Goal: Communication & Community: Answer question/provide support

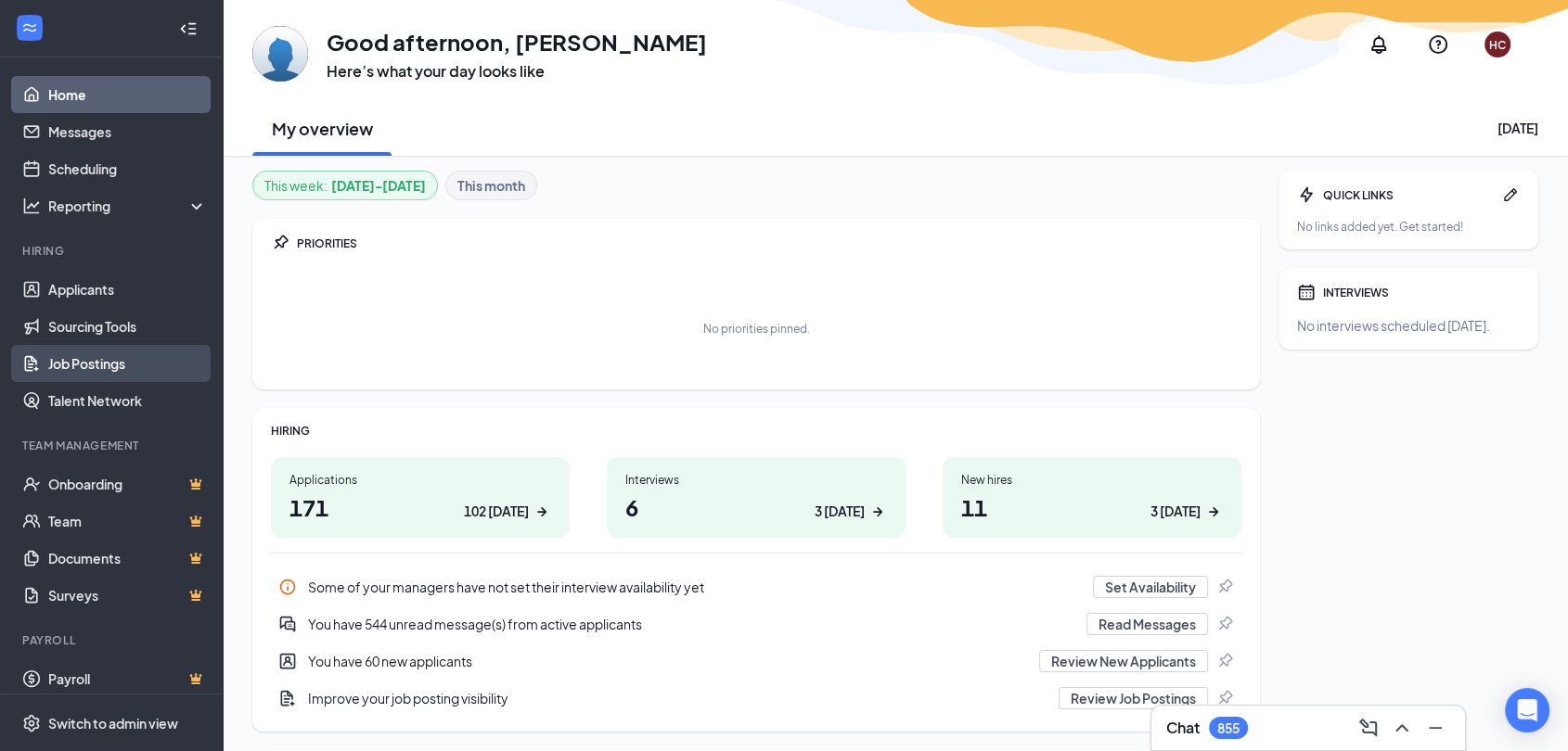
drag, startPoint x: 89, startPoint y: 361, endPoint x: 116, endPoint y: 356, distance: 27.5
click at [89, 361] on link "Job Postings" at bounding box center [128, 363] width 159 height 37
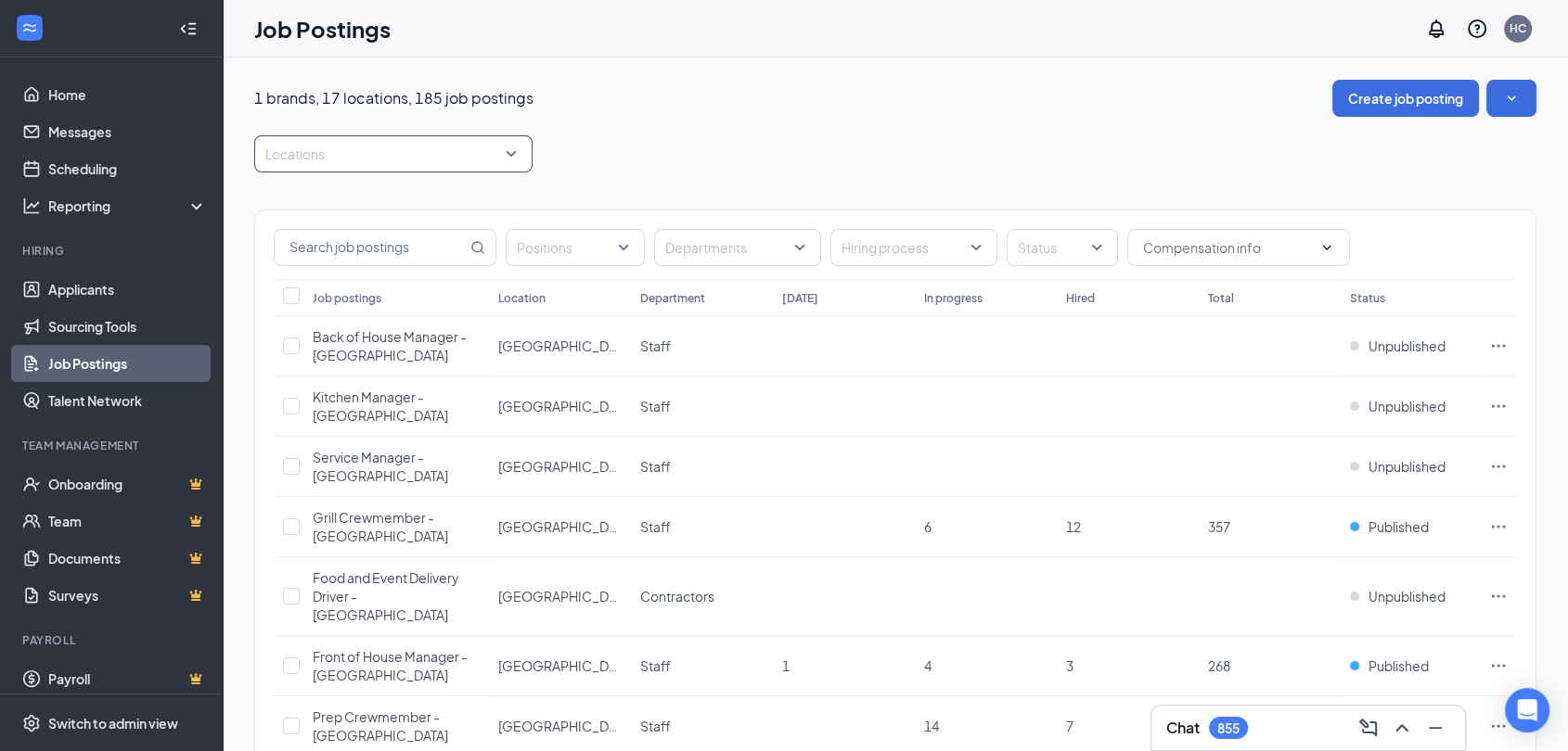
click at [508, 148] on div at bounding box center [384, 154] width 250 height 30
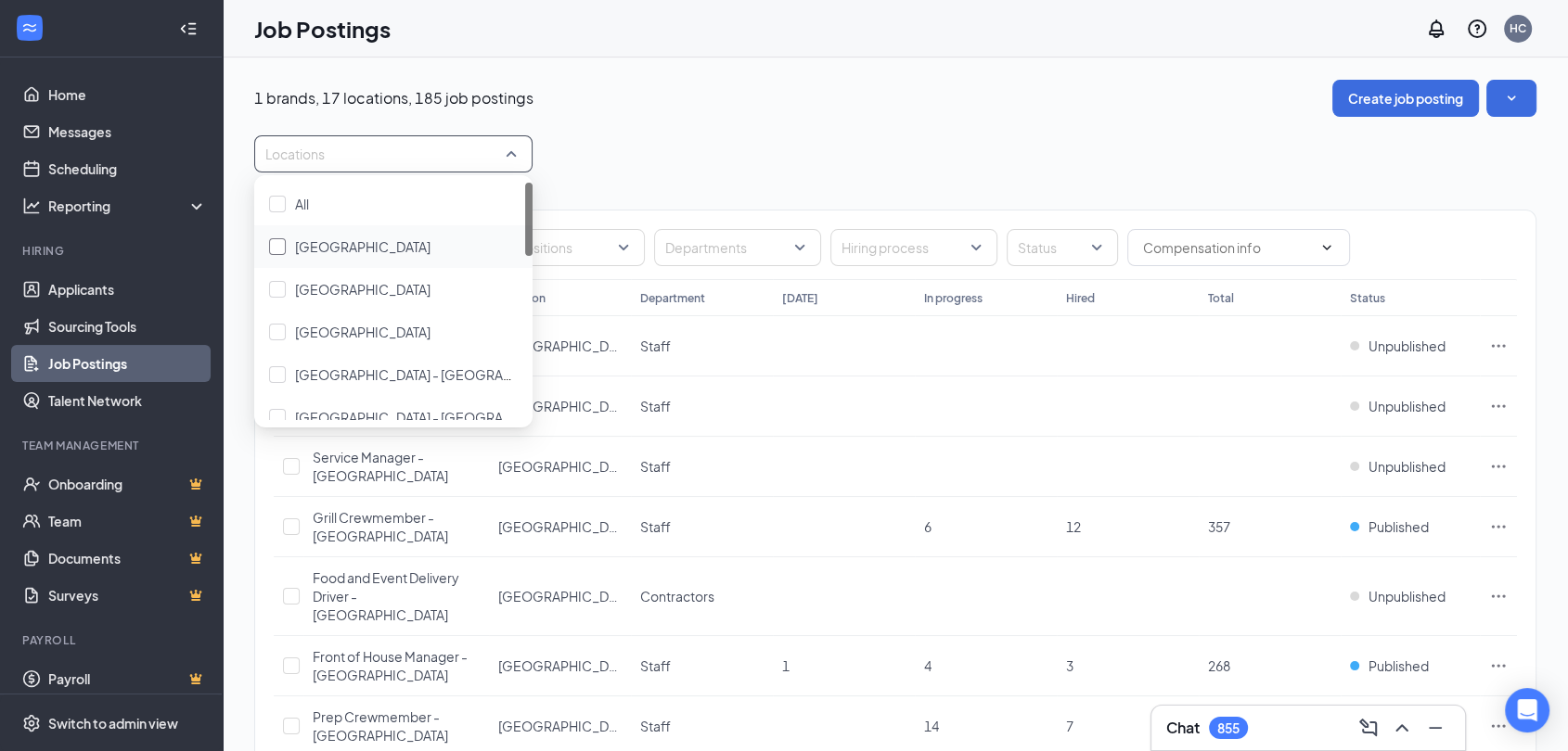
click at [347, 246] on span "[GEOGRAPHIC_DATA]" at bounding box center [363, 246] width 135 height 16
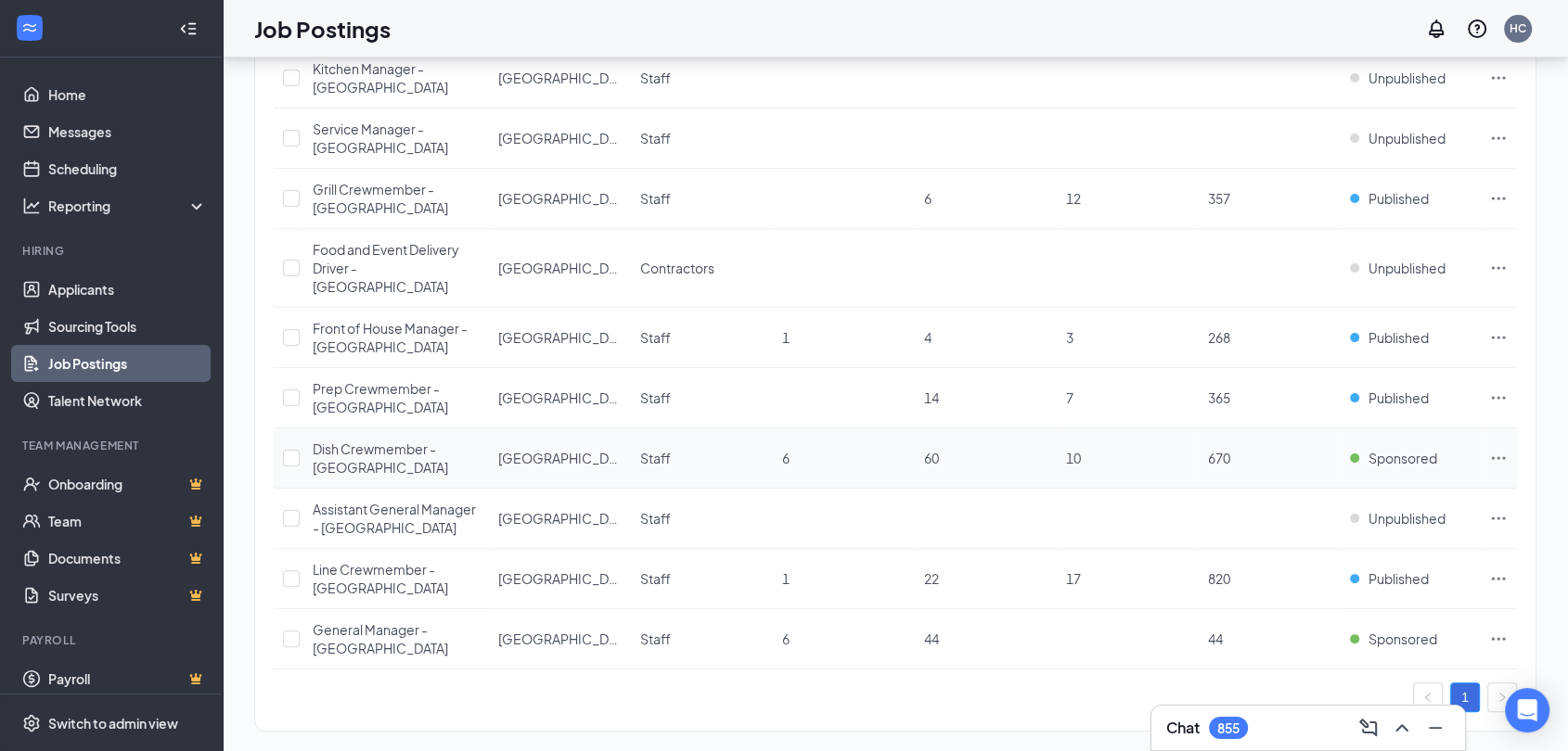
scroll to position [329, 0]
click at [1498, 629] on icon "Ellipses" at bounding box center [1497, 638] width 18 height 18
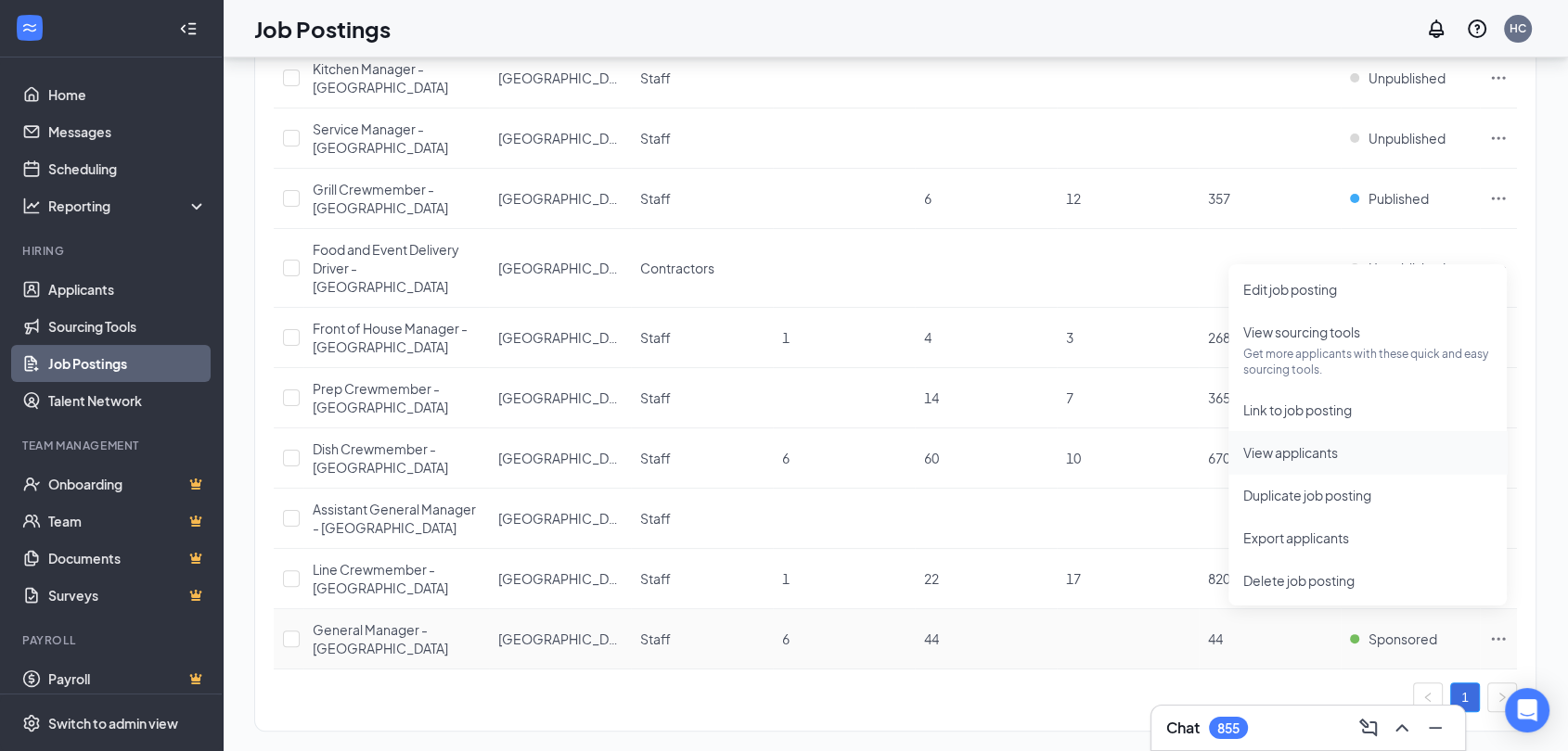
click at [1309, 451] on span "View applicants" at bounding box center [1291, 452] width 95 height 16
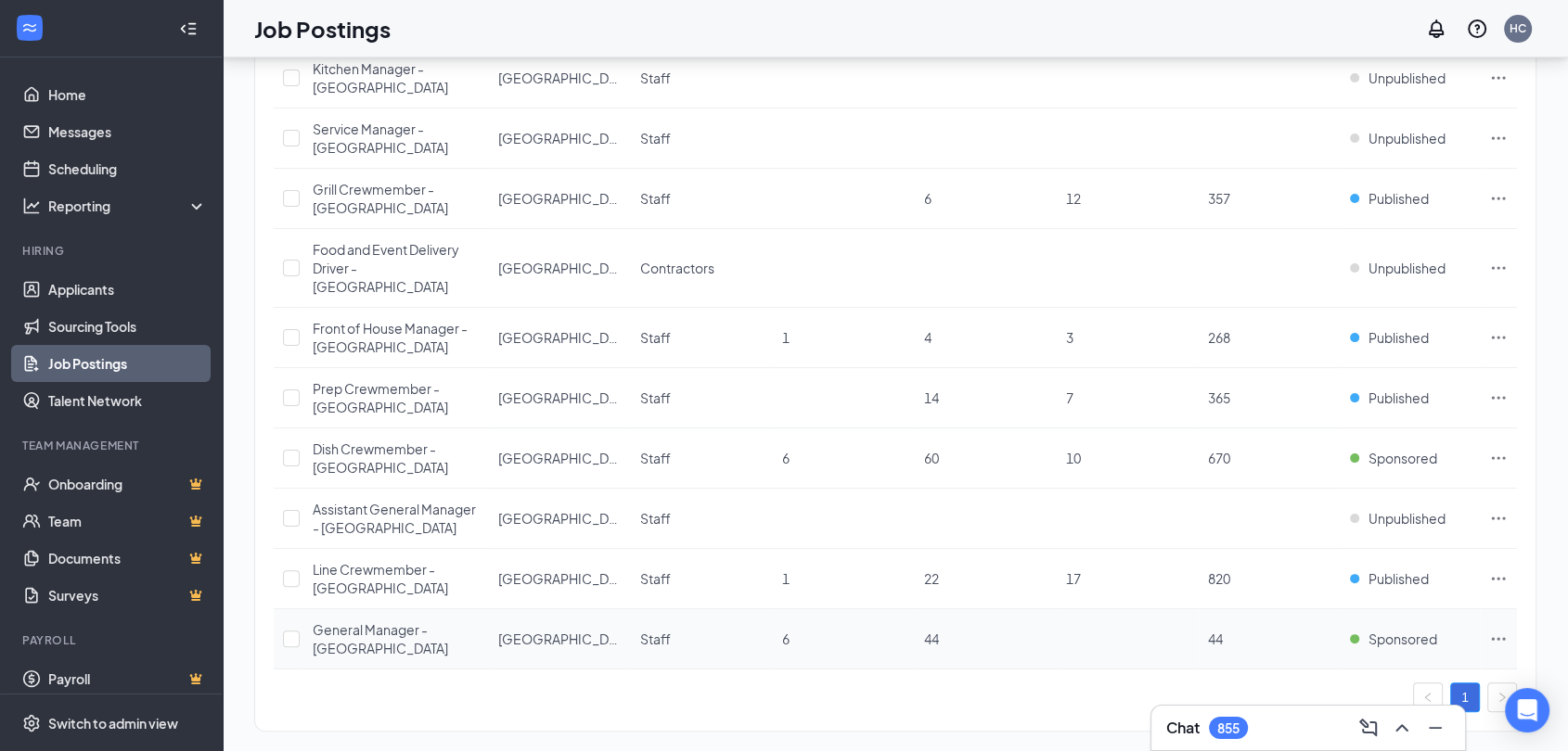
click at [1499, 629] on icon "Ellipses" at bounding box center [1497, 638] width 18 height 18
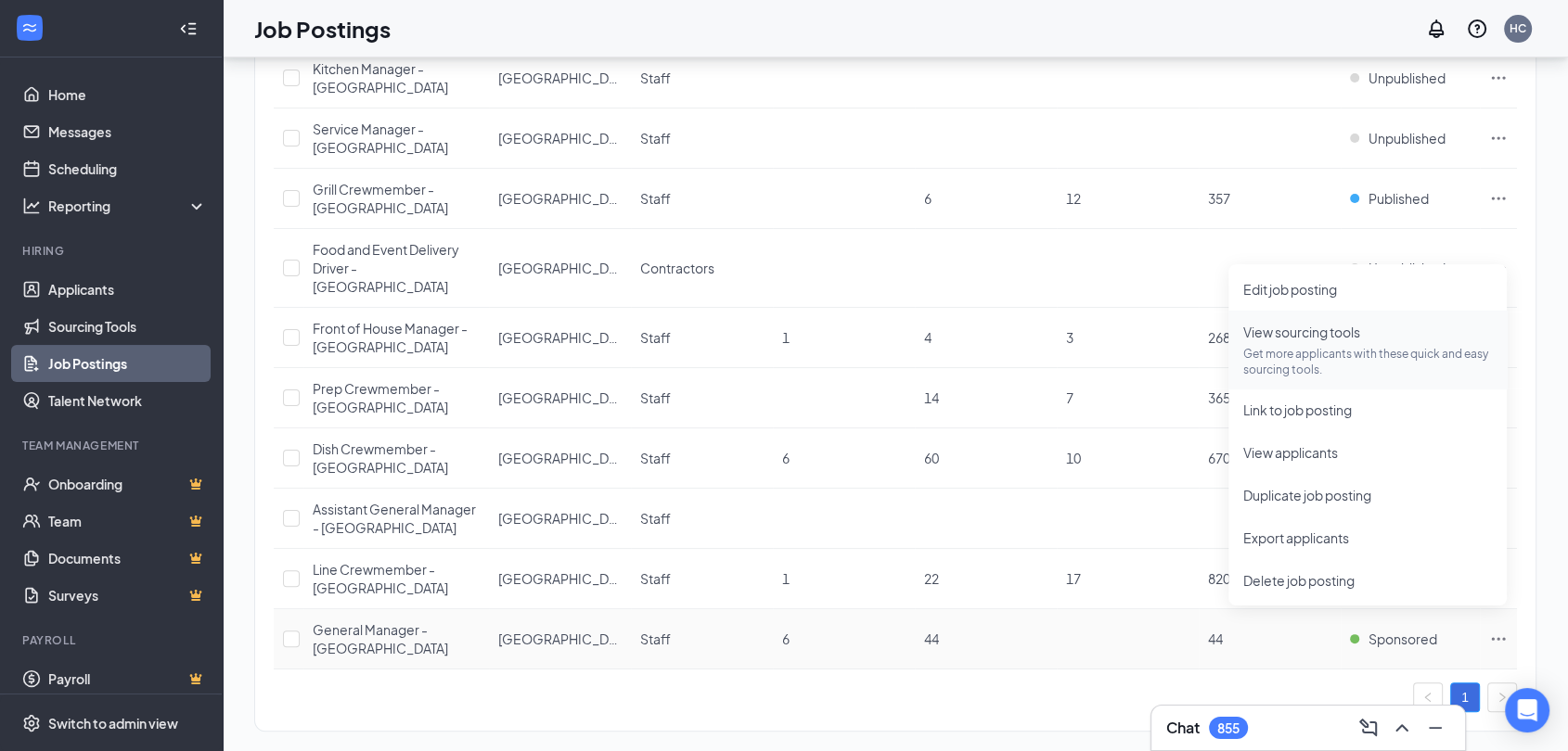
click at [1308, 334] on span "View sourcing tools" at bounding box center [1301, 332] width 117 height 16
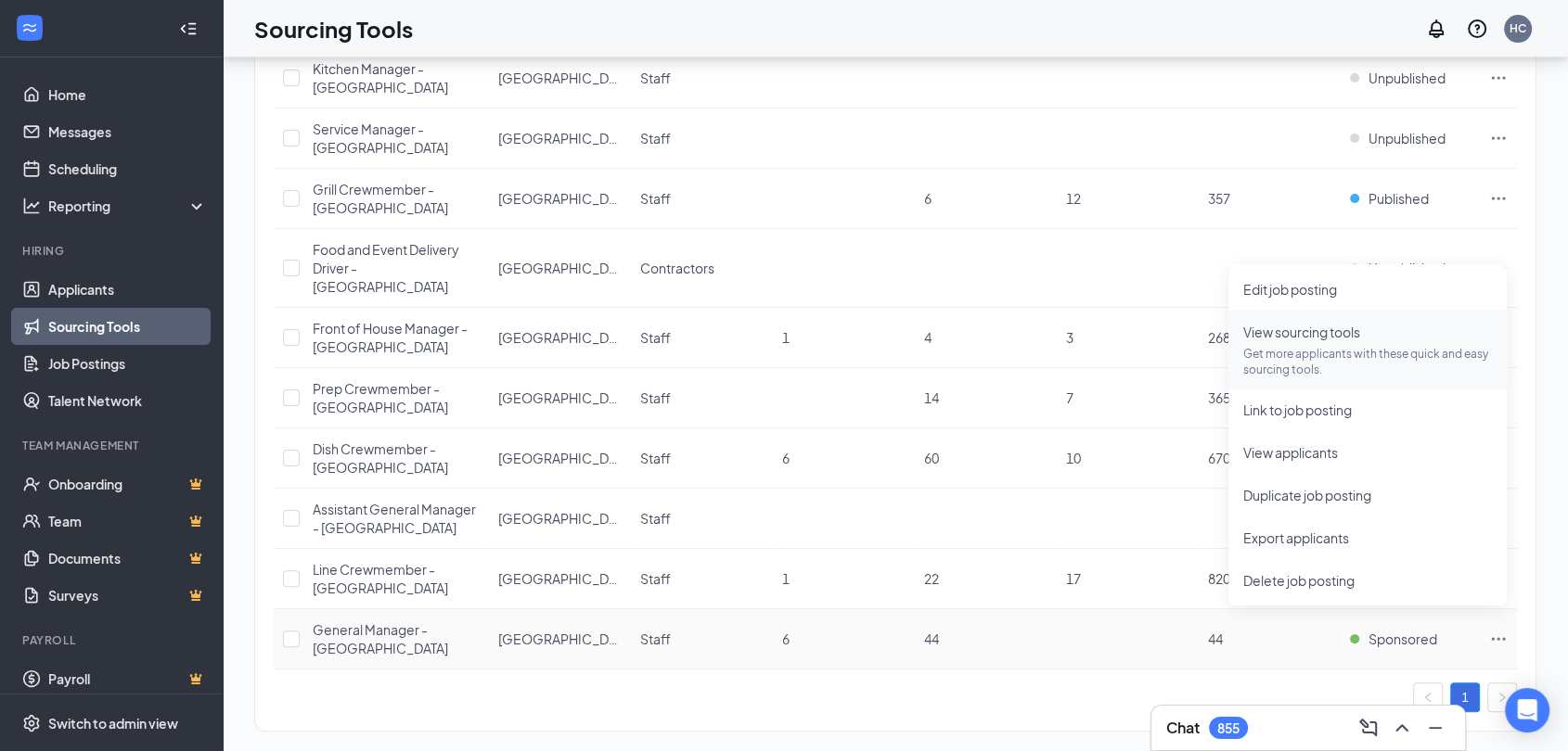
scroll to position [187, 0]
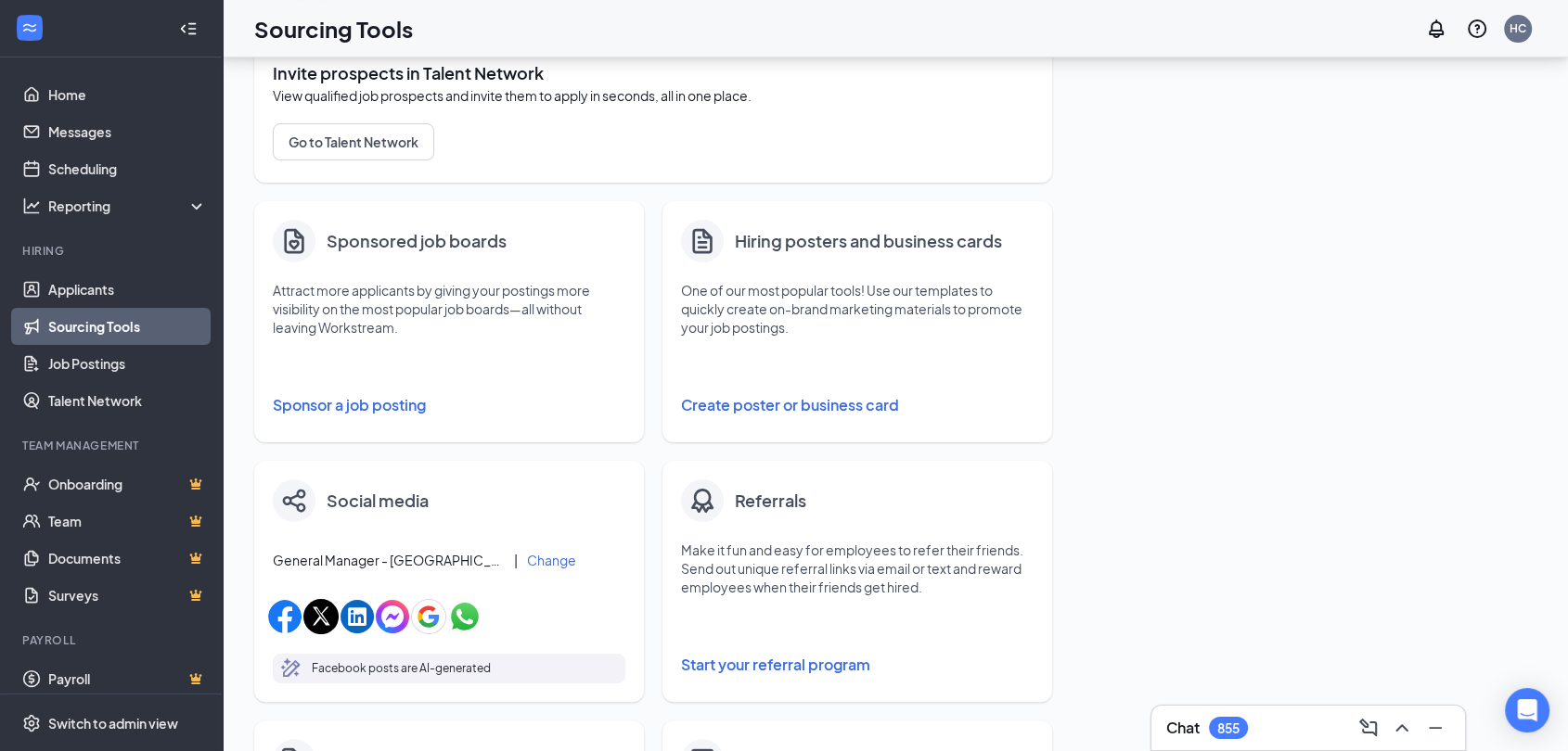
click at [355, 401] on button "Sponsor a job posting" at bounding box center [449, 405] width 353 height 37
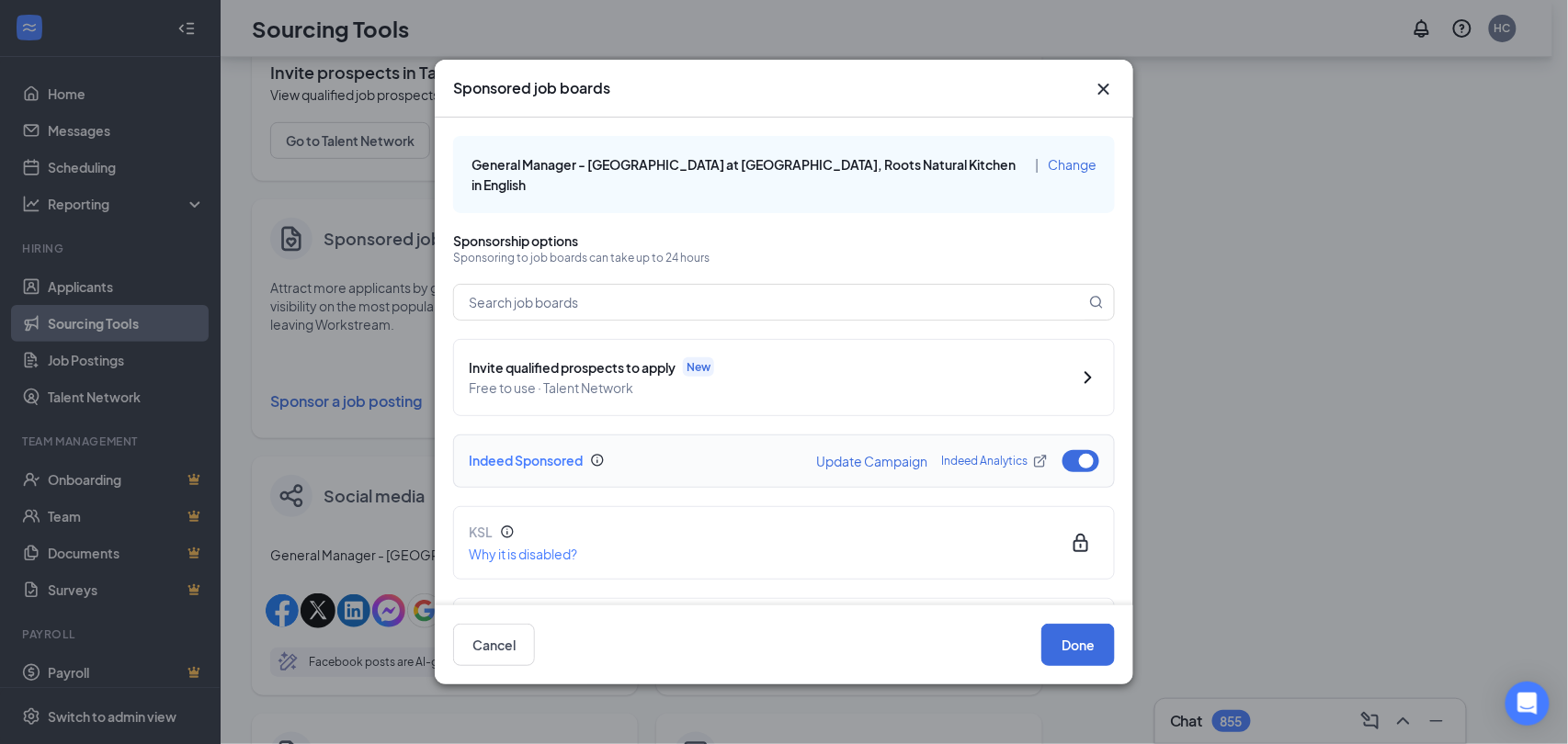
click at [1070, 450] on button "button" at bounding box center [1080, 461] width 36 height 22
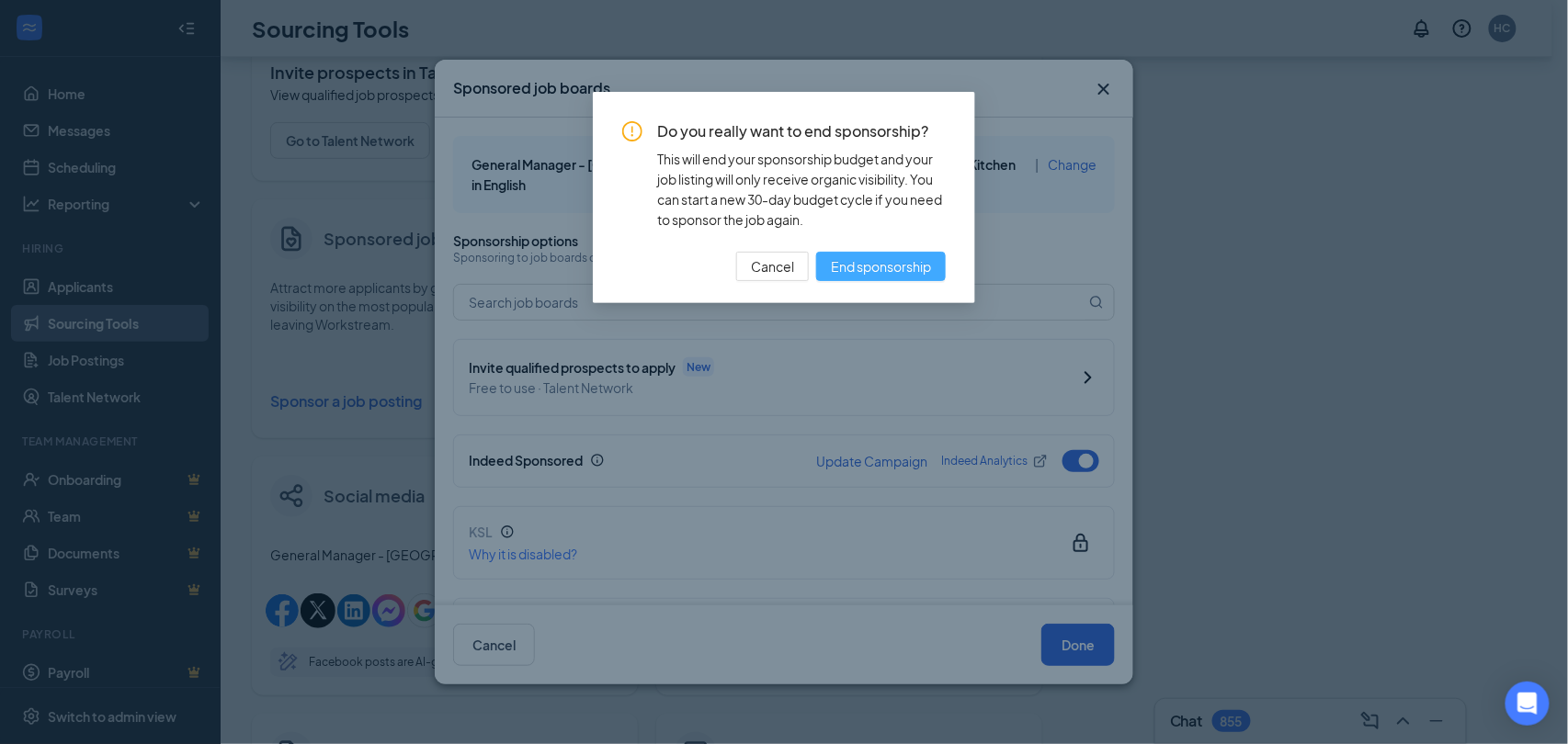
click at [845, 262] on span "End sponsorship" at bounding box center [880, 266] width 101 height 20
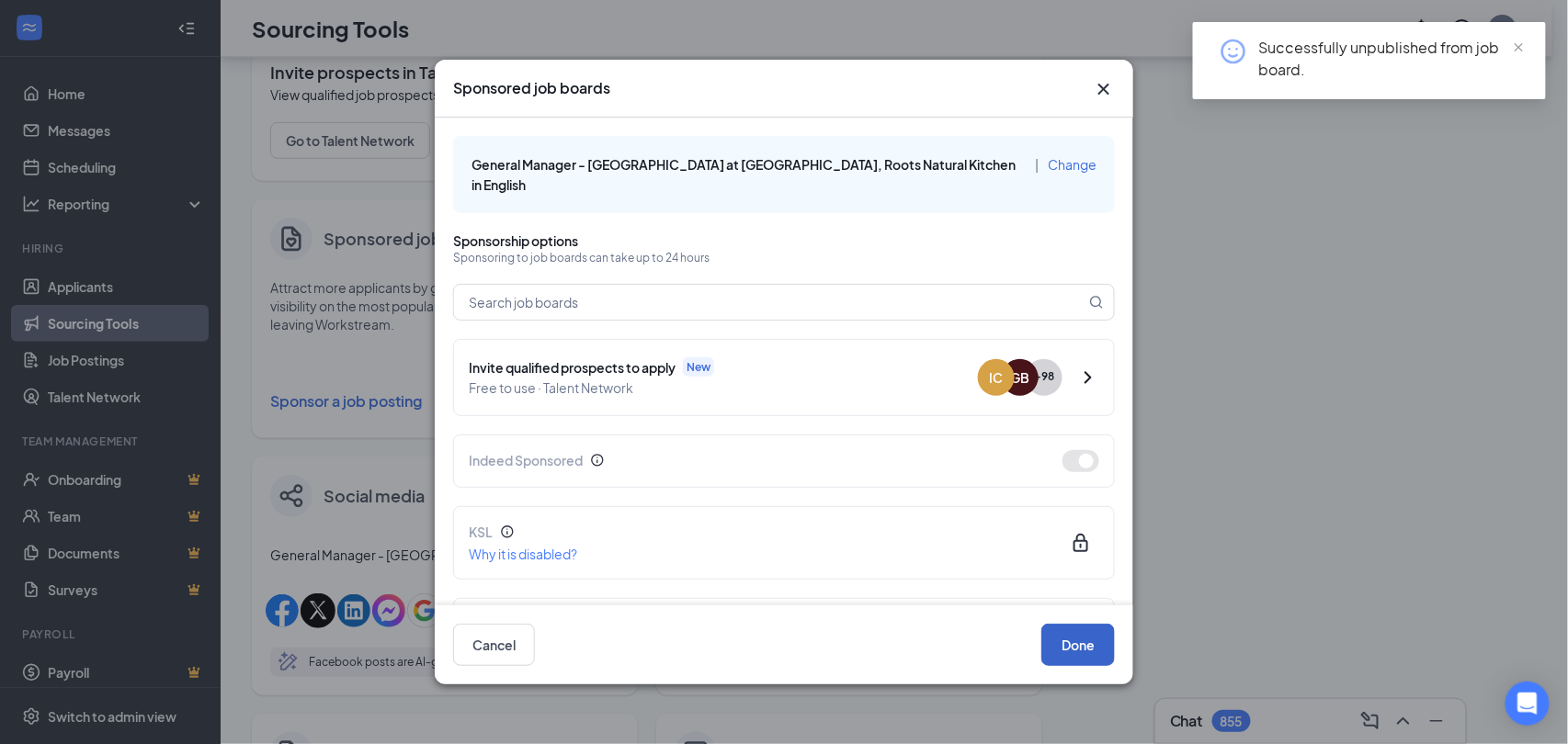
click at [1074, 659] on button "Done" at bounding box center [1078, 644] width 74 height 42
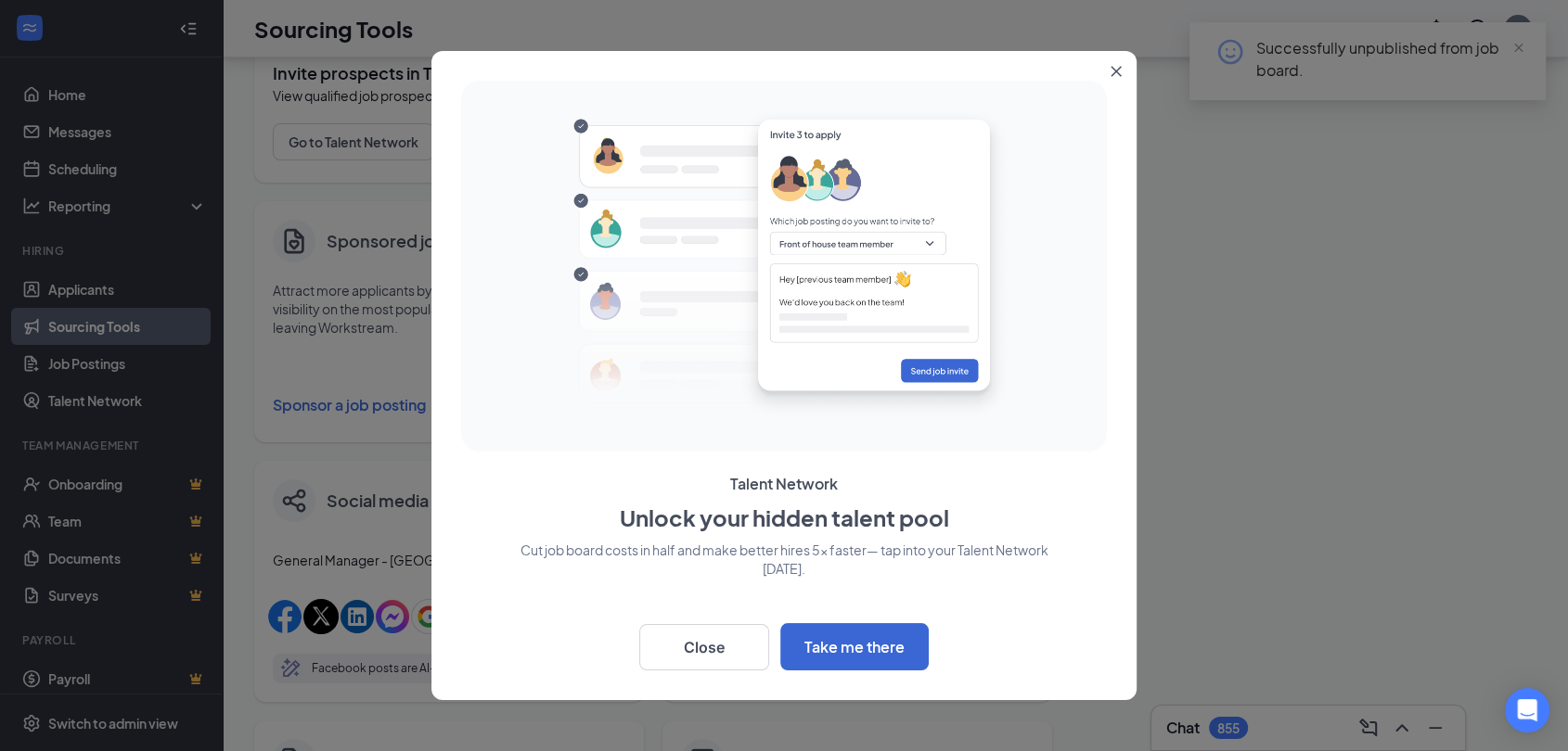
click at [1129, 64] on button "Close" at bounding box center [1119, 68] width 34 height 34
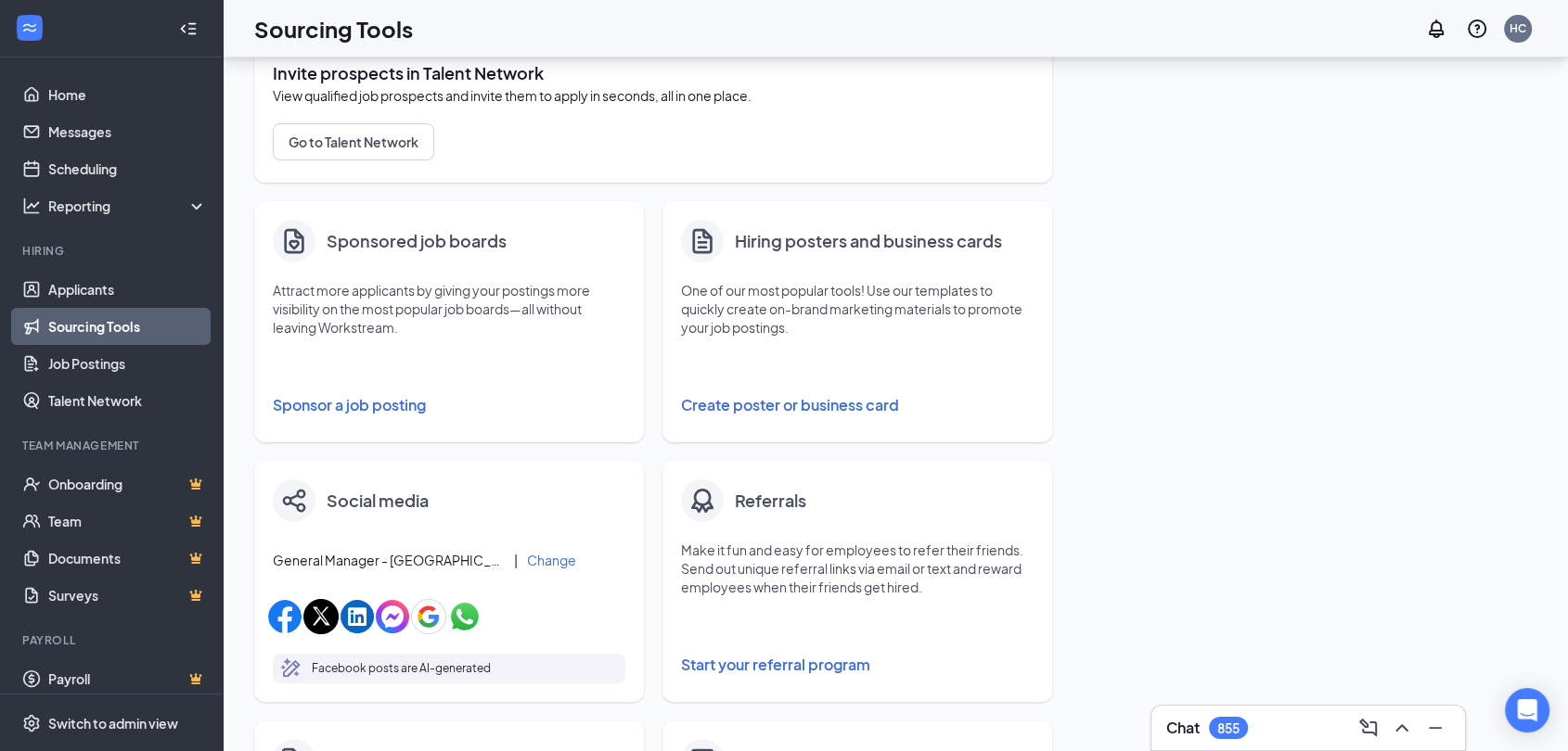
click at [90, 323] on link "Sourcing Tools" at bounding box center [128, 327] width 159 height 37
click at [62, 372] on link "Job Postings" at bounding box center [128, 363] width 159 height 37
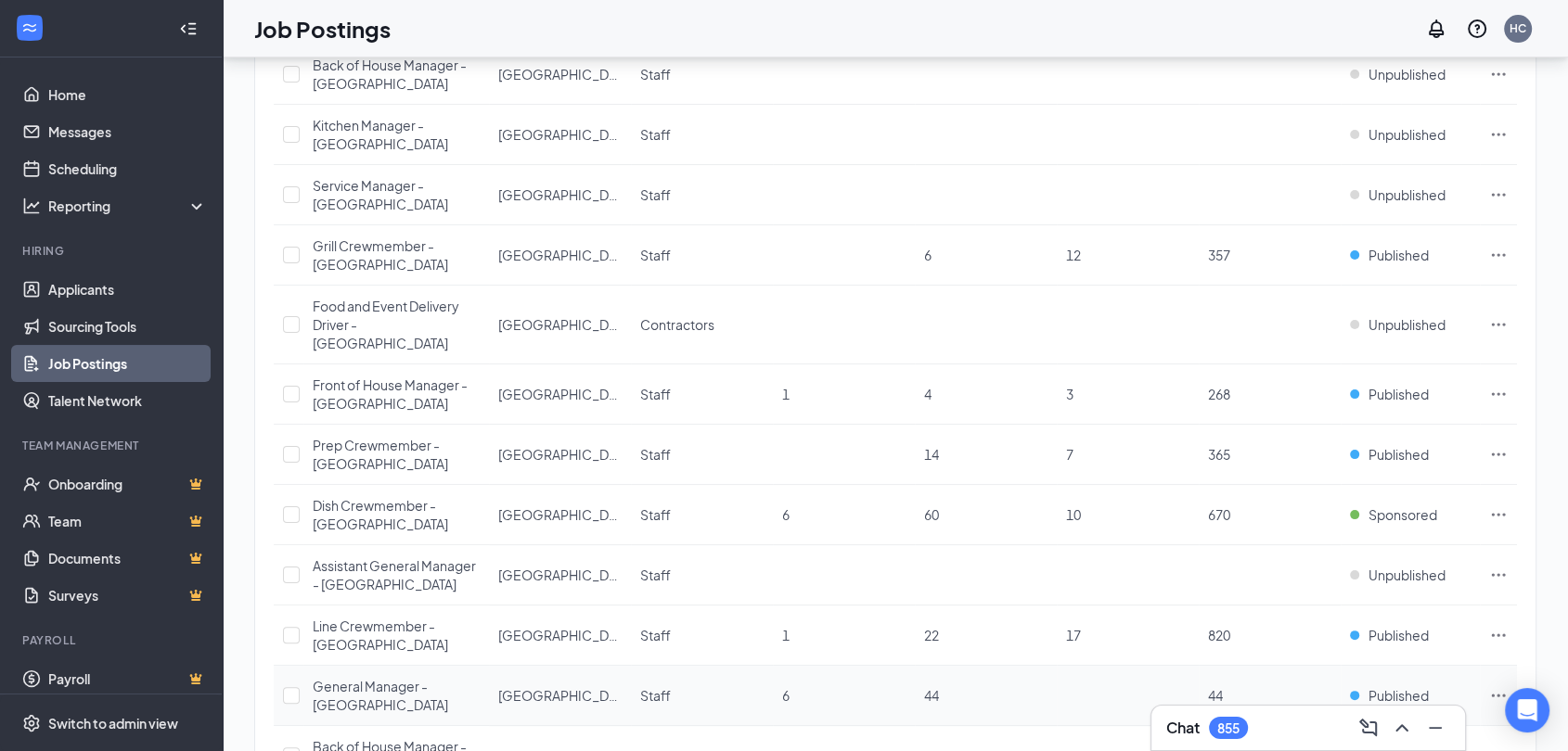
scroll to position [289, 0]
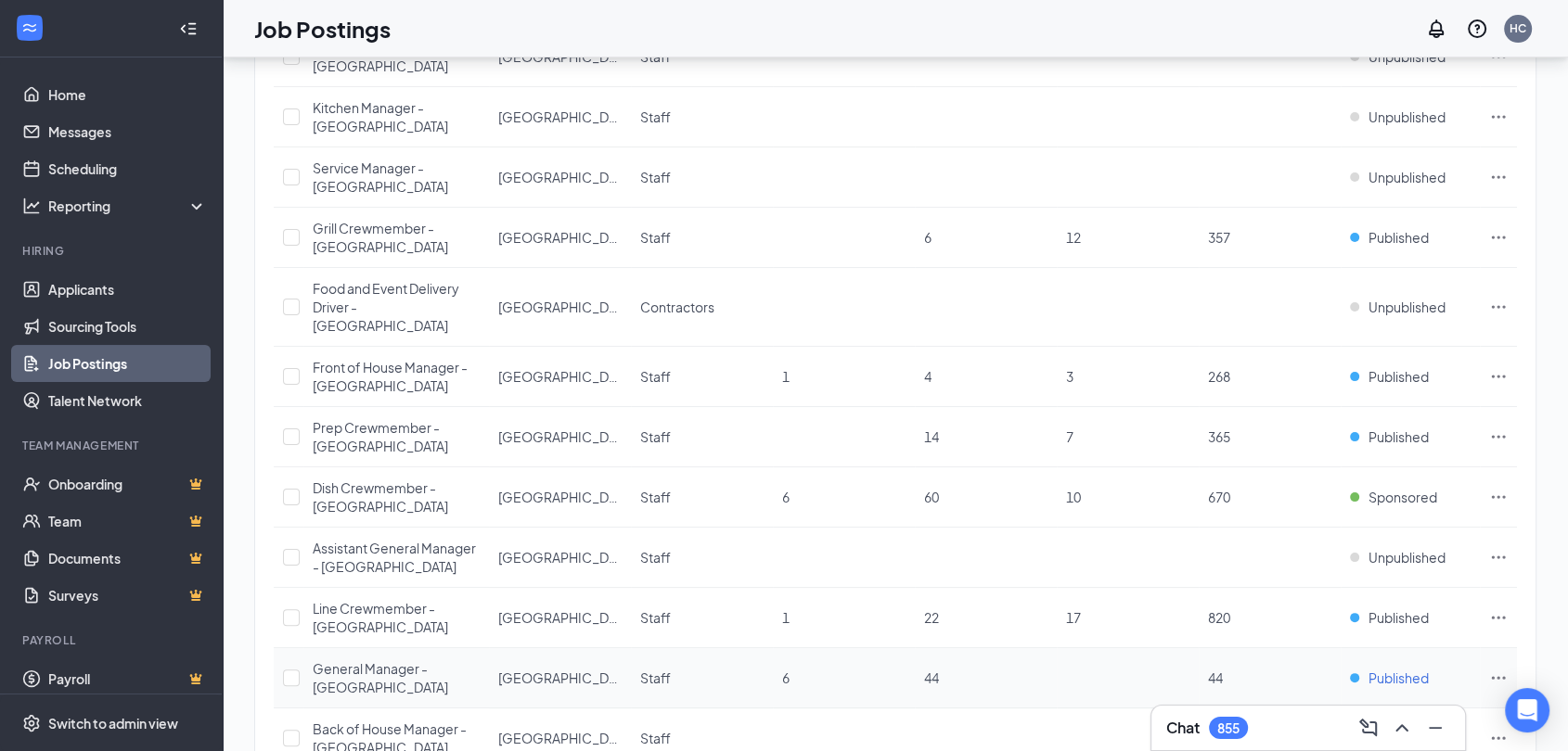
click at [1413, 669] on span "Published" at bounding box center [1398, 678] width 60 height 18
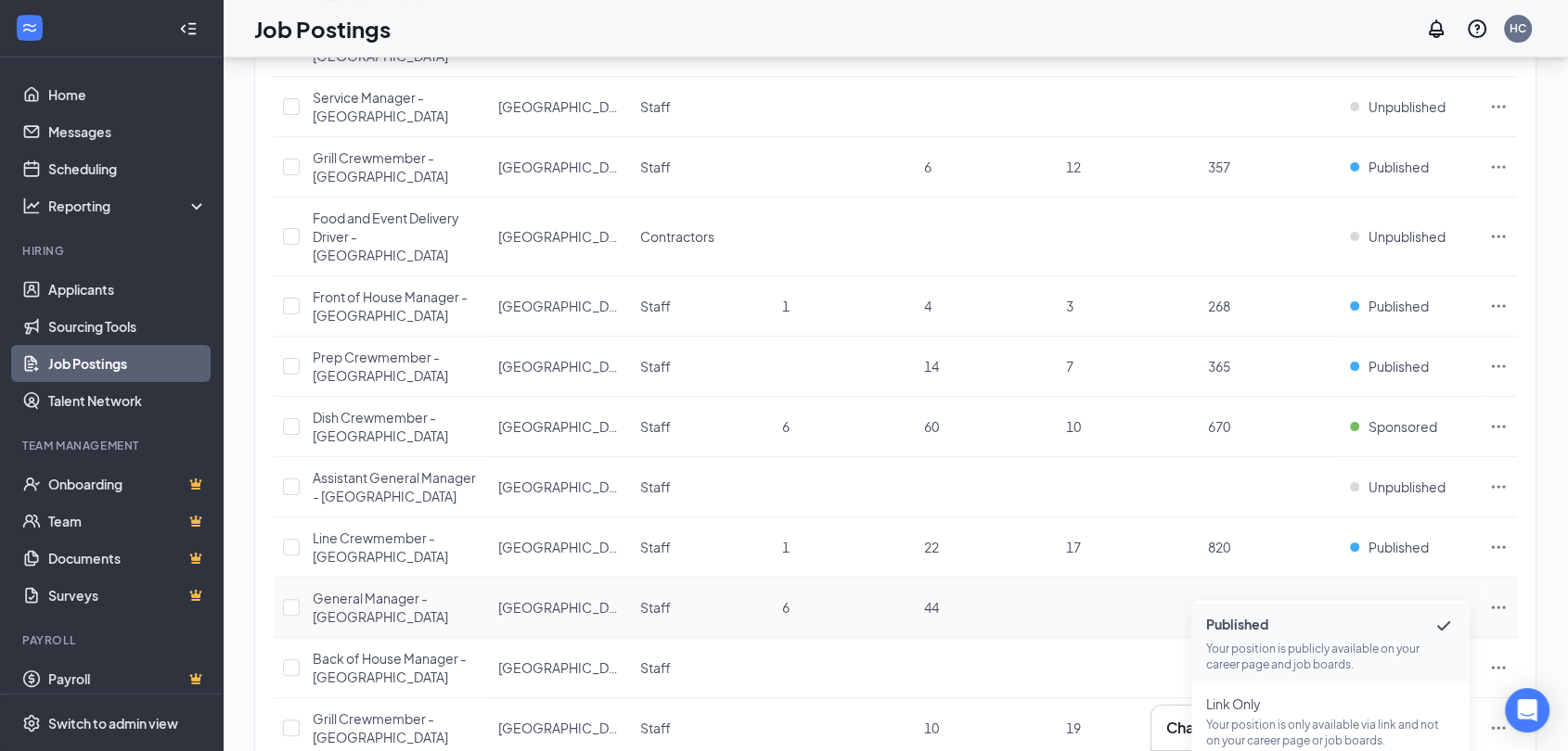
scroll to position [598, 0]
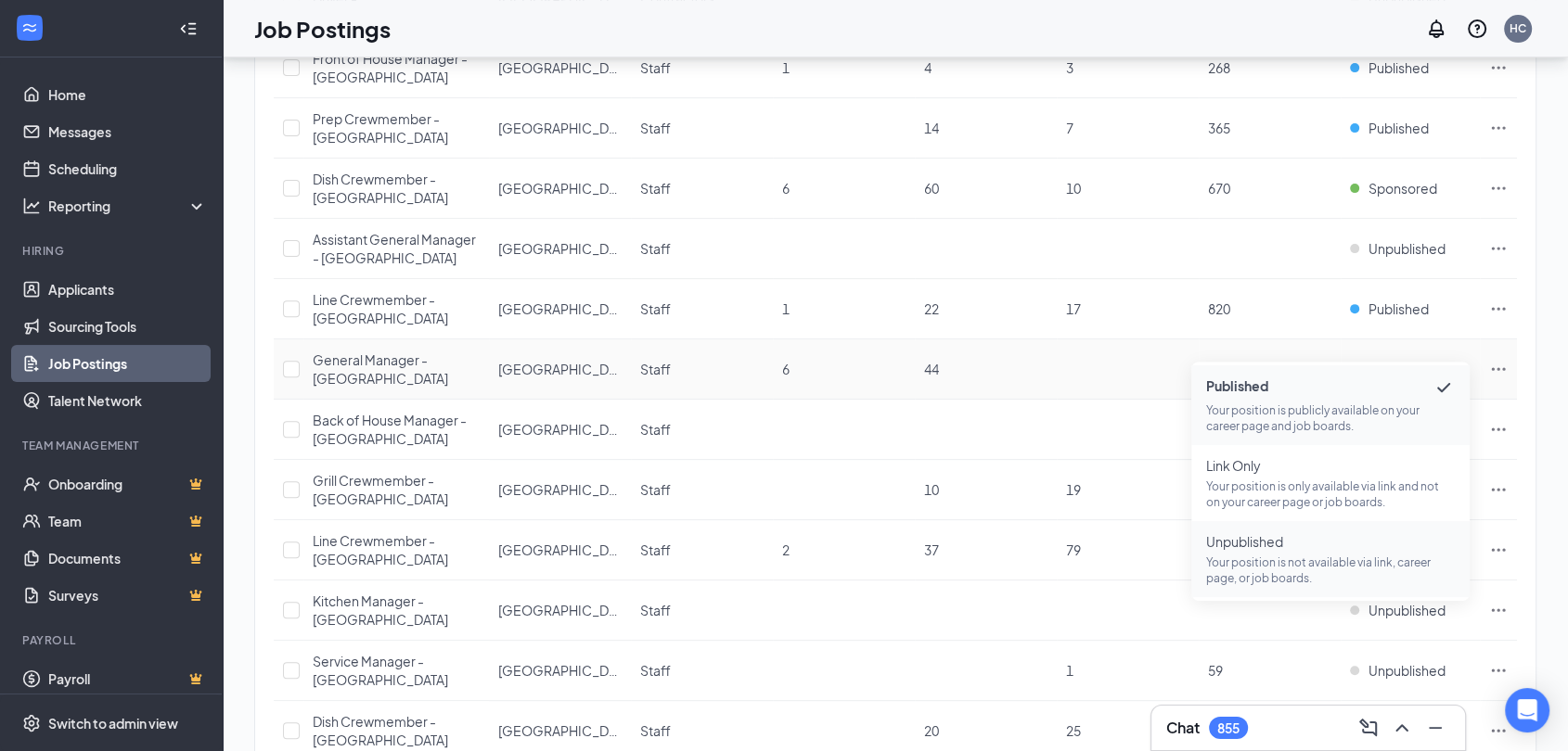
click at [1265, 542] on span "Unpublished" at bounding box center [1329, 541] width 248 height 18
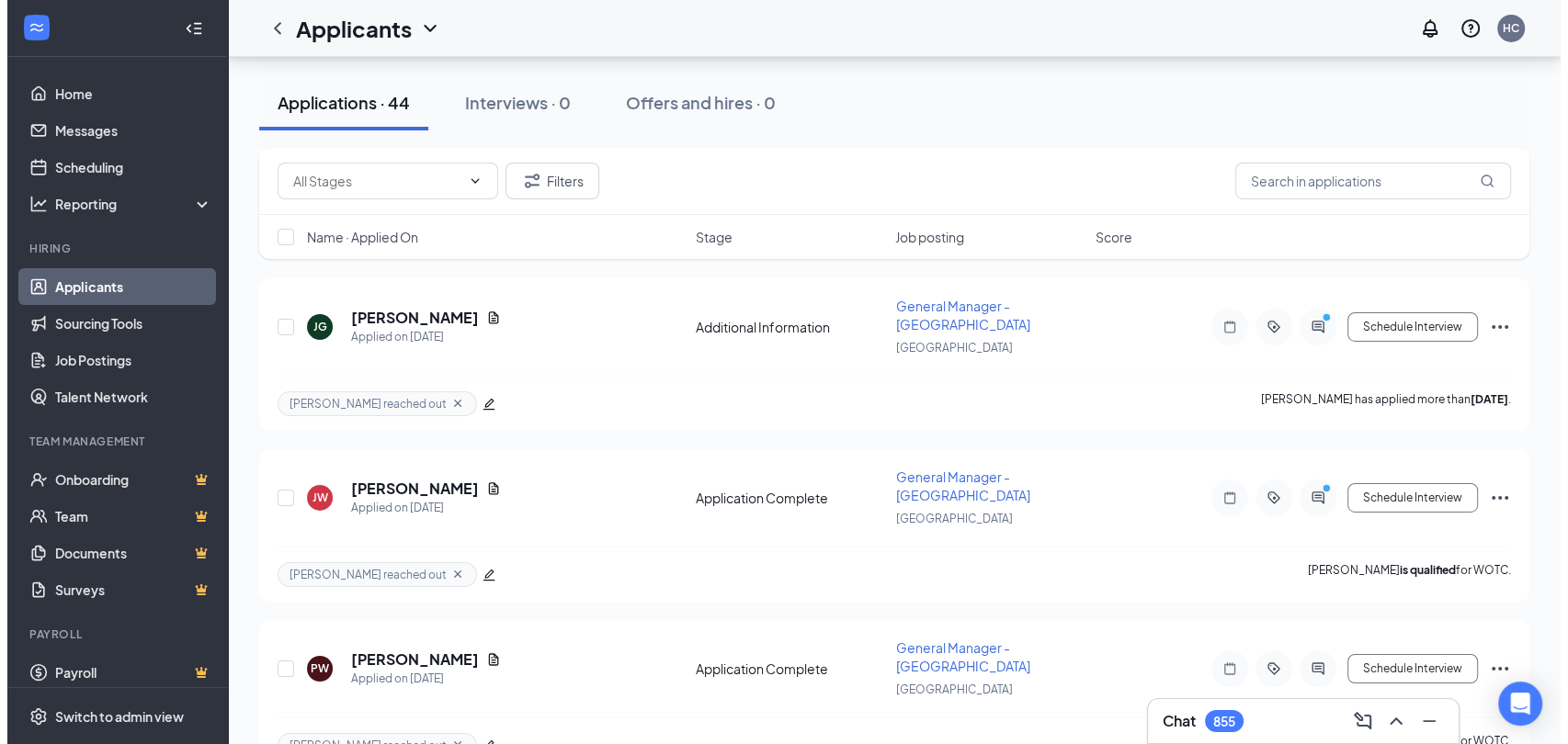
scroll to position [6207, 0]
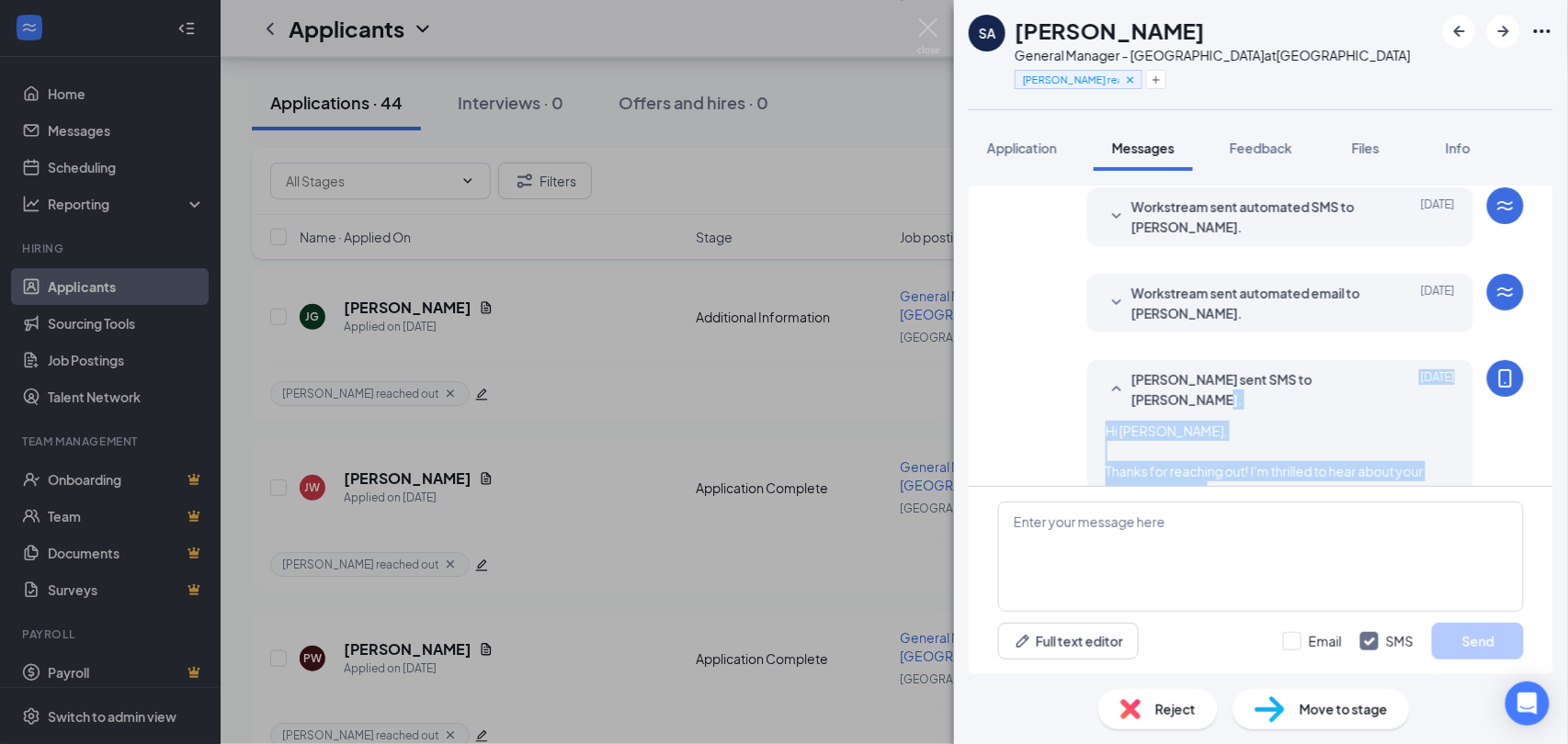
scroll to position [382, 0]
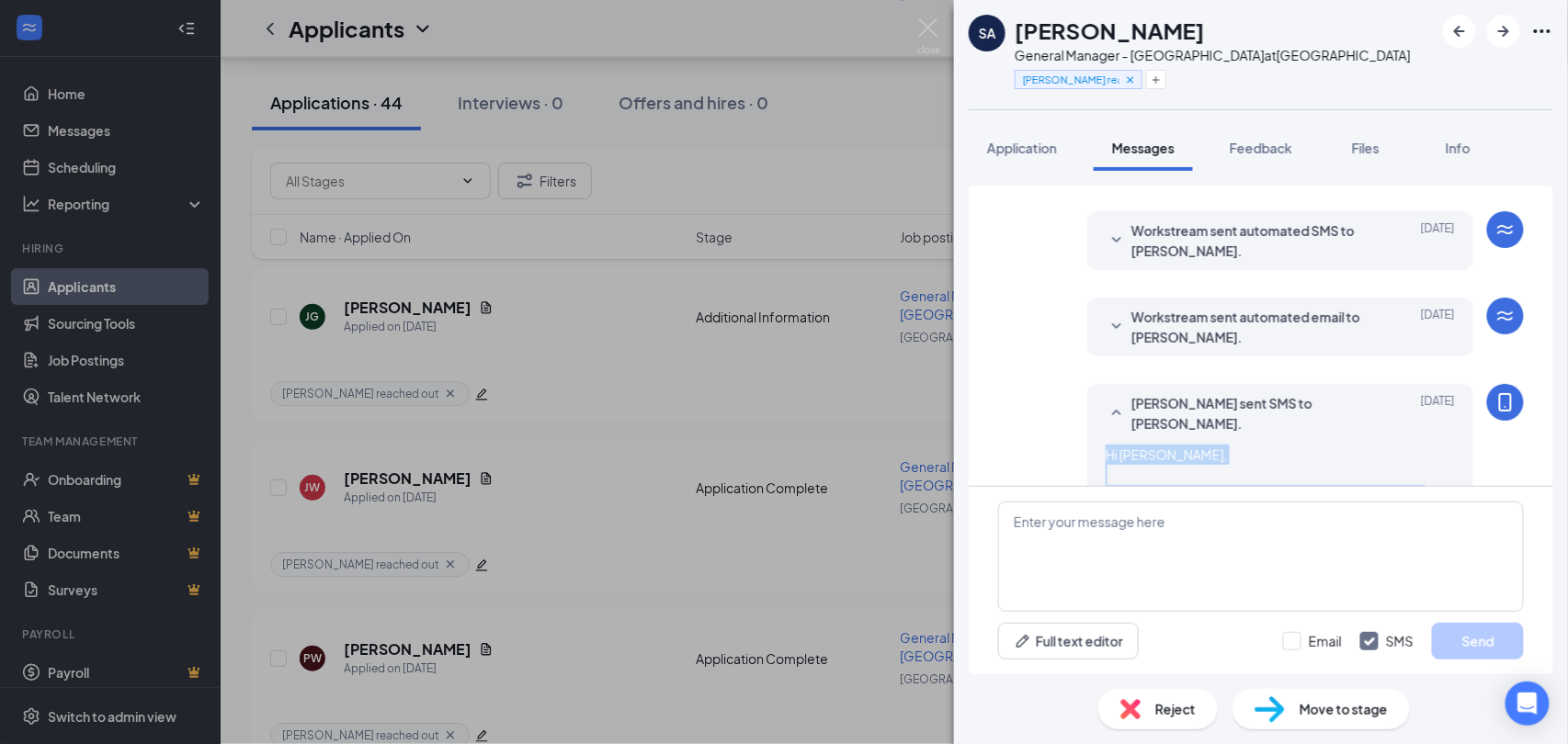
drag, startPoint x: 1148, startPoint y: 409, endPoint x: 1093, endPoint y: 454, distance: 71.1
click at [1105, 454] on div "Hi [PERSON_NAME], Thanks for reaching out! I'm thrilled to hear about your inte…" at bounding box center [1280, 575] width 350 height 262
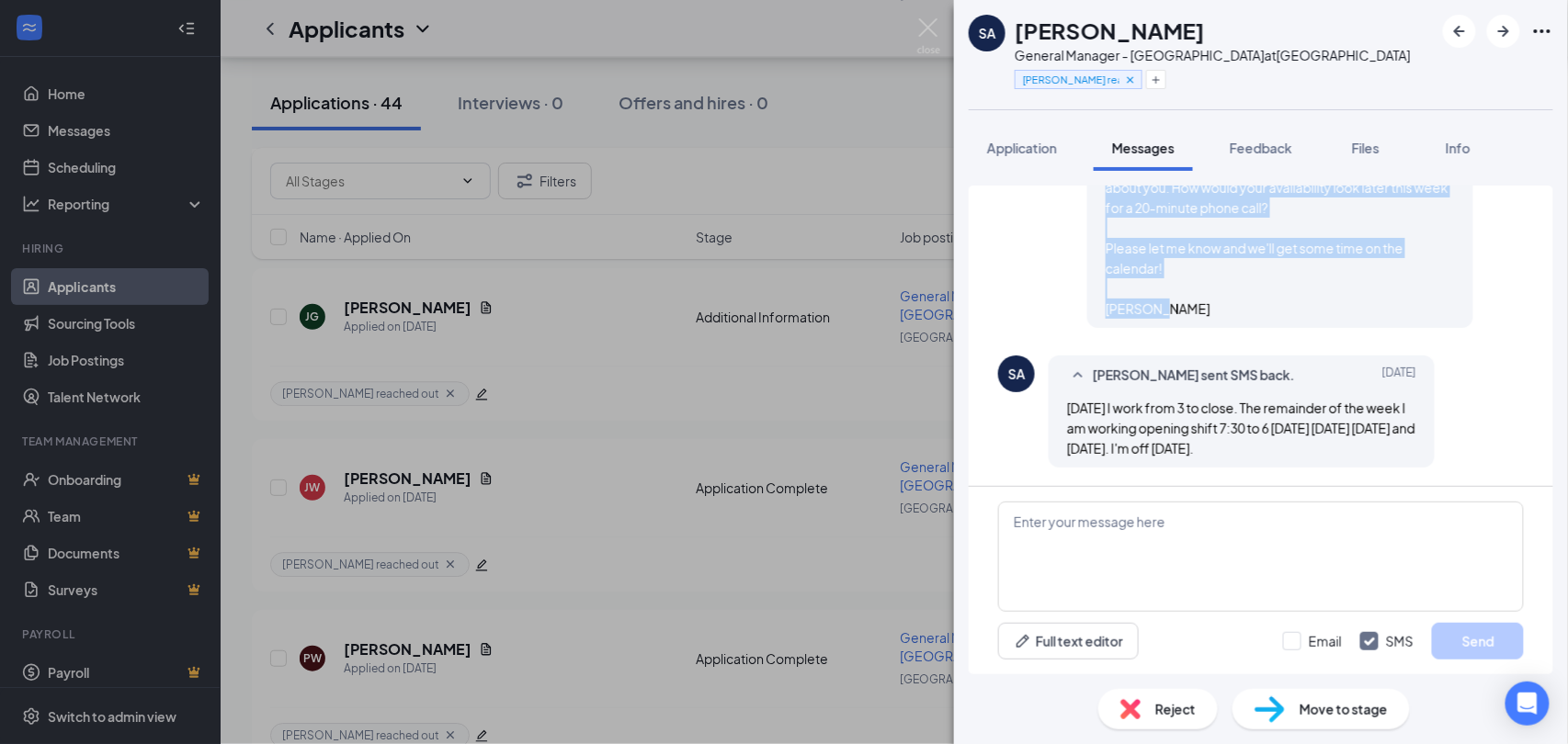
scroll to position [790, 0]
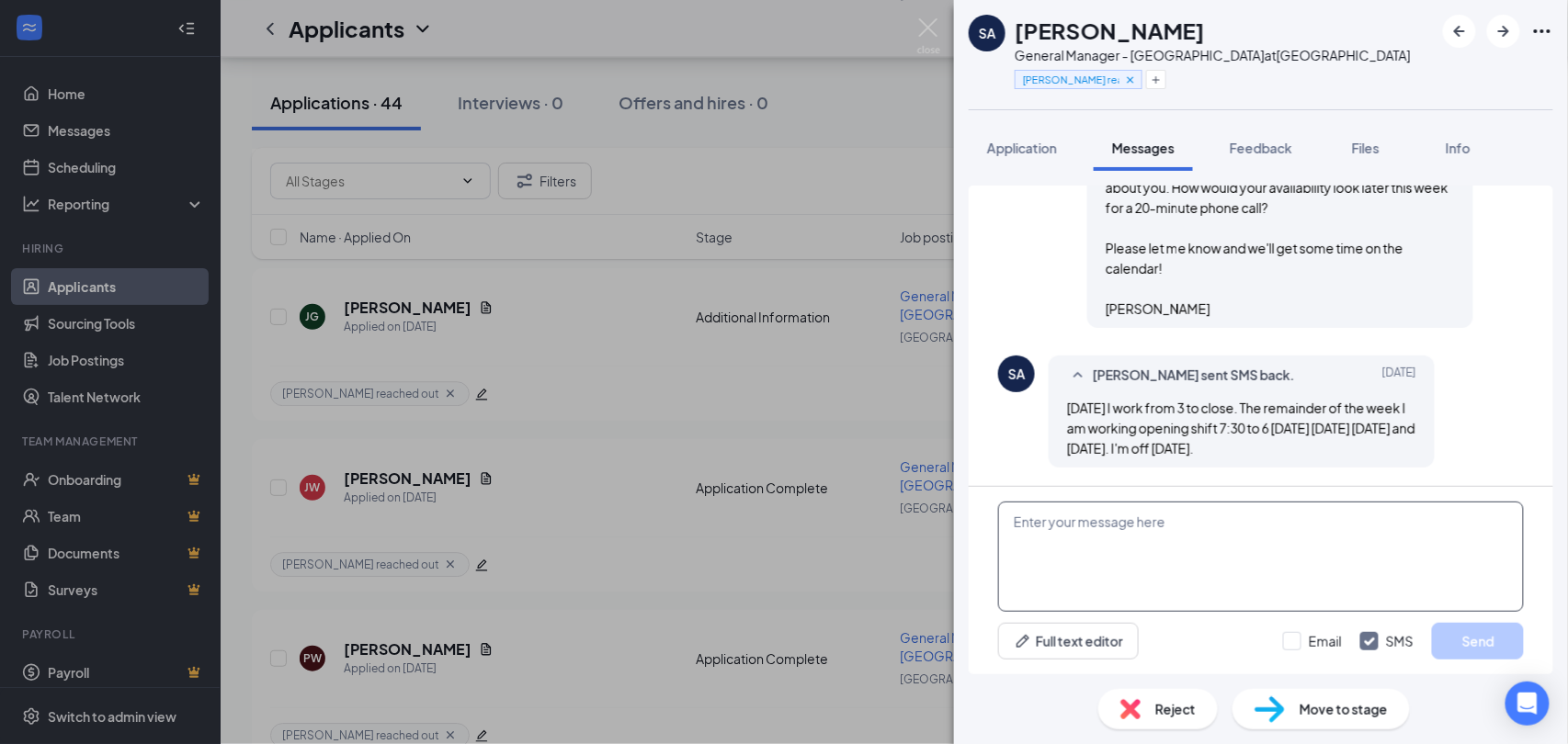
click at [1097, 572] on textarea at bounding box center [1261, 556] width 526 height 110
click at [1118, 522] on textarea "Great, Seifudding! How about" at bounding box center [1261, 556] width 526 height 110
click at [1215, 524] on textarea "Great, Seifuddin! How about" at bounding box center [1261, 556] width 526 height 110
type textarea "Great, Seifuddin! How about [DATE] at 11:30? I'll give you a call then."
click at [1472, 639] on button "Send" at bounding box center [1478, 642] width 92 height 36
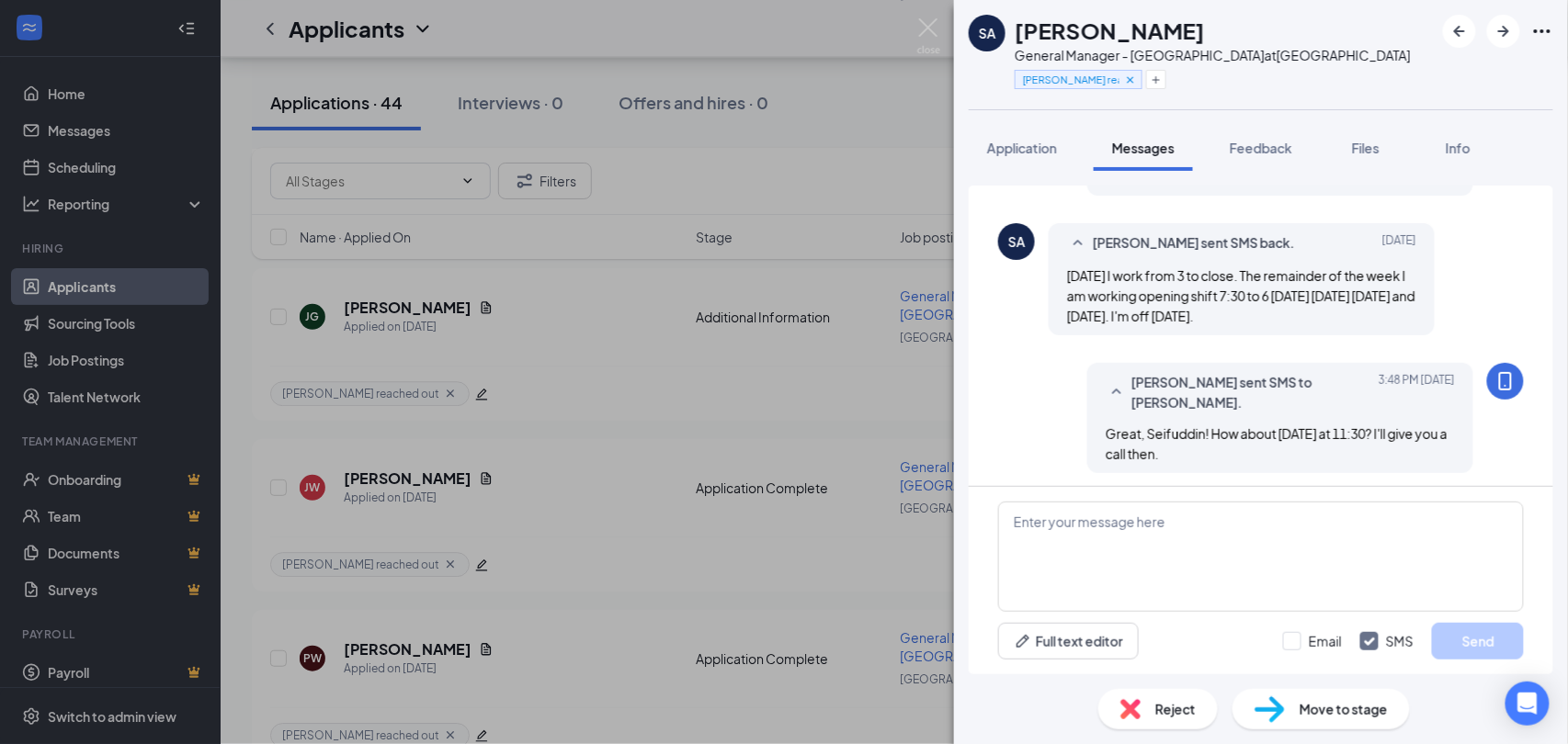
scroll to position [928, 0]
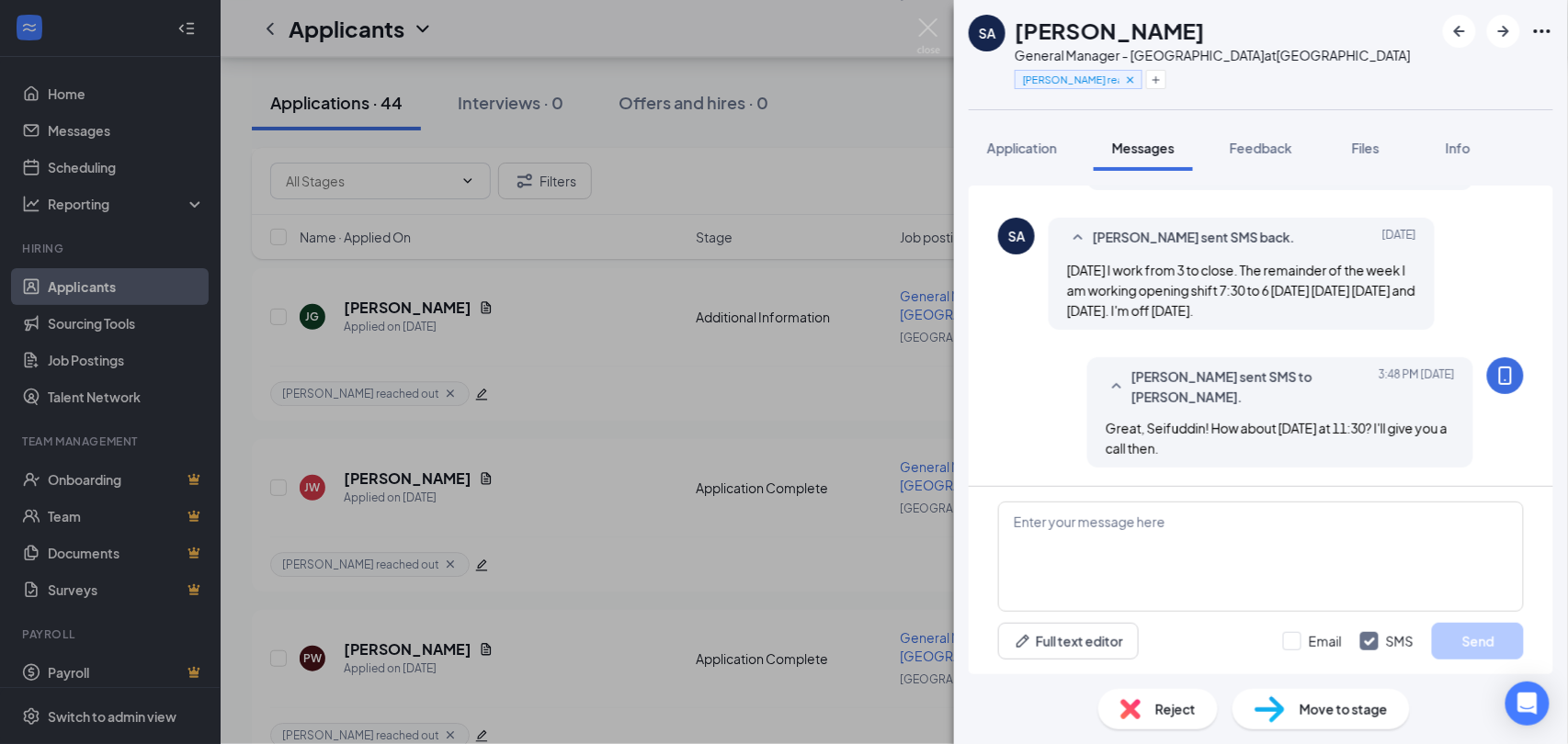
click at [1323, 702] on span "Move to stage" at bounding box center [1344, 709] width 88 height 20
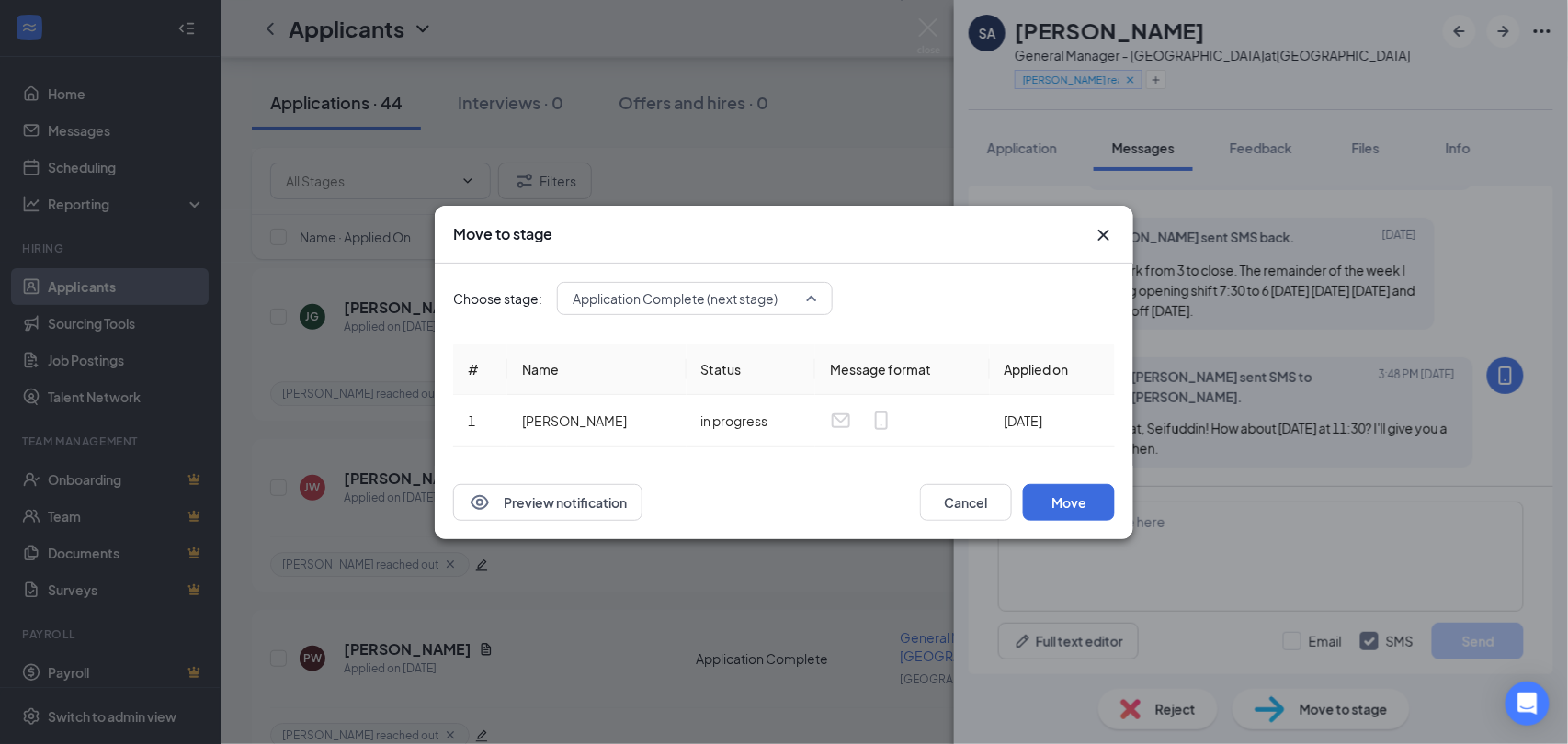
click at [732, 304] on span "Application Complete (next stage)" at bounding box center [675, 298] width 205 height 28
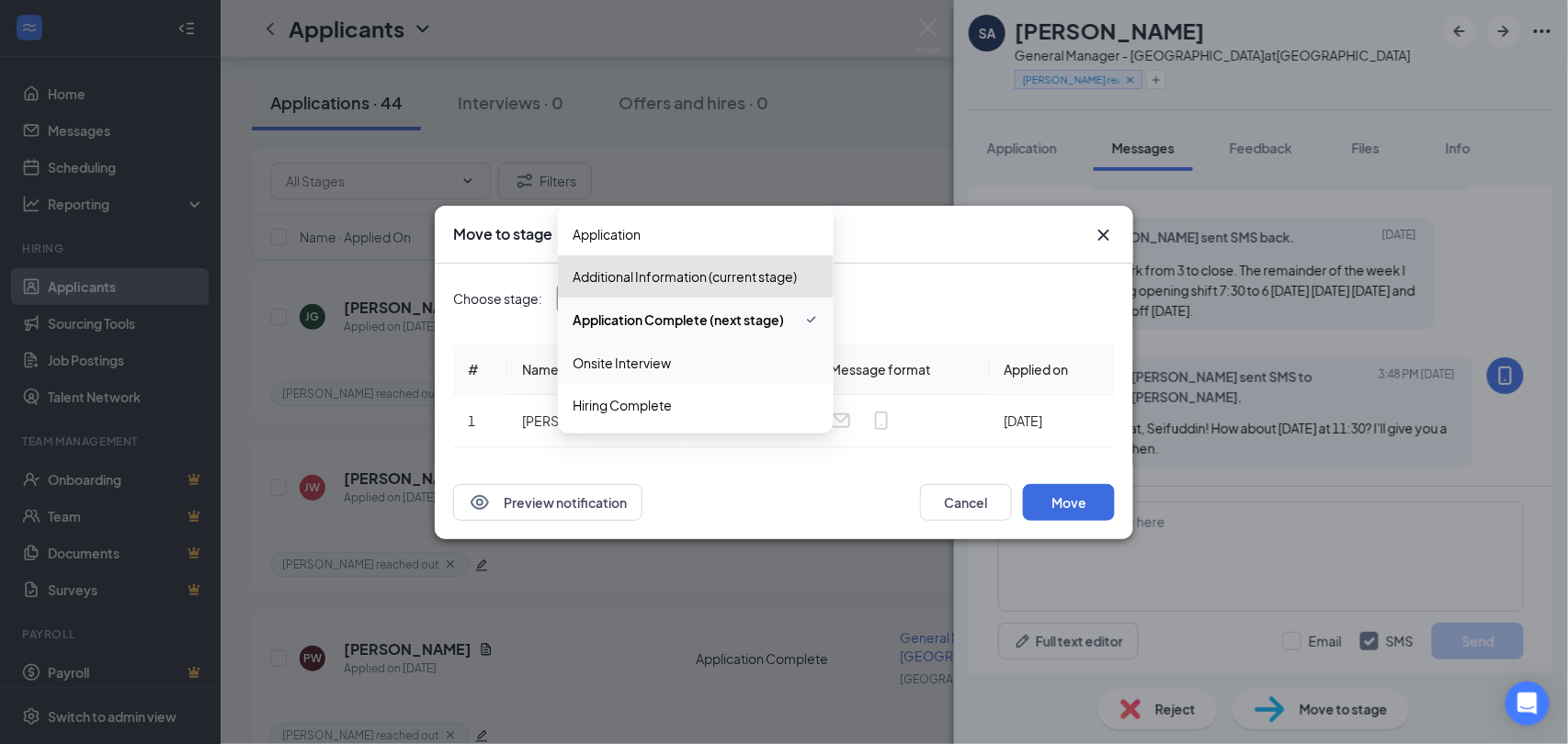
click at [648, 357] on span "Onsite Interview" at bounding box center [622, 362] width 99 height 20
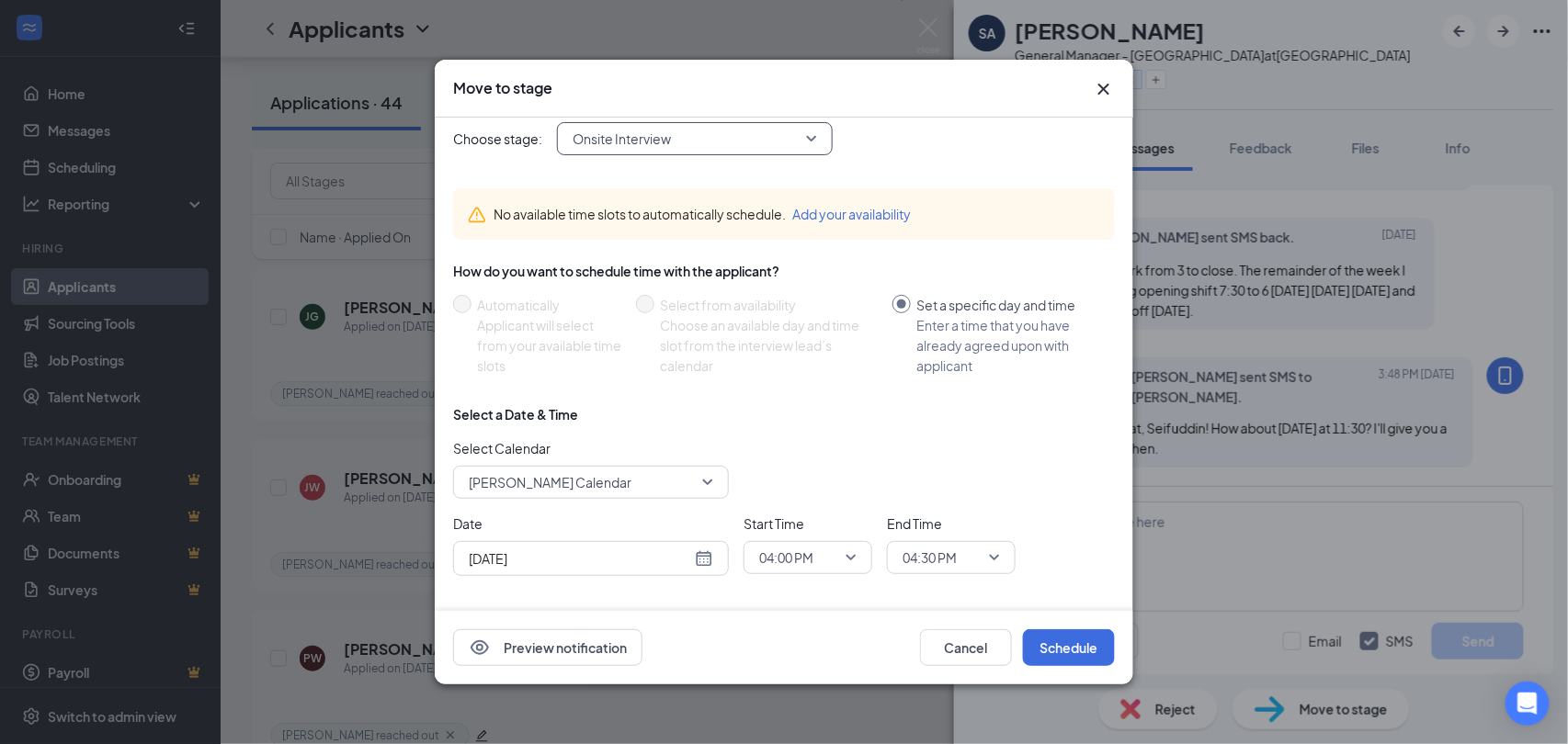
scroll to position [26, 0]
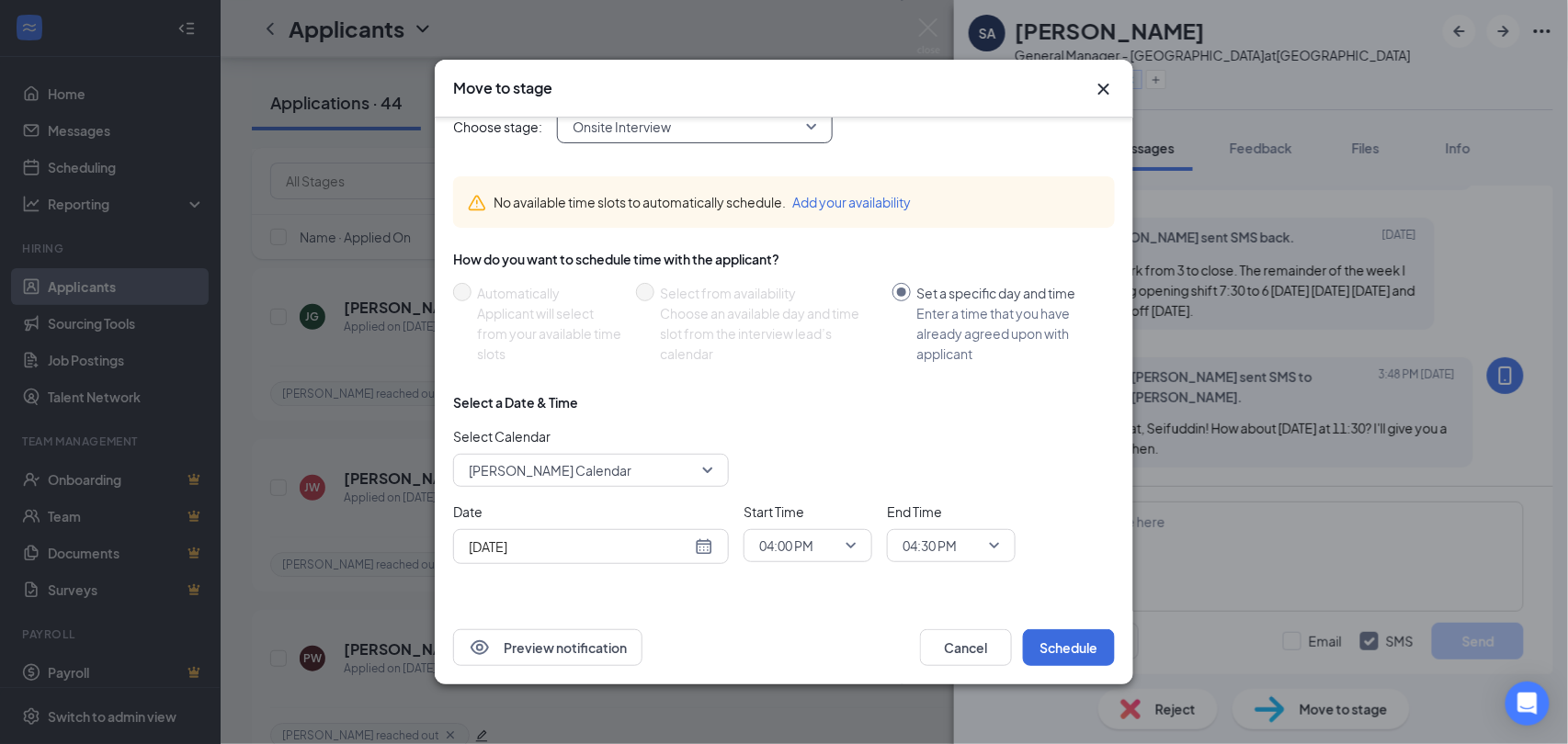
click at [1103, 85] on icon "Cross" at bounding box center [1103, 89] width 22 height 22
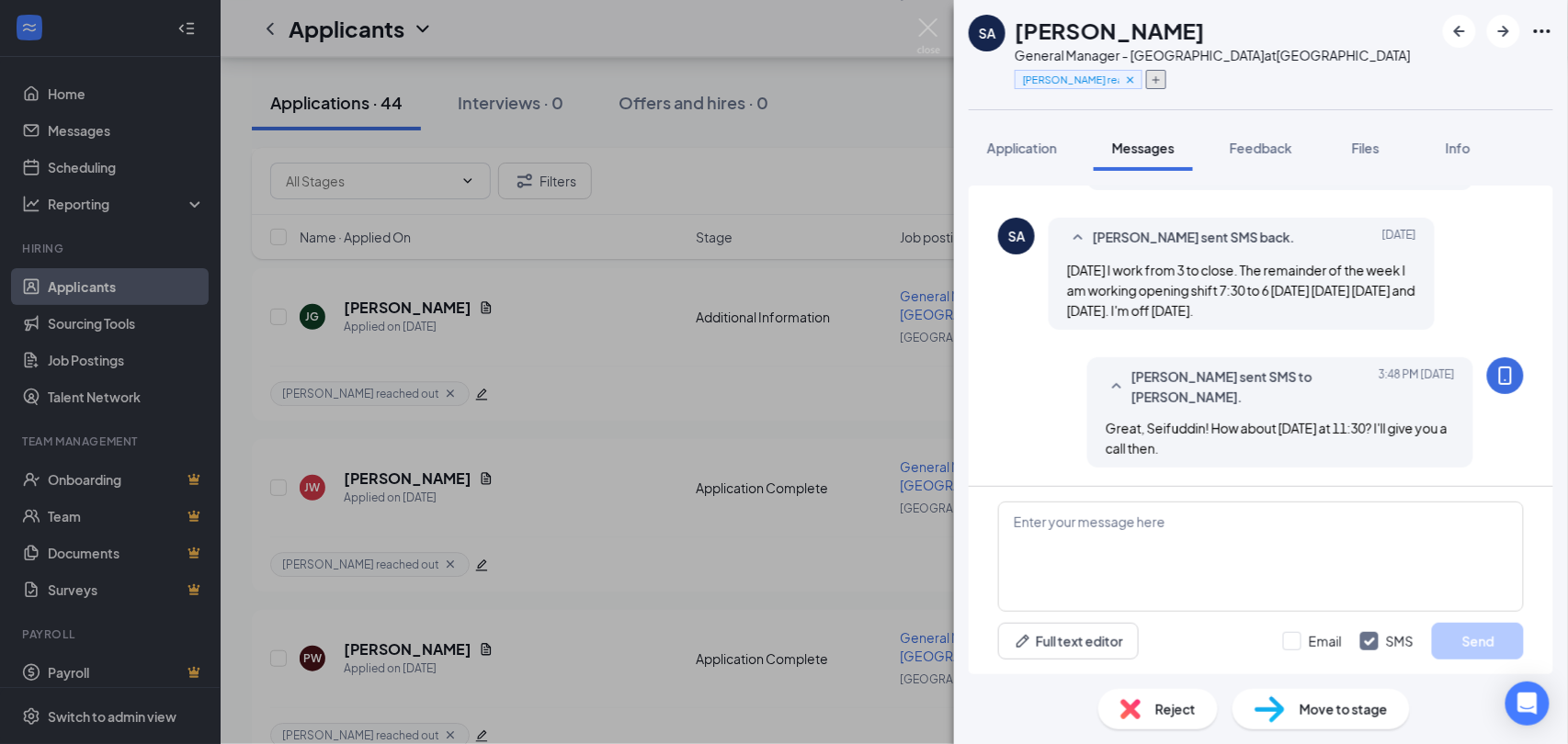
click at [1158, 76] on icon "Plus" at bounding box center [1156, 80] width 11 height 11
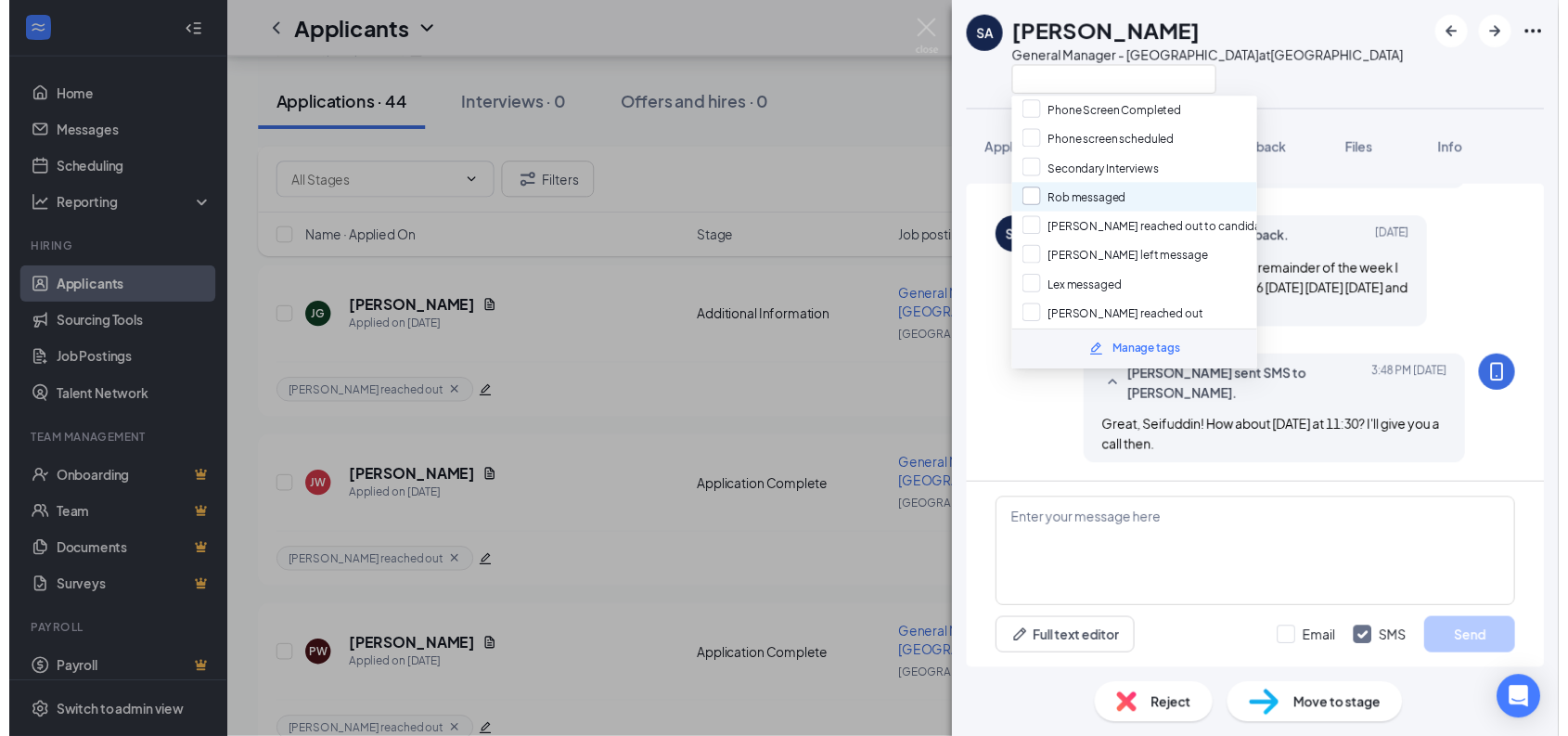
scroll to position [309, 0]
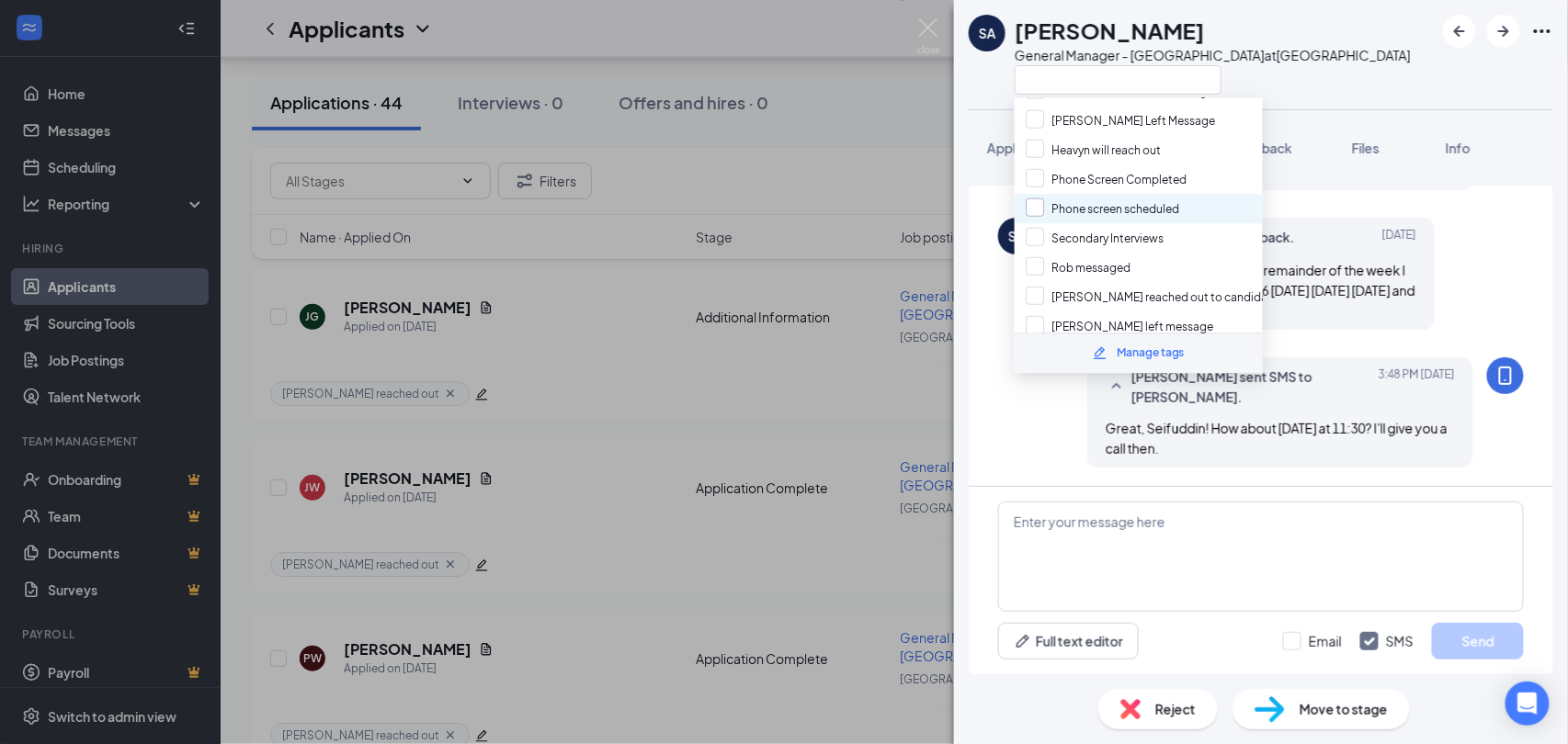
click at [1110, 198] on input "Phone screen scheduled" at bounding box center [1102, 208] width 153 height 20
checkbox input "true"
click at [934, 27] on img at bounding box center [929, 35] width 23 height 35
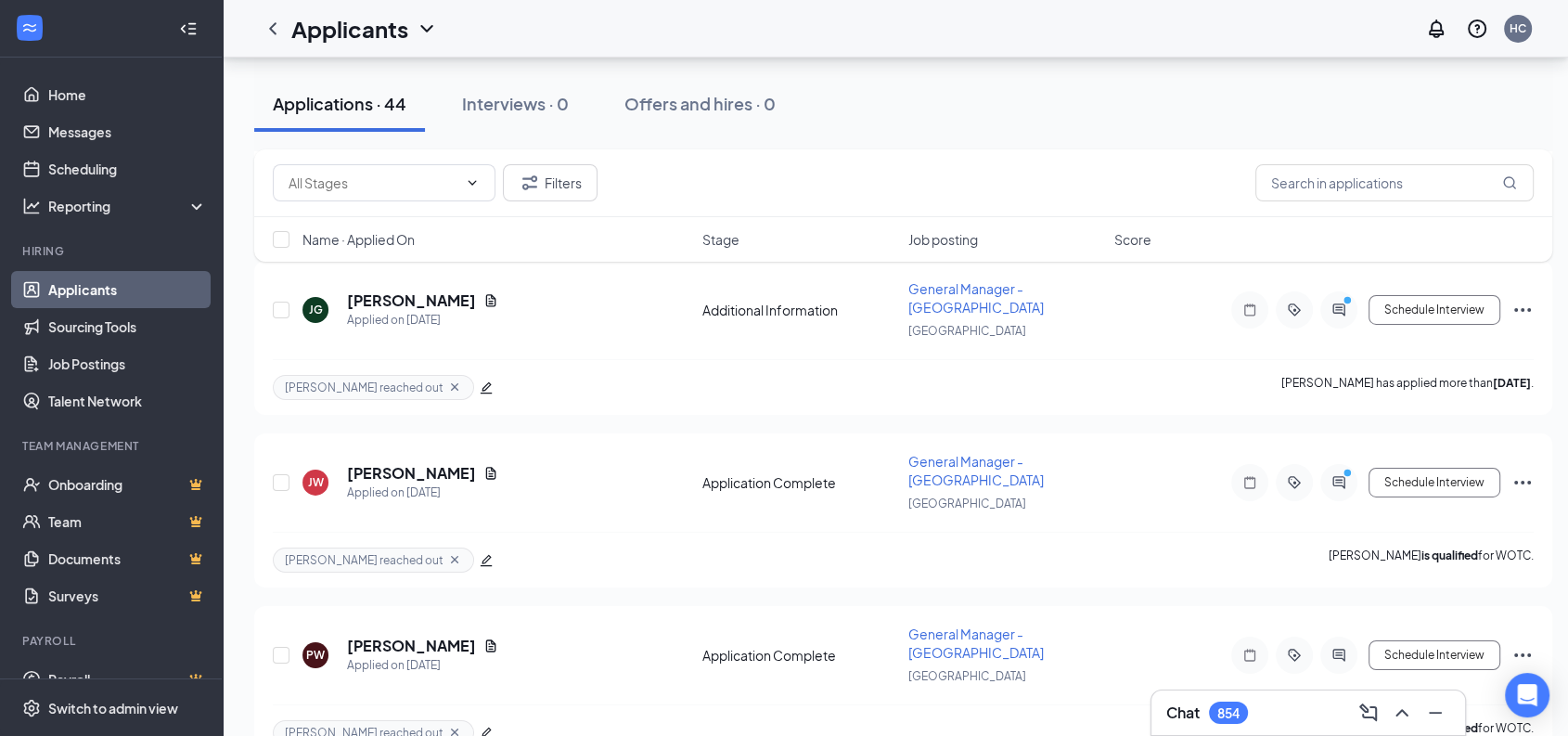
scroll to position [6285, 0]
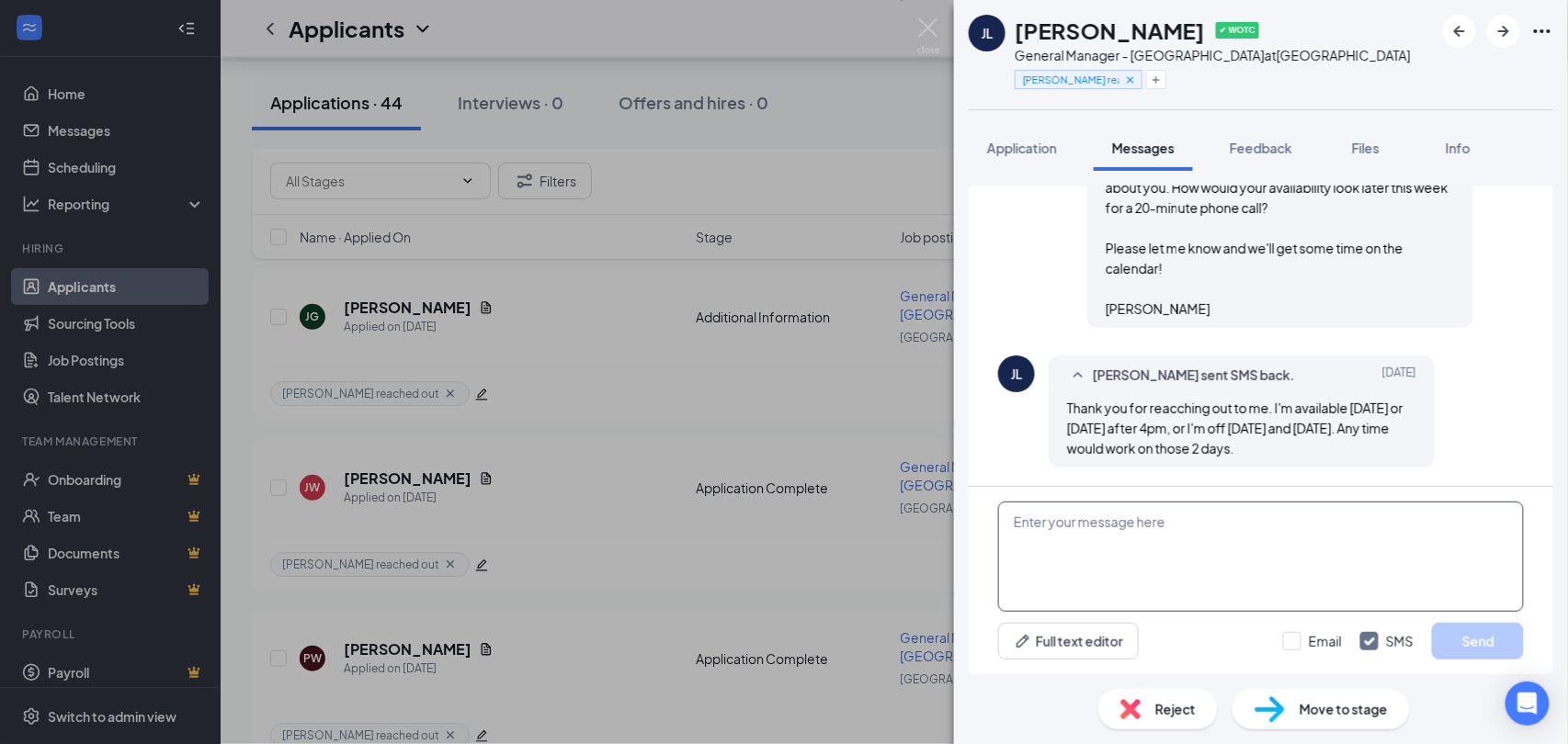
scroll to position [652, 0]
click at [1142, 548] on textarea at bounding box center [1261, 556] width 526 height 110
type textarea "Great, [PERSON_NAME]! Let's plan for [DATE] (Weds) at 12pm. I'll give you a cal…"
click at [1476, 646] on button "Send" at bounding box center [1478, 642] width 92 height 36
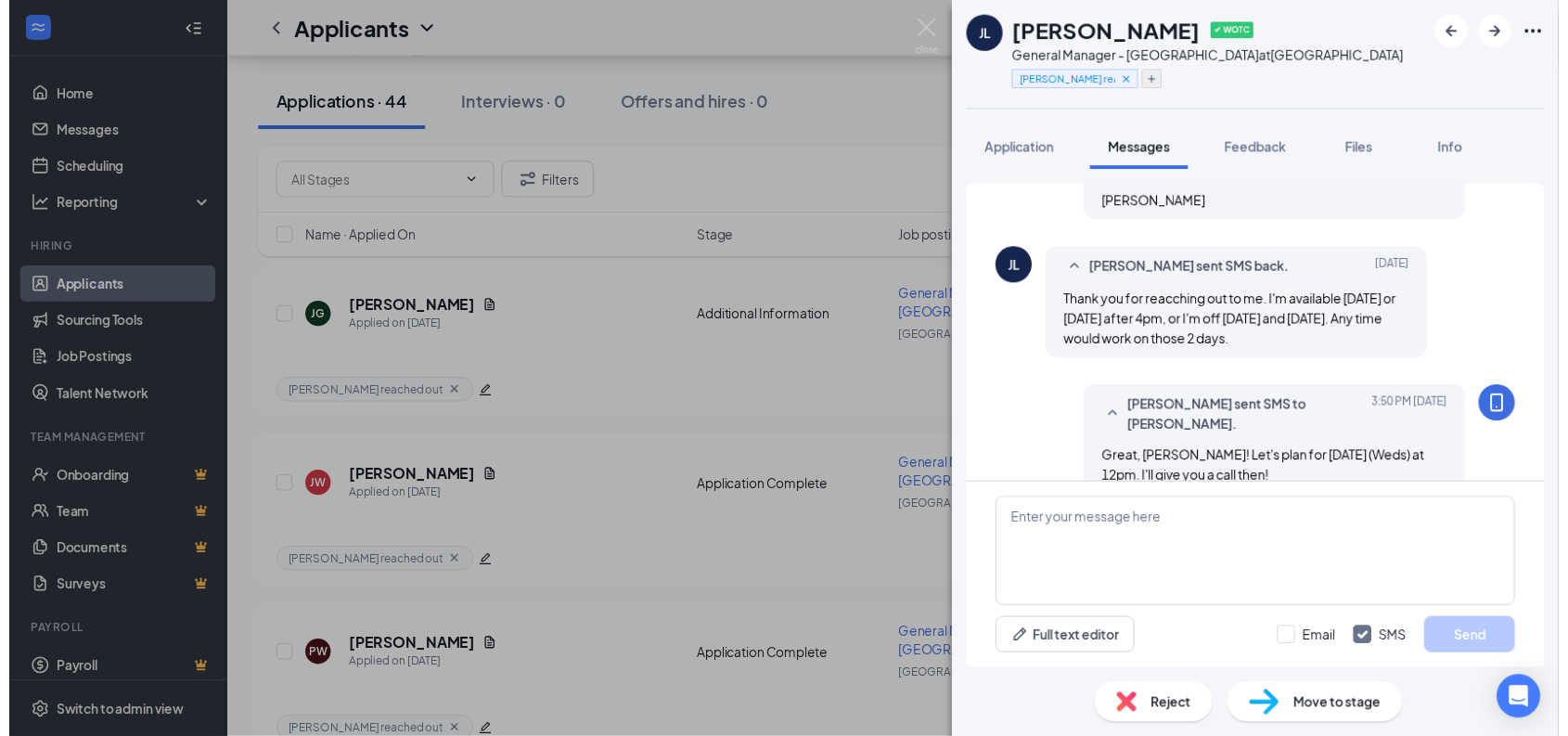
scroll to position [780, 0]
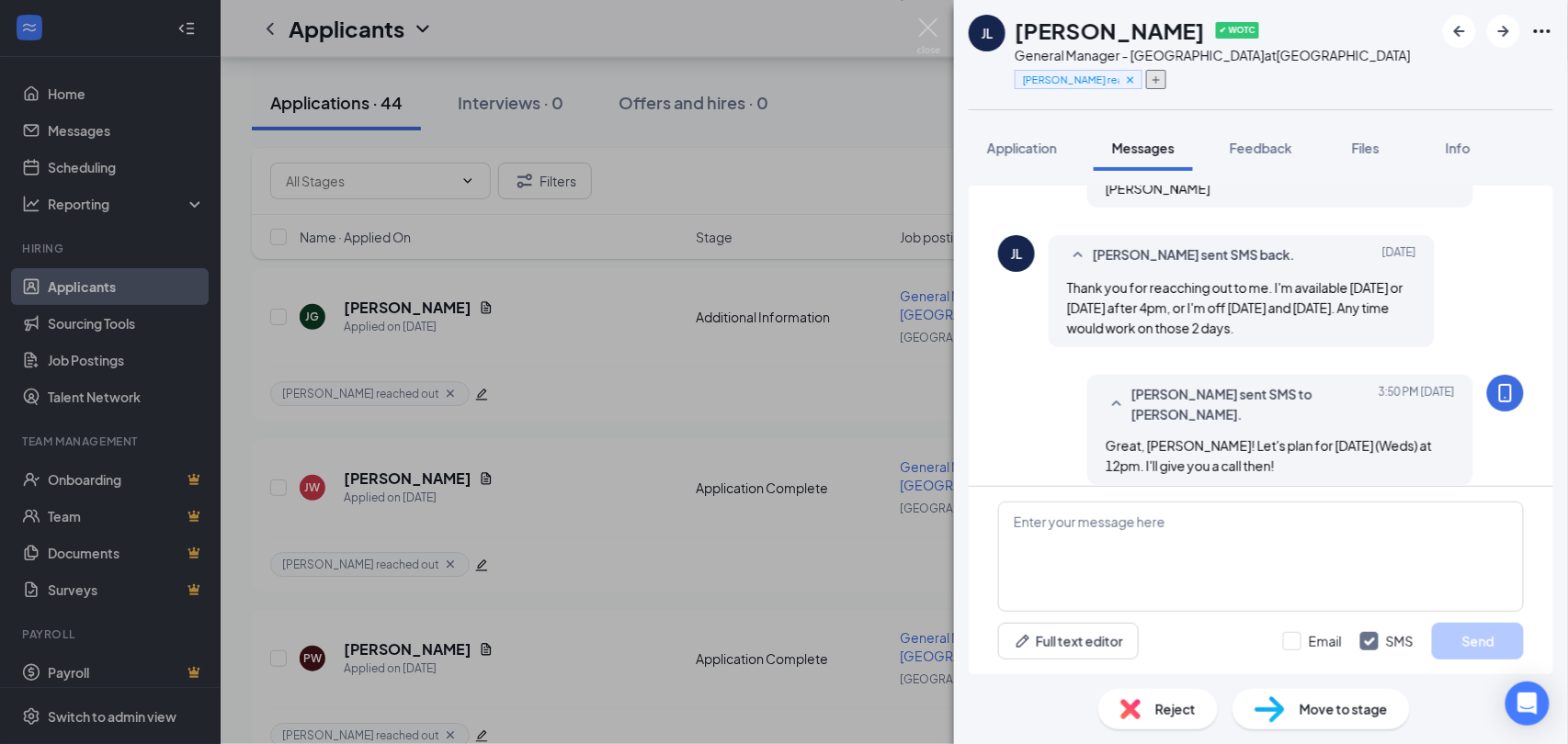
click at [1159, 76] on icon "Plus" at bounding box center [1156, 80] width 11 height 11
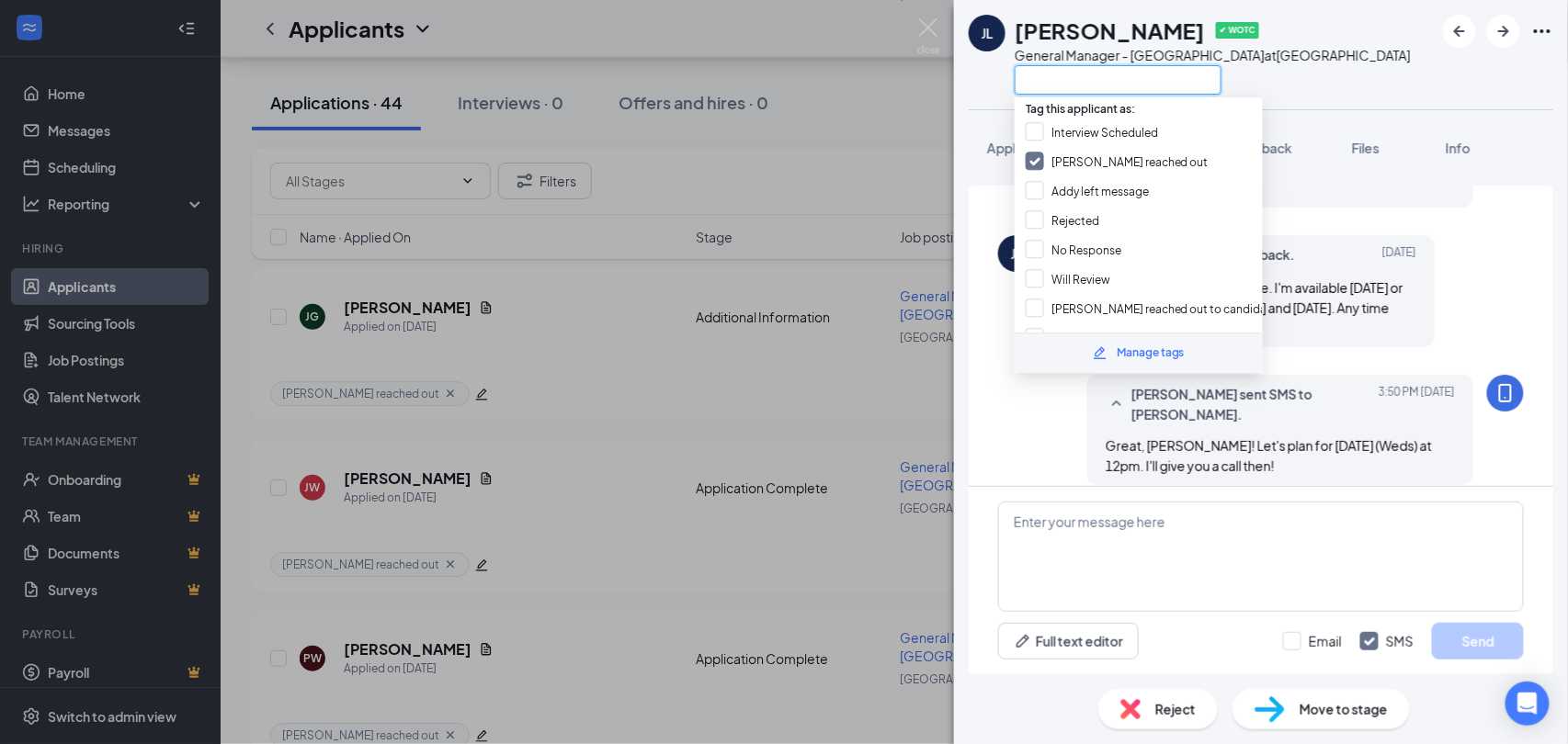
click at [1090, 82] on input "text" at bounding box center [1118, 79] width 207 height 30
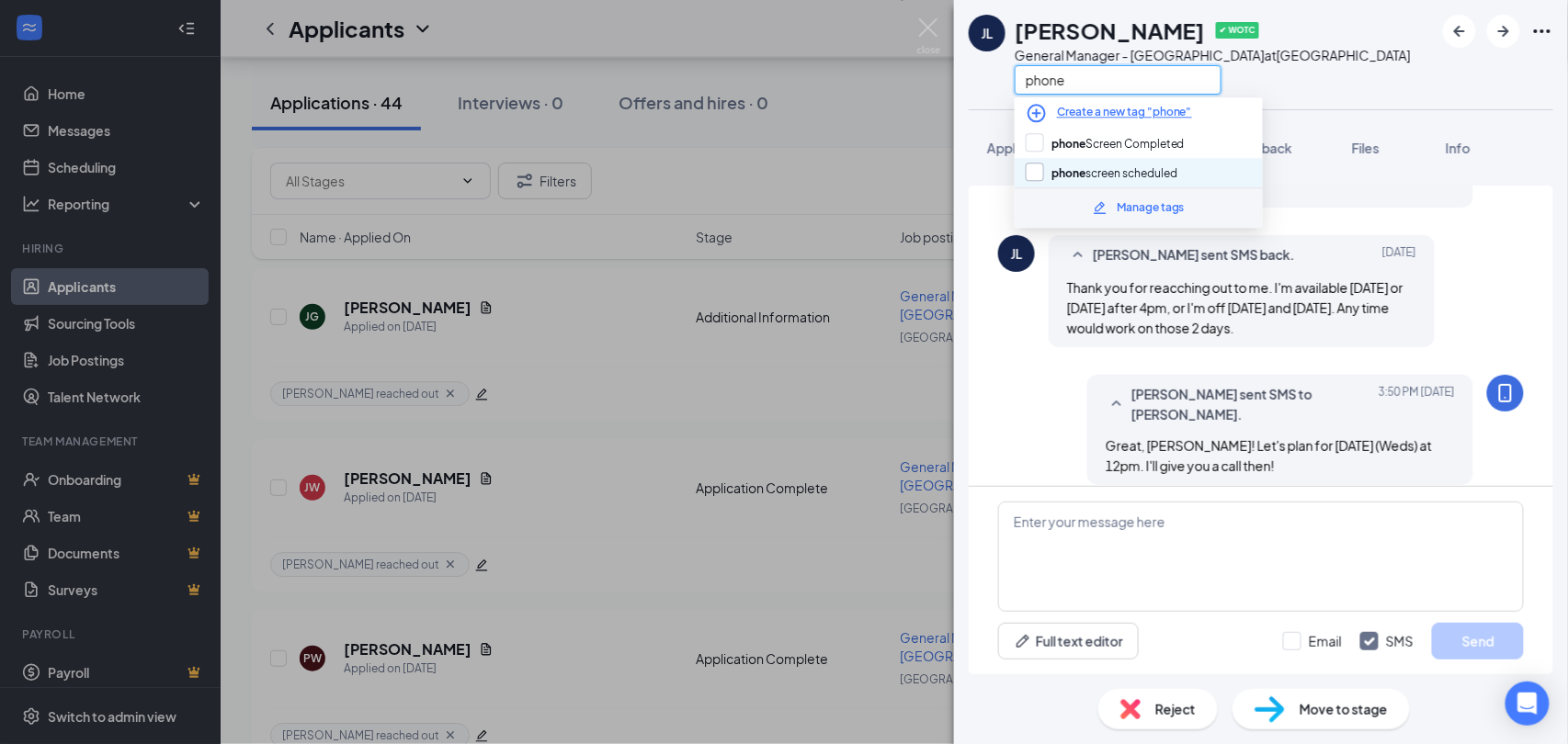
type input "phone"
click at [1126, 172] on input "phone screen scheduled" at bounding box center [1102, 172] width 151 height 20
checkbox input "true"
click at [924, 24] on img at bounding box center [929, 35] width 23 height 35
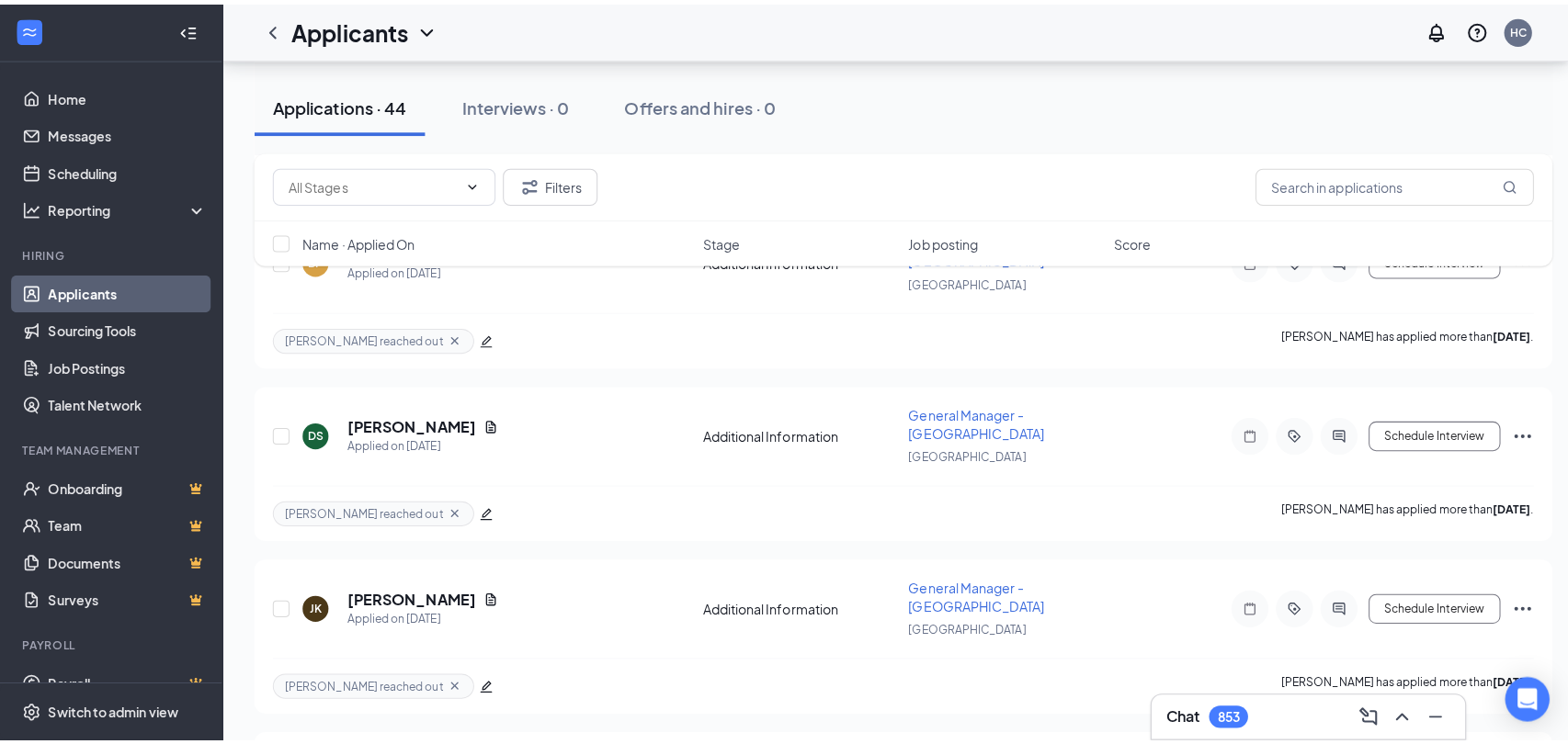
scroll to position [5406, 0]
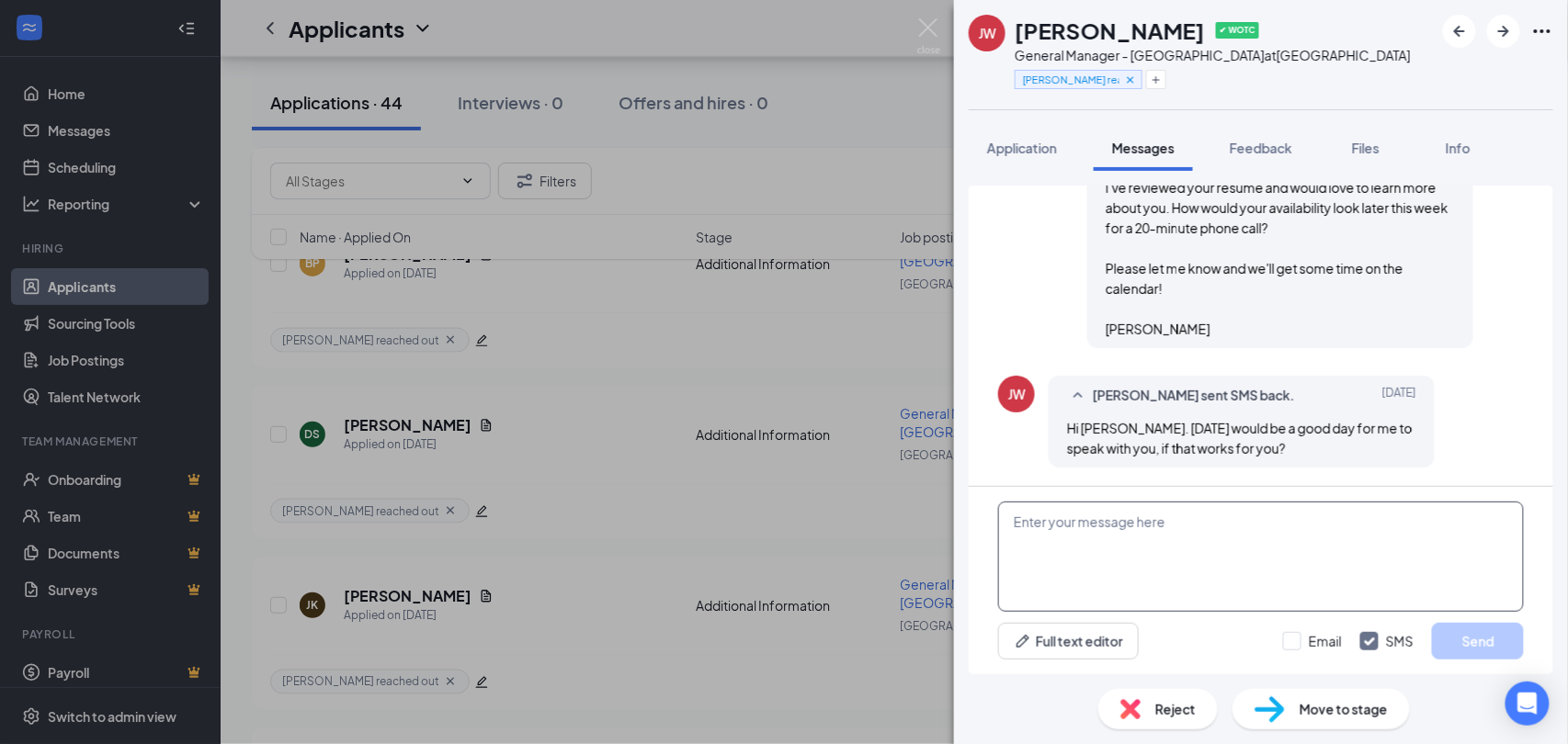
scroll to position [392, 0]
click at [1242, 530] on textarea at bounding box center [1261, 556] width 526 height 110
click at [1169, 523] on textarea "Great, [PERSON_NAME]! How would 2pm [DATE] work for you?" at bounding box center [1261, 556] width 526 height 110
drag, startPoint x: 1382, startPoint y: 532, endPoint x: 1101, endPoint y: 520, distance: 281.3
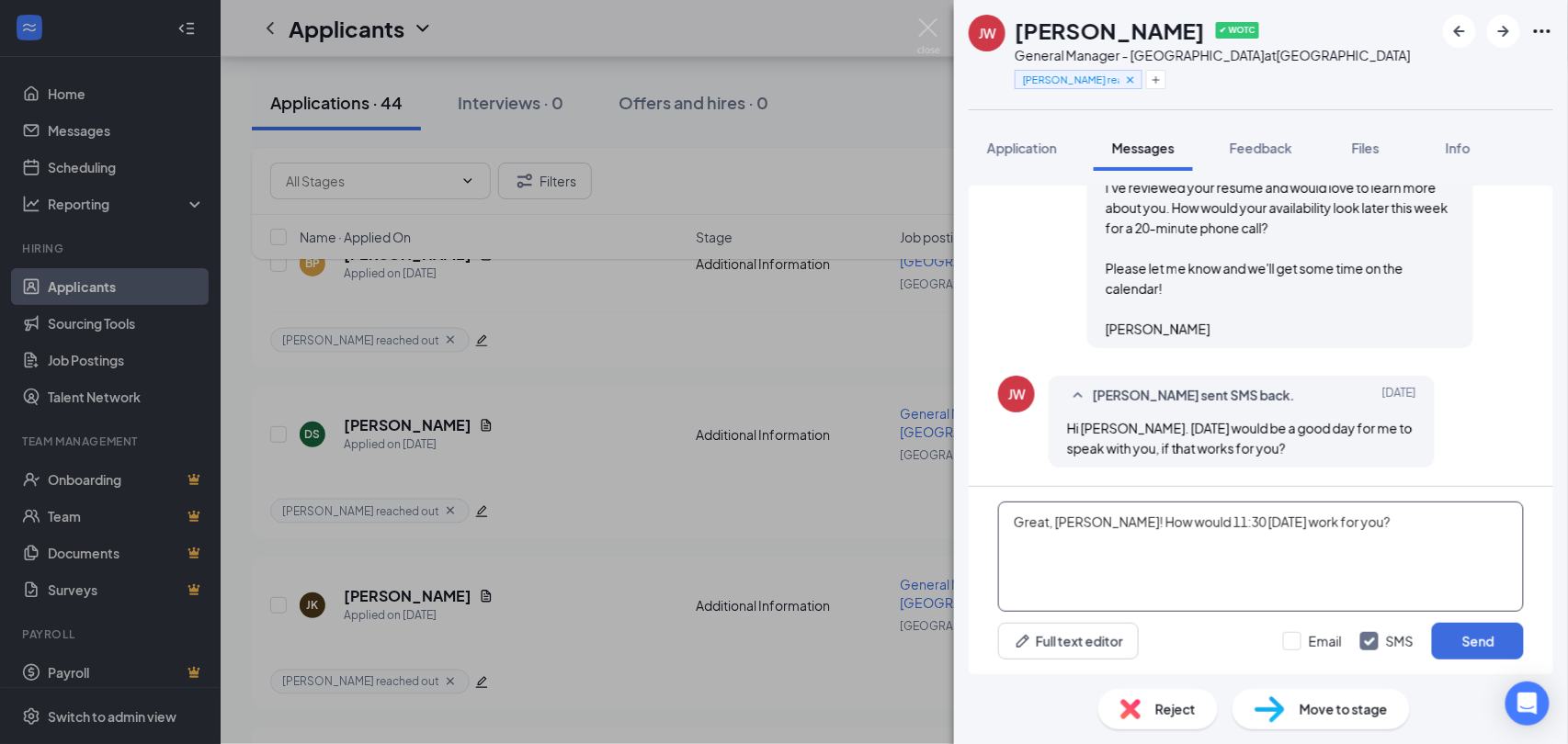
click at [1101, 520] on textarea "Great, [PERSON_NAME]! How would 11:30 [DATE] work for you?" at bounding box center [1261, 556] width 526 height 110
type textarea "Great, [PERSON_NAME]! Let's shoot for 11:30am [DATE]. I'll give you a ring then!"
drag, startPoint x: 1486, startPoint y: 652, endPoint x: 1471, endPoint y: 661, distance: 17.5
click at [1486, 652] on button "Send" at bounding box center [1478, 642] width 92 height 36
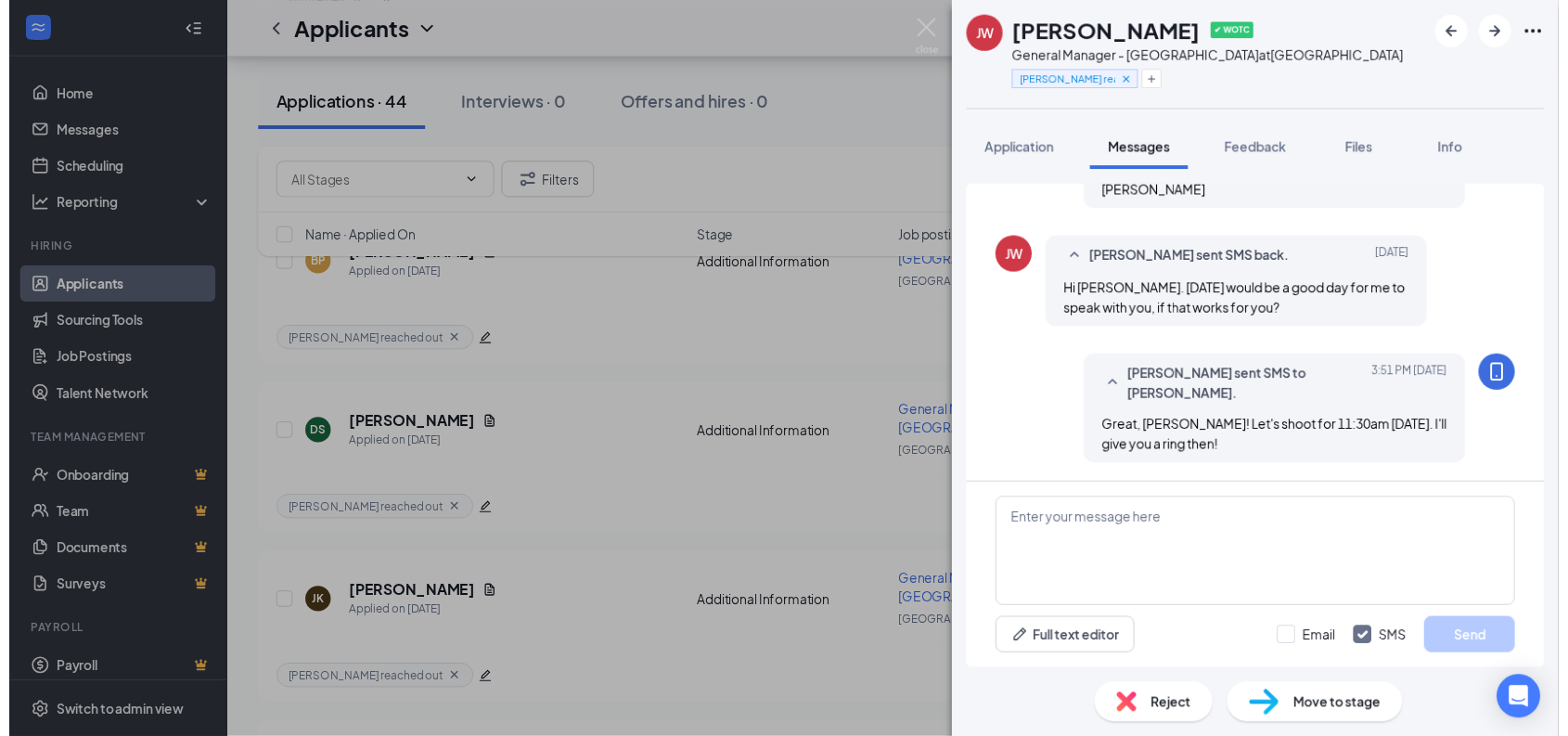
scroll to position [535, 0]
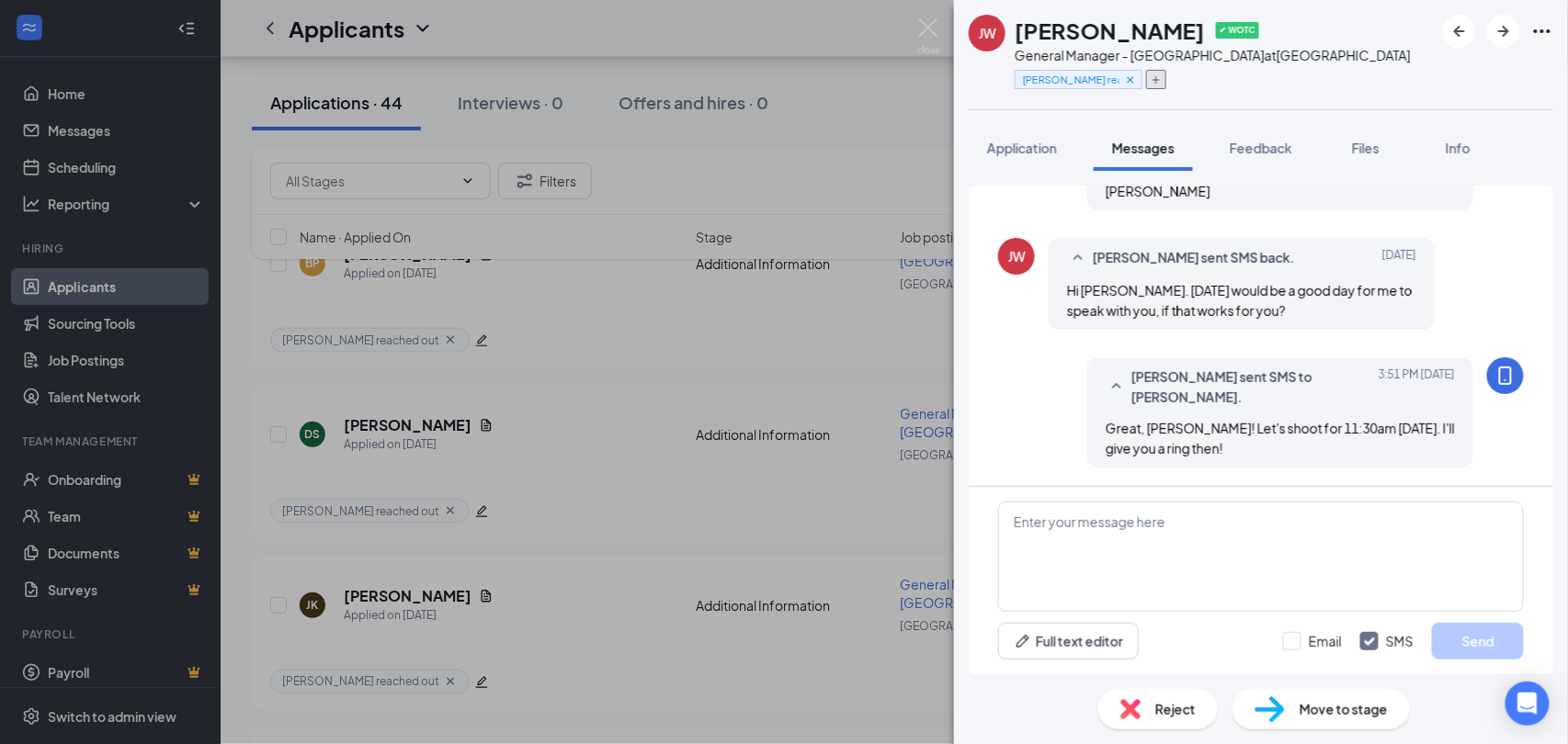
click at [1160, 82] on icon "Plus" at bounding box center [1156, 80] width 11 height 11
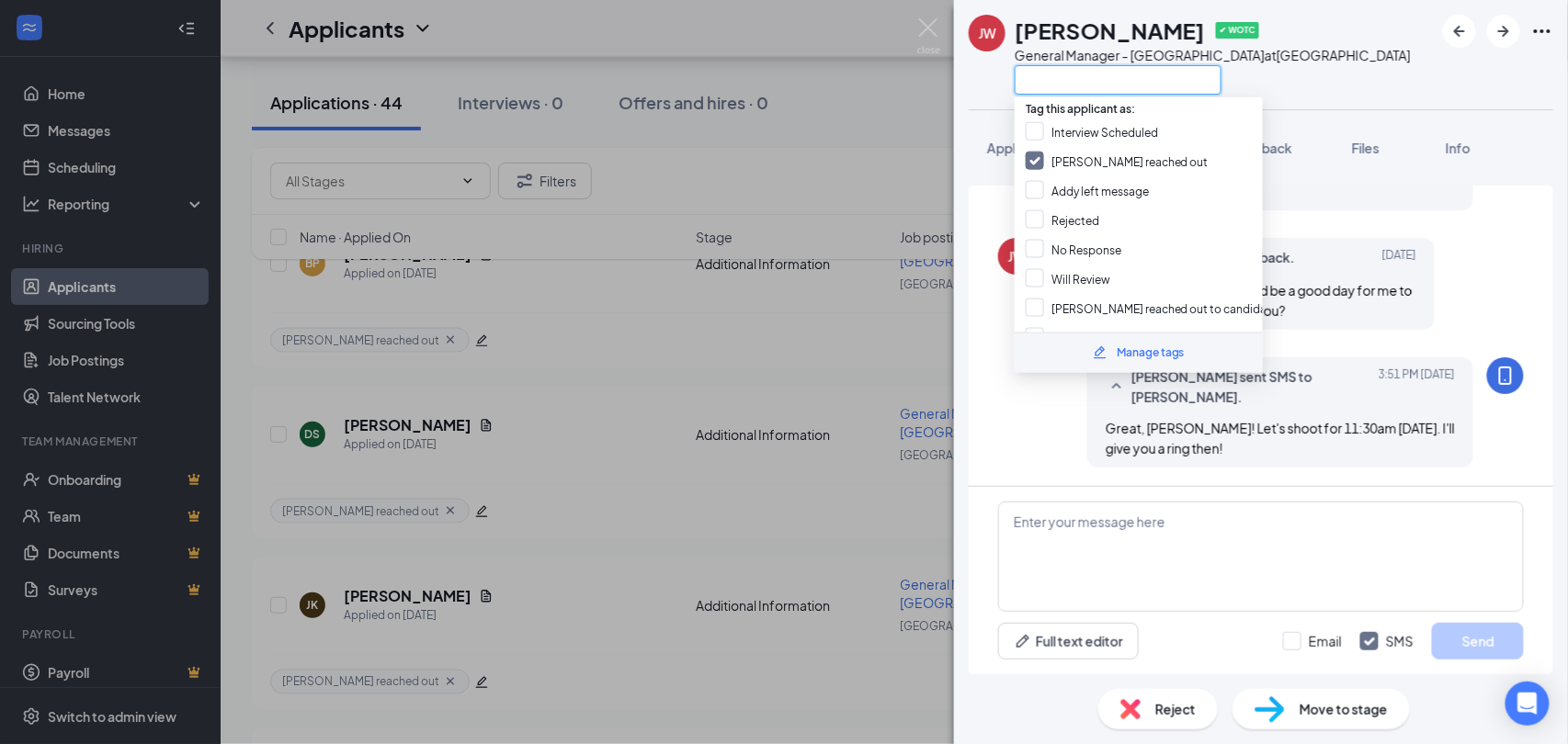
click at [1134, 75] on input "text" at bounding box center [1118, 79] width 207 height 30
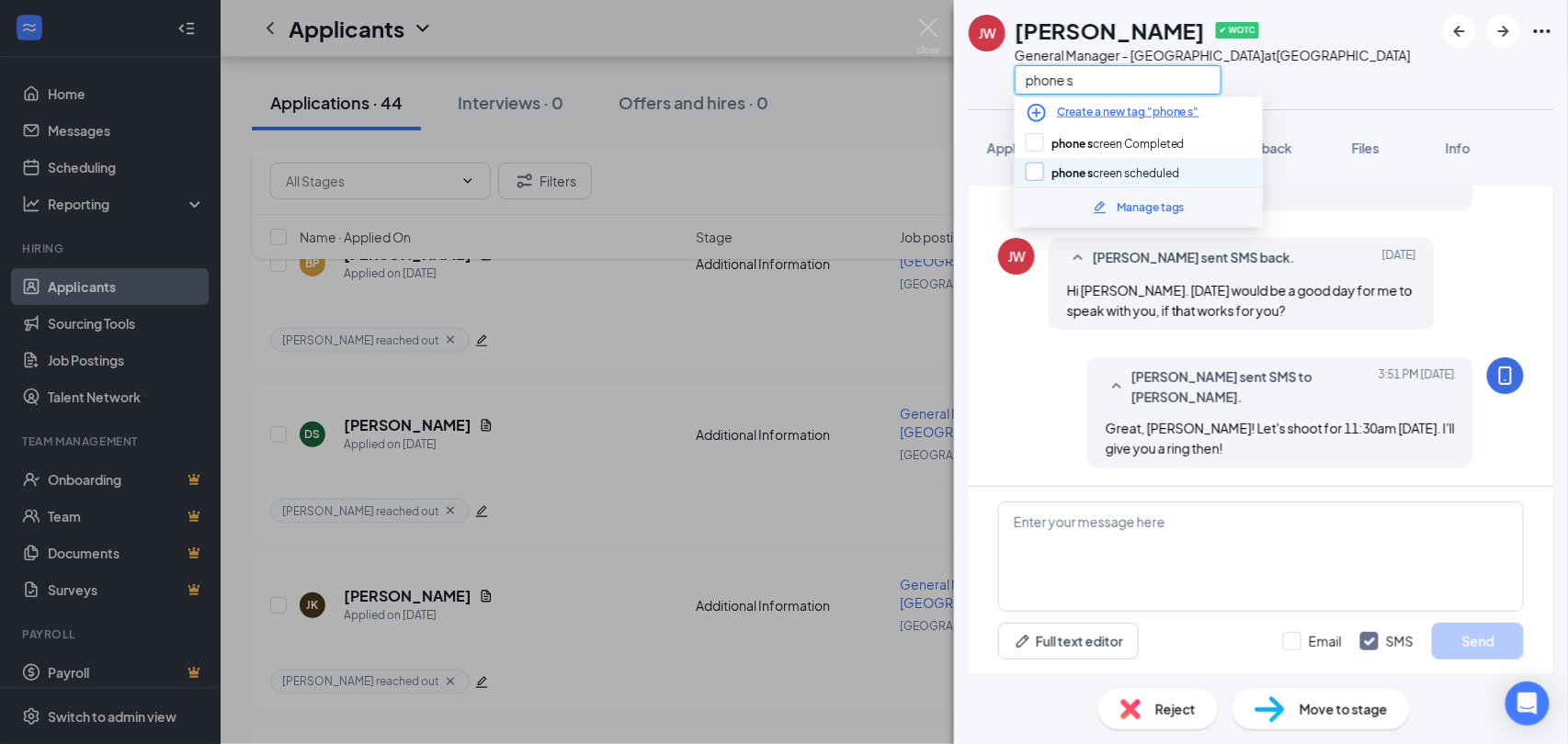
type input "phone s"
click at [1142, 167] on input "phone s creen scheduled" at bounding box center [1102, 172] width 153 height 20
checkbox input "true"
click at [920, 22] on img at bounding box center [929, 35] width 23 height 35
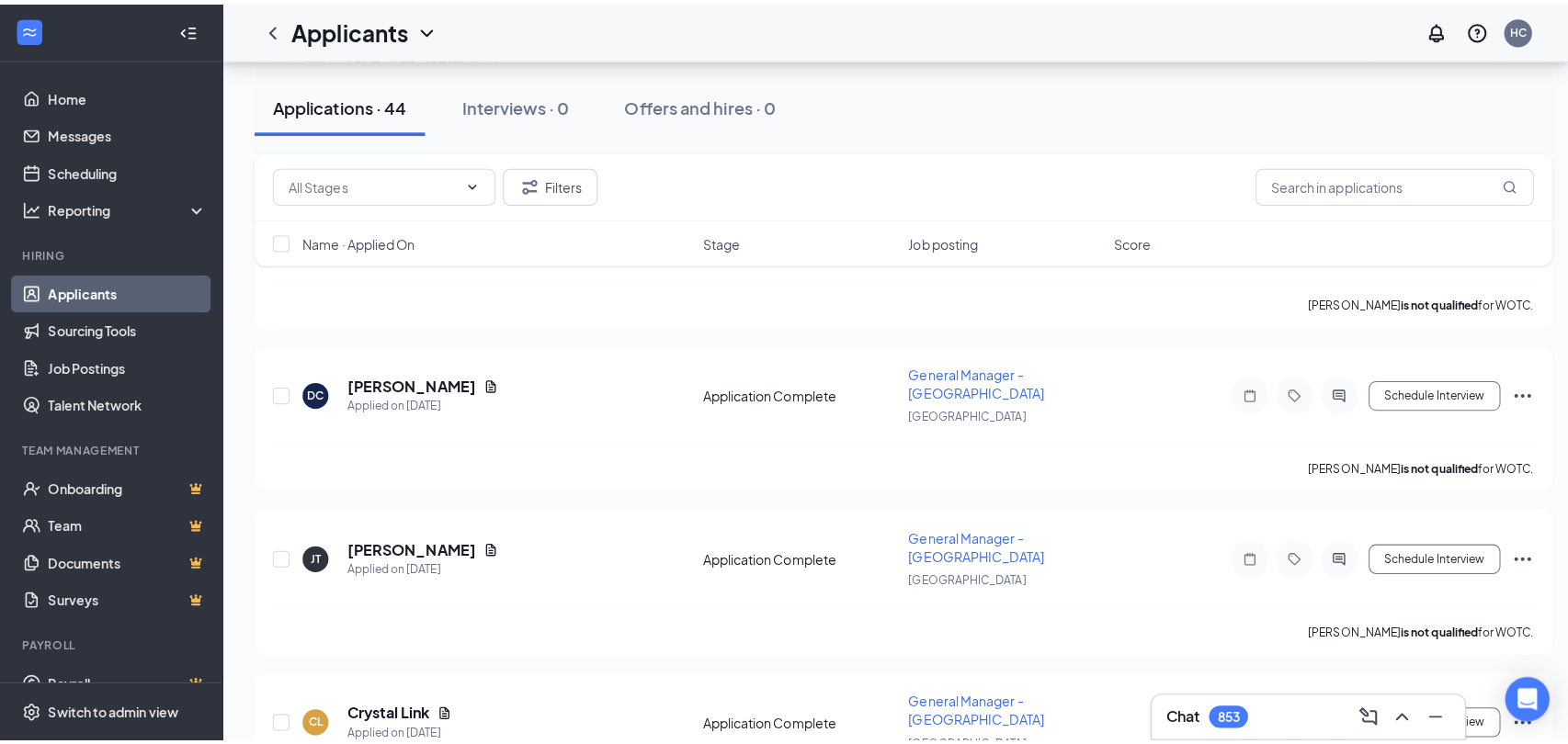
scroll to position [87, 0]
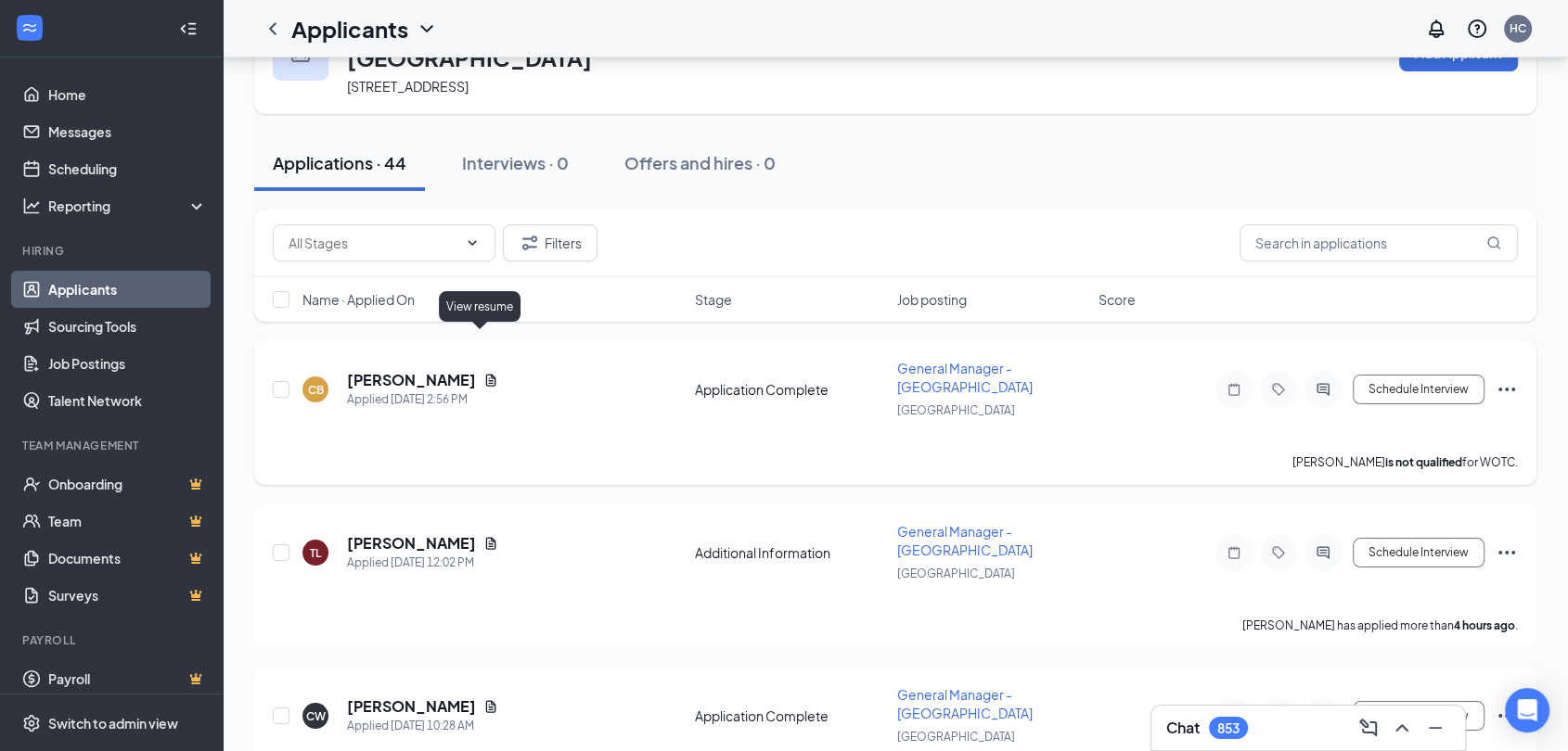
click at [483, 373] on icon "Document" at bounding box center [490, 380] width 15 height 14
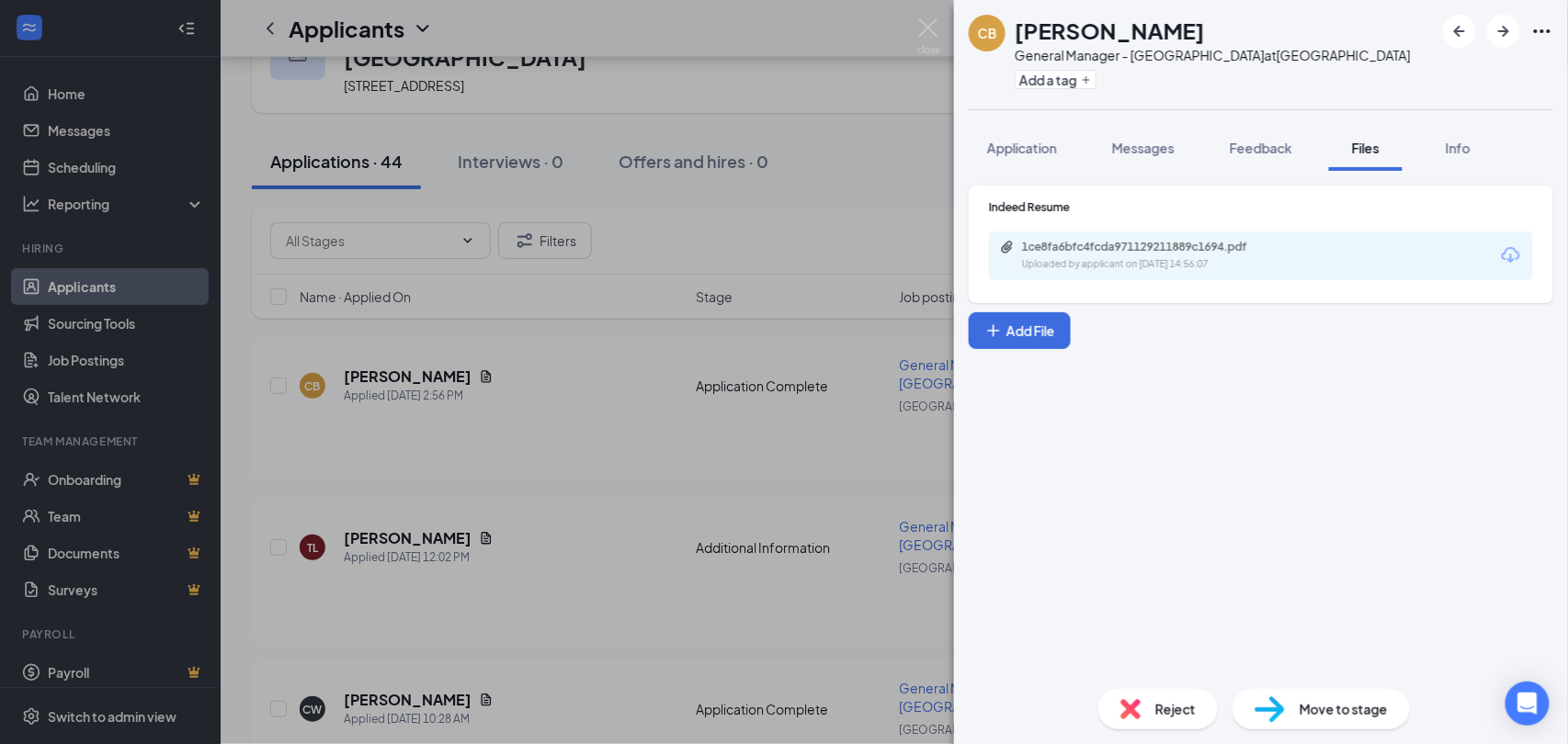
click at [1183, 248] on div "1ce8fa6bfc4fcda971129211889c1694.pdf" at bounding box center [1150, 246] width 258 height 14
click at [1055, 72] on button "Add a tag" at bounding box center [1055, 79] width 81 height 19
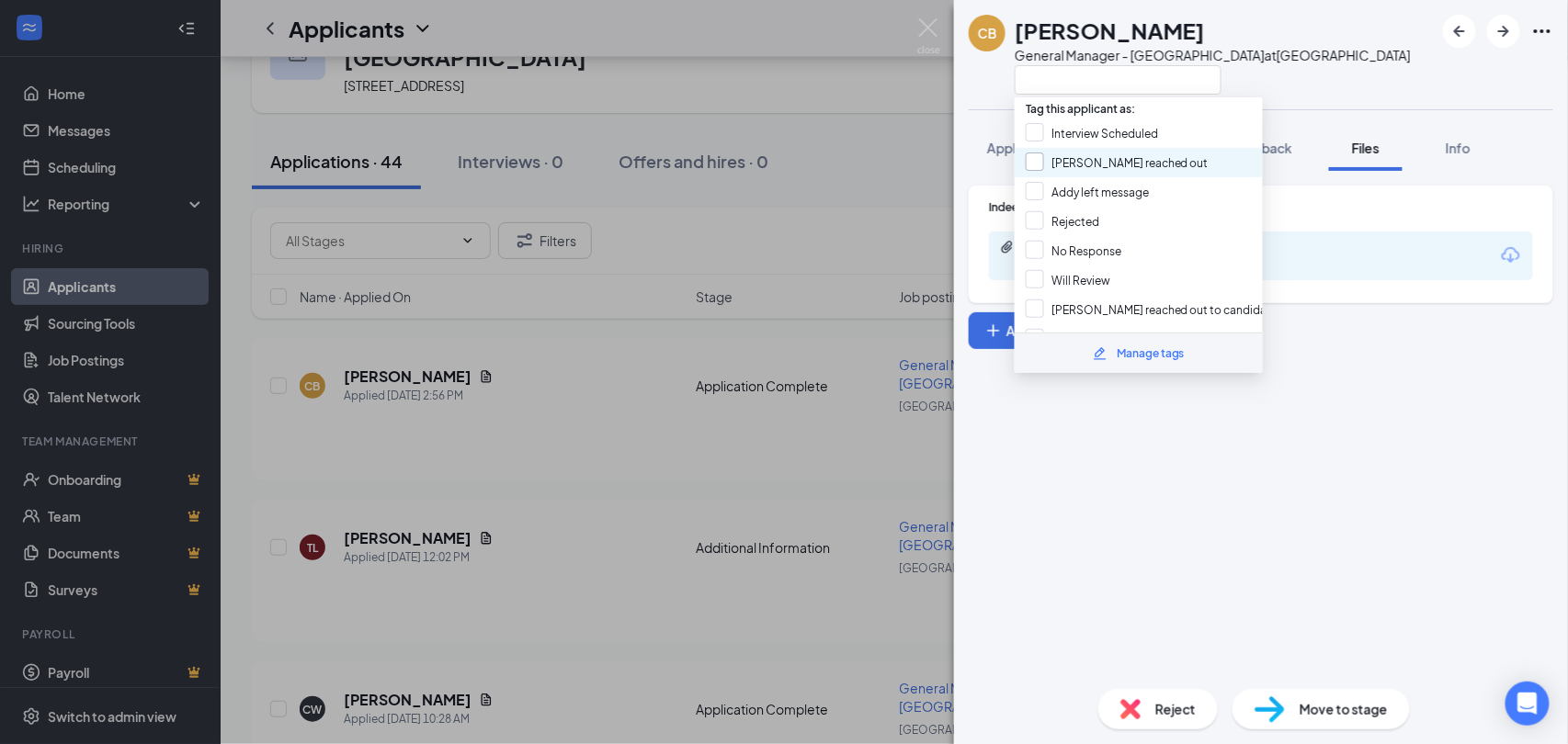
click at [1099, 152] on input "[PERSON_NAME] reached out" at bounding box center [1117, 162] width 183 height 20
checkbox input "true"
click at [1340, 60] on div "[PERSON_NAME] [PERSON_NAME] General Manager - [GEOGRAPHIC_DATA] at [GEOGRAPHIC_…" at bounding box center [1261, 55] width 614 height 109
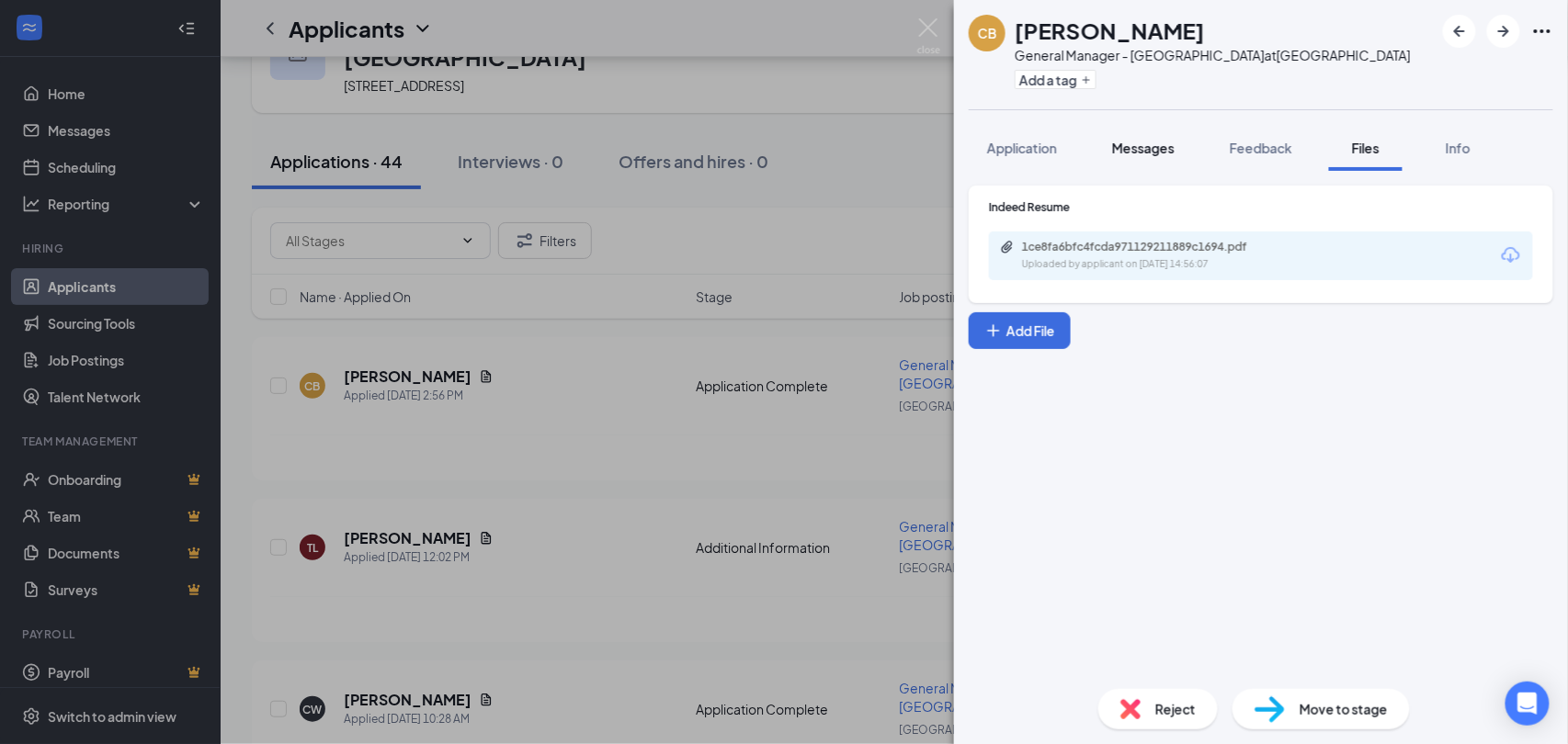
click at [1153, 145] on div "[PERSON_NAME] [PERSON_NAME] General Manager - [GEOGRAPHIC_DATA] at [GEOGRAPHIC_…" at bounding box center [1261, 372] width 614 height 744
click at [1146, 143] on span "Messages" at bounding box center [1143, 147] width 62 height 16
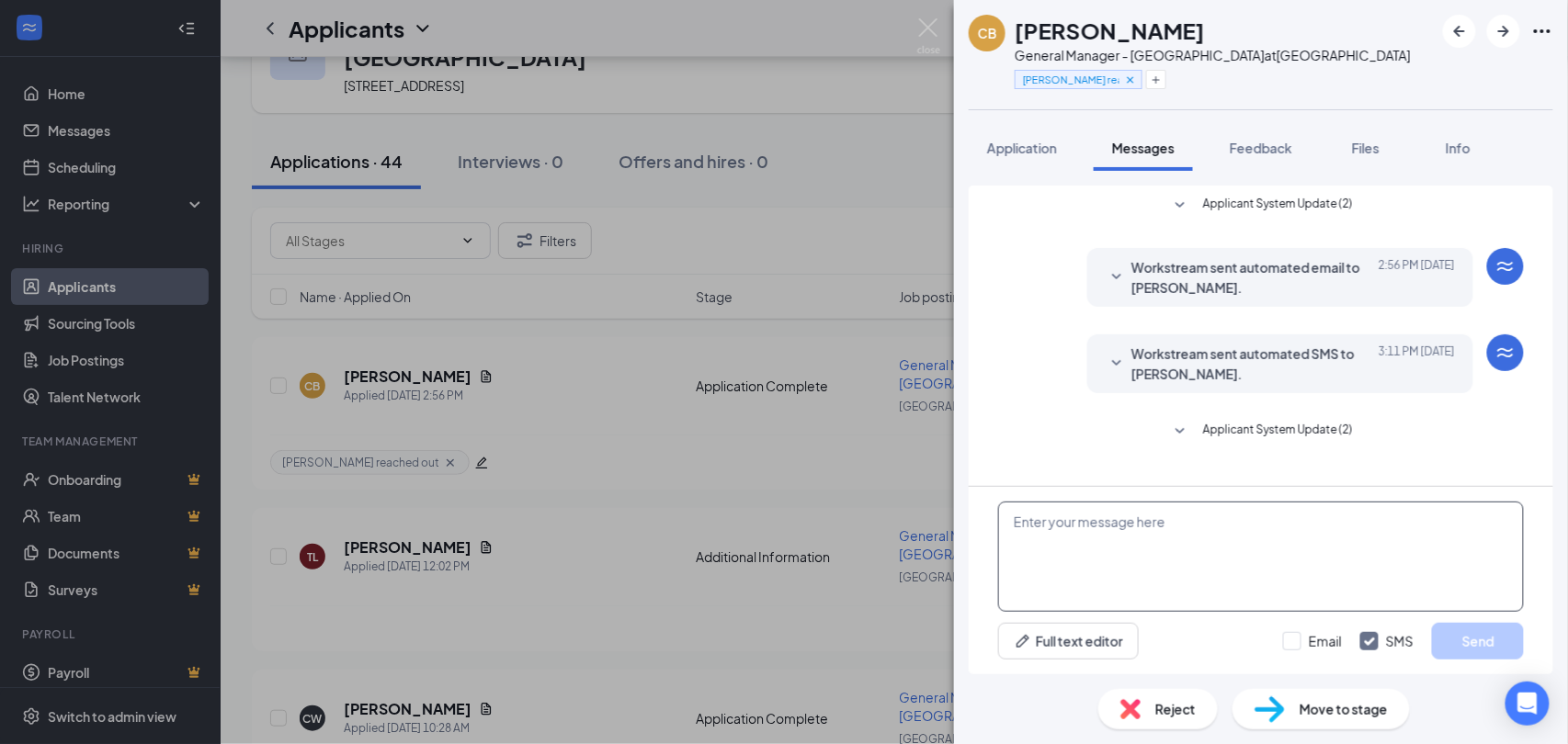
paste textarea "Hi [PERSON_NAME], Thanks for reaching out! I'm thrilled to hear about your inte…"
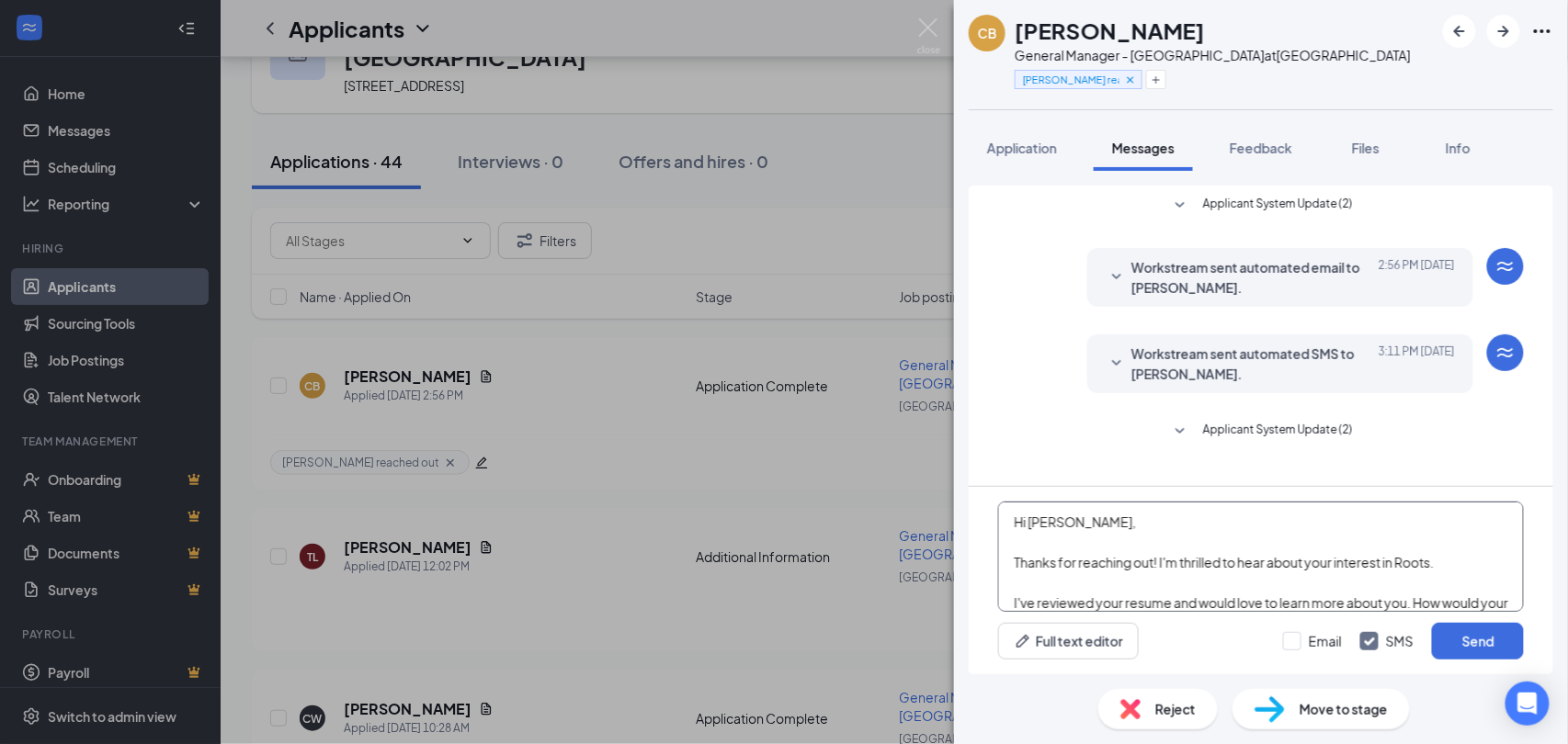
click at [1064, 530] on textarea "Hi [PERSON_NAME], Thanks for reaching out! I'm thrilled to hear about your inte…" at bounding box center [1261, 556] width 526 height 110
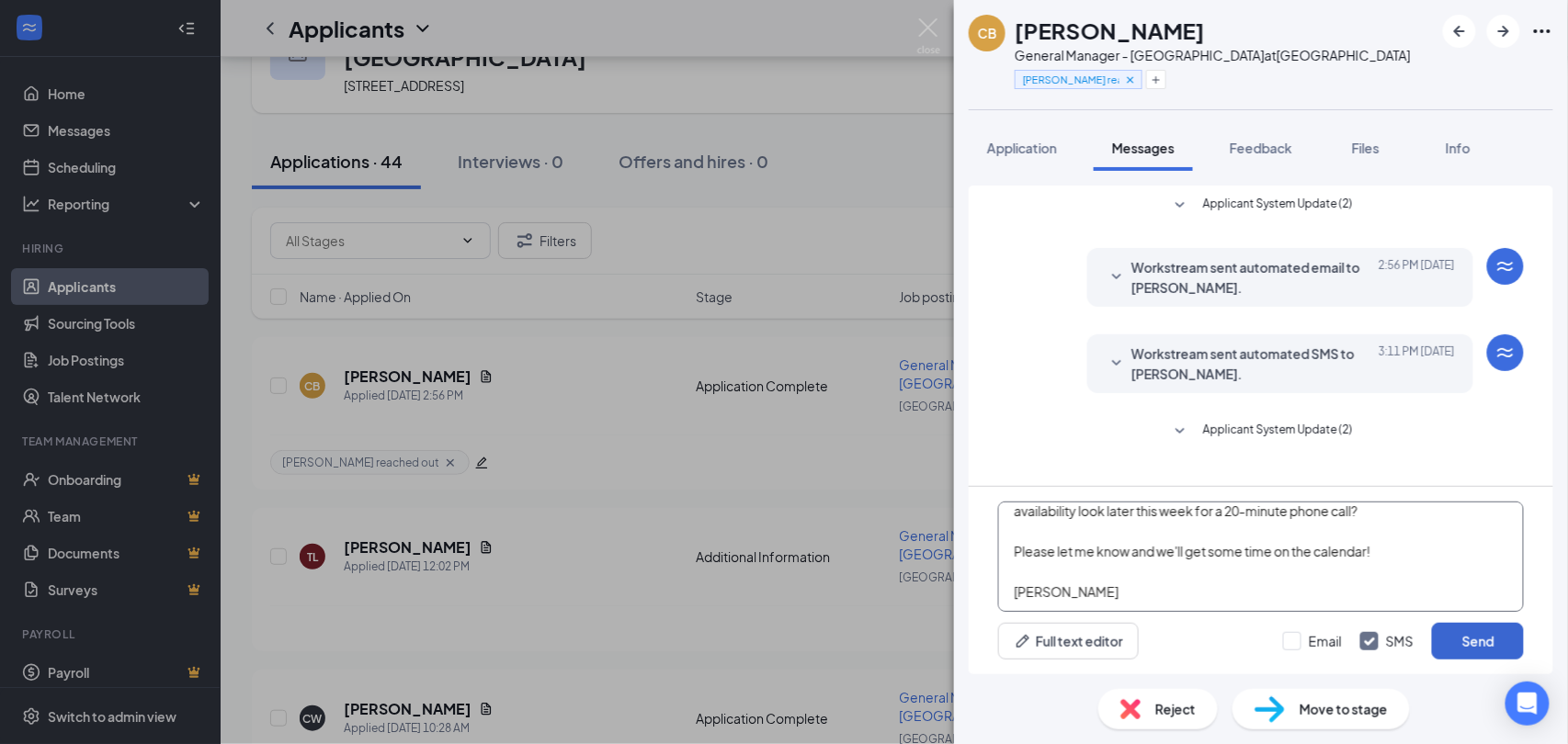
scroll to position [132, 0]
type textarea "Hi [PERSON_NAME], Thanks for reaching out! I'm thrilled to hear about your inte…"
click at [1441, 647] on button "Send" at bounding box center [1478, 642] width 92 height 36
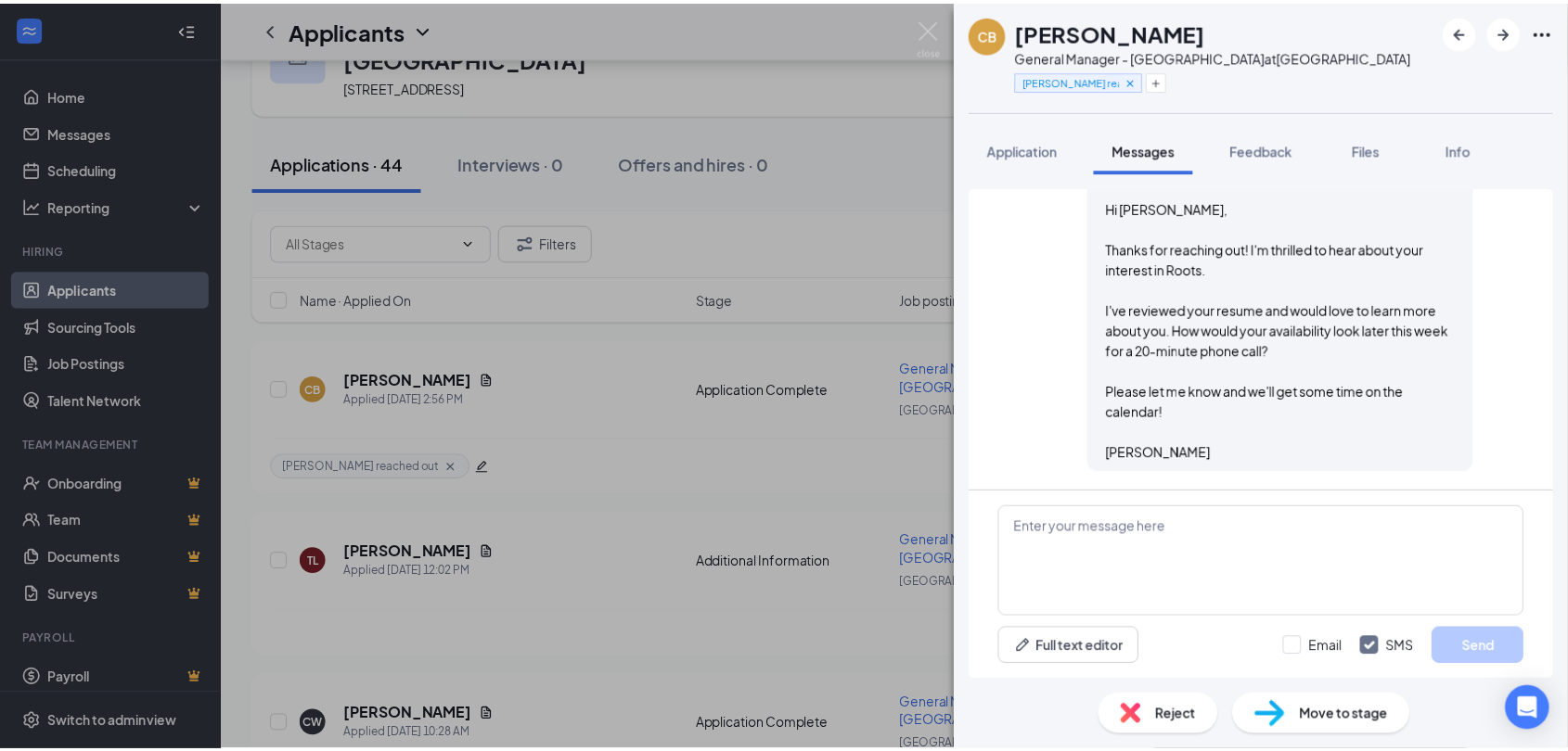
scroll to position [361, 0]
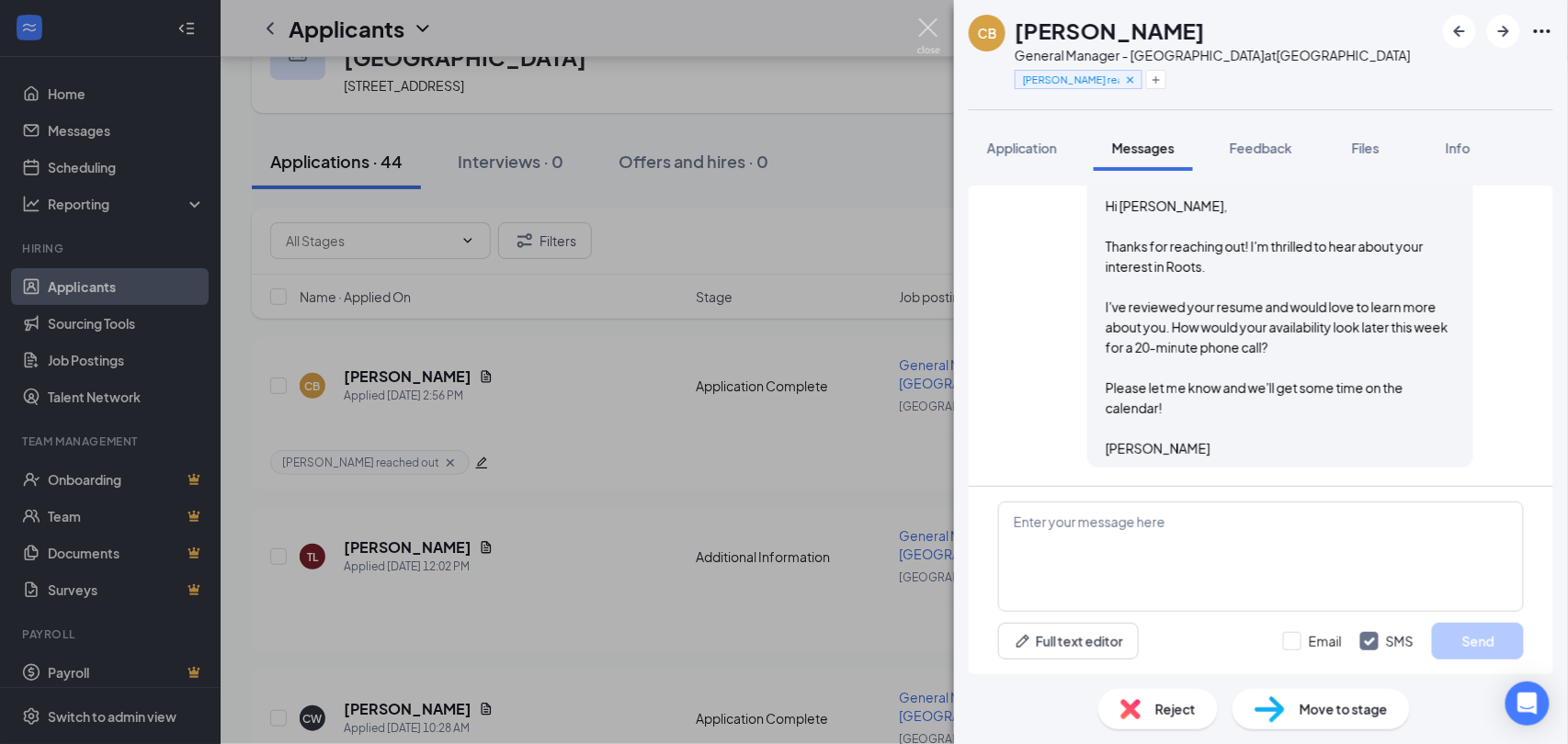
click at [930, 26] on img at bounding box center [929, 35] width 23 height 35
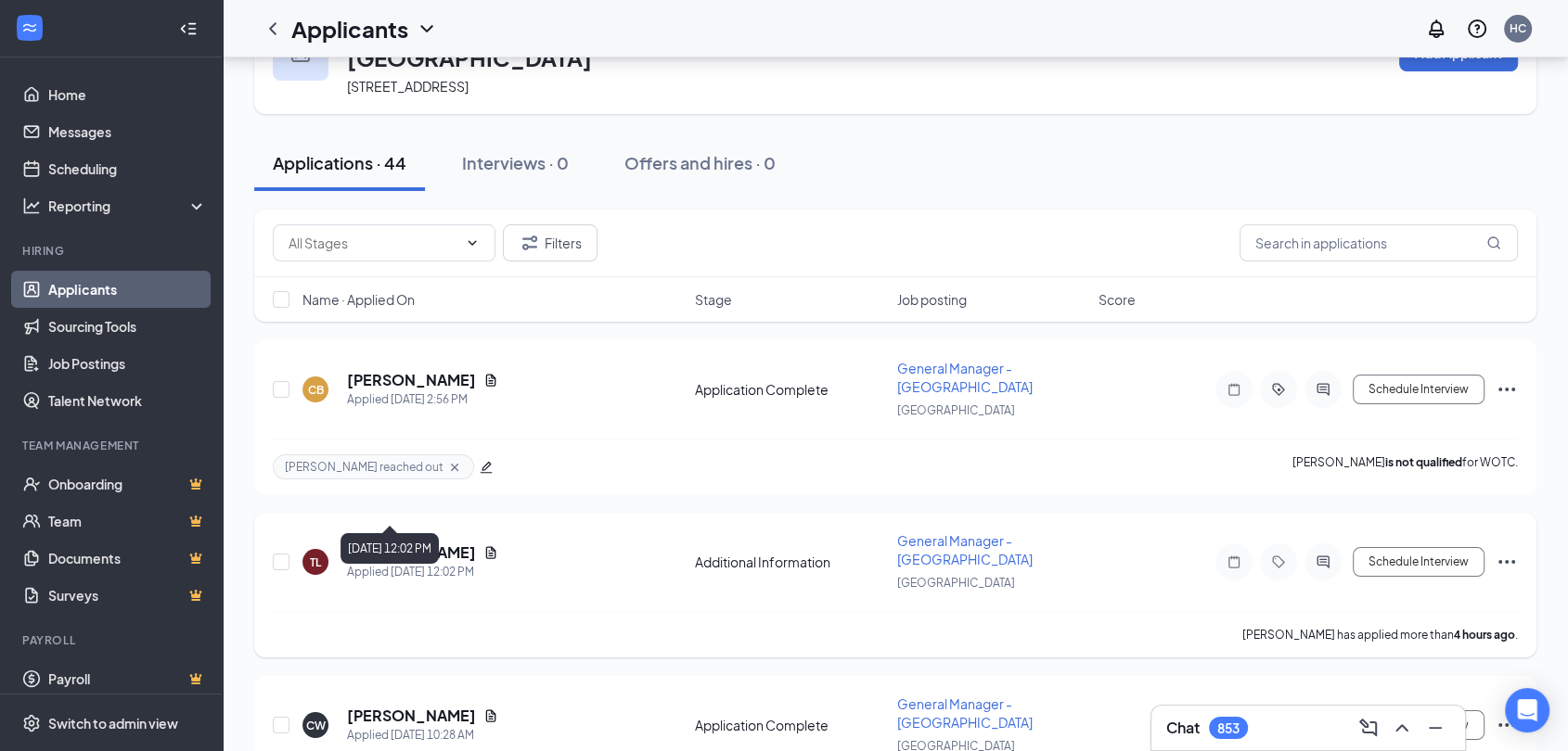
click at [480, 563] on div "Applied [DATE] 12:02 PM" at bounding box center [422, 571] width 151 height 18
click at [486, 546] on icon "Document" at bounding box center [491, 552] width 11 height 12
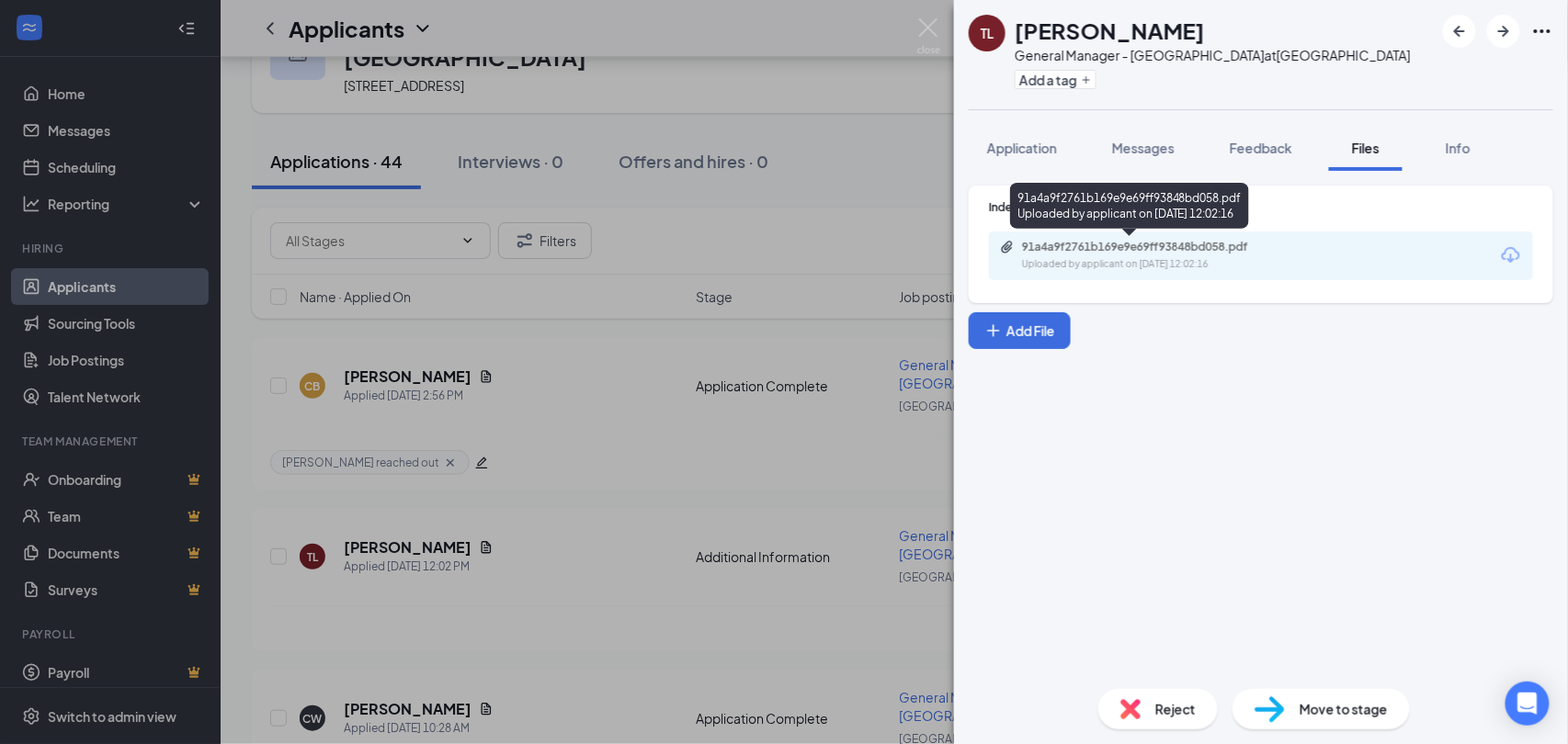
click at [1104, 259] on div "Uploaded by applicant on [DATE] 12:02:16" at bounding box center [1160, 264] width 276 height 14
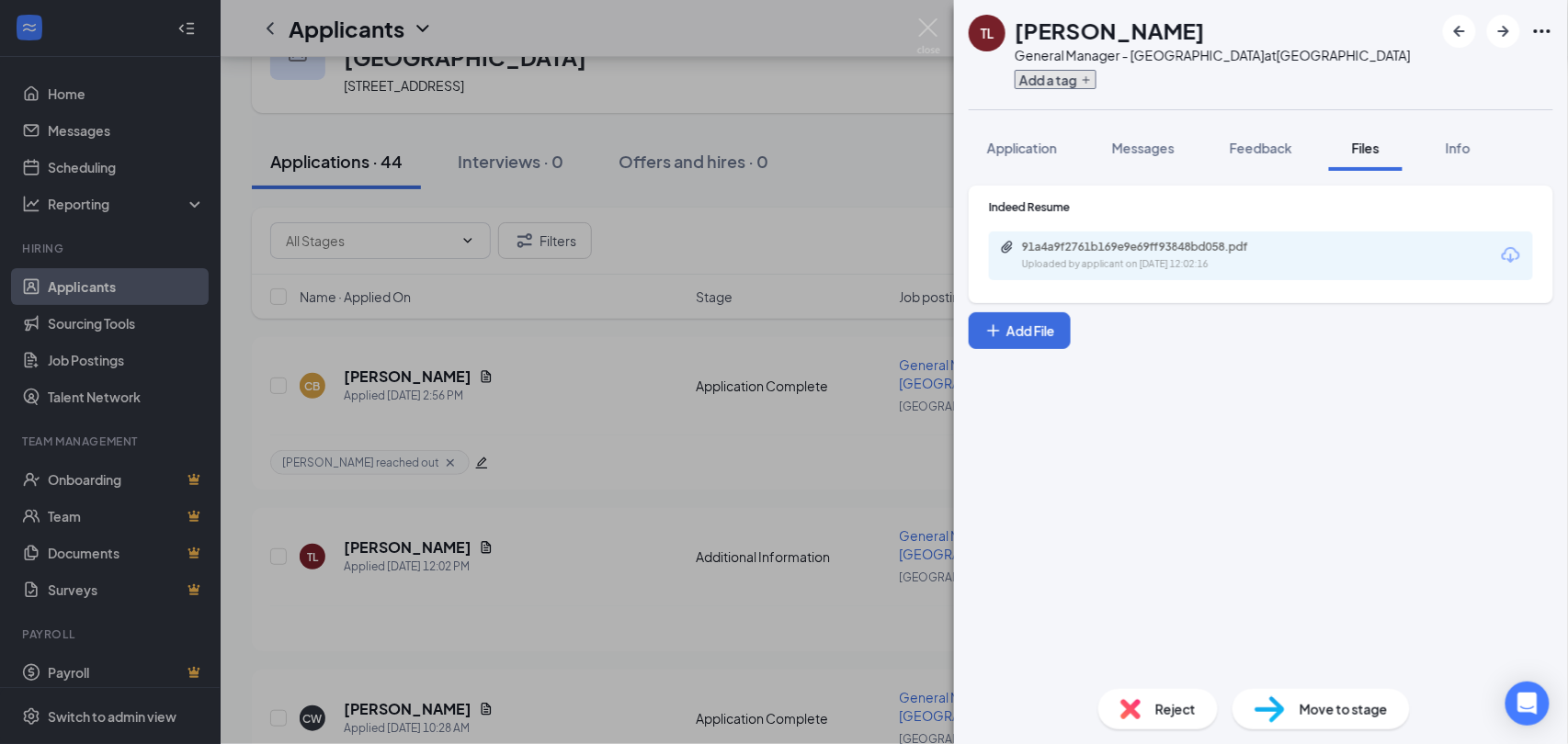
click at [1078, 84] on button "Add a tag" at bounding box center [1055, 79] width 81 height 19
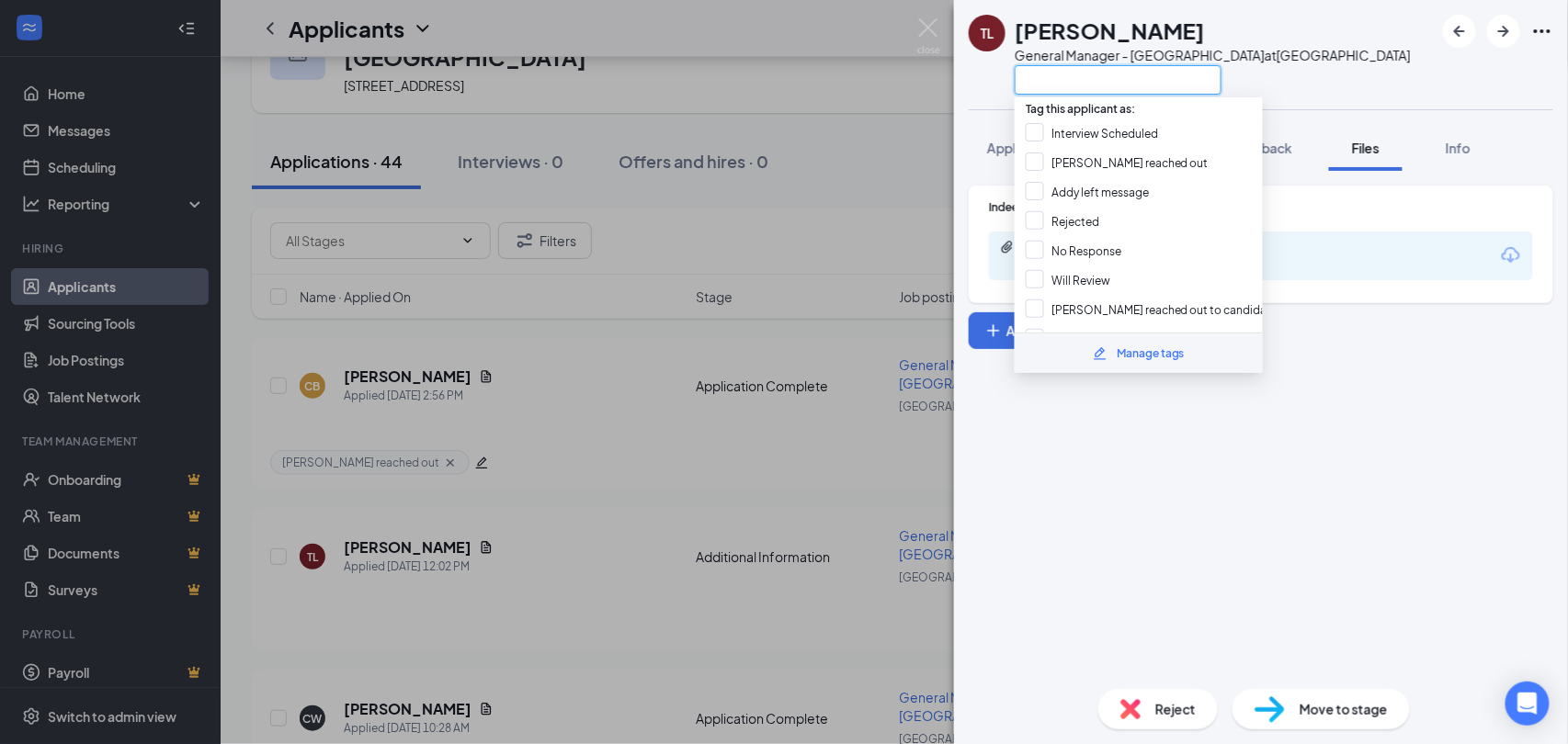
click at [1071, 80] on input "text" at bounding box center [1118, 79] width 207 height 30
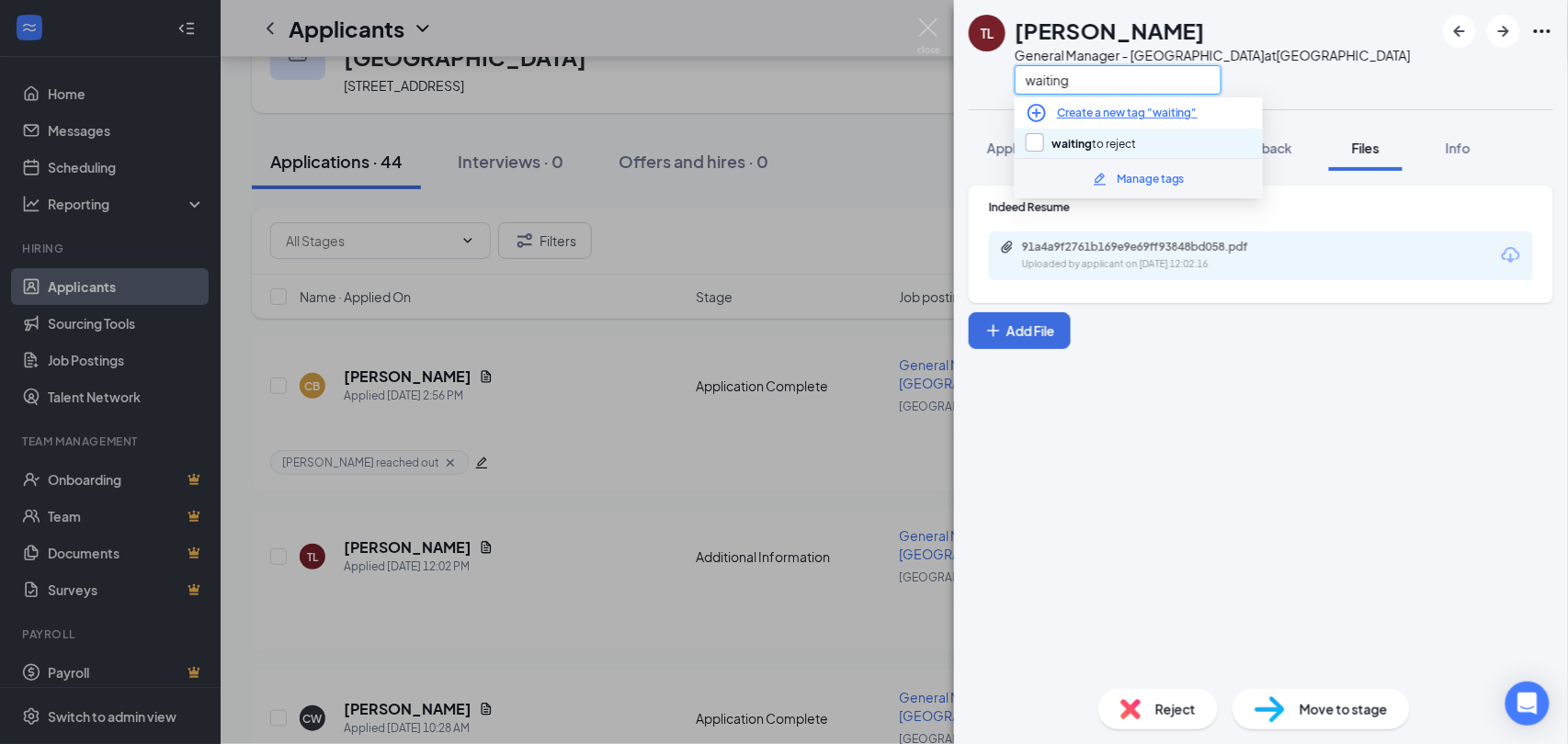
type input "waiting"
click at [1047, 145] on input "waiting to reject" at bounding box center [1080, 143] width 110 height 20
checkbox input "true"
click at [927, 14] on div "TL [PERSON_NAME] General Manager - [GEOGRAPHIC_DATA] at [GEOGRAPHIC_DATA] waiti…" at bounding box center [784, 372] width 1568 height 744
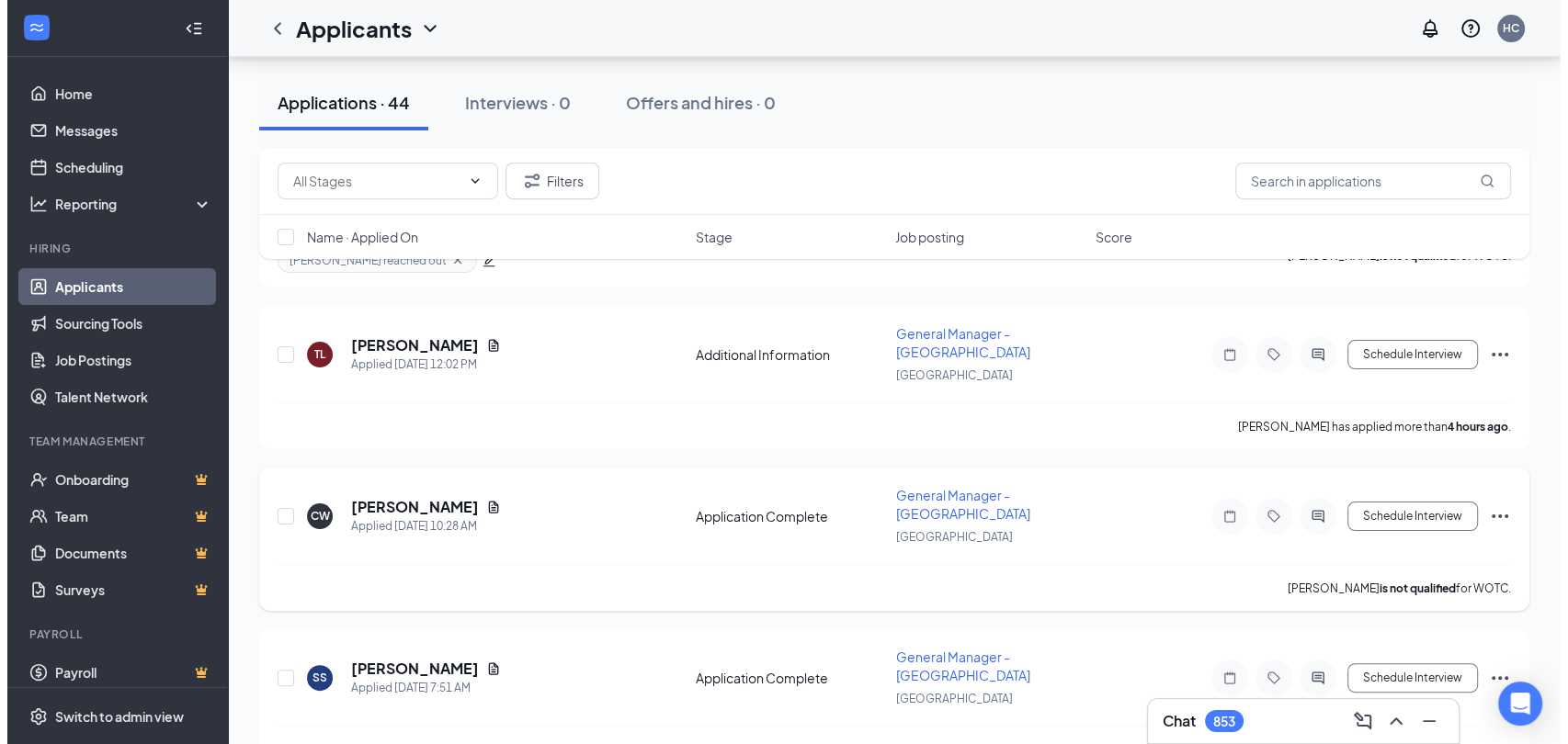
scroll to position [291, 0]
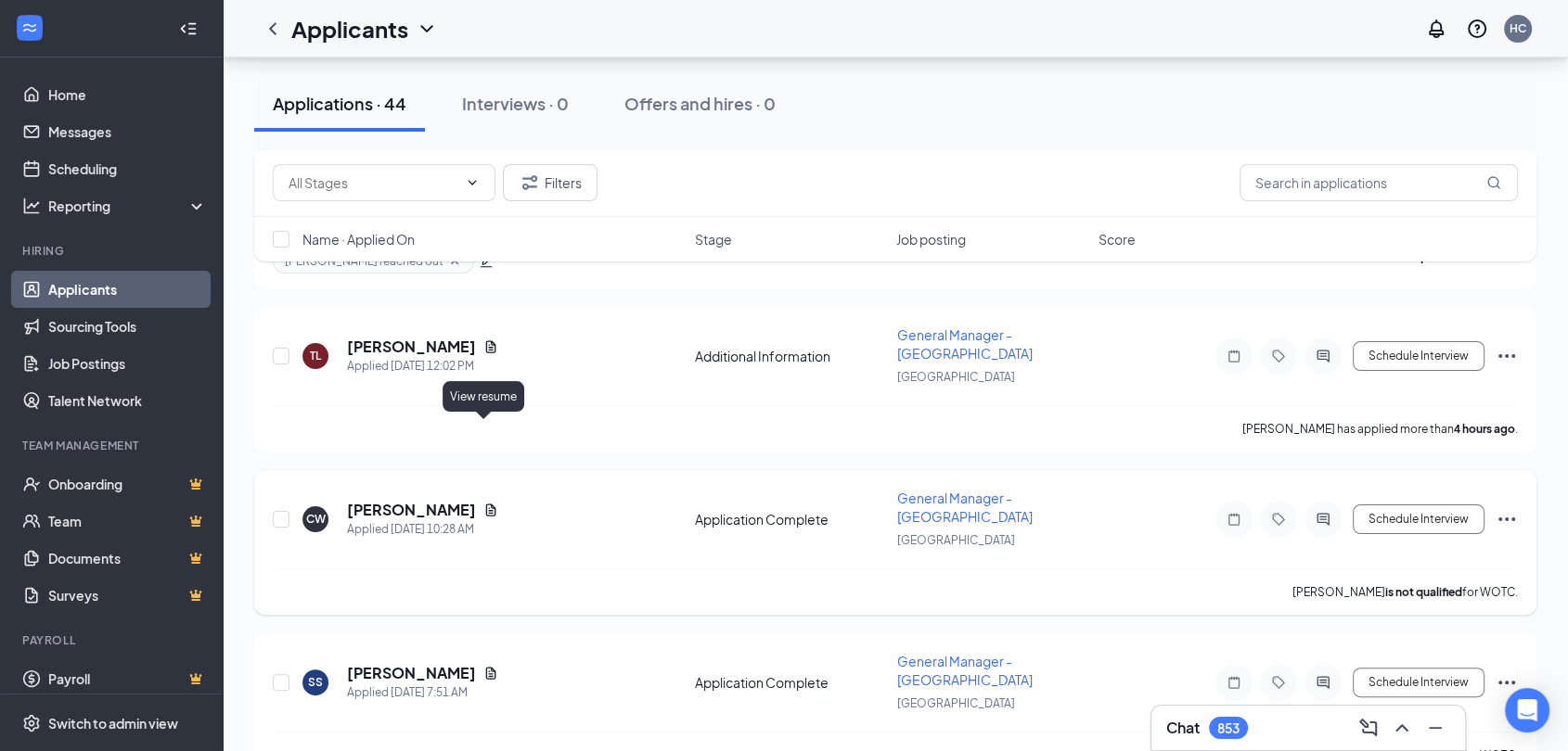
click at [483, 503] on icon "Document" at bounding box center [490, 509] width 15 height 14
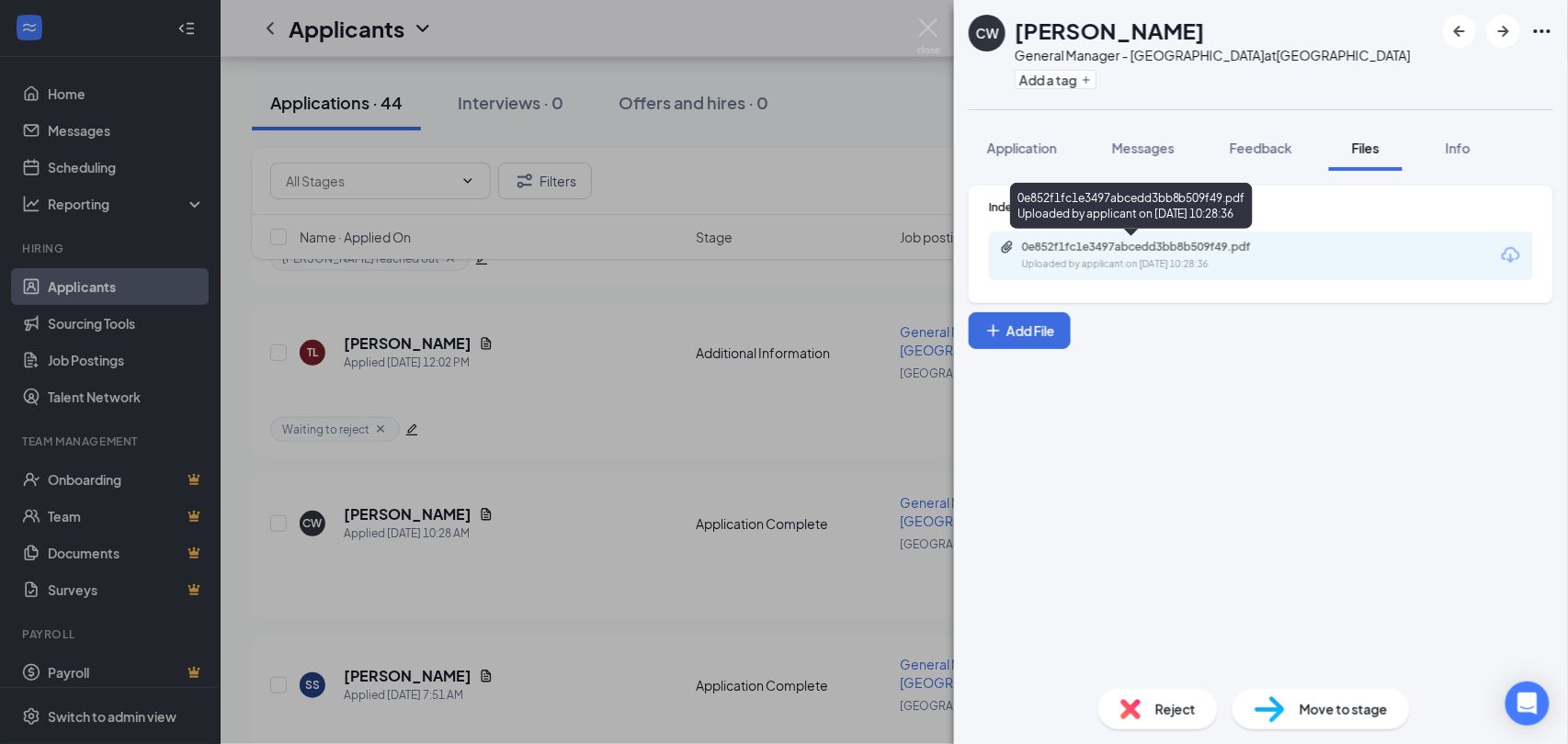
click at [1198, 262] on div "Uploaded by applicant on [DATE] 10:28:36" at bounding box center [1160, 264] width 276 height 14
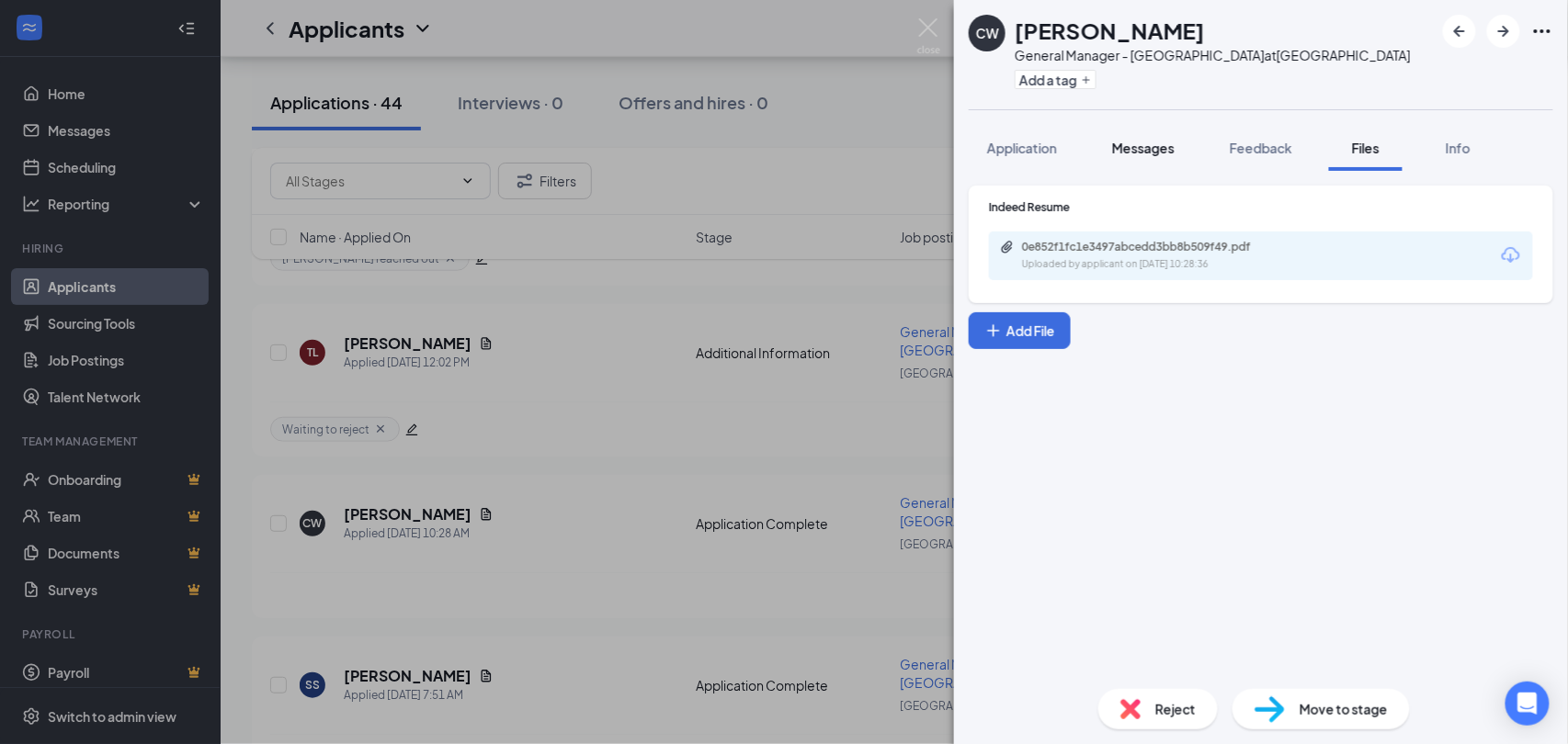
click at [1132, 135] on button "Messages" at bounding box center [1144, 147] width 100 height 46
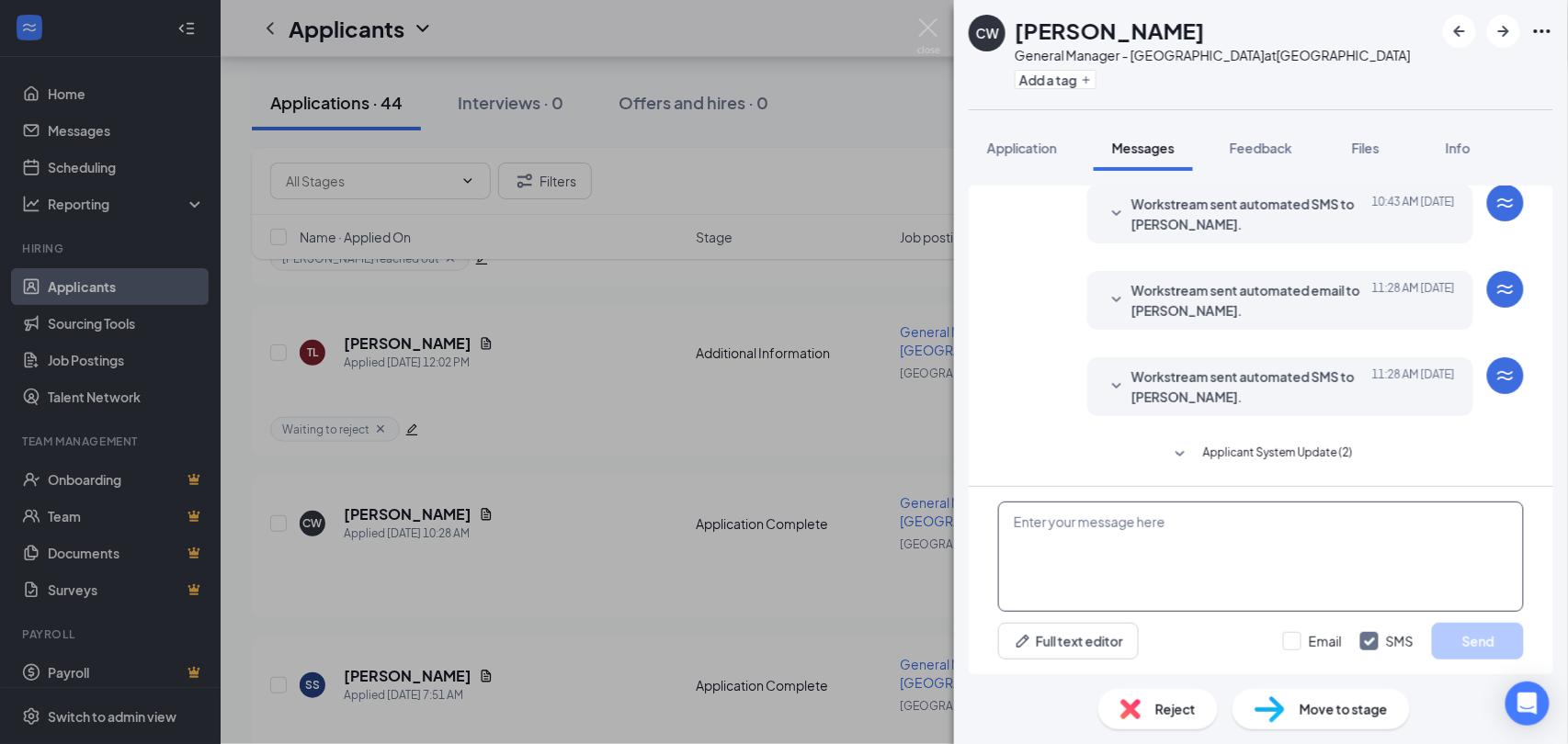
click at [1091, 559] on textarea at bounding box center [1261, 556] width 526 height 110
paste textarea "Hi [PERSON_NAME], Thanks for reaching out! I'm thrilled to hear about your inte…"
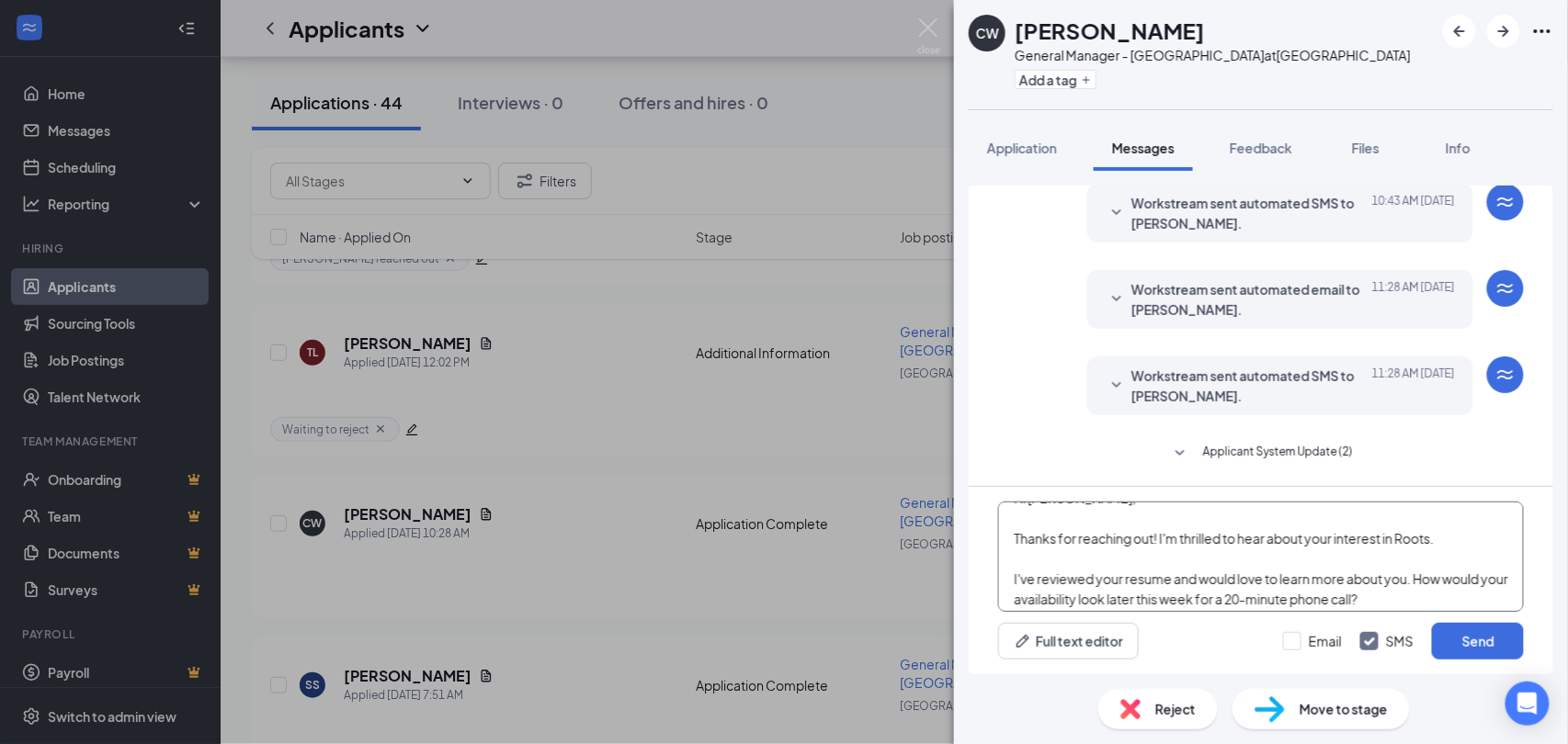
scroll to position [0, 0]
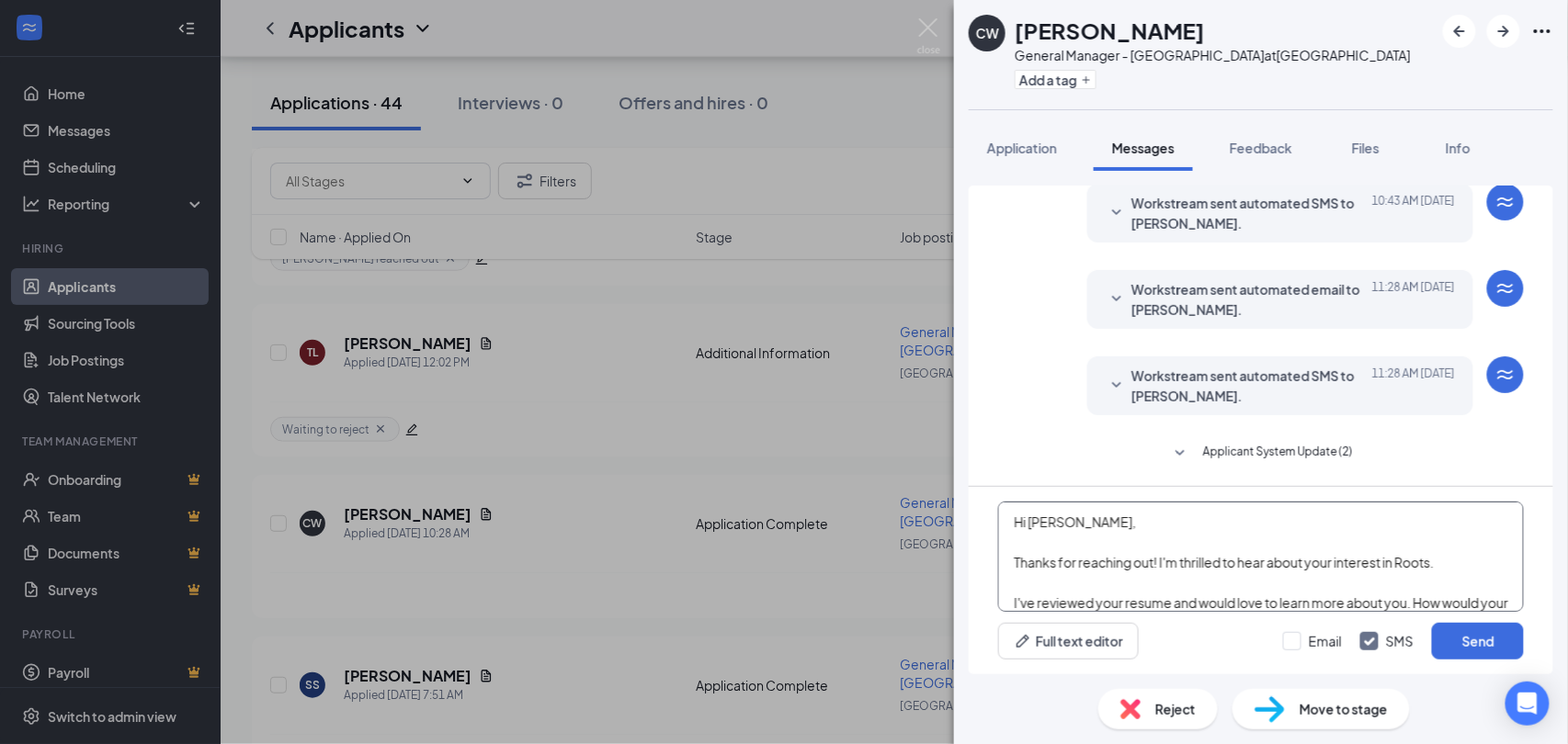
click at [1054, 520] on textarea "Hi [PERSON_NAME], Thanks for reaching out! I'm thrilled to hear about your inte…" at bounding box center [1261, 556] width 526 height 110
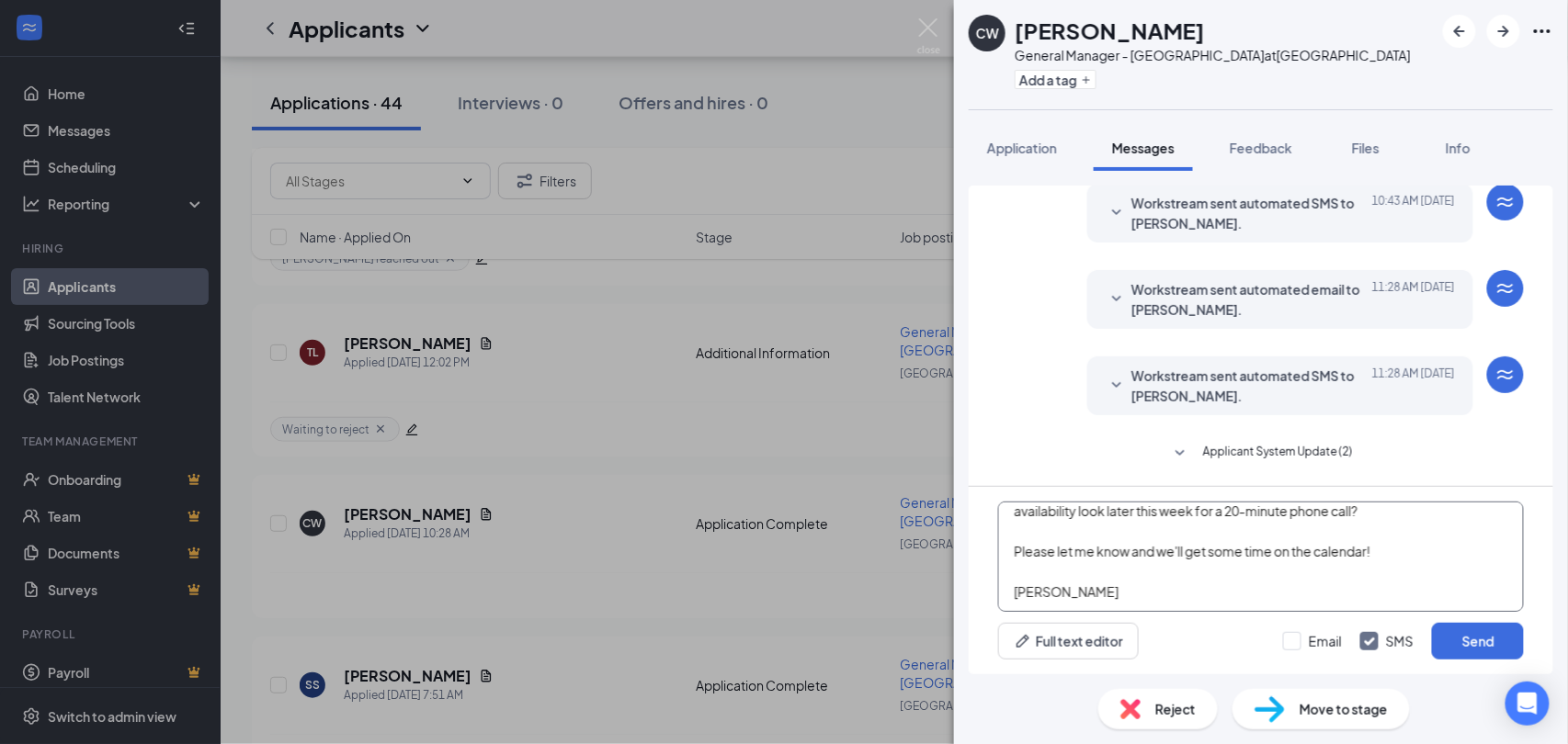
type textarea "Hi [PERSON_NAME], Thanks for reaching out! I'm thrilled to hear about your inte…"
click at [1466, 669] on div "Hi [PERSON_NAME], Thanks for reaching out! I'm thrilled to hear about your inte…" at bounding box center [1261, 581] width 584 height 188
click at [1461, 650] on button "Send" at bounding box center [1478, 642] width 92 height 36
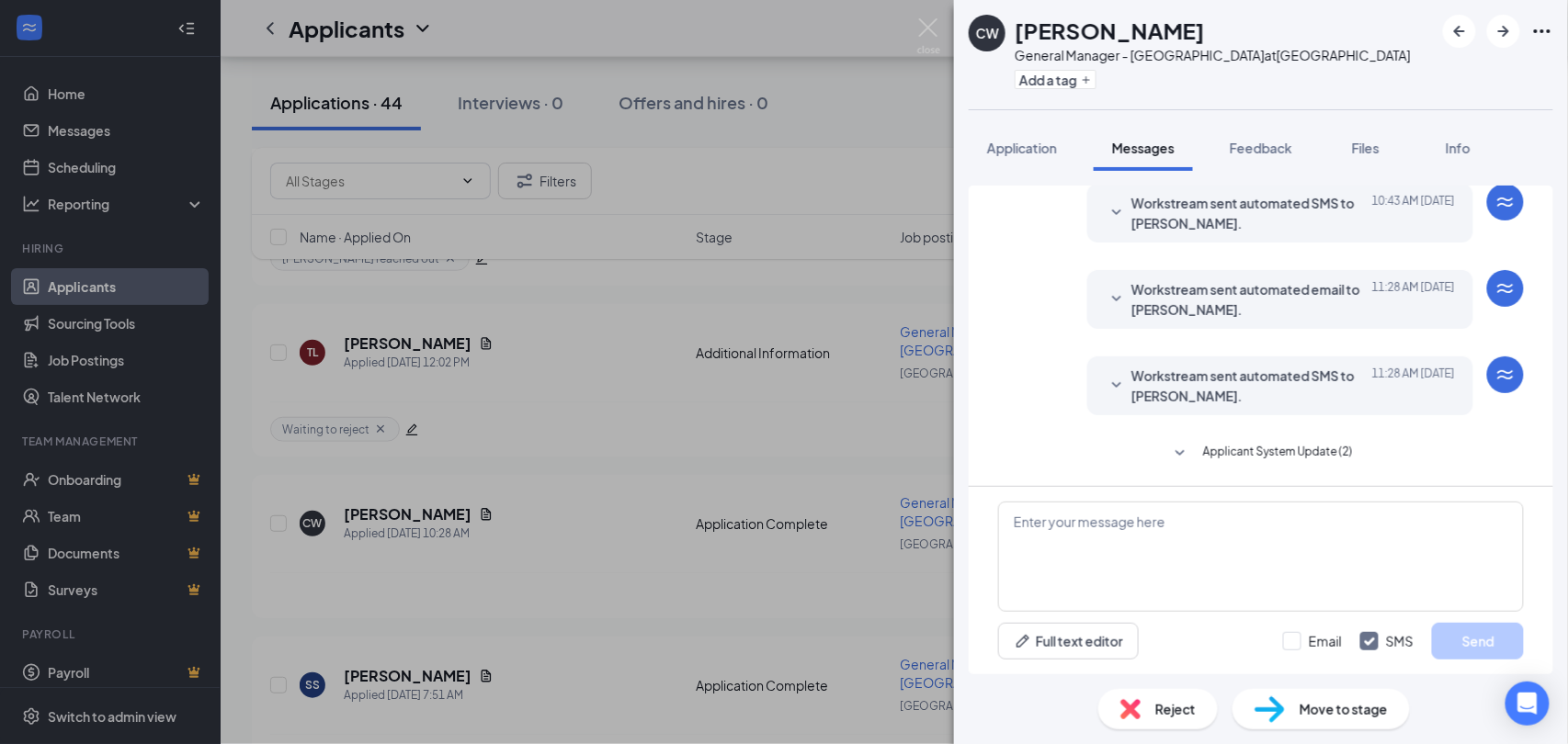
scroll to position [0, 0]
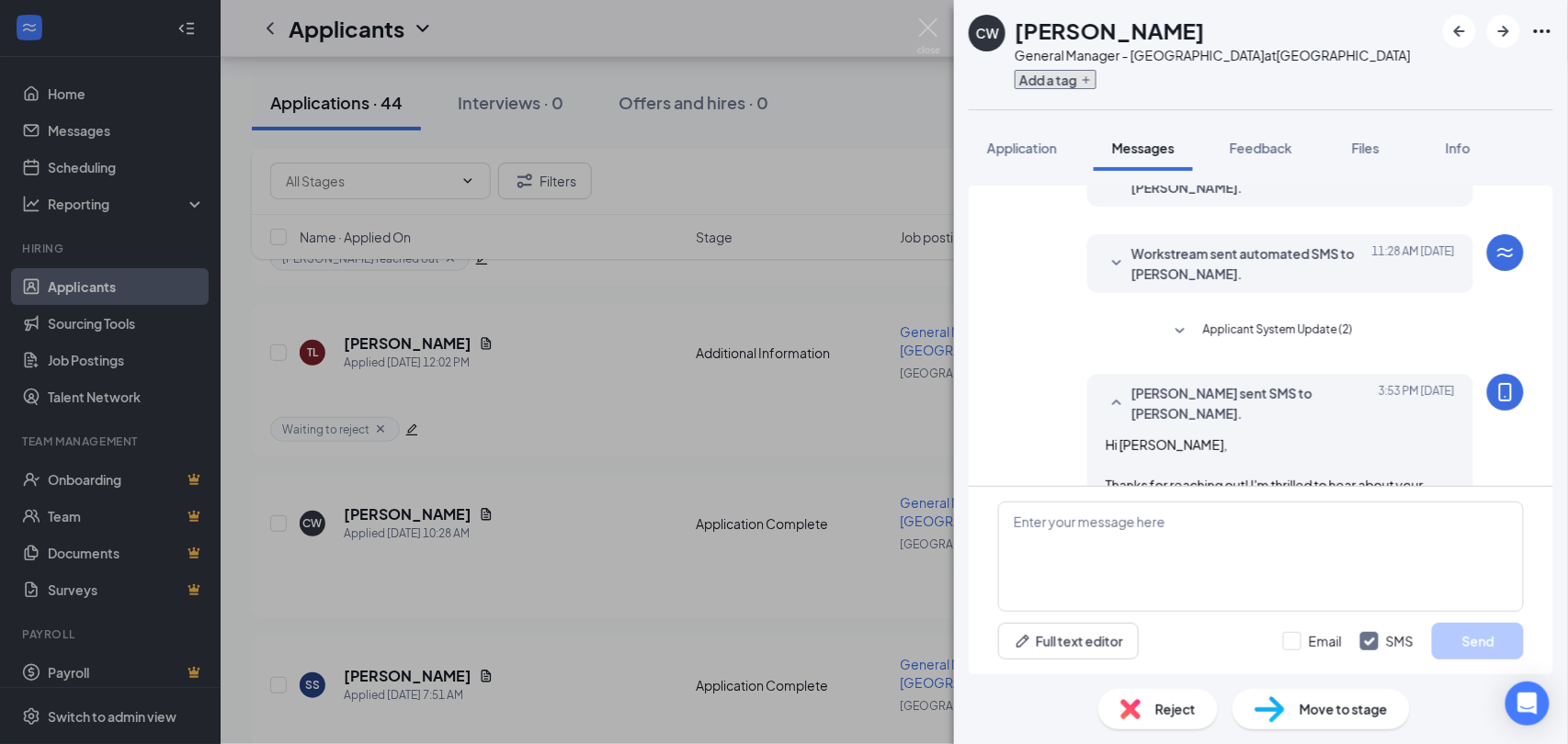
click at [1059, 78] on button "Add a tag" at bounding box center [1055, 79] width 81 height 19
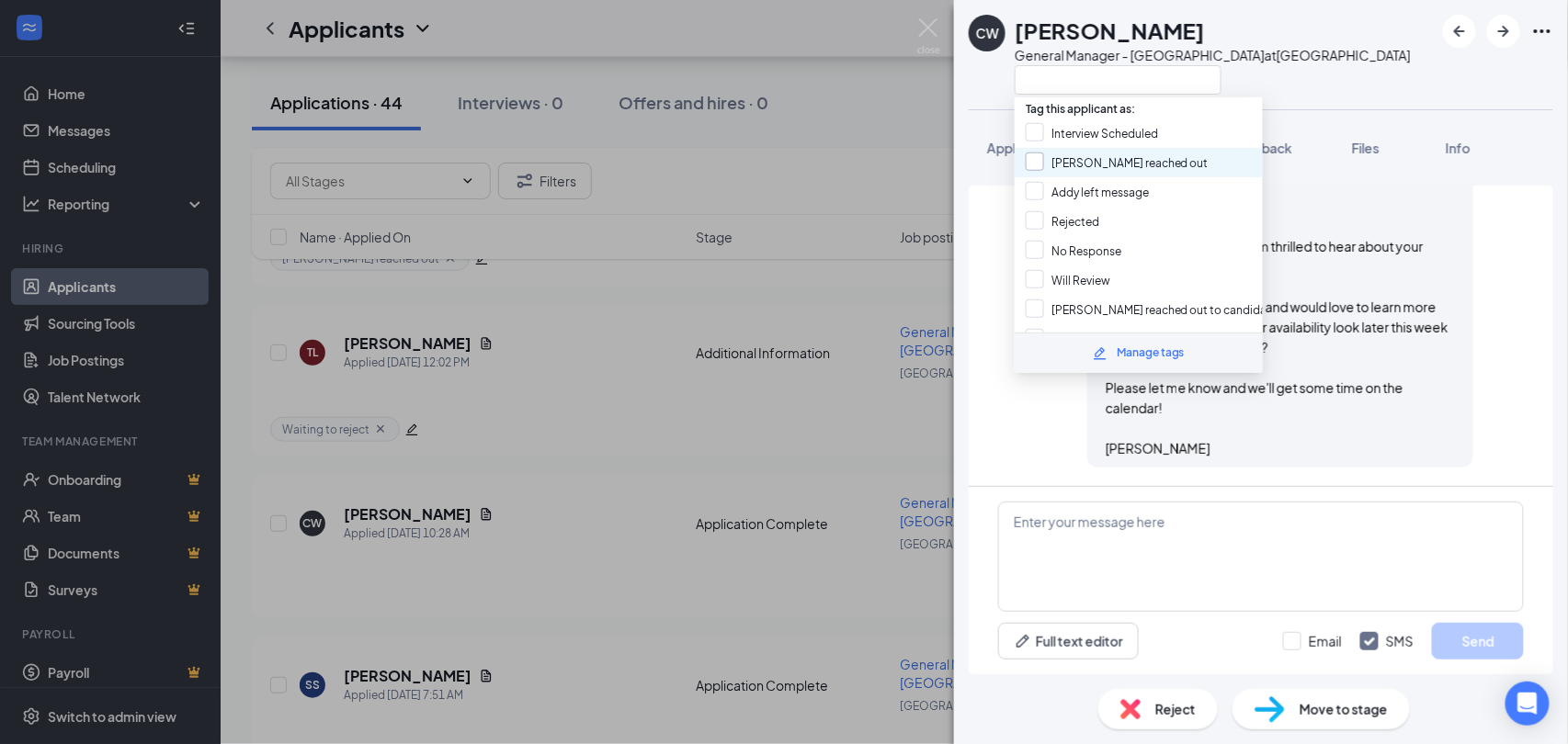
scroll to position [531, 0]
click at [1079, 154] on input "[PERSON_NAME] reached out" at bounding box center [1117, 162] width 183 height 20
checkbox input "true"
click at [927, 36] on img at bounding box center [929, 35] width 23 height 35
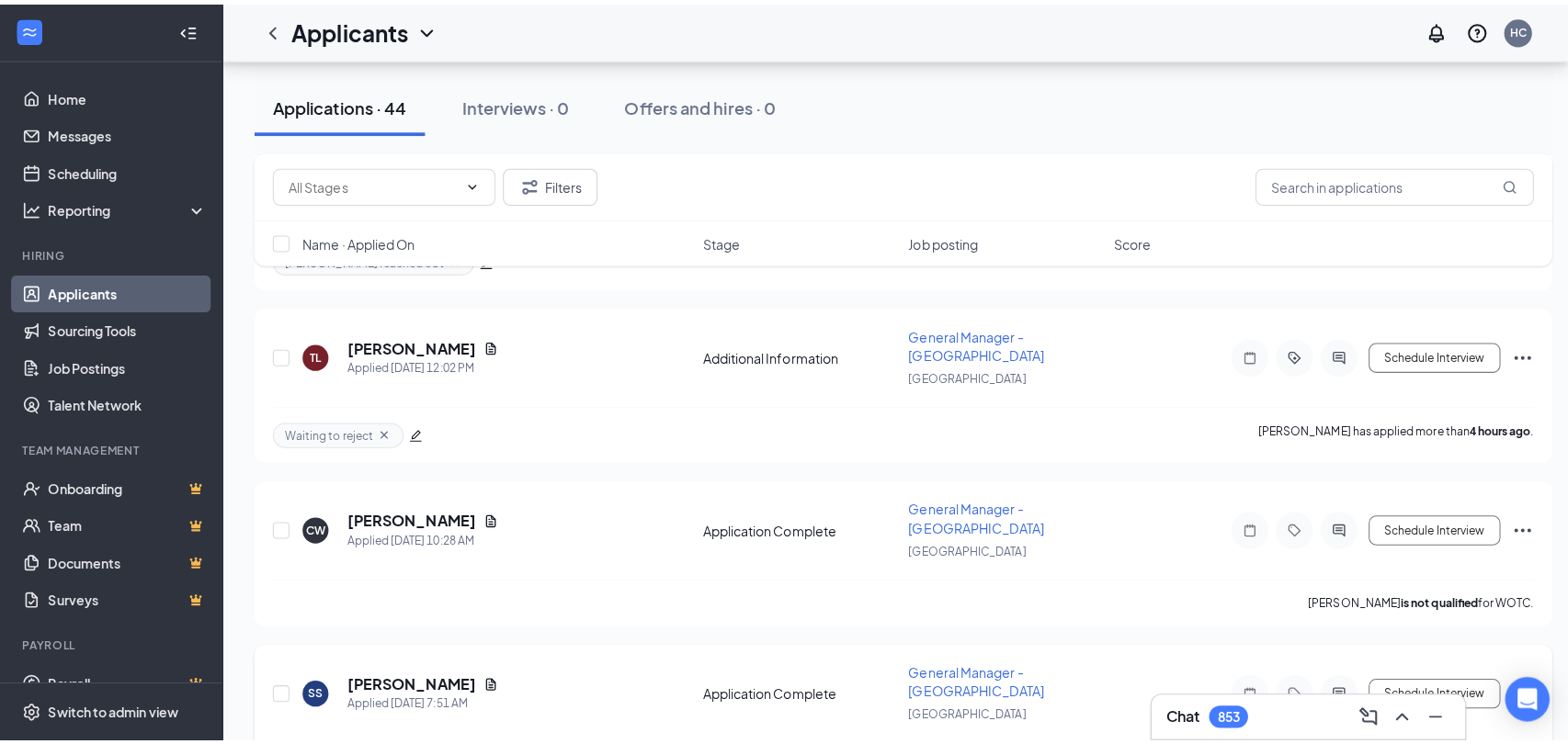
scroll to position [394, 0]
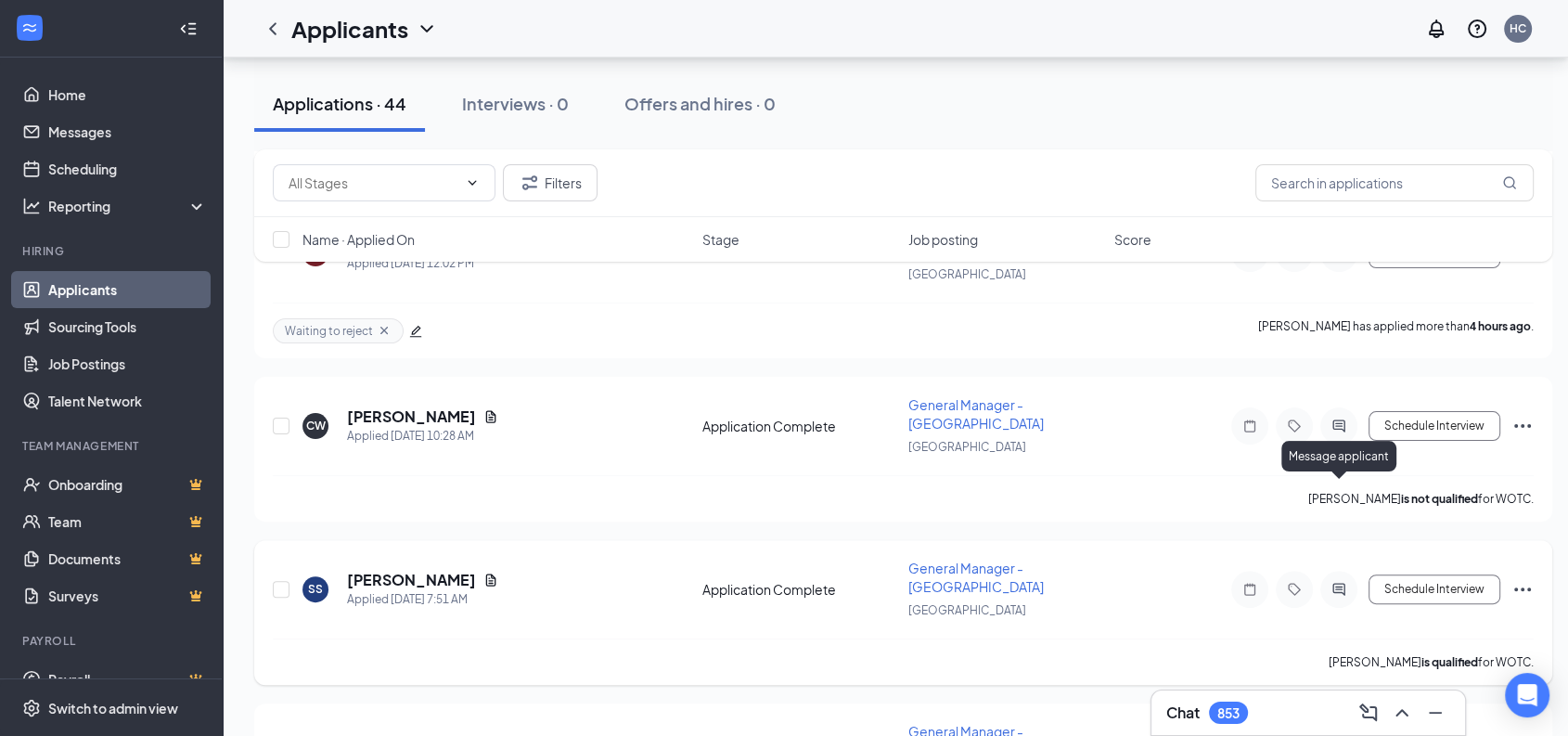
click at [1336, 582] on icon "ActiveChat" at bounding box center [1338, 589] width 22 height 15
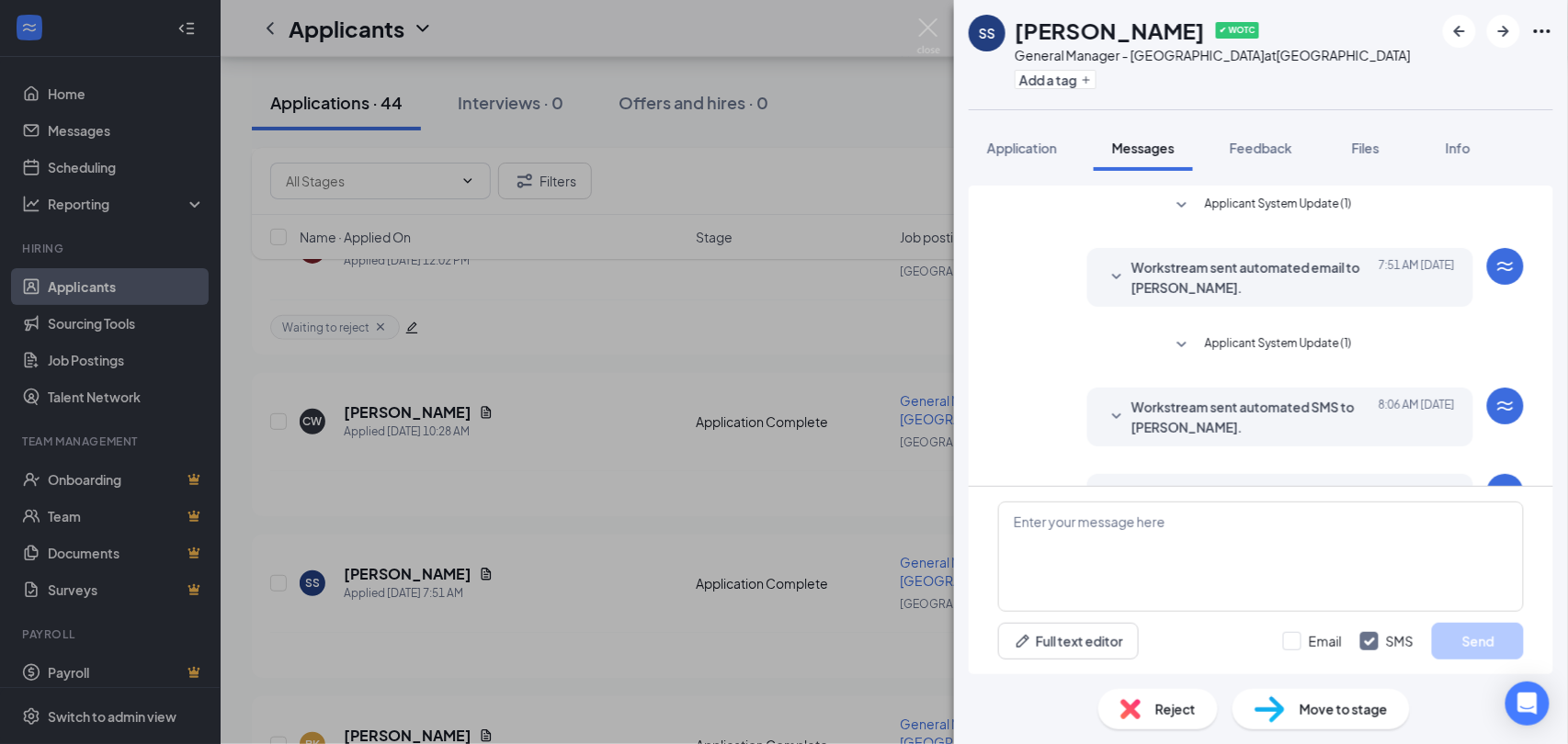
scroll to position [204, 0]
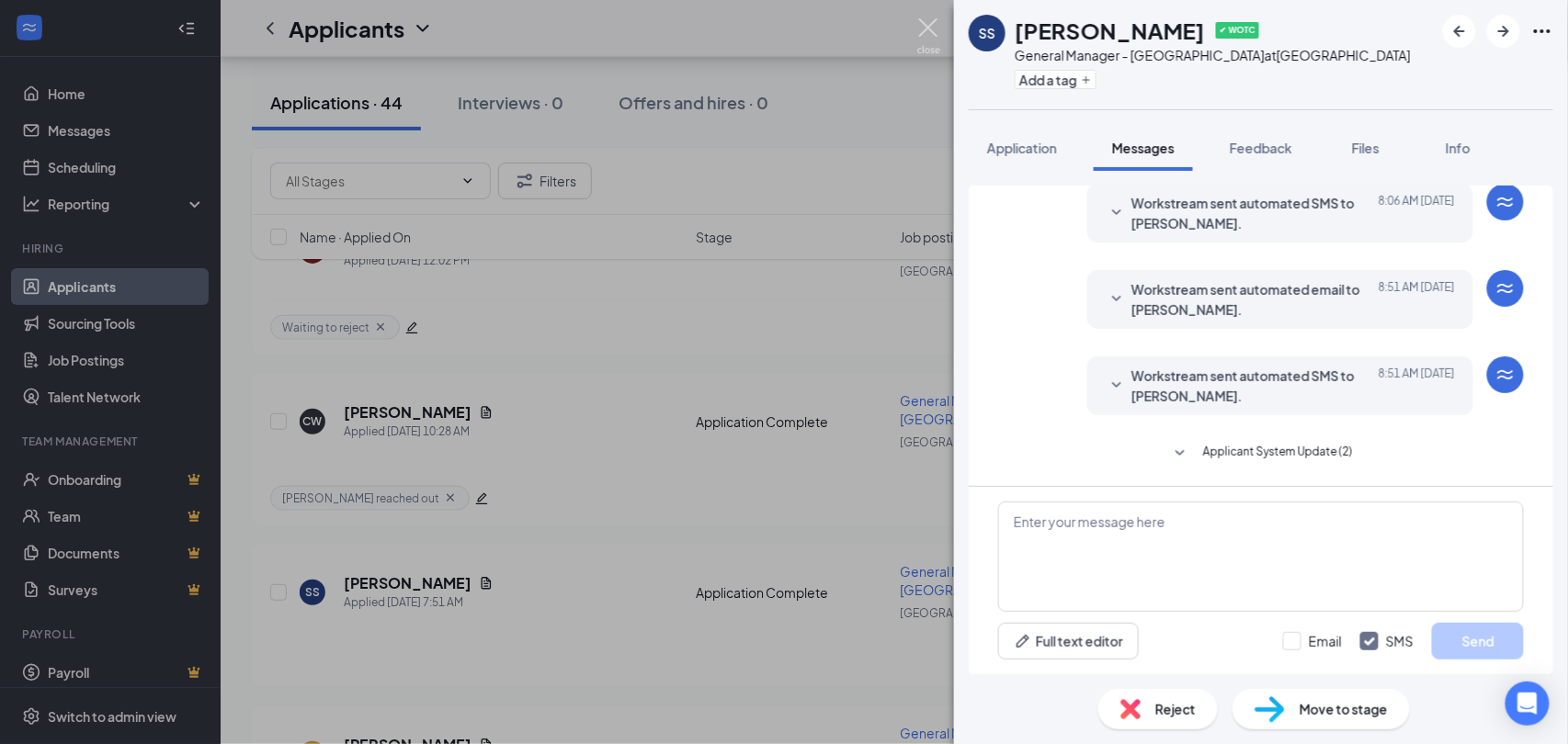
click at [941, 29] on img at bounding box center [929, 35] width 23 height 35
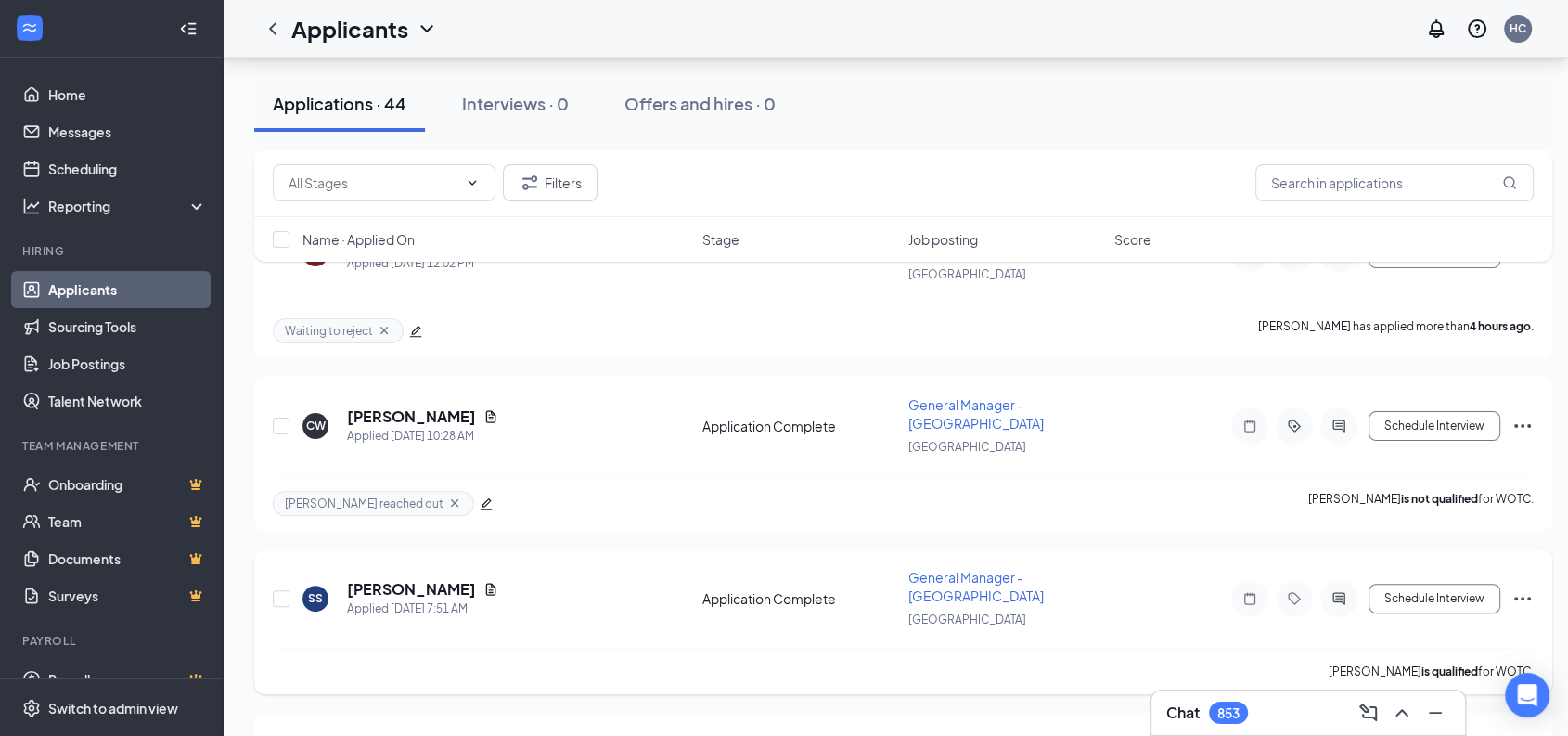
click at [486, 583] on icon "Document" at bounding box center [491, 589] width 11 height 12
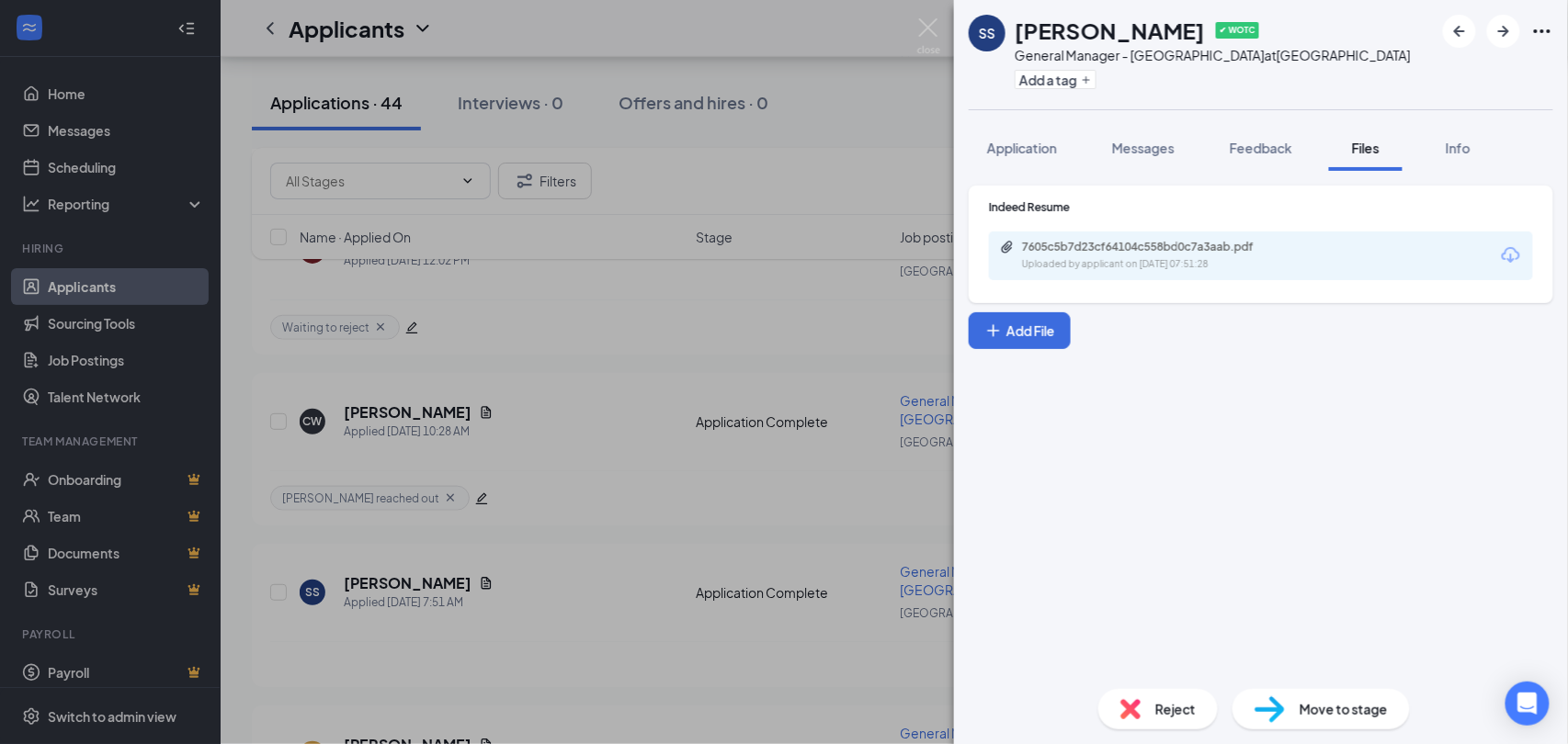
click at [1298, 264] on div "Uploaded by applicant on [DATE] 07:51:28" at bounding box center [1160, 264] width 276 height 14
click at [1071, 79] on button "Add a tag" at bounding box center [1055, 79] width 81 height 19
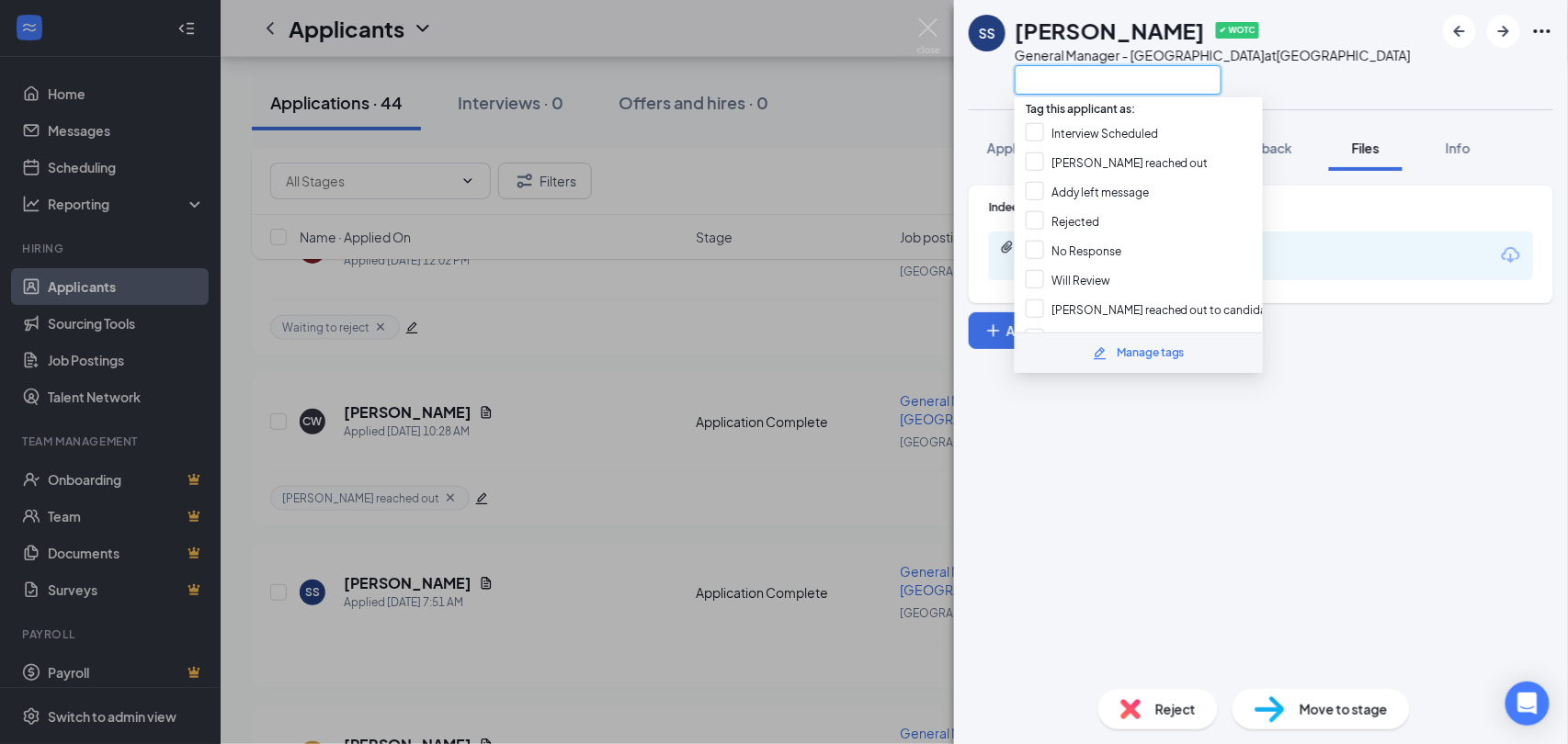
click at [1070, 79] on input "text" at bounding box center [1118, 79] width 207 height 30
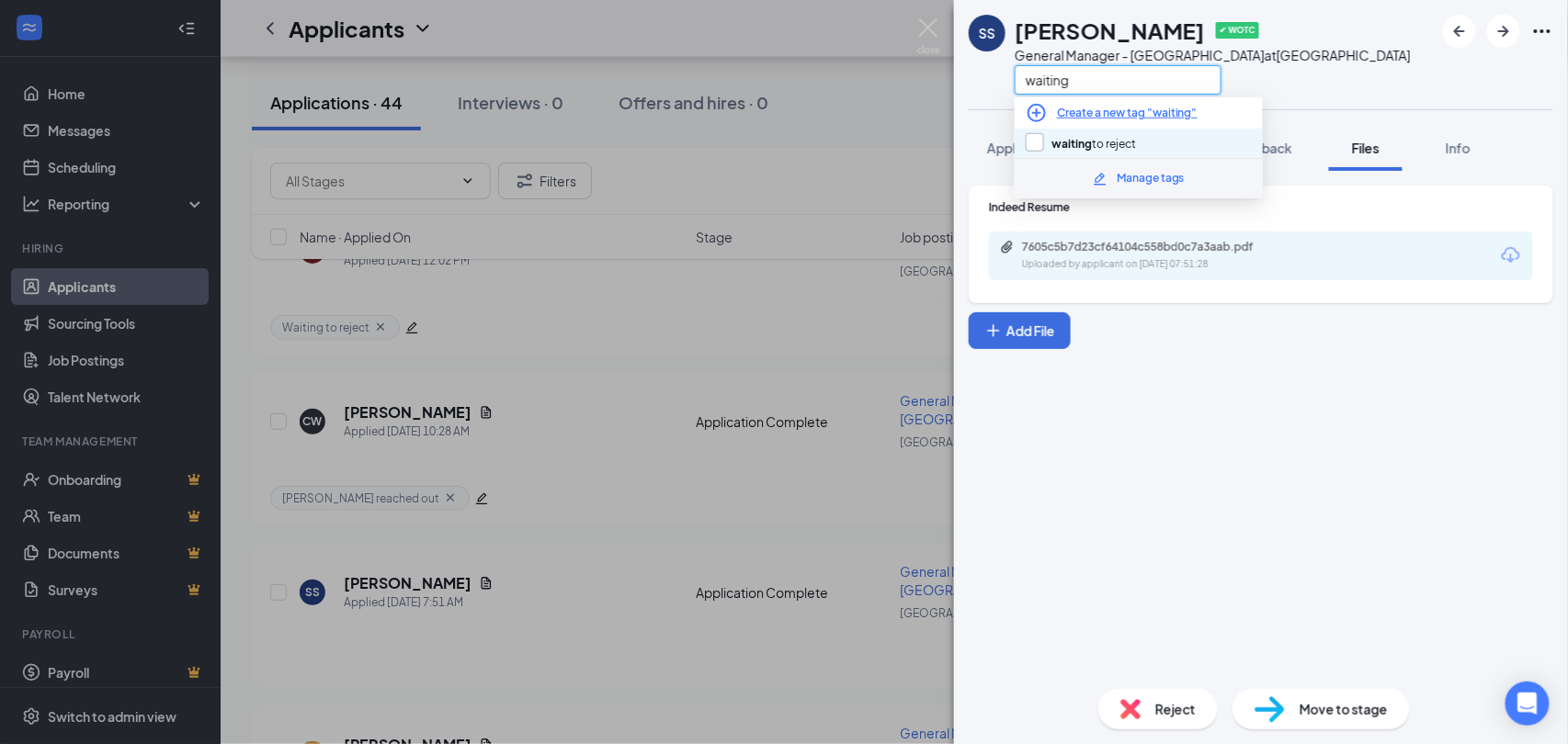
type input "waiting"
click at [1100, 138] on input "waiting to reject" at bounding box center [1080, 143] width 110 height 20
checkbox input "true"
click at [930, 28] on img at bounding box center [929, 35] width 23 height 35
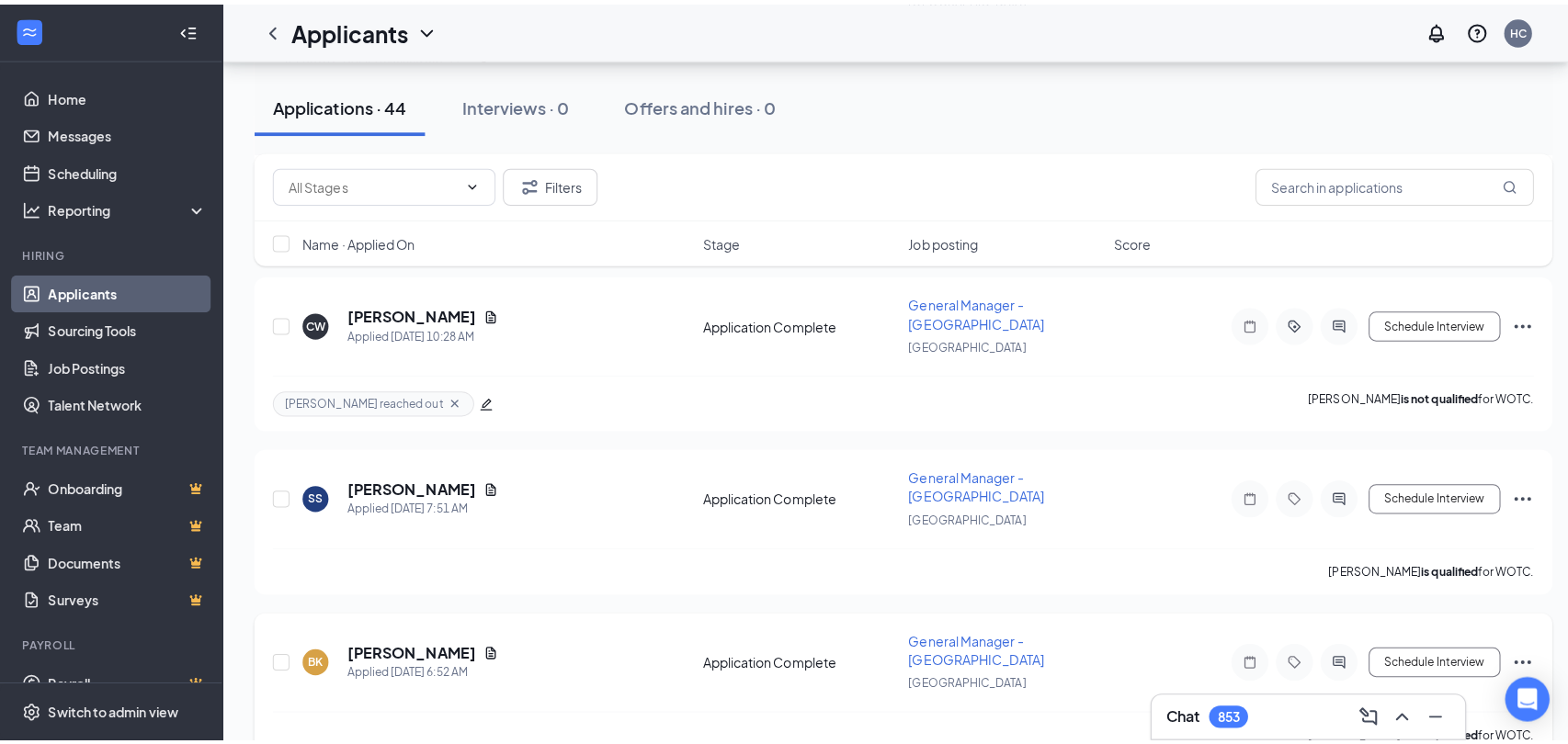
scroll to position [598, 0]
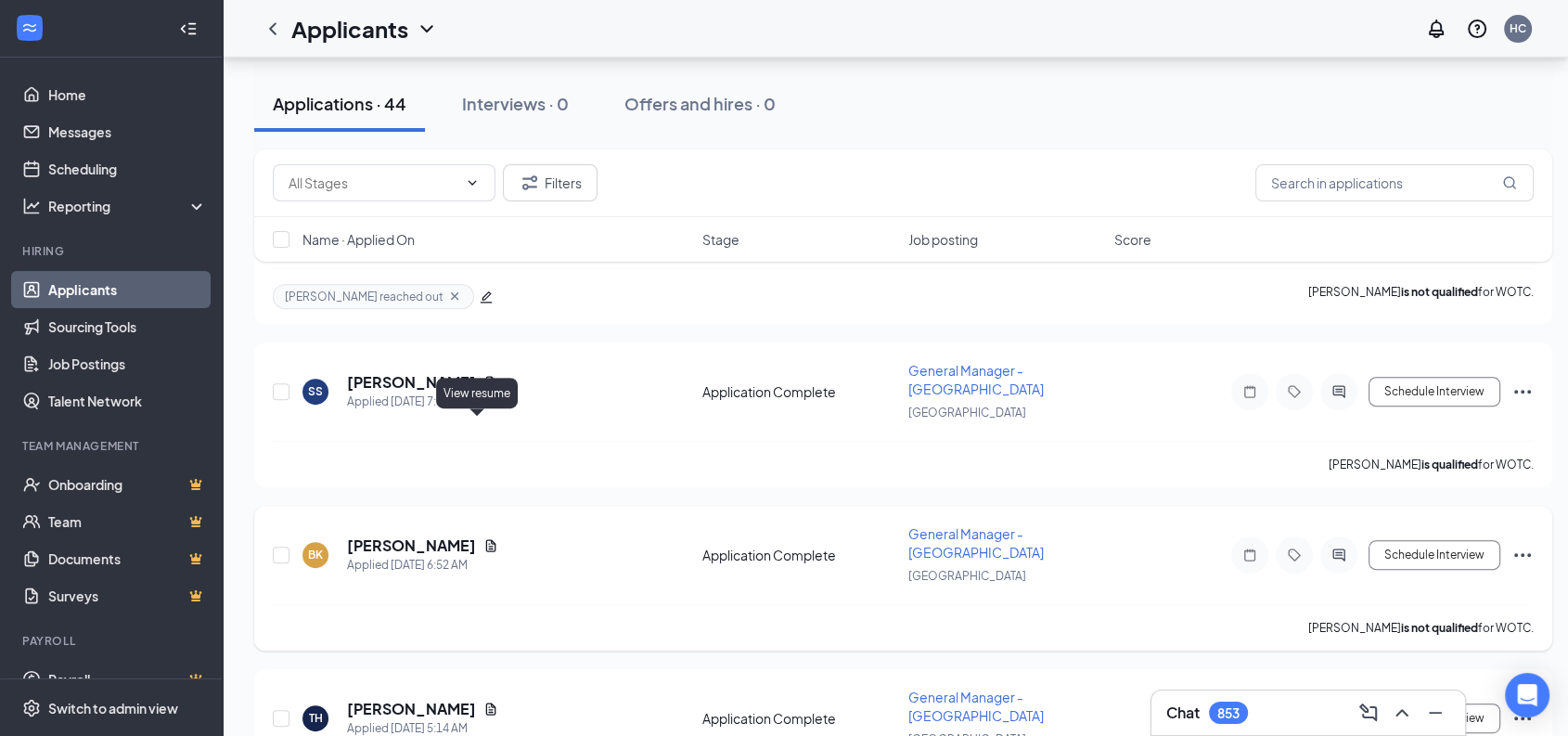
click at [486, 539] on icon "Document" at bounding box center [491, 545] width 11 height 12
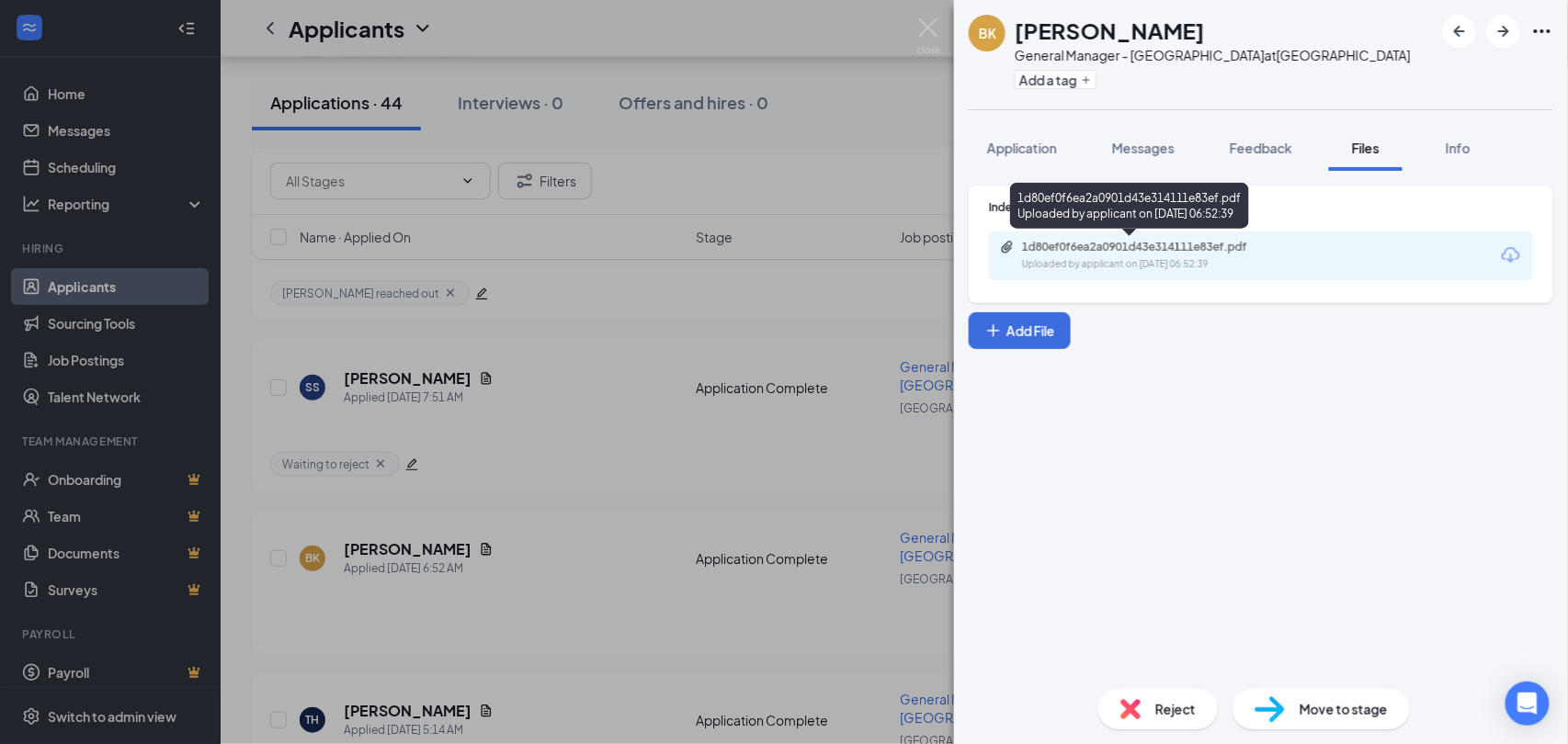
click at [1155, 248] on div "1d80ef0f6ea2a0901d43e314111e83ef.pdf" at bounding box center [1150, 246] width 258 height 14
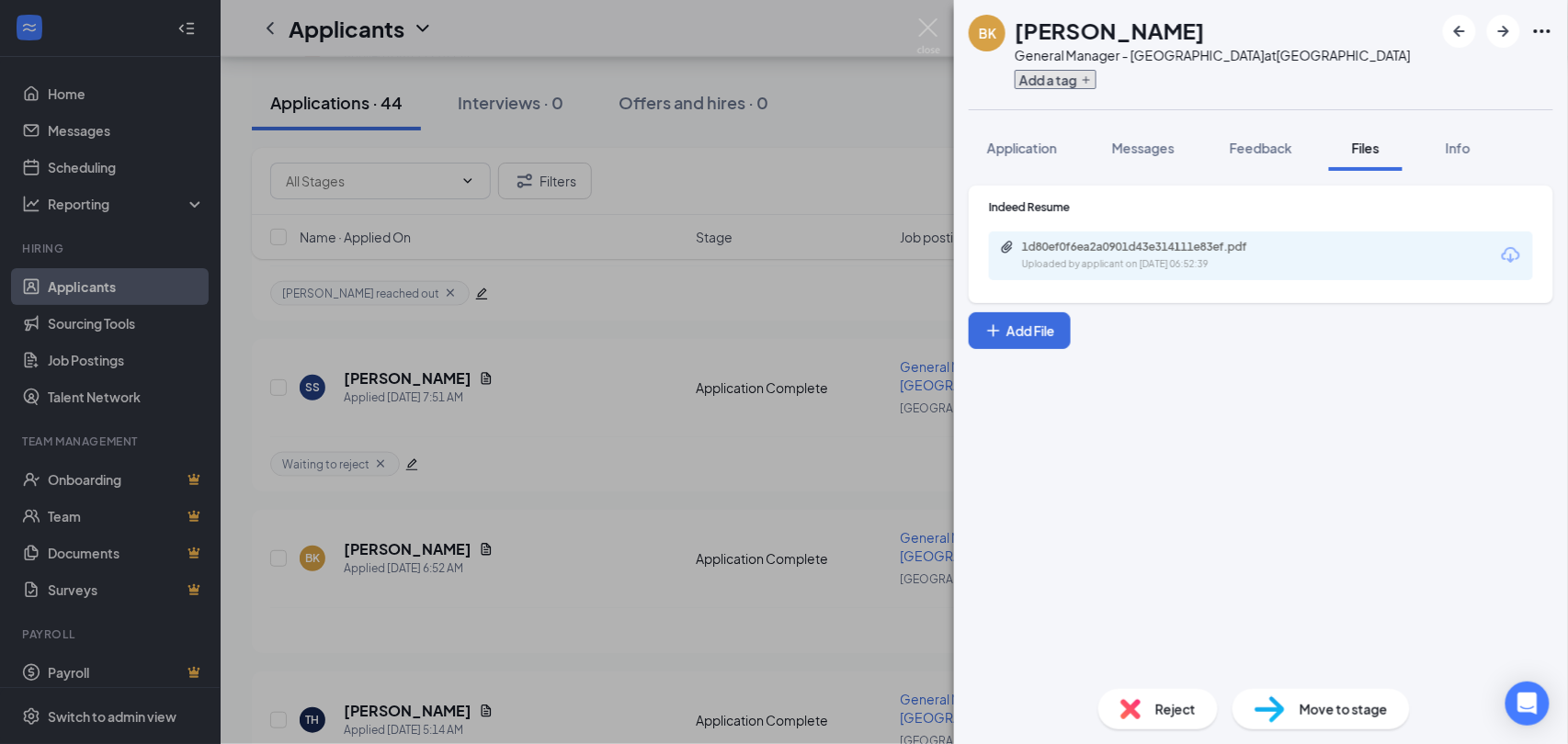
click at [1078, 74] on button "Add a tag" at bounding box center [1055, 79] width 81 height 19
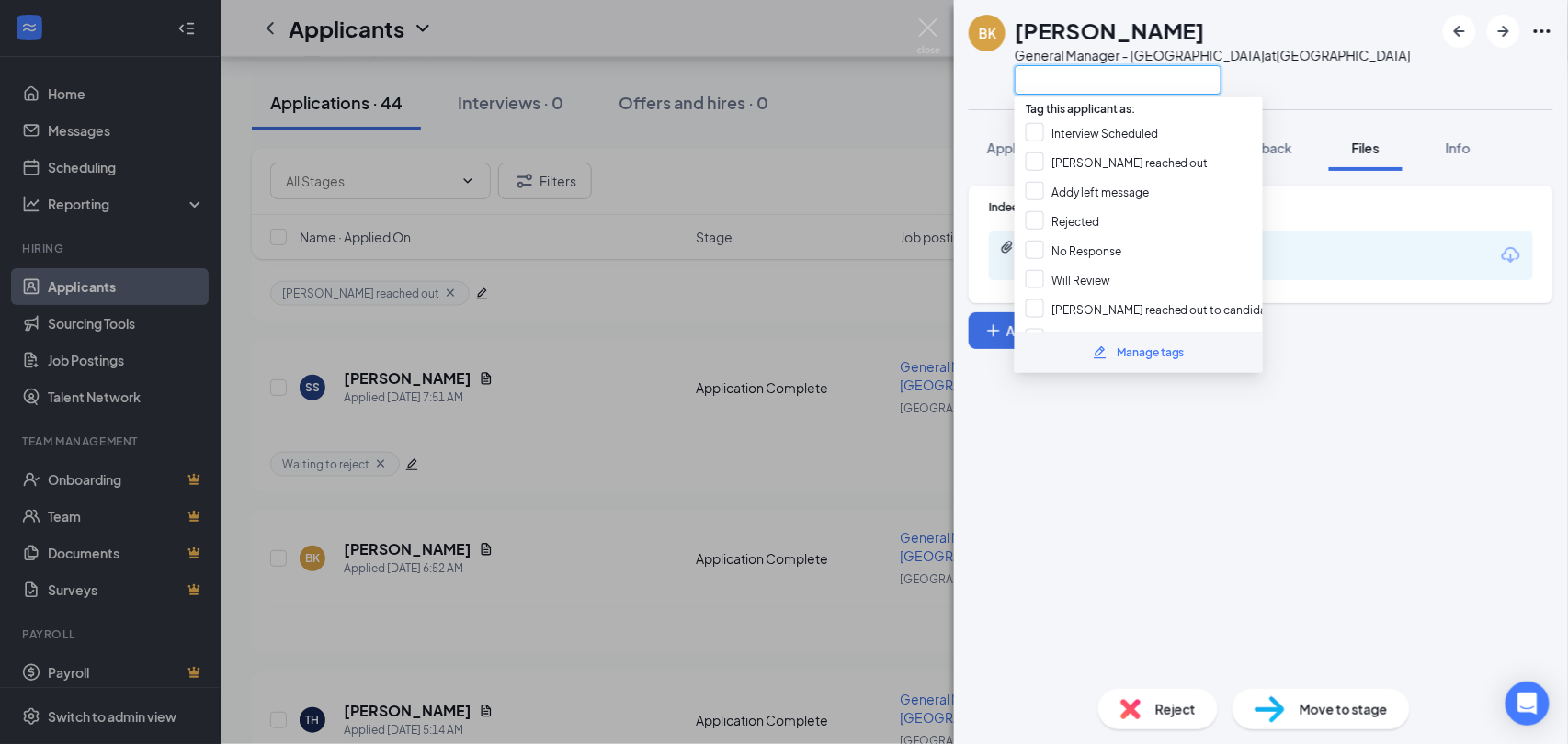
click at [1079, 79] on input "text" at bounding box center [1118, 79] width 207 height 30
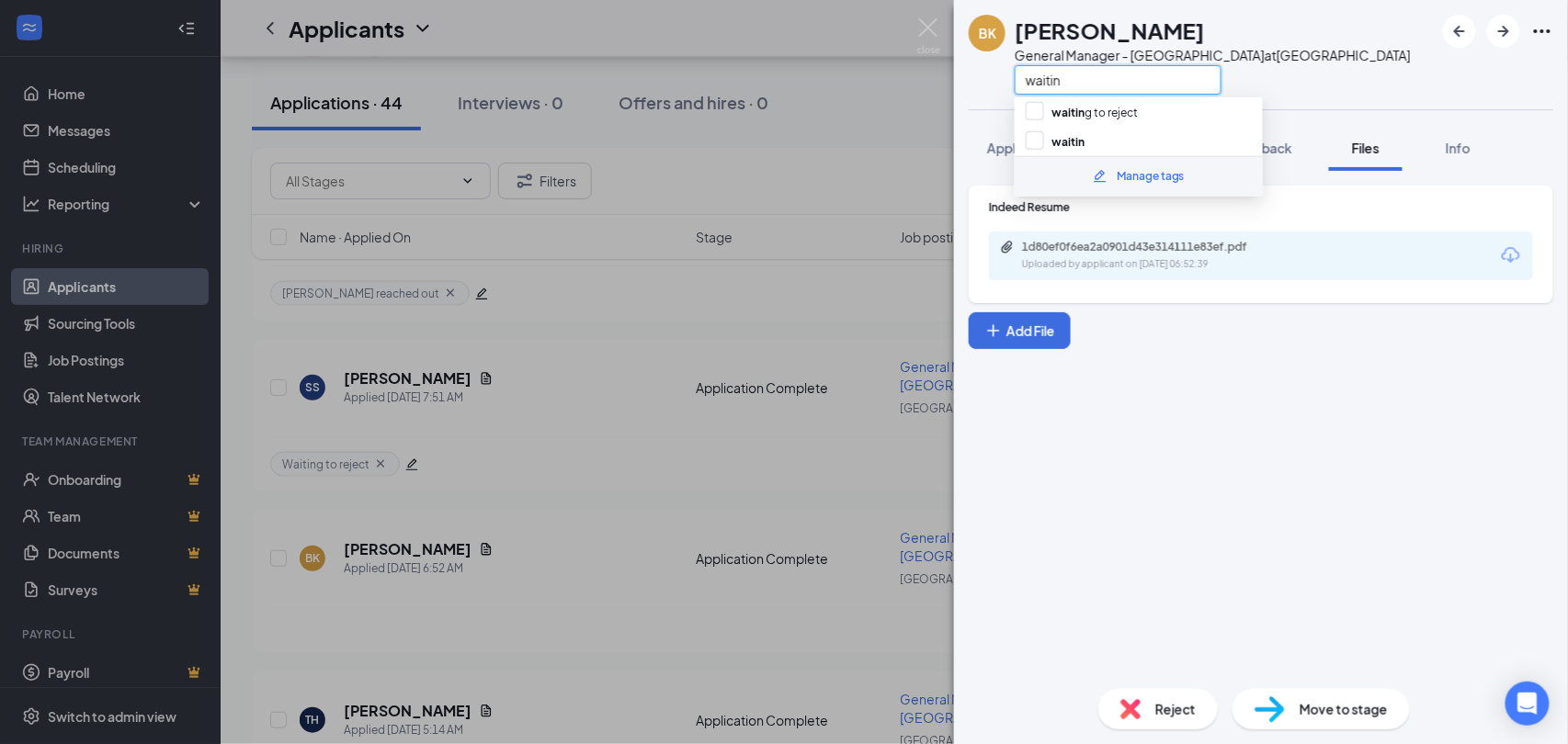
type input "waiting"
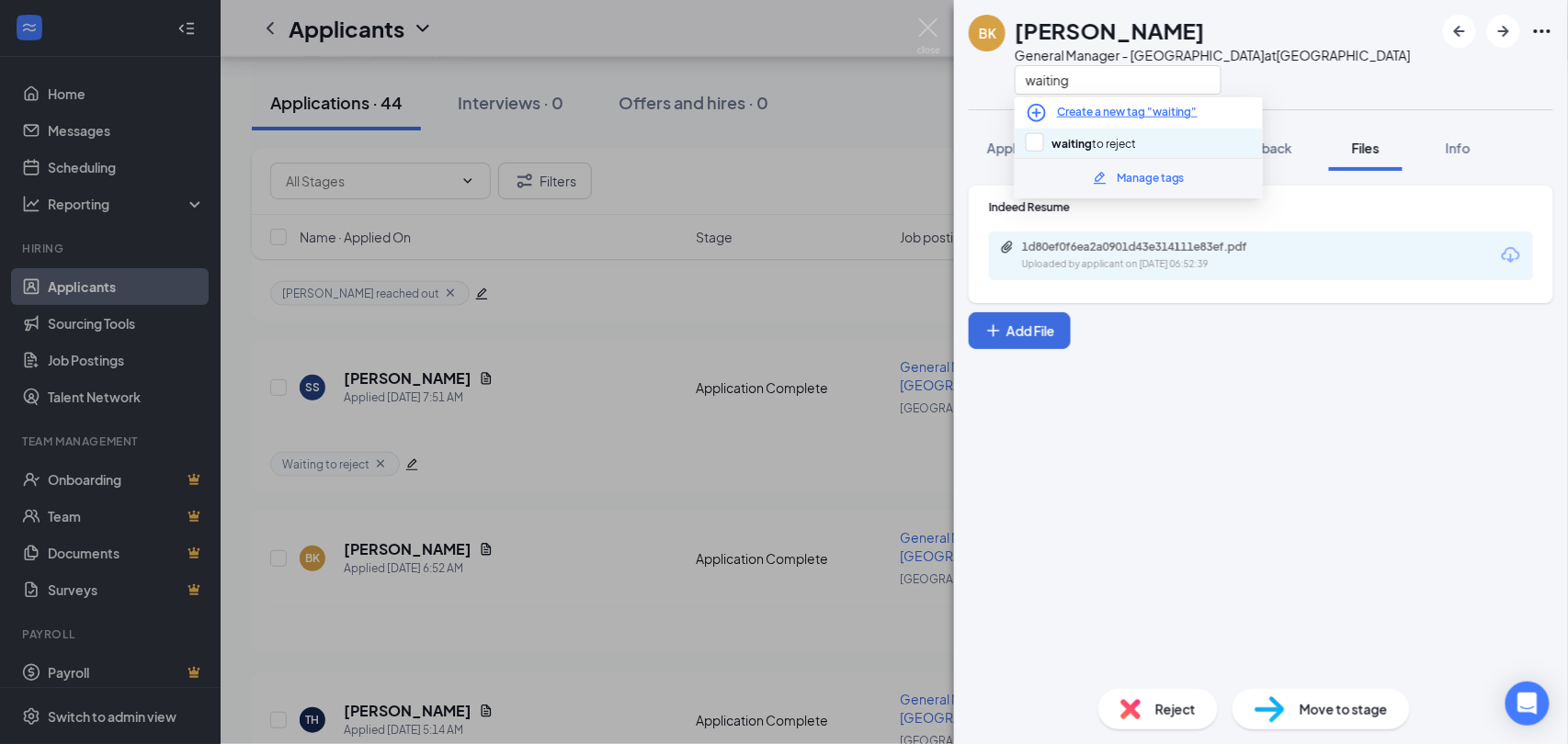
click at [1084, 158] on div "Manage tags" at bounding box center [1138, 178] width 248 height 40
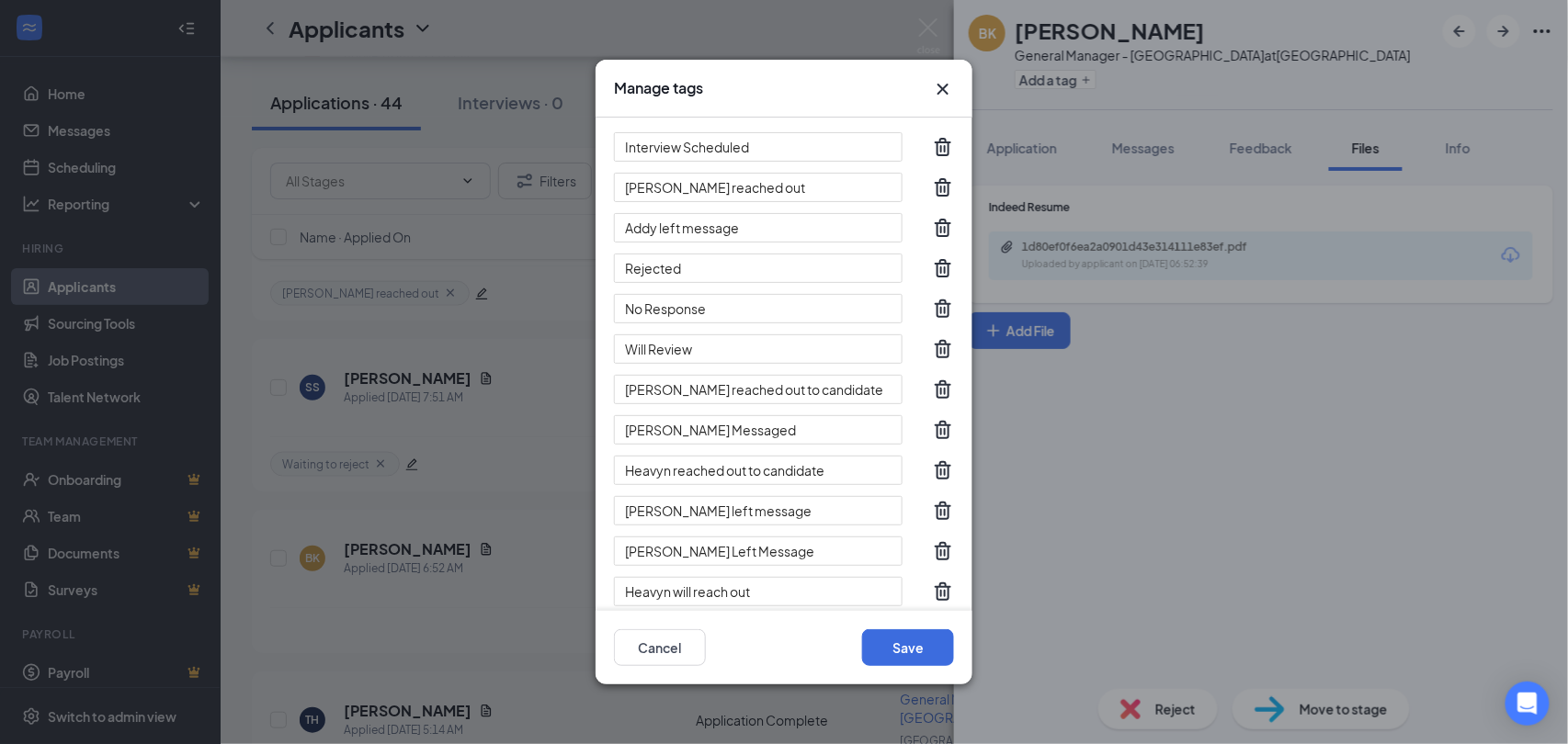
click at [926, 26] on div "Manage tags Interview Scheduled [PERSON_NAME] reached out [PERSON_NAME] left me…" at bounding box center [784, 372] width 1568 height 744
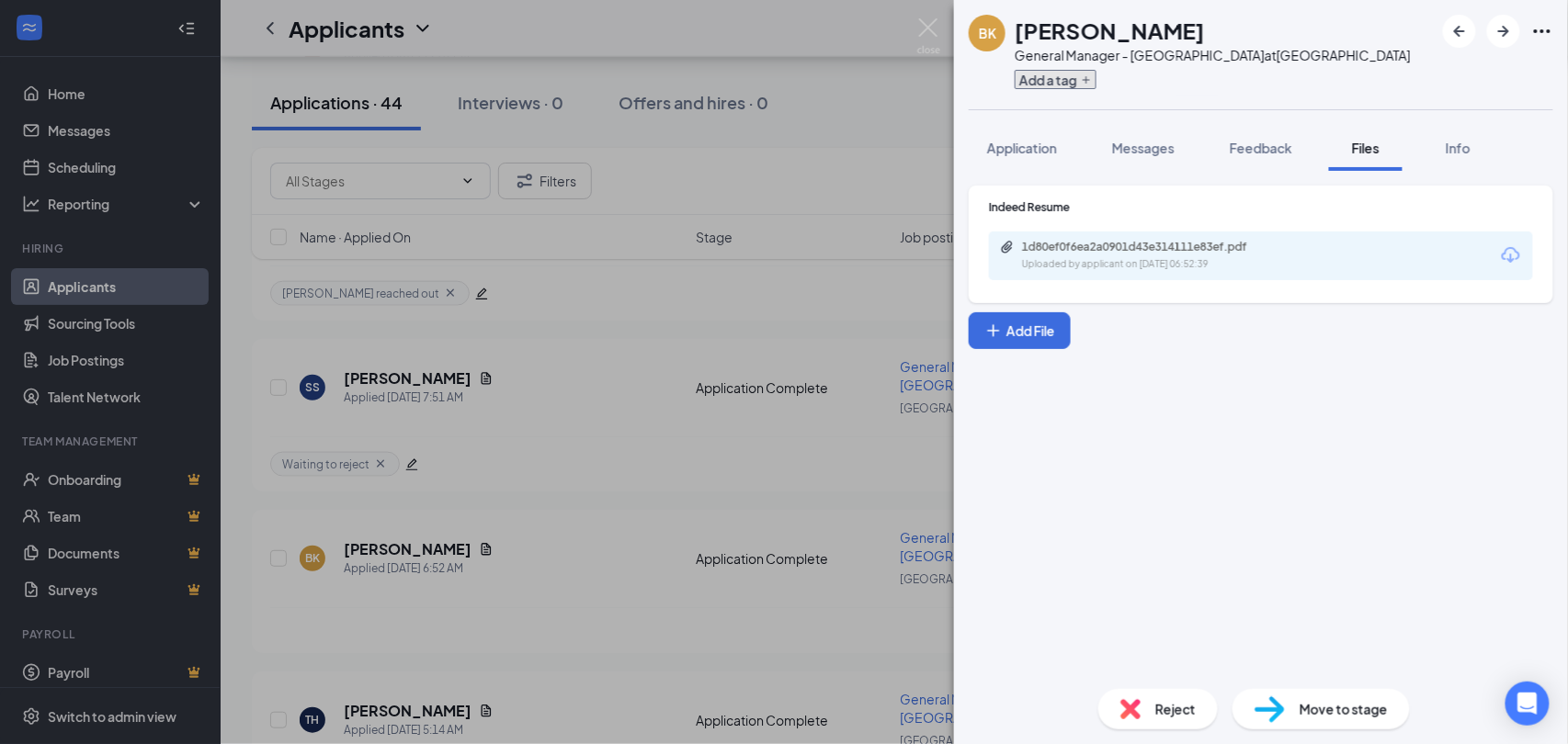
click at [1068, 82] on button "Add a tag" at bounding box center [1055, 79] width 81 height 19
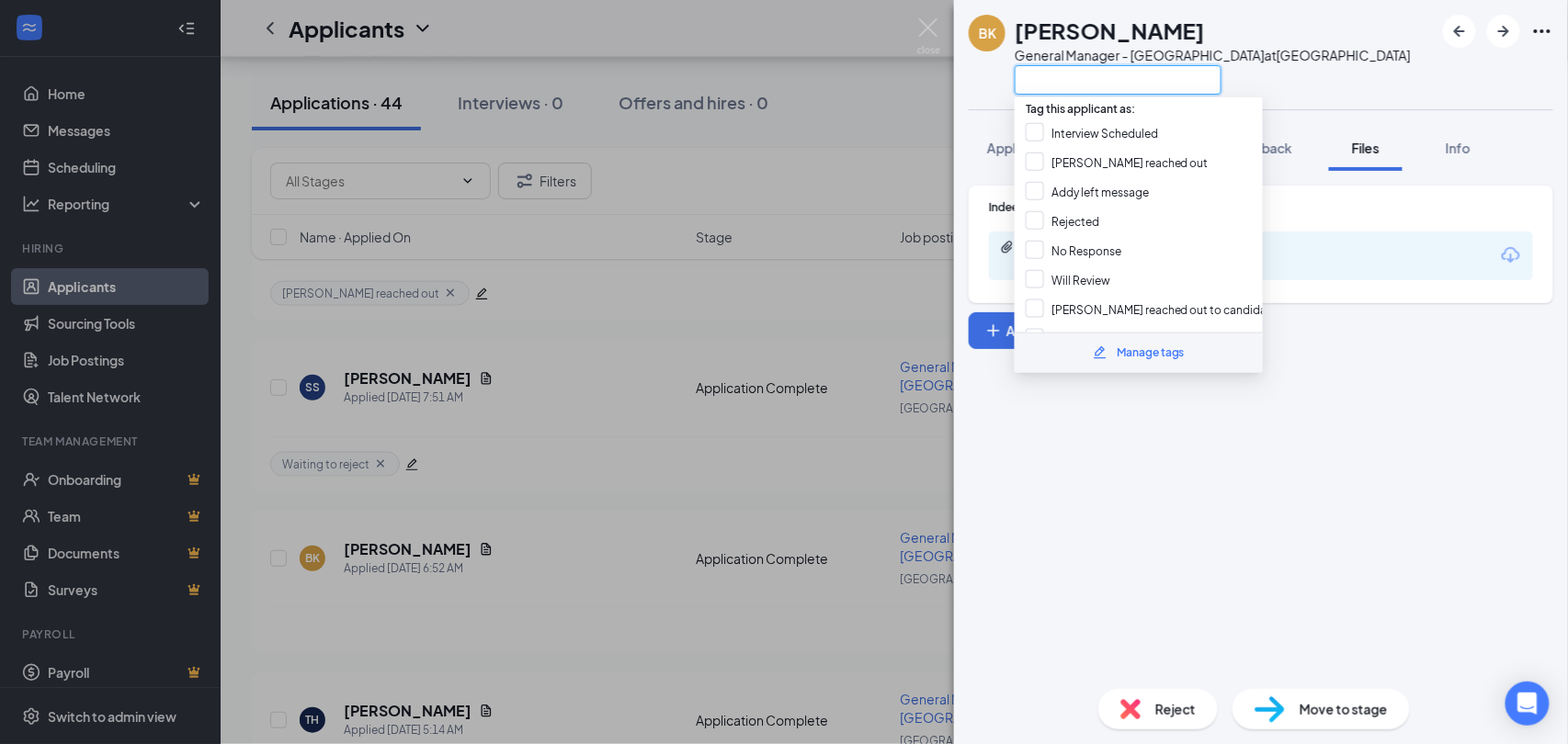
click at [1096, 80] on input "text" at bounding box center [1118, 79] width 207 height 30
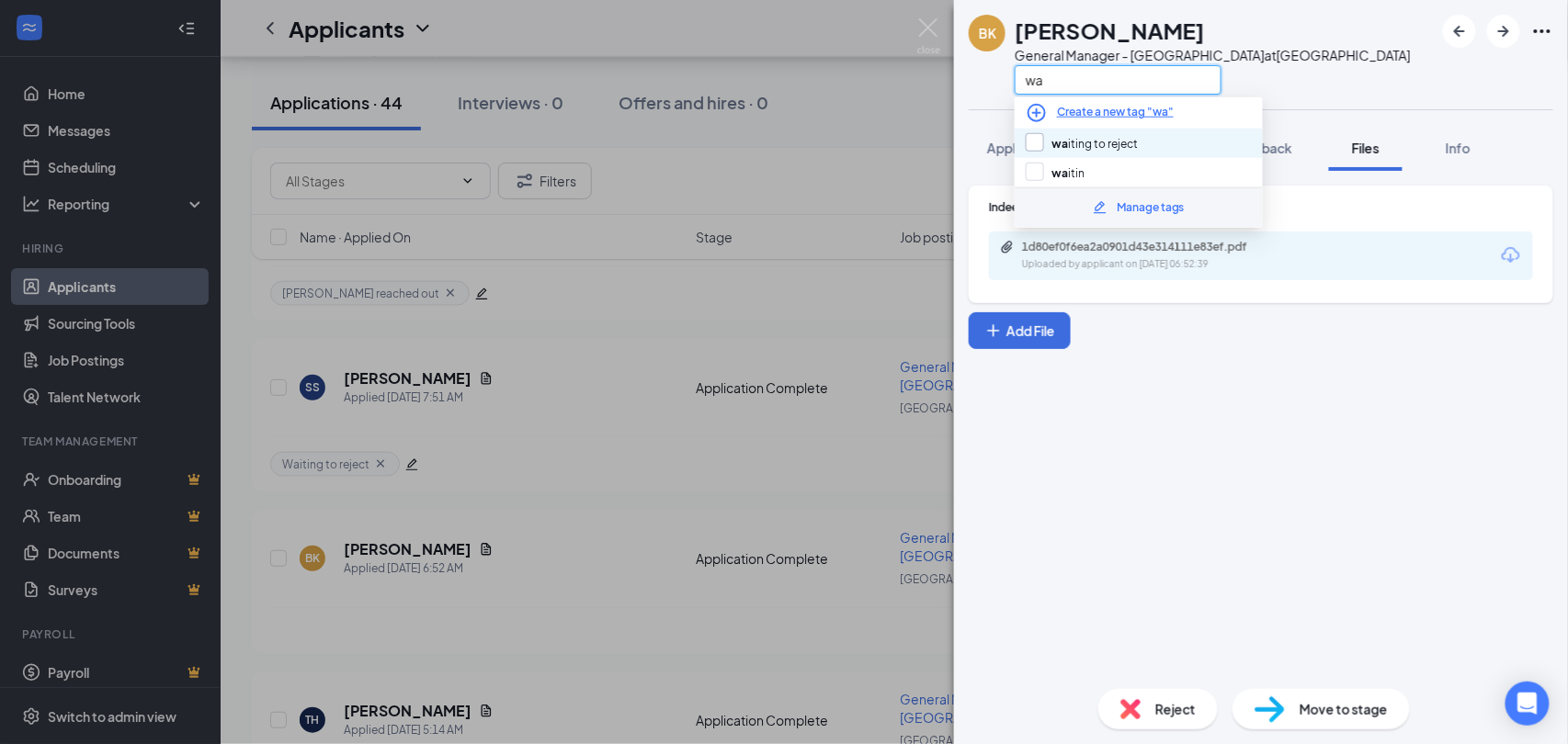
type input "wa"
click at [1091, 139] on input "wa iting to reject" at bounding box center [1081, 143] width 112 height 20
checkbox input "true"
click at [925, 32] on img at bounding box center [929, 35] width 23 height 35
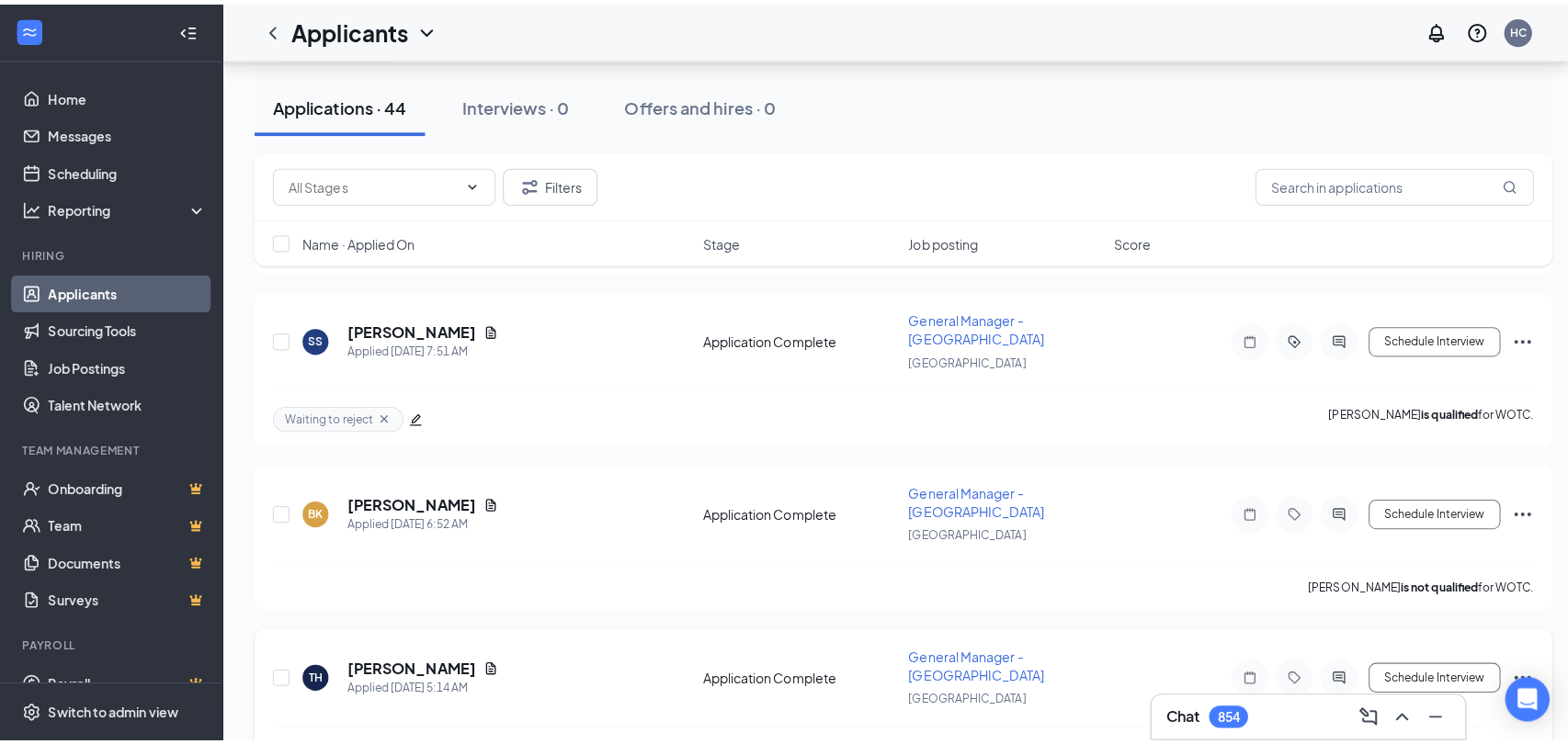
scroll to position [700, 0]
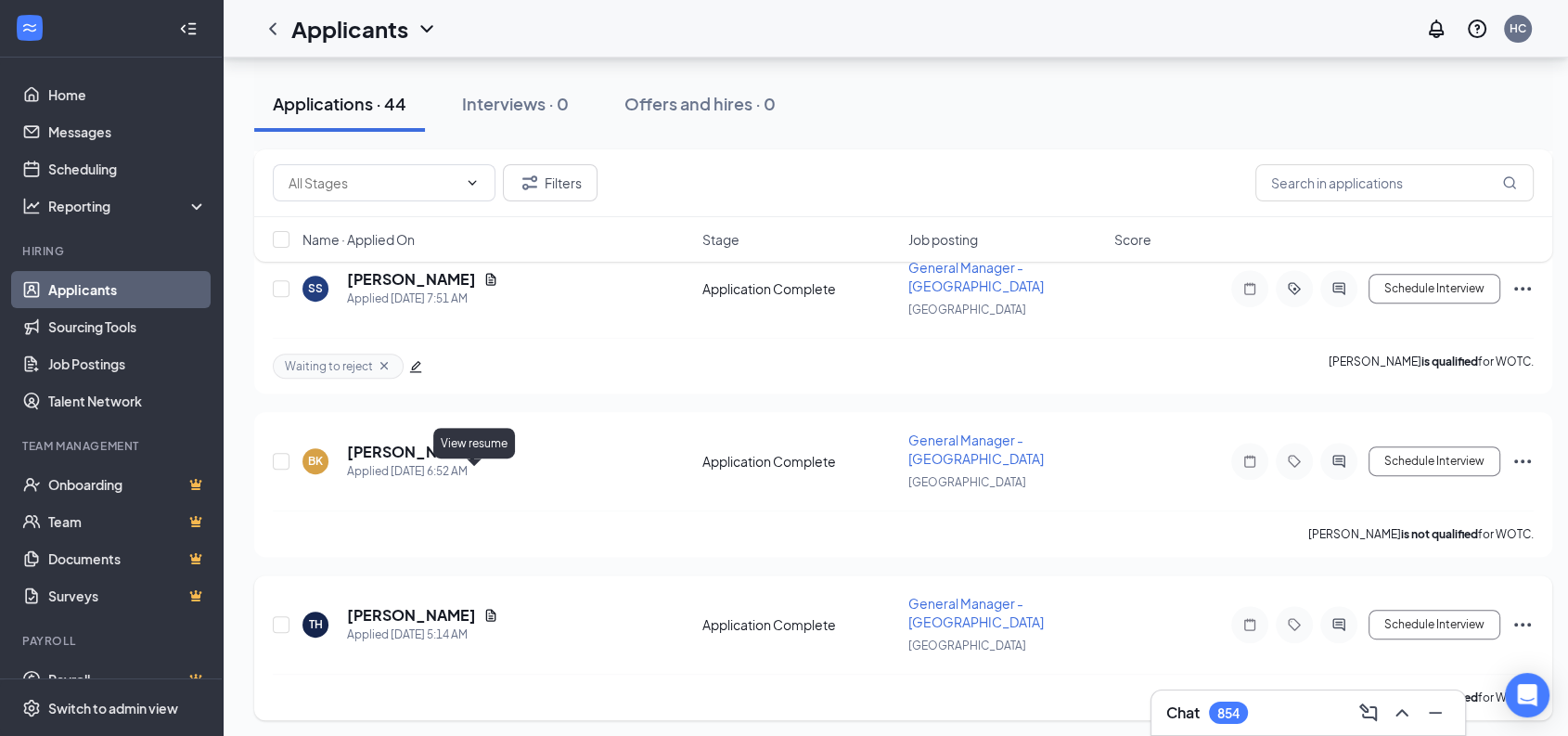
click at [486, 608] on icon "Document" at bounding box center [491, 614] width 11 height 12
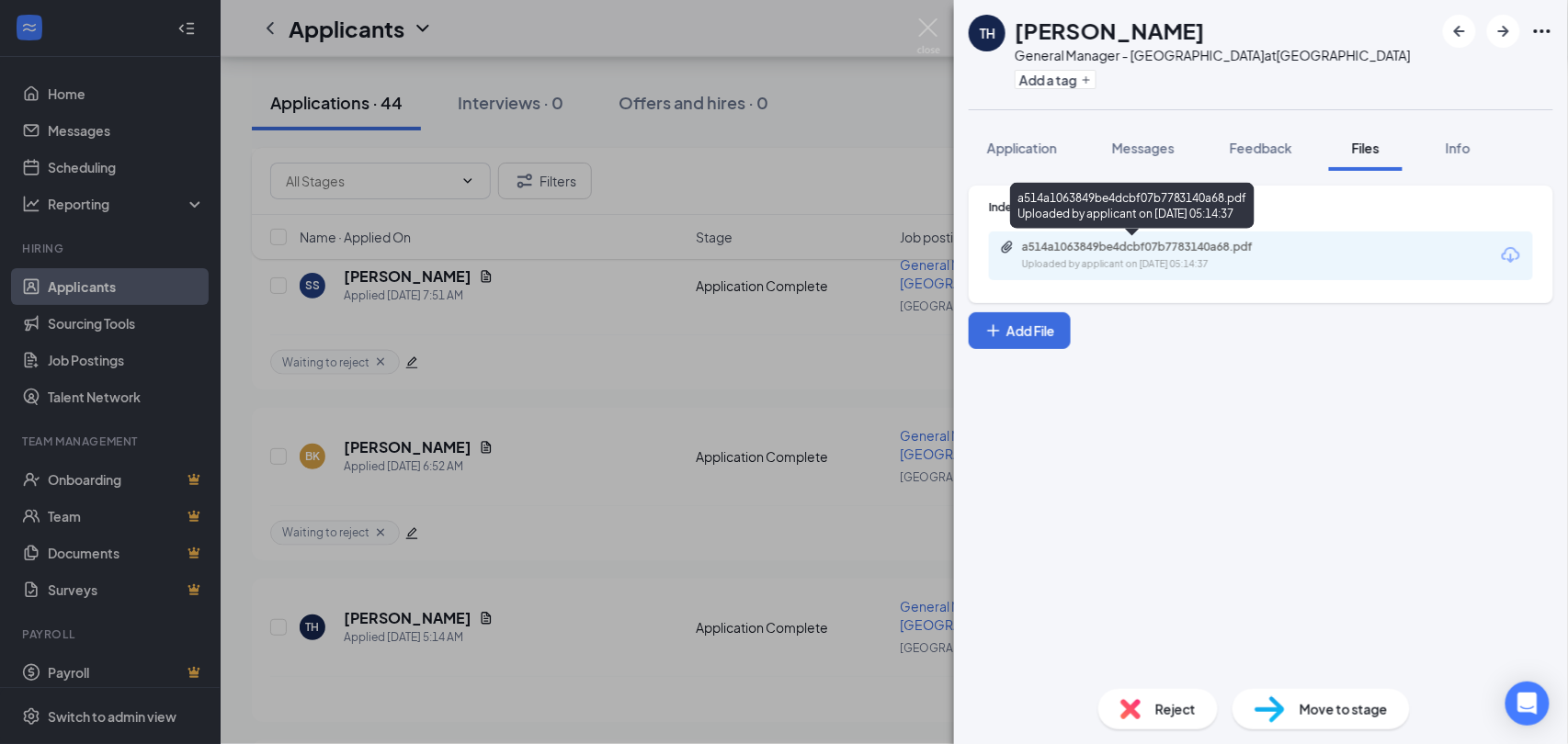
click at [1144, 248] on div "a514a1063849be4dcbf07b7783140a68.pdf" at bounding box center [1150, 246] width 258 height 14
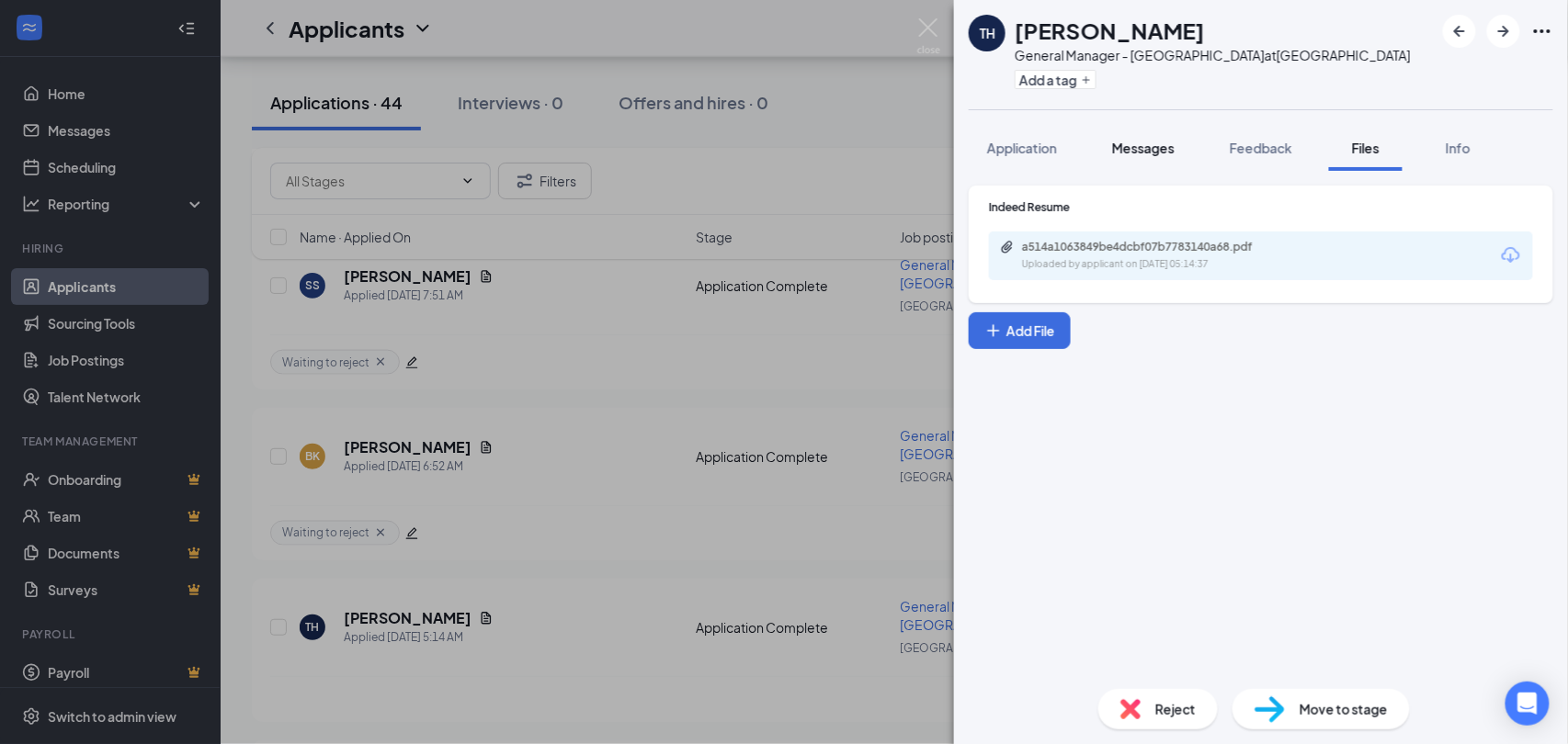
click at [1153, 155] on span "Messages" at bounding box center [1143, 147] width 62 height 16
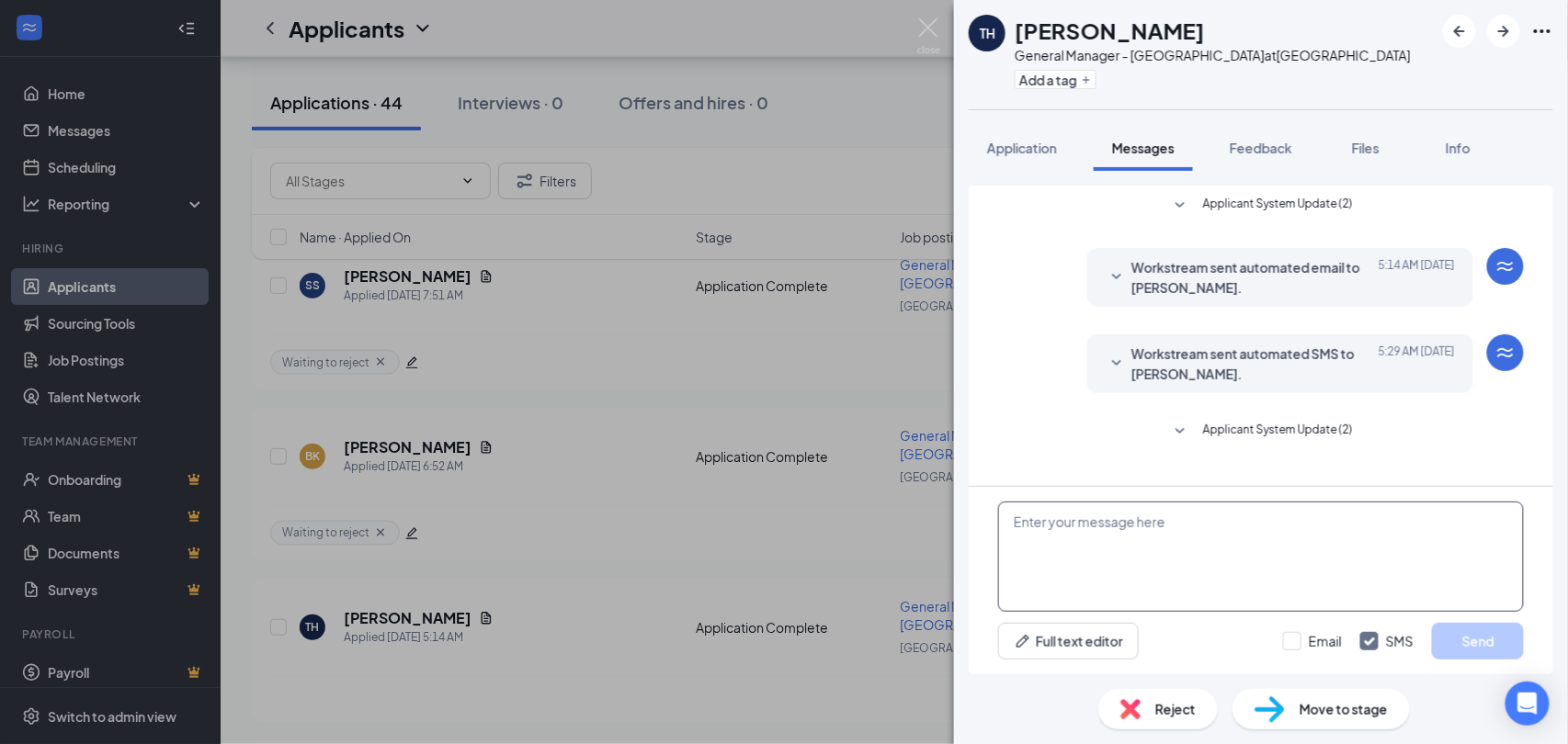
click at [1140, 550] on textarea at bounding box center [1261, 556] width 526 height 110
paste textarea "Hi [PERSON_NAME], Thanks for reaching out! I'm thrilled to hear about your inte…"
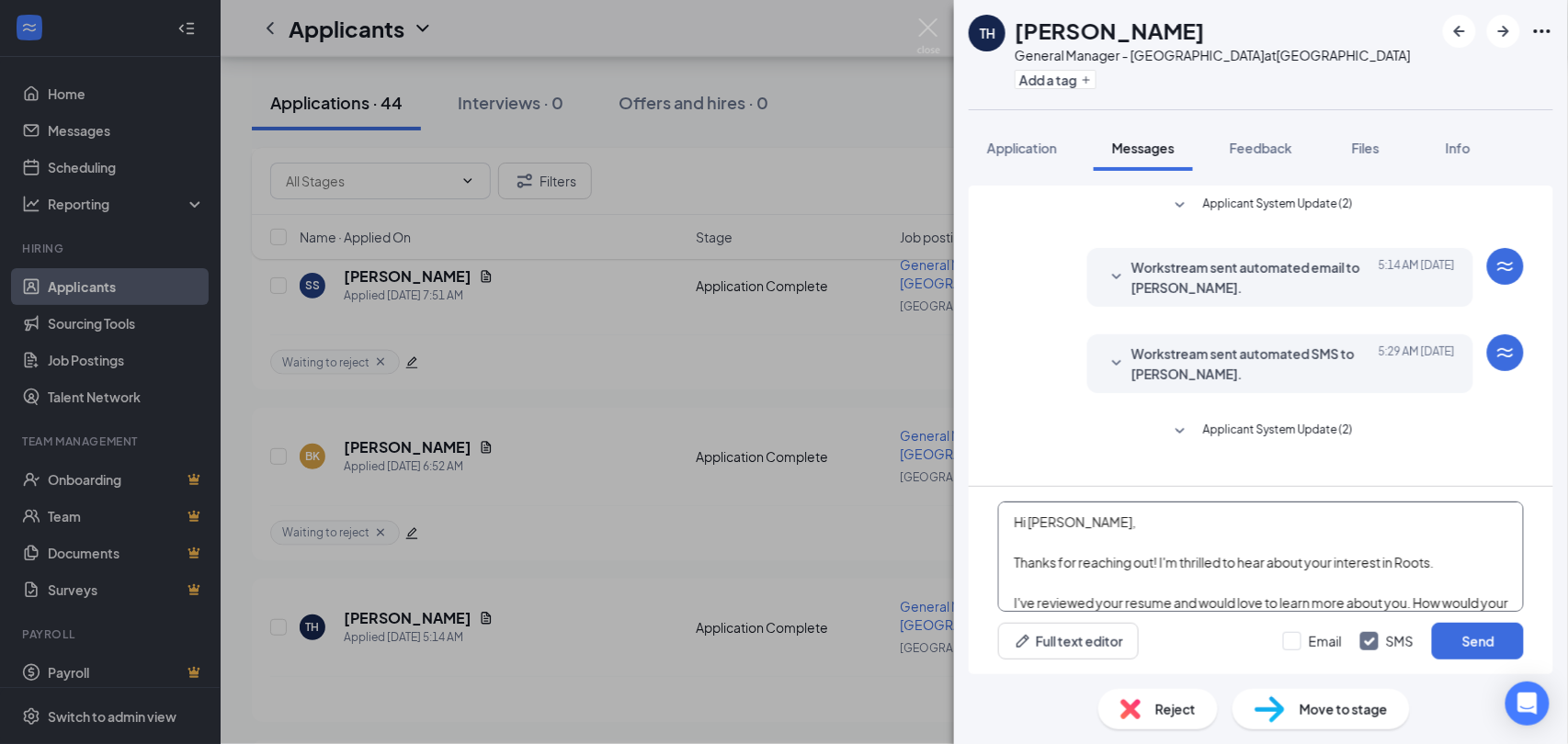
click at [1040, 520] on textarea "Hi [PERSON_NAME], Thanks for reaching out! I'm thrilled to hear about your inte…" at bounding box center [1261, 556] width 526 height 110
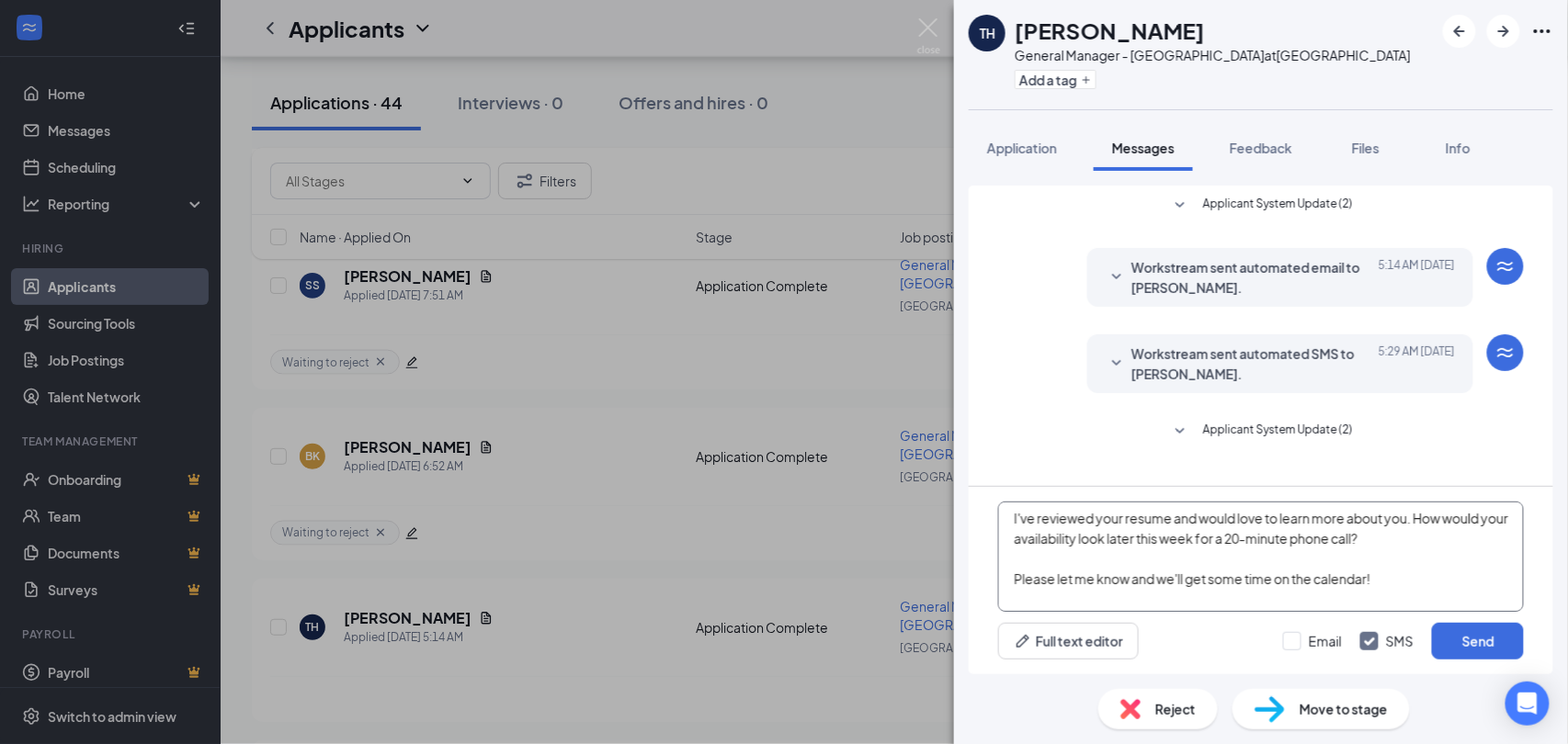
scroll to position [102, 0]
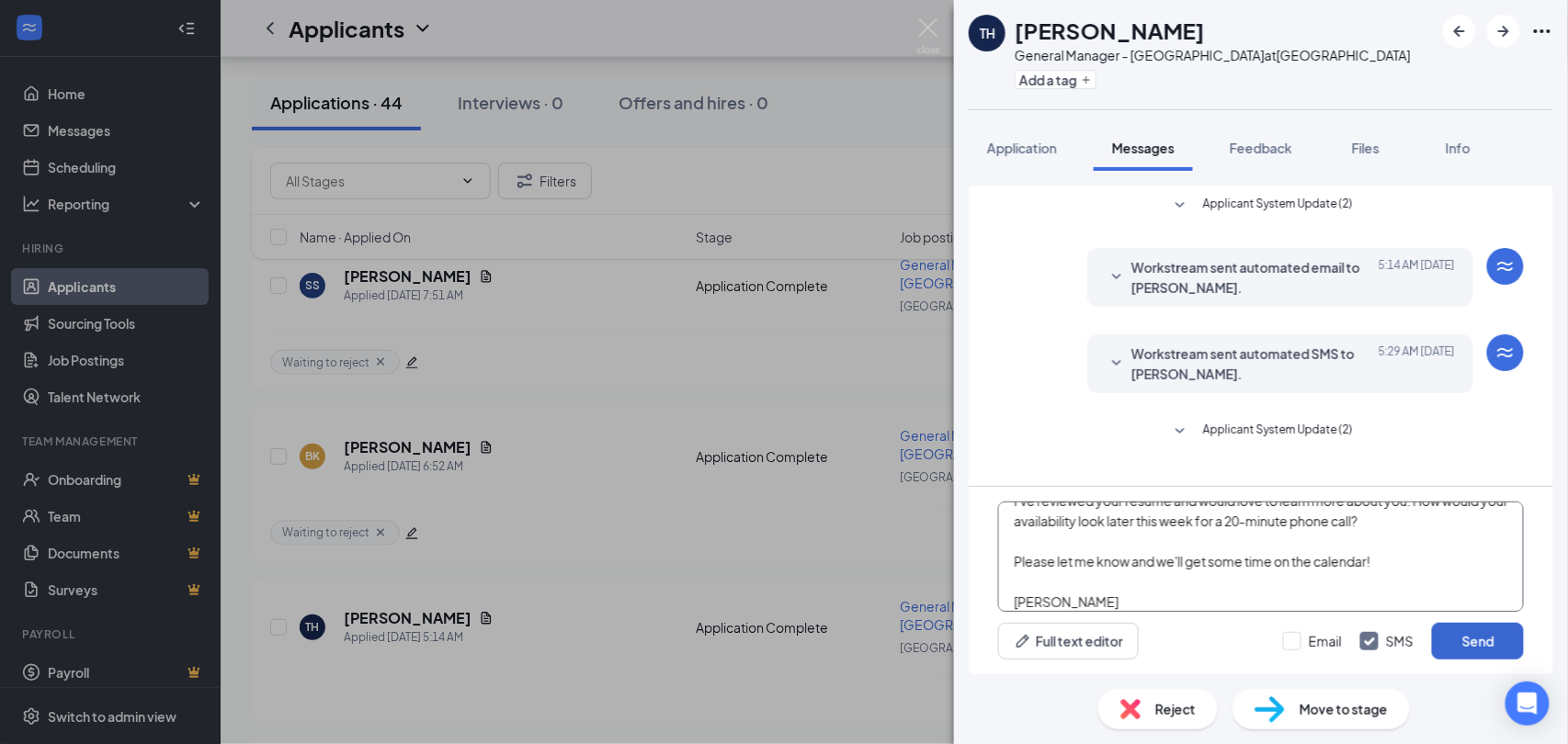
type textarea "Hi [PERSON_NAME], Thanks for reaching out! I'm thrilled to hear about your inte…"
click at [1453, 650] on button "Send" at bounding box center [1478, 642] width 92 height 36
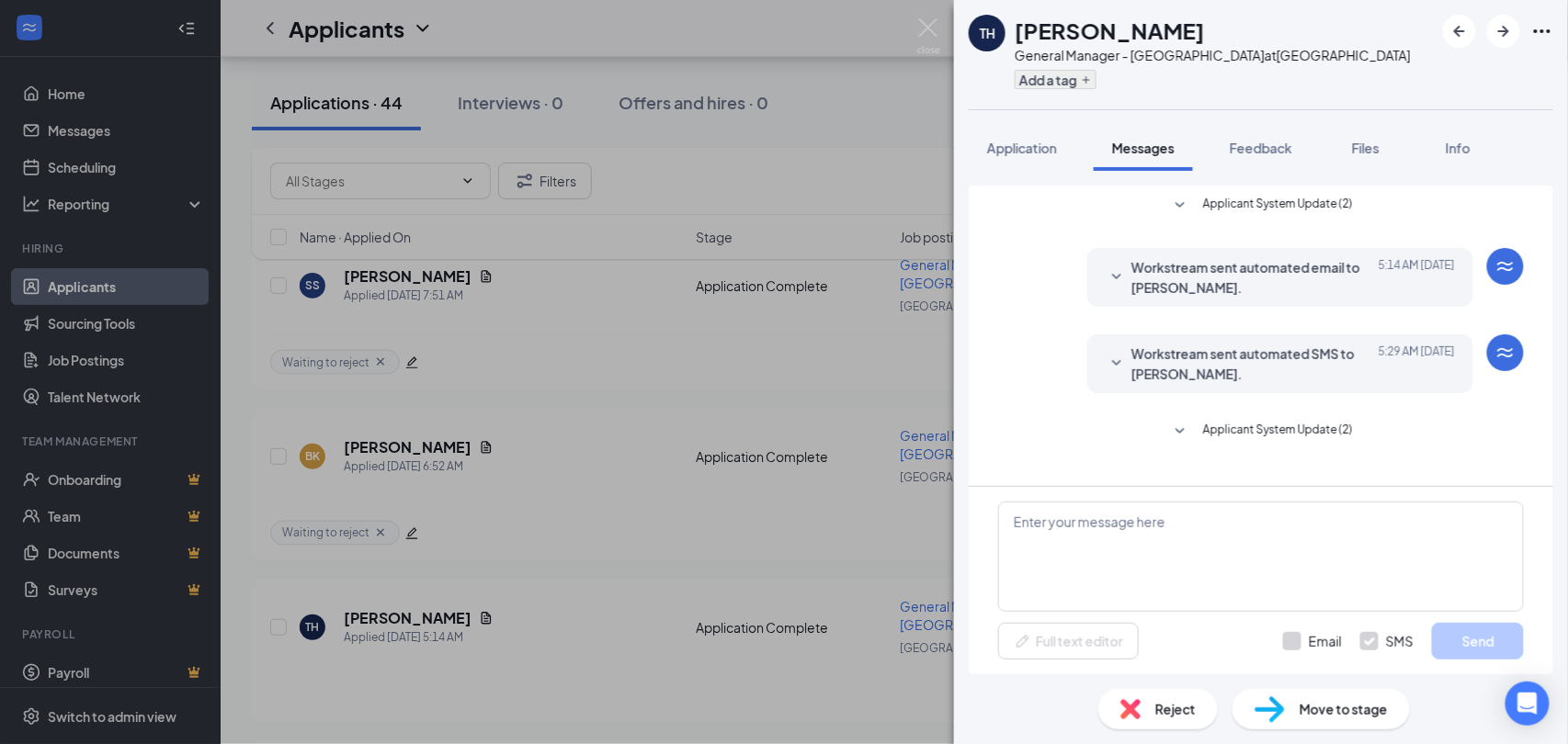
scroll to position [0, 0]
click at [1029, 73] on button "Add a tag" at bounding box center [1055, 79] width 81 height 19
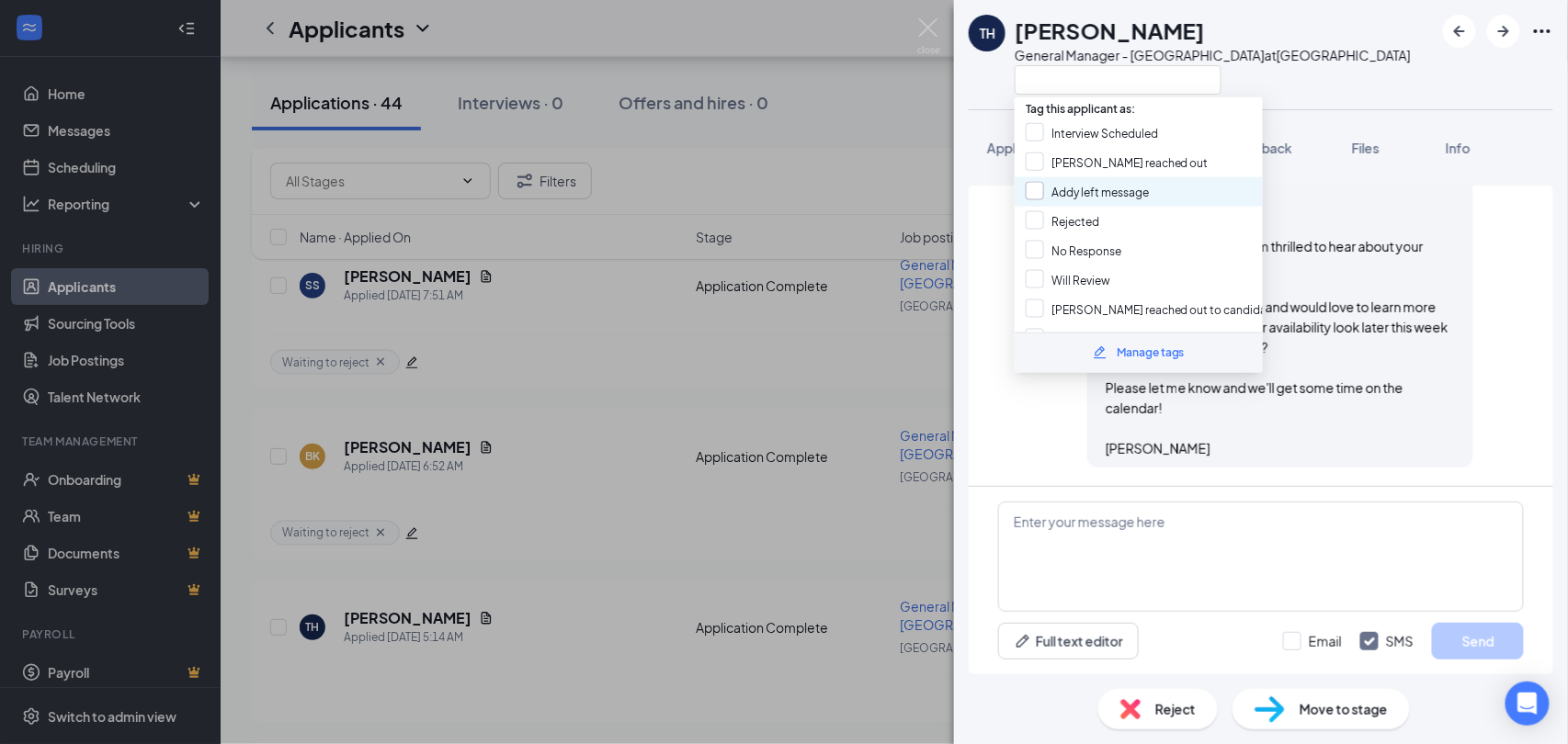
scroll to position [358, 0]
click at [1106, 162] on input "[PERSON_NAME] reached out" at bounding box center [1117, 162] width 183 height 20
checkbox input "true"
click at [930, 28] on img at bounding box center [929, 35] width 23 height 35
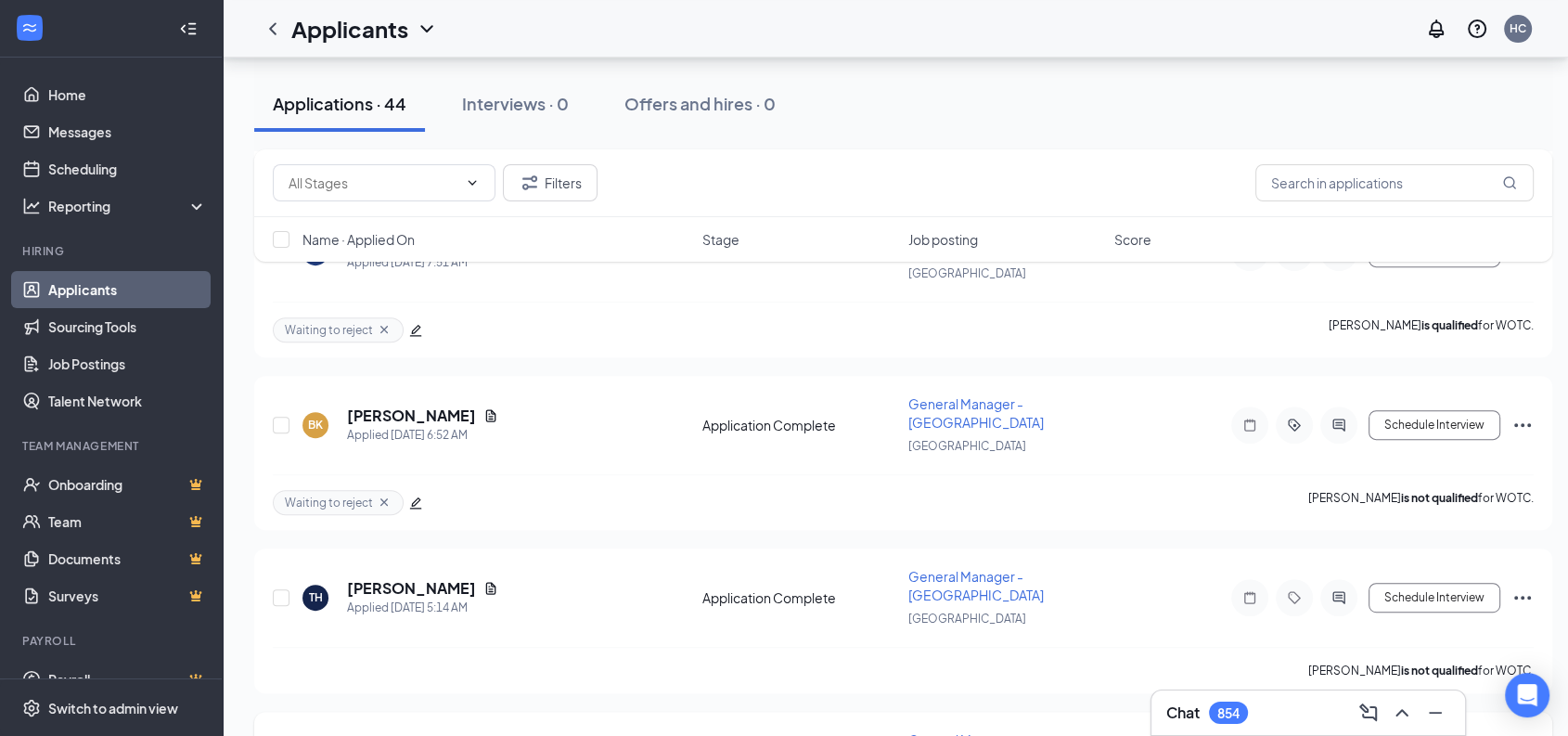
scroll to position [810, 0]
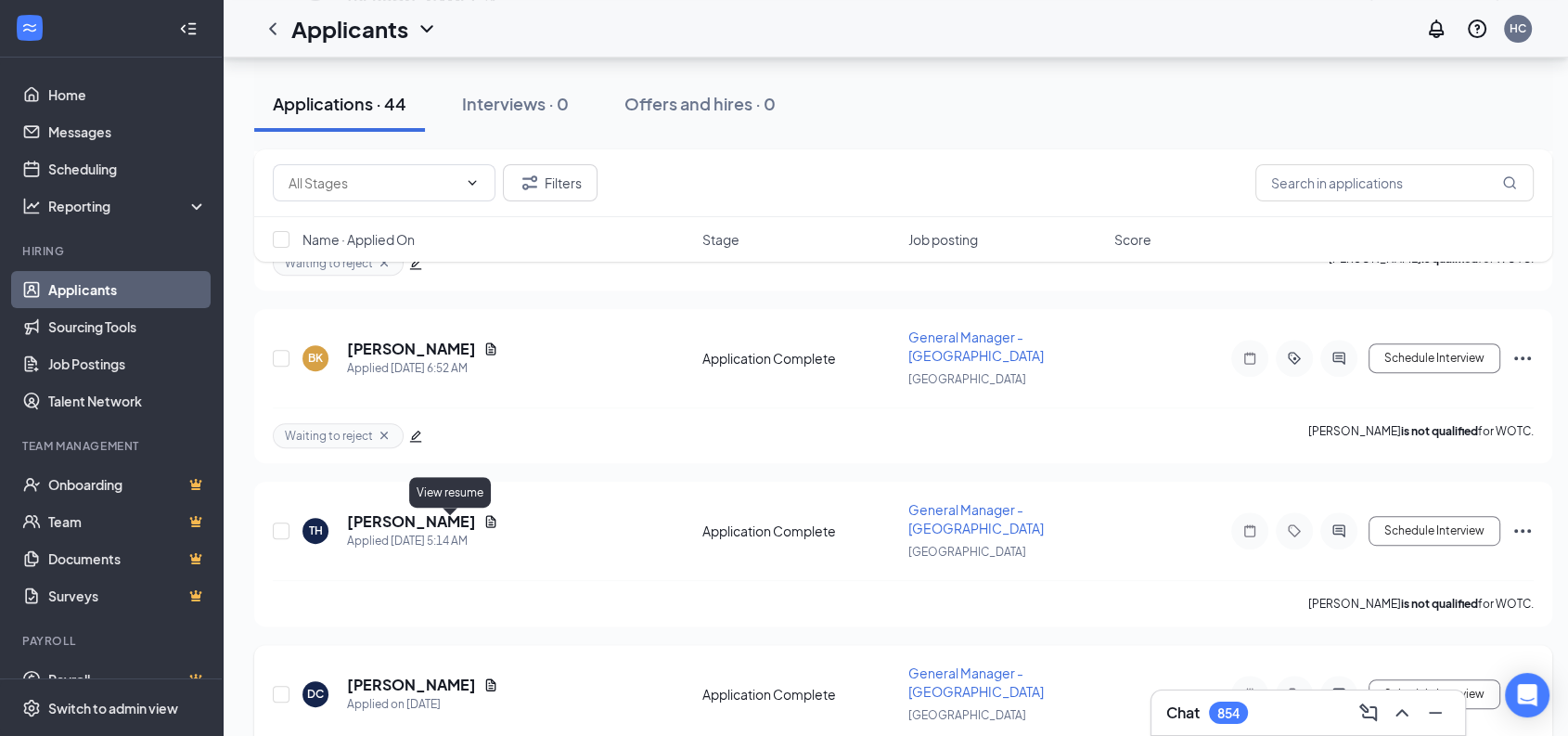
click at [483, 677] on icon "Document" at bounding box center [490, 684] width 15 height 15
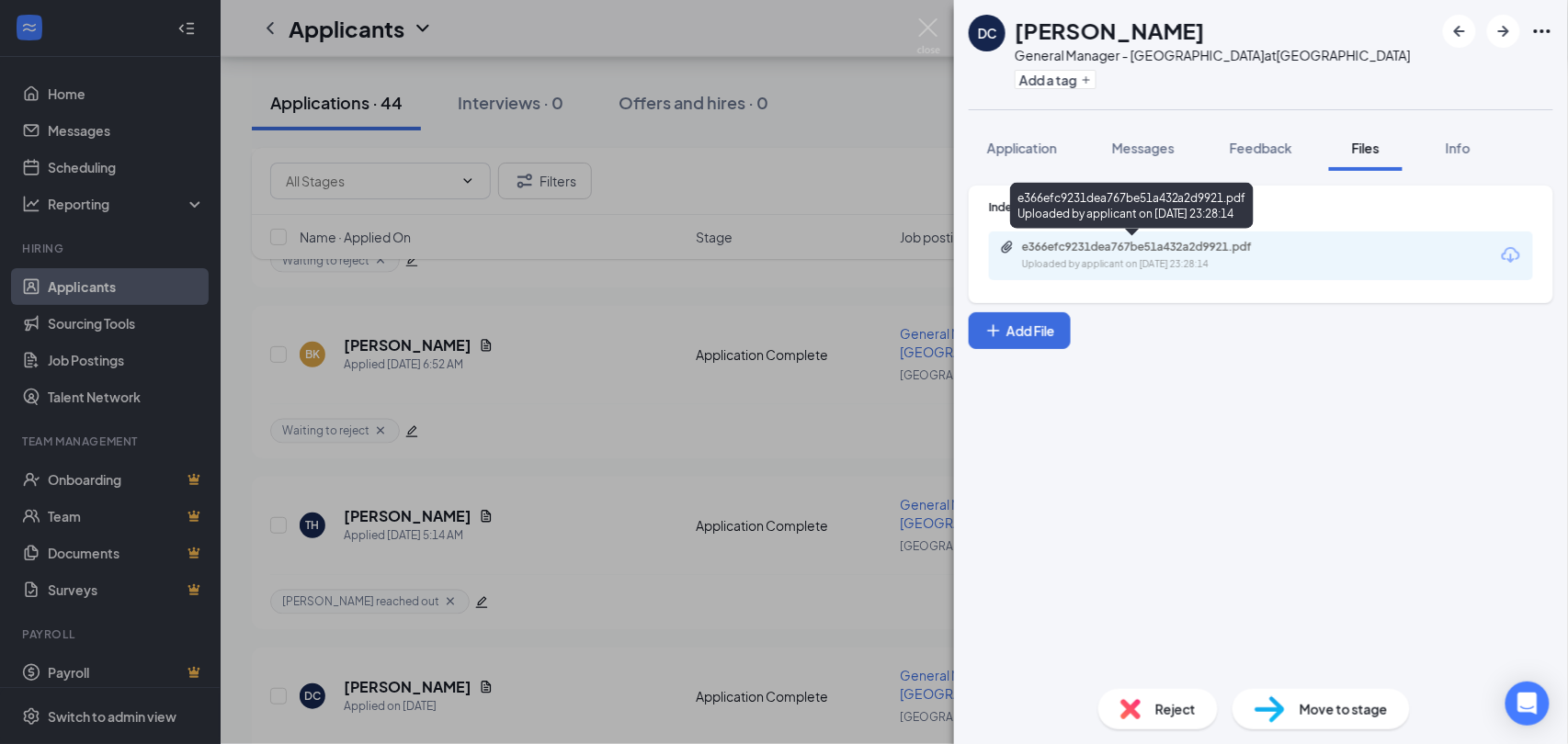
click at [1123, 249] on div "e366efc9231dea767be51a432a2d9921.pdf" at bounding box center [1150, 246] width 258 height 14
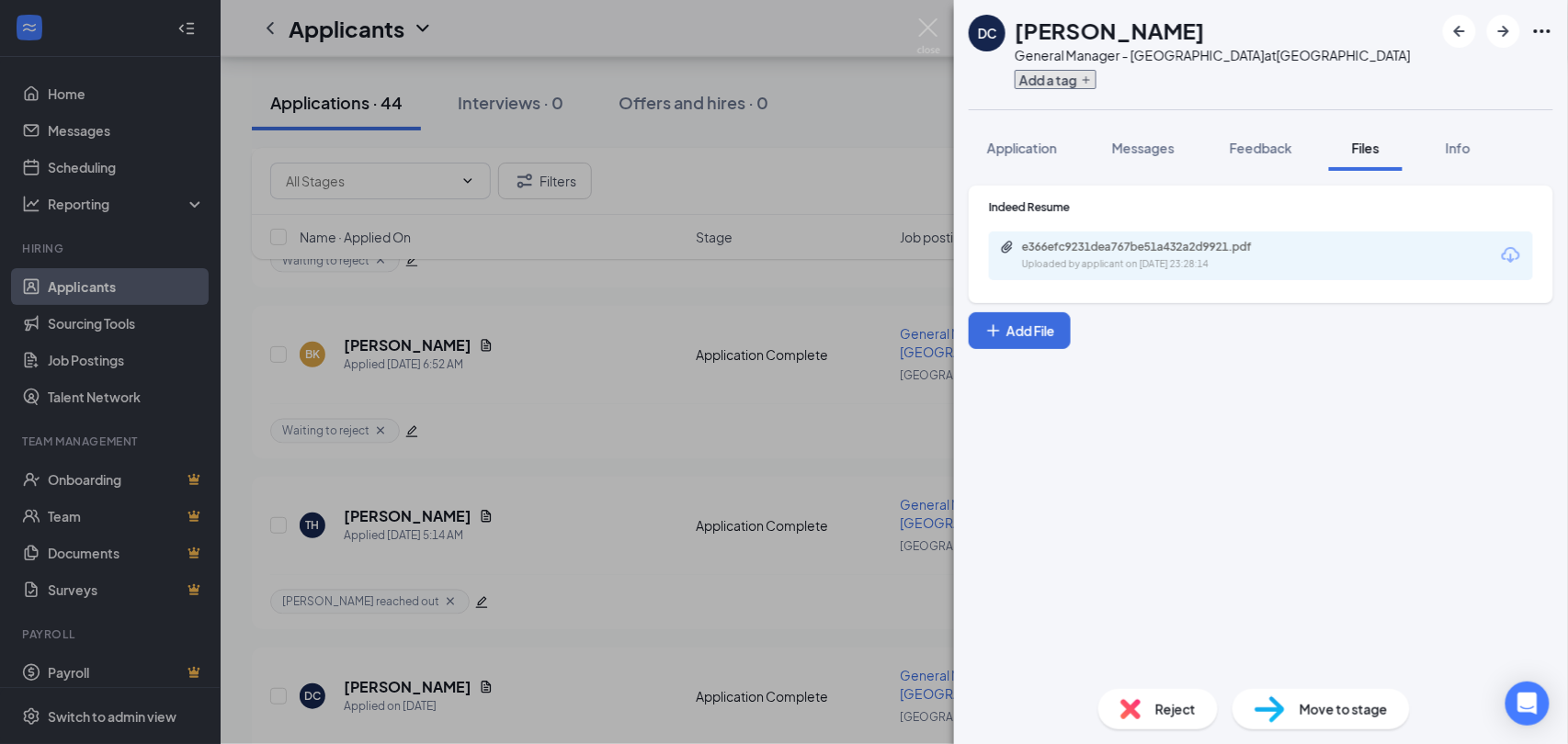
click at [1086, 72] on button "Add a tag" at bounding box center [1055, 79] width 81 height 19
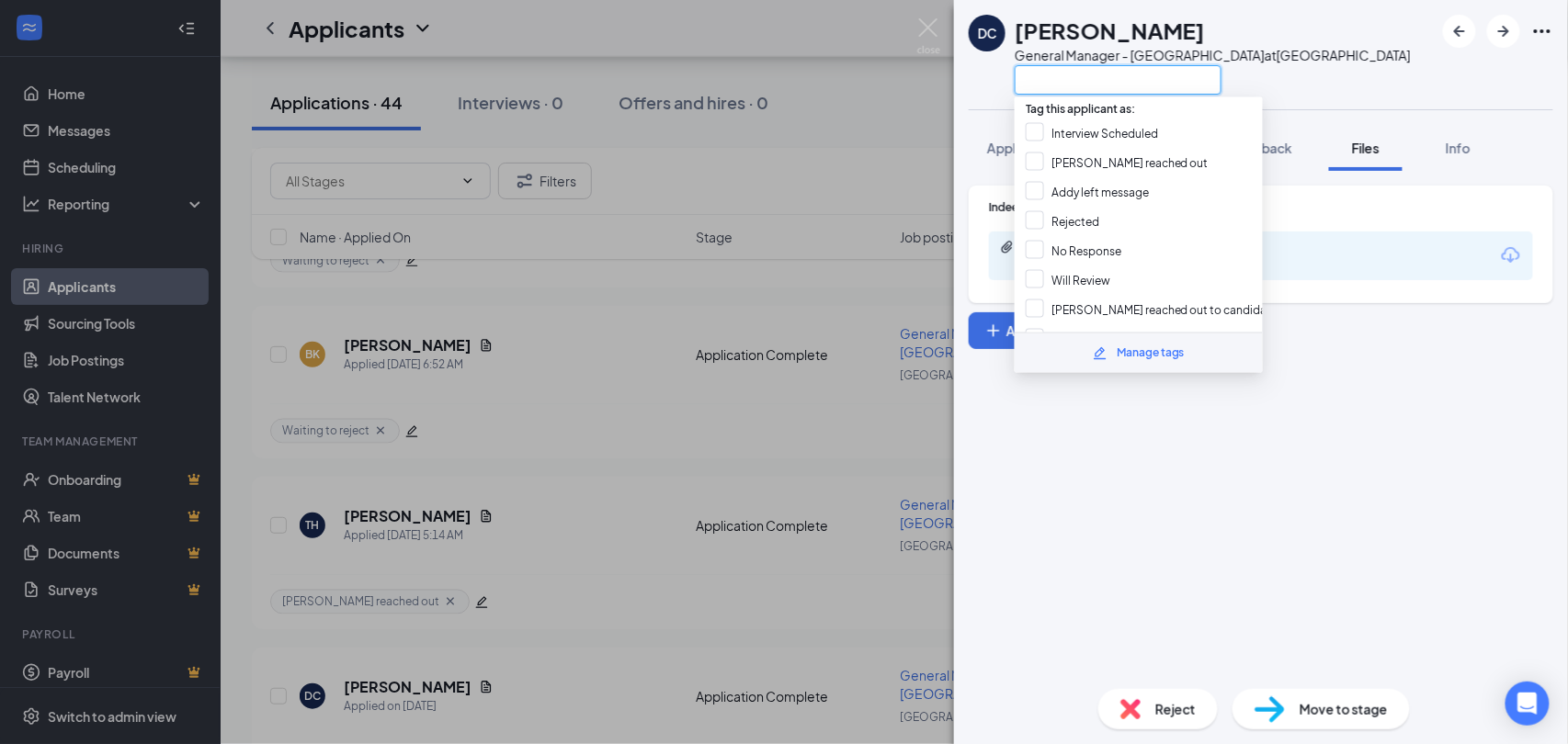
click at [1090, 79] on input "text" at bounding box center [1118, 79] width 207 height 30
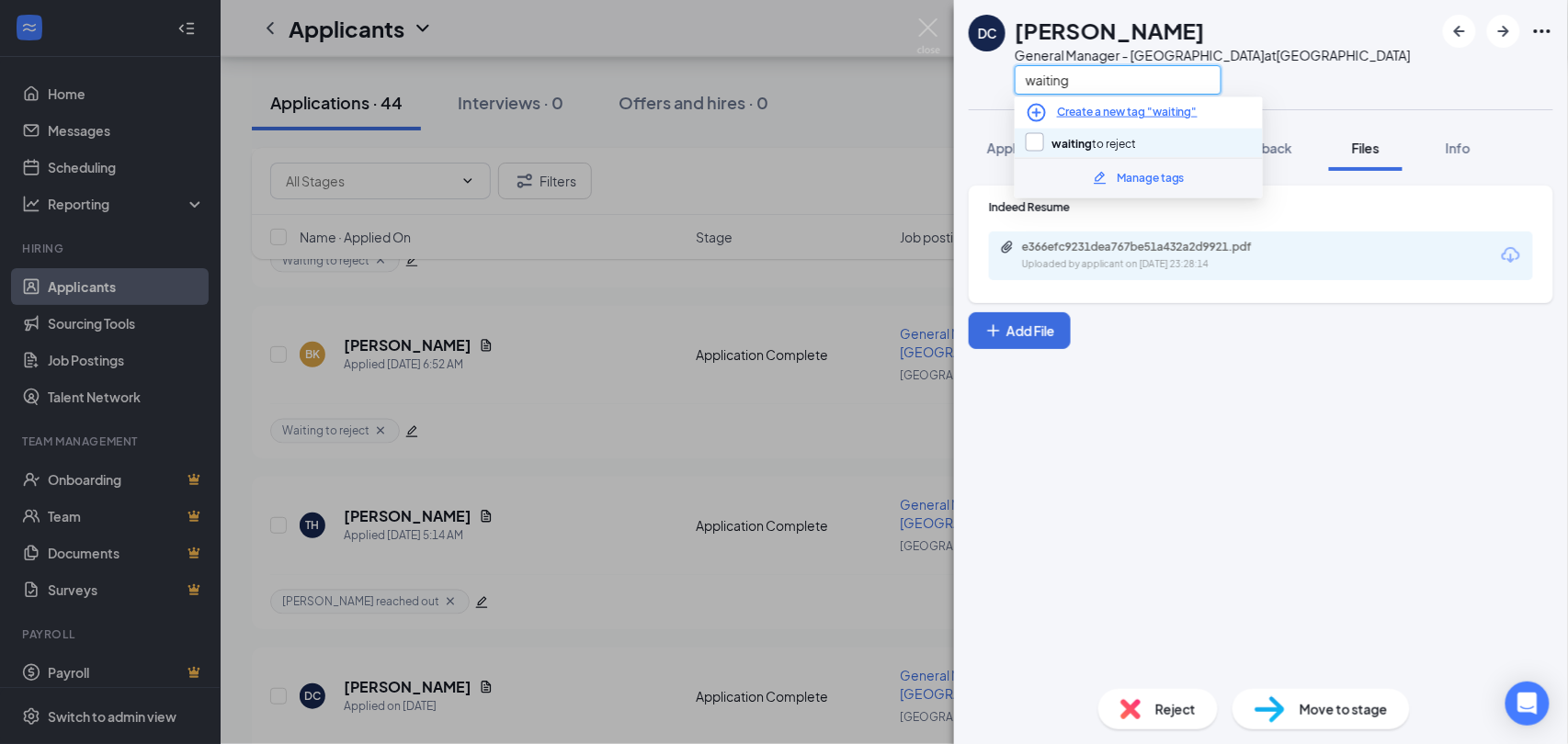
type input "waiting"
click at [1101, 135] on input "waiting to reject" at bounding box center [1080, 143] width 110 height 20
checkbox input "true"
click at [926, 16] on div "[PERSON_NAME] General Manager - [GEOGRAPHIC_DATA] at [GEOGRAPHIC_DATA] waiting …" at bounding box center [784, 372] width 1568 height 744
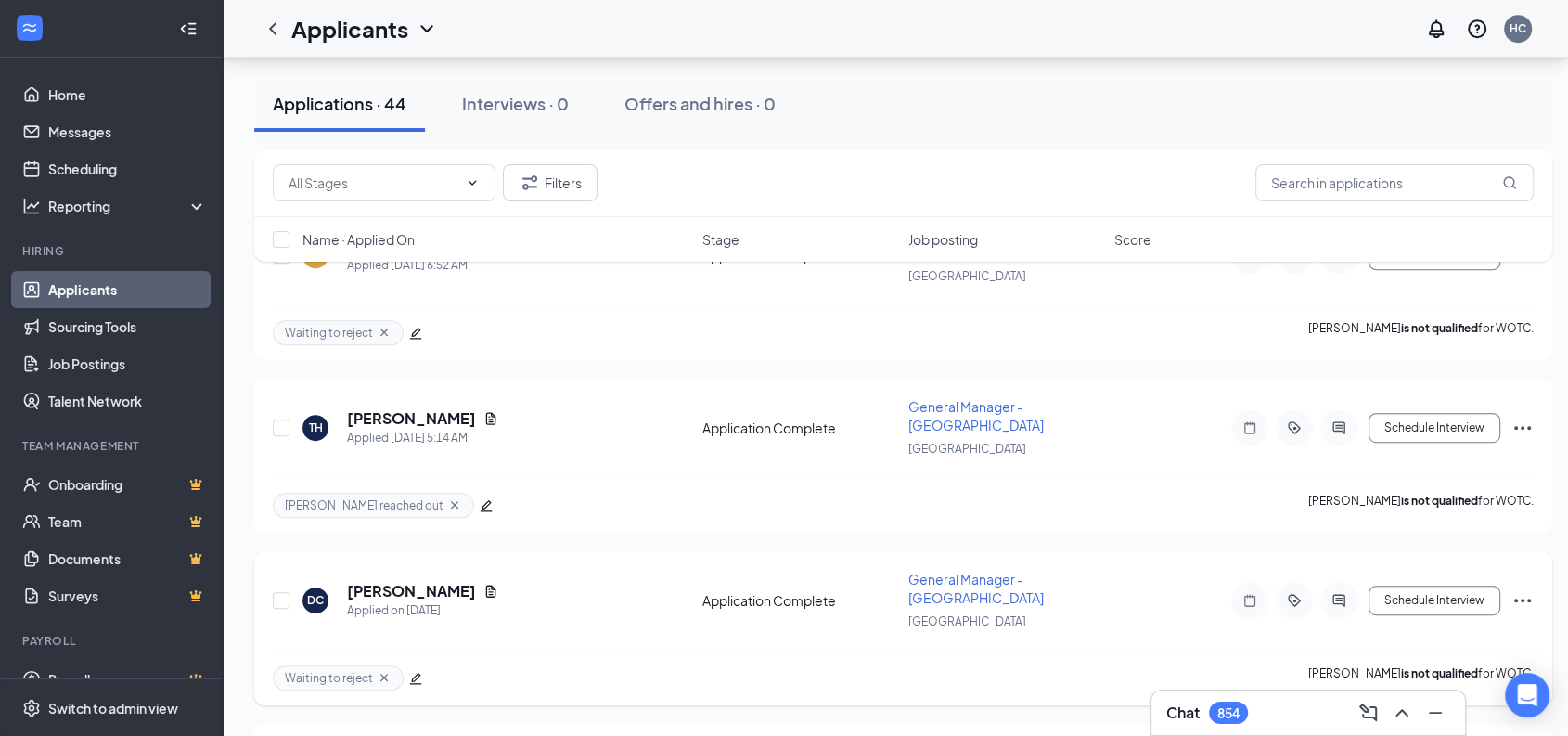
scroll to position [1016, 0]
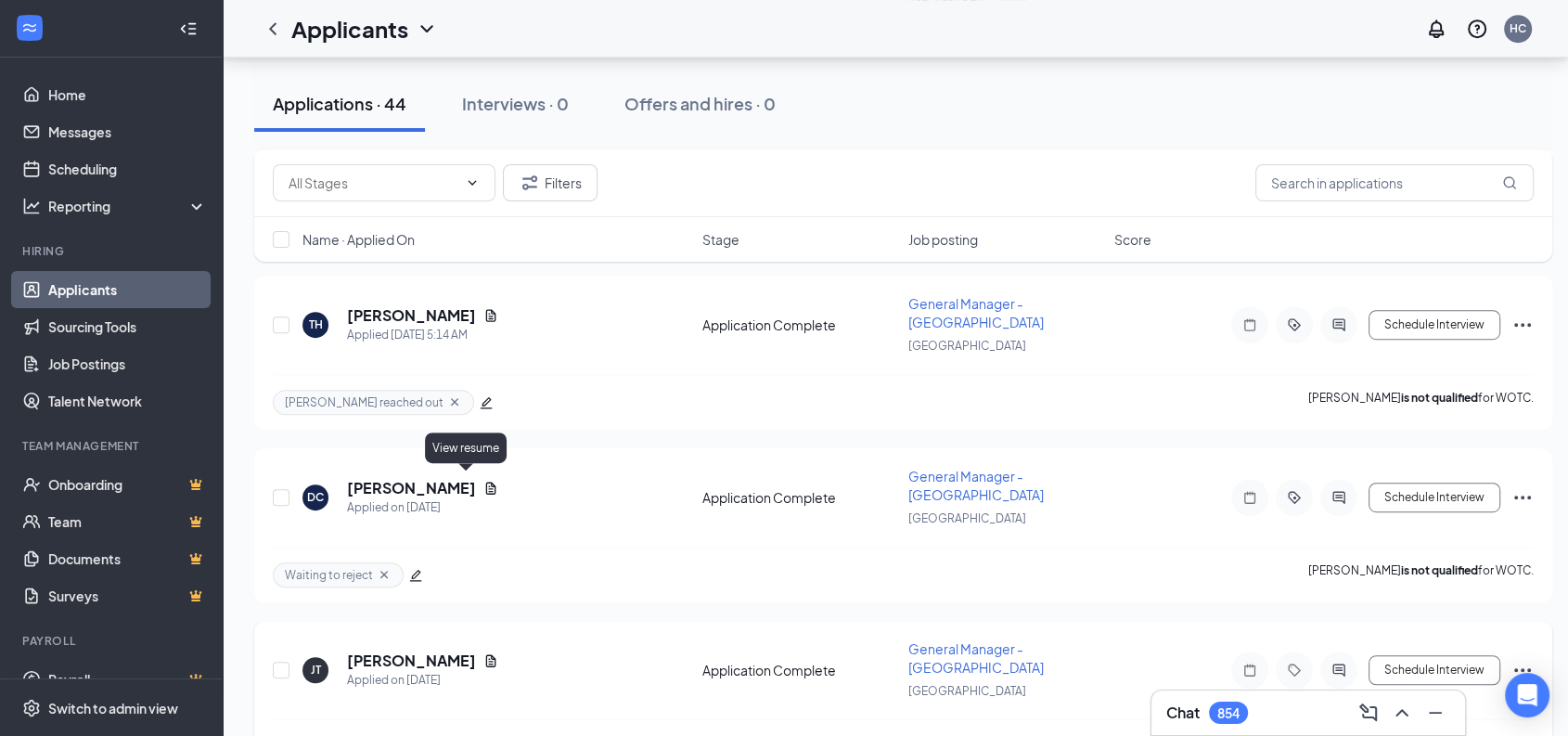
click at [486, 654] on icon "Document" at bounding box center [491, 660] width 11 height 12
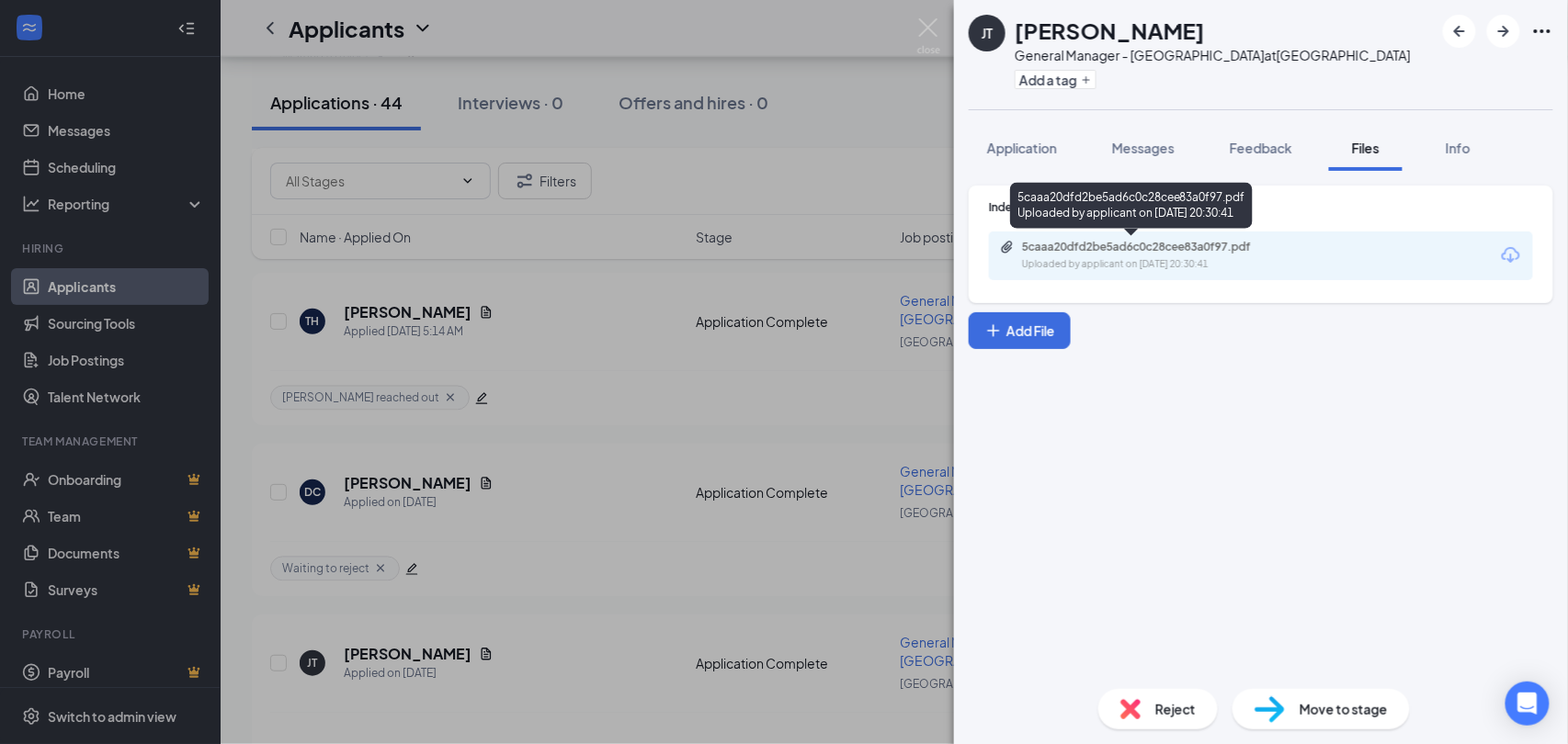
click at [1179, 256] on div "5caaa20dfd2be5ad6c0c28cee83a0f97.pdf Uploaded by applicant on [DATE] 20:30:41" at bounding box center [1148, 256] width 298 height 33
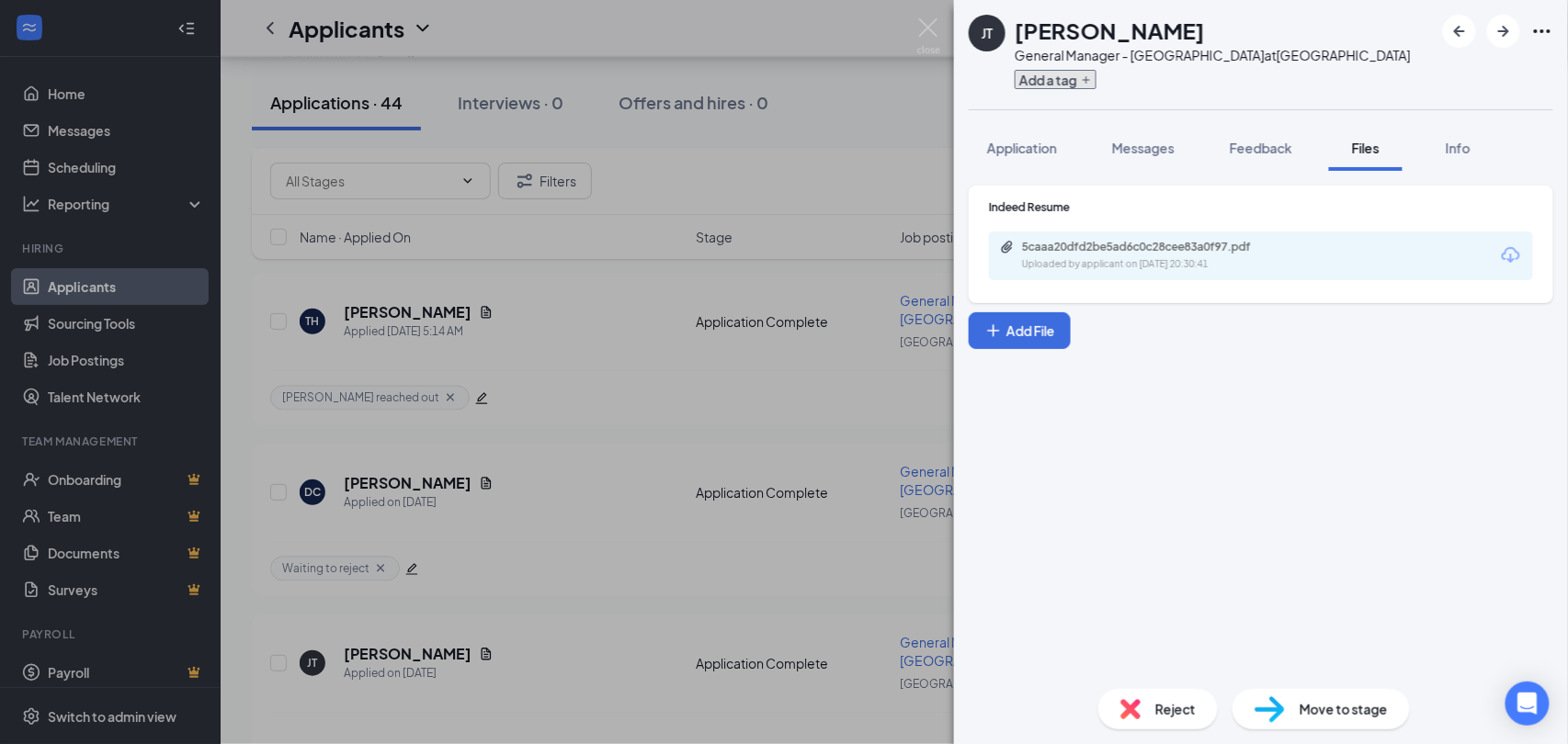
click at [1057, 79] on button "Add a tag" at bounding box center [1055, 79] width 81 height 19
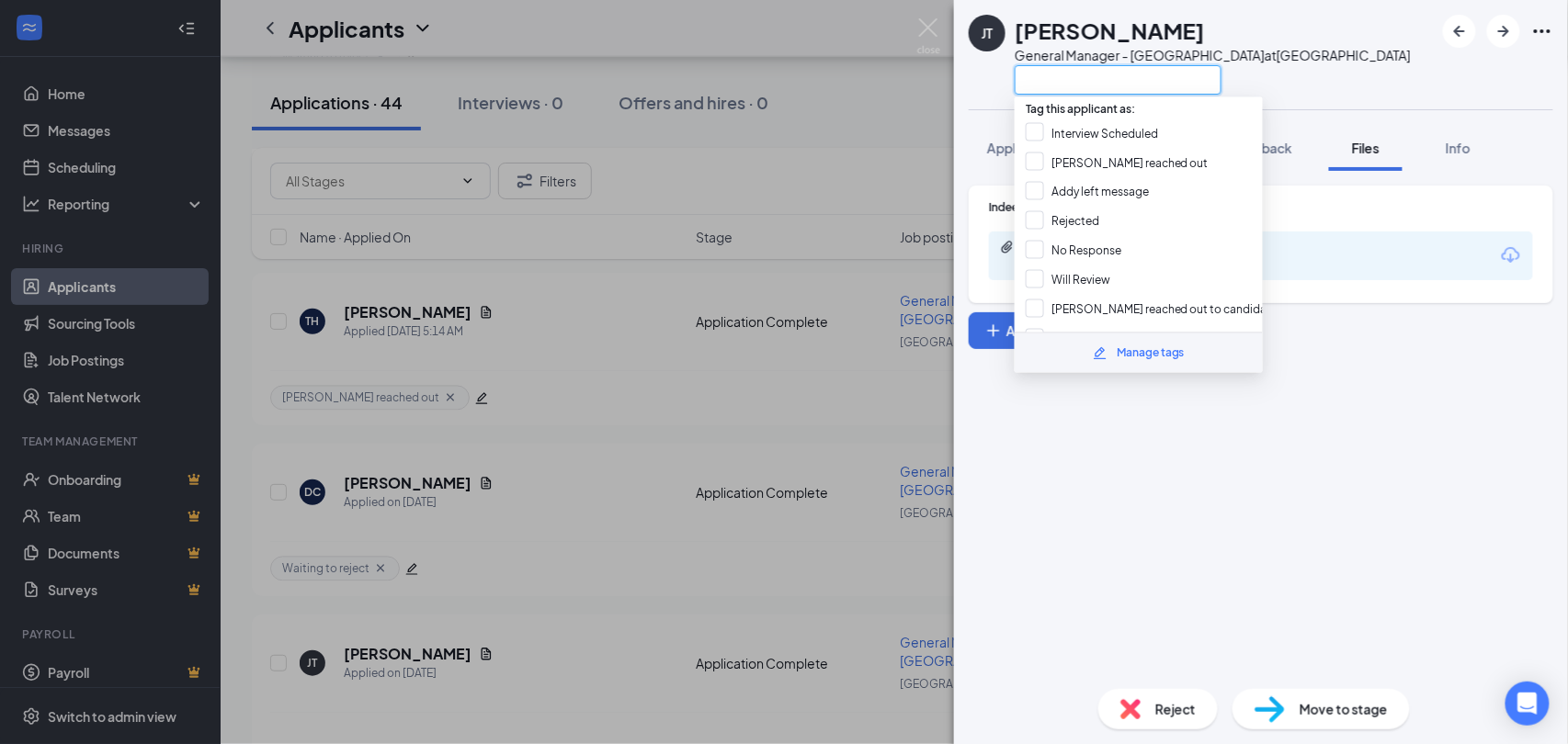
click at [1057, 79] on input "text" at bounding box center [1118, 79] width 207 height 30
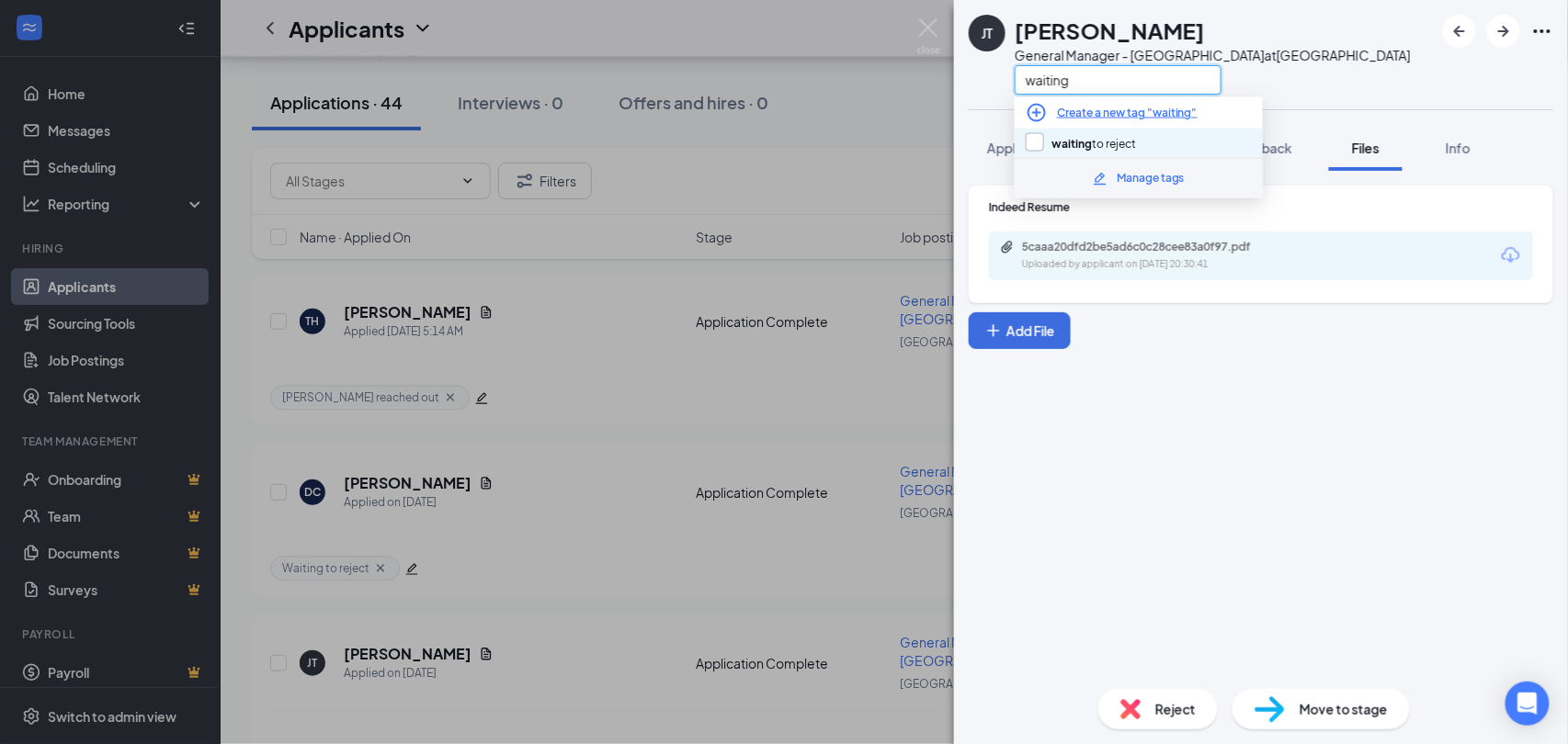
type input "waiting"
click at [1079, 138] on input "waiting to reject" at bounding box center [1080, 143] width 110 height 20
checkbox input "true"
click at [923, 25] on img at bounding box center [929, 35] width 23 height 35
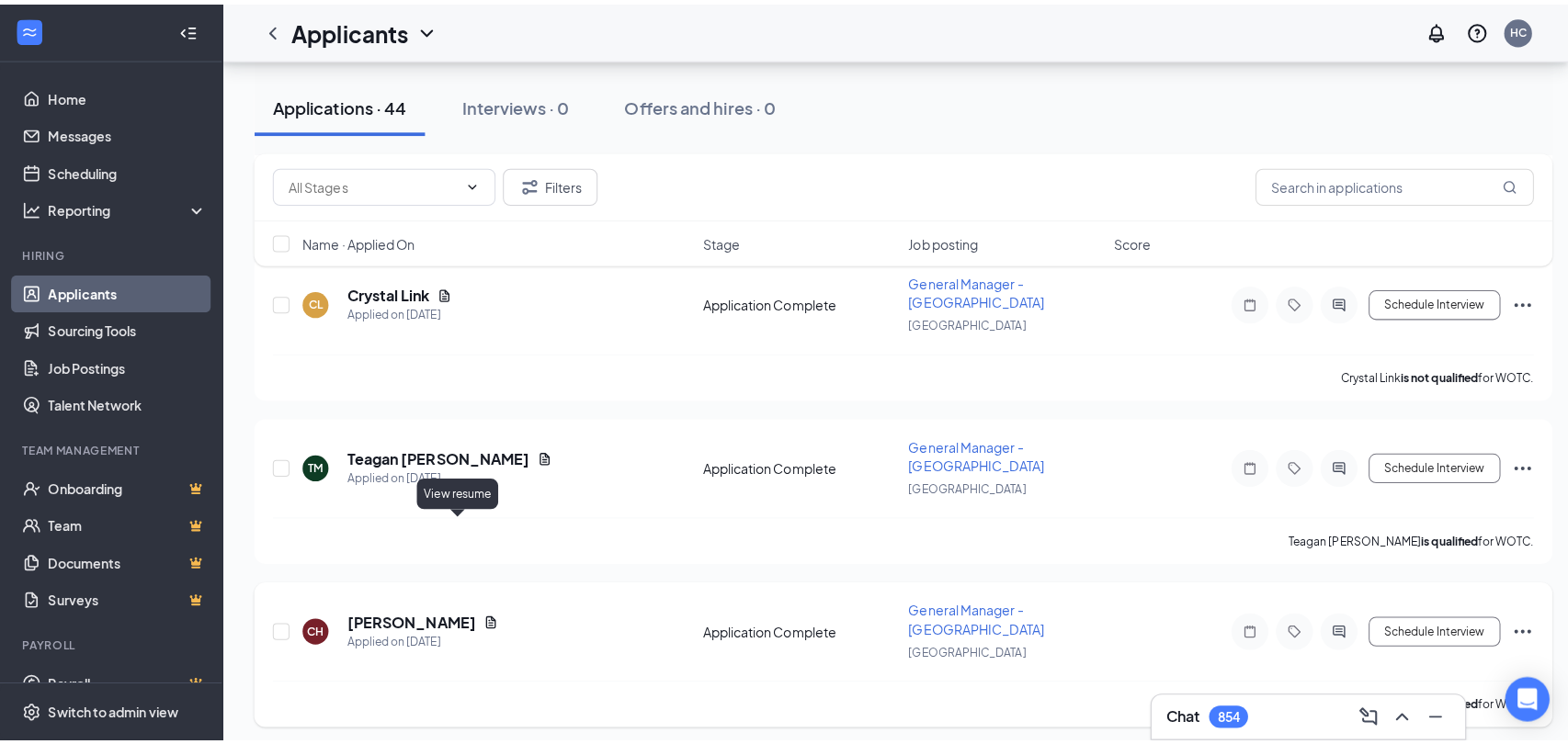
scroll to position [1525, 0]
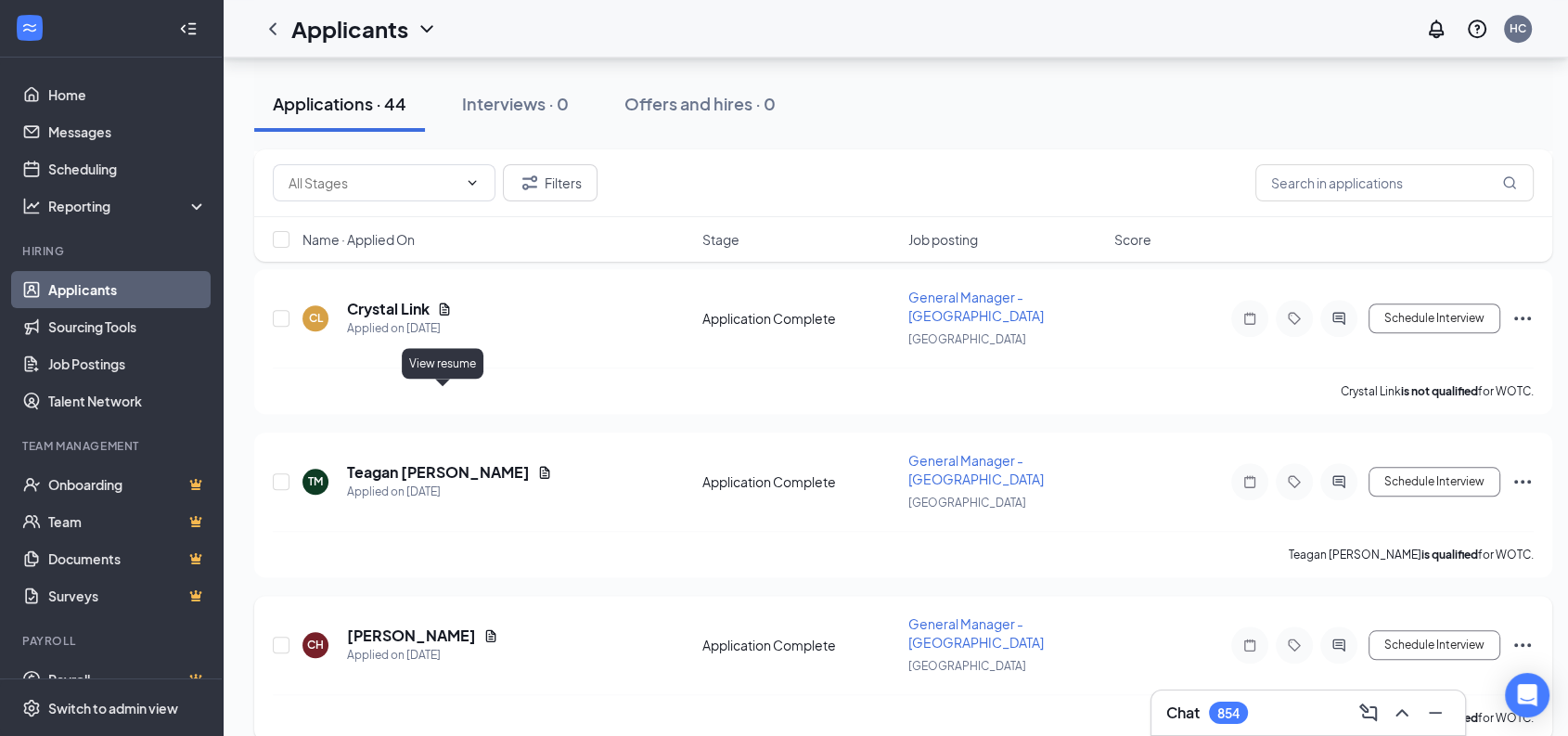
click at [483, 629] on icon "Document" at bounding box center [490, 635] width 15 height 15
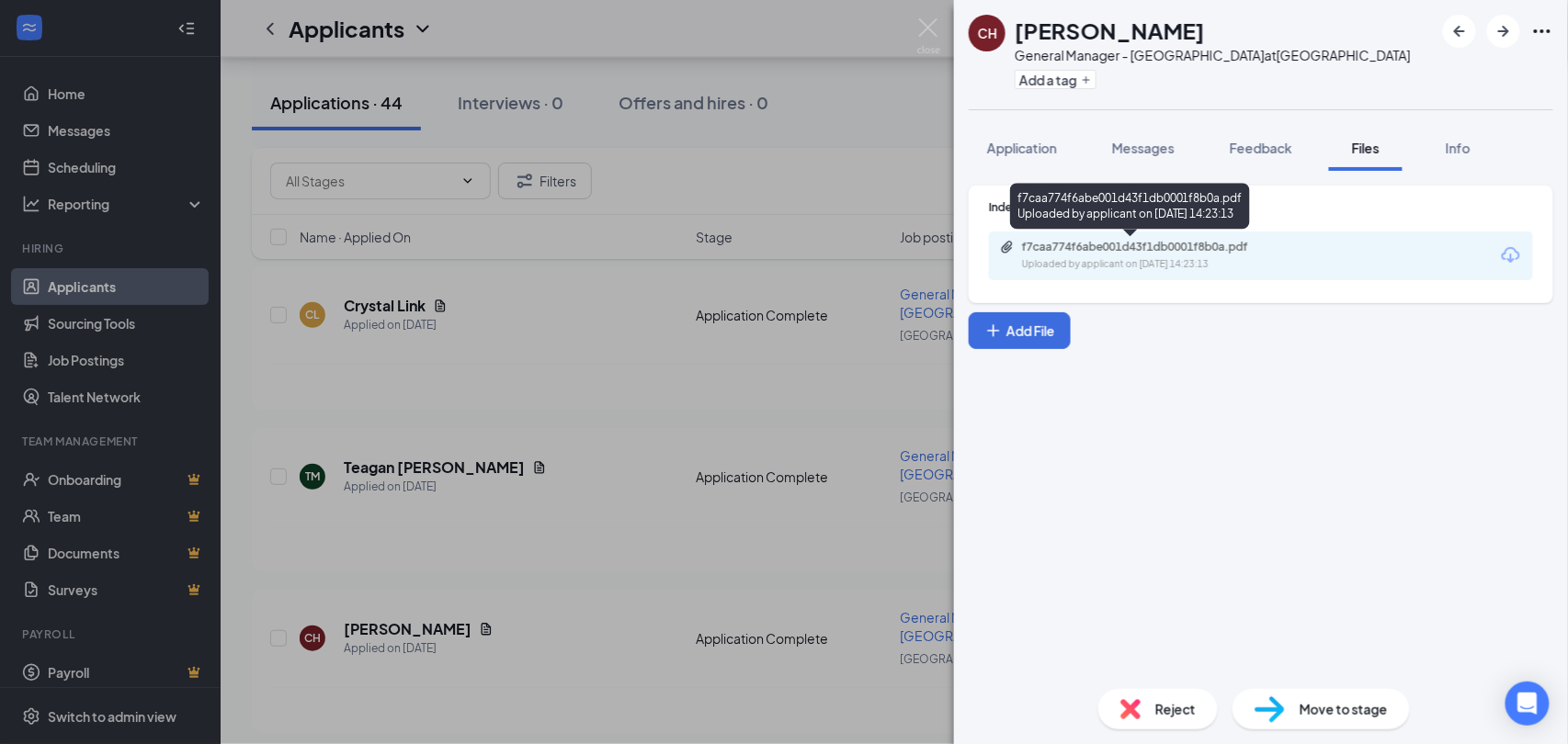
click at [1234, 225] on div "f7caa774f6abe001d43f1db0001f8b0a.pdf Uploaded by applicant on [DATE] 14:23:13" at bounding box center [1129, 206] width 239 height 46
click at [1211, 275] on div "f7caa774f6abe001d43f1db0001f8b0a.pdf Uploaded by applicant on [DATE] 14:23:13" at bounding box center [1261, 256] width 544 height 49
click at [1198, 258] on div "Uploaded by applicant on [DATE] 14:23:13" at bounding box center [1160, 264] width 276 height 14
click at [1048, 68] on div "Add a tag" at bounding box center [1213, 79] width 397 height 31
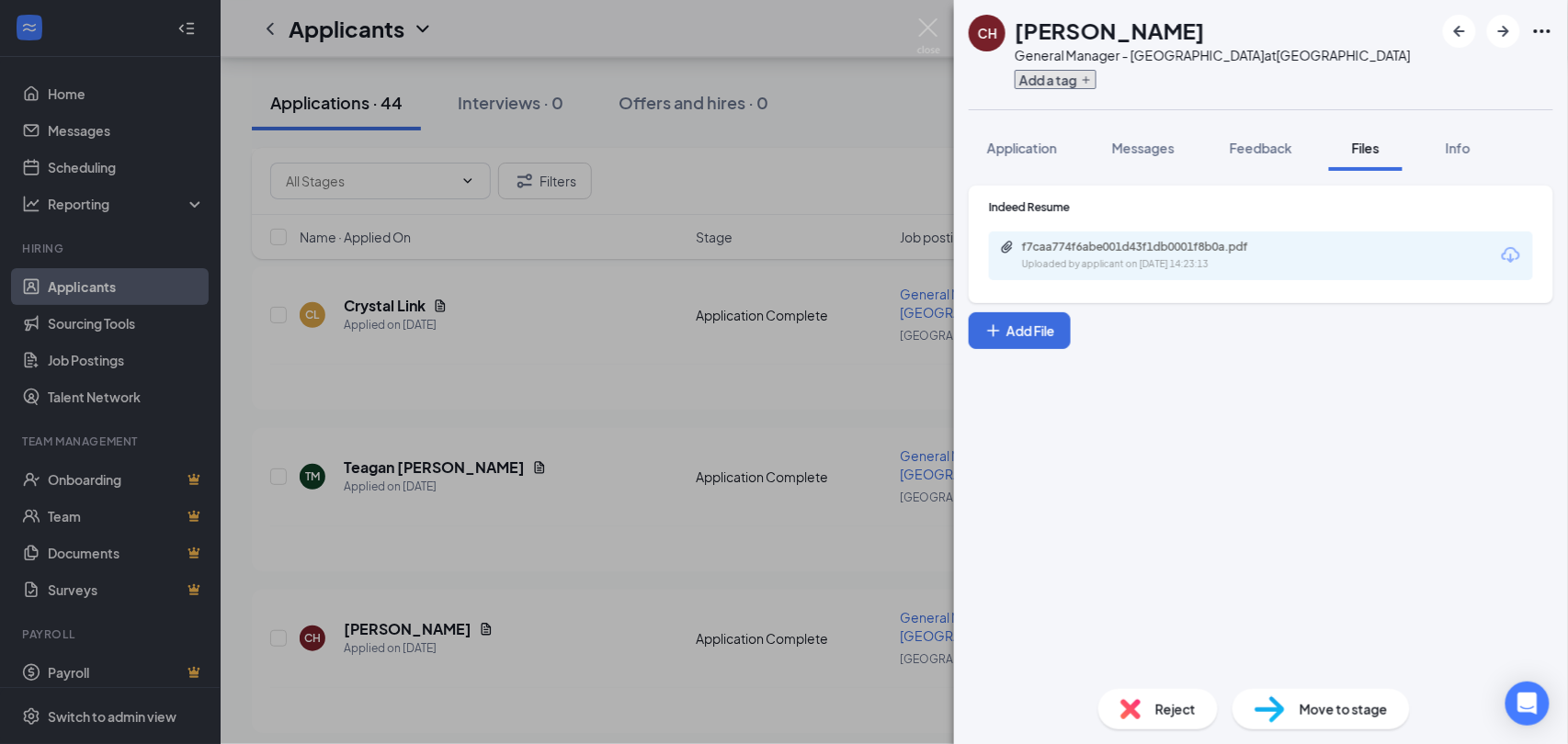
click at [1055, 75] on button "Add a tag" at bounding box center [1055, 79] width 81 height 19
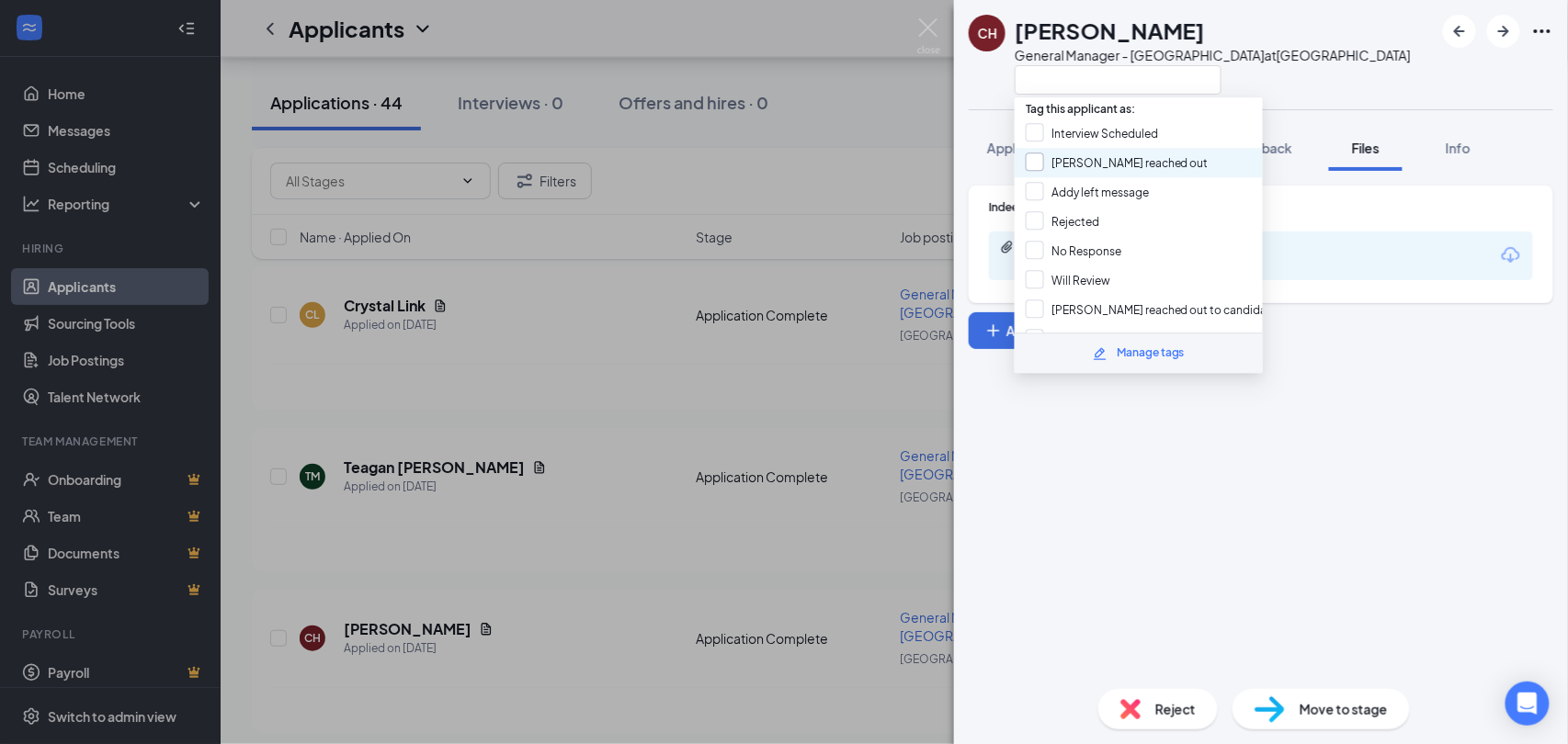
click at [1098, 154] on input "[PERSON_NAME] reached out" at bounding box center [1117, 162] width 183 height 20
checkbox input "true"
click at [1276, 69] on div at bounding box center [1213, 79] width 397 height 31
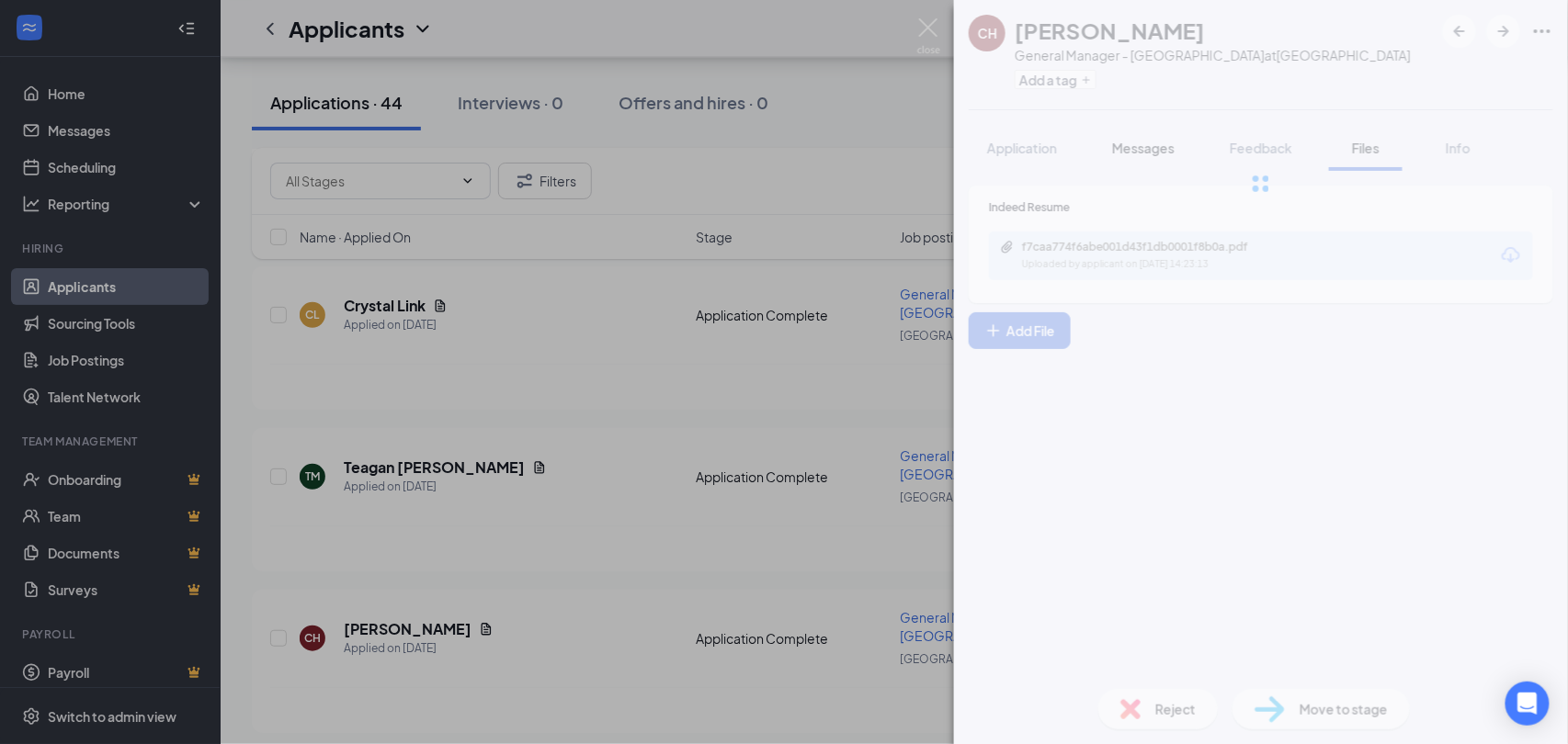
click at [1147, 145] on span "Messages" at bounding box center [1143, 147] width 62 height 16
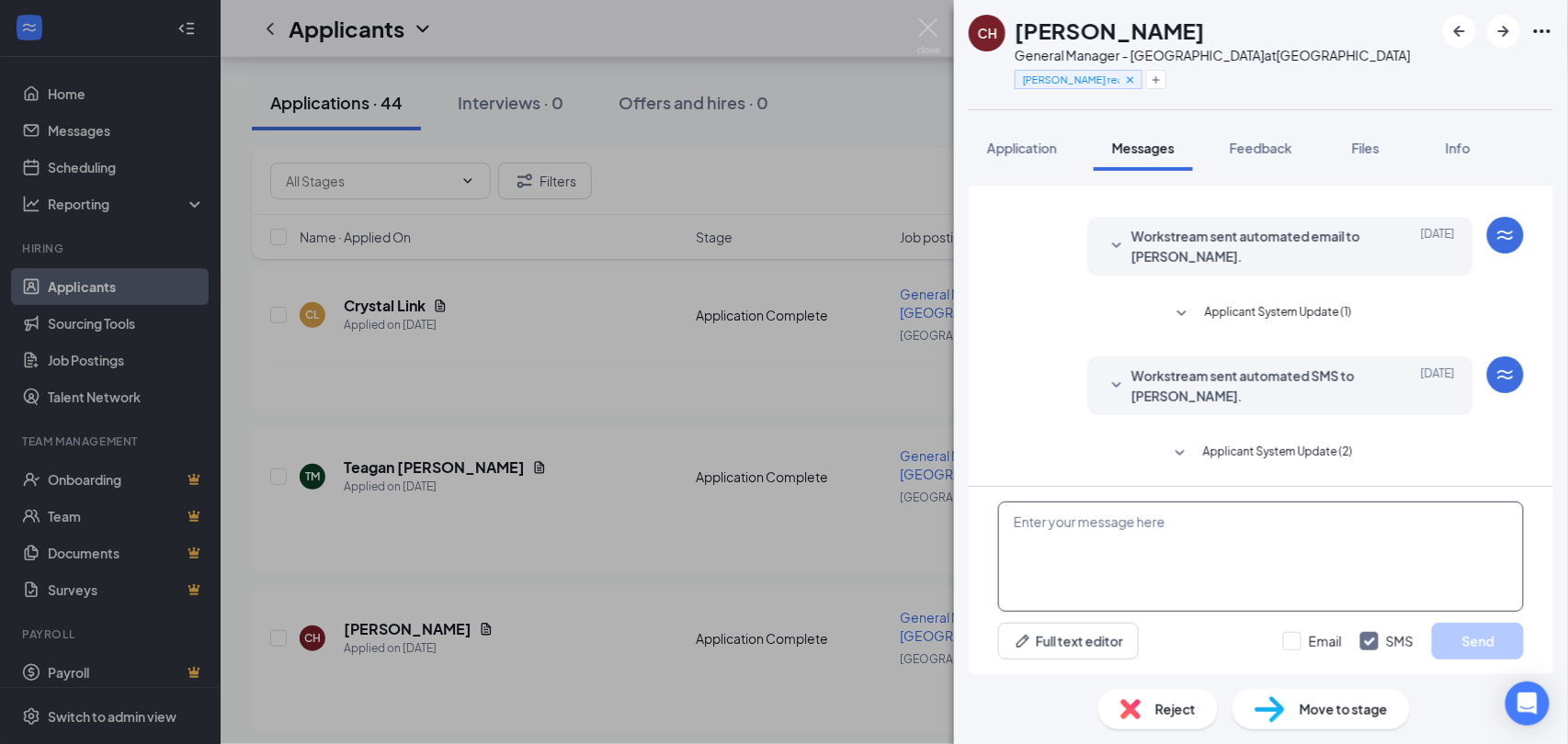
click at [1154, 519] on textarea at bounding box center [1261, 556] width 526 height 110
paste textarea "Hi [PERSON_NAME], Thanks for reaching out! I'm thrilled to hear about your inte…"
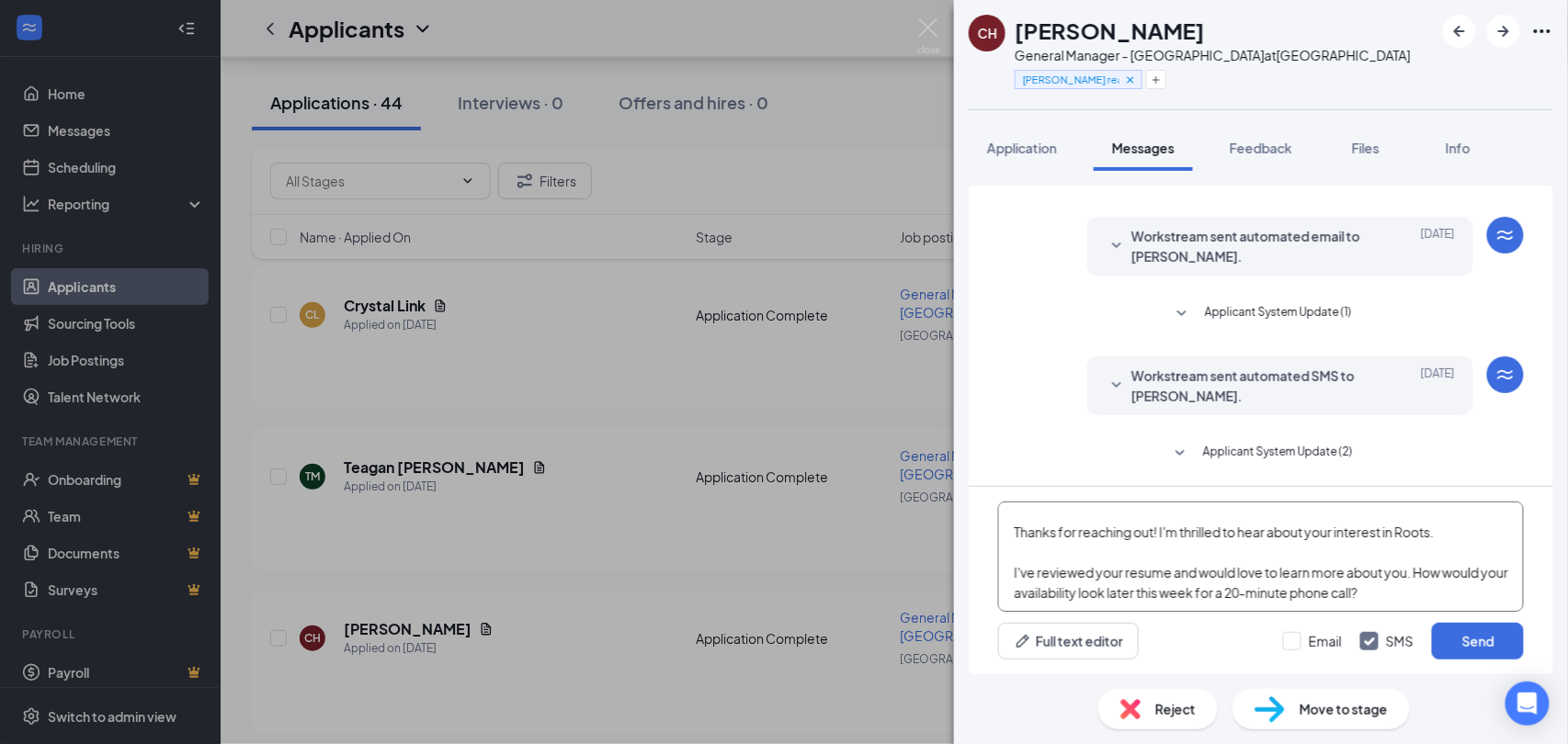
scroll to position [0, 0]
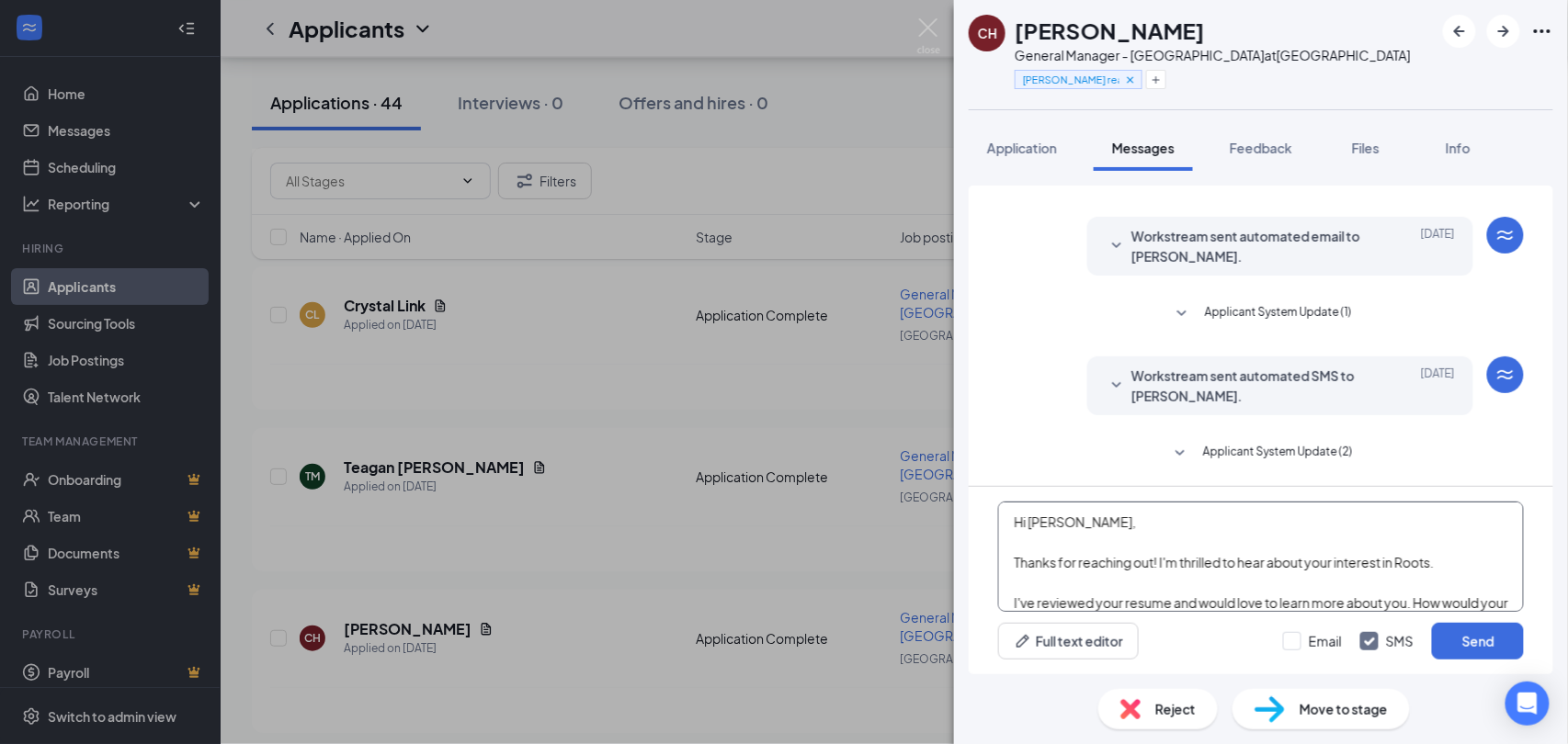
click at [1049, 523] on textarea "Hi [PERSON_NAME], Thanks for reaching out! I'm thrilled to hear about your inte…" at bounding box center [1261, 556] width 526 height 110
click at [1035, 527] on textarea "Hi [PERSON_NAME], Thanks for reaching out! I'm thrilled to hear about your inte…" at bounding box center [1261, 556] width 526 height 110
type textarea "Hi Crystal, Thanks for reaching out! I'm thrilled to hear about your interest i…"
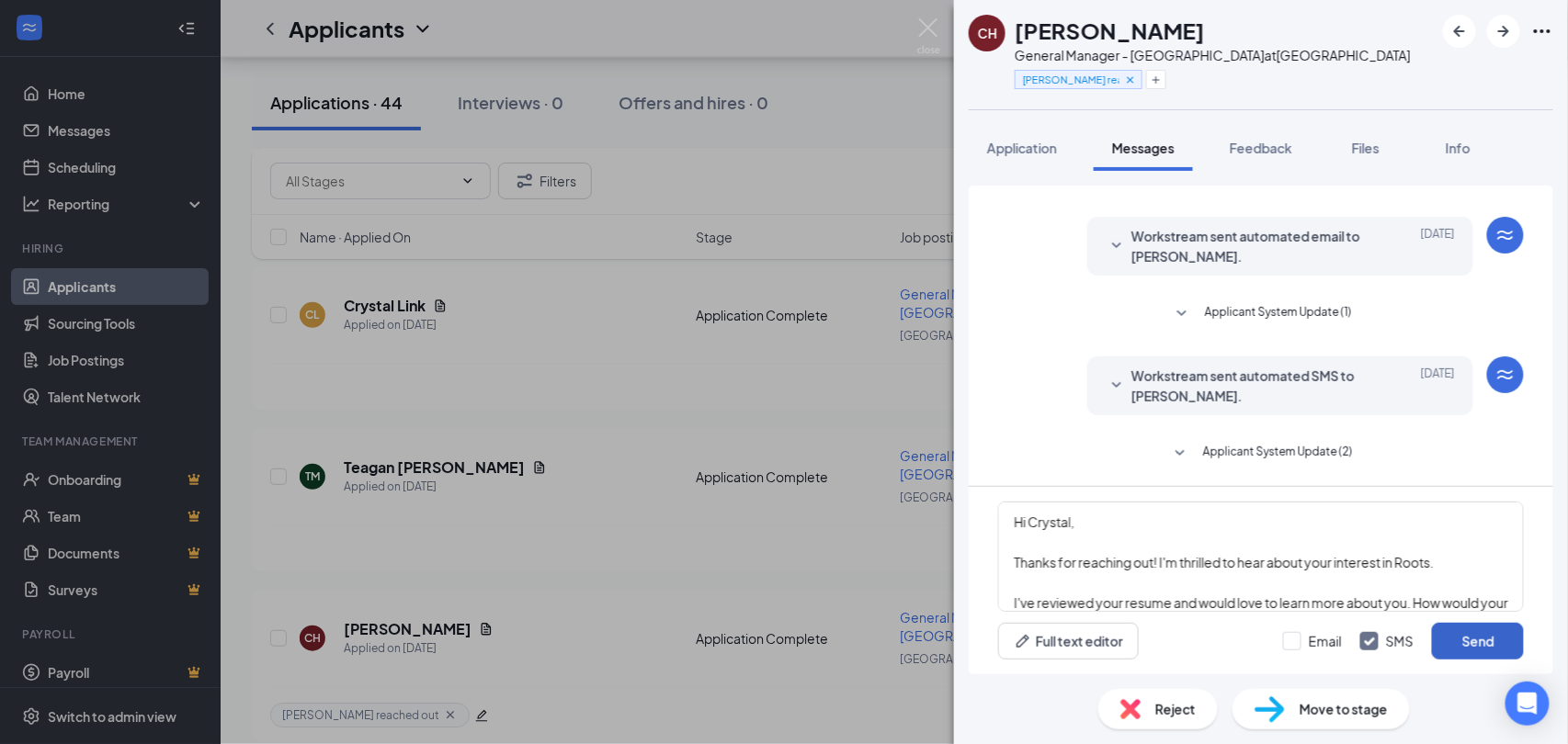
click at [1464, 634] on button "Send" at bounding box center [1478, 642] width 92 height 36
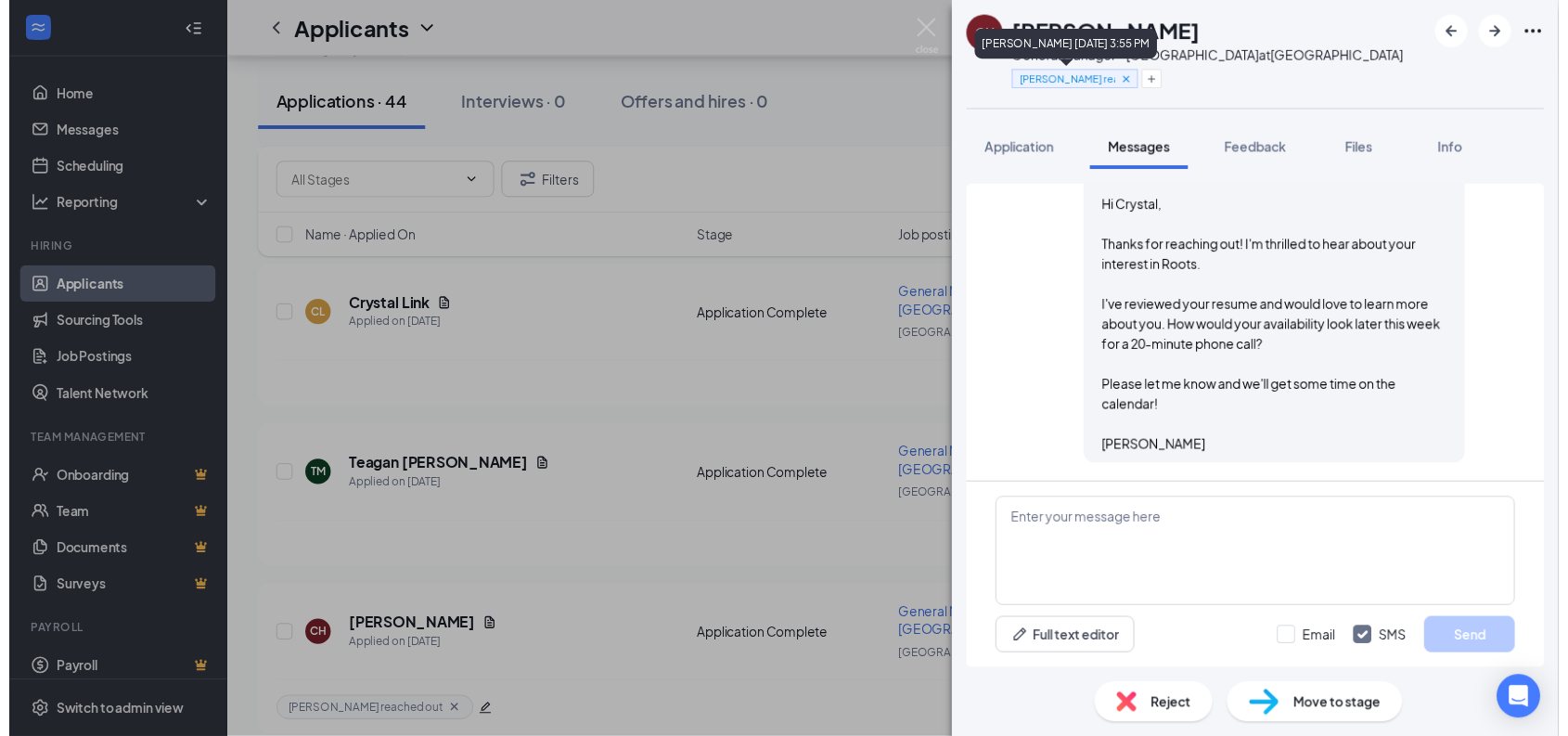
scroll to position [416, 0]
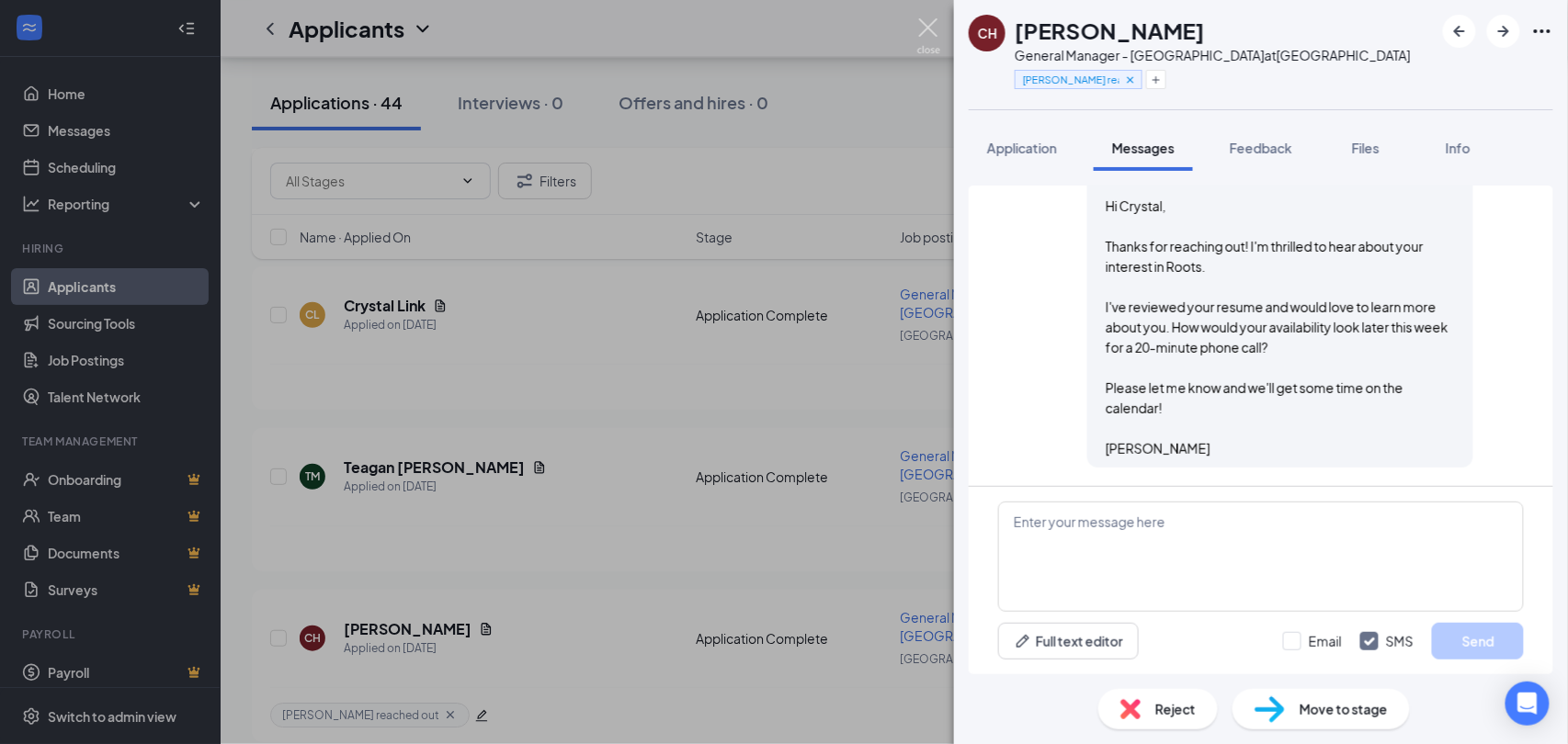
click at [926, 30] on img at bounding box center [929, 35] width 23 height 35
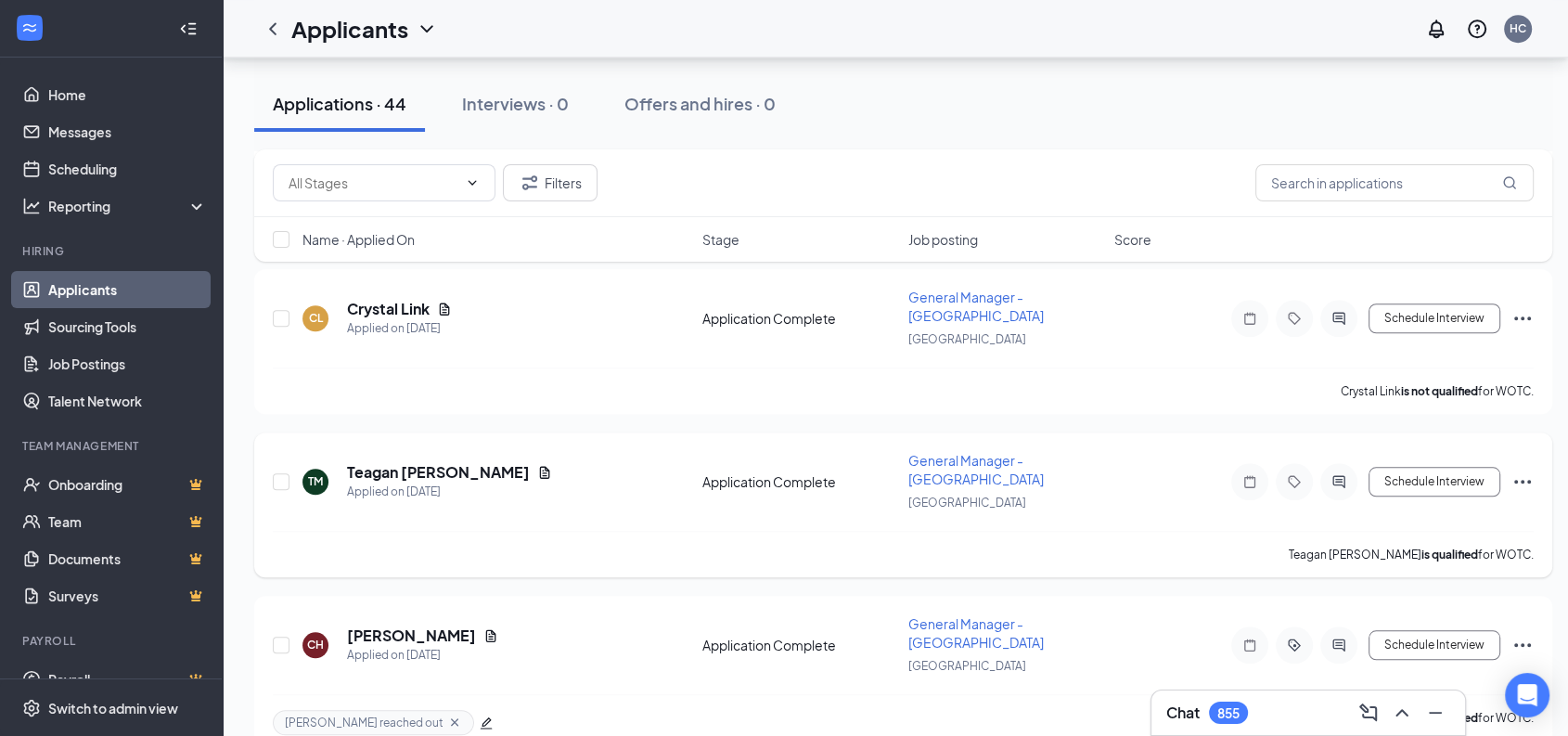
scroll to position [1335, 0]
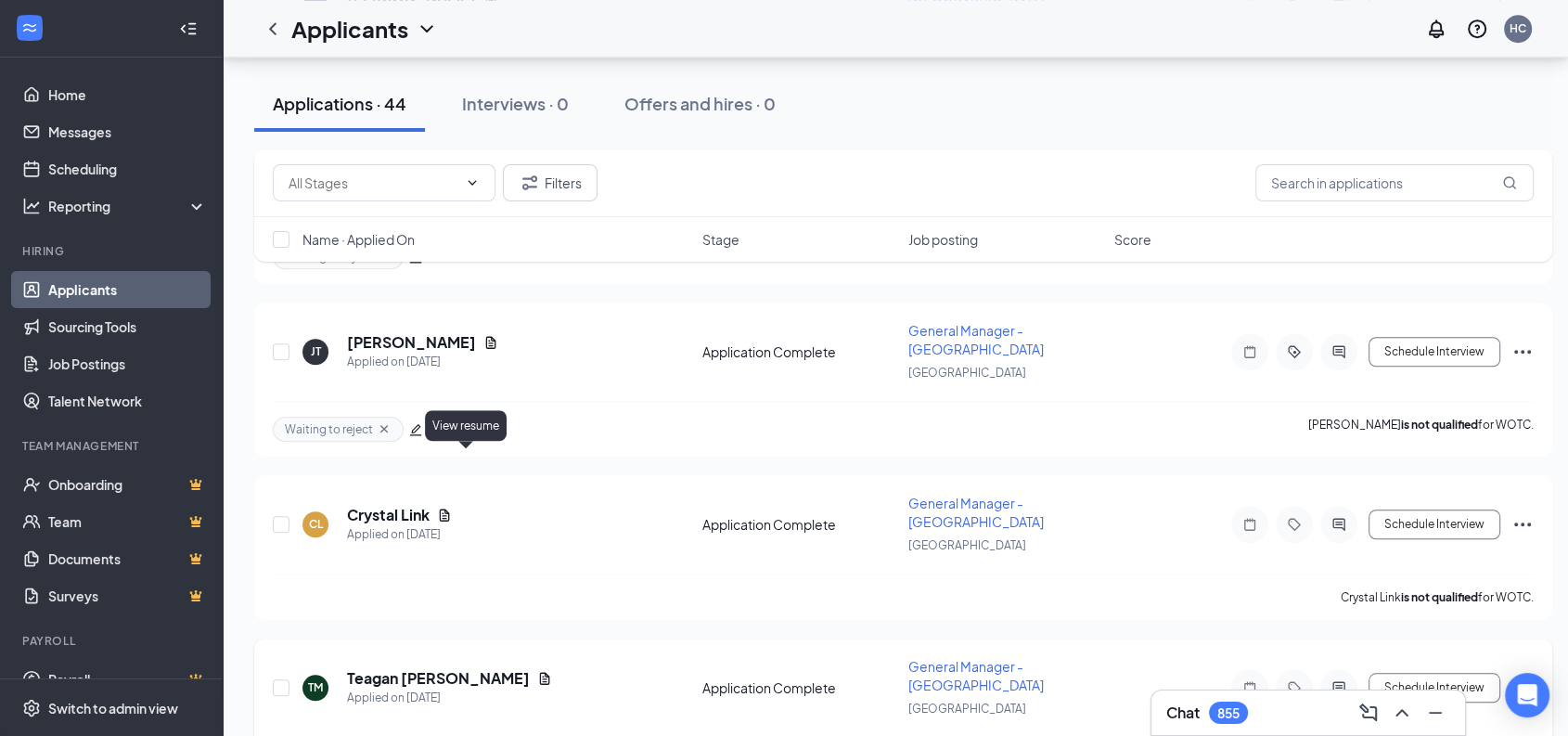
click at [537, 671] on icon "Document" at bounding box center [544, 678] width 15 height 15
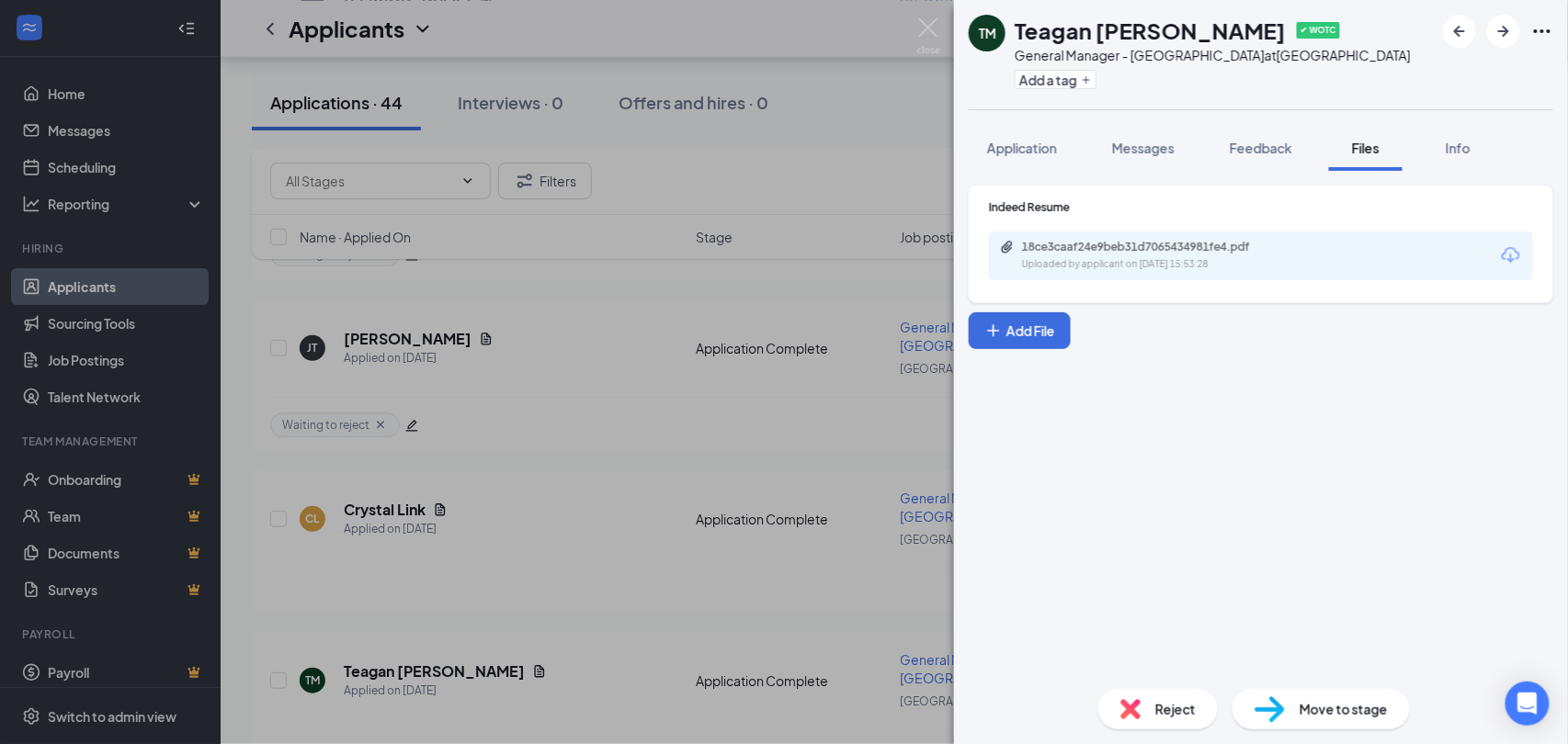
click at [1214, 259] on div "Uploaded by applicant on [DATE] 15:53:28" at bounding box center [1160, 264] width 276 height 14
click at [1065, 82] on button "Add a tag" at bounding box center [1055, 79] width 81 height 19
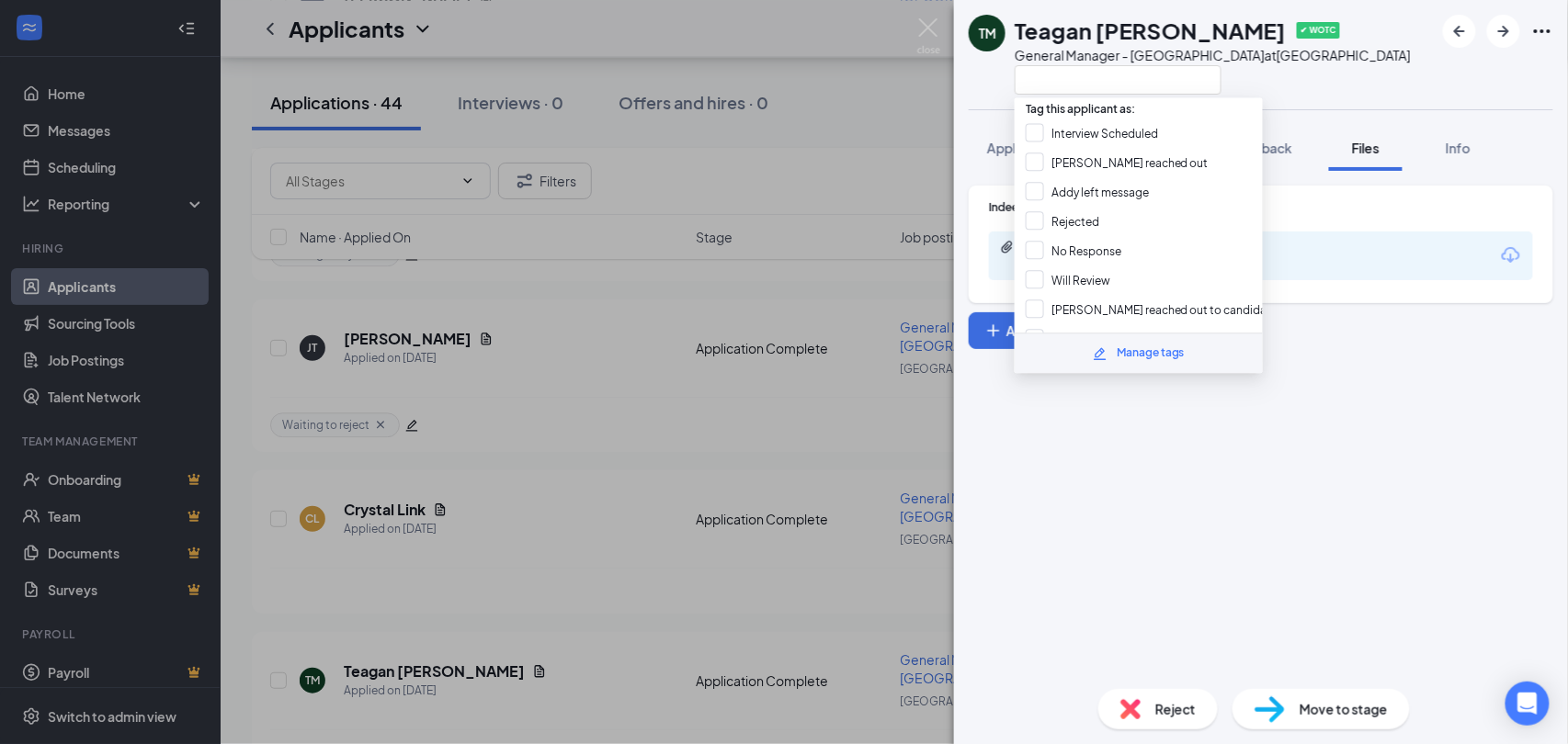
click at [1062, 63] on div "General Manager - [GEOGRAPHIC_DATA] at [GEOGRAPHIC_DATA]" at bounding box center [1213, 55] width 397 height 18
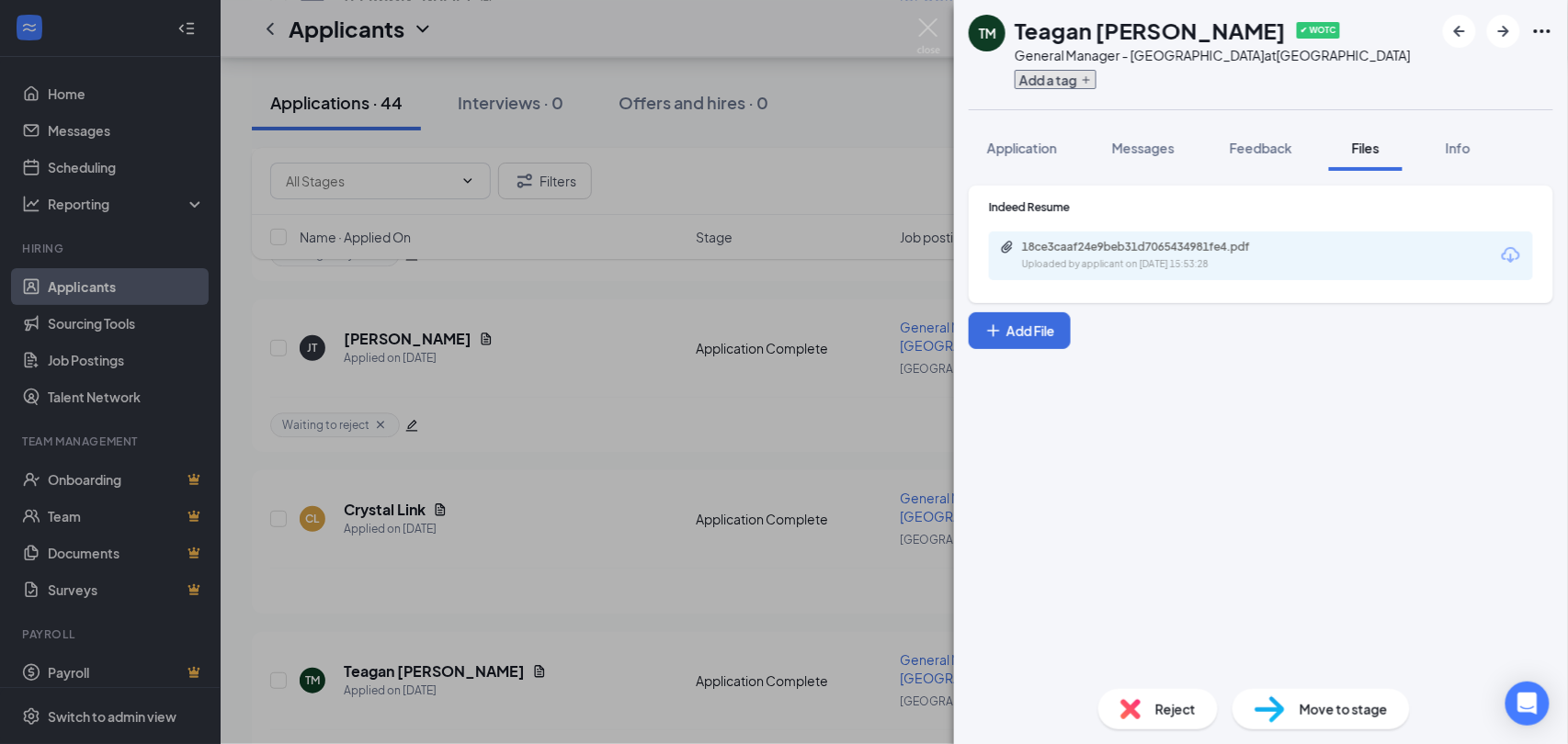
click at [1074, 70] on button "Add a tag" at bounding box center [1055, 79] width 81 height 19
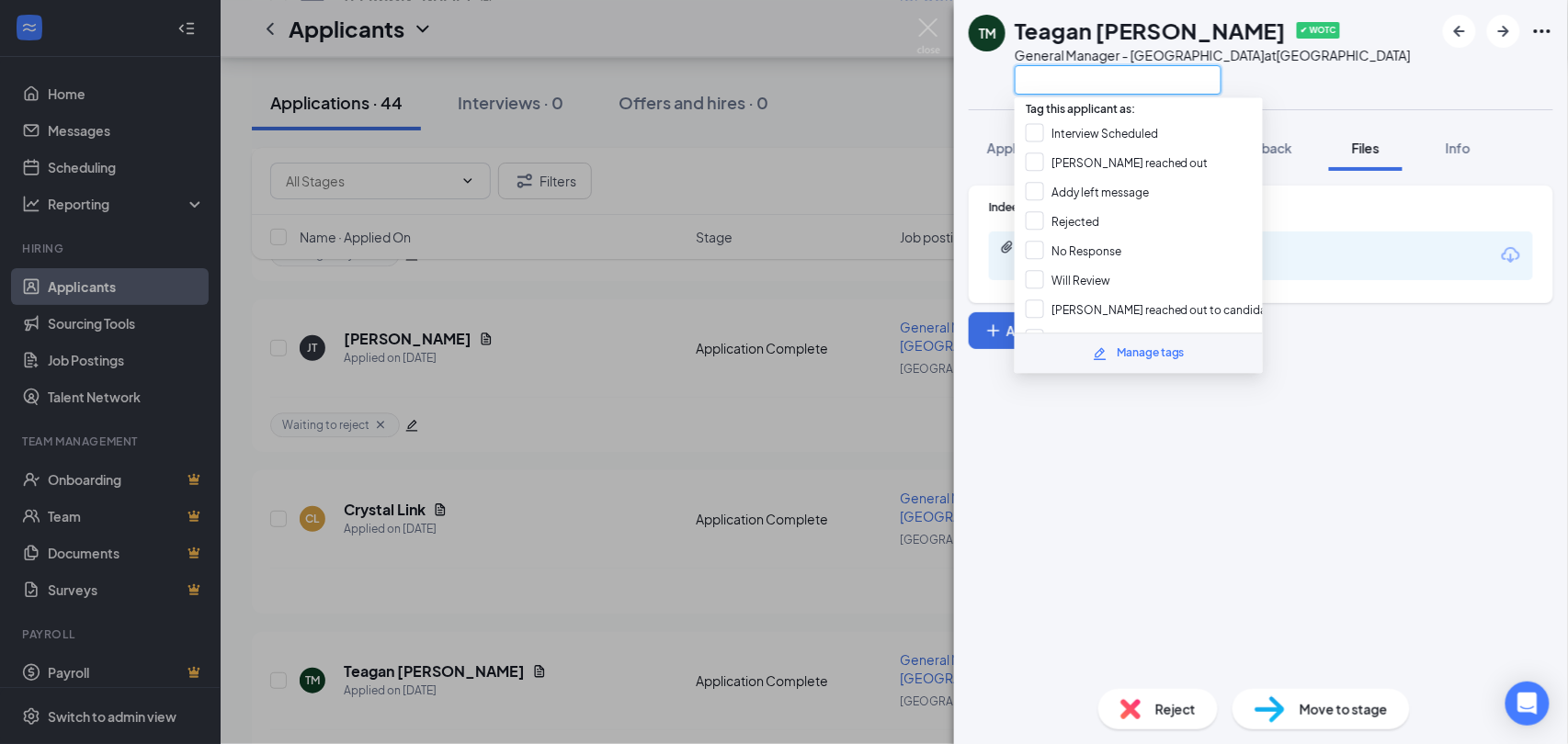
click at [1060, 88] on input "text" at bounding box center [1118, 79] width 207 height 30
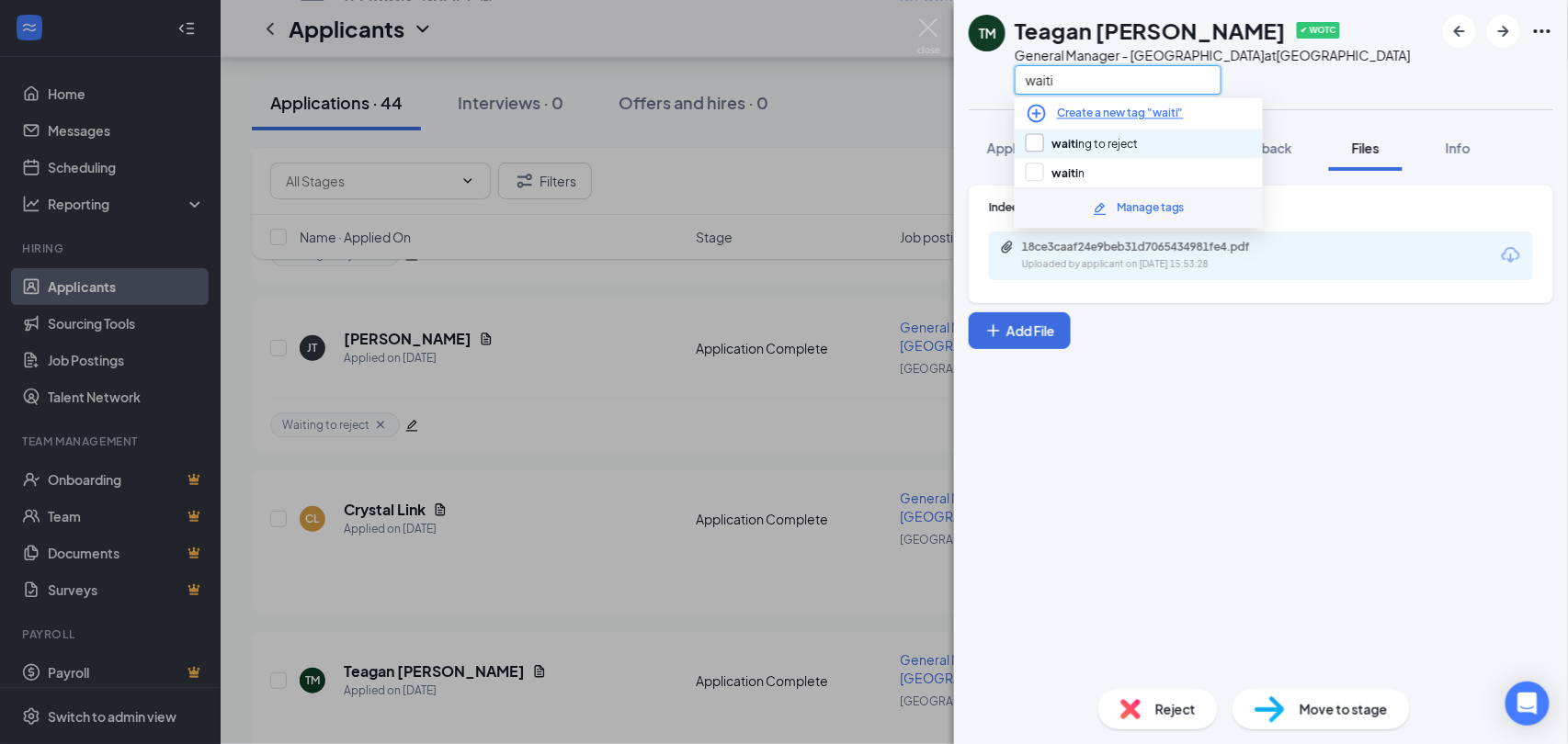
type input "waiti"
click at [1102, 146] on input "waiti ng to reject" at bounding box center [1081, 143] width 112 height 20
checkbox input "true"
click at [923, 22] on img at bounding box center [929, 35] width 23 height 35
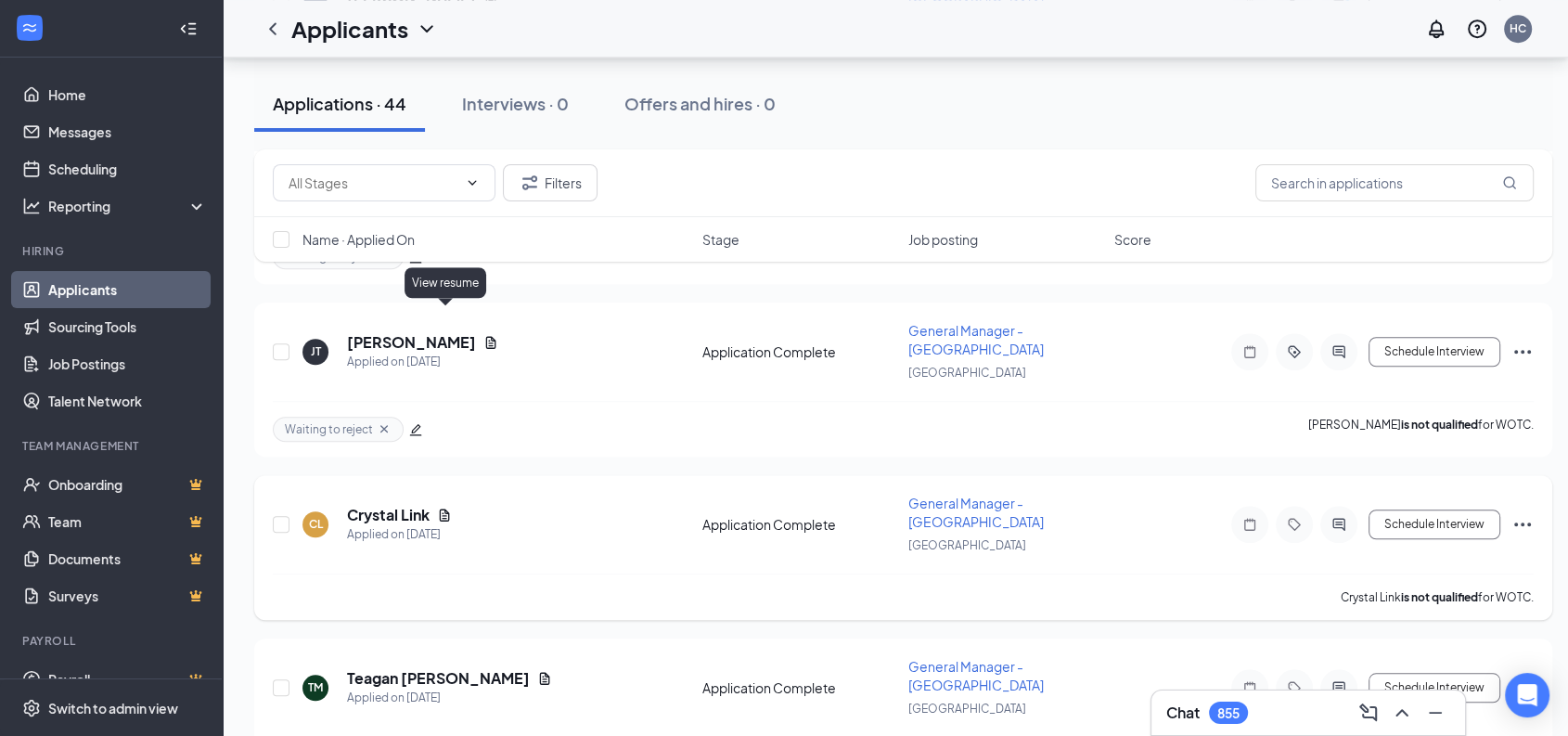
click at [447, 508] on icon "Document" at bounding box center [444, 515] width 15 height 15
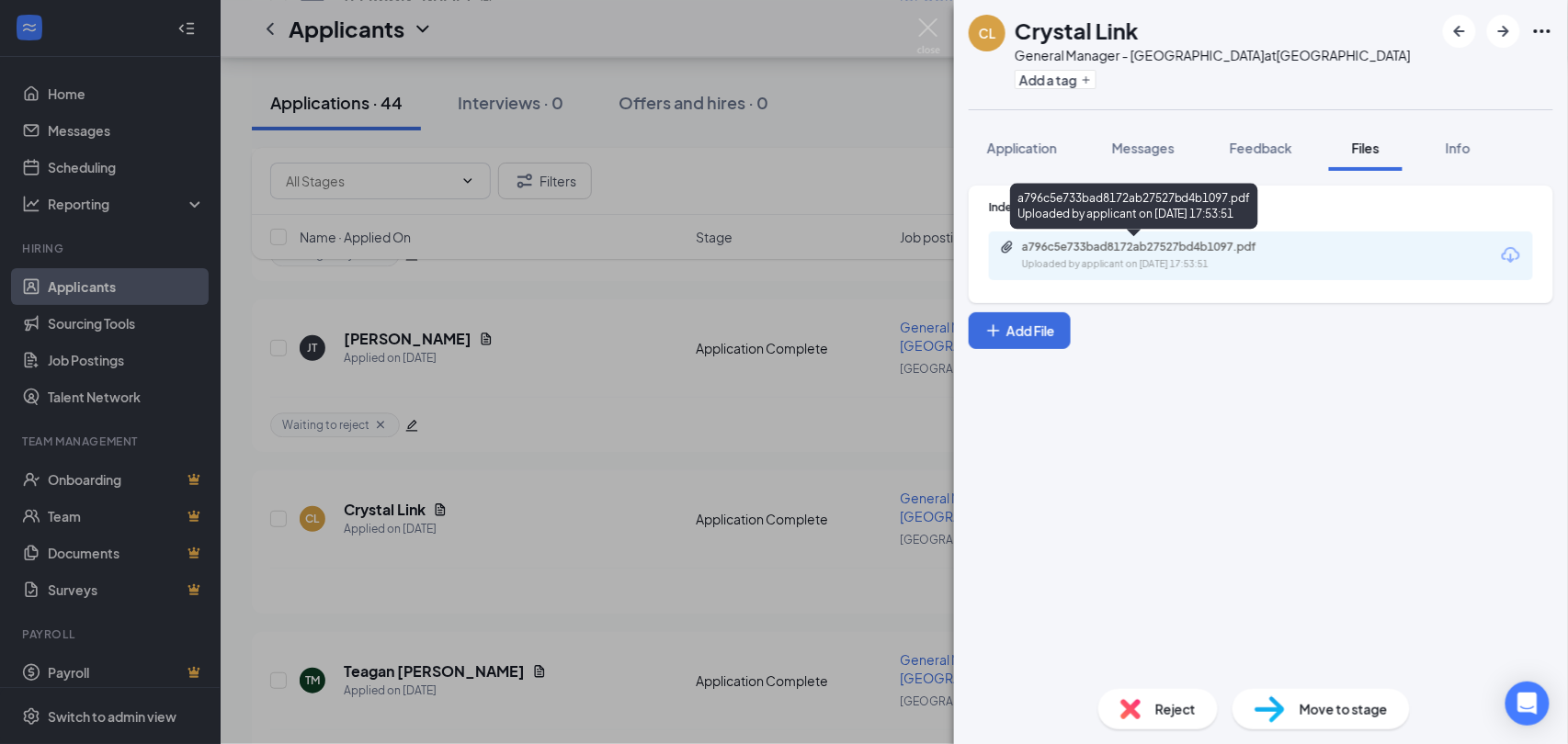
click at [1214, 270] on div "Uploaded by applicant on [DATE] 17:53:51" at bounding box center [1160, 264] width 276 height 14
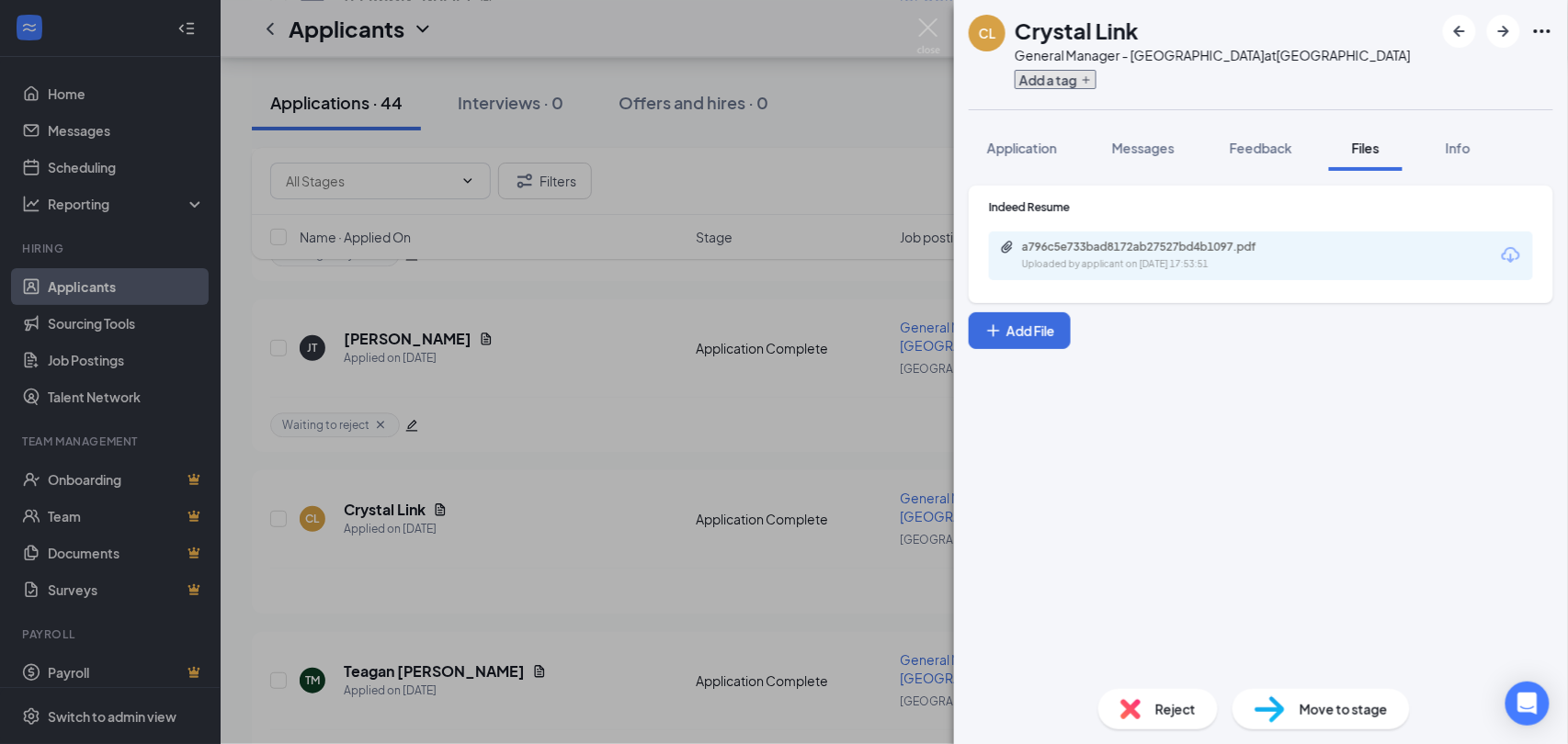
click at [1077, 79] on button "Add a tag" at bounding box center [1055, 79] width 81 height 19
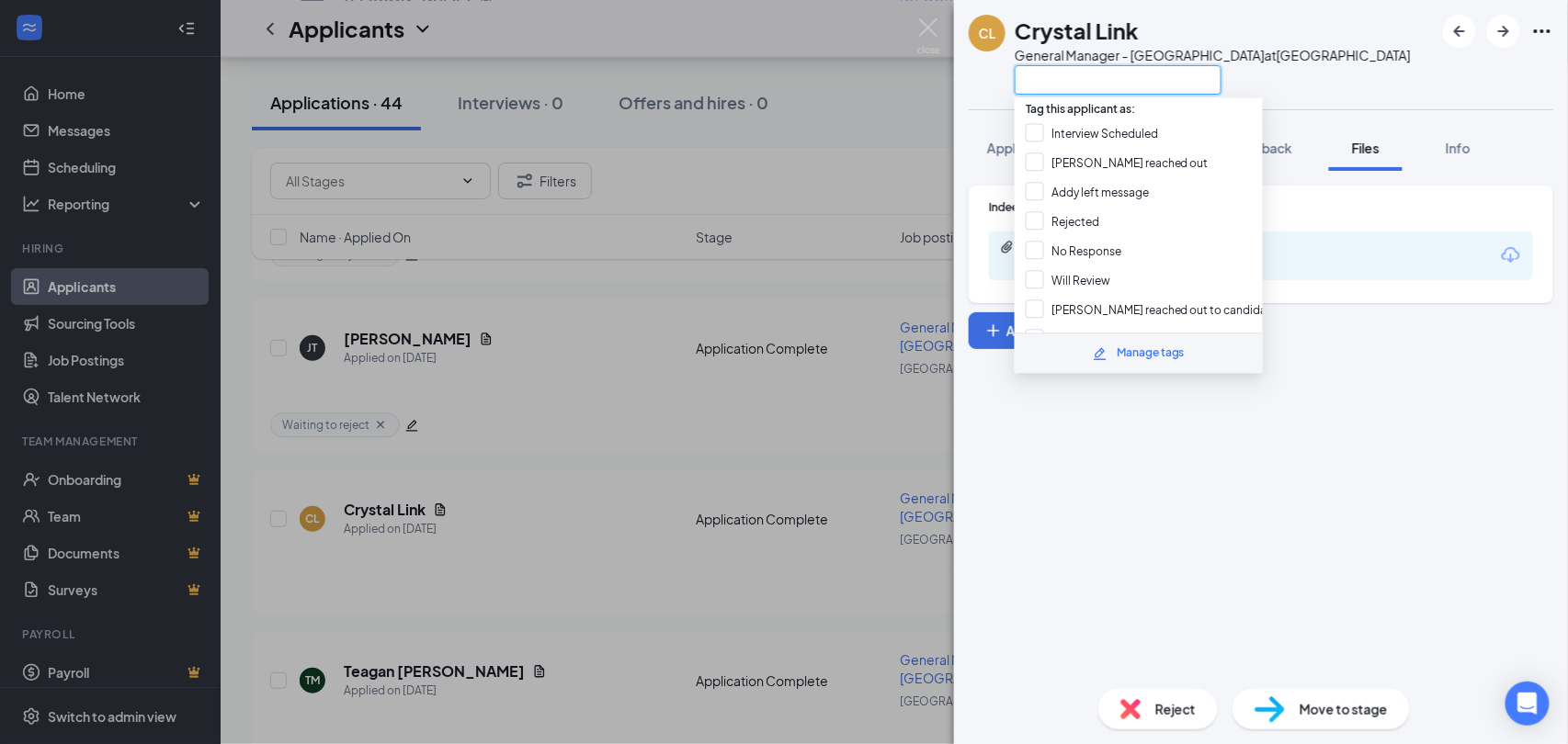
click at [1060, 88] on input "text" at bounding box center [1118, 79] width 207 height 30
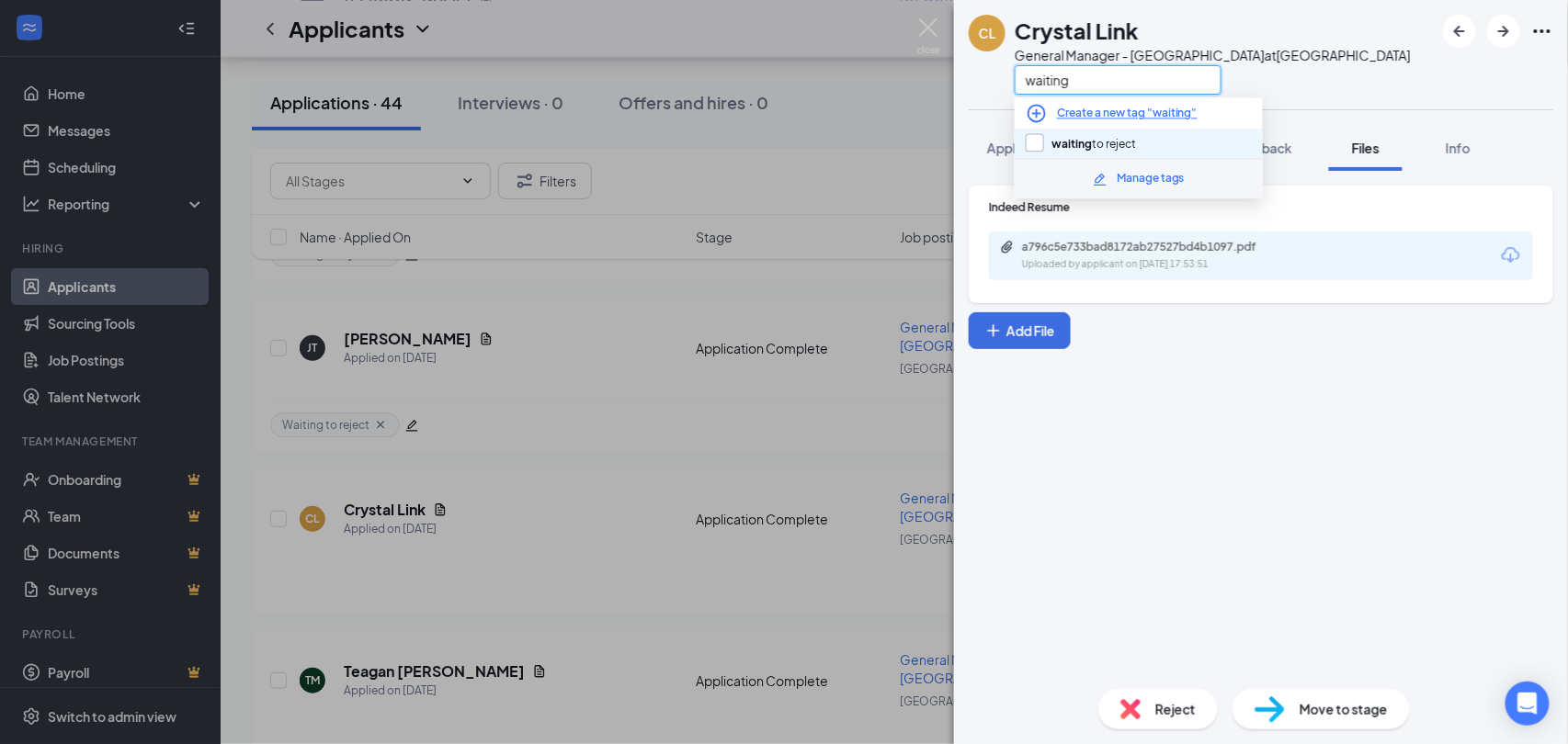
type input "waiting"
click at [1088, 149] on input "waiting to reject" at bounding box center [1080, 143] width 110 height 20
checkbox input "true"
click at [912, 35] on div "CL Crystal Link General Manager - [GEOGRAPHIC_DATA] at [GEOGRAPHIC_DATA] waitin…" at bounding box center [784, 372] width 1568 height 744
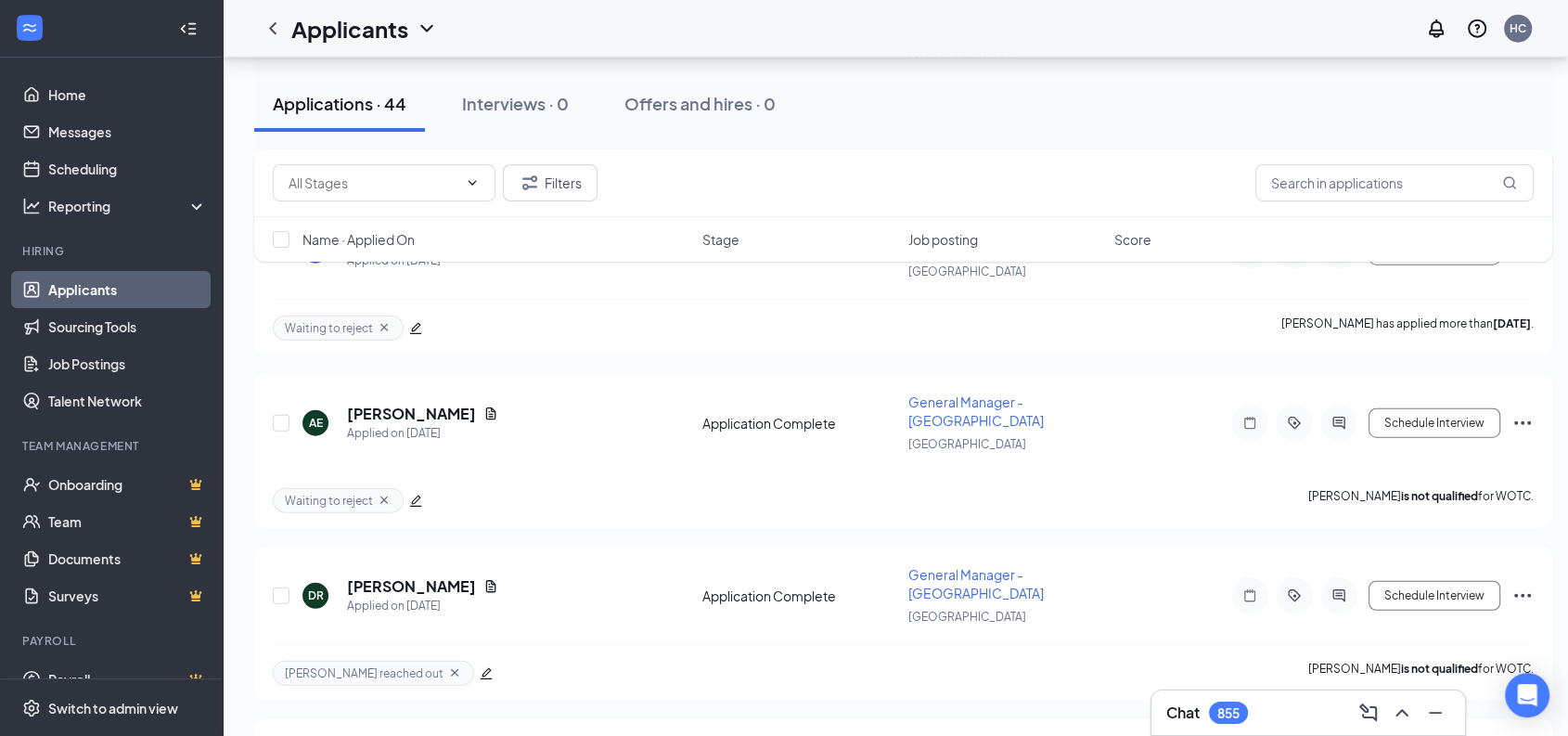
scroll to position [6384, 0]
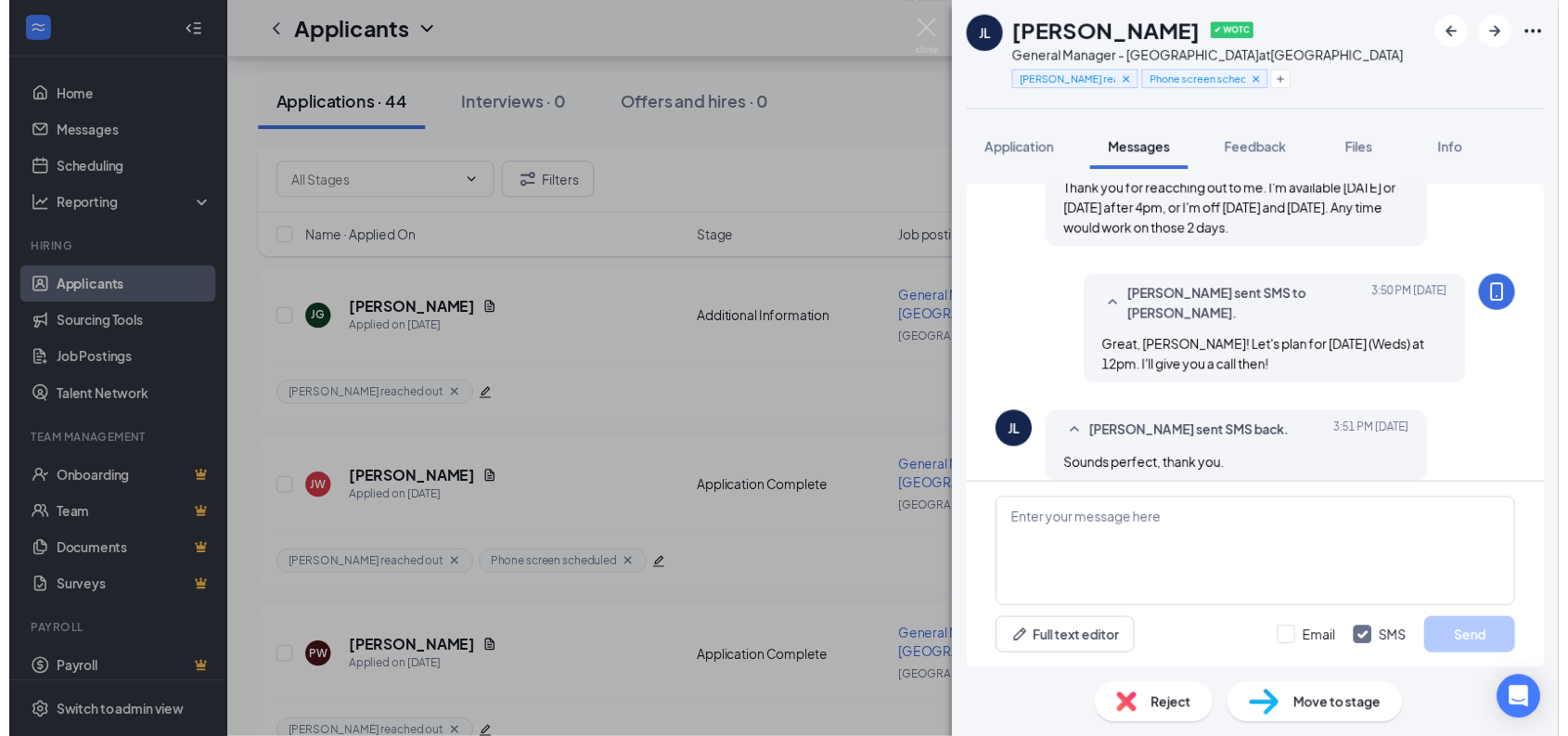
scroll to position [885, 0]
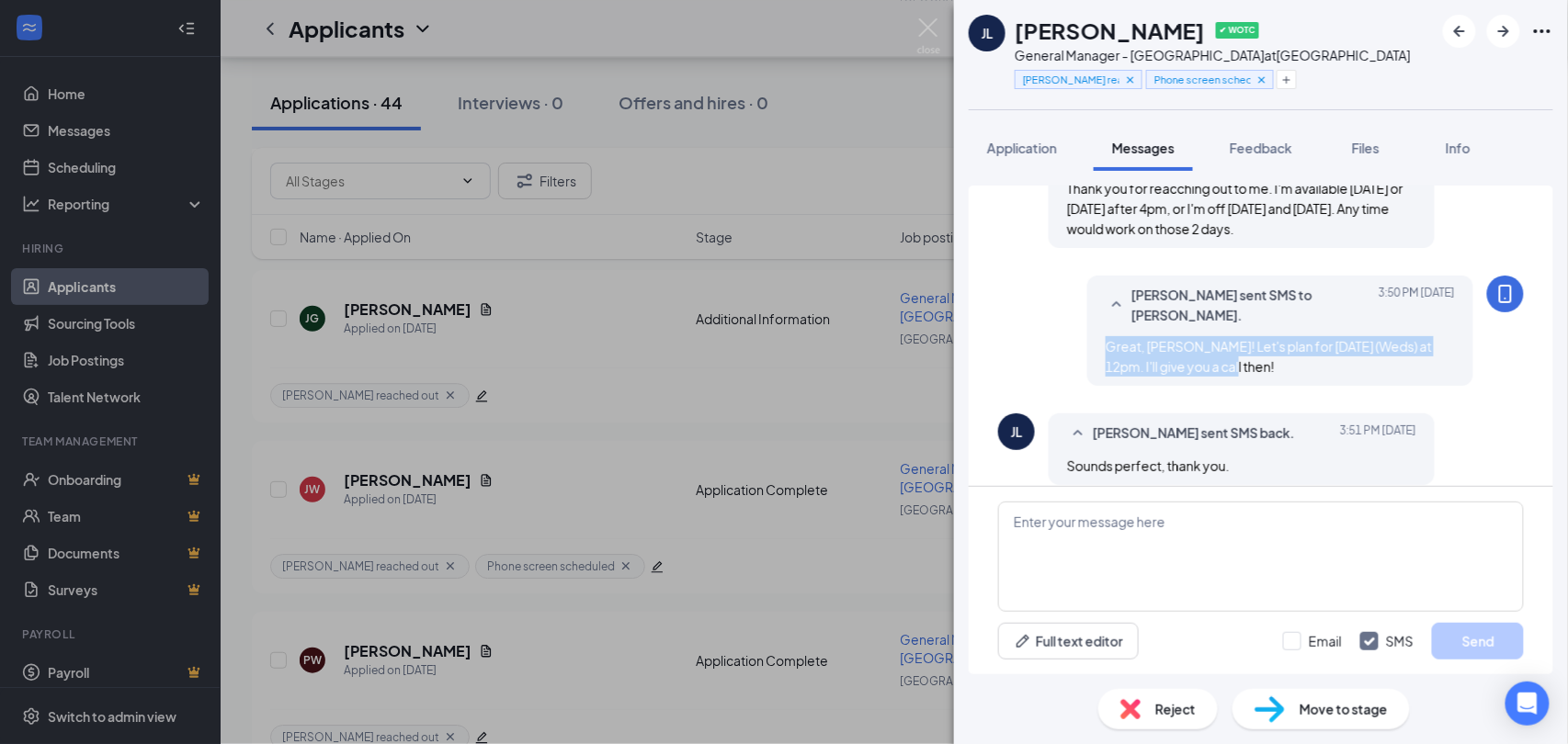
drag, startPoint x: 1235, startPoint y: 345, endPoint x: 1060, endPoint y: 336, distance: 175.2
click at [1060, 336] on div "[PERSON_NAME] sent SMS to [PERSON_NAME]. [DATE] 3:50 PM Great, [PERSON_NAME]! L…" at bounding box center [1261, 335] width 526 height 120
copy span "Great, [PERSON_NAME]! Let's plan for [DATE] (Weds) at 12pm. I'll give you a cal…"
click at [922, 39] on img at bounding box center [929, 35] width 23 height 35
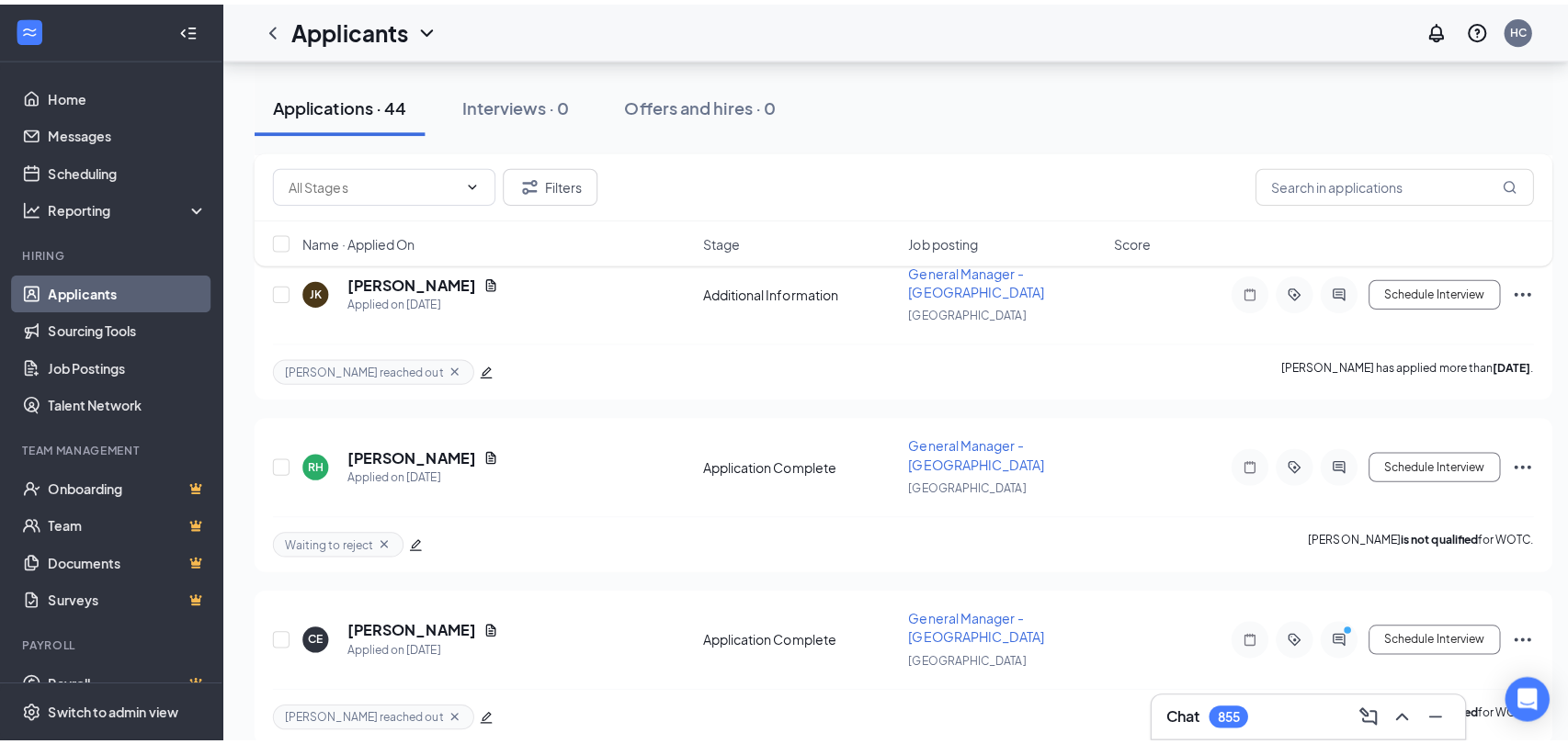
scroll to position [5795, 0]
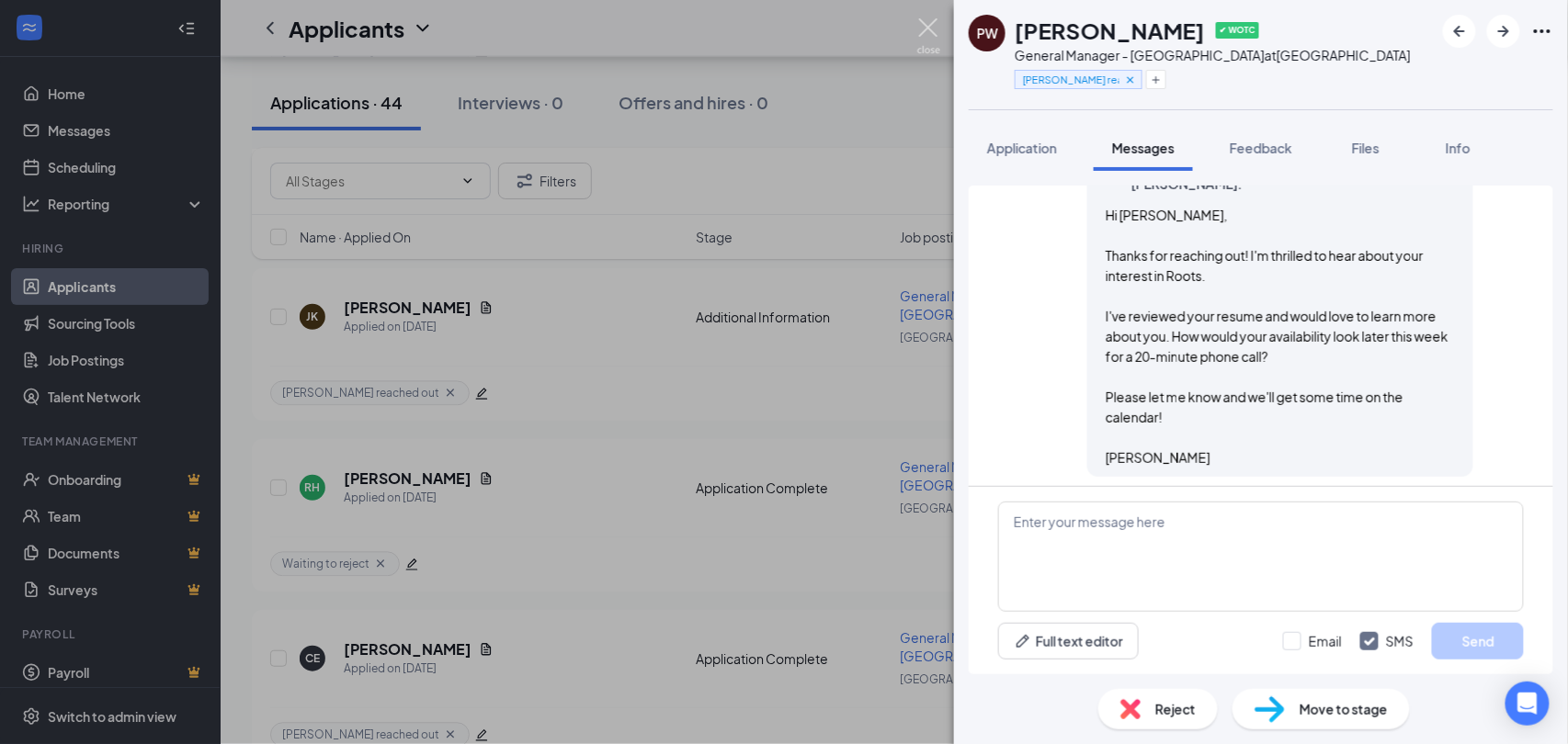
scroll to position [272, 0]
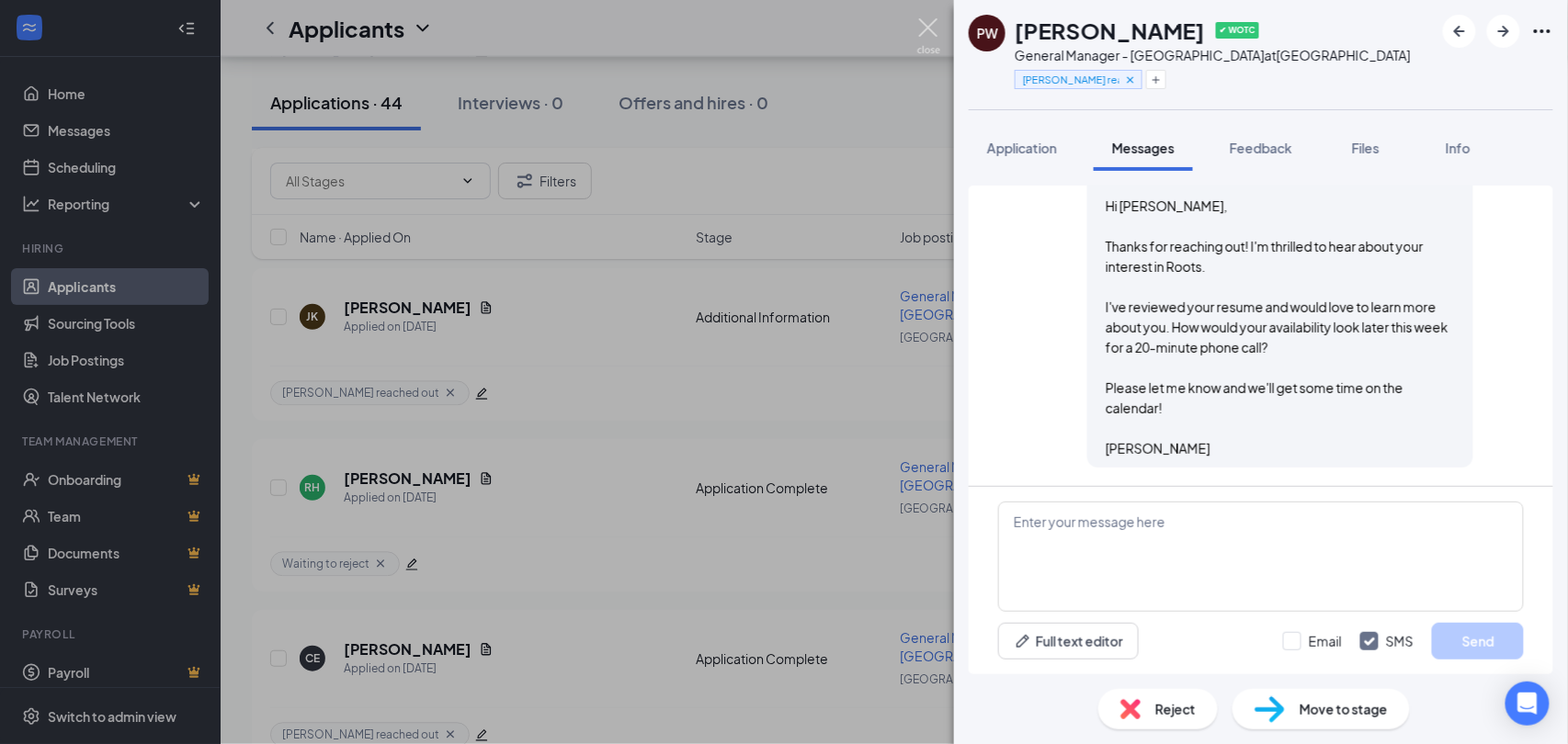
click at [926, 35] on img at bounding box center [929, 35] width 23 height 35
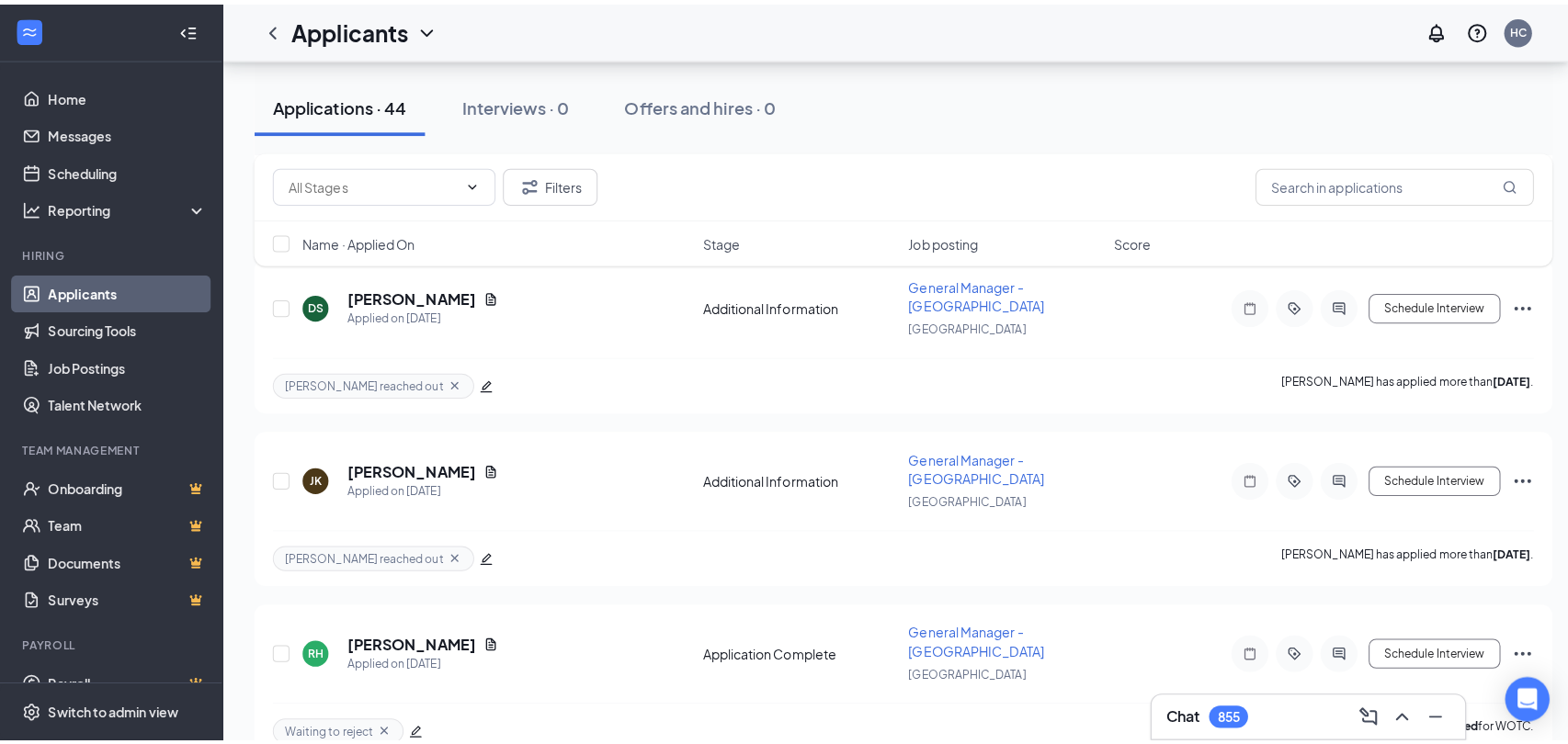
scroll to position [5591, 0]
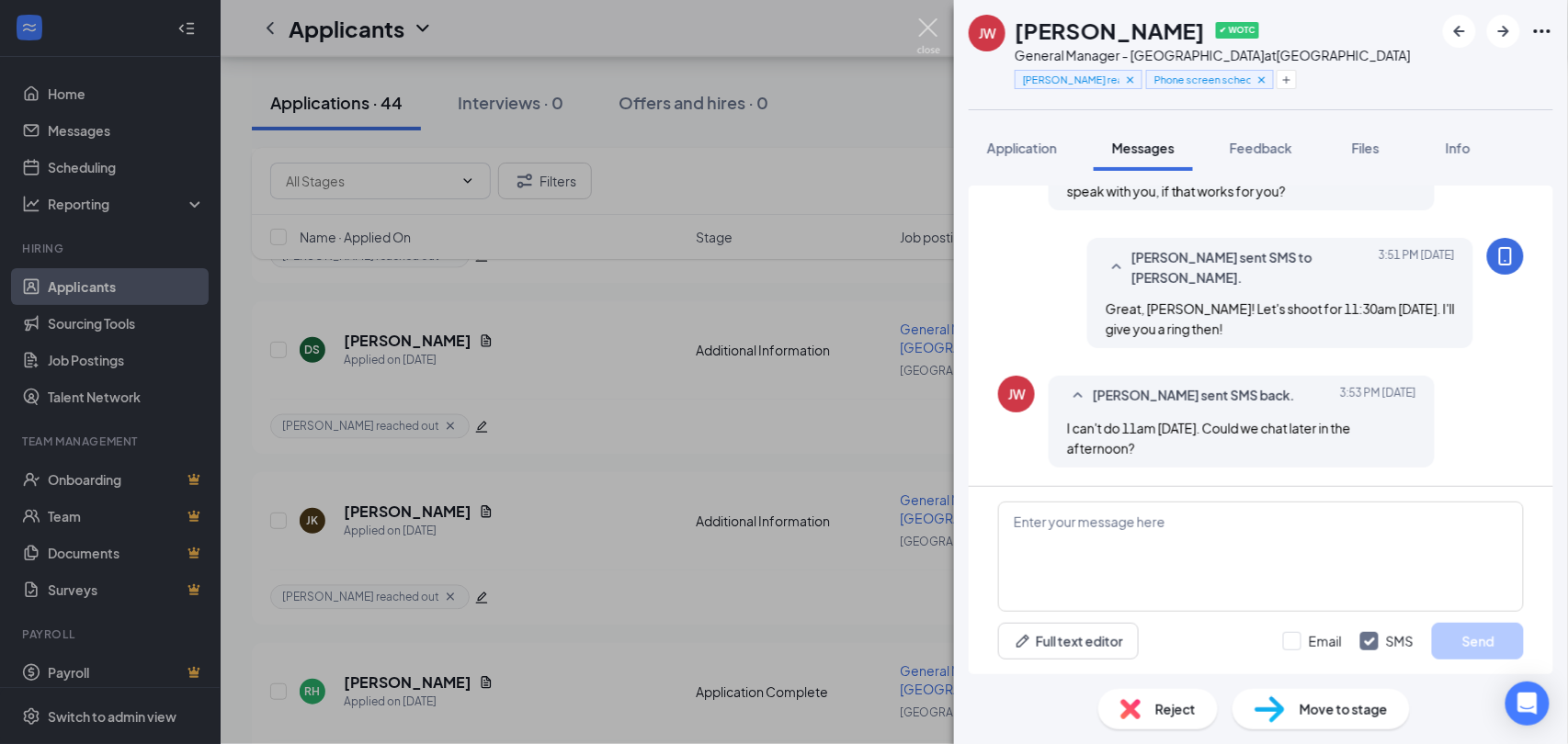
scroll to position [648, 0]
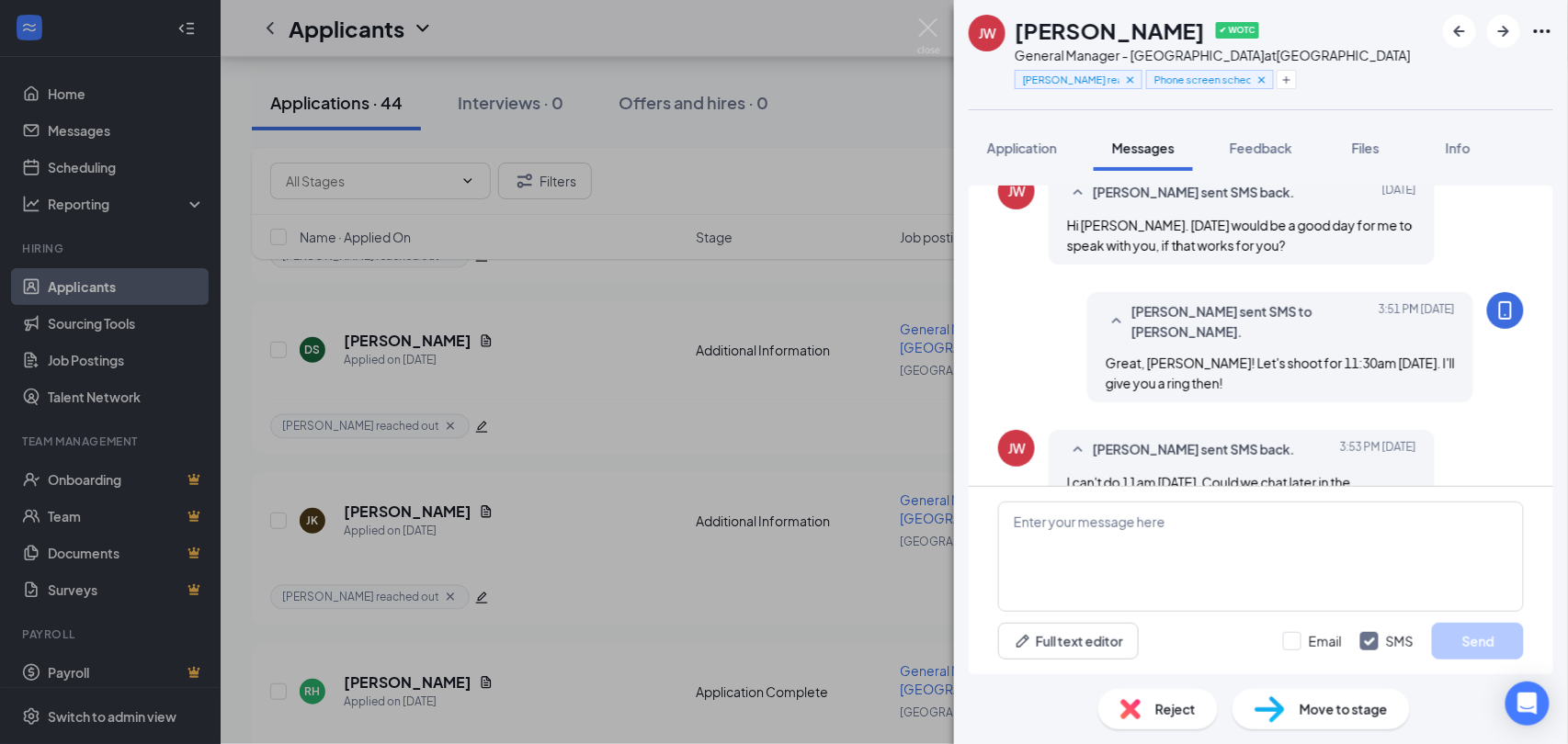
scroll to position [547, 0]
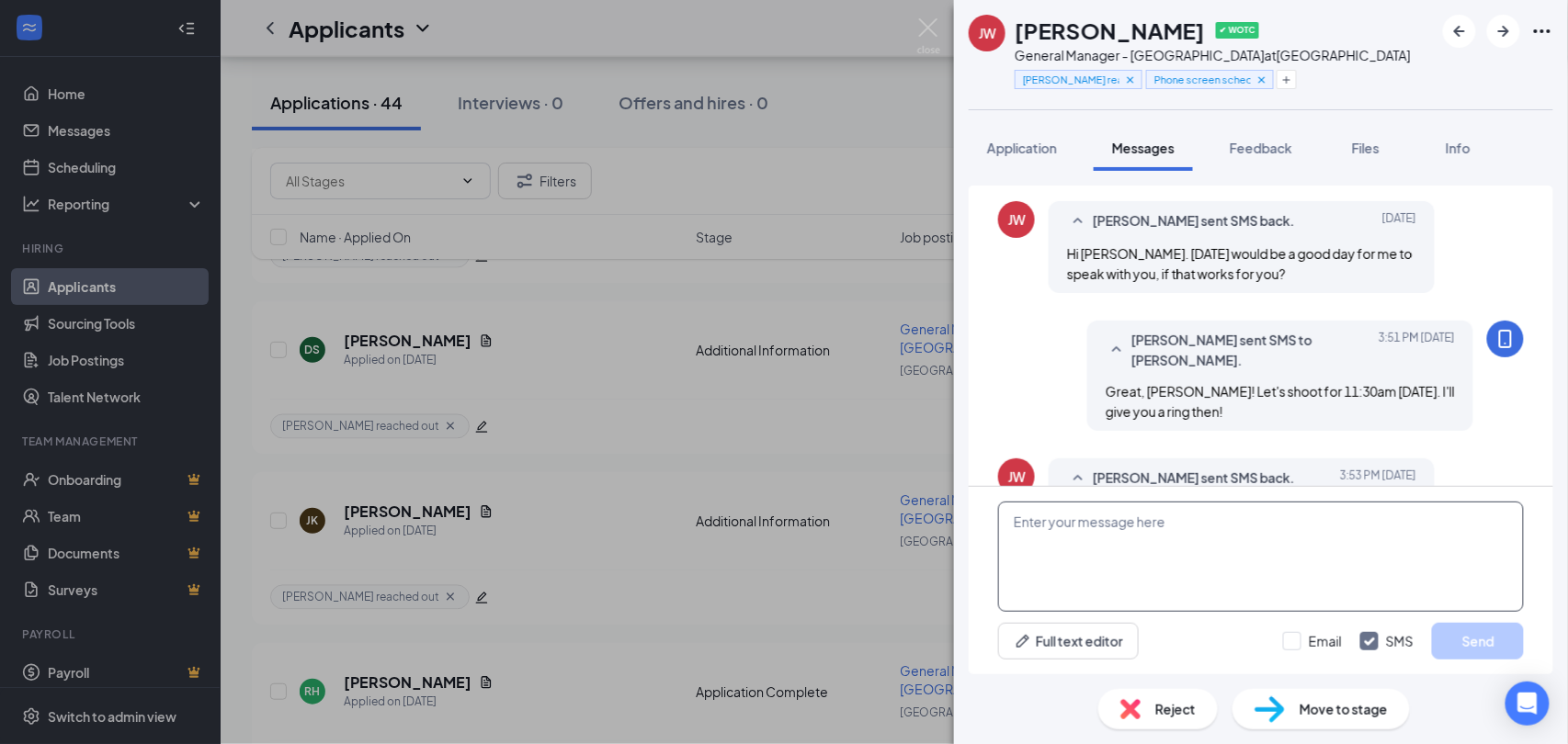
click at [1163, 561] on textarea at bounding box center [1261, 556] width 526 height 110
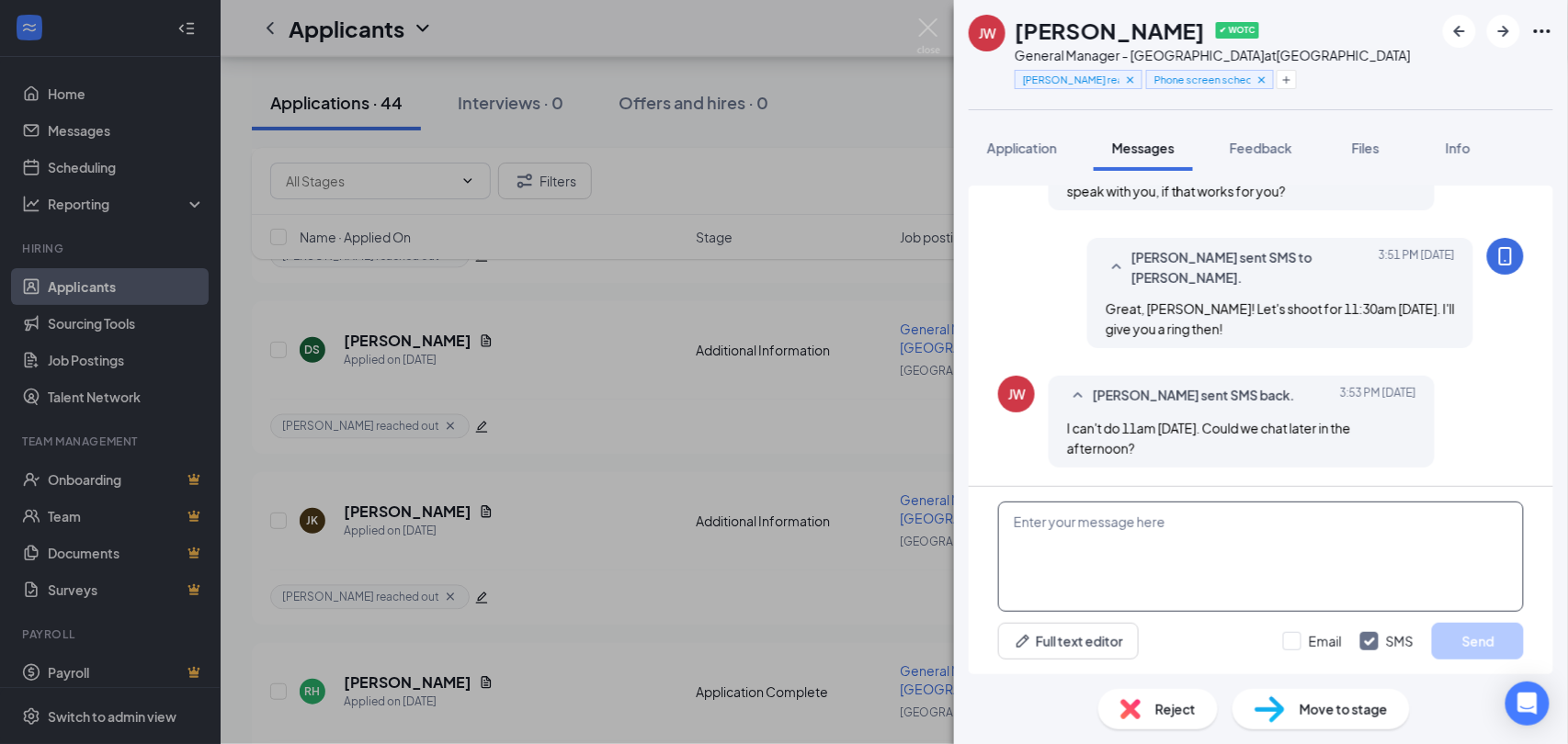
scroll to position [648, 0]
type textarea "Sure! How about 4pm?"
click at [1466, 638] on button "Send" at bounding box center [1478, 642] width 92 height 36
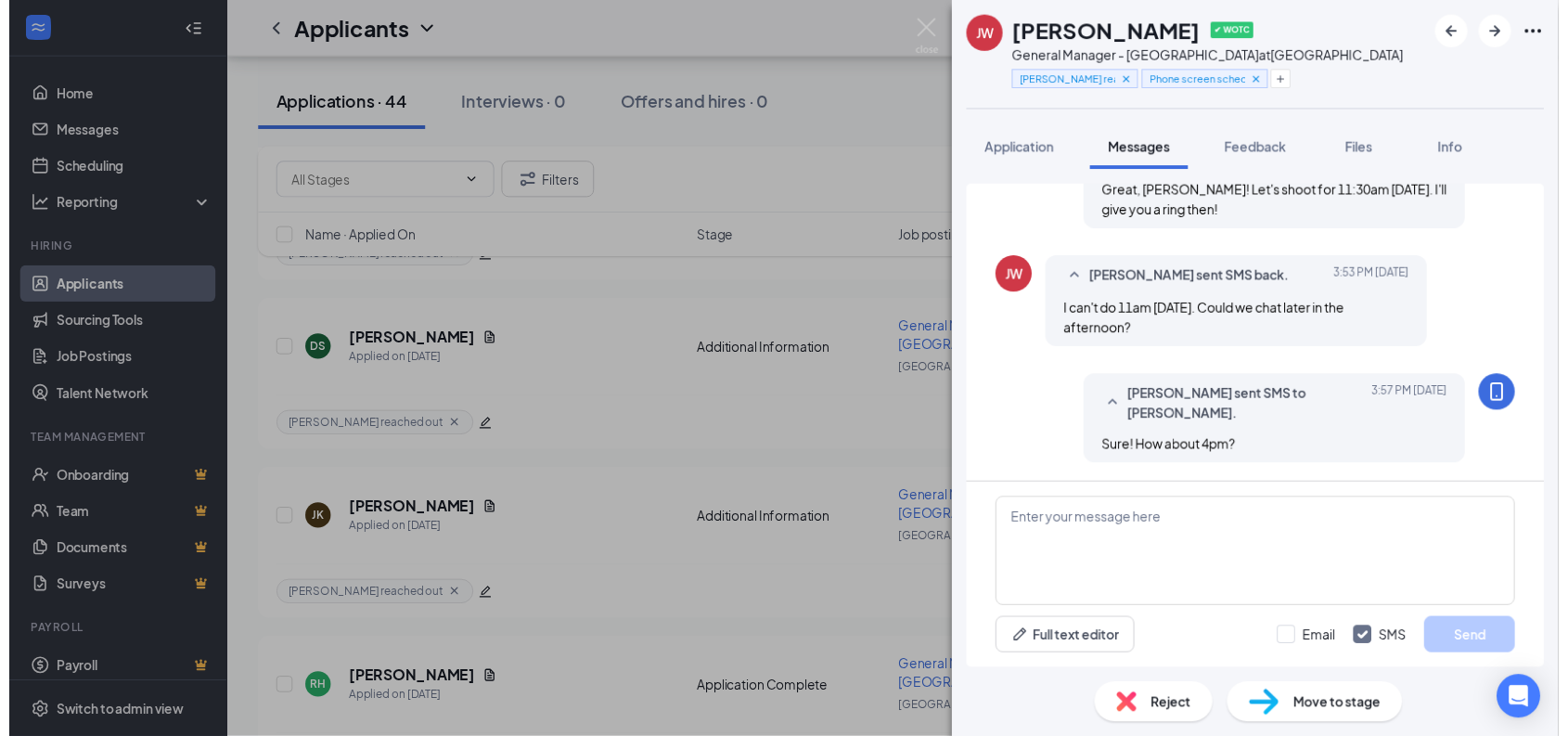
scroll to position [774, 0]
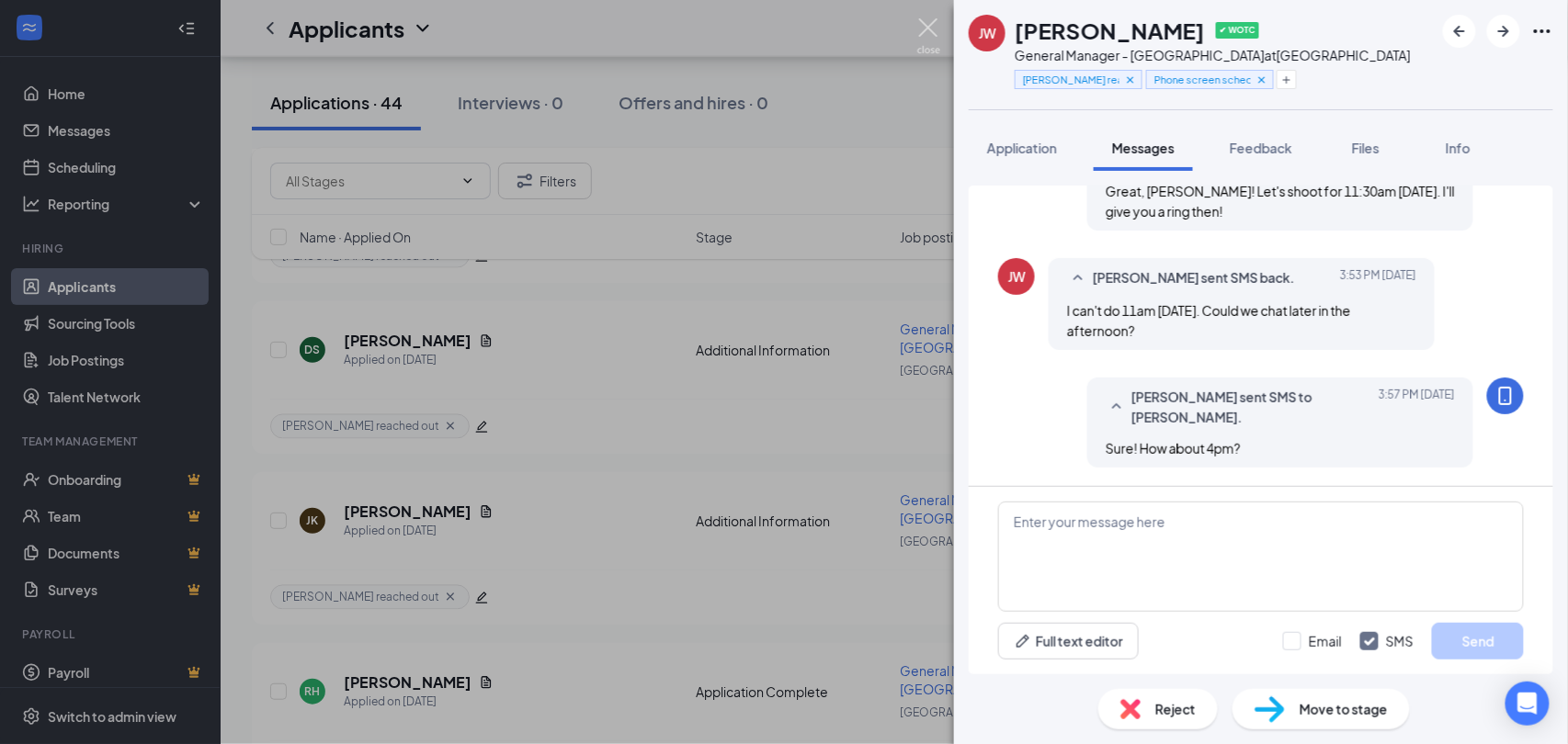
click at [931, 29] on img at bounding box center [929, 35] width 23 height 35
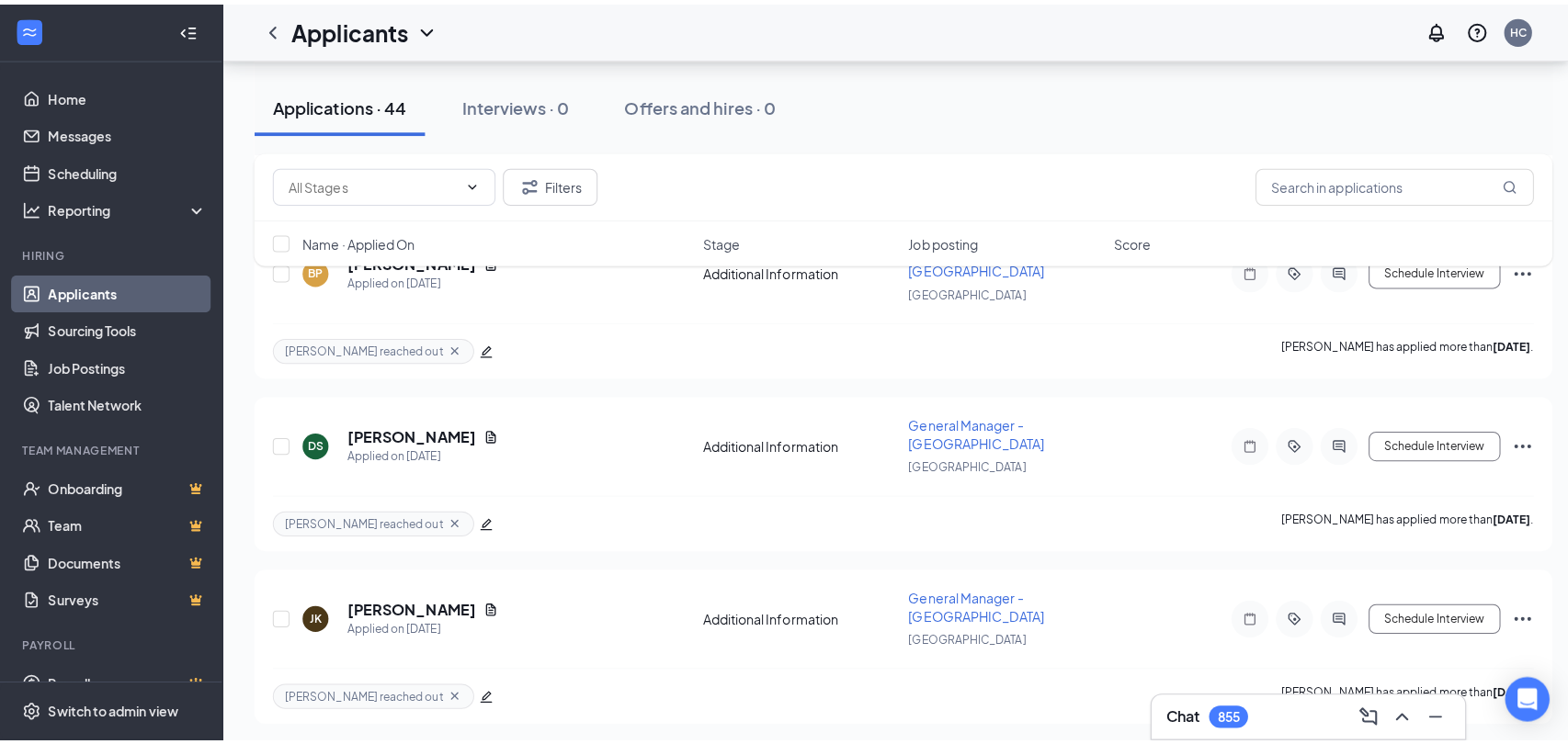
scroll to position [5490, 0]
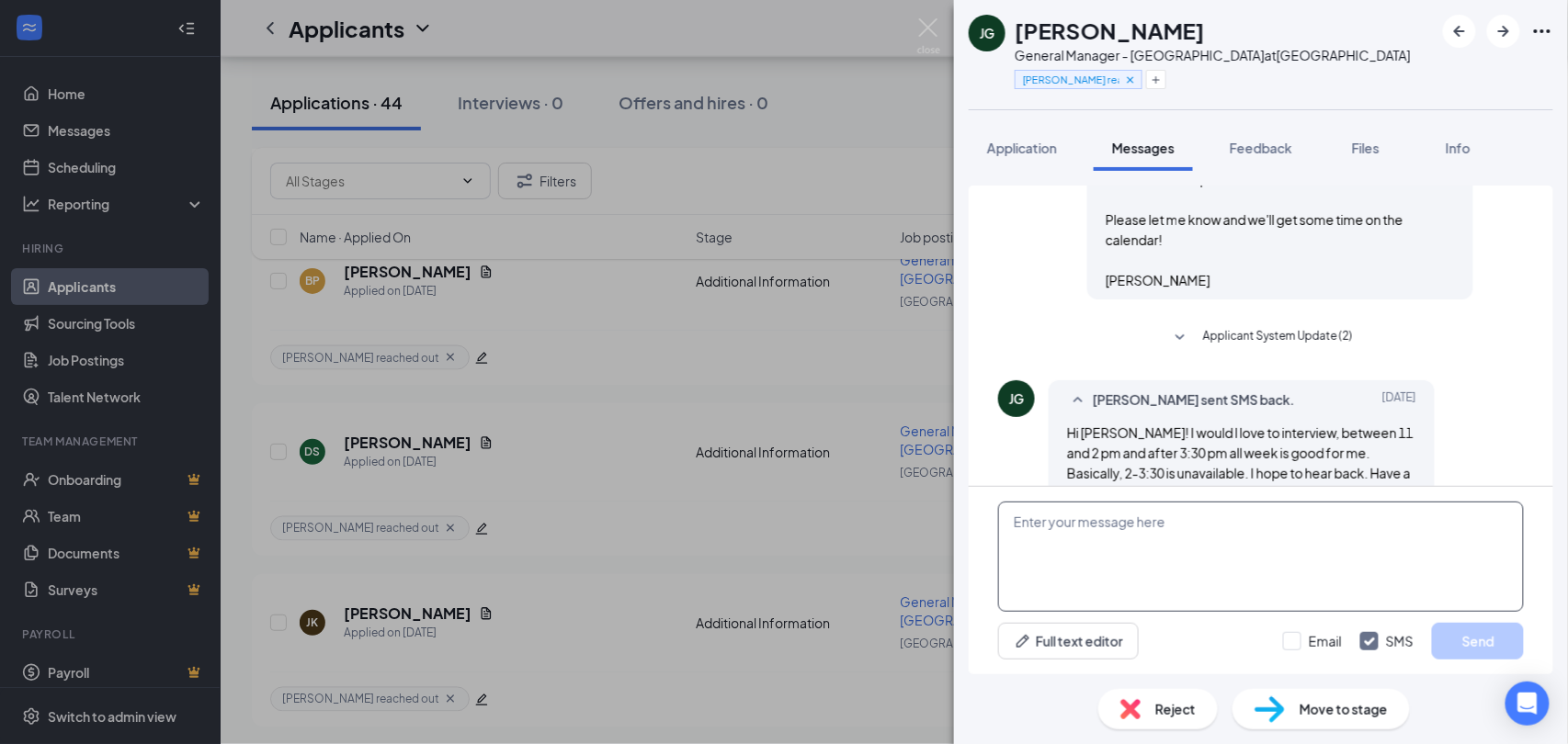
scroll to position [869, 0]
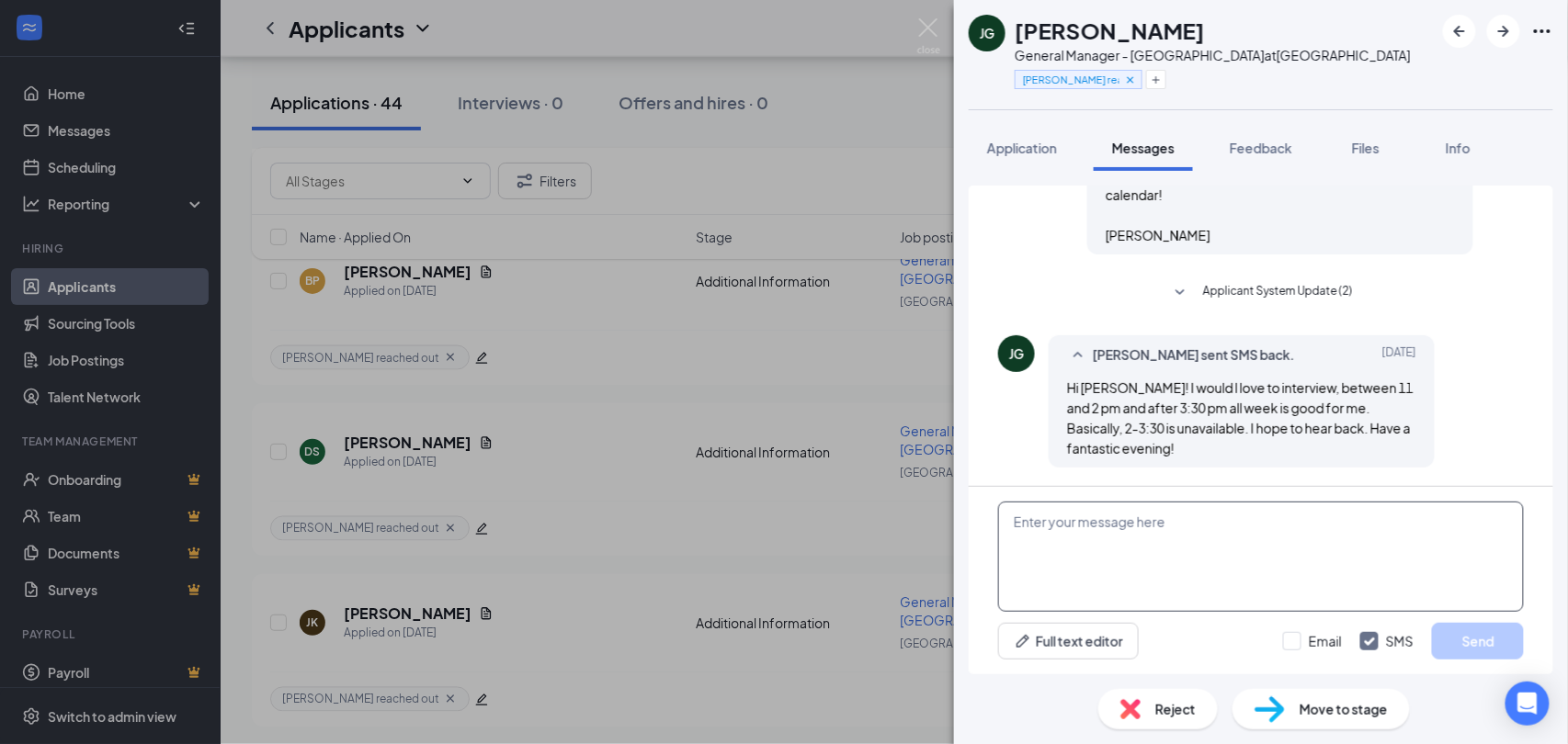
paste textarea "Great, [PERSON_NAME]! Let's plan for [DATE] (Weds) at 12pm. I'll give you a cal…"
click at [1060, 526] on textarea "Great, [PERSON_NAME]! Let's plan for [DATE] (Weds) at 12pm. I'll give you a cal…" at bounding box center [1261, 556] width 526 height 110
click at [1319, 518] on textarea "Great, [PERSON_NAME]! Let's plan for [DATE] (Weds) at 12pm. I'll give you a cal…" at bounding box center [1261, 556] width 526 height 110
type textarea "Great, [PERSON_NAME]! Let's plan for [DATE] (Weds) at 4pm. I'll give you a call…"
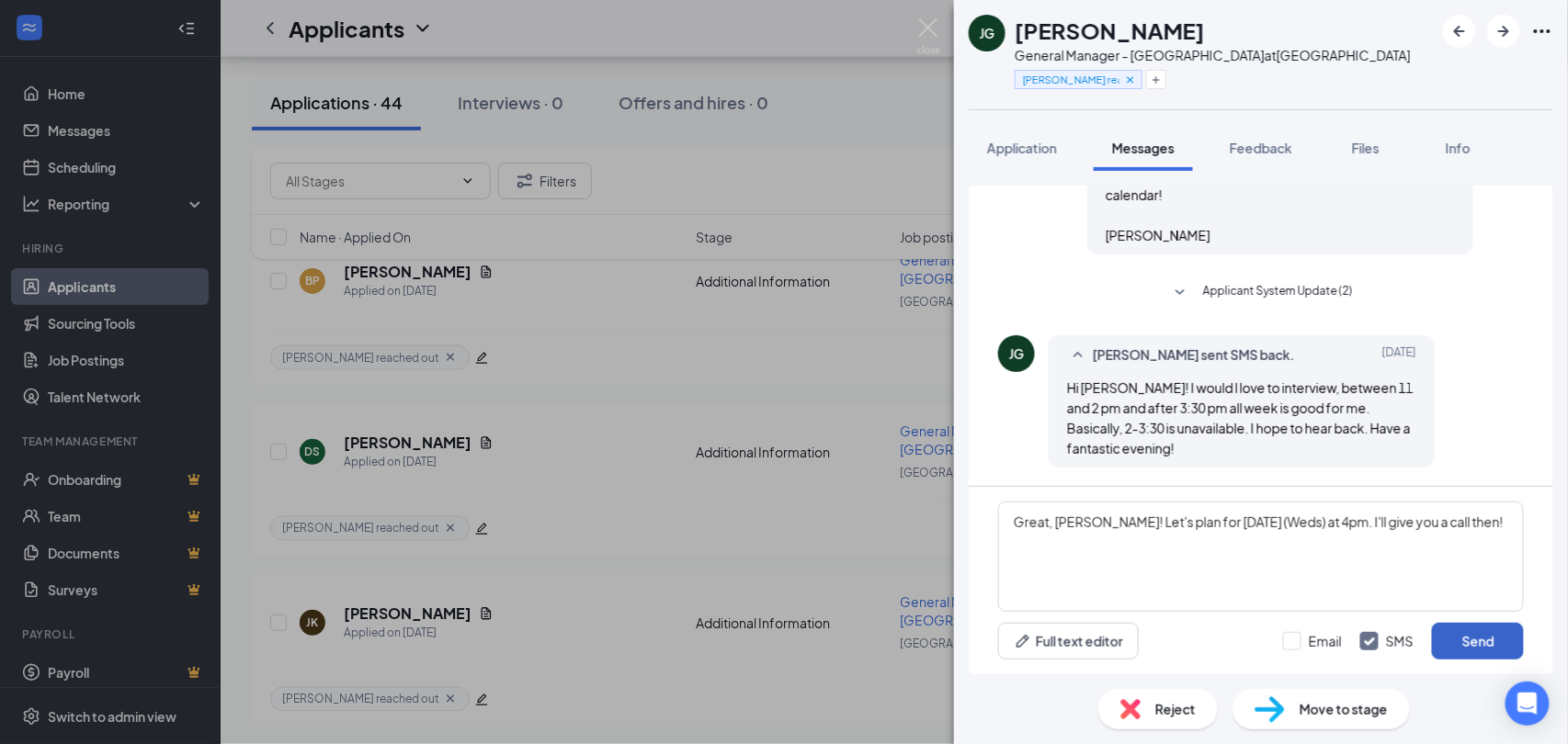
click at [1478, 643] on button "Send" at bounding box center [1478, 642] width 92 height 36
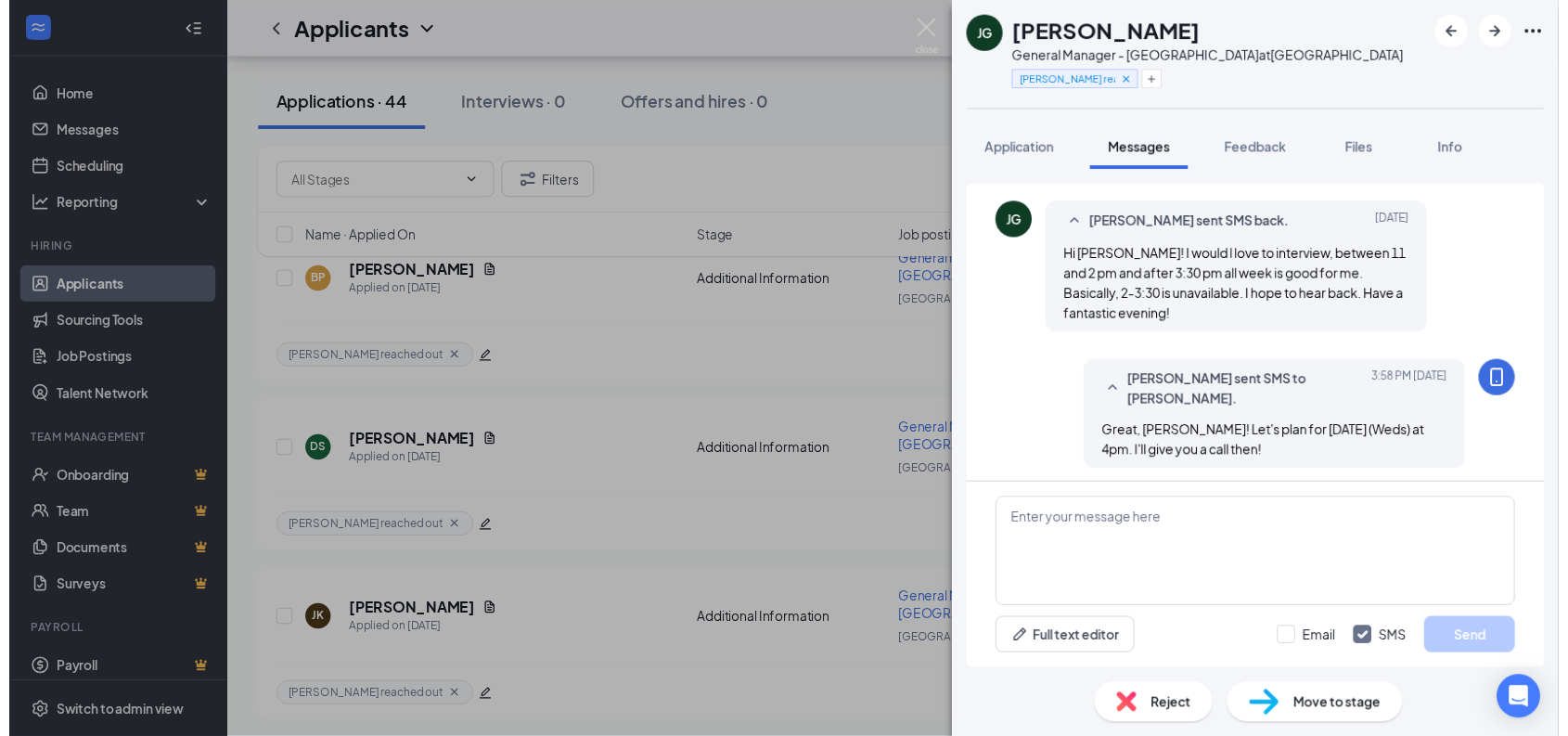
scroll to position [1017, 0]
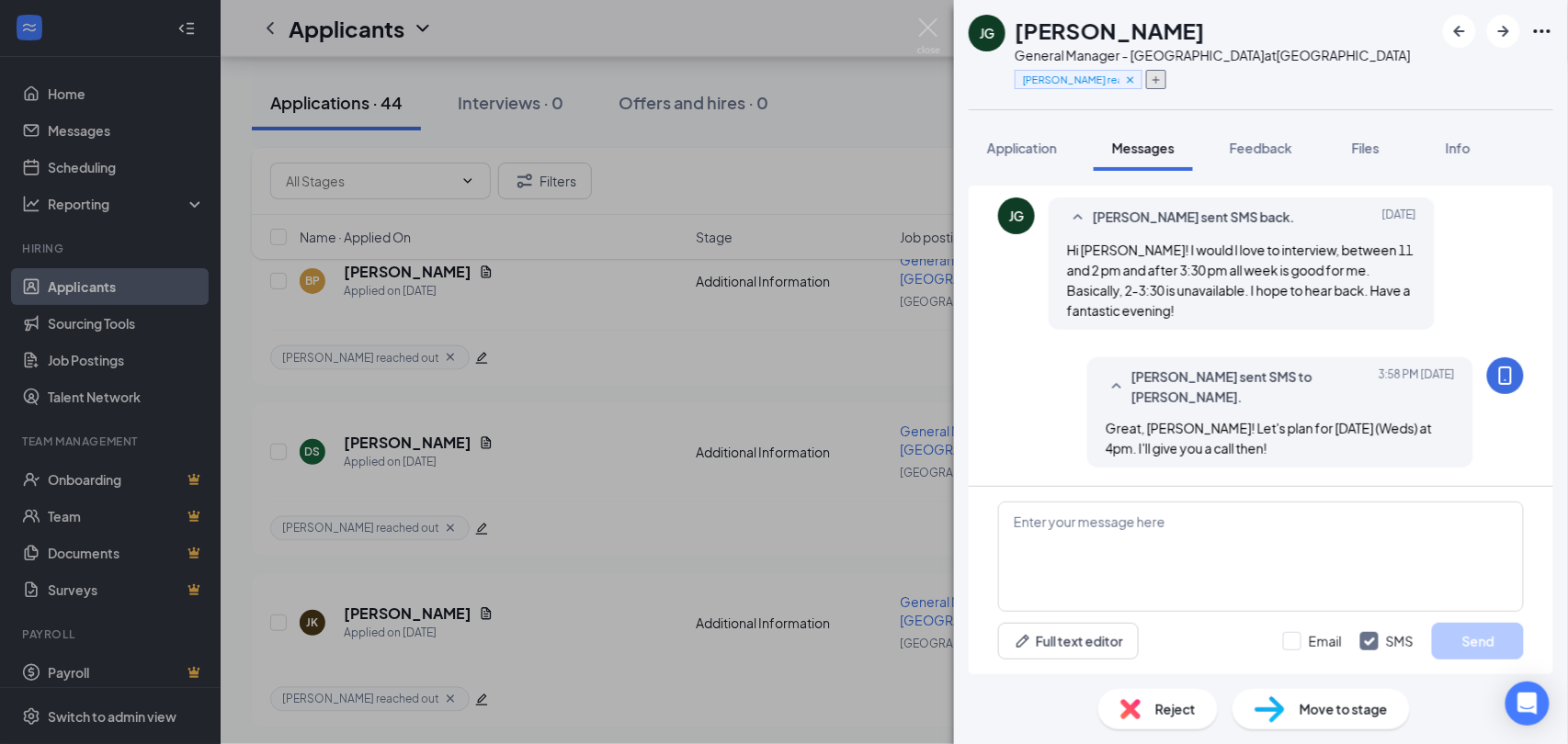
click at [1150, 78] on icon "Plus" at bounding box center [1156, 80] width 11 height 11
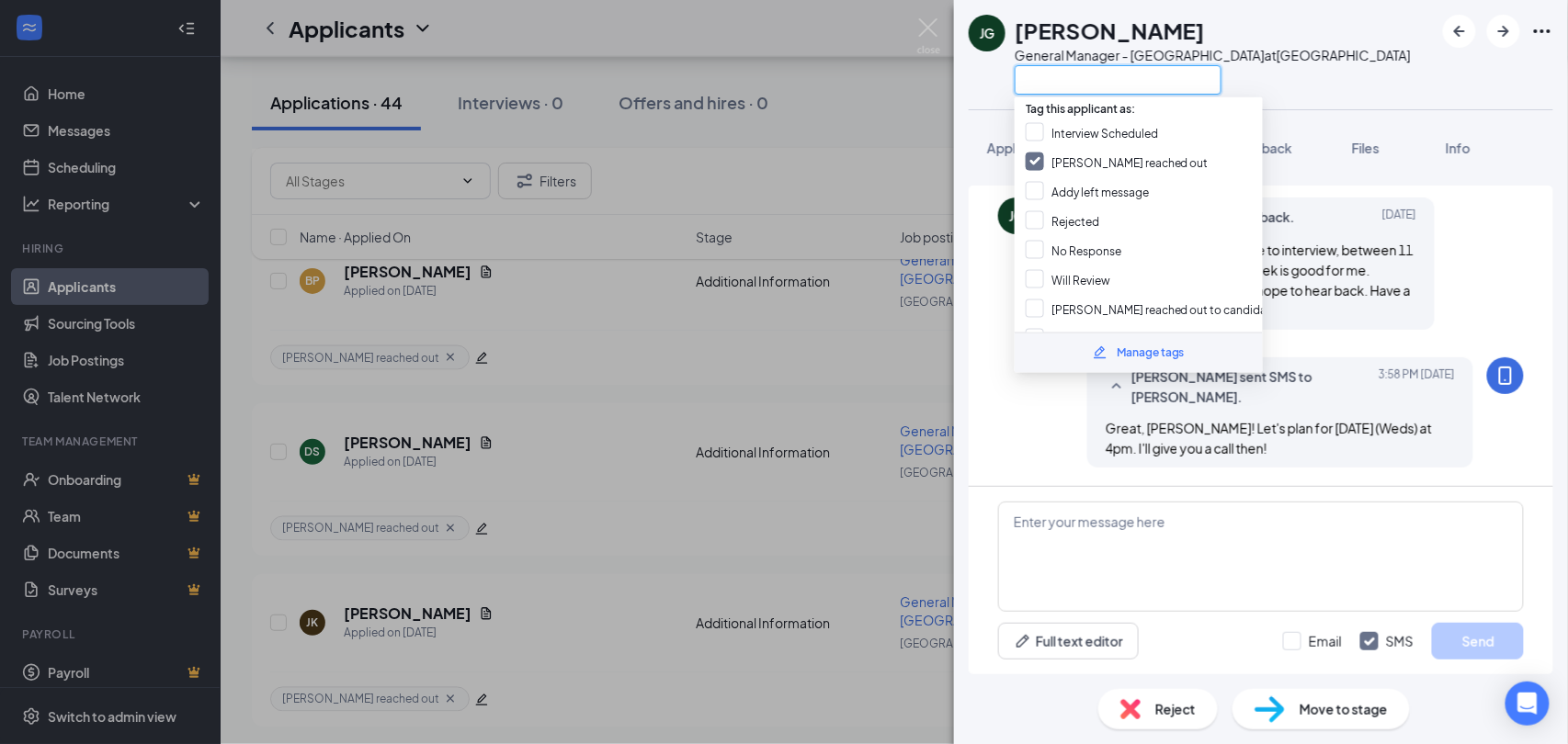
click at [1150, 78] on input "text" at bounding box center [1118, 79] width 207 height 30
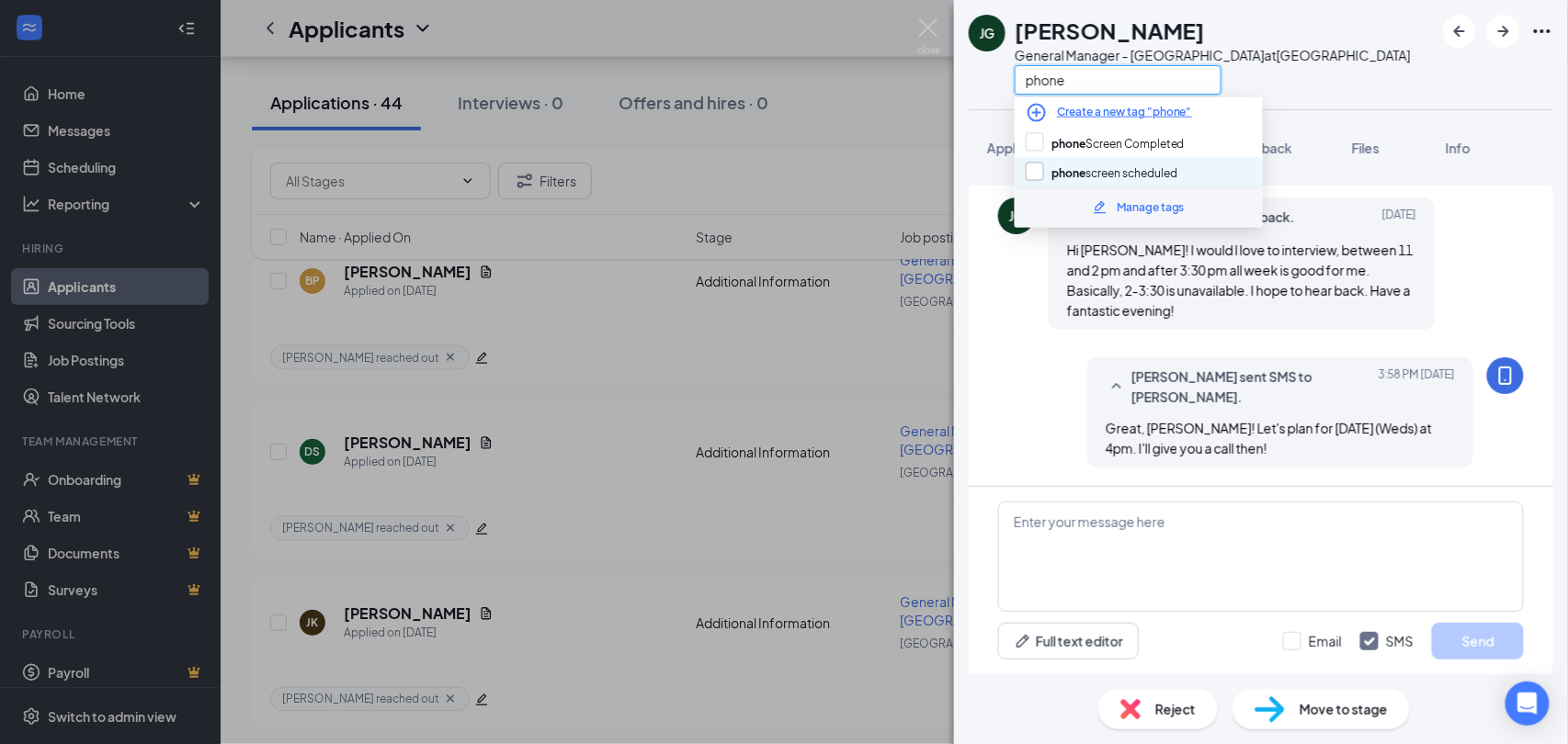
type input "phone"
click at [1079, 166] on input "phone screen scheduled" at bounding box center [1102, 172] width 151 height 20
checkbox input "true"
click at [931, 33] on img at bounding box center [929, 35] width 23 height 35
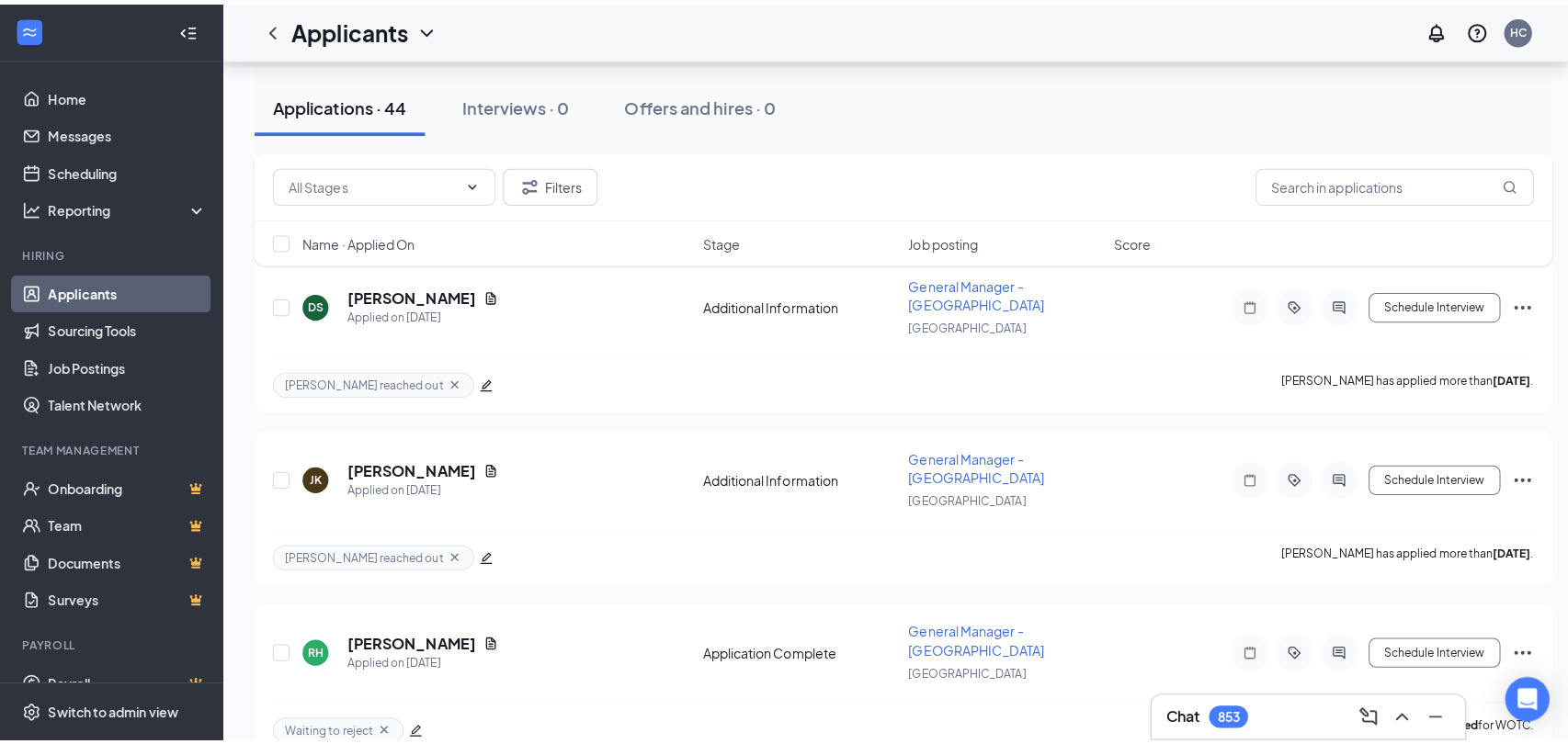
scroll to position [5591, 0]
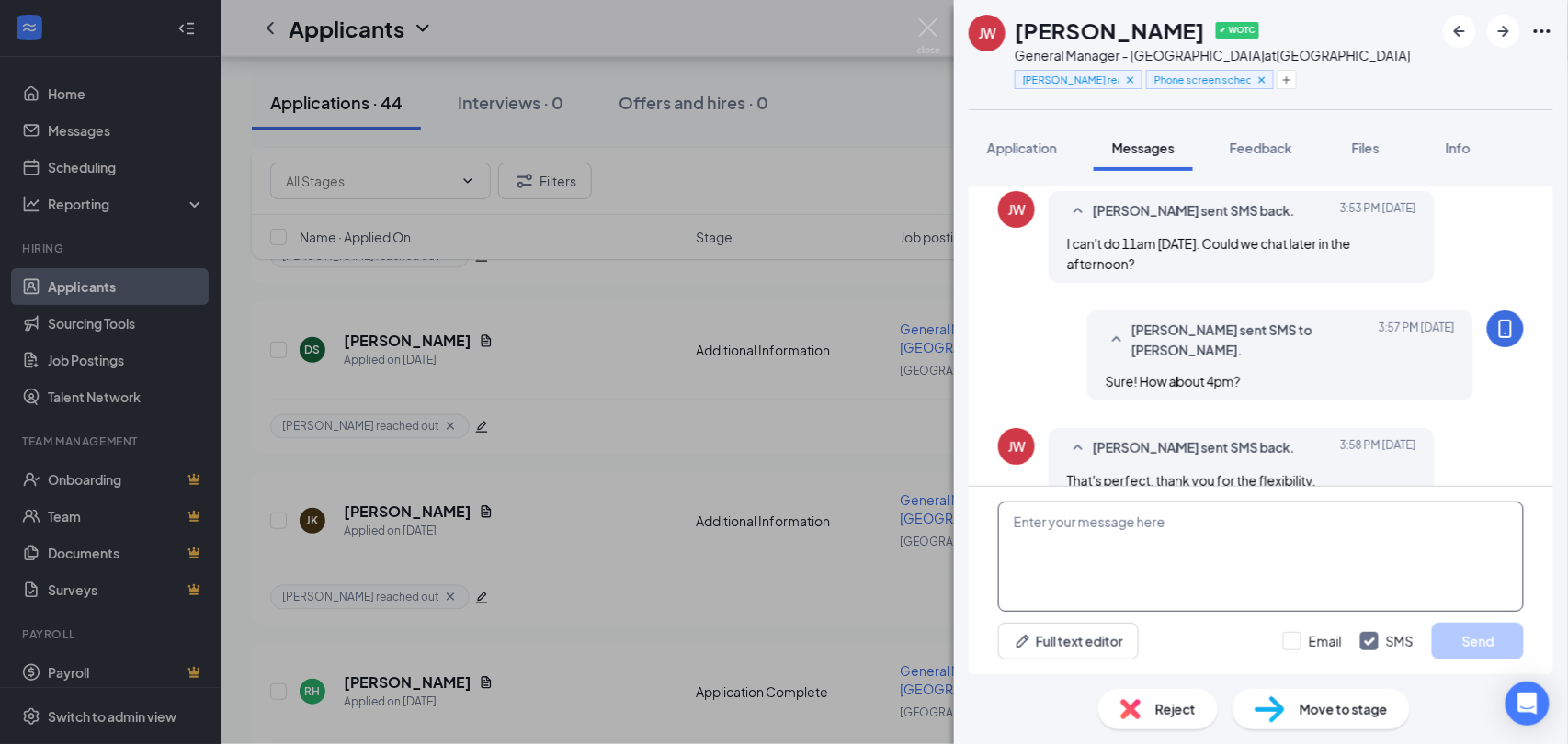
scroll to position [924, 0]
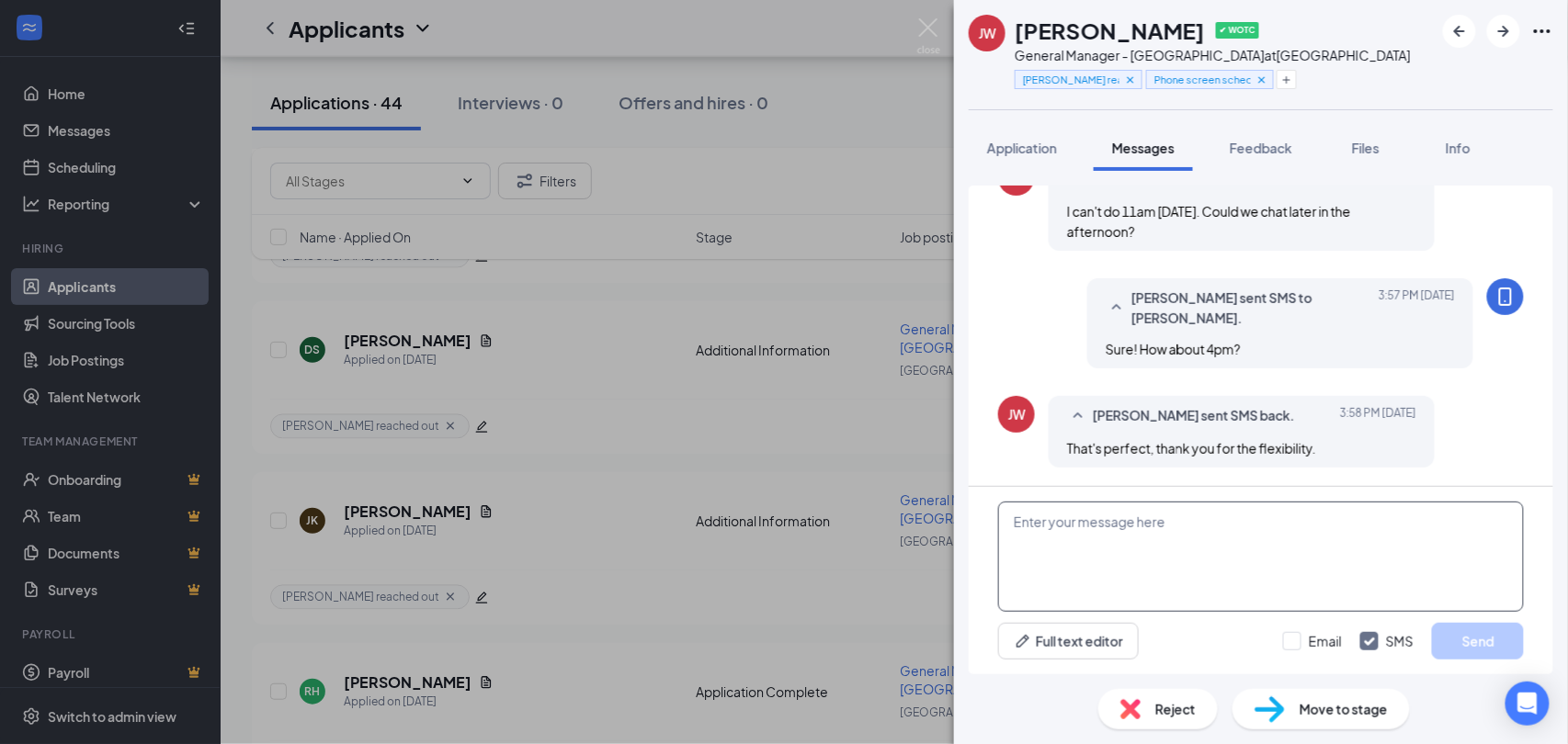
click at [1146, 539] on textarea at bounding box center [1261, 556] width 526 height 110
type textarea "P"
click at [1086, 528] on textarea "Absolutely! Chat then!" at bounding box center [1261, 556] width 526 height 110
type textarea "Absolutely - chat then!"
click at [1478, 638] on button "Send" at bounding box center [1478, 642] width 92 height 36
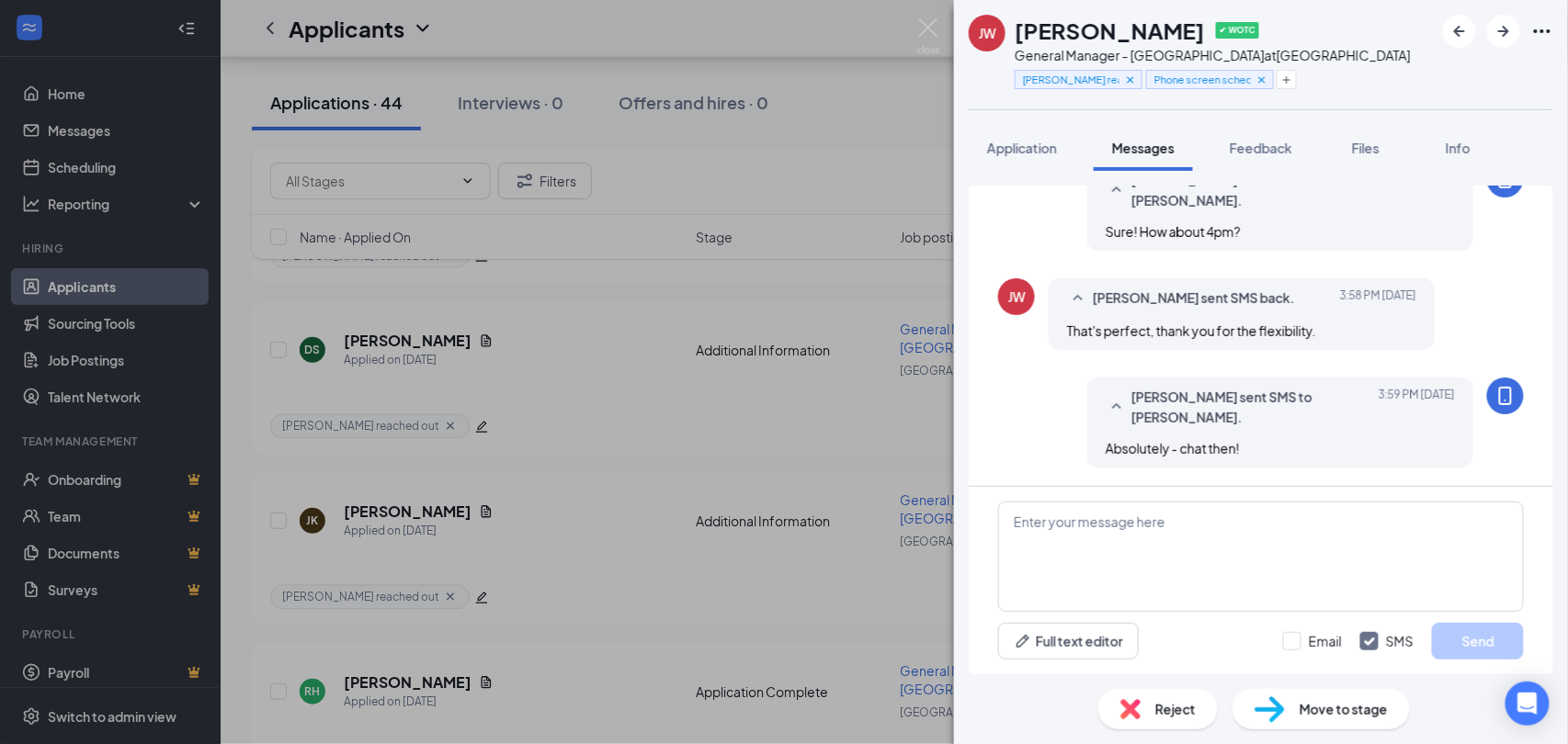
scroll to position [1042, 0]
click at [936, 20] on img at bounding box center [929, 35] width 23 height 35
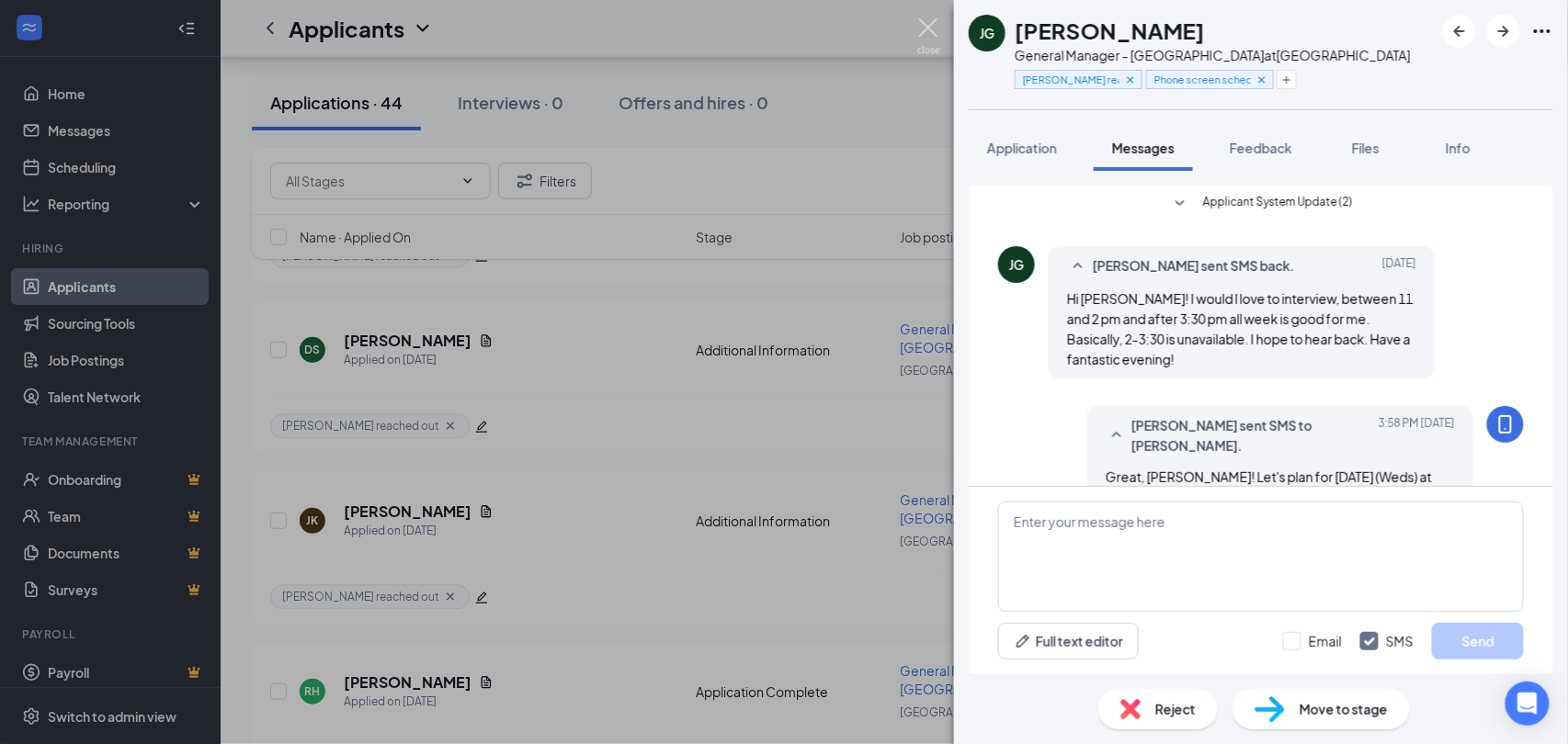
scroll to position [920, 0]
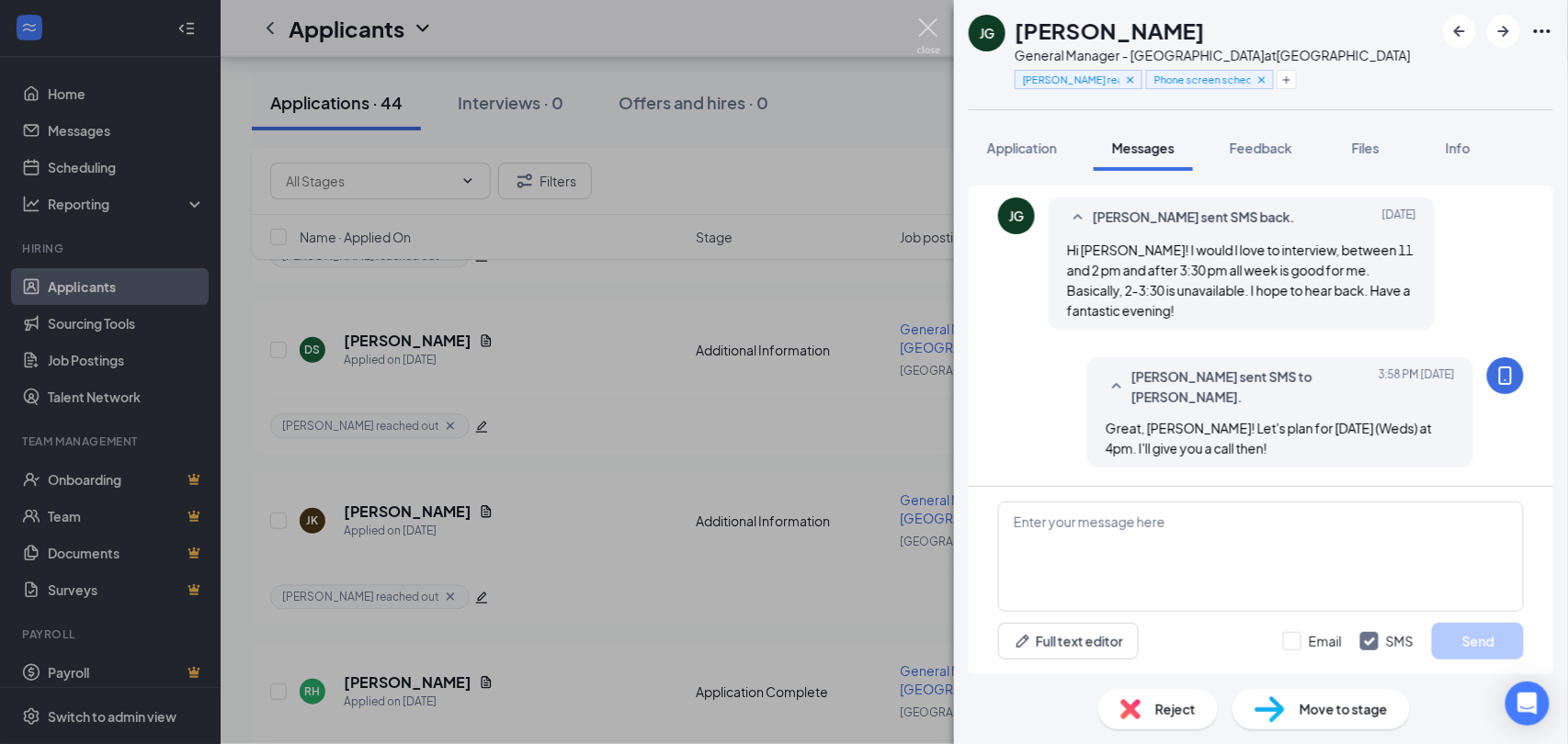
click at [924, 34] on img at bounding box center [929, 35] width 23 height 35
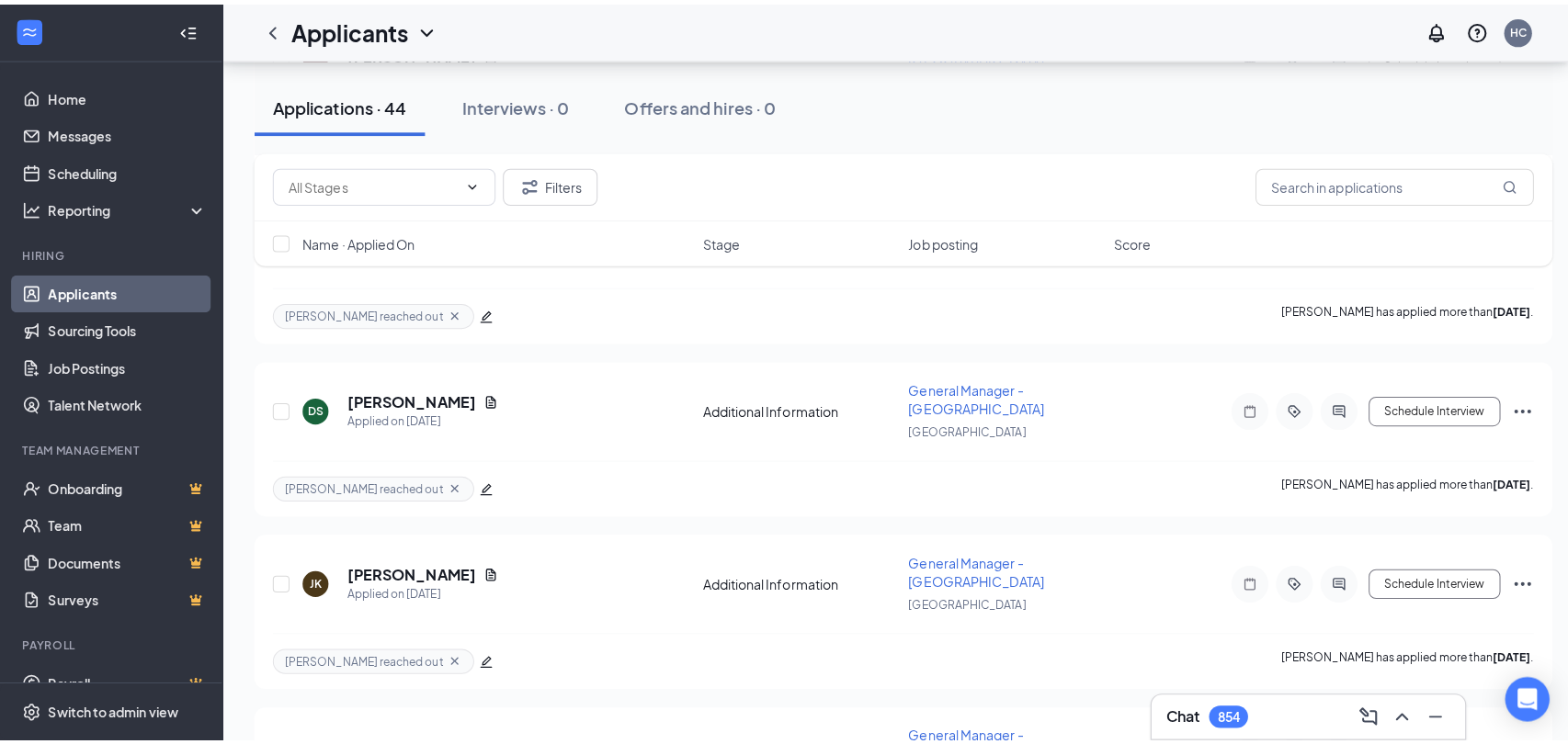
scroll to position [5387, 0]
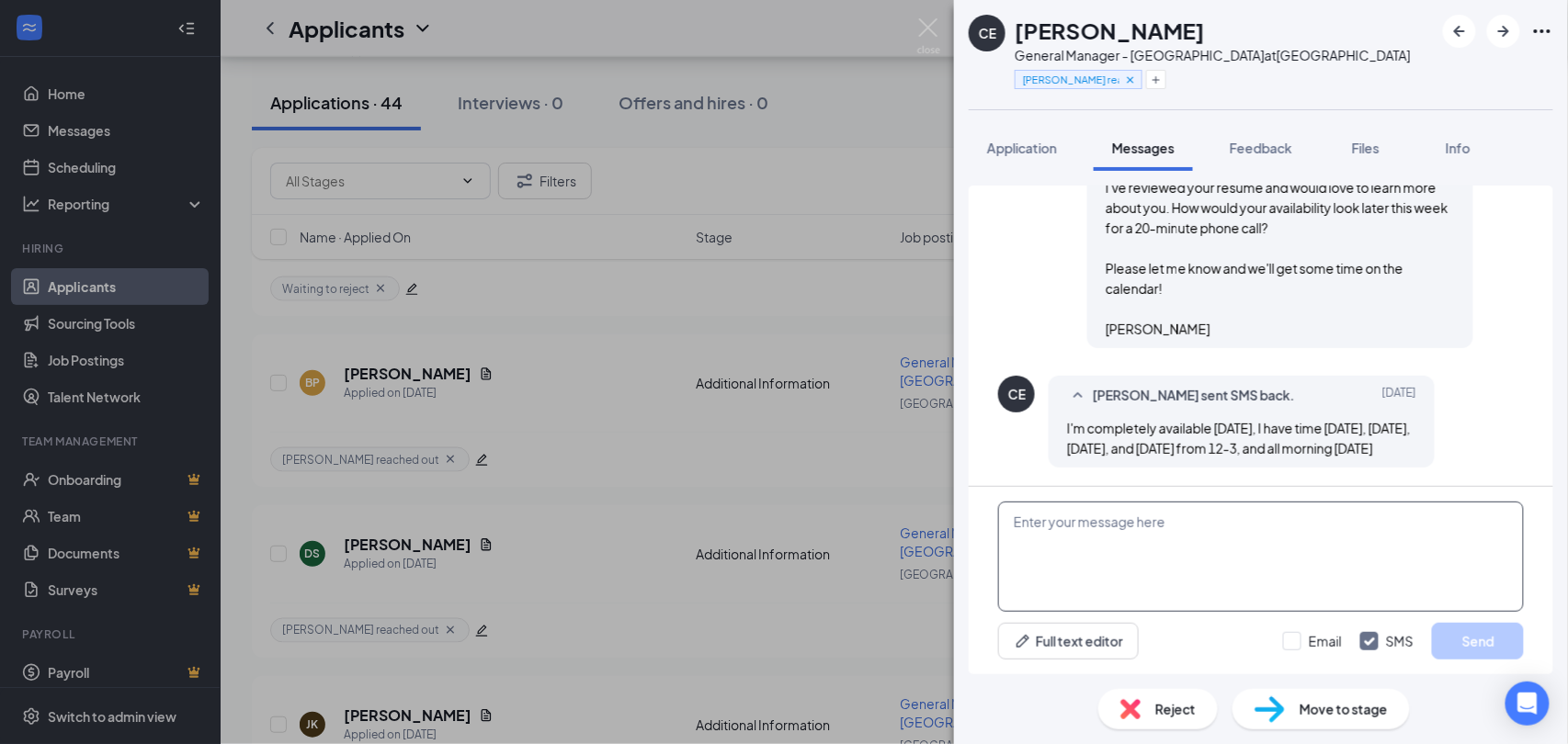
scroll to position [412, 0]
click at [1229, 536] on textarea at bounding box center [1261, 556] width 526 height 110
paste textarea "Great, [PERSON_NAME]! Let's plan for [DATE] (Weds) at 12pm. I'll give you a cal…"
click at [1064, 524] on textarea "Great, [PERSON_NAME]! Let's plan for [DATE] (Weds) at 12pm. I'll give you a cal…" at bounding box center [1261, 556] width 526 height 110
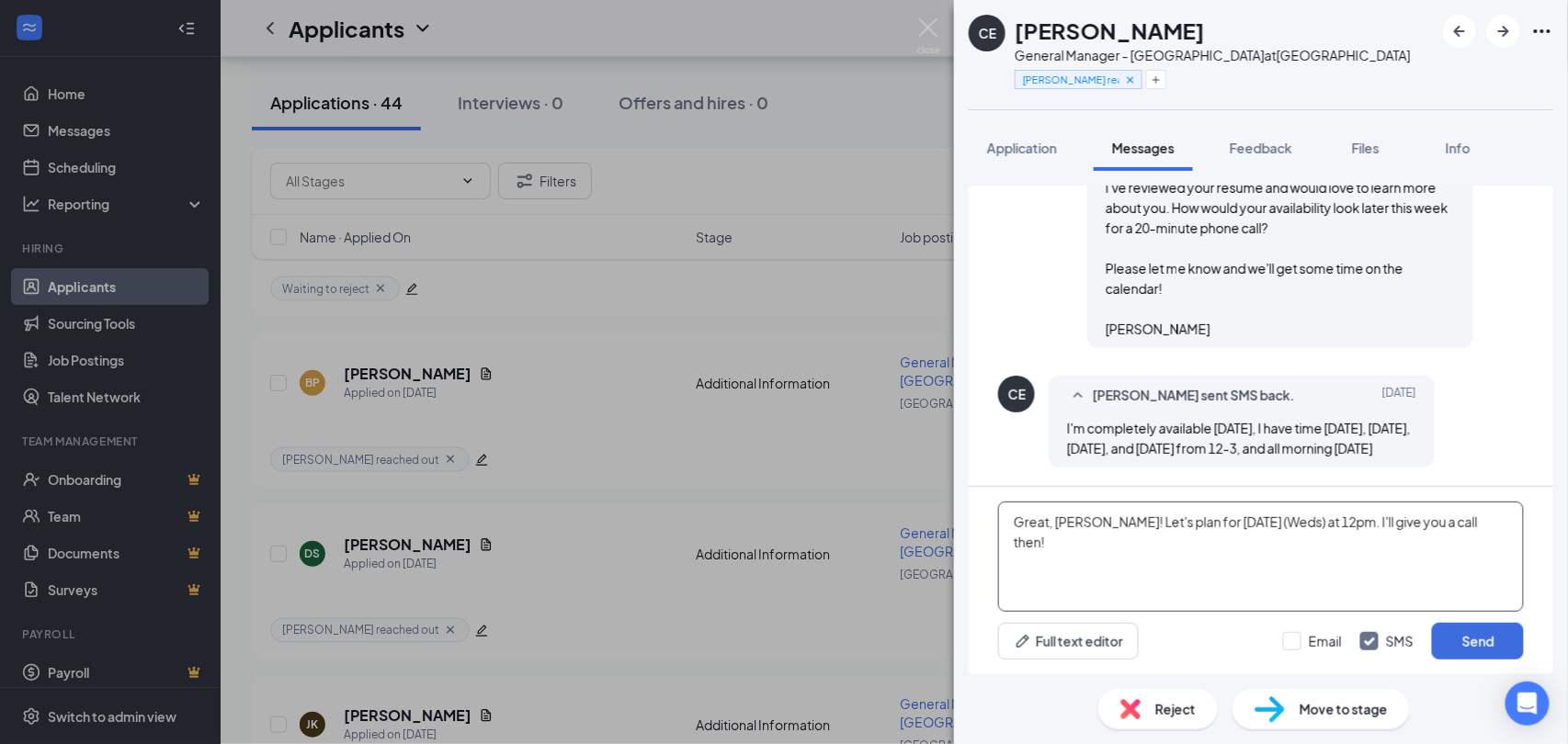
click at [1320, 524] on textarea "Great, [PERSON_NAME]! Let's plan for [DATE] (Weds) at 12pm. I'll give you a cal…" at bounding box center [1261, 556] width 526 height 110
click at [1322, 524] on textarea "Great, [PERSON_NAME]! Let's plan for [DATE] (Weds) at 12pm. I'll give you a cal…" at bounding box center [1261, 556] width 526 height 110
type textarea "Great, [PERSON_NAME]! Let's plan for [DATE] (Weds) at 12:30pm. I'll give you a …"
click at [1488, 640] on button "Send" at bounding box center [1478, 642] width 92 height 36
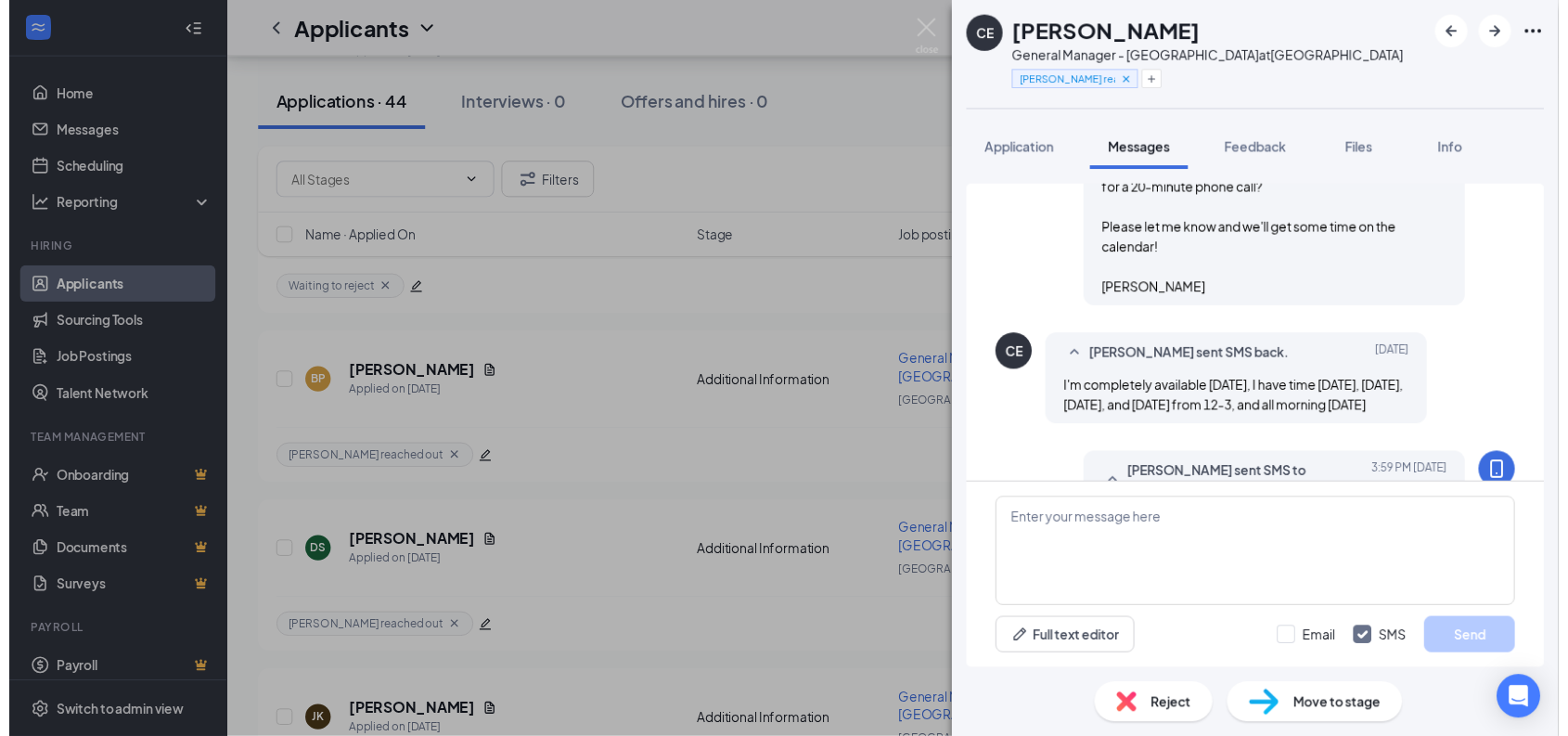
scroll to position [555, 0]
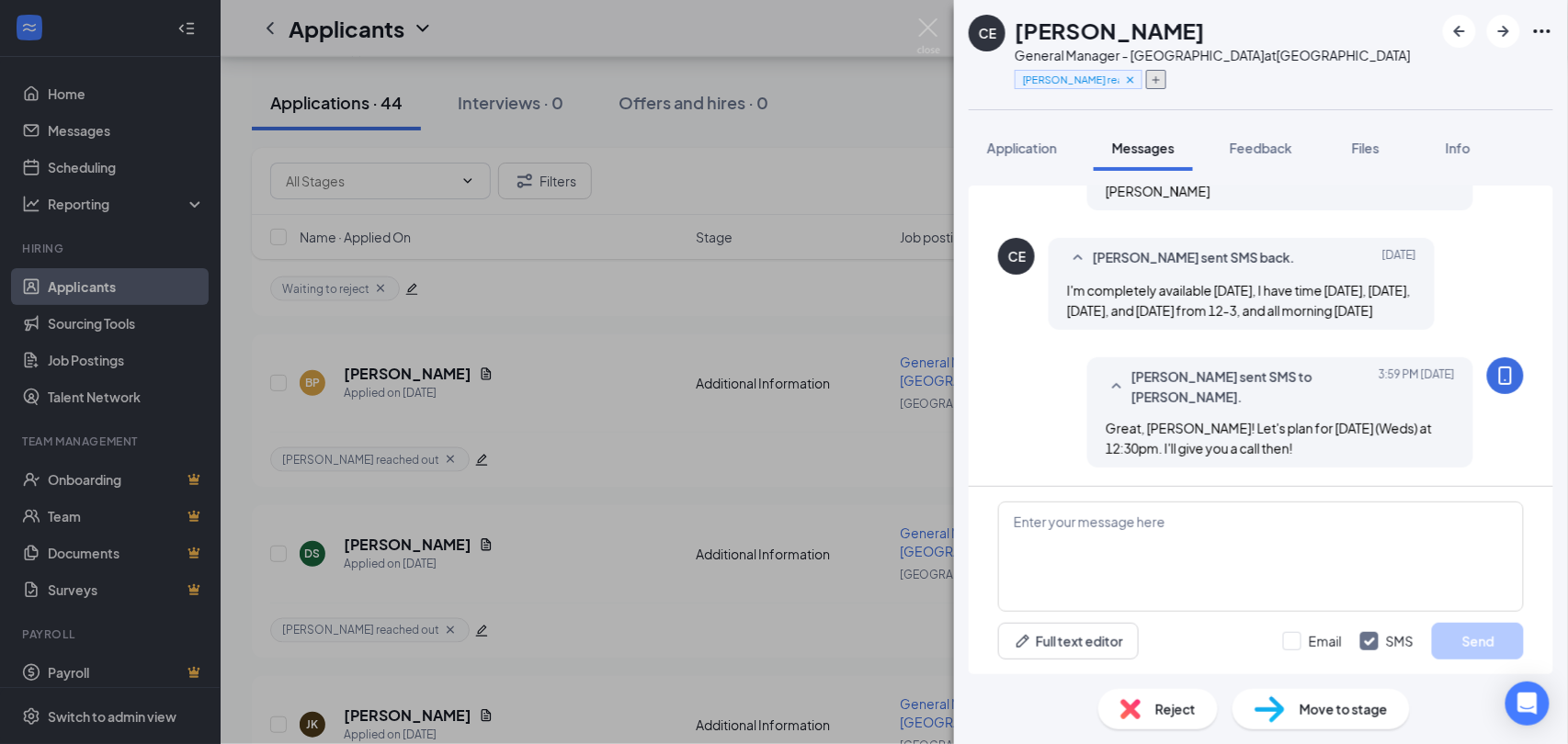
click at [1154, 80] on icon "Plus" at bounding box center [1156, 80] width 11 height 11
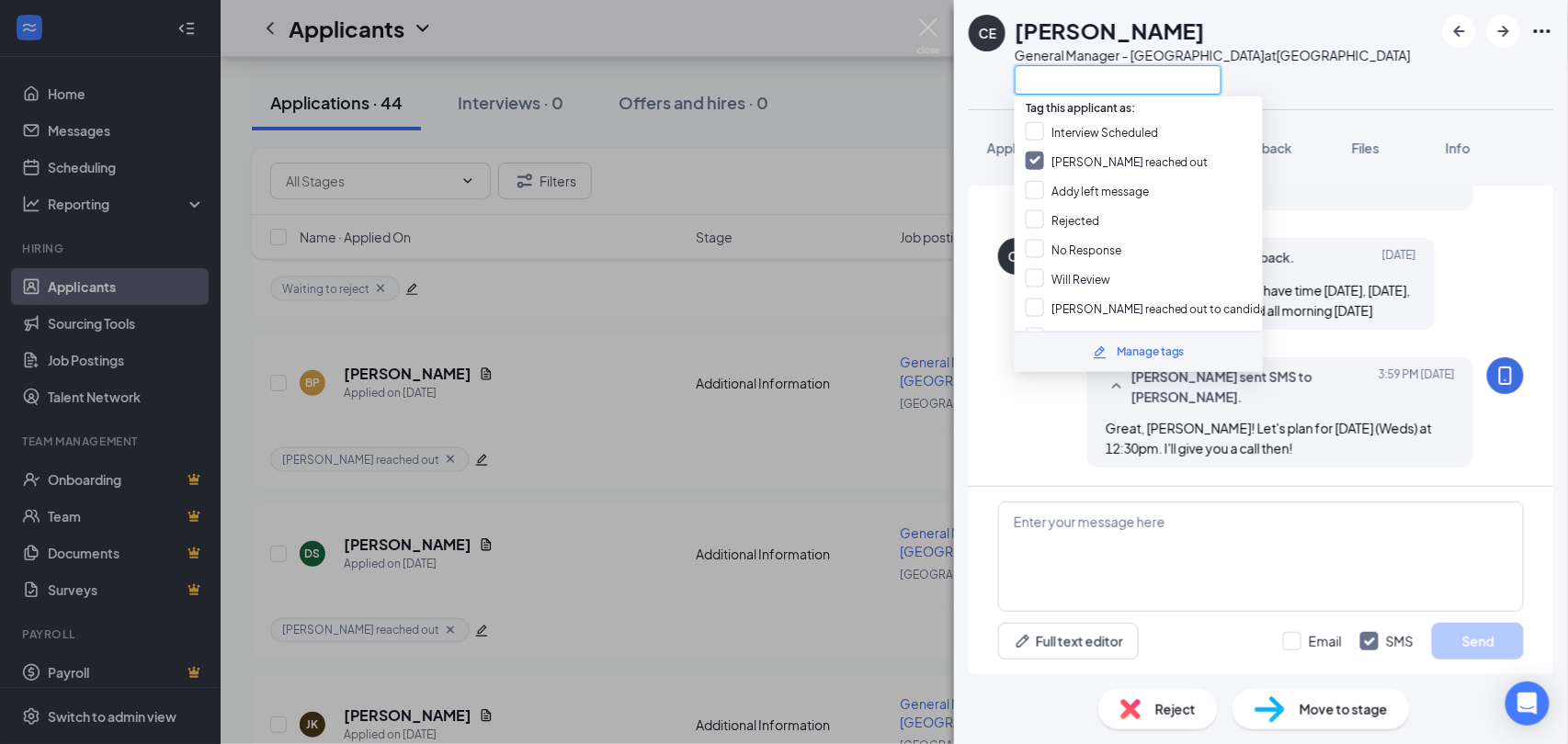
click at [1154, 80] on input "text" at bounding box center [1118, 79] width 207 height 30
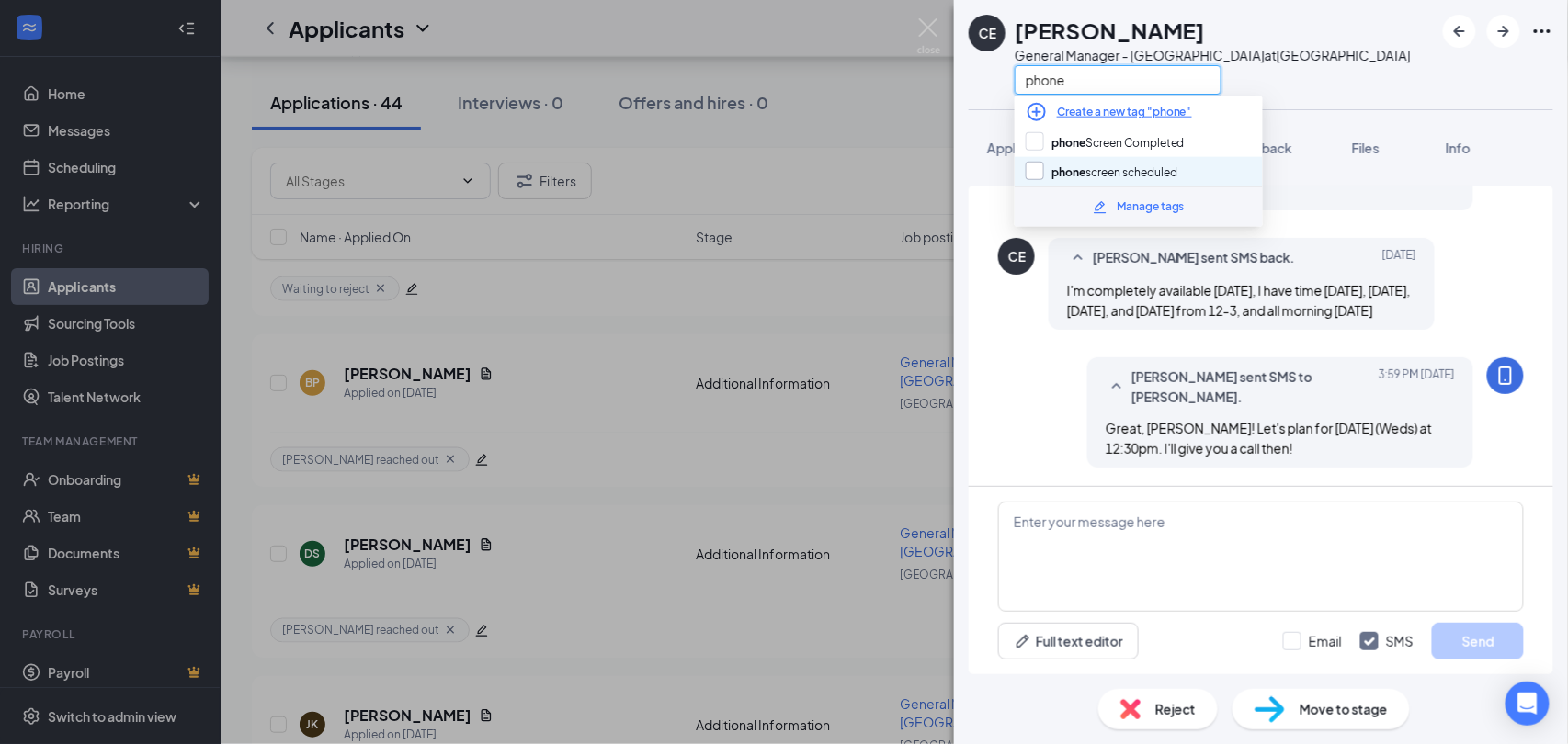
type input "phone"
click at [1170, 178] on input "phone screen scheduled" at bounding box center [1102, 171] width 151 height 20
checkbox input "true"
click at [920, 21] on img at bounding box center [929, 35] width 23 height 35
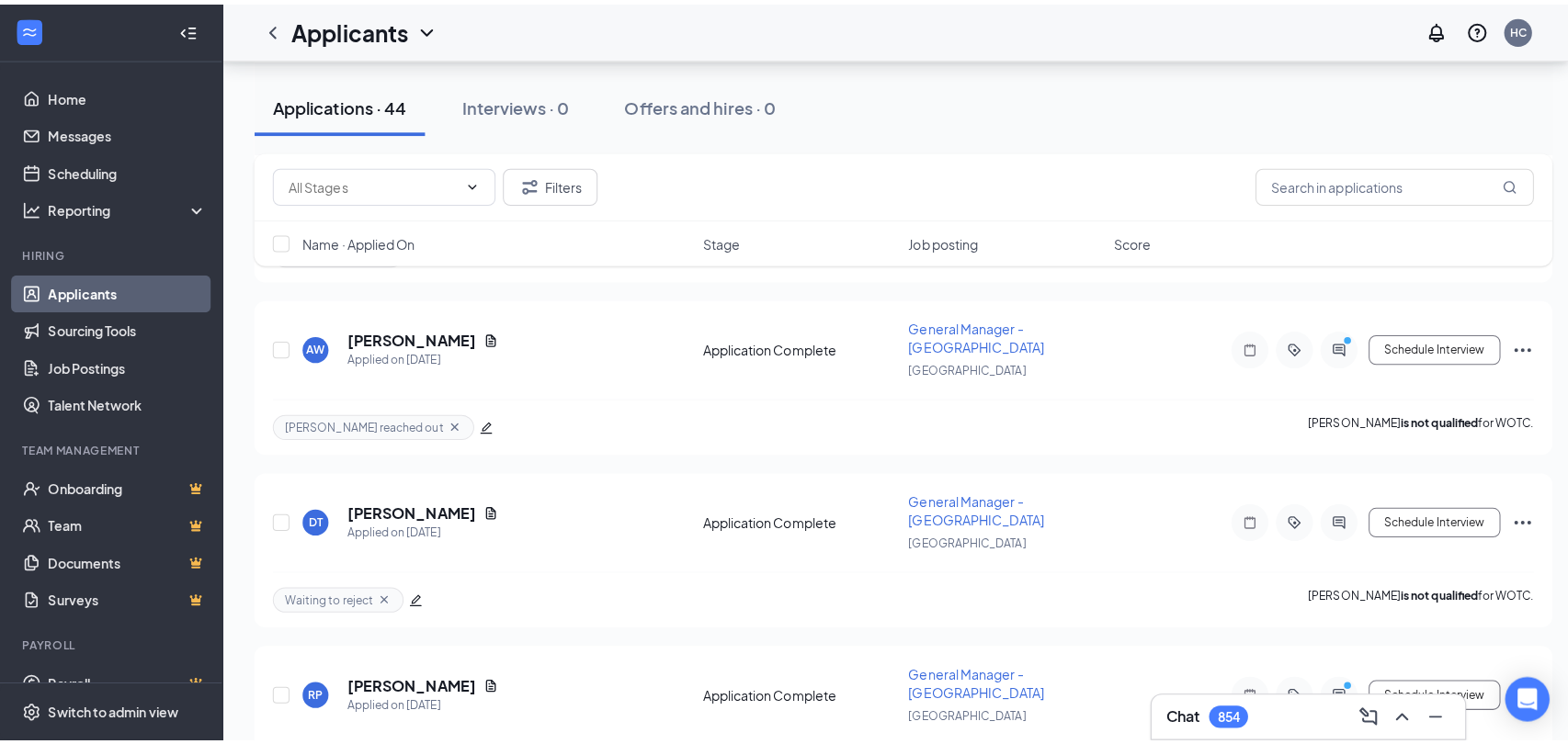
scroll to position [2324, 0]
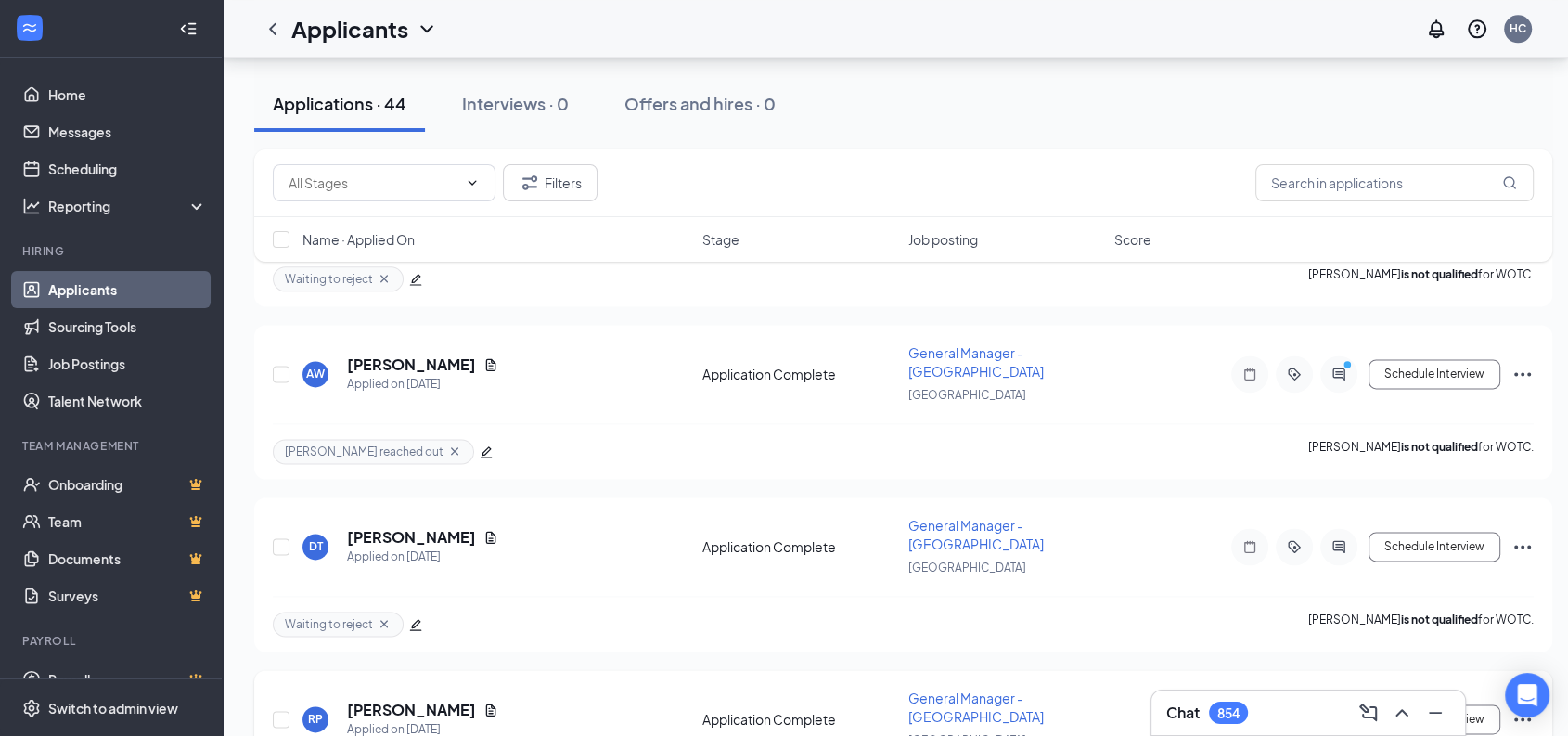
click at [1339, 704] on icon "PrimaryDot" at bounding box center [1350, 711] width 22 height 15
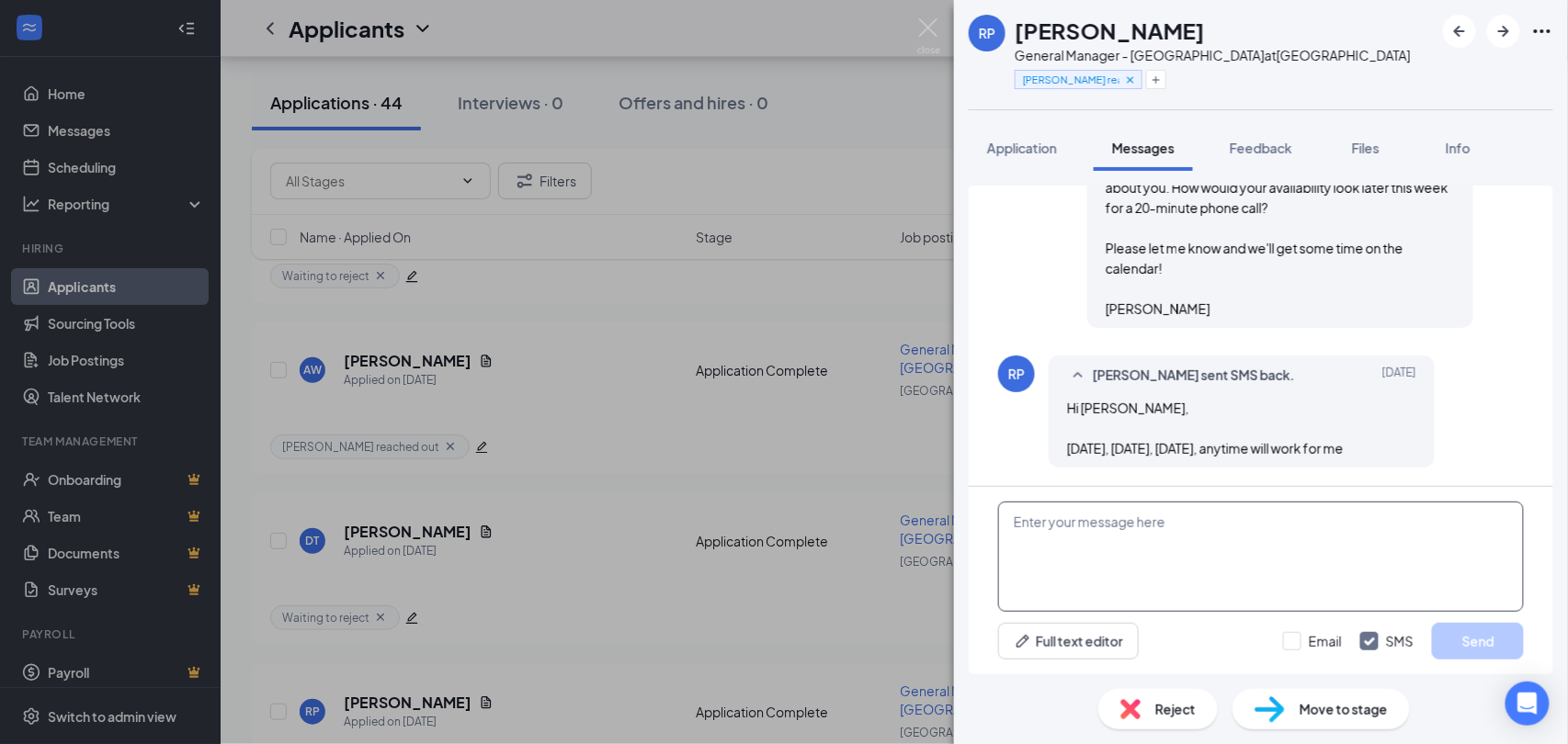
scroll to position [498, 0]
click at [1191, 556] on textarea at bounding box center [1261, 556] width 526 height 110
paste textarea "Great, [PERSON_NAME]! Let's plan for [DATE] (Weds) at 12pm. I'll give you a cal…"
click at [1066, 526] on textarea "Great, [PERSON_NAME]! Let's plan for [DATE] (Weds) at 12pm. I'll give you a cal…" at bounding box center [1261, 556] width 526 height 110
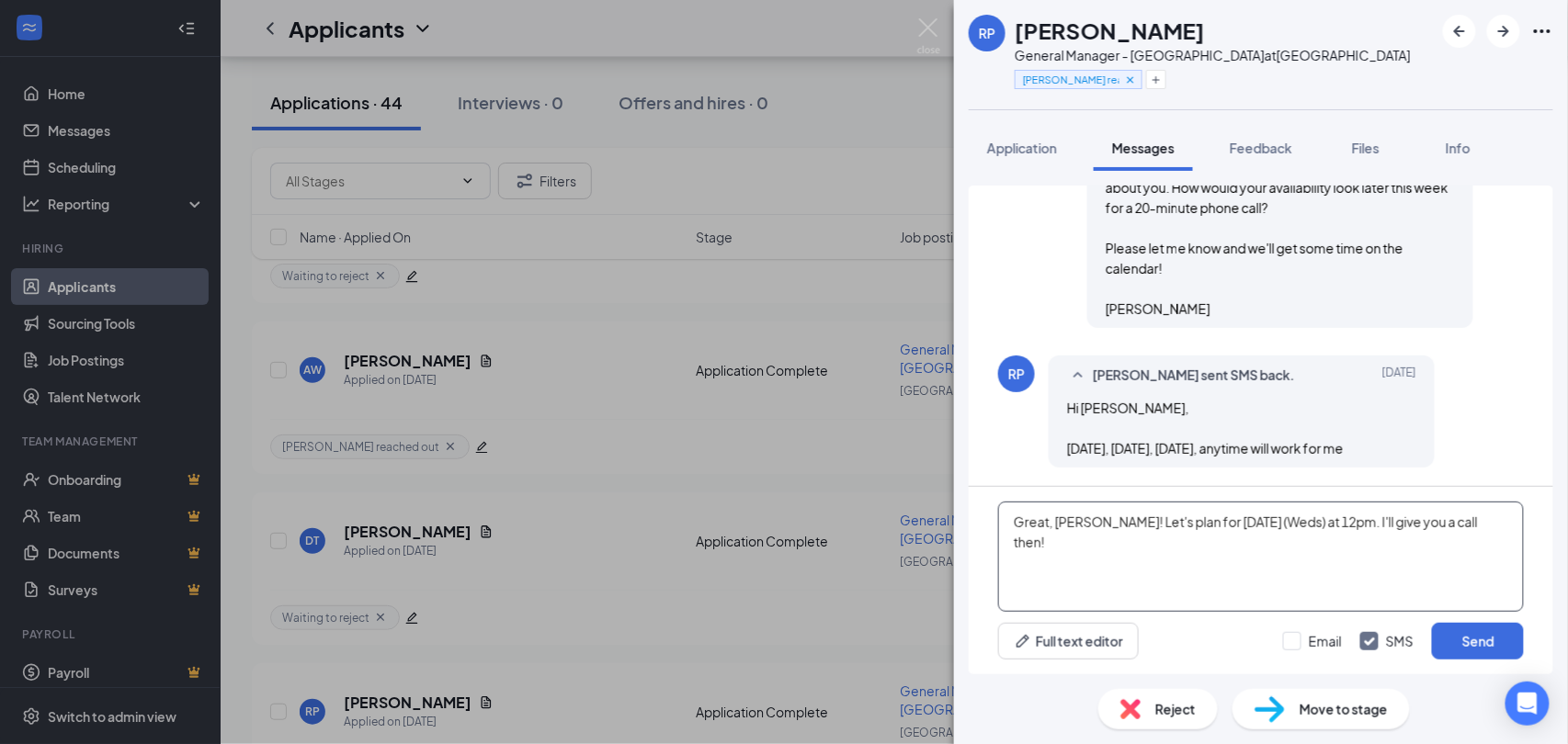
drag, startPoint x: 1172, startPoint y: 519, endPoint x: 1315, endPoint y: 504, distance: 143.8
click at [1315, 504] on textarea "Great, [PERSON_NAME]! Let's plan for [DATE] (Weds) at 12pm. I'll give you a cal…" at bounding box center [1261, 556] width 526 height 110
type textarea "Great, [PERSON_NAME]! Let's plan for [DATE] at 11am. I'll give you a call then!"
click at [1470, 638] on button "Send" at bounding box center [1478, 642] width 92 height 36
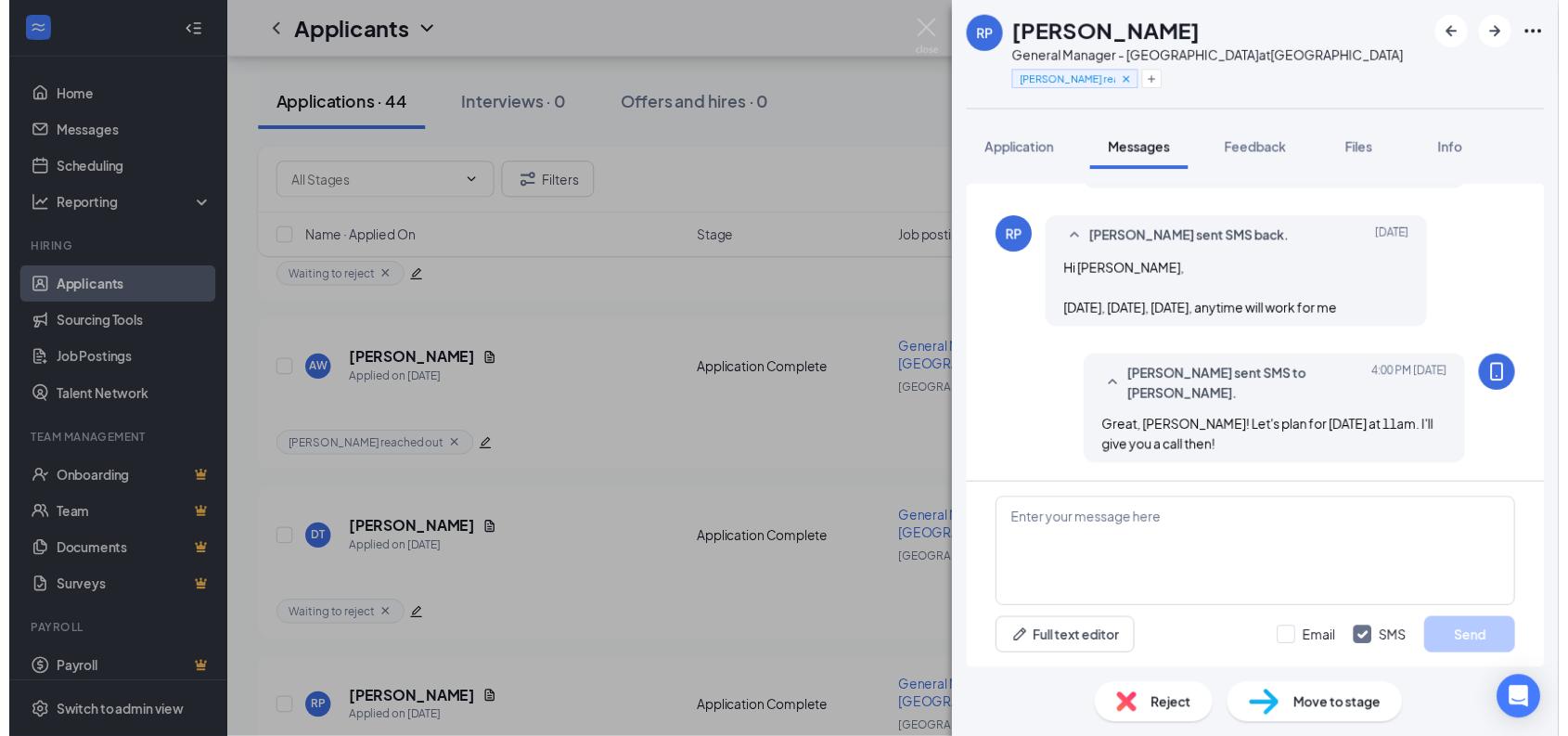
scroll to position [642, 0]
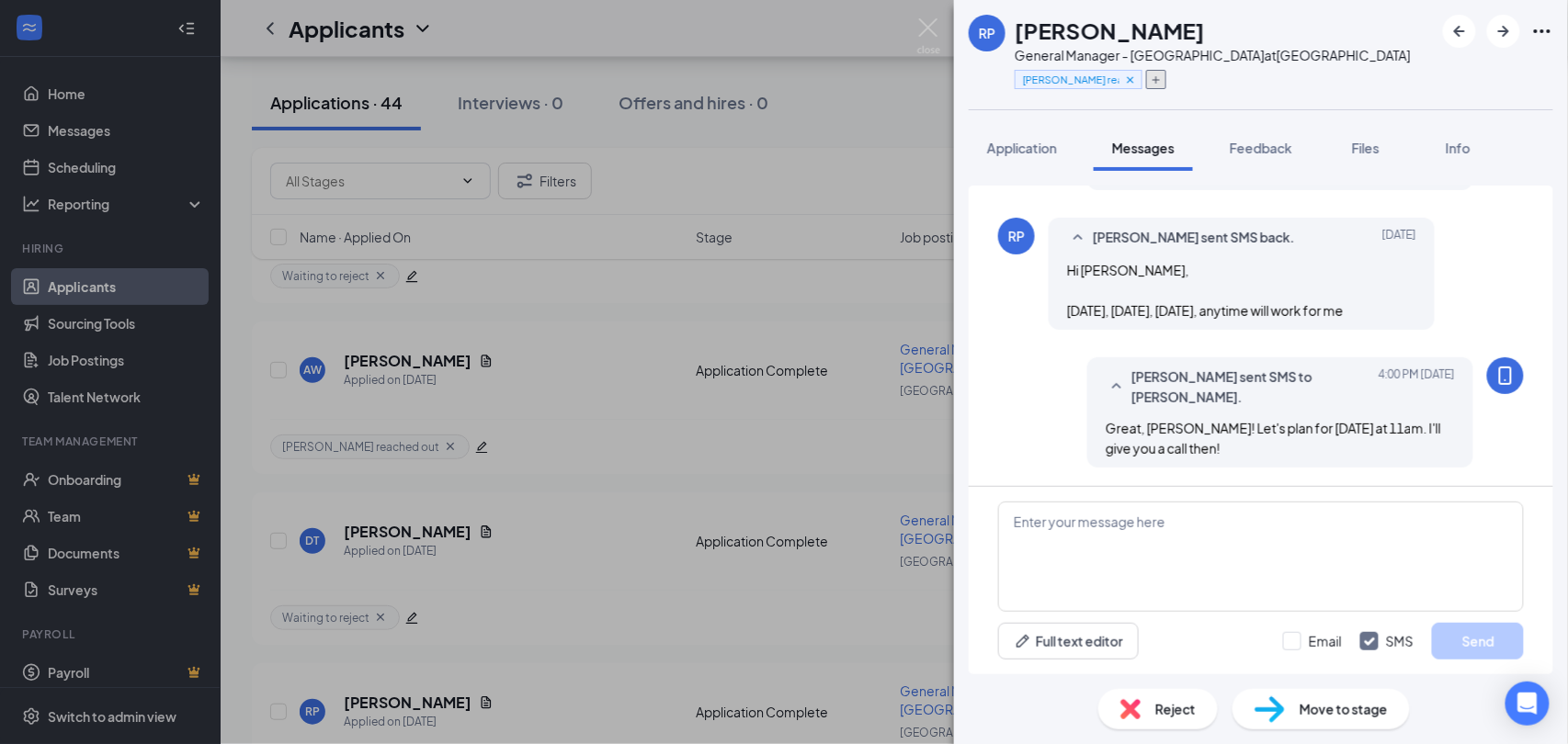
click at [1162, 86] on button "button" at bounding box center [1155, 79] width 20 height 19
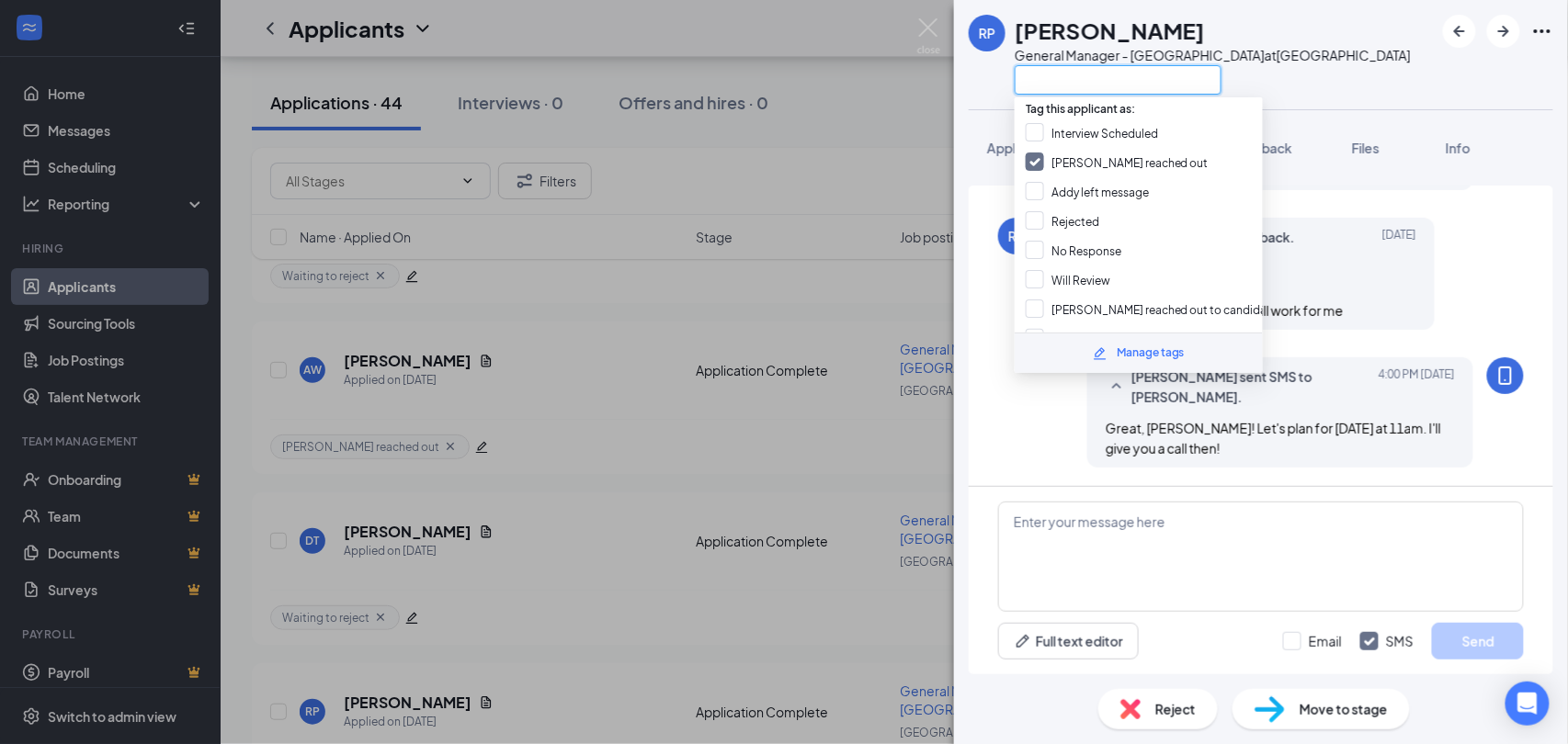
click at [1058, 79] on input "text" at bounding box center [1118, 79] width 207 height 30
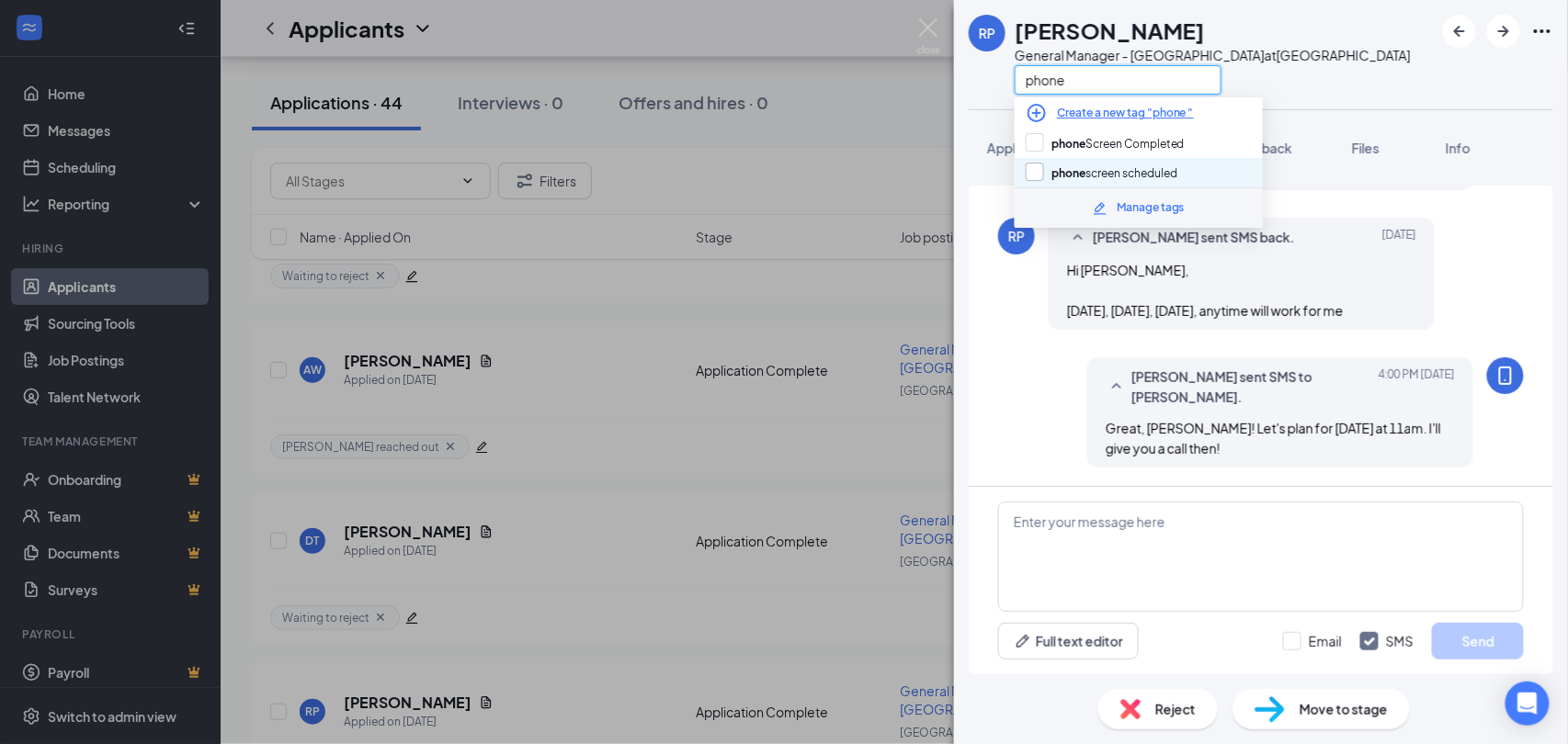
type input "phone"
click at [1096, 169] on input "phone screen scheduled" at bounding box center [1102, 172] width 151 height 20
checkbox input "true"
click at [930, 28] on img at bounding box center [929, 35] width 23 height 35
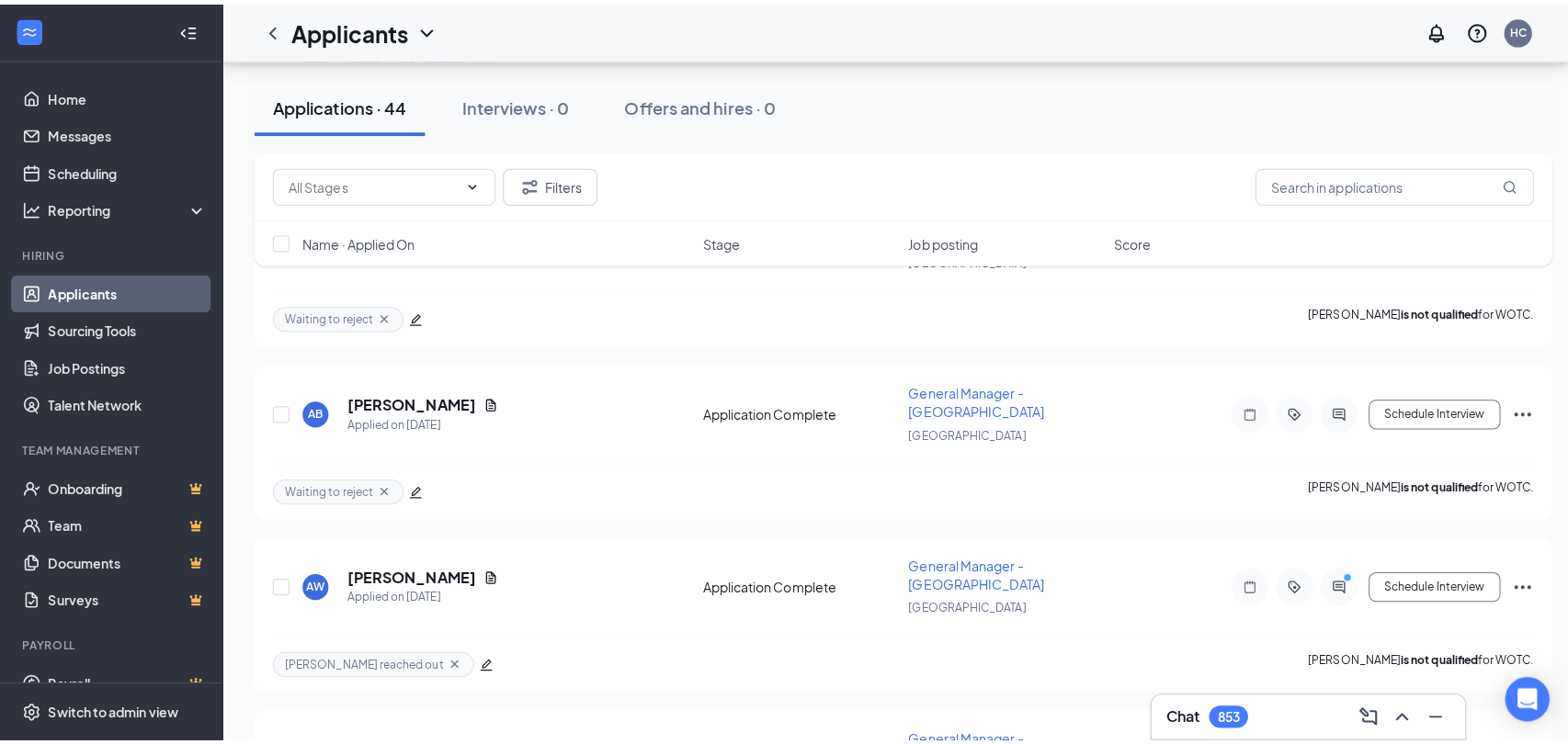
scroll to position [2018, 0]
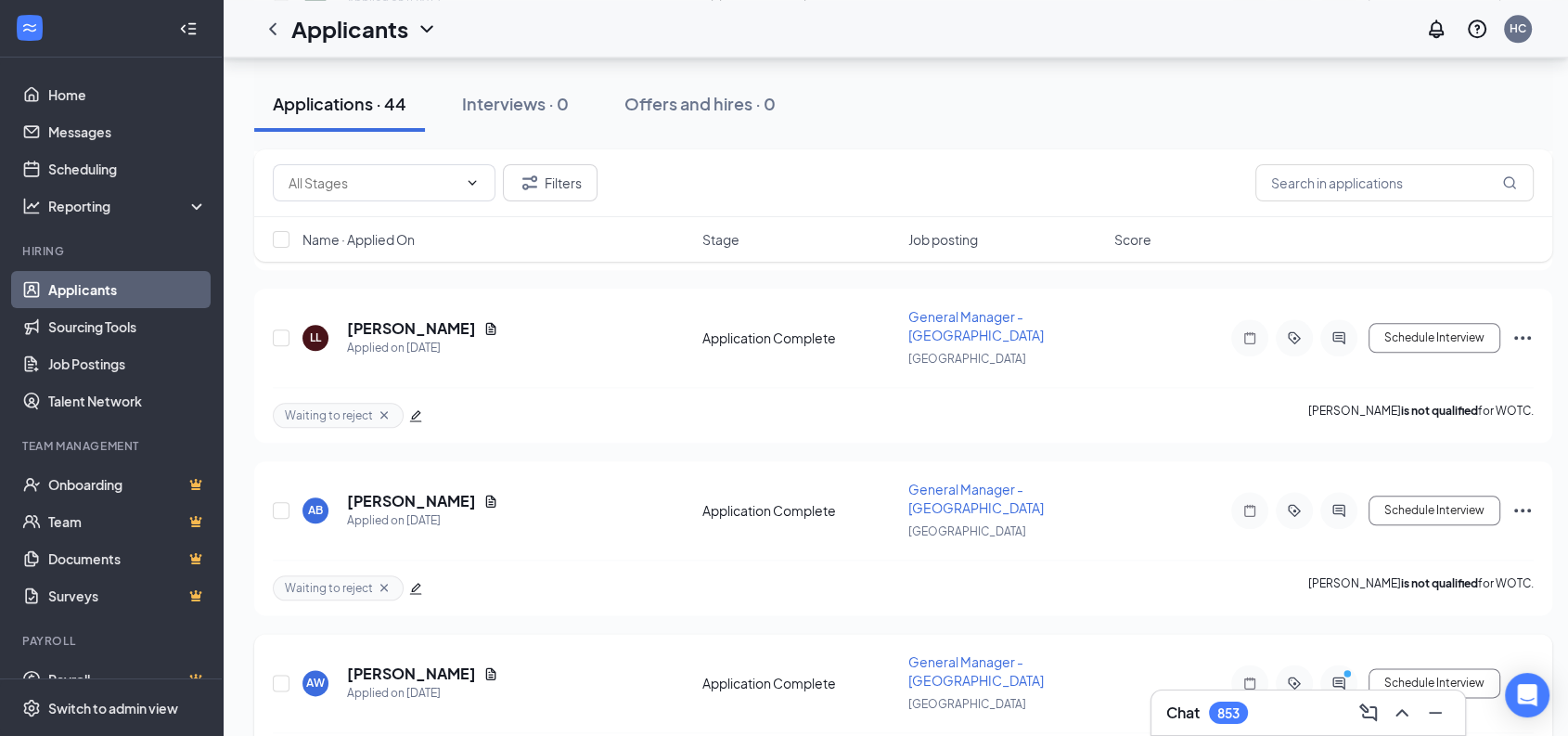
click at [1350, 664] on div at bounding box center [1338, 683] width 37 height 37
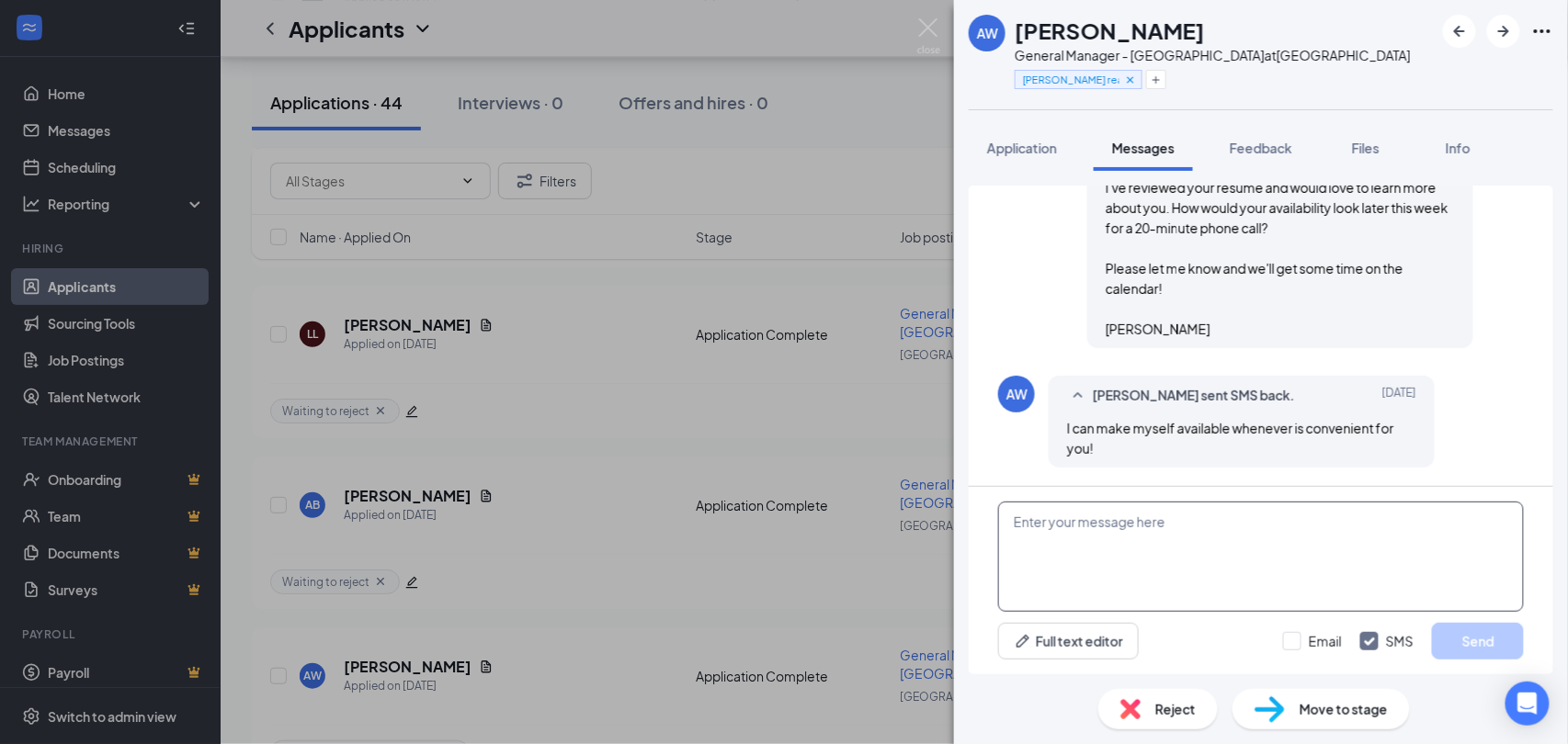
scroll to position [650, 0]
click at [1237, 547] on textarea at bounding box center [1261, 556] width 526 height 110
paste textarea "Great, [PERSON_NAME]! Let's plan for [DATE] (Weds) at 12pm. I'll give you a cal…"
click at [1059, 519] on textarea "Great, [PERSON_NAME]! Let's plan for [DATE] (Weds) at 12pm. I'll give you a cal…" at bounding box center [1261, 556] width 526 height 110
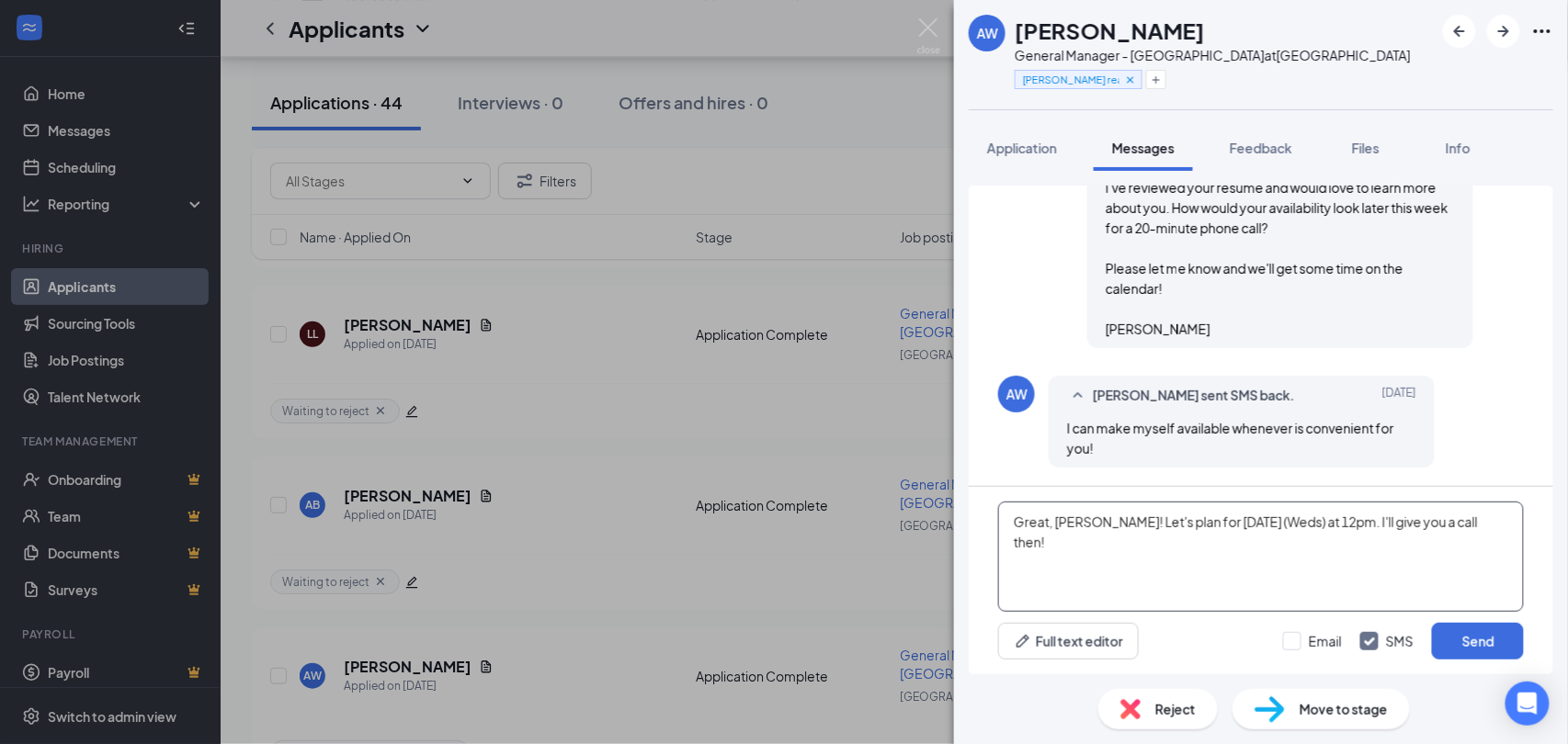
drag, startPoint x: 1182, startPoint y: 525, endPoint x: 1326, endPoint y: 520, distance: 144.1
click at [1326, 520] on textarea "Great, [PERSON_NAME]! Let's plan for [DATE] (Weds) at 12pm. I'll give you a cal…" at bounding box center [1261, 556] width 526 height 110
type textarea "Great, [PERSON_NAME]! Let's plan for [DATE] at 11:30am. I'll give you a call th…"
click at [1488, 636] on button "Send" at bounding box center [1478, 642] width 92 height 36
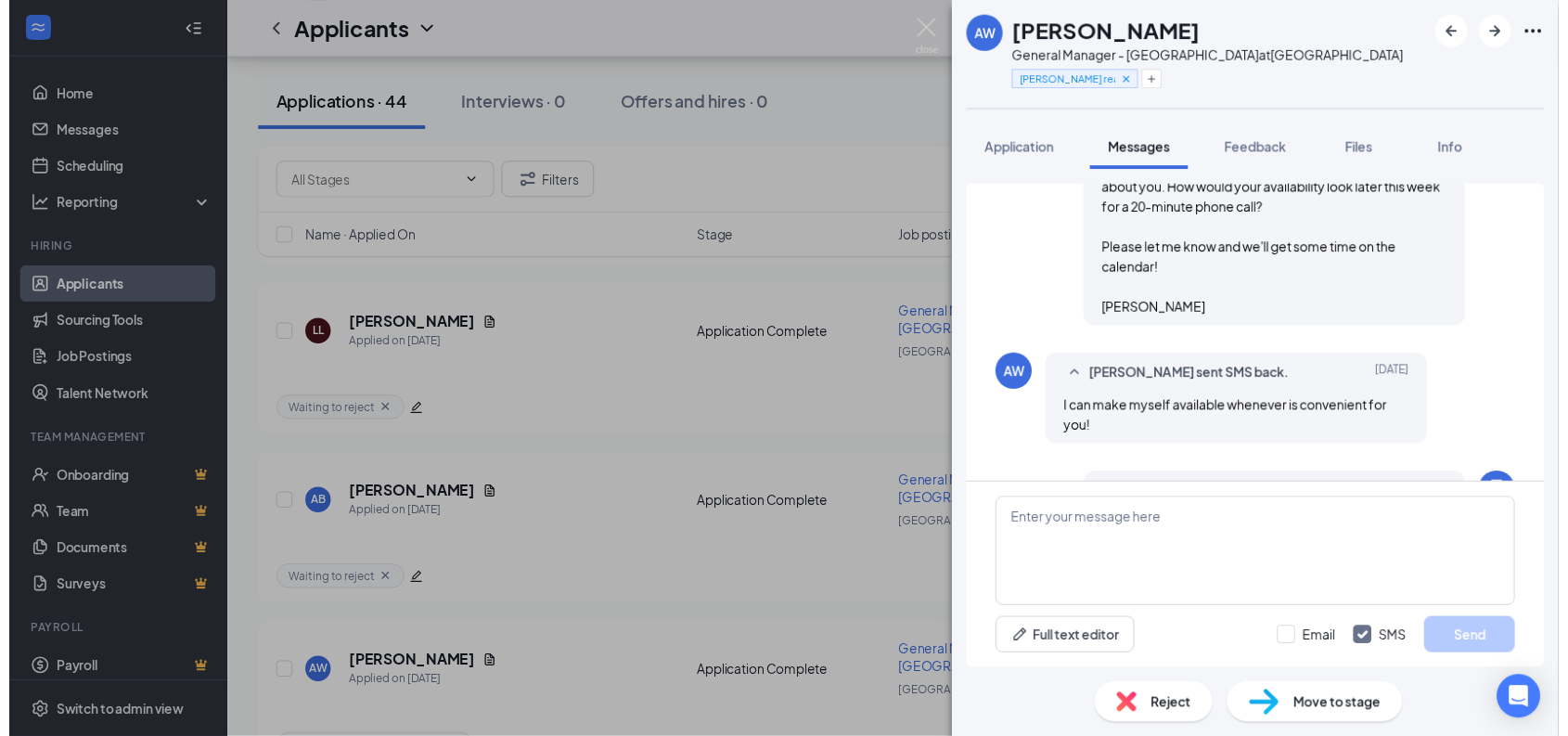
scroll to position [796, 0]
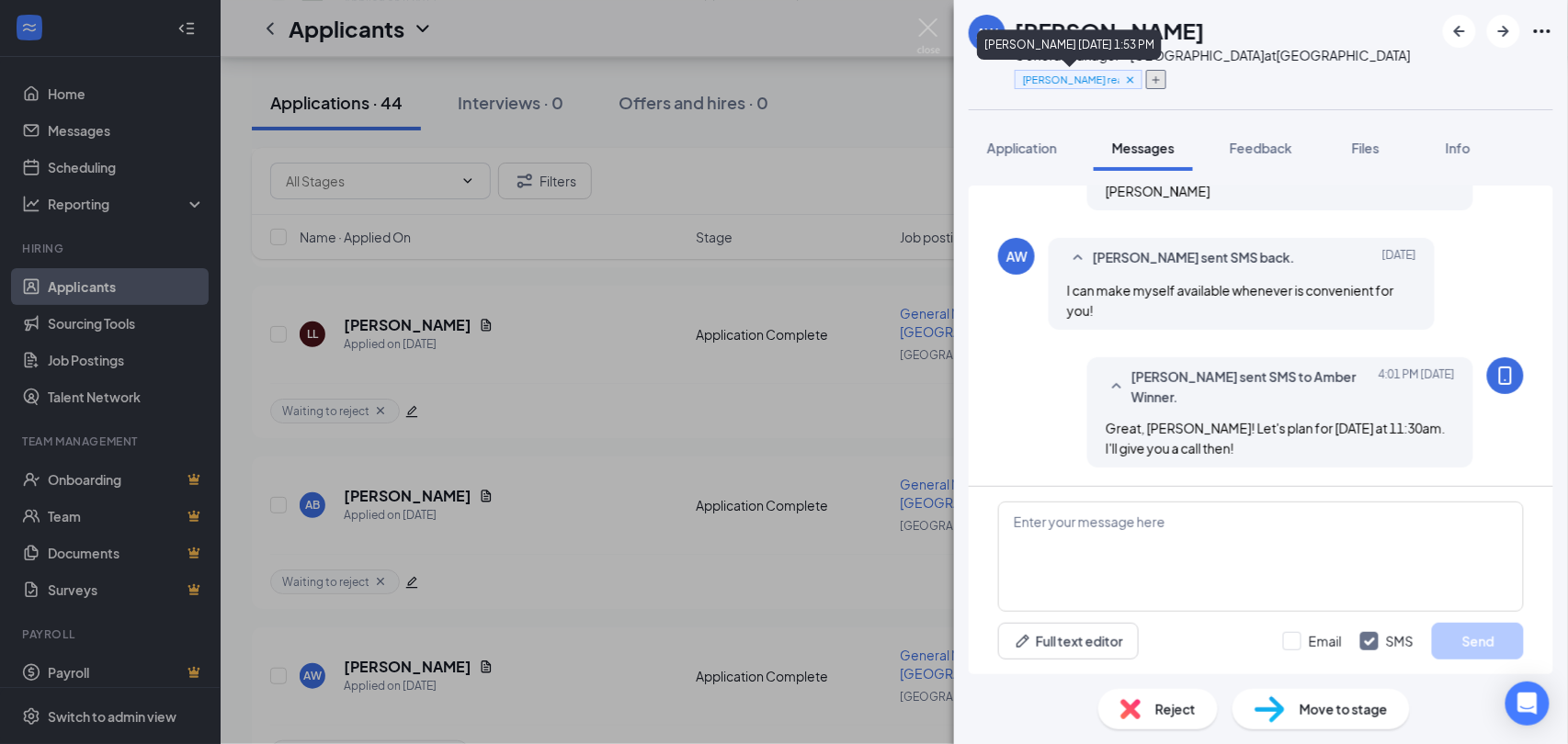
click at [1148, 80] on button "button" at bounding box center [1155, 79] width 20 height 19
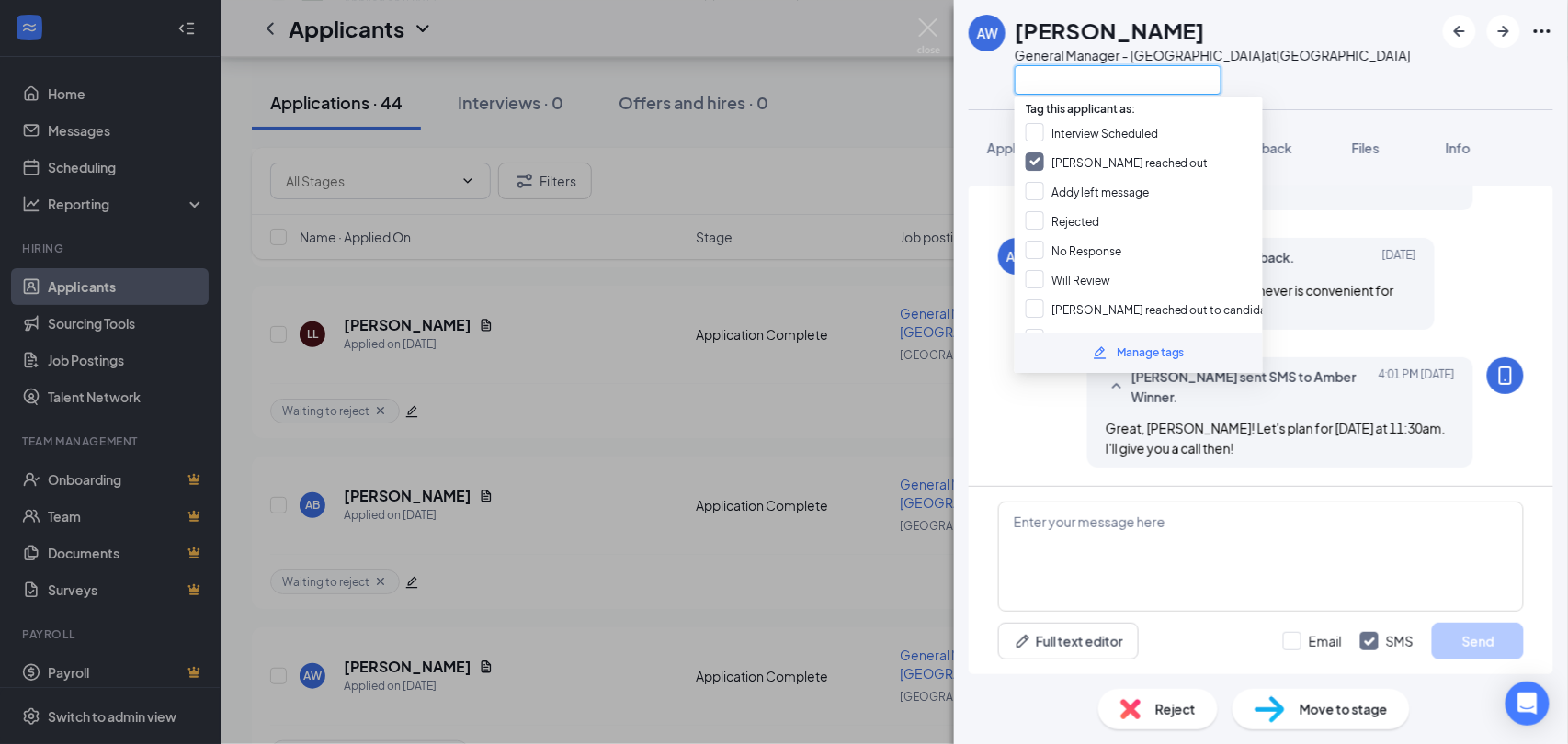
click at [1146, 79] on input "text" at bounding box center [1118, 79] width 207 height 30
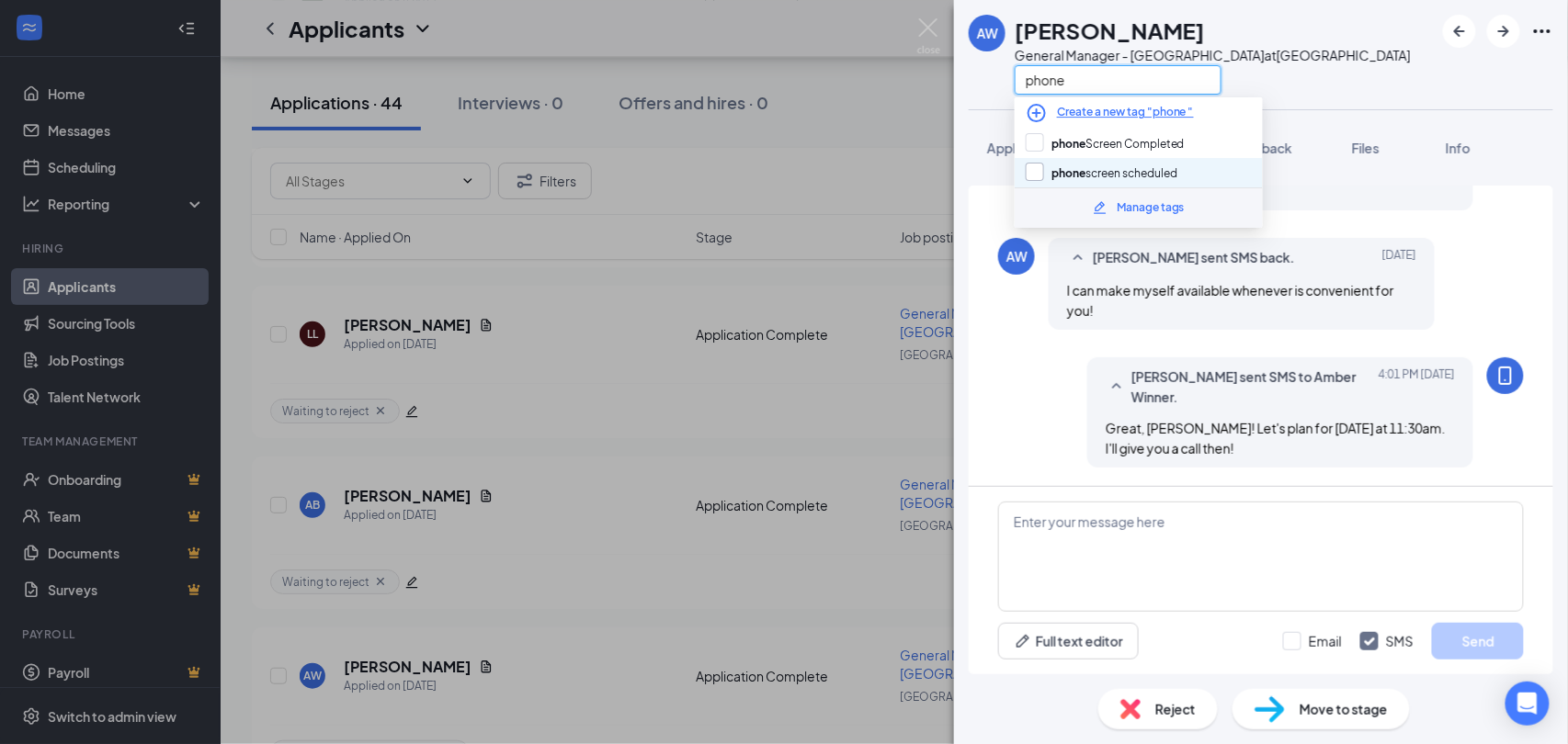
type input "phone"
click at [1124, 163] on input "phone screen scheduled" at bounding box center [1102, 172] width 151 height 20
checkbox input "true"
click at [910, 31] on div "AW Amber Winner General Manager - [GEOGRAPHIC_DATA] at [GEOGRAPHIC_DATA] phone …" at bounding box center [784, 372] width 1568 height 744
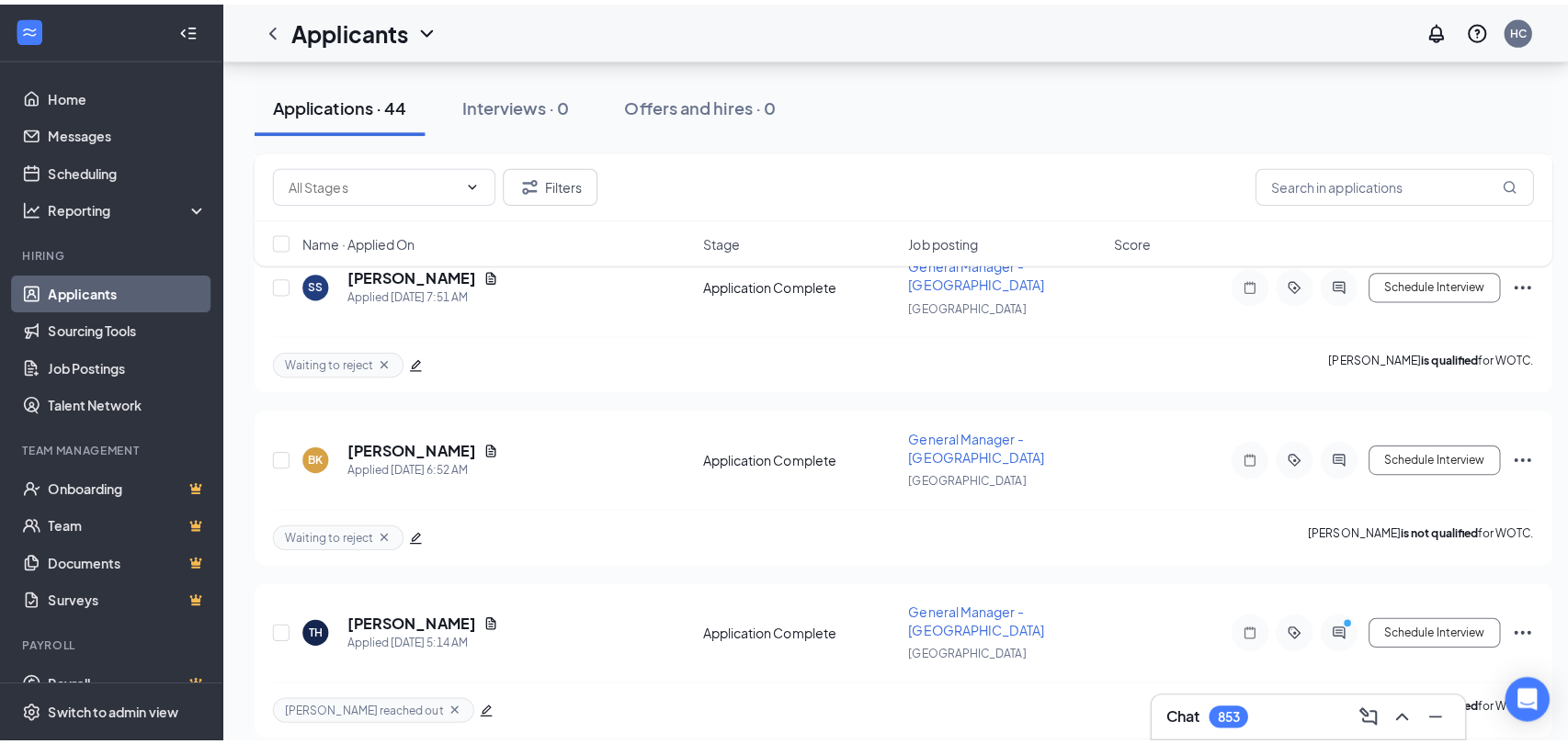
scroll to position [691, 0]
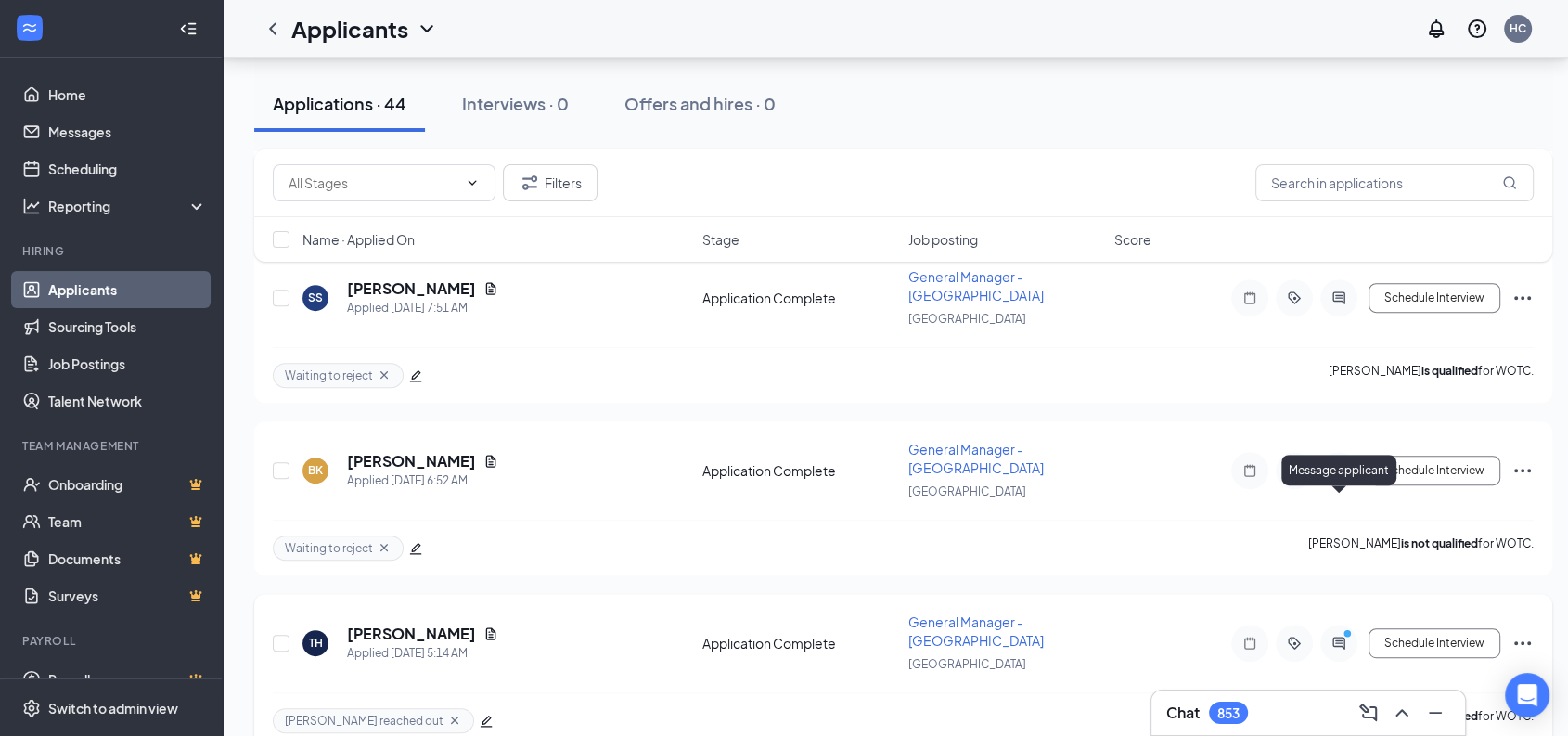
click at [1337, 636] on icon "ActiveChat" at bounding box center [1338, 642] width 12 height 12
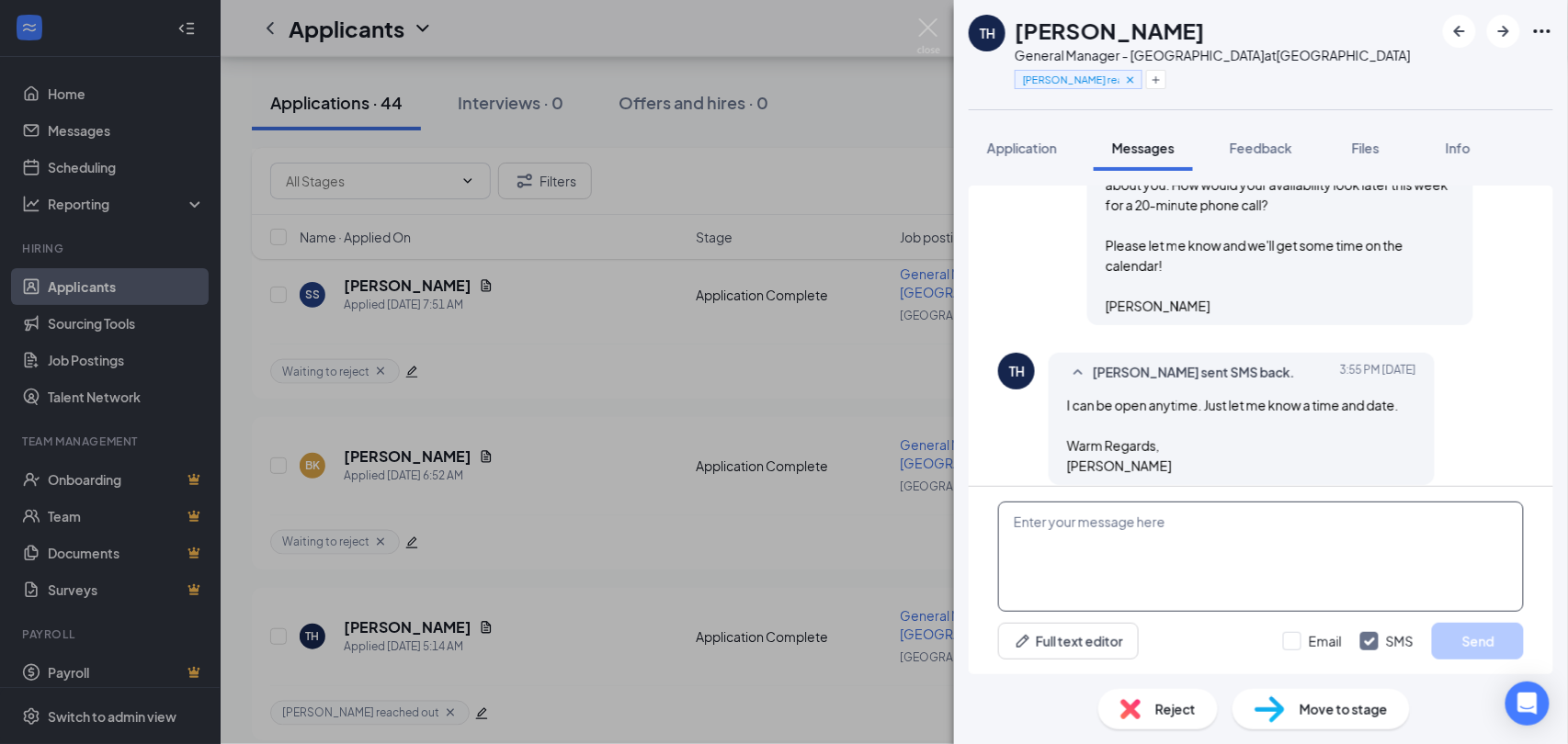
scroll to position [518, 0]
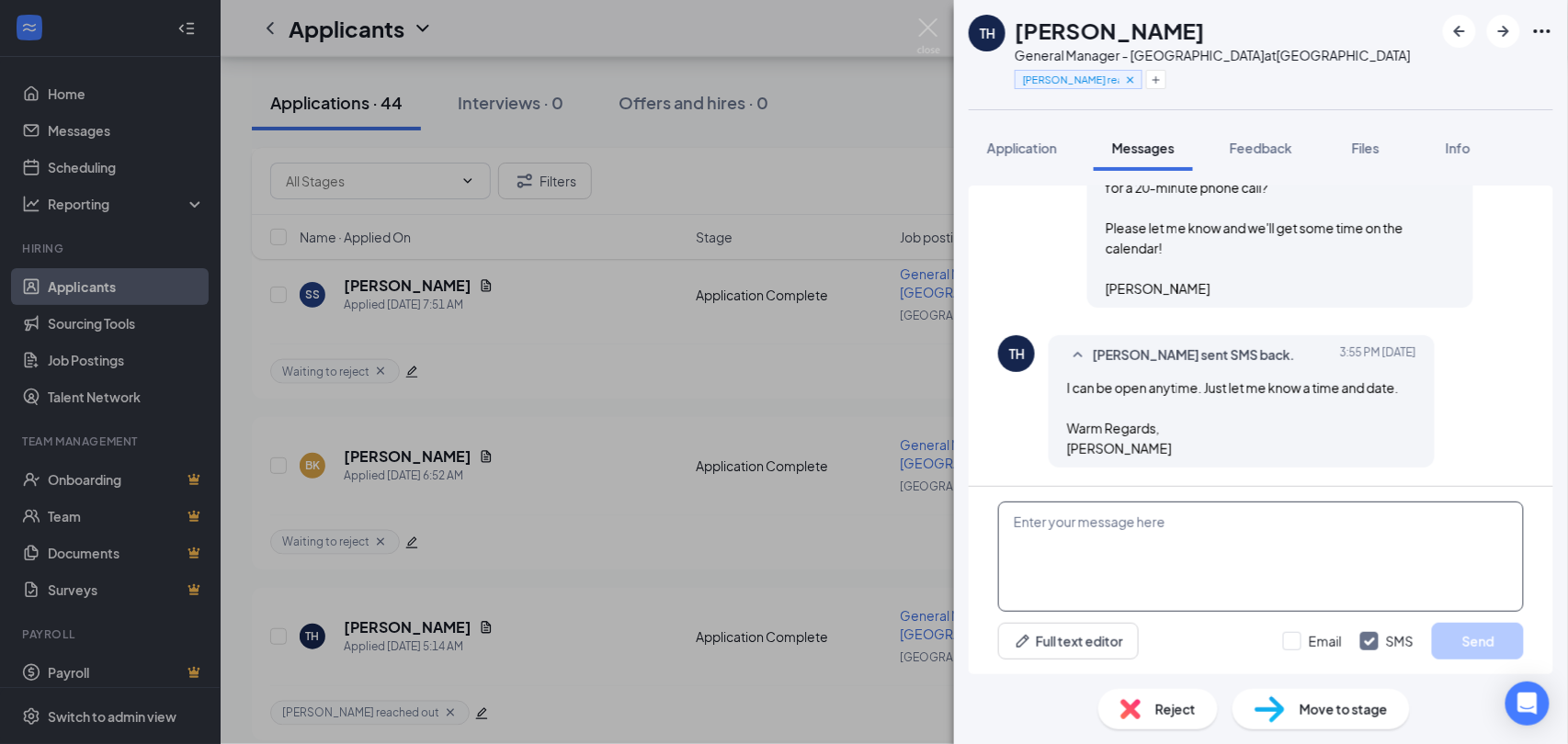
click at [1180, 559] on textarea at bounding box center [1261, 556] width 526 height 110
paste textarea "Great, [PERSON_NAME]! Let's plan for [DATE] (Weds) at 12pm. I'll give you a cal…"
click at [1064, 518] on textarea "Great, [PERSON_NAME]! Let's plan for [DATE] (Weds) at 12pm. I'll give you a cal…" at bounding box center [1261, 556] width 526 height 110
click at [1193, 518] on textarea "Great, [PERSON_NAME]! Let's plan for [DATE] (Weds) at 12pm. I'll give you a cal…" at bounding box center [1261, 556] width 526 height 110
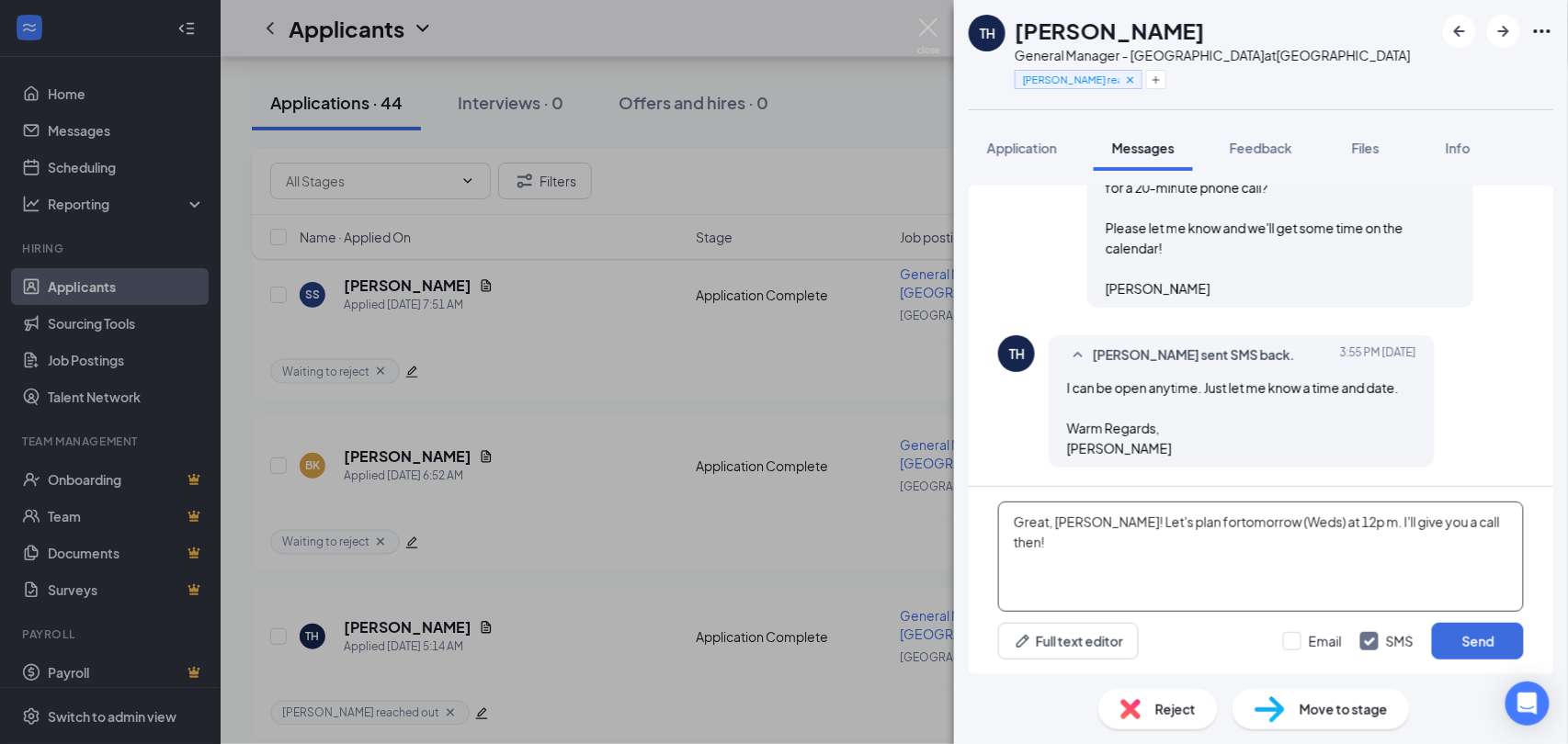
click at [1350, 524] on textarea "Great, [PERSON_NAME]! Let's plan fortomorrow (Weds) at 12p m. I'll give you a c…" at bounding box center [1261, 556] width 526 height 110
drag, startPoint x: 1339, startPoint y: 523, endPoint x: 1202, endPoint y: 497, distance: 139.4
click at [1202, 497] on div "Great, [PERSON_NAME]! Let's plan fortomorrow (Weds) at 12p m. I'll give you a c…" at bounding box center [1261, 581] width 584 height 188
type textarea "Great, [PERSON_NAME]! Let's plan for [DATE] at 10:30am. I'll give you a call th…"
click at [1506, 643] on button "Send" at bounding box center [1478, 642] width 92 height 36
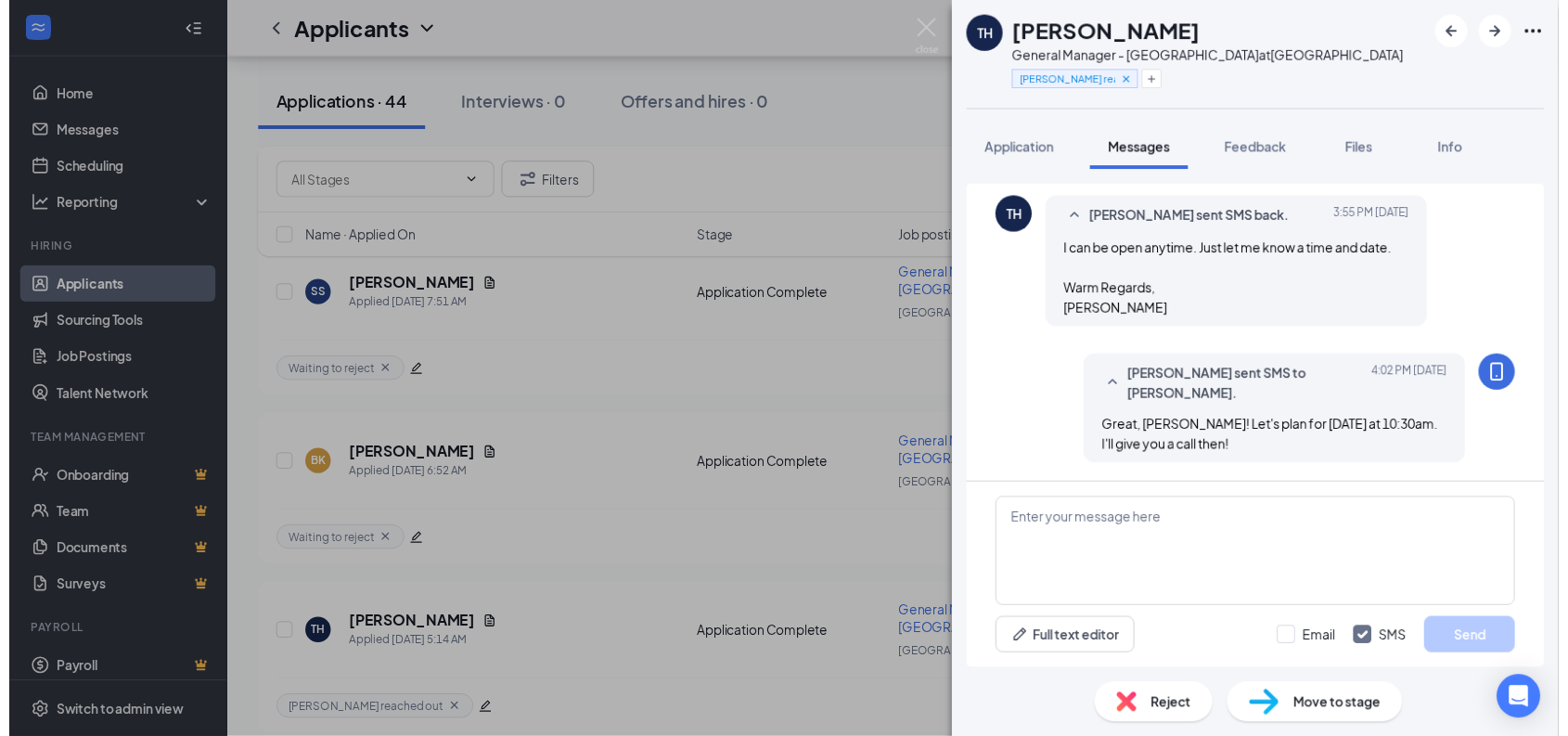
scroll to position [662, 0]
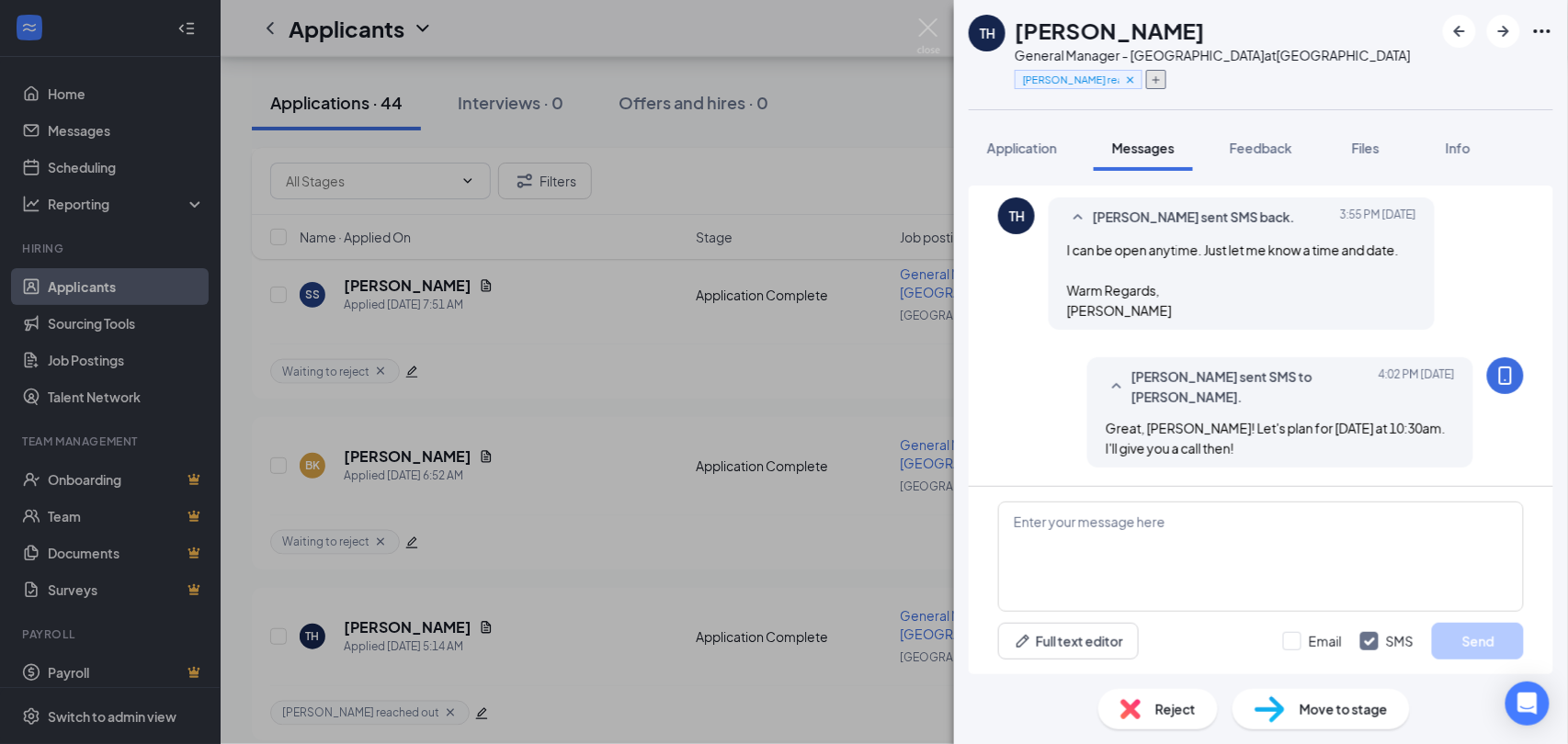
click at [1154, 78] on icon "Plus" at bounding box center [1156, 80] width 11 height 11
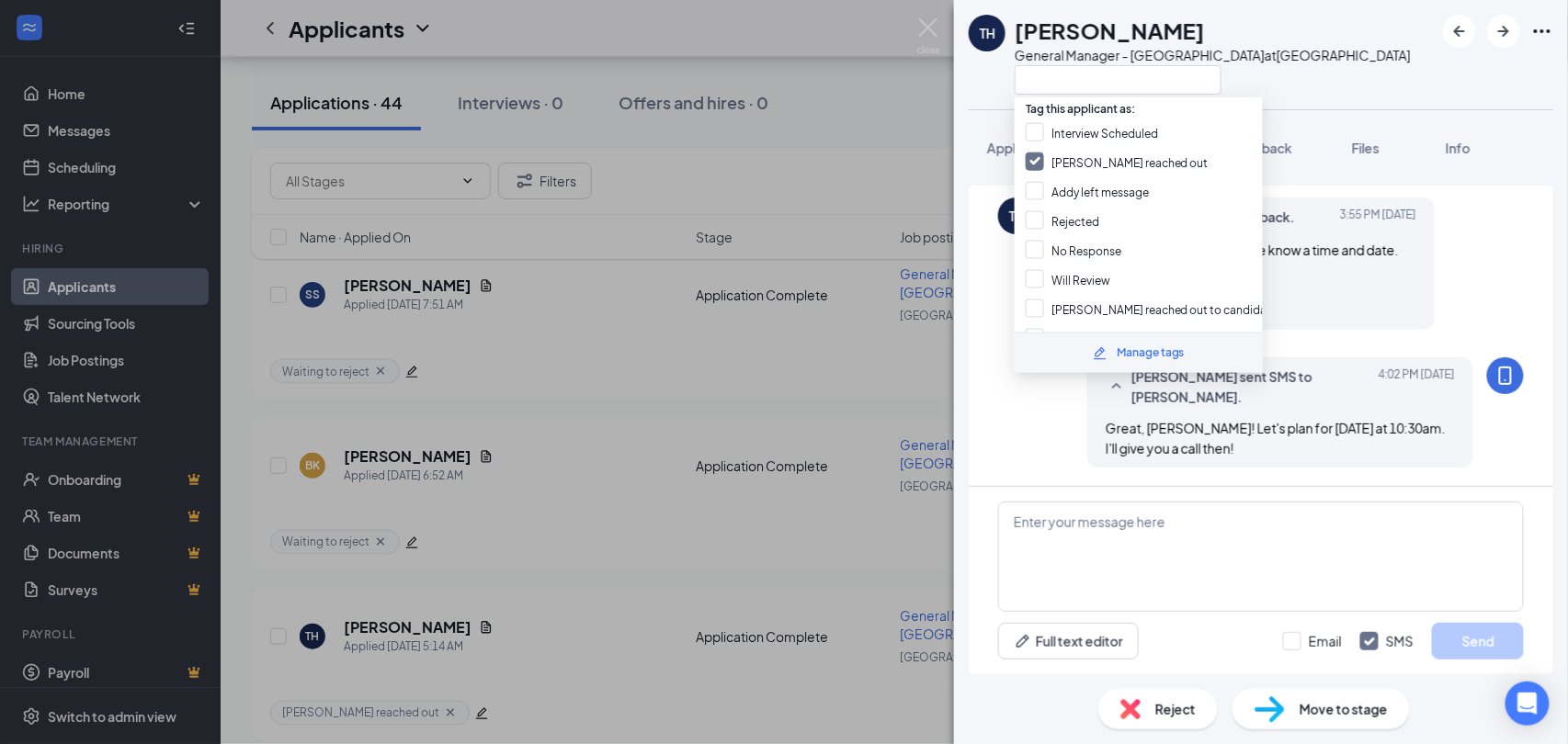
click at [1067, 56] on div "General Manager - [GEOGRAPHIC_DATA] at [GEOGRAPHIC_DATA]" at bounding box center [1213, 55] width 397 height 18
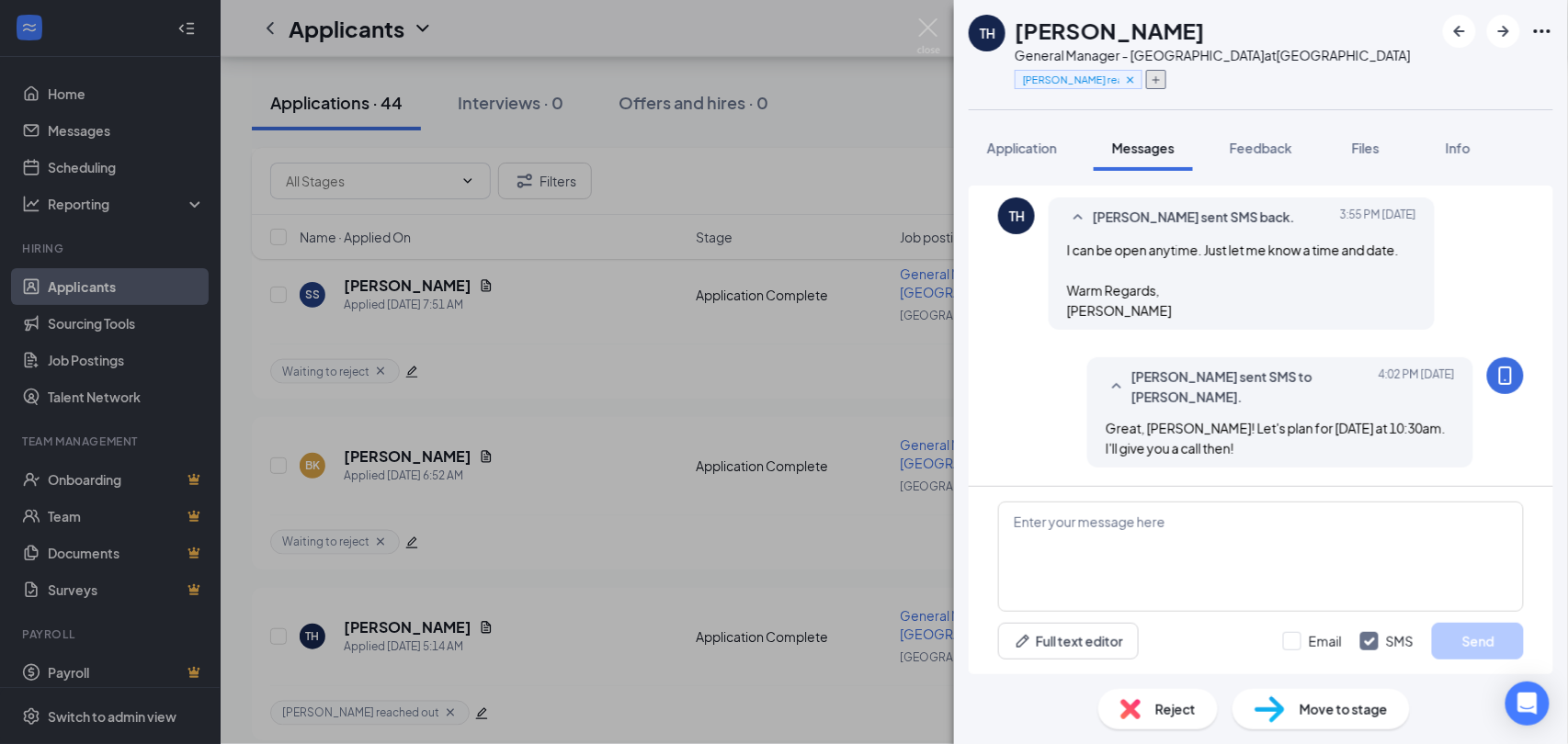
click at [1161, 76] on icon "Plus" at bounding box center [1156, 80] width 11 height 11
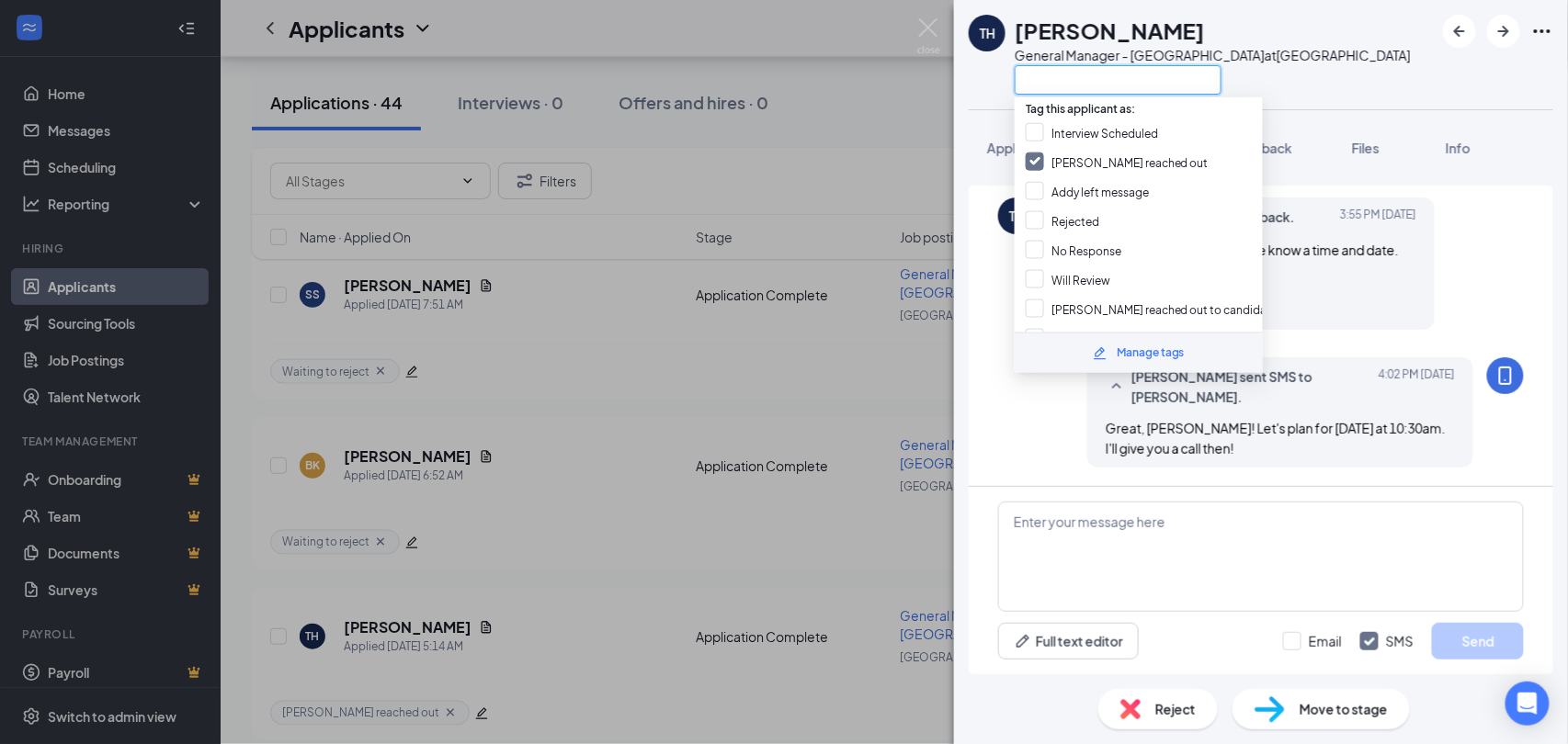
click at [1145, 79] on input "text" at bounding box center [1118, 79] width 207 height 30
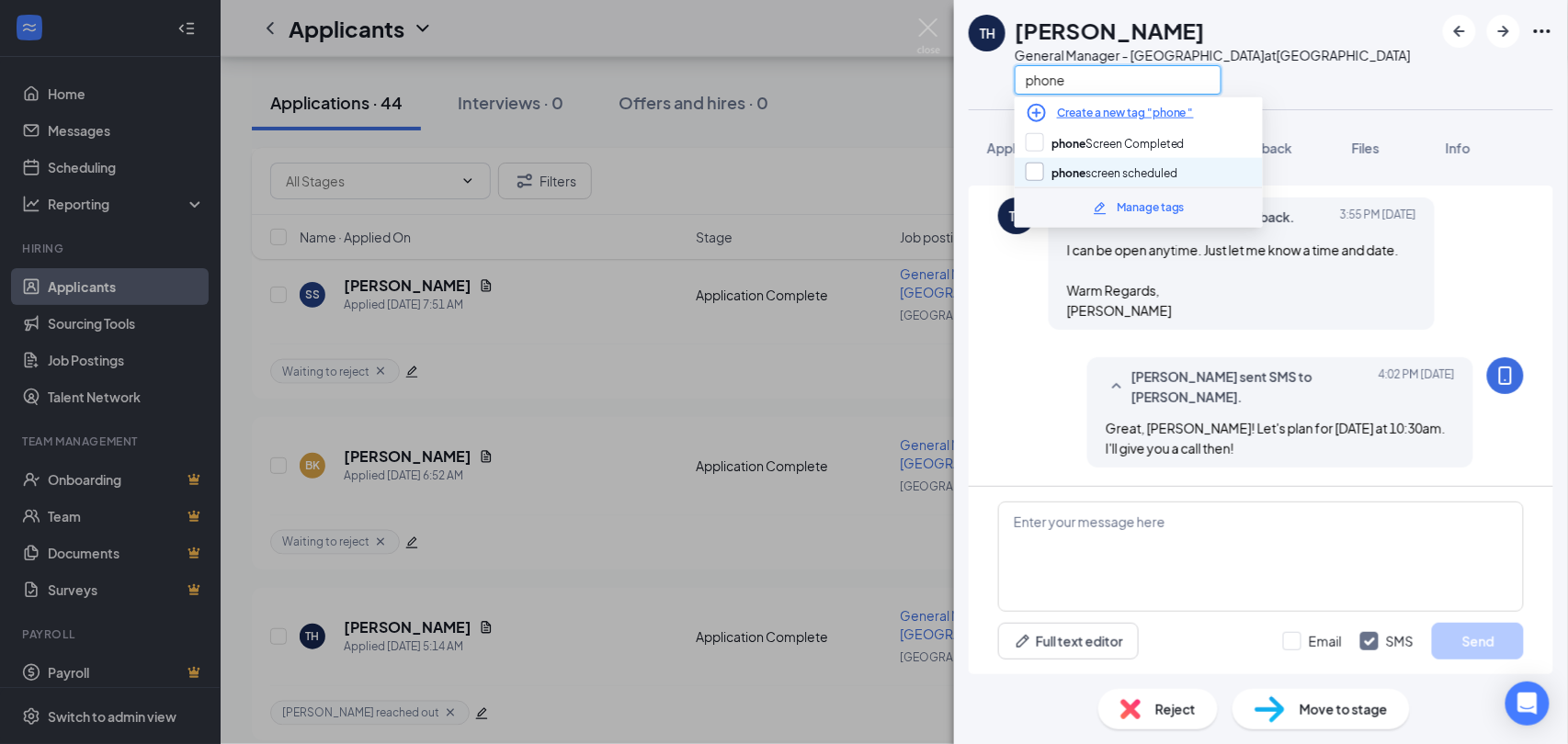
type input "phone"
click at [1137, 173] on input "phone screen scheduled" at bounding box center [1102, 172] width 151 height 20
checkbox input "true"
click at [926, 34] on img at bounding box center [929, 35] width 23 height 35
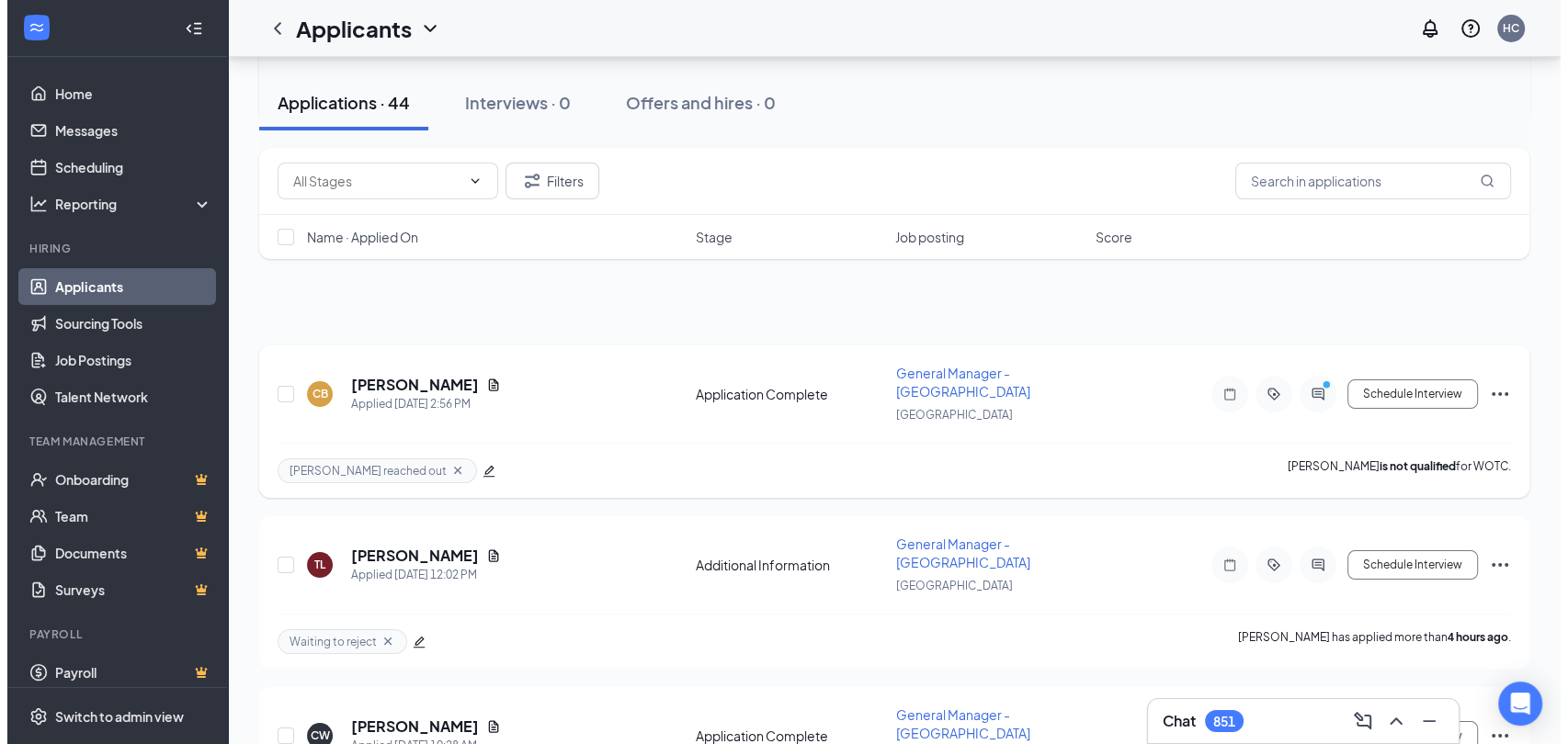
scroll to position [283, 0]
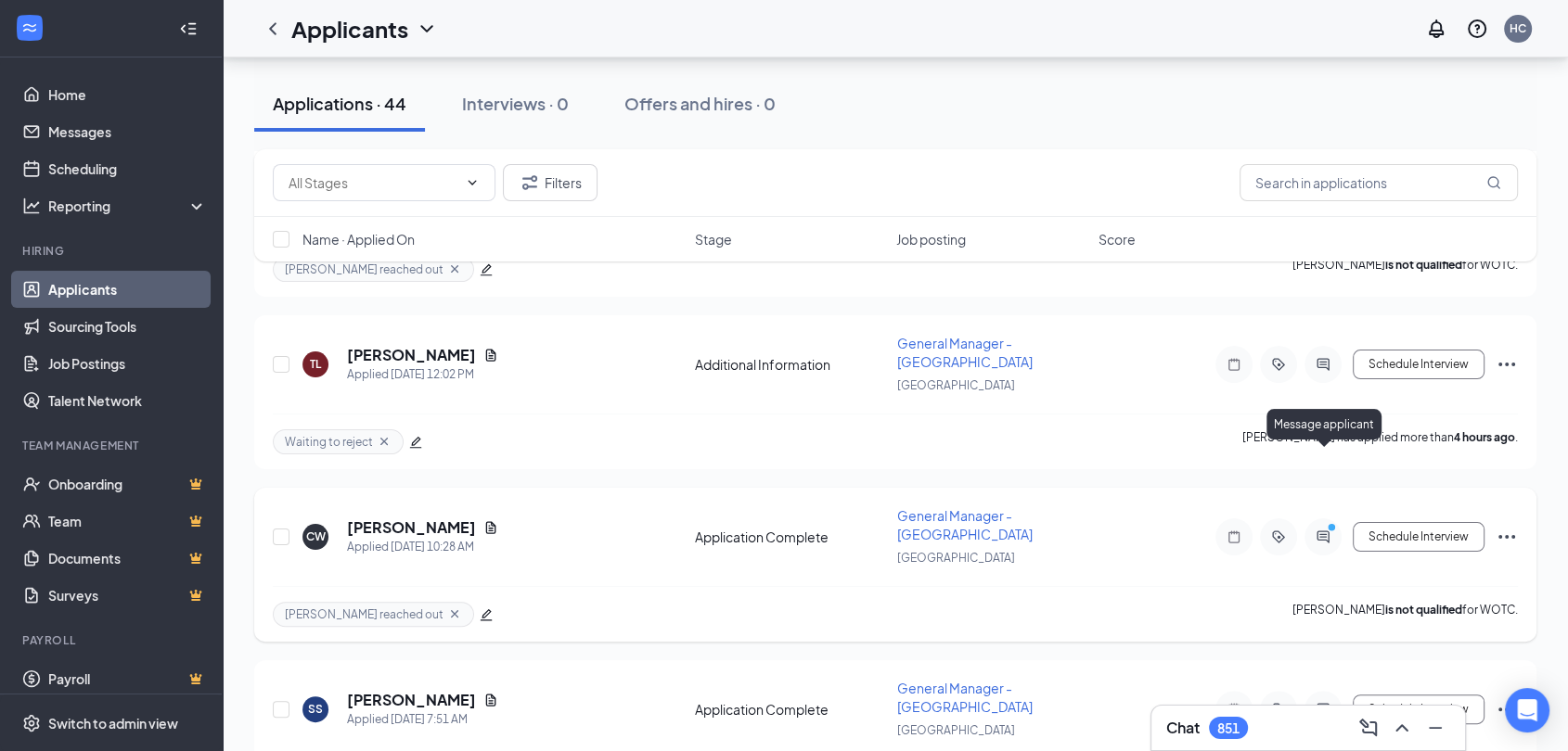
click at [1332, 523] on circle "PrimaryDot" at bounding box center [1330, 527] width 9 height 9
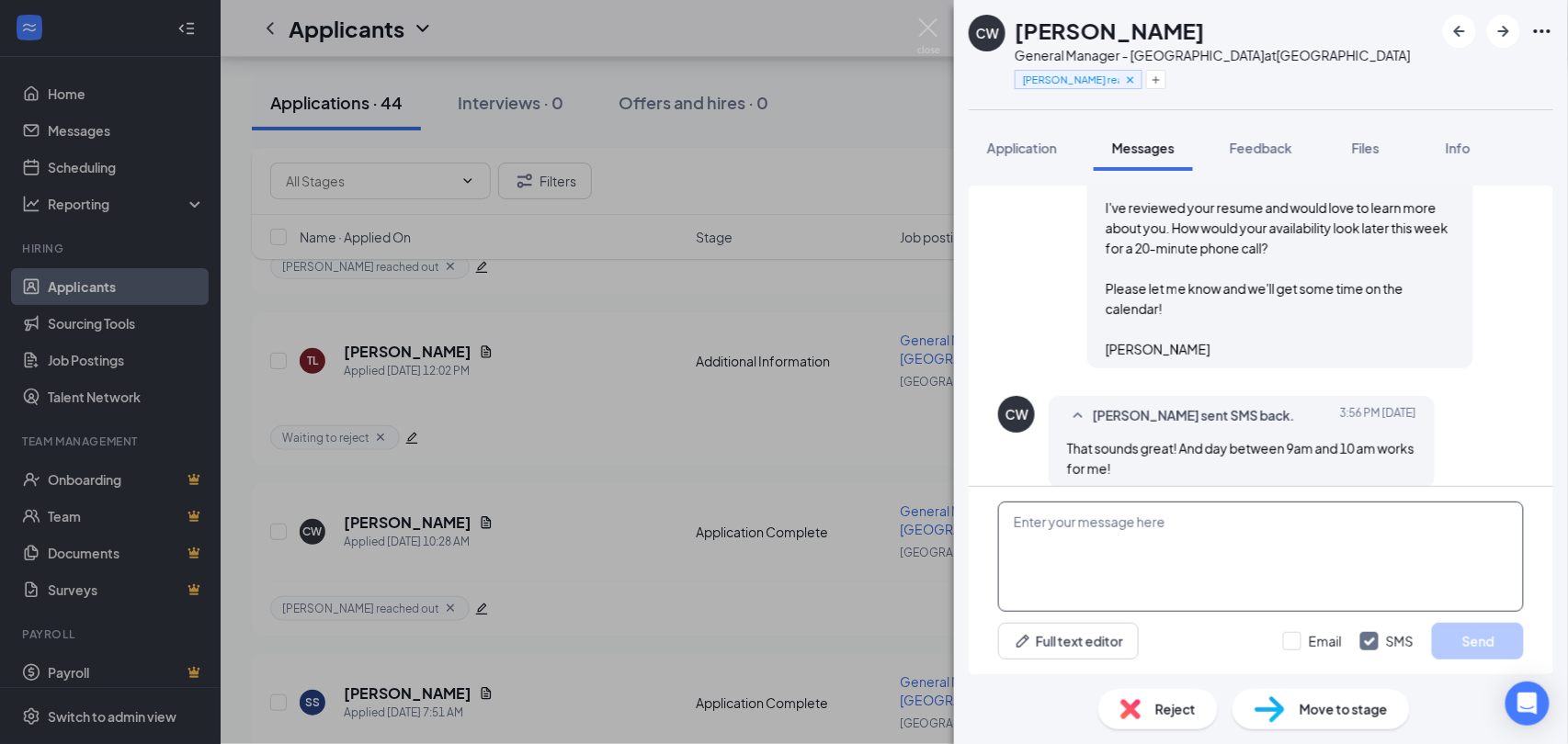
scroll to position [650, 0]
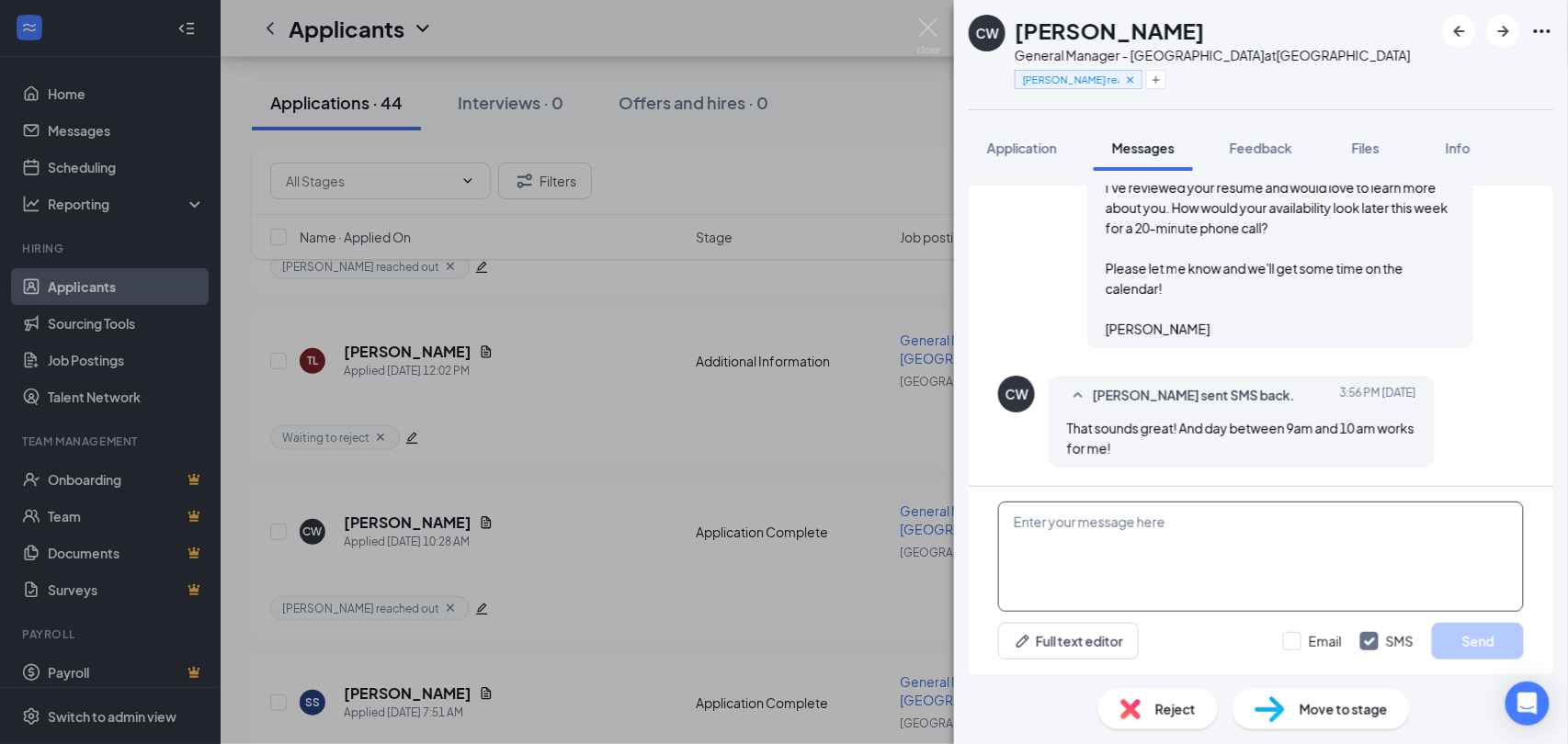
click at [1281, 545] on textarea at bounding box center [1261, 556] width 526 height 110
paste textarea "Great, [PERSON_NAME]! Let's plan for [DATE] (Weds) at 12pm. I'll give you a cal…"
click at [1069, 523] on textarea "Great, [PERSON_NAME]! Let's plan for [DATE] (Weds) at 12pm. I'll give you a cal…" at bounding box center [1261, 556] width 526 height 110
drag, startPoint x: 1327, startPoint y: 520, endPoint x: 1307, endPoint y: 516, distance: 20.4
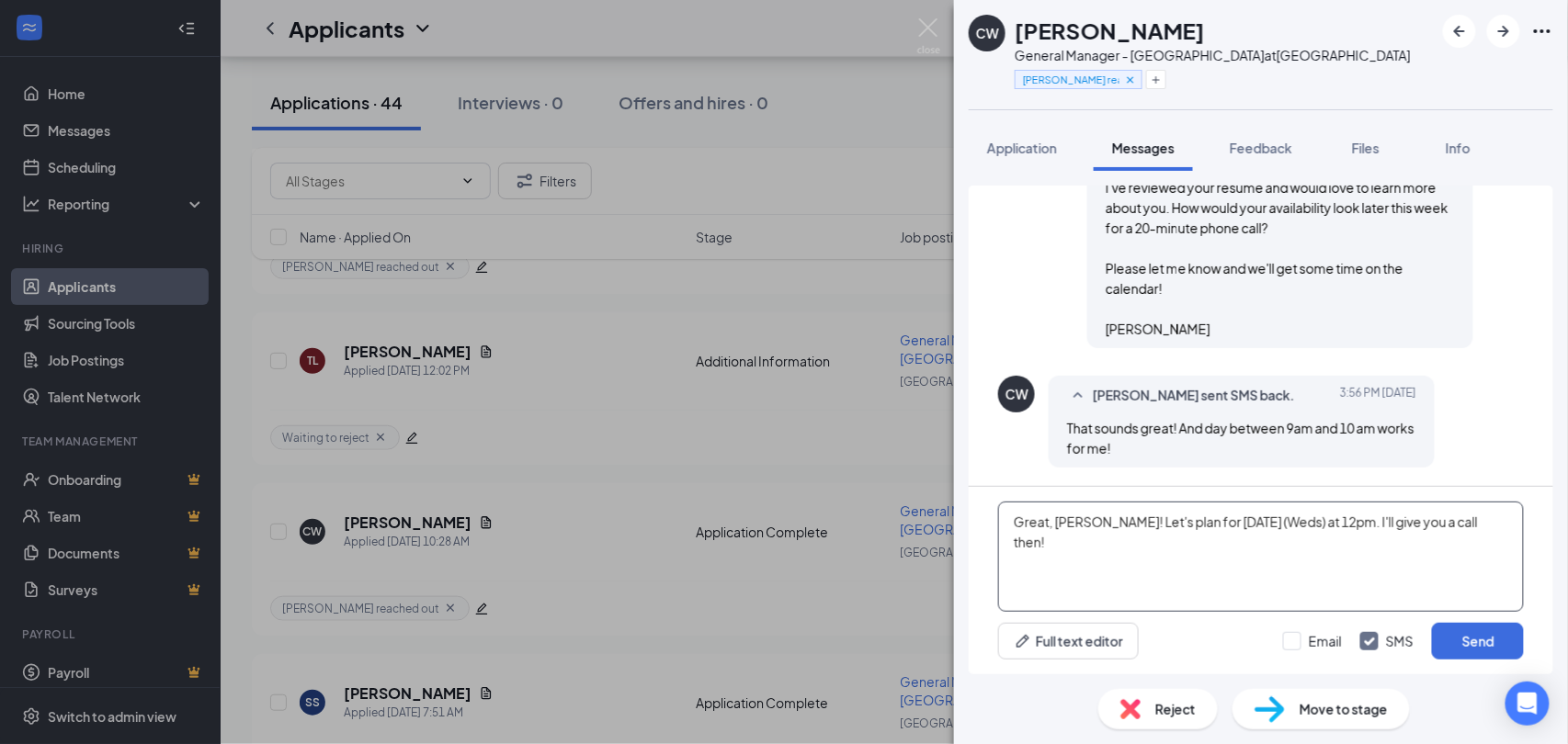
click at [1307, 516] on textarea "Great, [PERSON_NAME]! Let's plan for [DATE] (Weds) at 12pm. I'll give you a cal…" at bounding box center [1261, 556] width 526 height 110
type textarea "Great, [PERSON_NAME]! Let's plan for [DATE] (Weds) at 9:30am. I'll give you a c…"
click at [1465, 638] on button "Send" at bounding box center [1478, 642] width 92 height 36
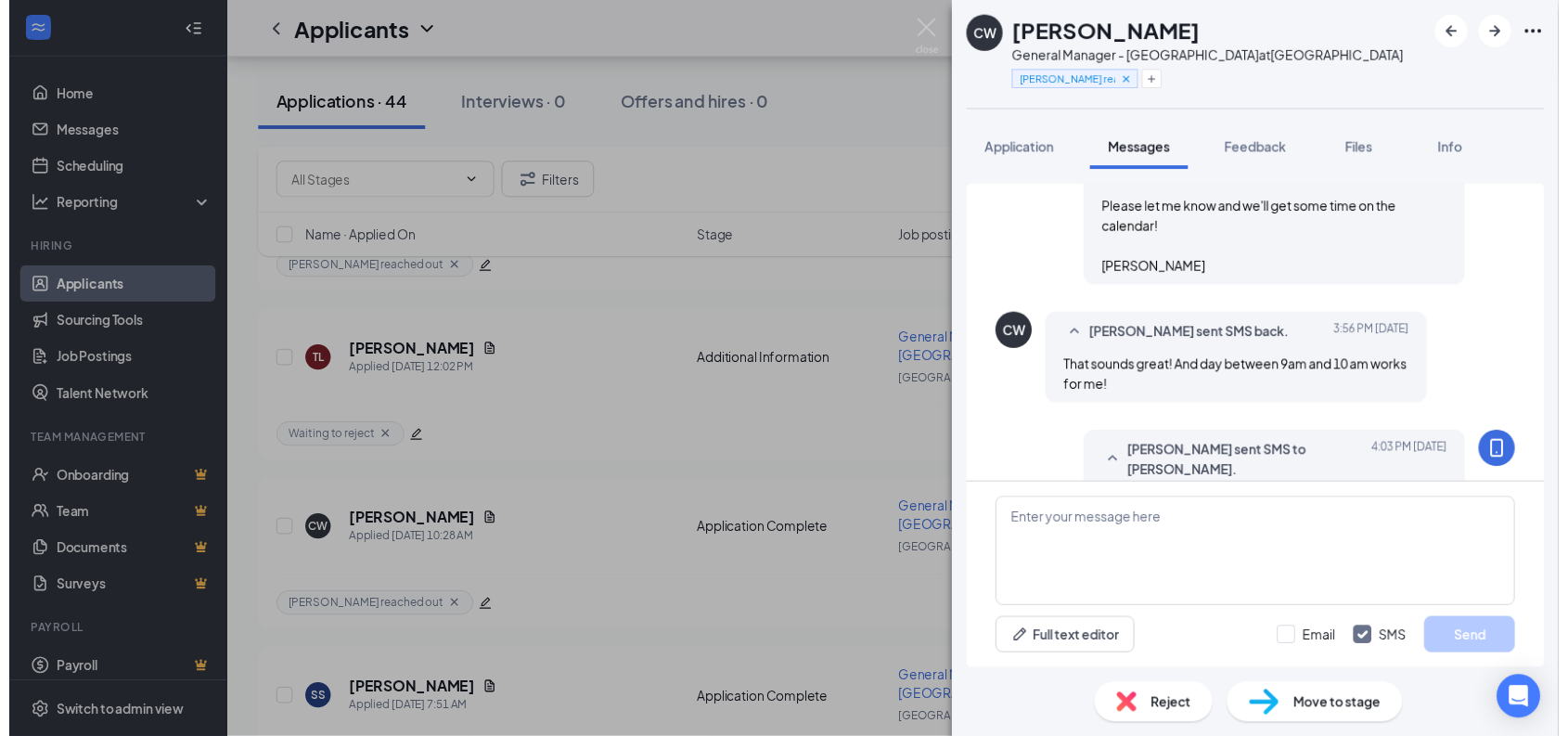
scroll to position [796, 0]
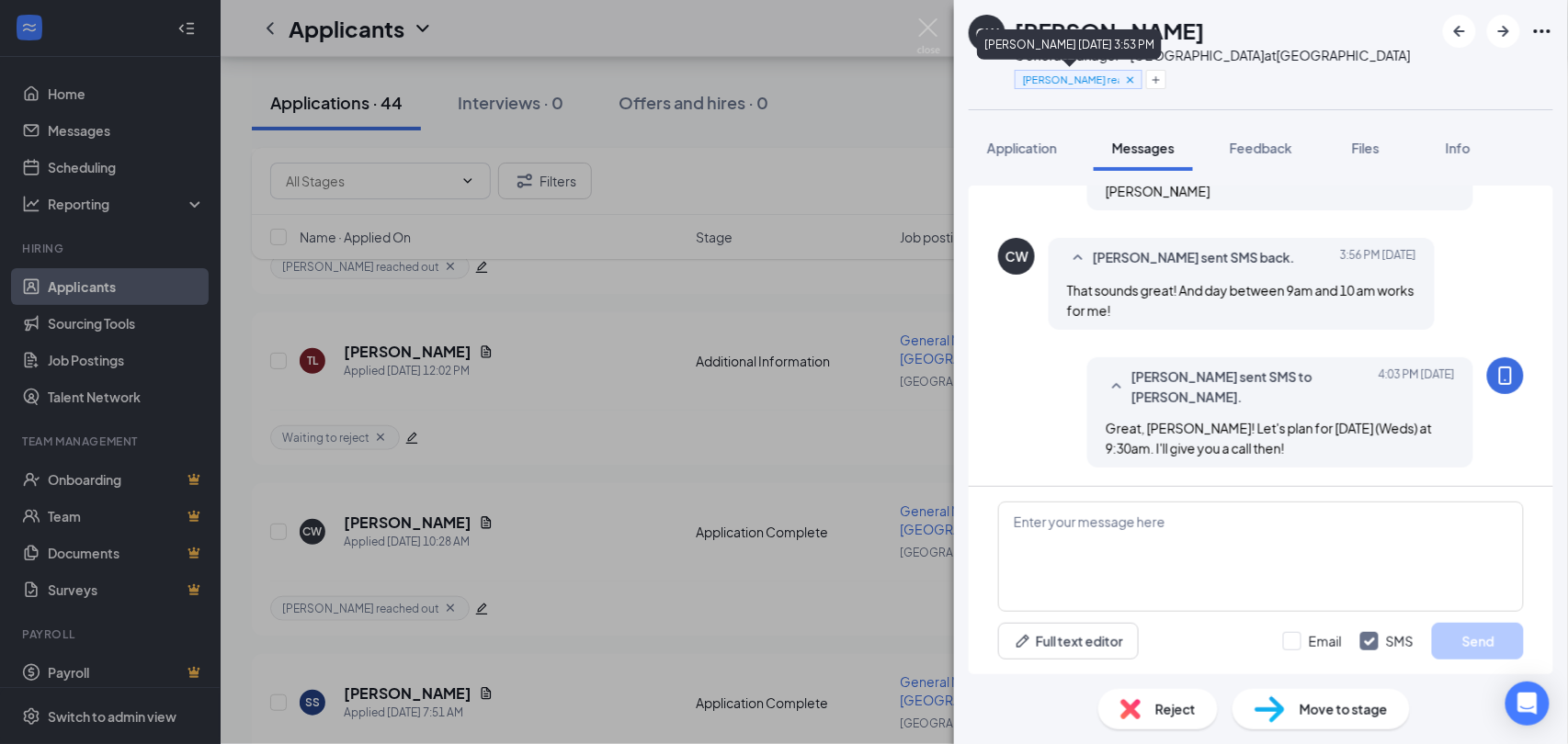
click at [1169, 78] on div "[PERSON_NAME] reached out" at bounding box center [1213, 79] width 397 height 31
click at [1163, 79] on button "button" at bounding box center [1155, 79] width 20 height 19
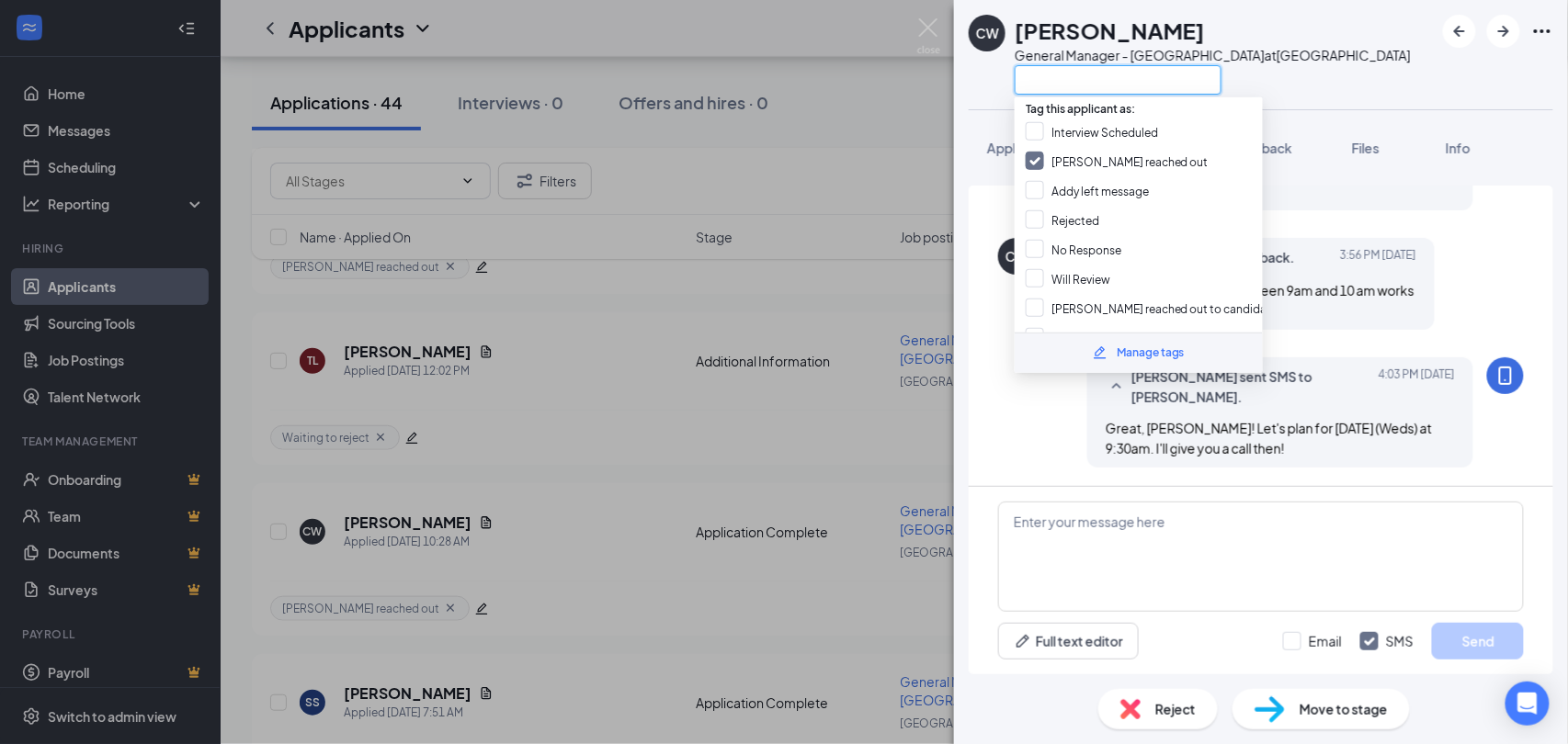
click at [1060, 82] on input "text" at bounding box center [1118, 79] width 207 height 30
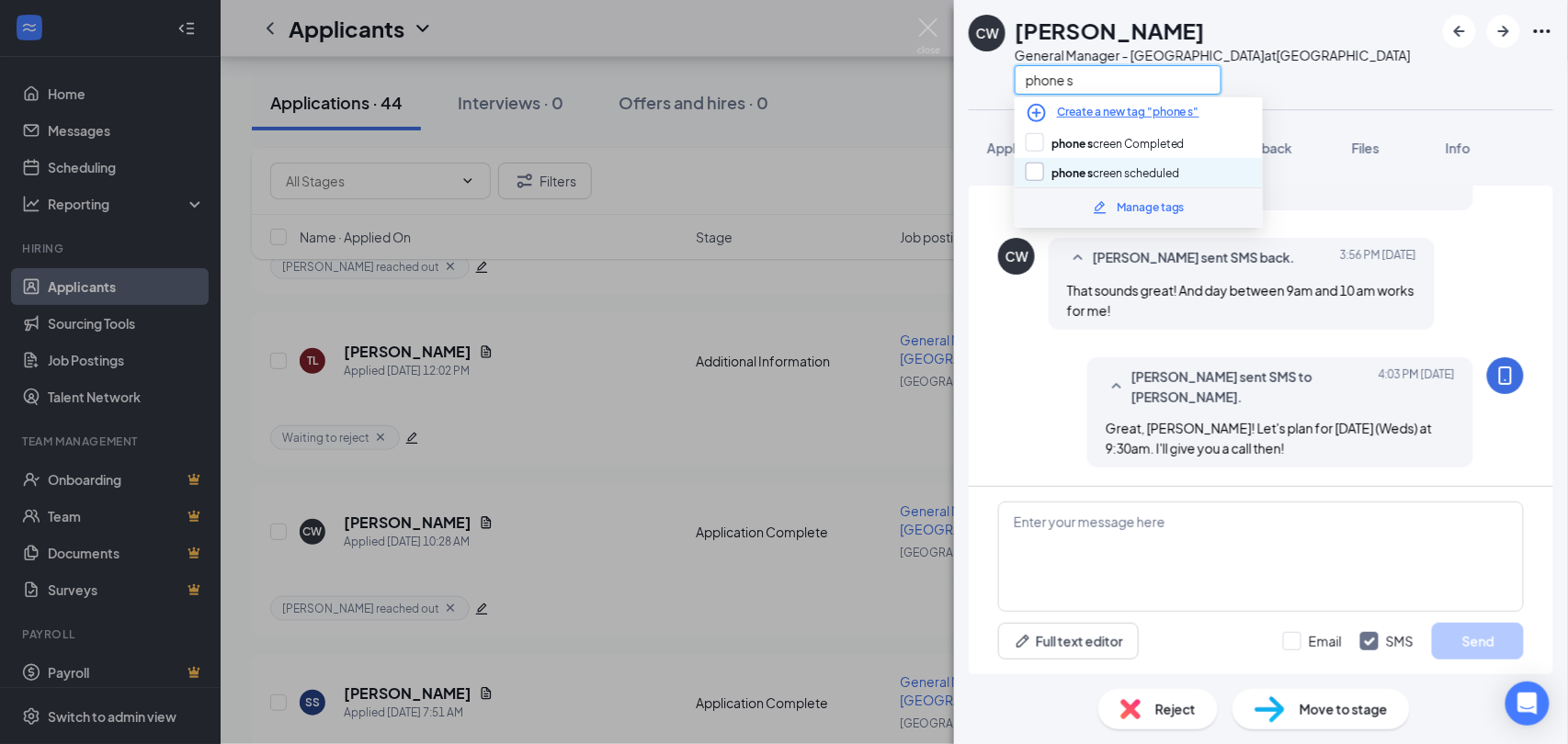
type input "phone s"
click at [1123, 166] on input "phone s creen scheduled" at bounding box center [1102, 172] width 153 height 20
checkbox input "true"
click at [915, 24] on div "CW [PERSON_NAME] General Manager - [GEOGRAPHIC_DATA] at [GEOGRAPHIC_DATA] phone…" at bounding box center [784, 372] width 1568 height 744
click at [920, 28] on div "Applicants HC" at bounding box center [894, 28] width 1348 height 56
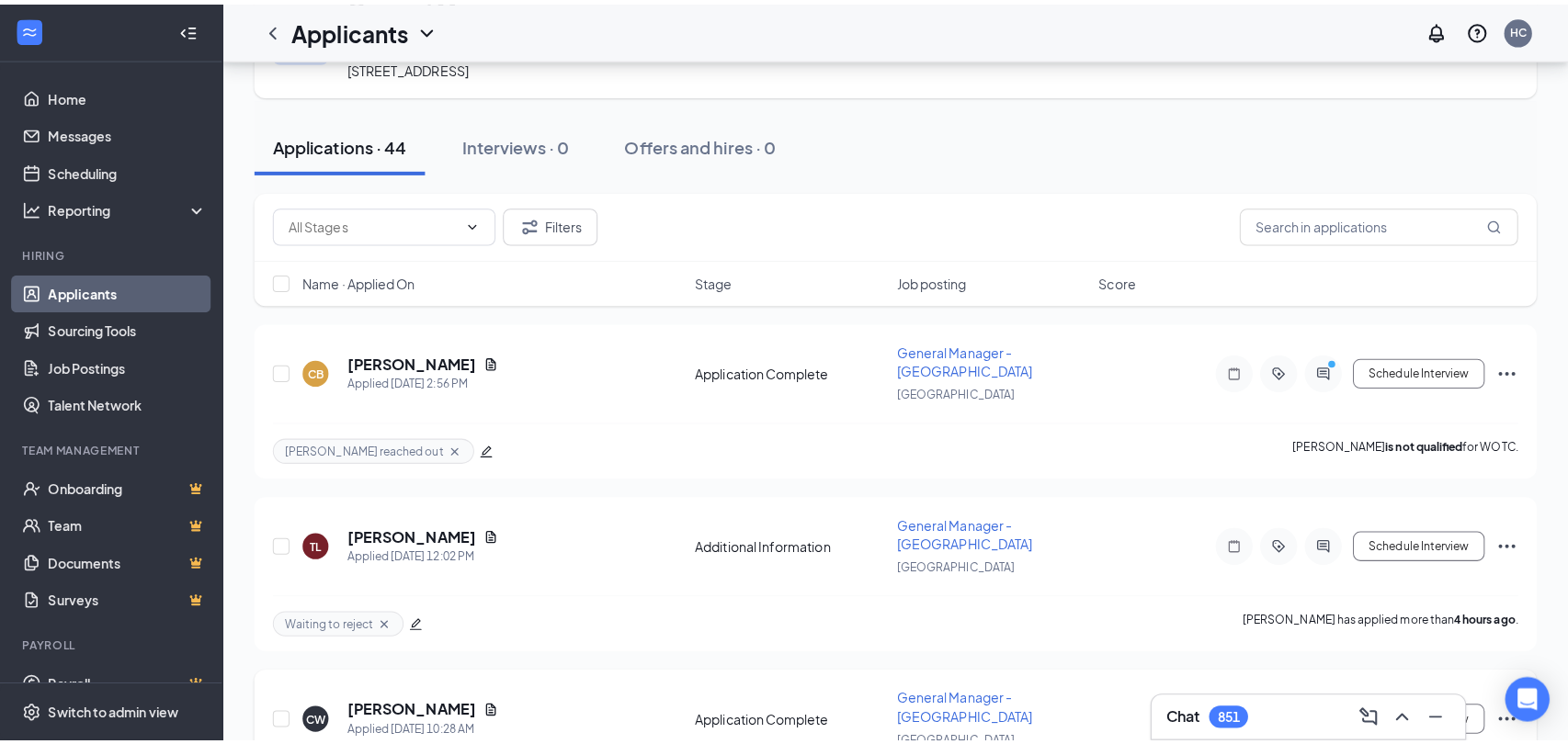
scroll to position [79, 0]
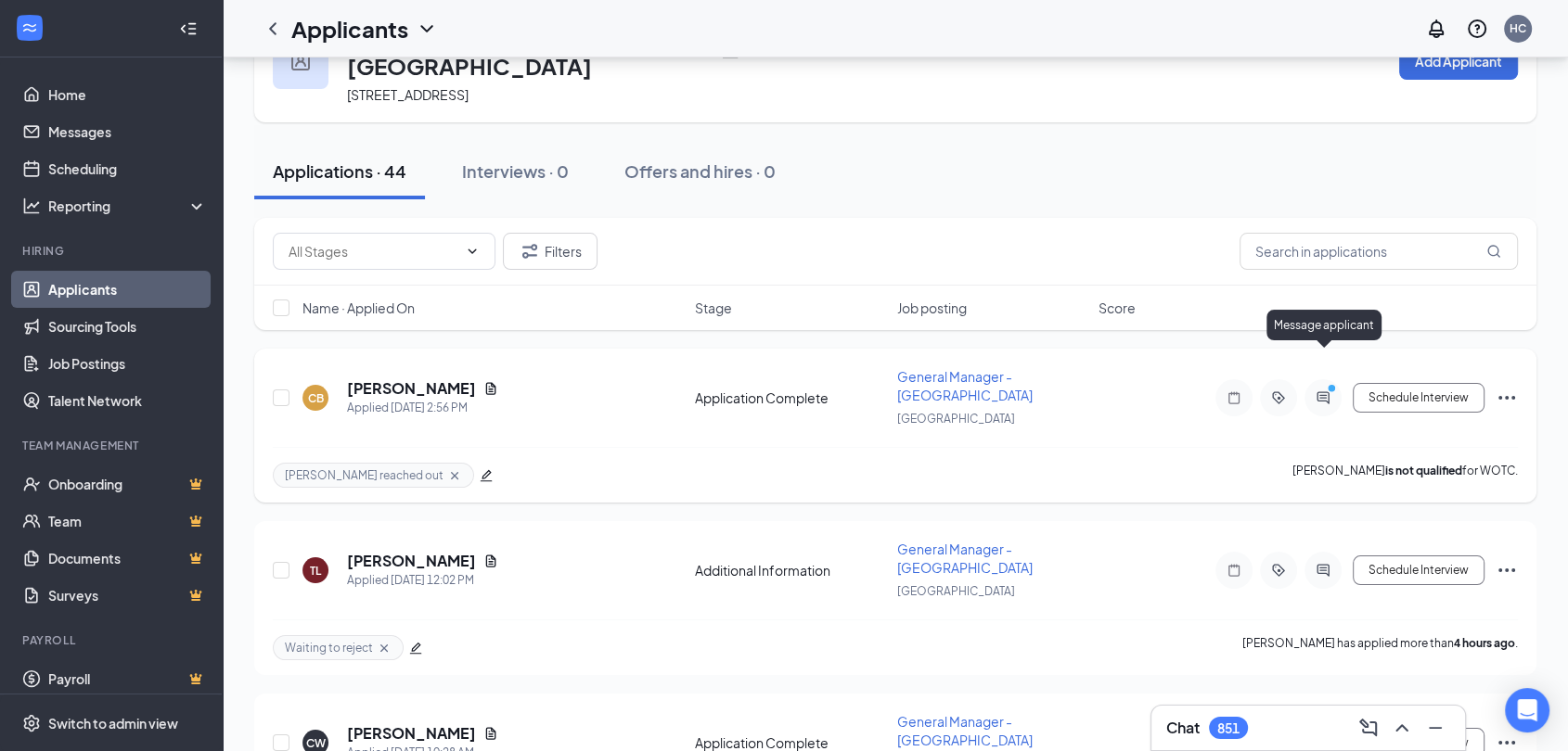
click at [1328, 391] on icon "ActiveChat" at bounding box center [1322, 397] width 12 height 12
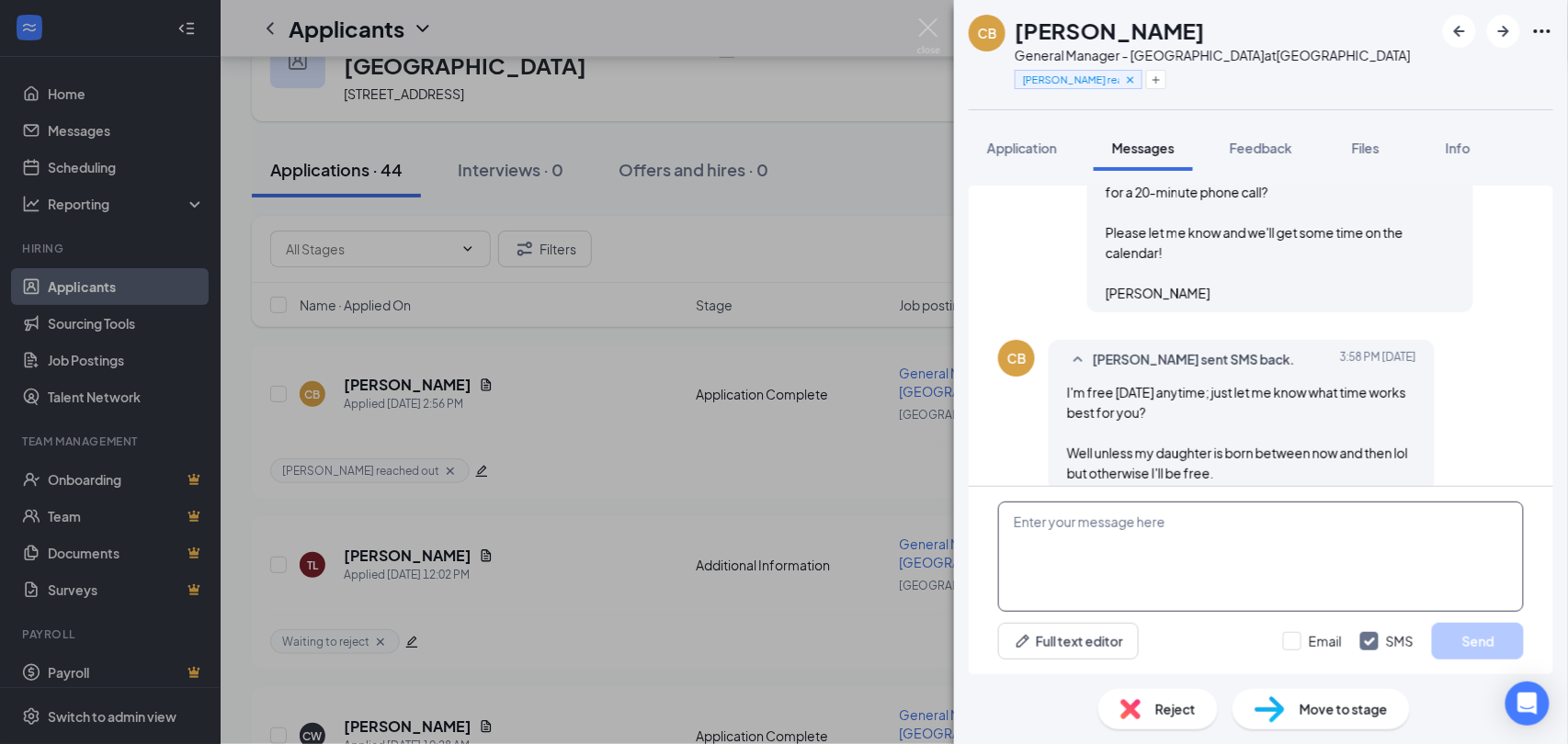
scroll to position [538, 0]
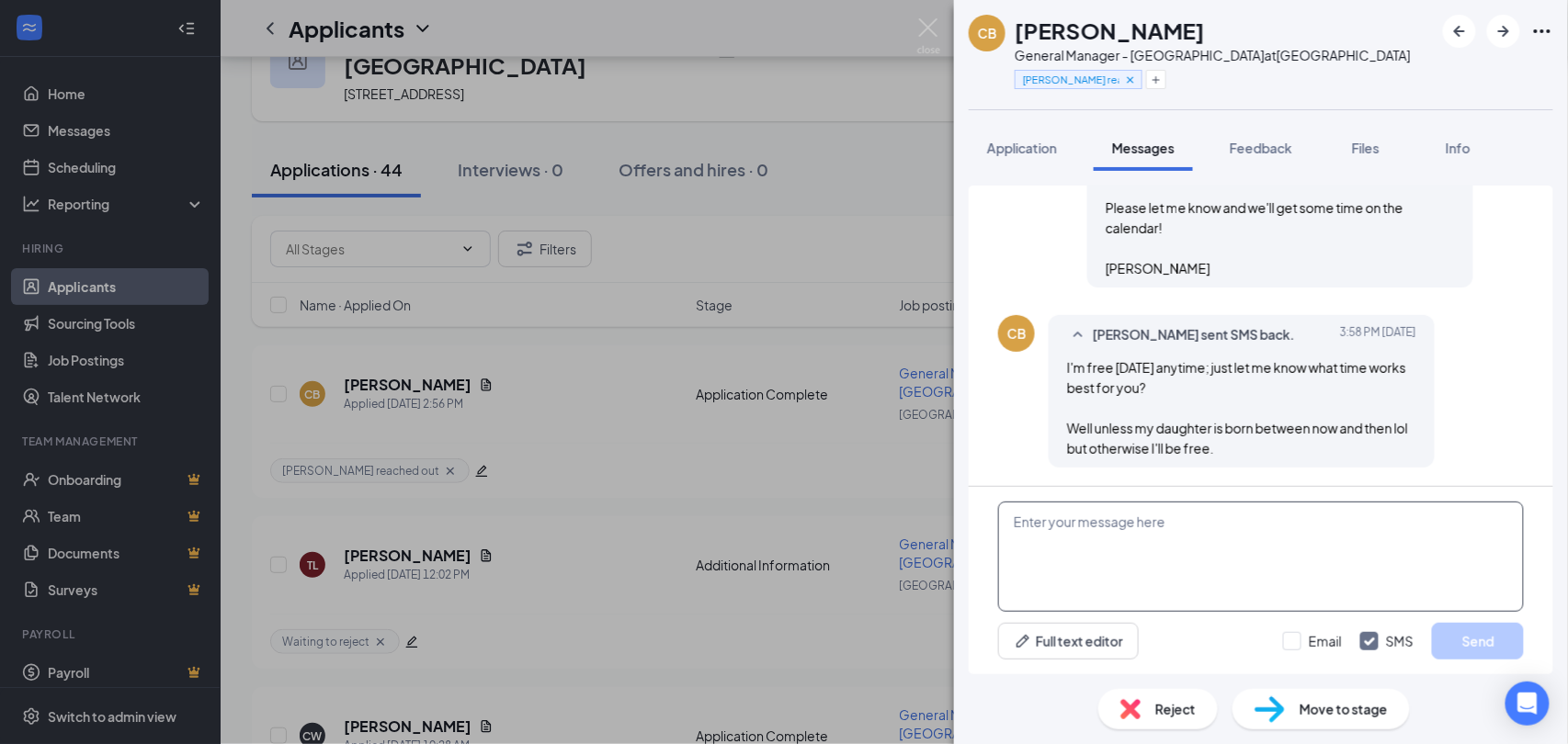
click at [1218, 552] on textarea at bounding box center [1261, 556] width 526 height 110
click at [1071, 522] on textarea "Great, [PERSON_NAME]! Let's plan for [DATE] (Weds) at 12pm. I'll give you a cal…" at bounding box center [1261, 556] width 526 height 110
click at [1484, 522] on textarea "Great, [PERSON_NAME]! Let's plan for [DATE] (Weds) at 12pm. I'll give you a cal…" at bounding box center [1261, 556] width 526 height 110
drag, startPoint x: 1100, startPoint y: 521, endPoint x: 913, endPoint y: 533, distance: 187.4
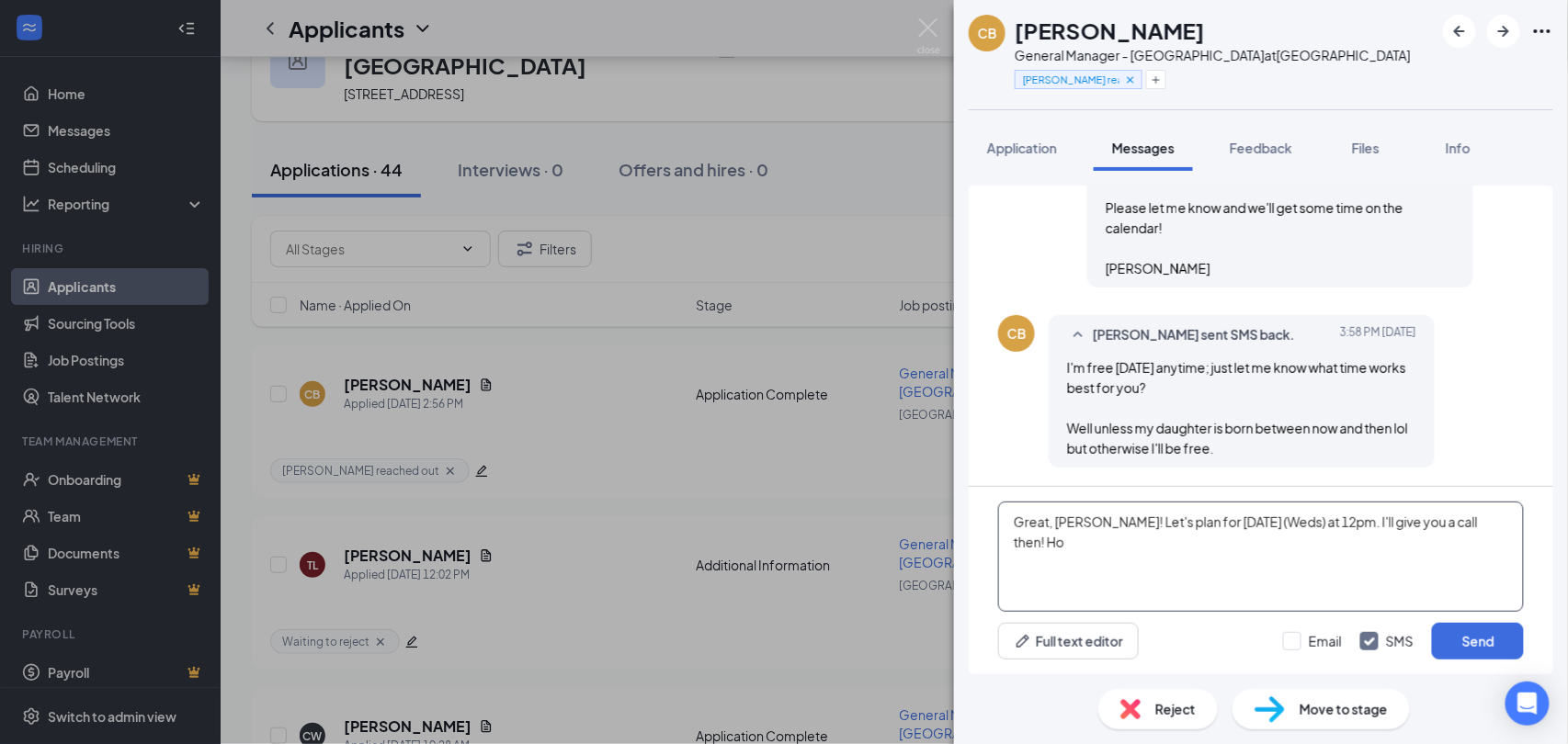
click at [919, 533] on div "[PERSON_NAME] [PERSON_NAME] General Manager - [GEOGRAPHIC_DATA] at [GEOGRAPHIC_…" at bounding box center [784, 372] width 1568 height 744
drag, startPoint x: 1096, startPoint y: 546, endPoint x: 1053, endPoint y: 546, distance: 43.0
click at [1053, 546] on textarea "How exciting, [PERSON_NAME] - let's plan for [DATE] (Weds) at 12pm. I'll give y…" at bounding box center [1261, 556] width 526 height 110
click at [1170, 517] on textarea "How exciting, [PERSON_NAME] - let's plan for [DATE] (Weds) at 12pm. I'll give y…" at bounding box center [1261, 556] width 526 height 110
click at [1417, 528] on textarea "How exciting, [PERSON_NAME] - let's tentatively plan for [DATE] (Weds) at 12pm.…" at bounding box center [1261, 556] width 526 height 110
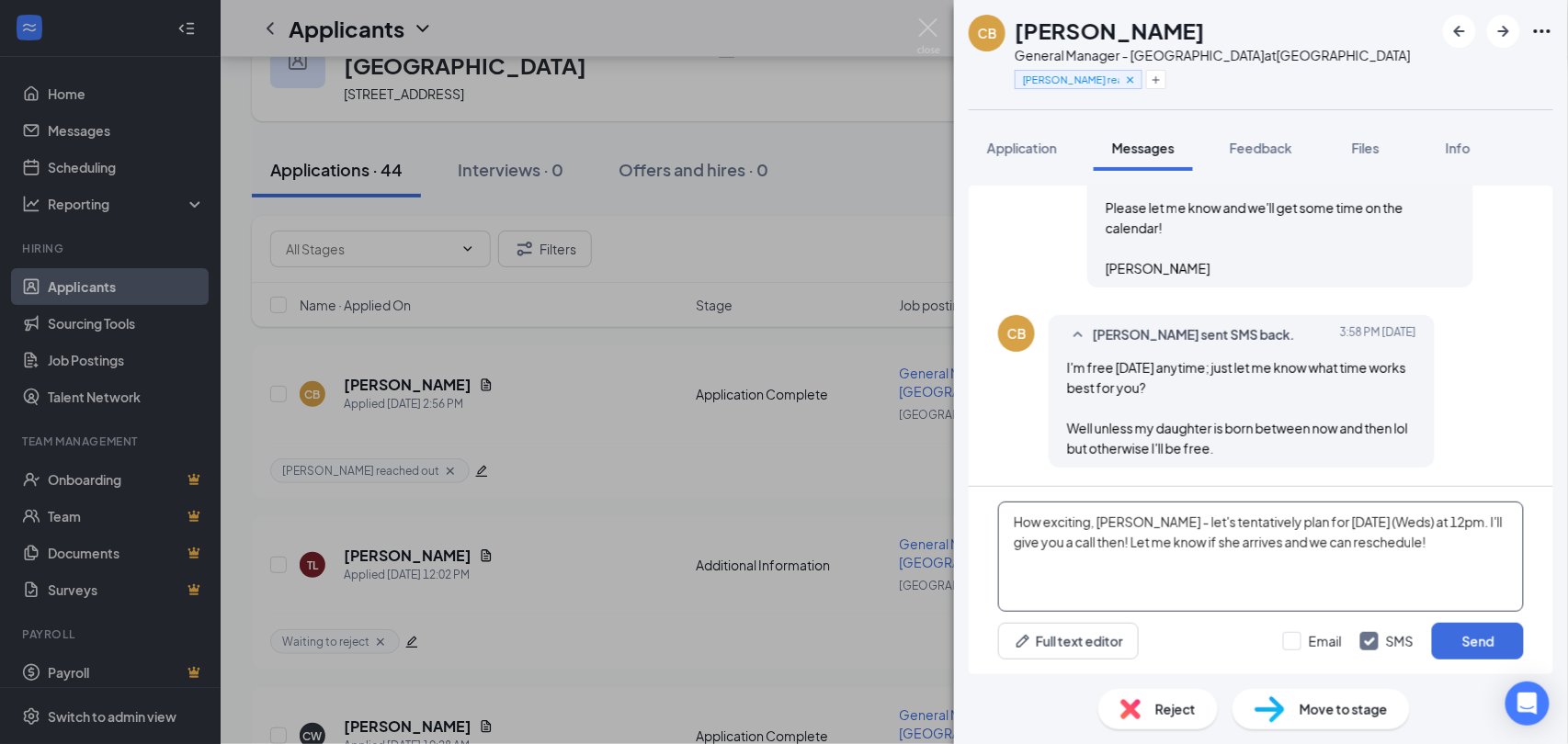
click at [1417, 528] on textarea "How exciting, [PERSON_NAME] - let's tentatively plan for [DATE] (Weds) at 12pm.…" at bounding box center [1261, 556] width 526 height 110
drag, startPoint x: 1395, startPoint y: 519, endPoint x: 1355, endPoint y: 520, distance: 40.0
click at [1355, 520] on textarea "How exciting, [PERSON_NAME] - let's tentatively plan for [DATE] (Weds) at 4:30p…" at bounding box center [1261, 556] width 526 height 110
click at [1219, 547] on textarea "How exciting, [PERSON_NAME] - let's tentatively plan for [DATE] at 4:30pm. I'll…" at bounding box center [1261, 556] width 526 height 110
type textarea "How exciting, [PERSON_NAME] - let's tentatively plan for [DATE] at 4:30pm. I'll…"
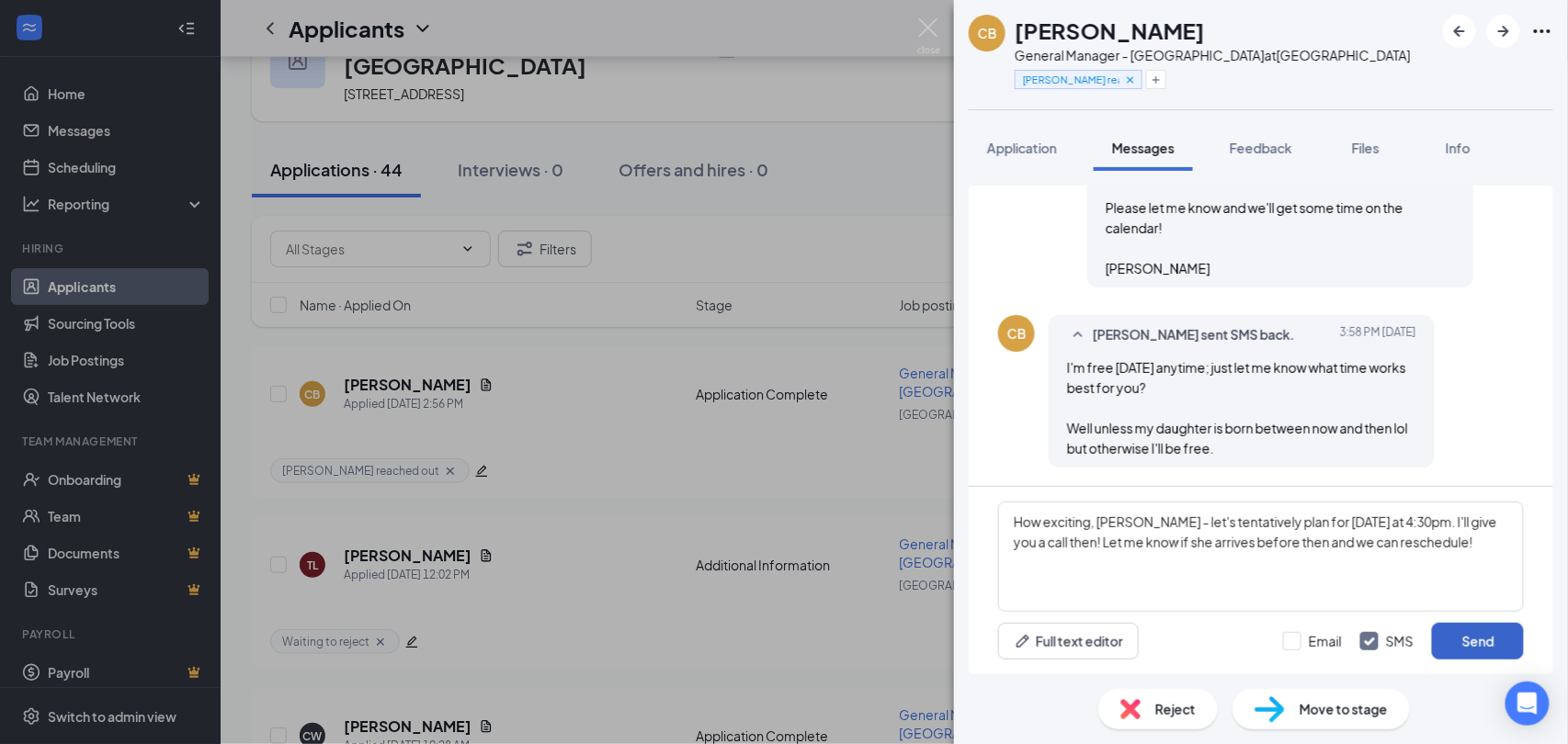
click at [1488, 651] on button "Send" at bounding box center [1478, 642] width 92 height 36
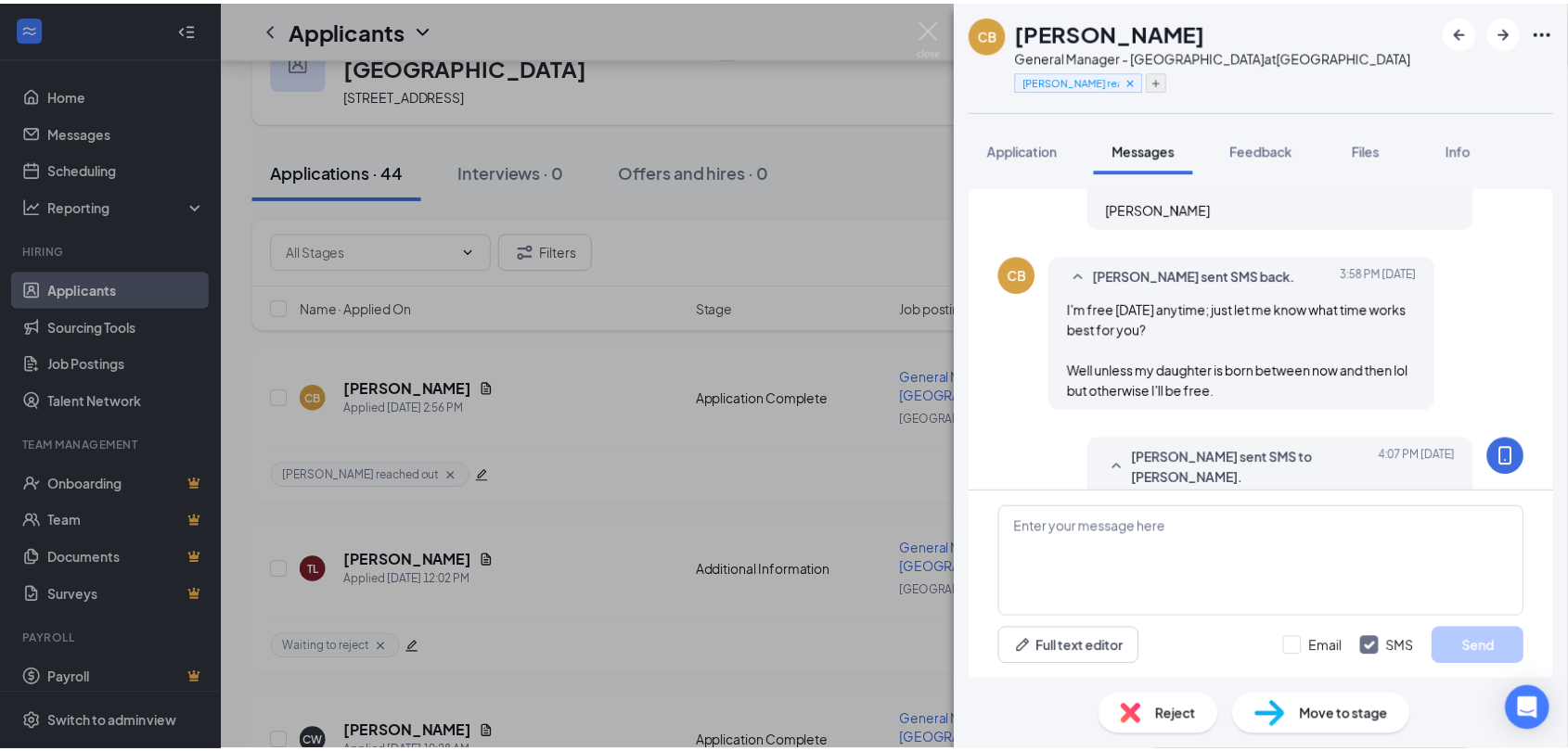
scroll to position [703, 0]
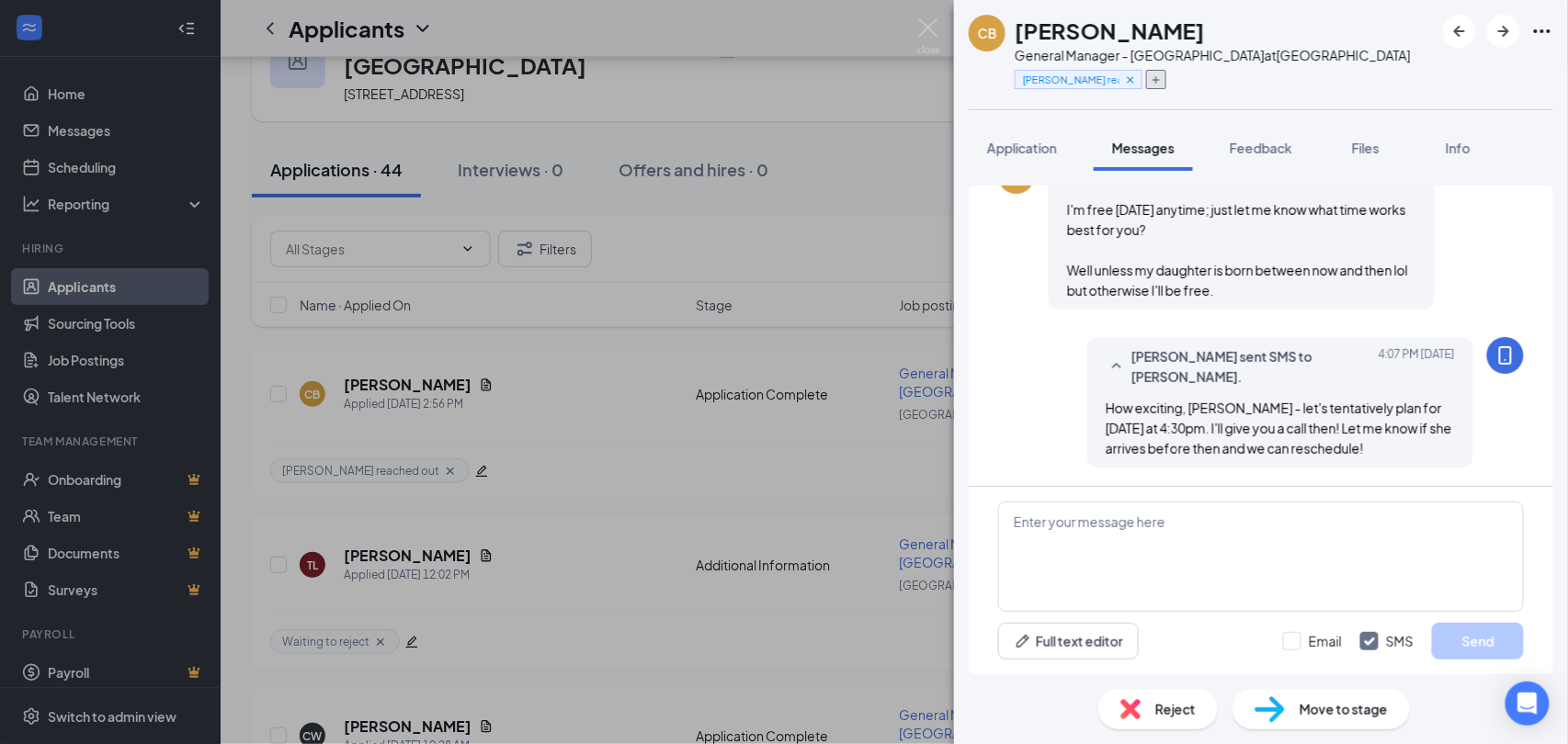
click at [1154, 83] on icon "Plus" at bounding box center [1156, 80] width 11 height 11
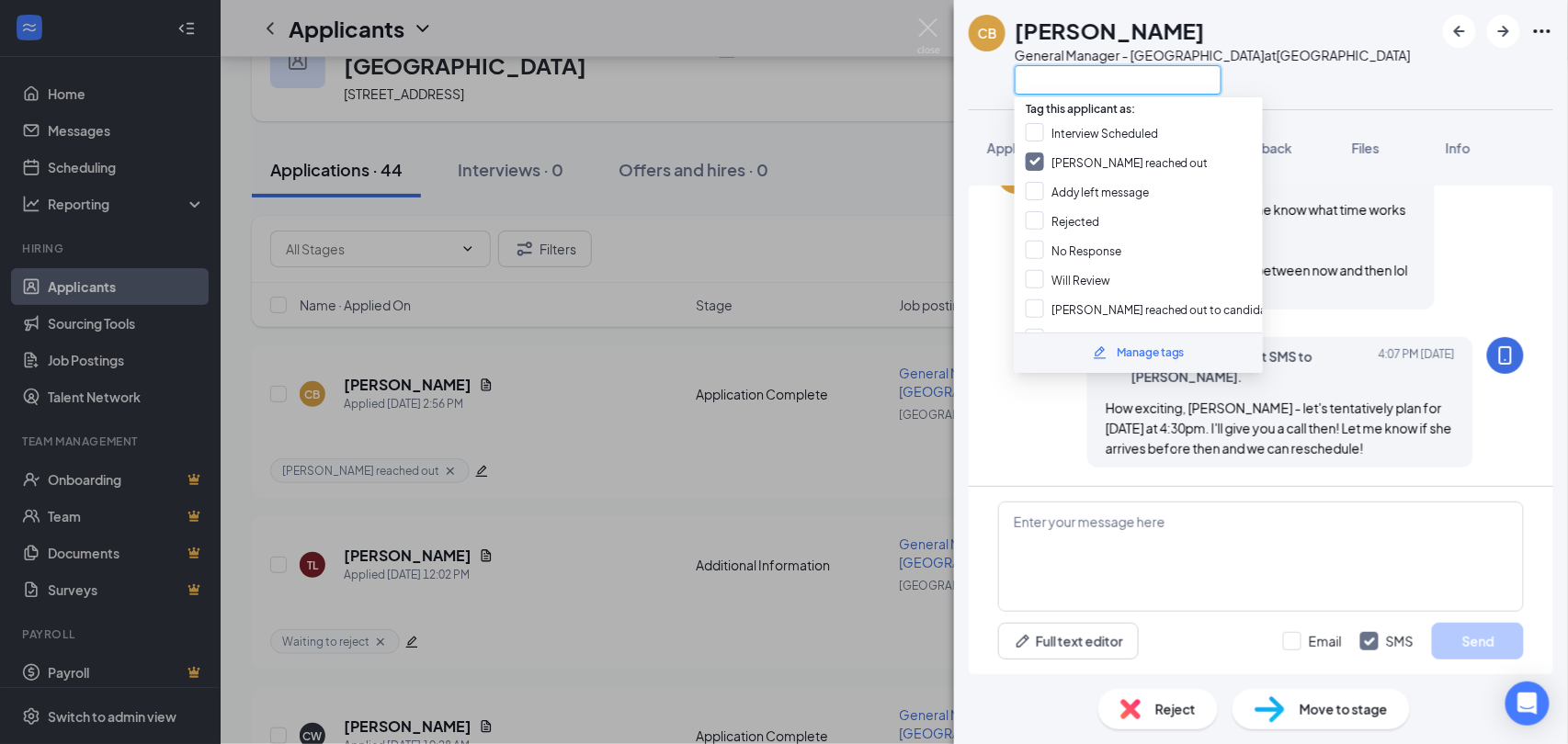
click at [1108, 79] on input "text" at bounding box center [1118, 79] width 207 height 30
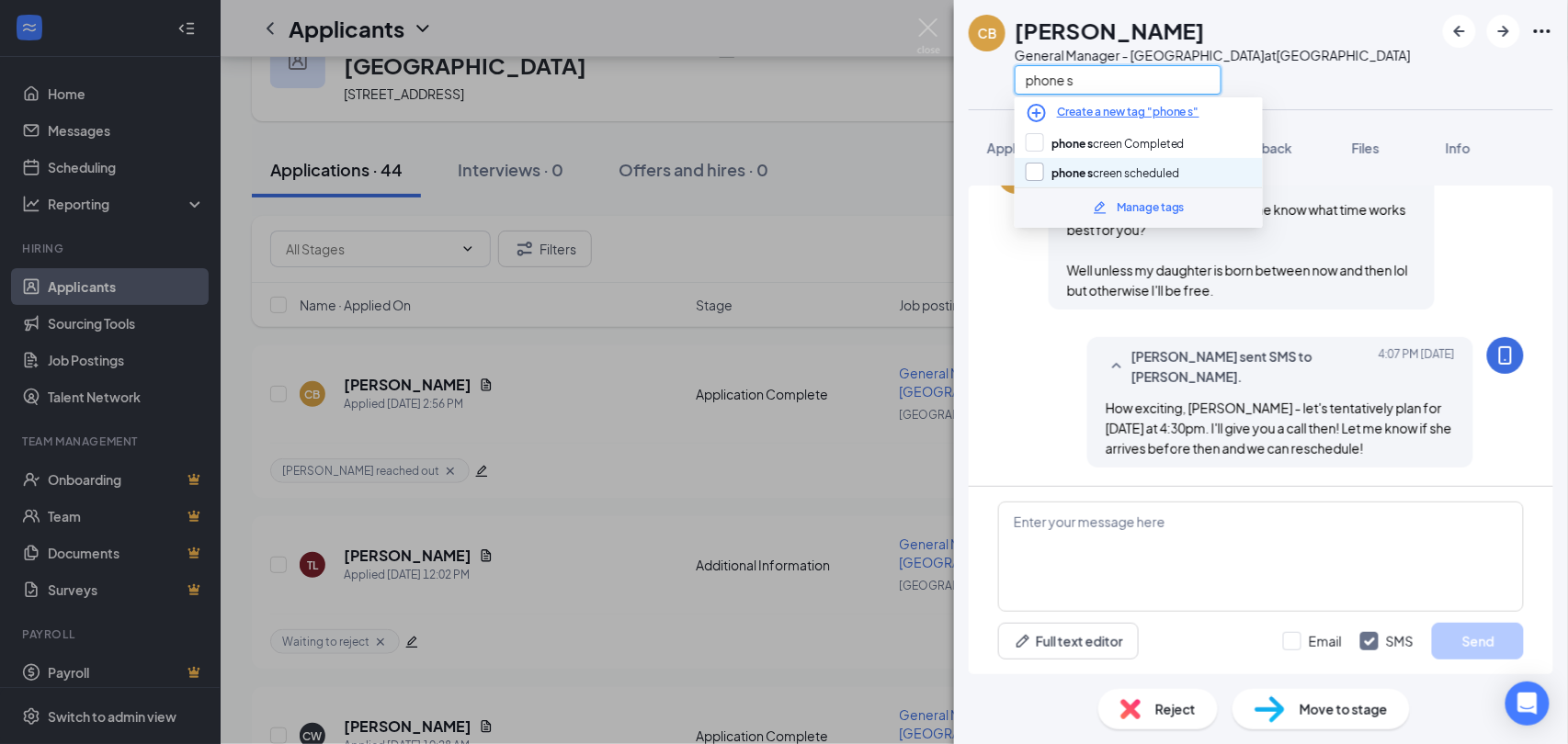
type input "phone s"
click at [1125, 170] on input "phone s creen scheduled" at bounding box center [1102, 172] width 153 height 20
checkbox input "true"
click at [930, 21] on img at bounding box center [929, 35] width 23 height 35
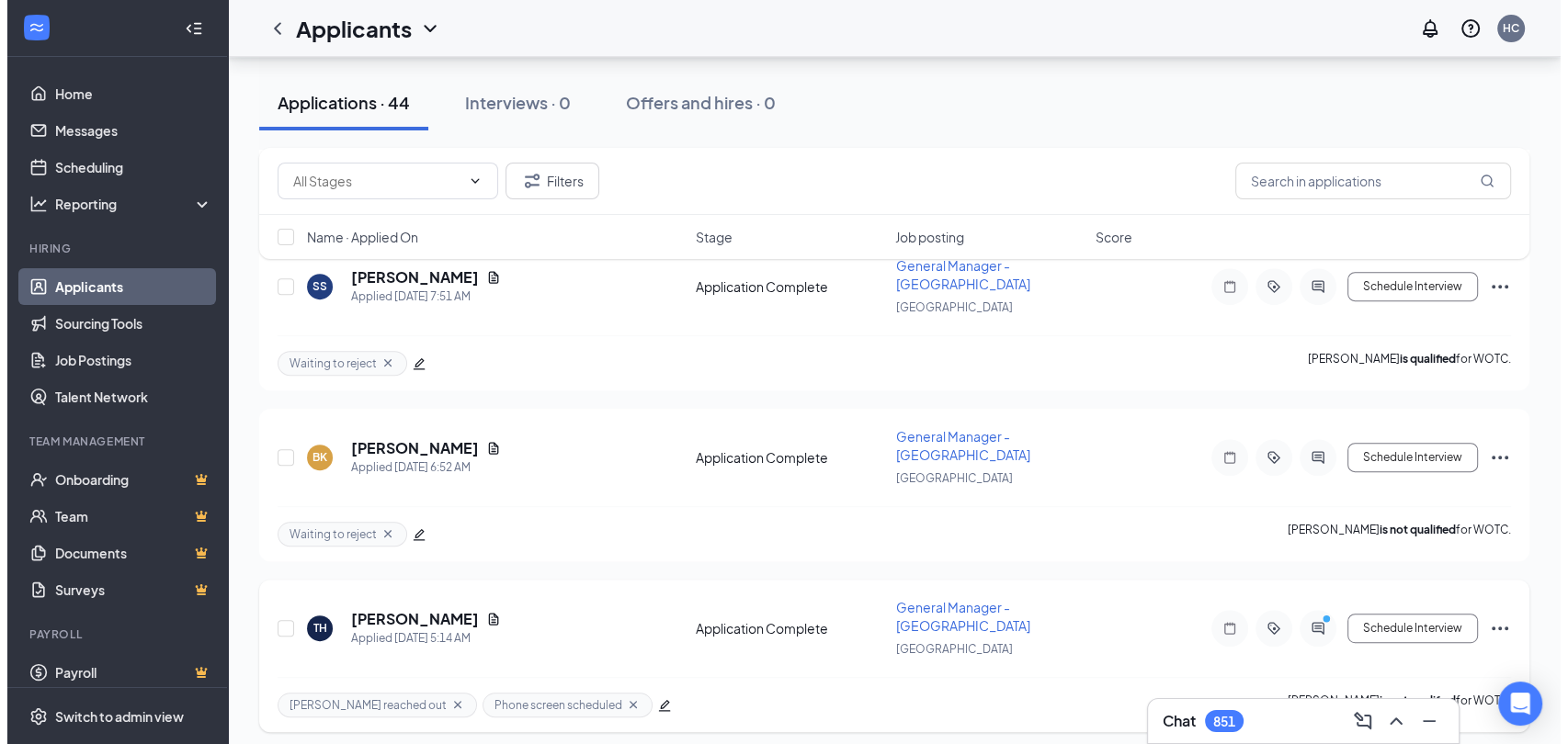
scroll to position [816, 0]
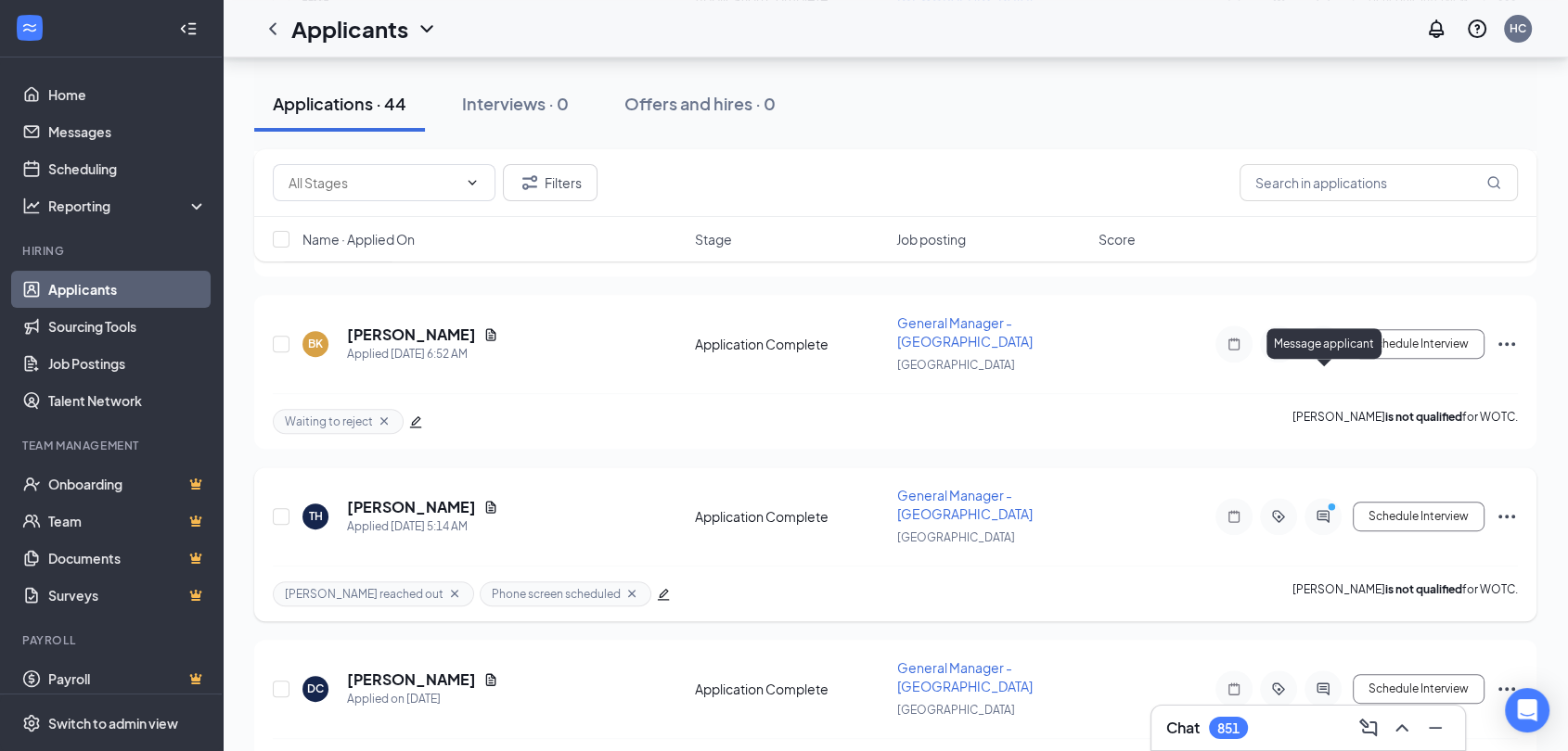
click at [1324, 502] on icon "PrimaryDot" at bounding box center [1333, 508] width 22 height 14
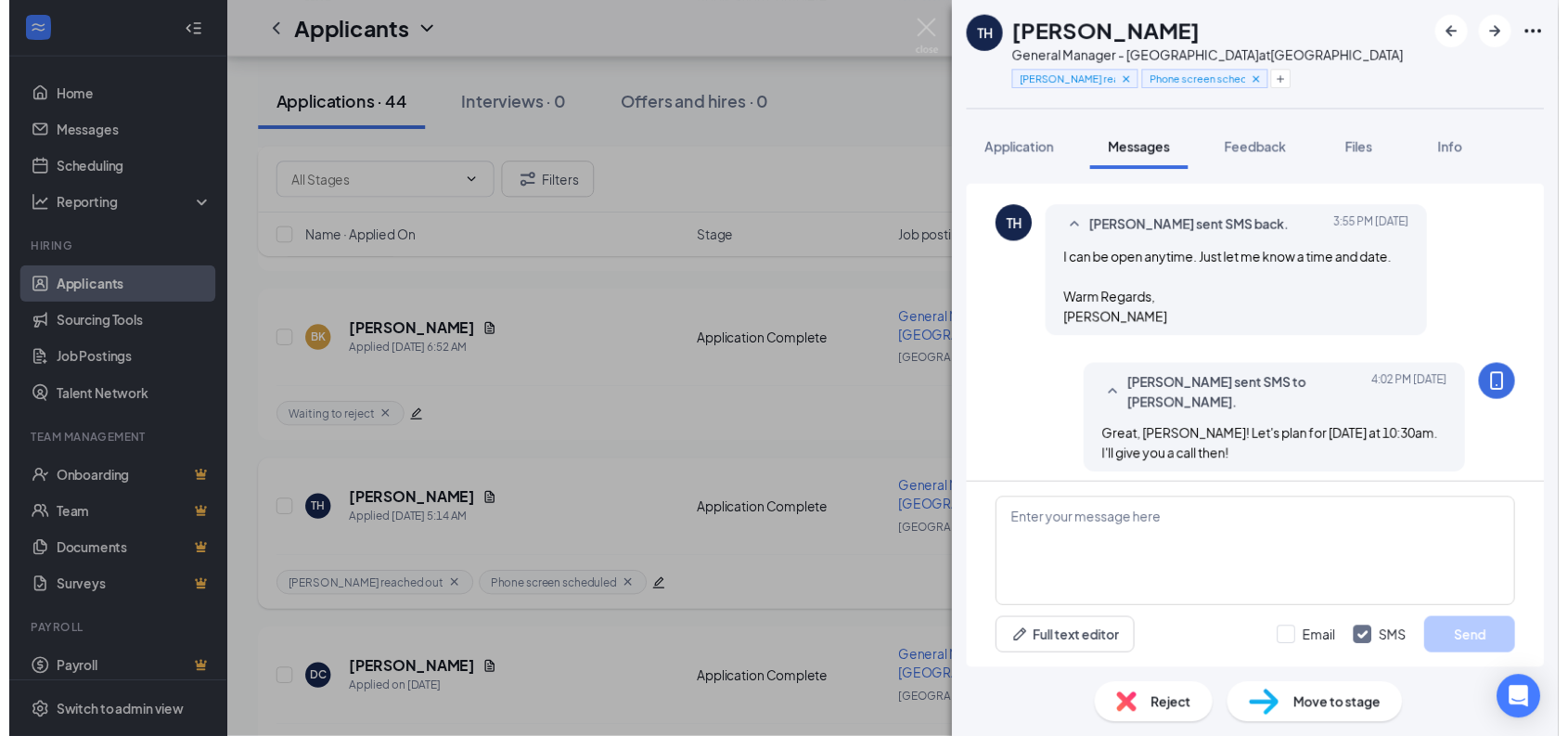
scroll to position [763, 0]
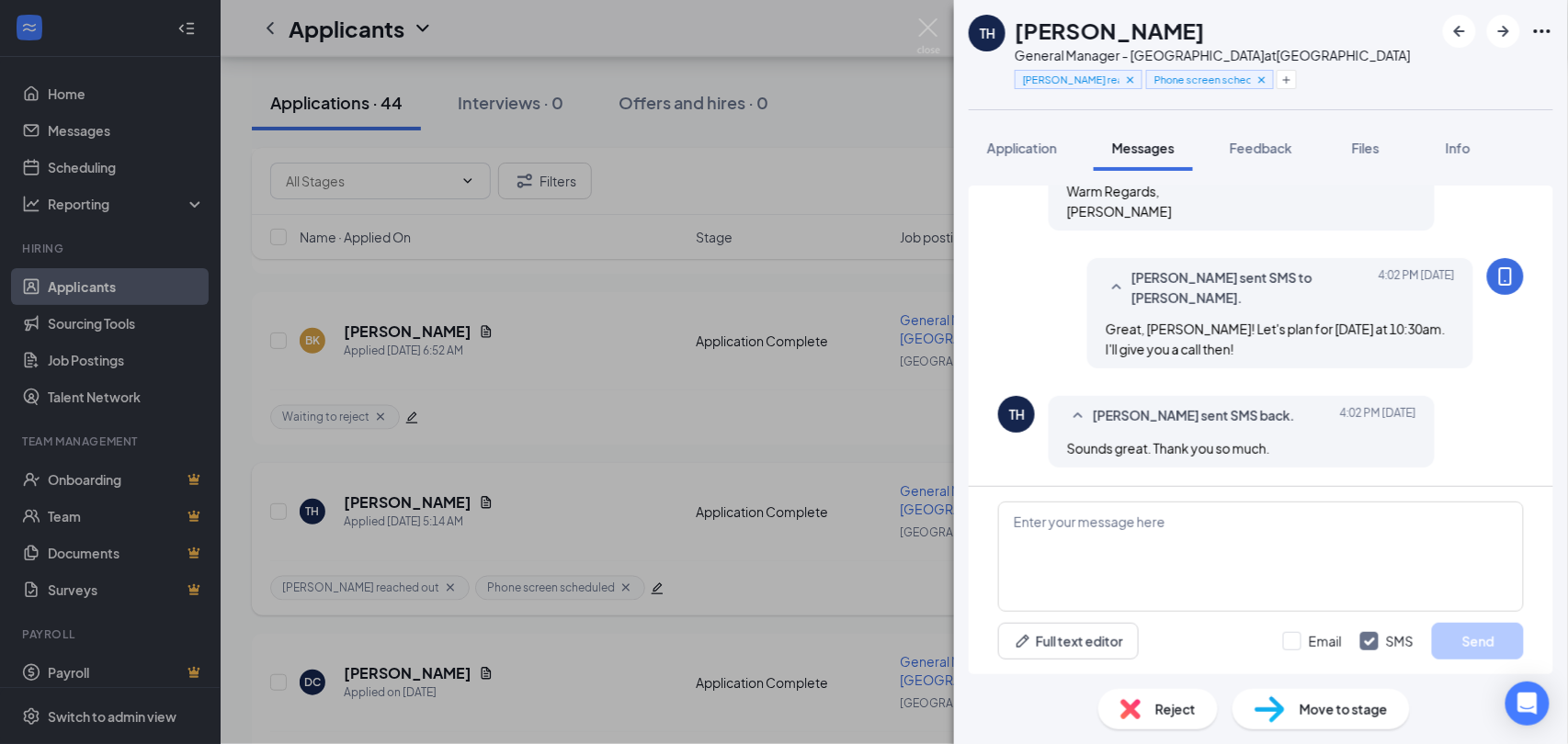
click at [942, 30] on div "TH Terrence Hurley General Manager - Blacksburg at Blacksburg Hannah reached ou…" at bounding box center [784, 372] width 1568 height 744
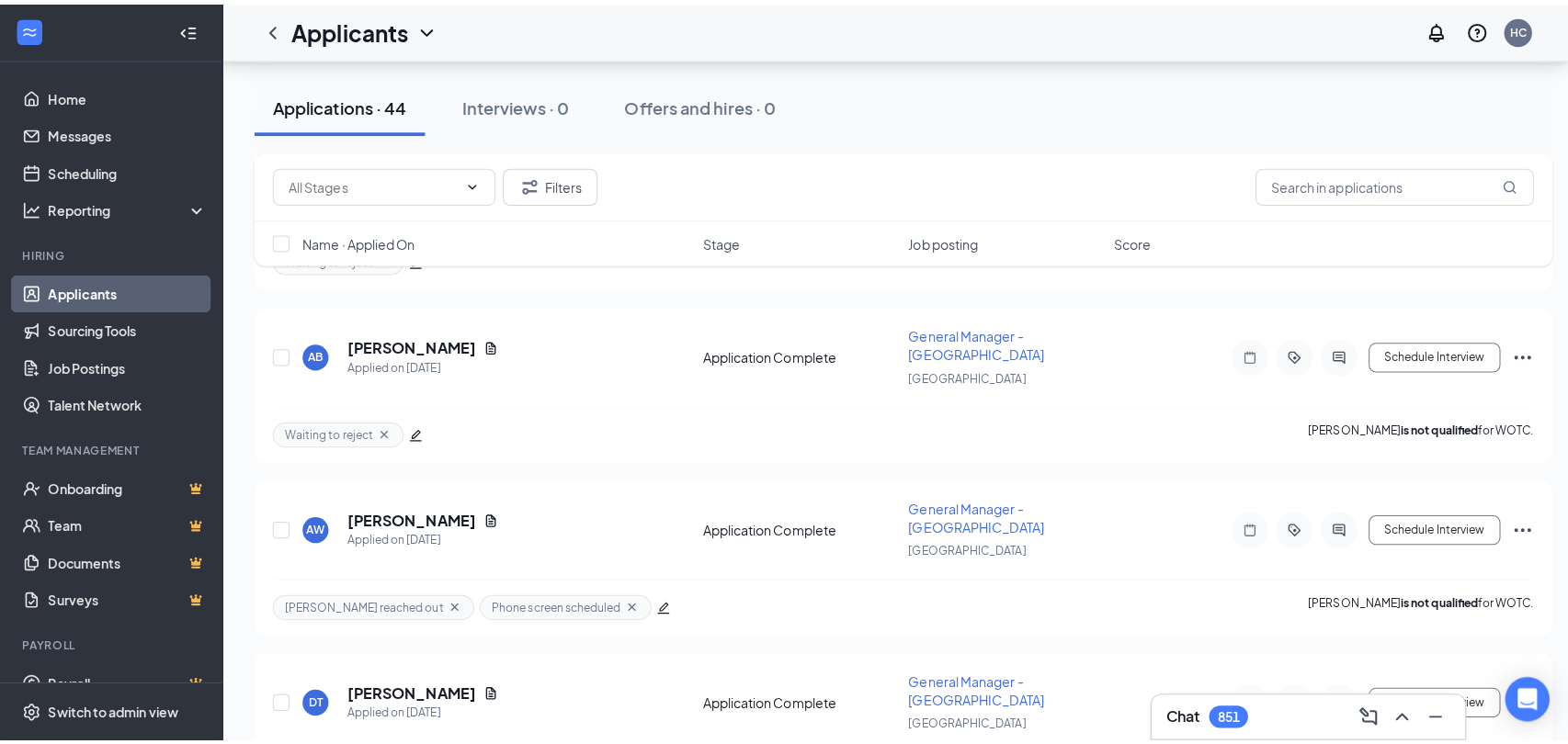
scroll to position [2245, 0]
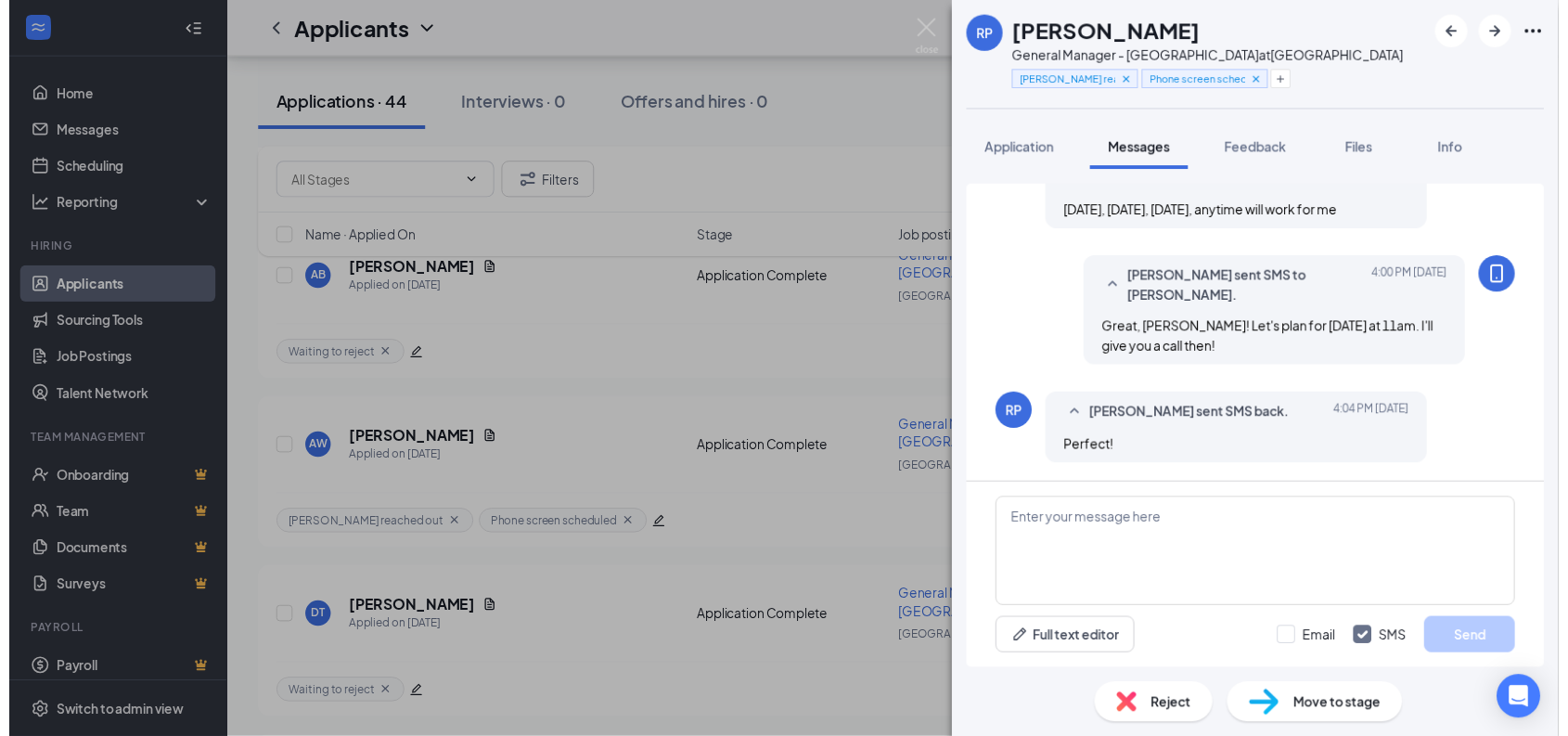
scroll to position [743, 0]
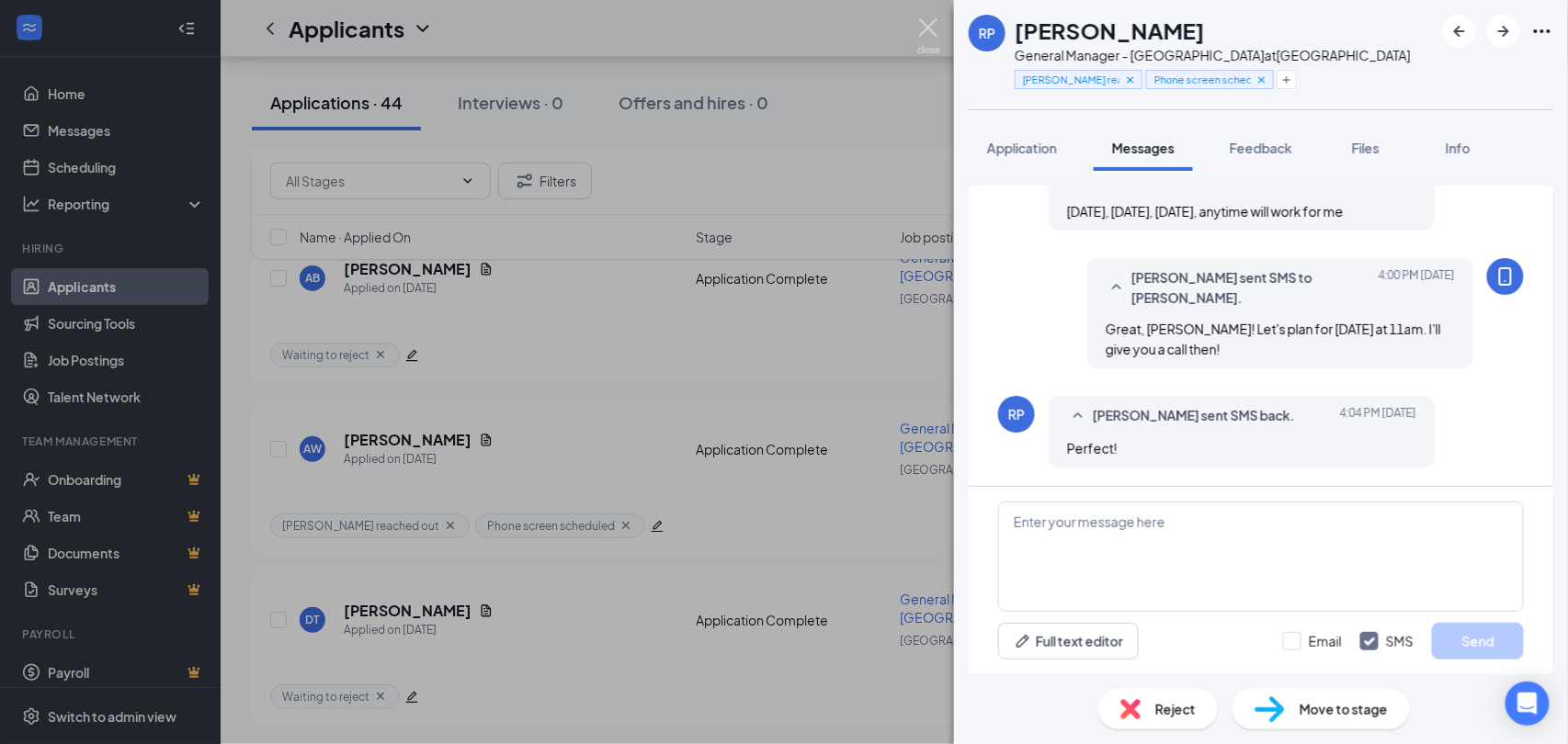
click at [934, 24] on img at bounding box center [929, 35] width 23 height 35
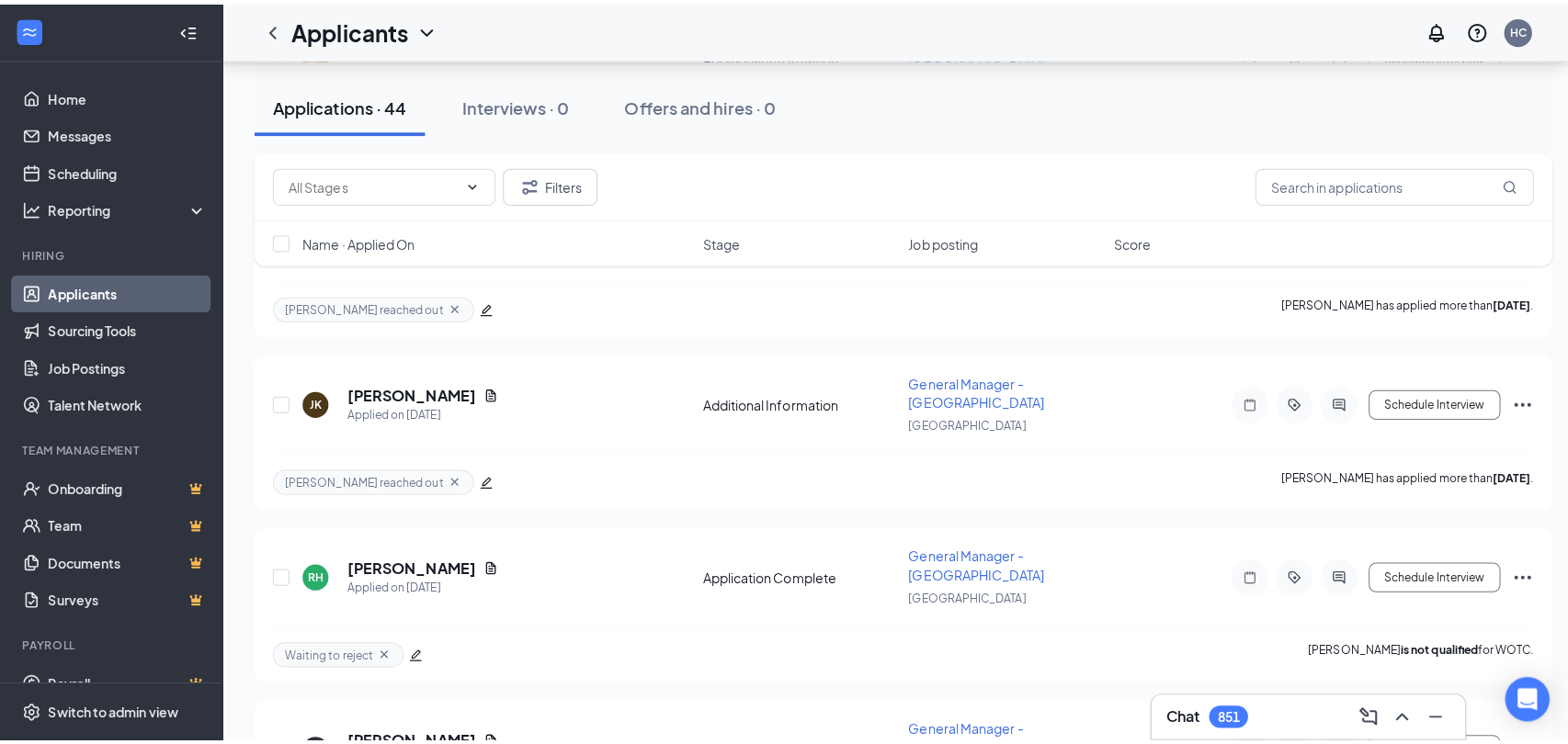
scroll to position [5716, 0]
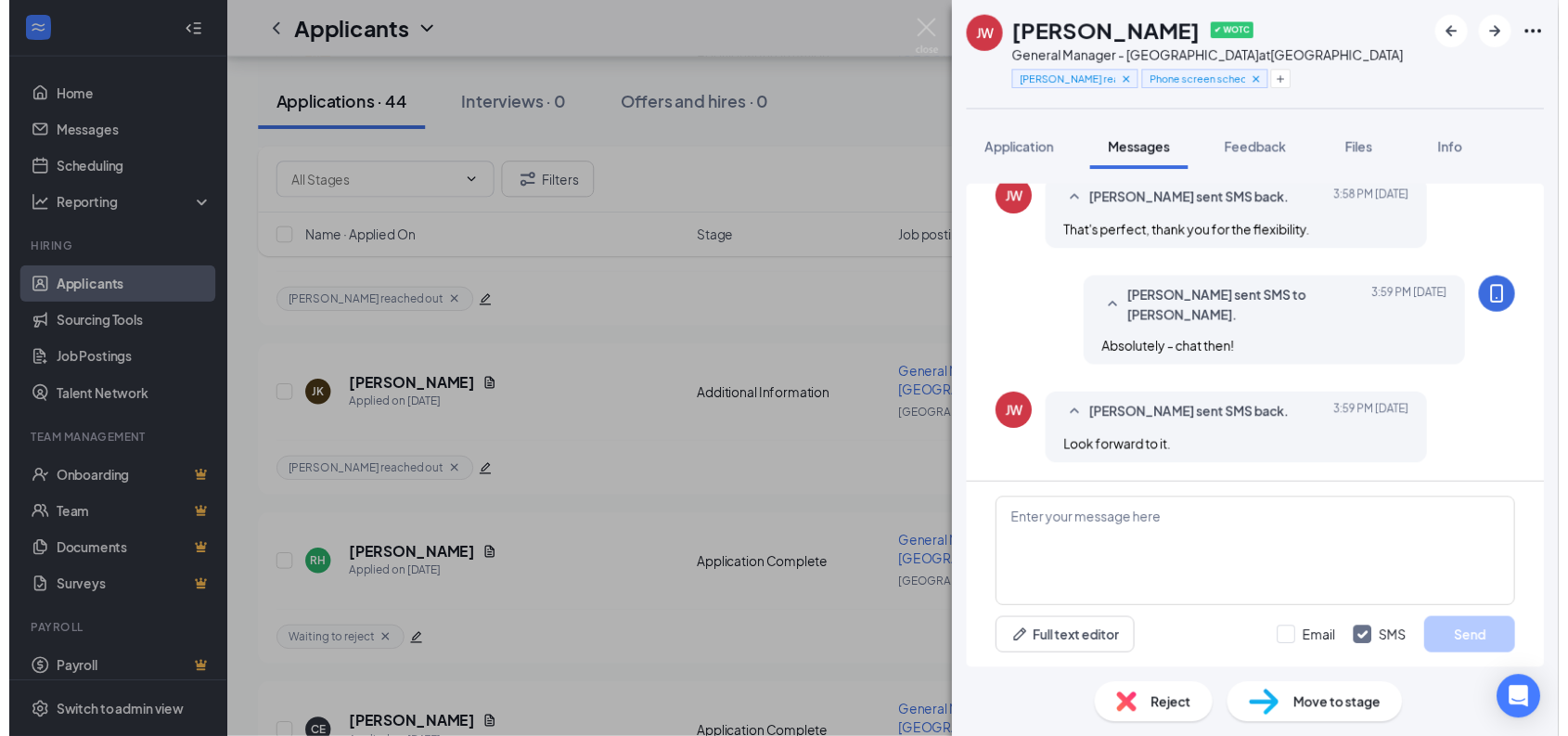
scroll to position [1012, 0]
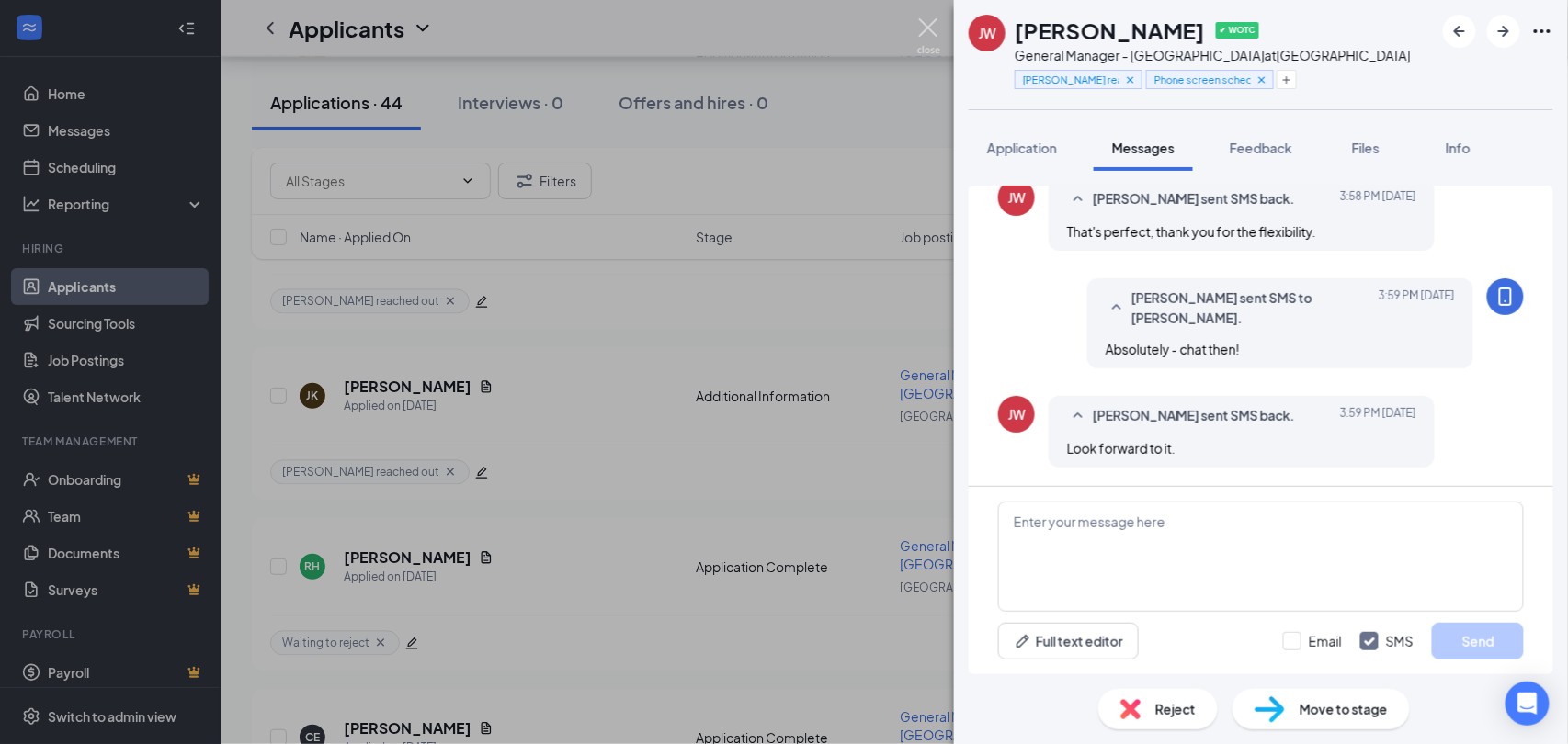
click at [940, 31] on img at bounding box center [929, 35] width 23 height 35
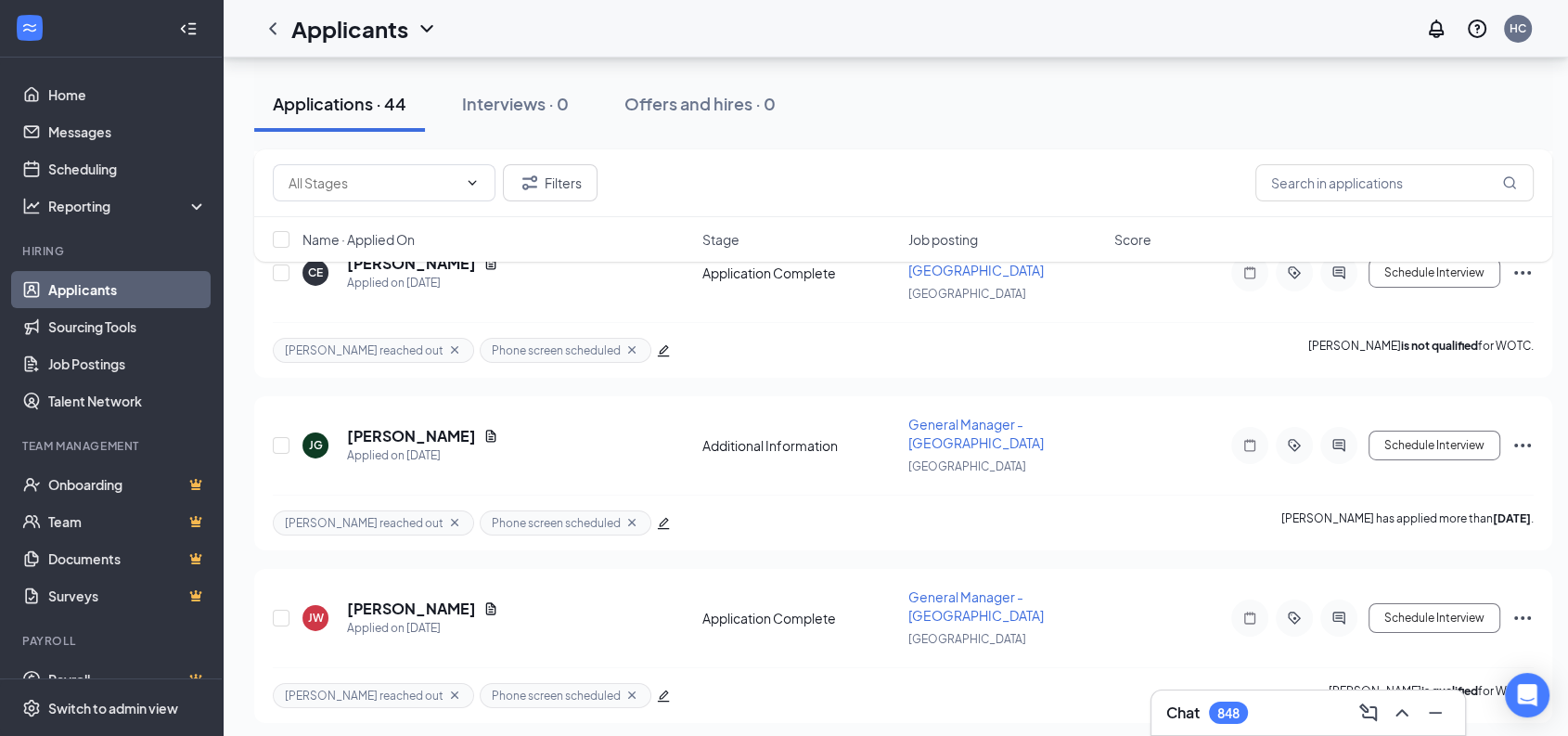
scroll to position [6384, 0]
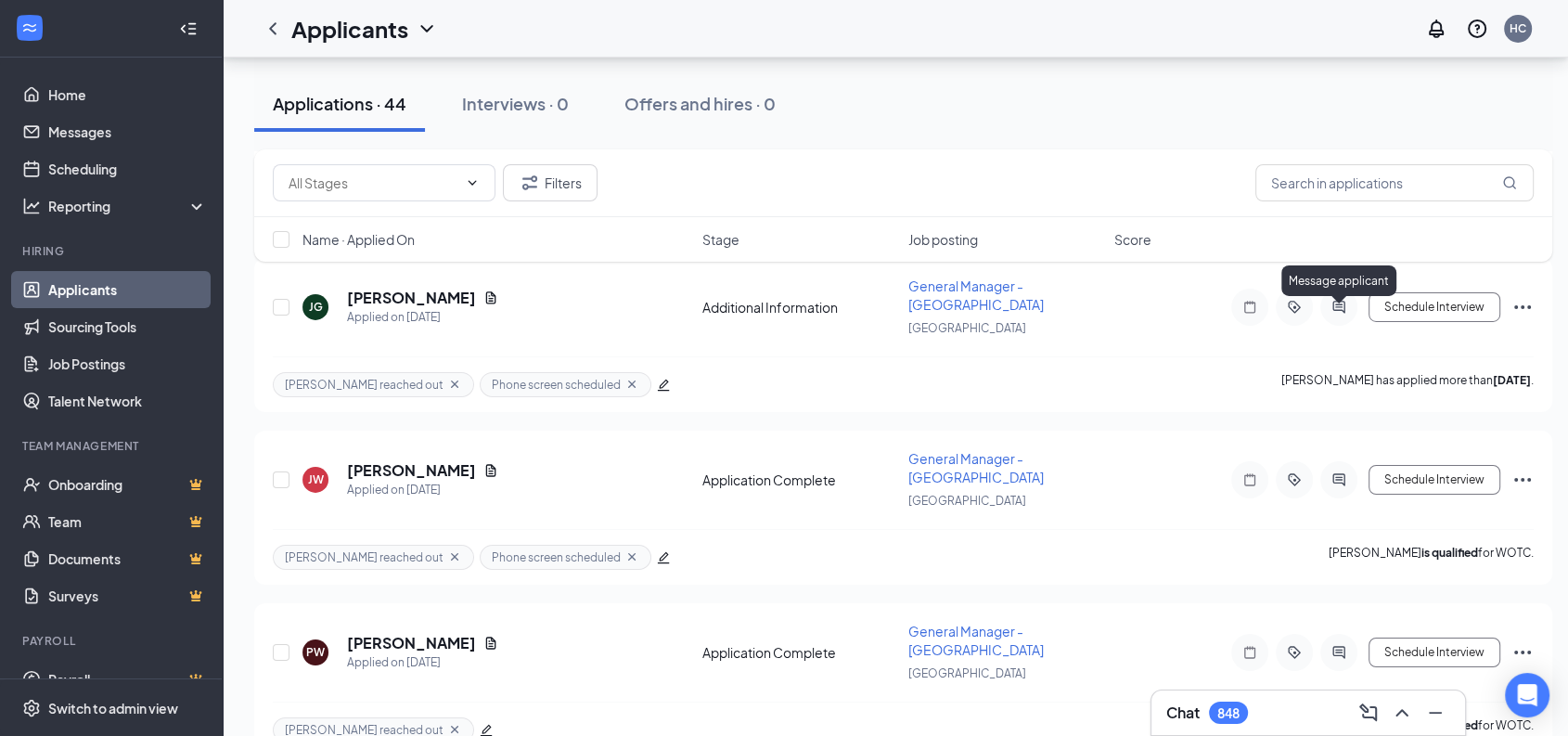
drag, startPoint x: 1344, startPoint y: 313, endPoint x: 1330, endPoint y: 311, distance: 14.1
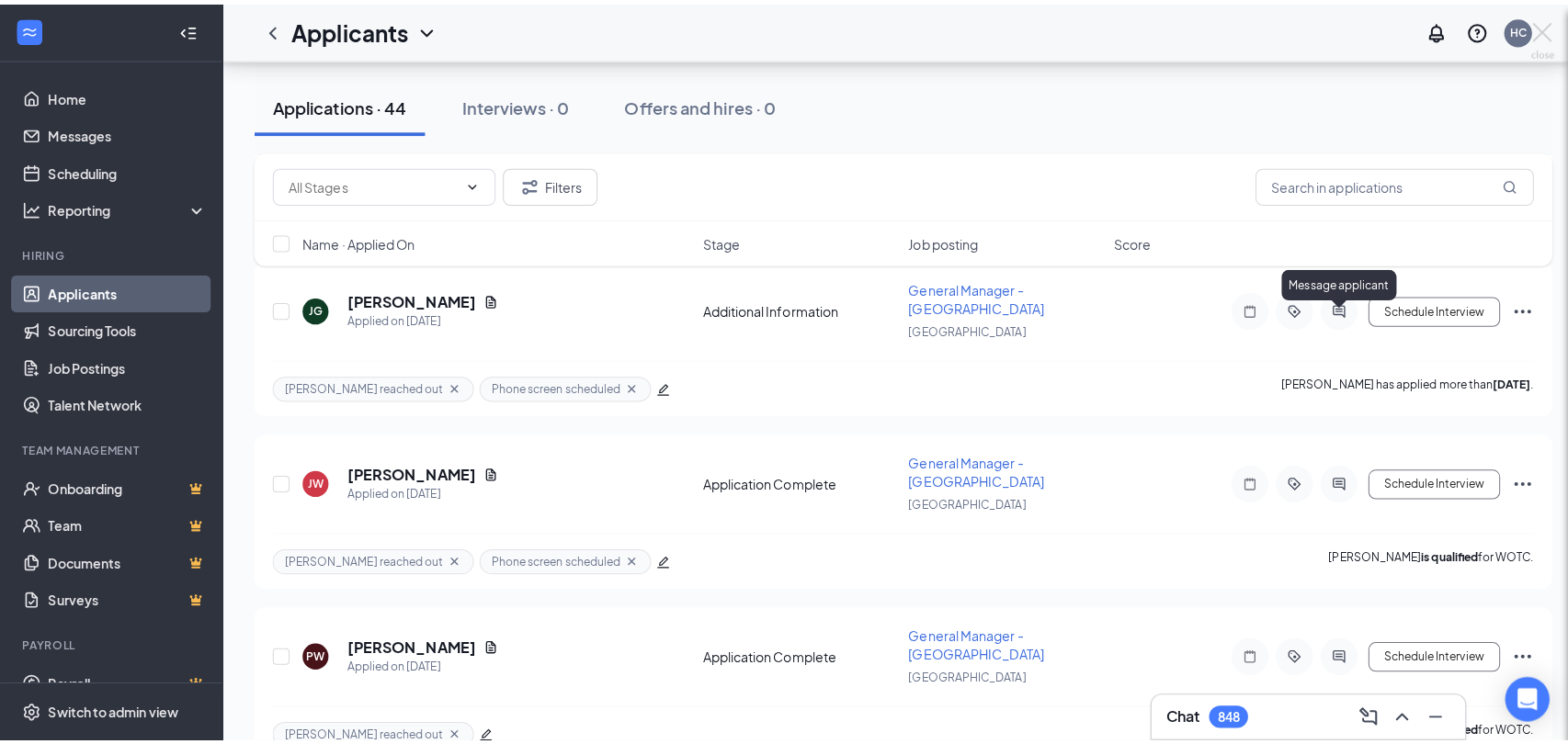
scroll to position [6306, 0]
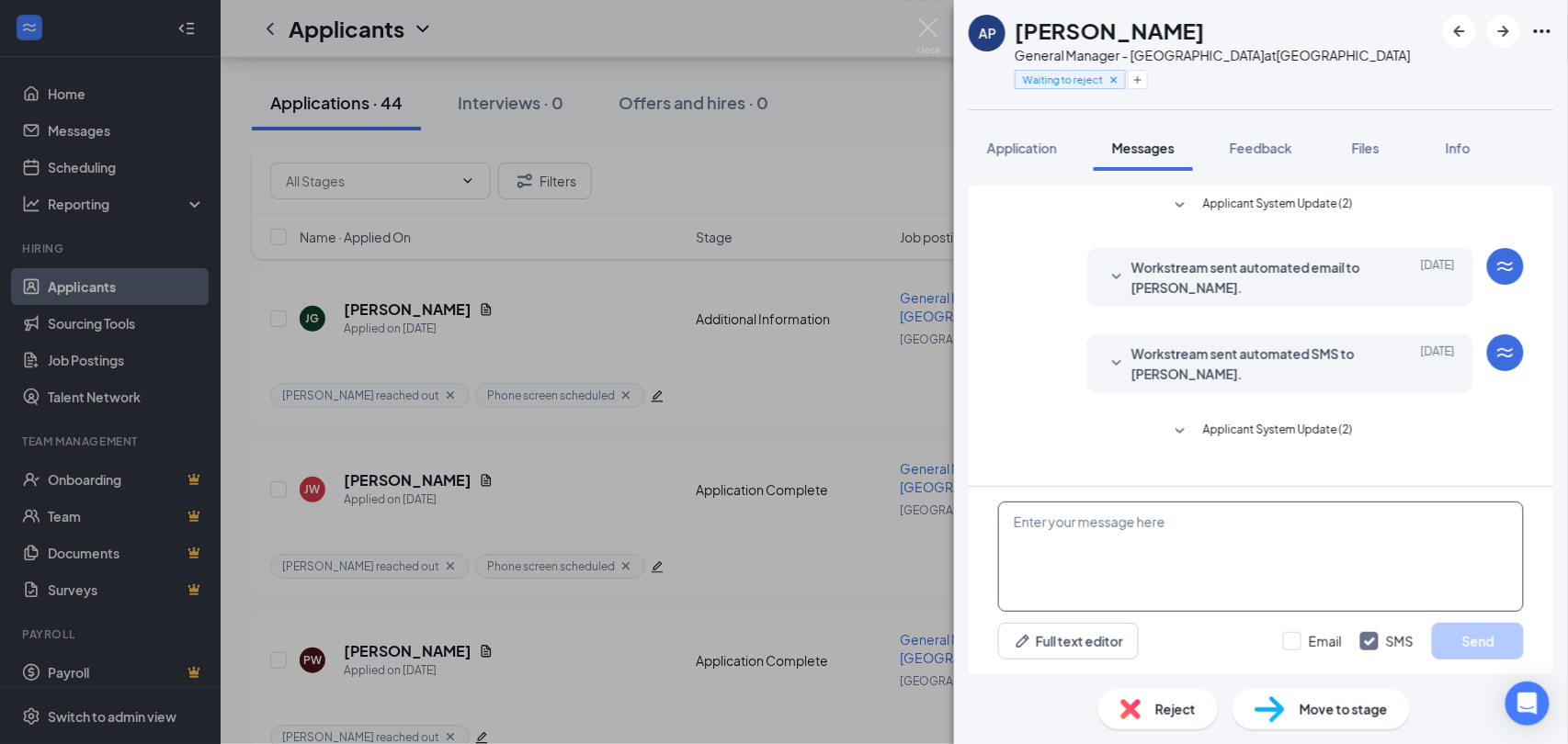
click at [1209, 544] on textarea at bounding box center [1261, 556] width 526 height 110
paste textarea "Hi Name, Thanks for interviewing with us this week! It was nice getting to talk…"
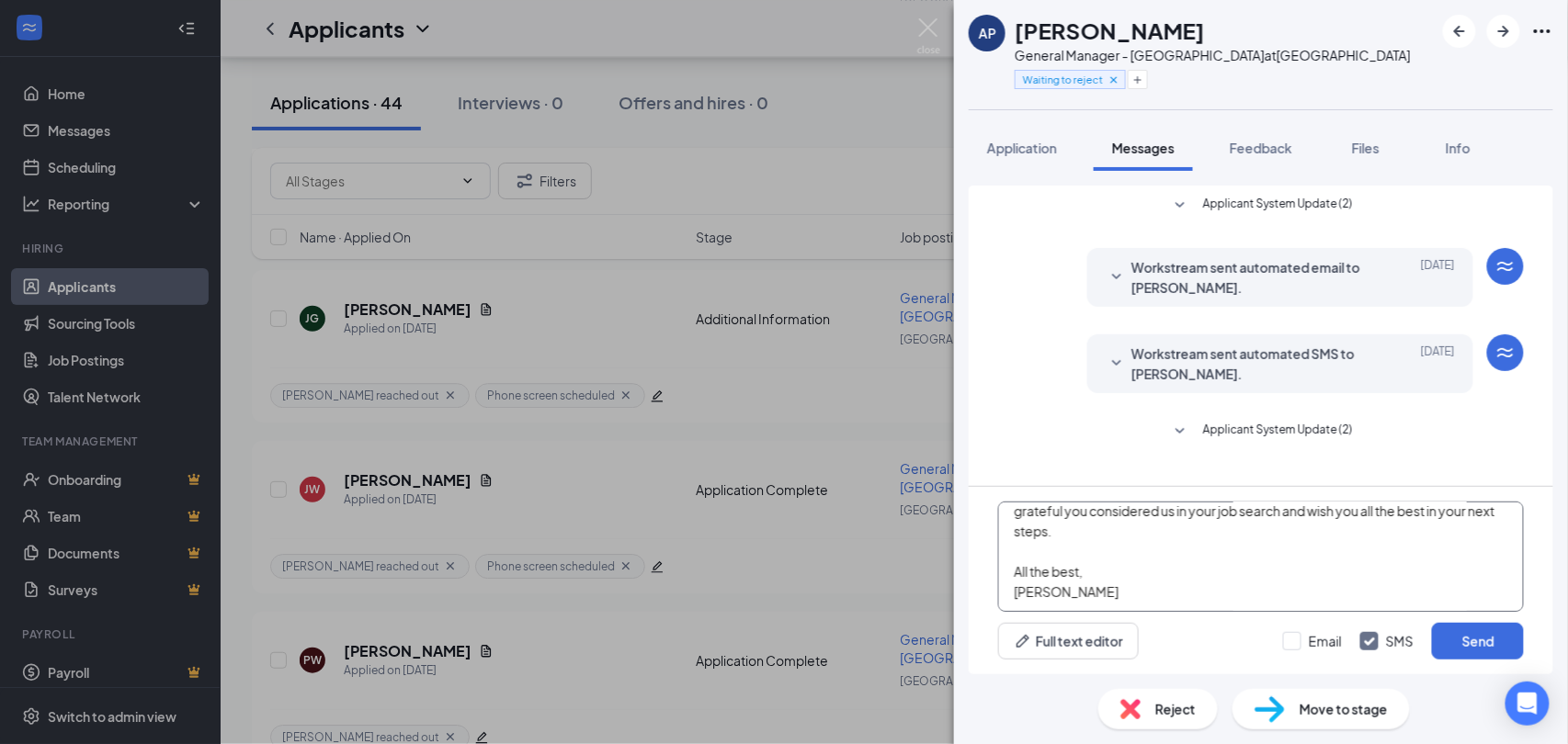
scroll to position [0, 0]
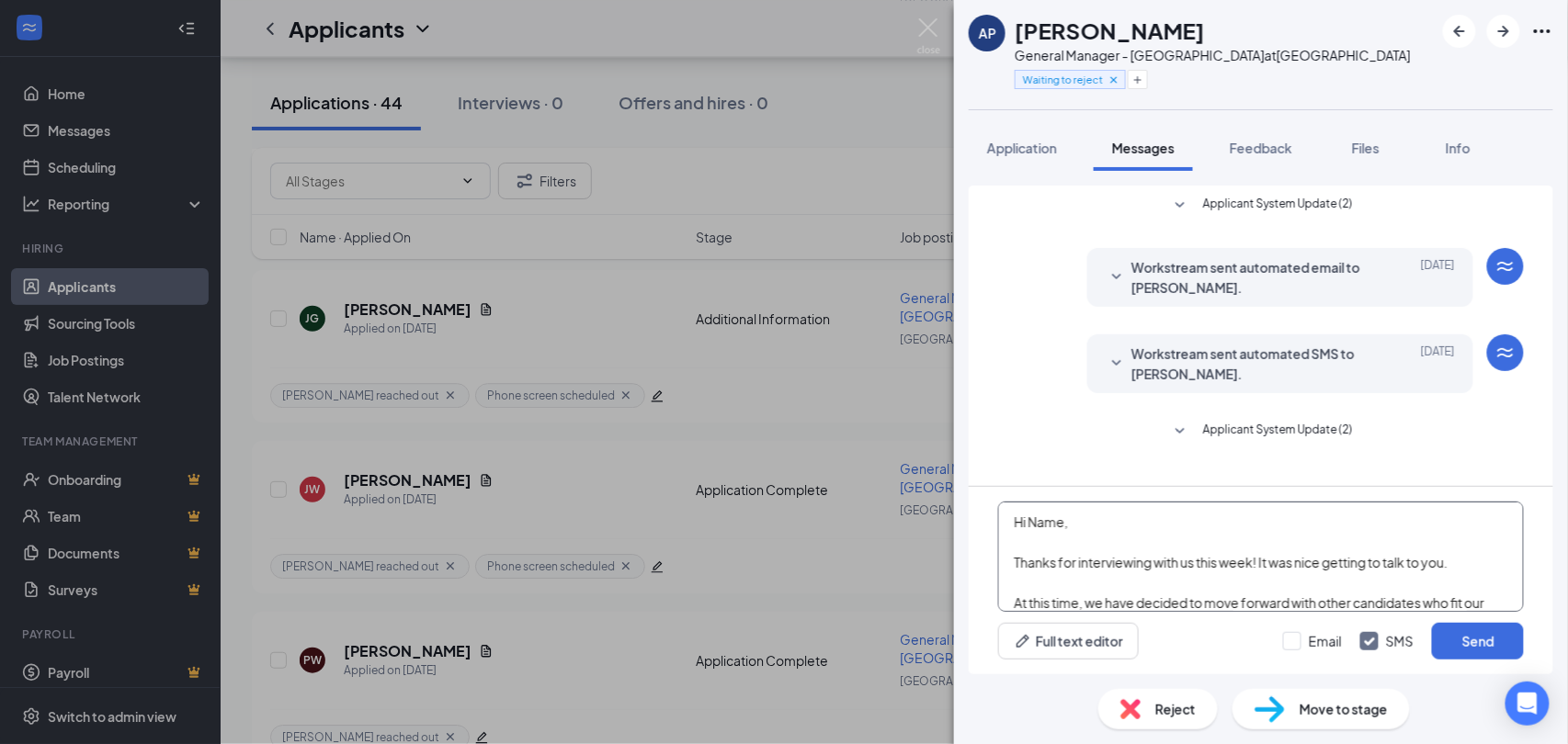
click at [1048, 514] on textarea "Hi Name, Thanks for interviewing with us this week! It was nice getting to talk…" at bounding box center [1261, 556] width 526 height 110
drag, startPoint x: 1077, startPoint y: 565, endPoint x: 1471, endPoint y: 558, distance: 394.1
click at [1471, 558] on textarea "Hi Anthony, Thanks for interviewing with us this week! It was nice getting to t…" at bounding box center [1261, 556] width 526 height 110
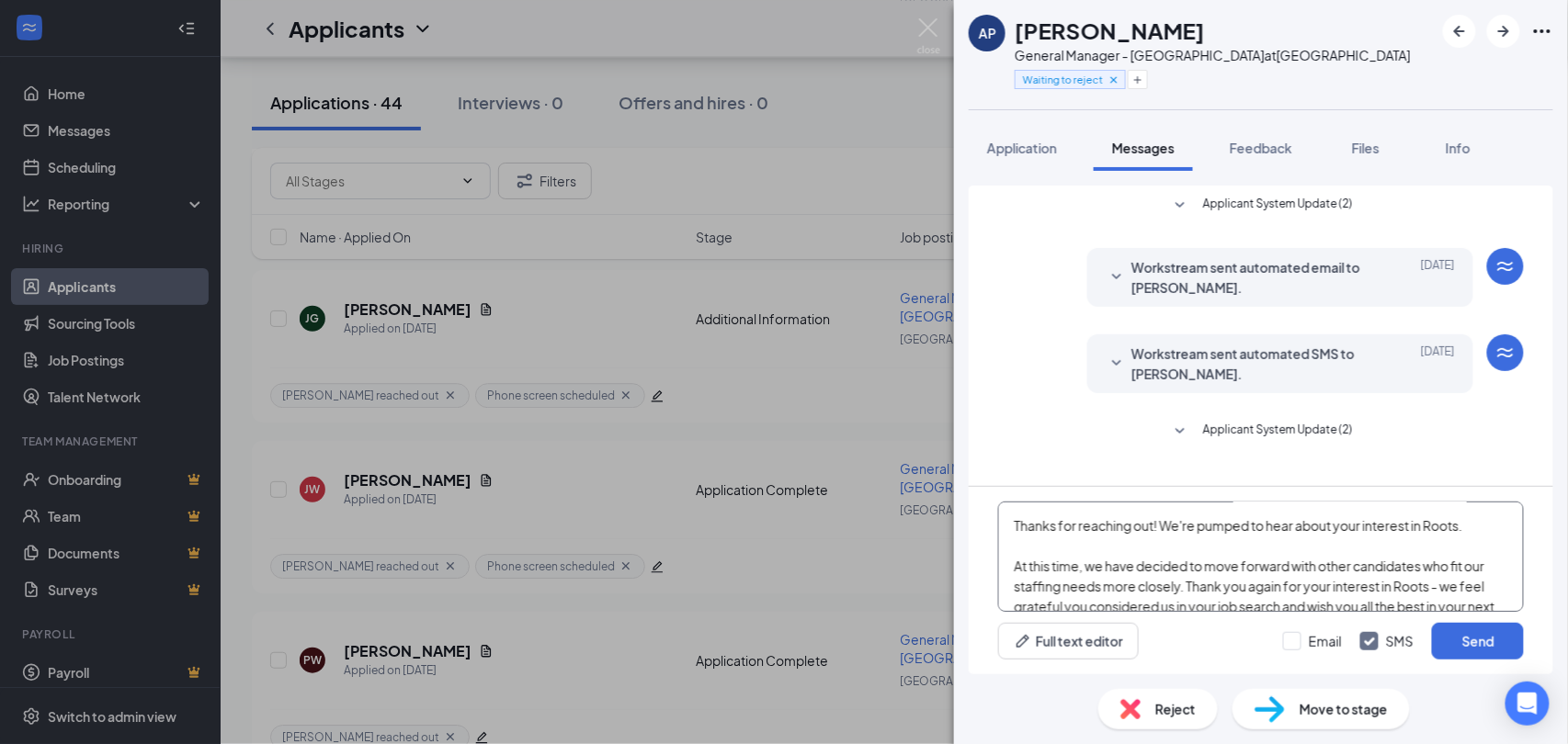
scroll to position [38, 0]
drag, startPoint x: 1101, startPoint y: 588, endPoint x: 1446, endPoint y: 567, distance: 345.6
click at [1446, 567] on textarea "Hi Anthony, Thanks for reaching out! We're pumped to hear about your interest i…" at bounding box center [1261, 556] width 526 height 110
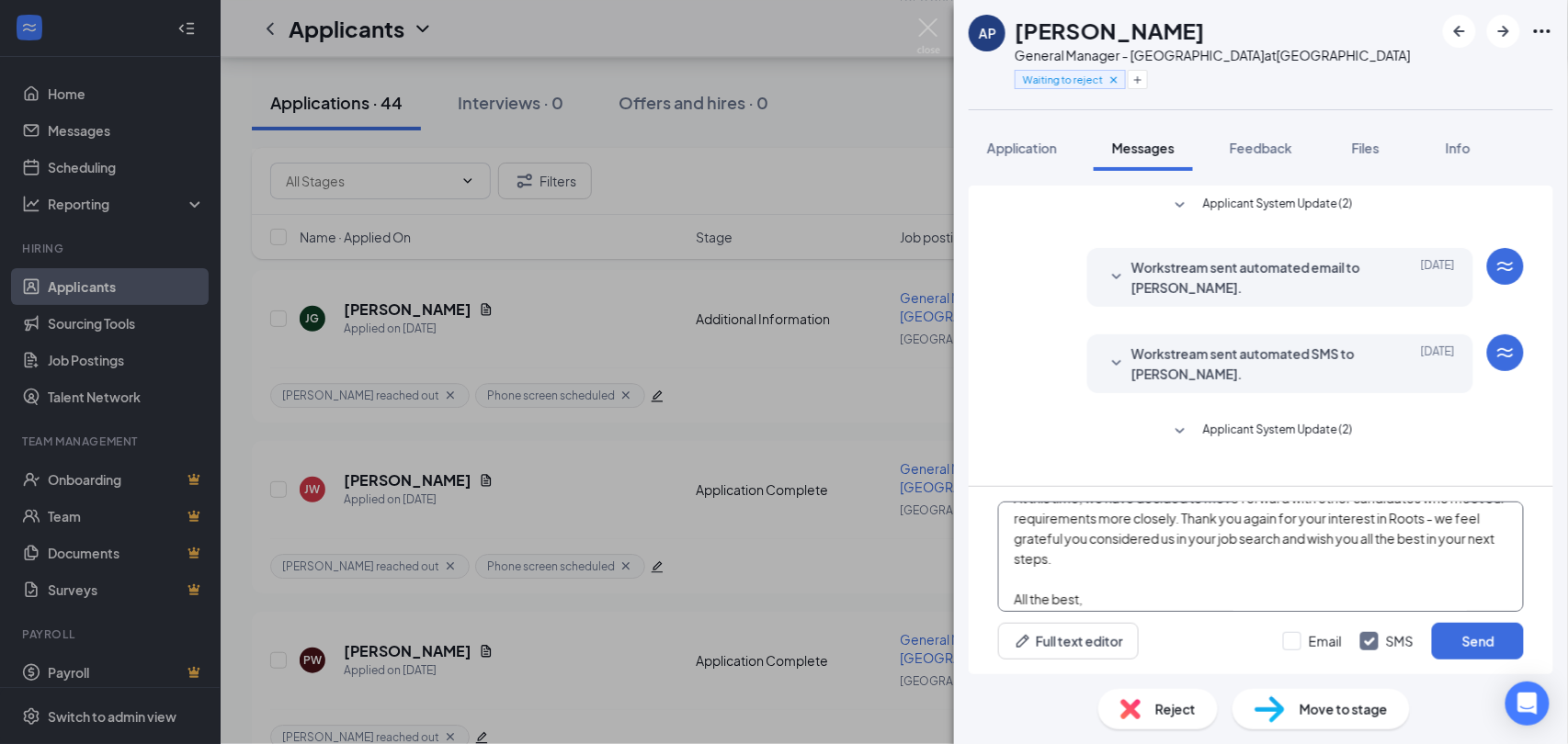
scroll to position [132, 0]
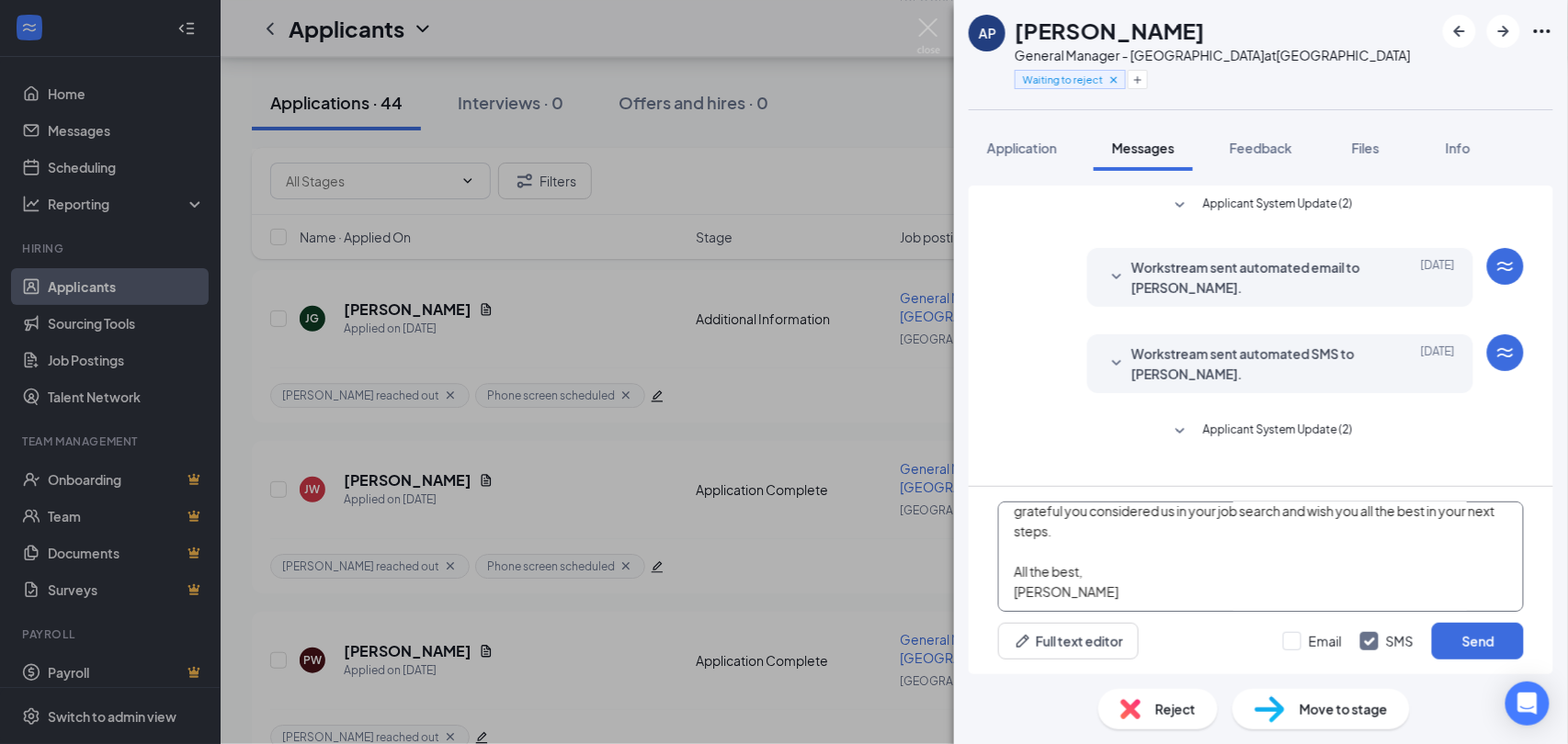
drag, startPoint x: 1104, startPoint y: 574, endPoint x: 923, endPoint y: 588, distance: 181.5
click at [923, 588] on div "AP Anthony Porter General Manager - Blacksburg at Blacksburg Waiting to reject …" at bounding box center [784, 372] width 1568 height 744
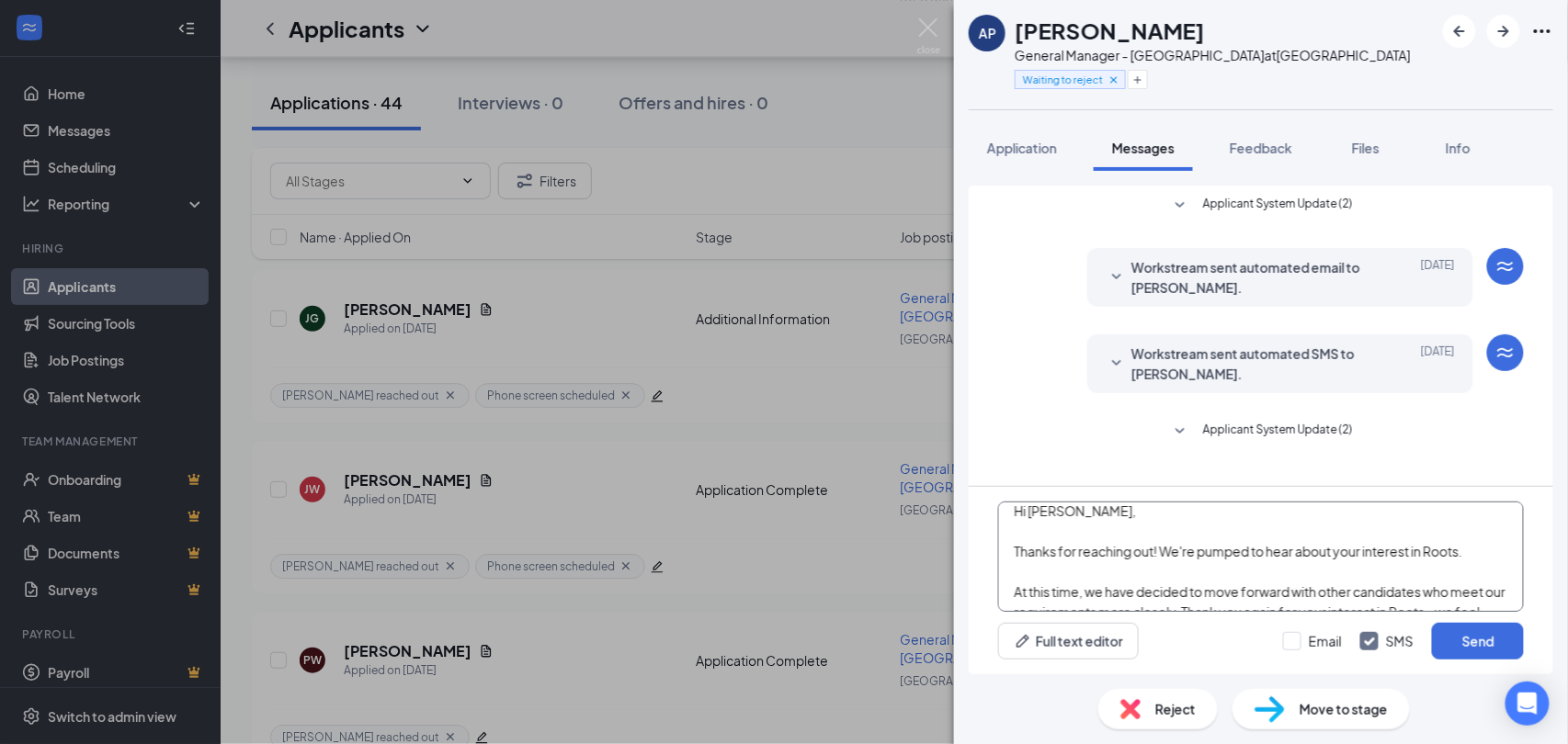
scroll to position [0, 0]
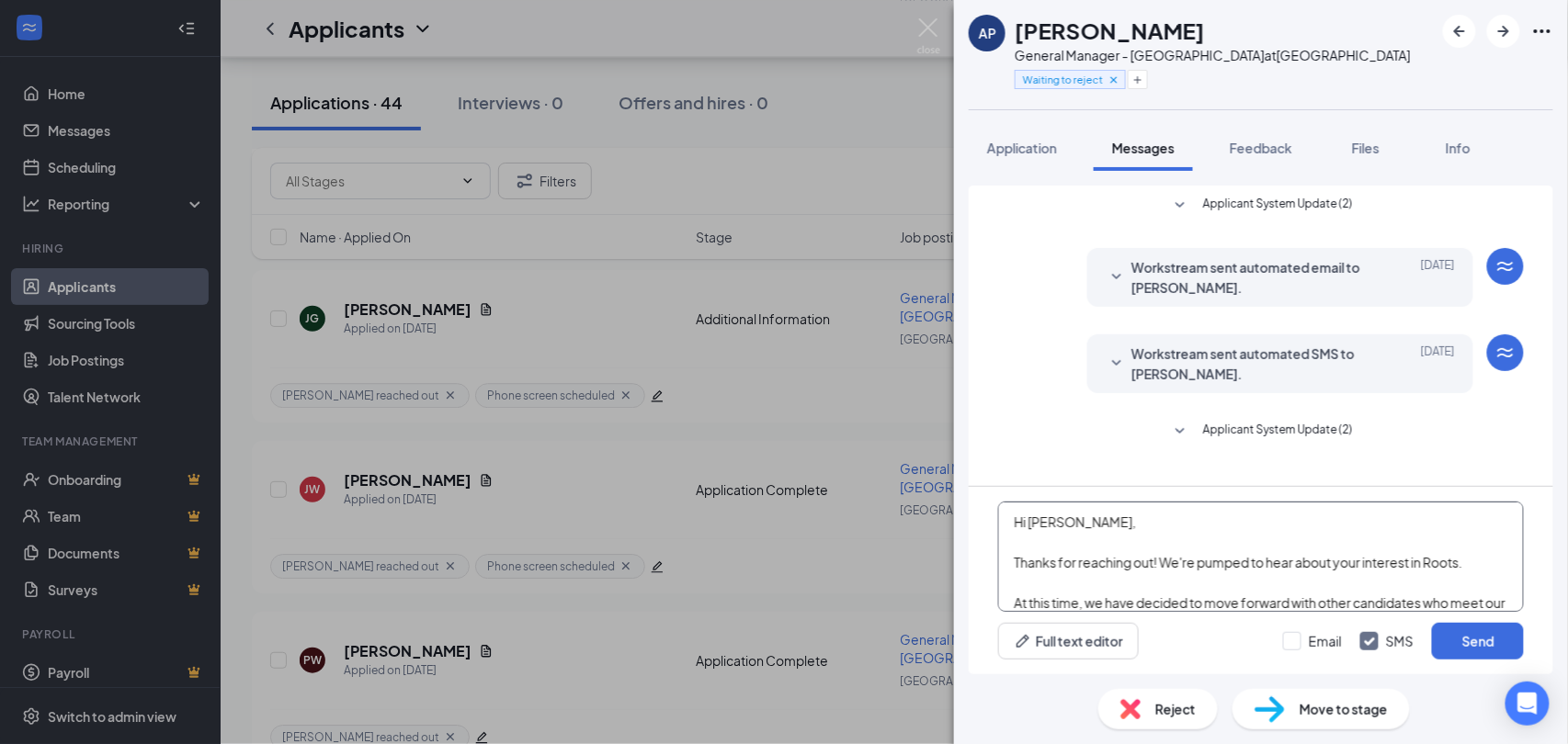
drag, startPoint x: 1034, startPoint y: 573, endPoint x: 911, endPoint y: 464, distance: 164.3
click at [911, 464] on div "AP Anthony Porter General Manager - Blacksburg at Blacksburg Waiting to reject …" at bounding box center [784, 372] width 1568 height 744
type textarea "Hi Anthony, Thanks for reaching out! We're pumped to hear about your interest i…"
click at [1466, 639] on button "Send" at bounding box center [1478, 642] width 92 height 36
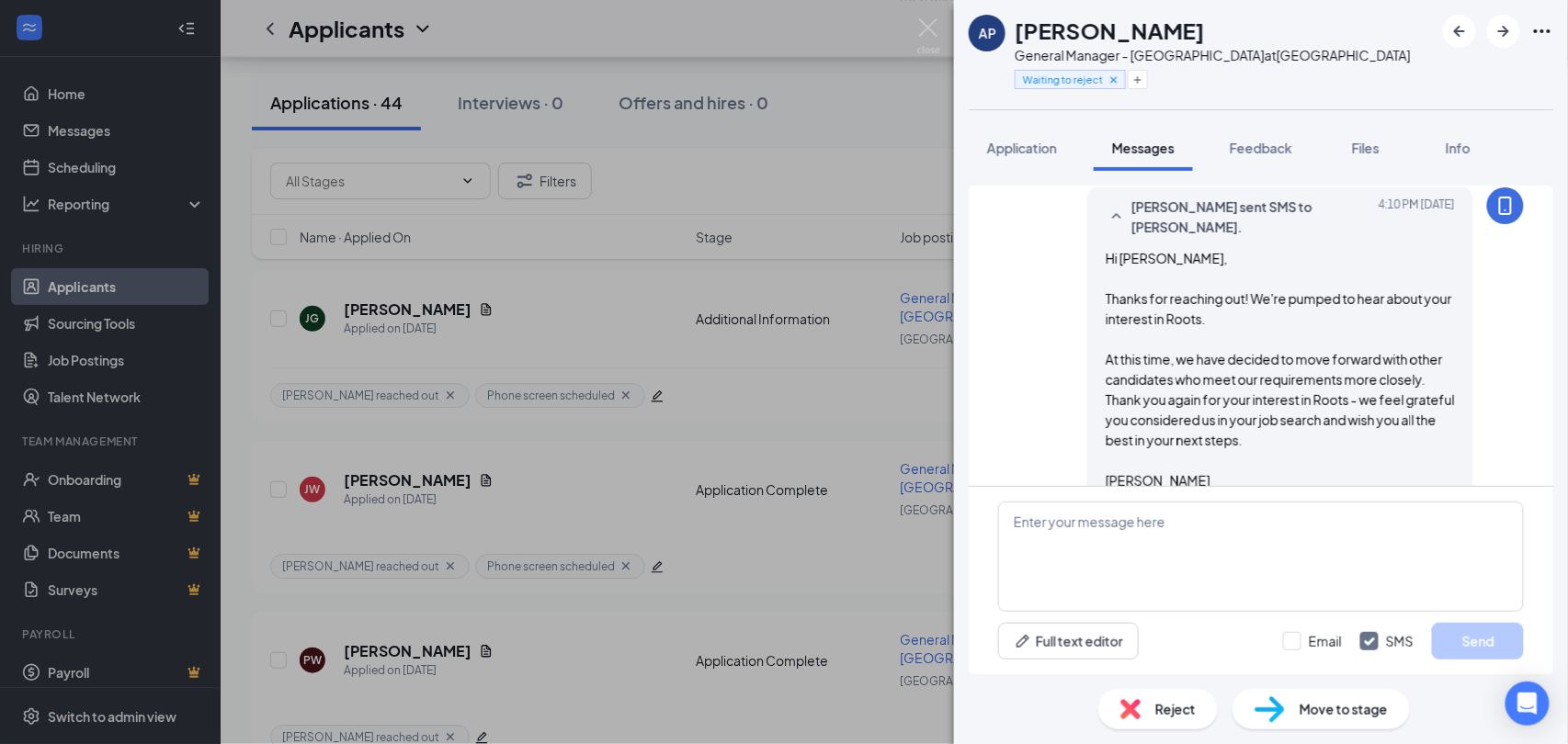
click at [1149, 714] on div "Reject" at bounding box center [1158, 710] width 120 height 40
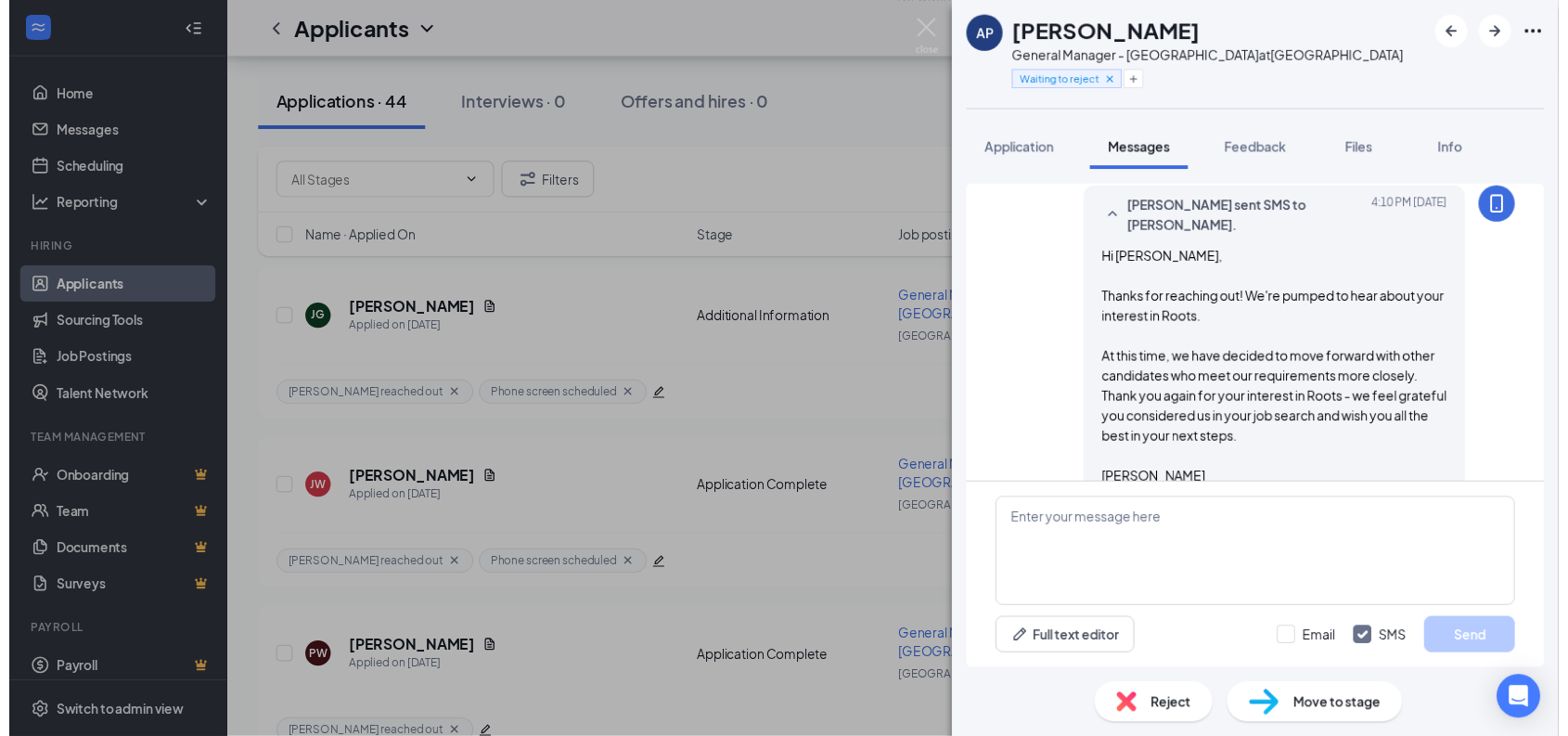
scroll to position [341, 0]
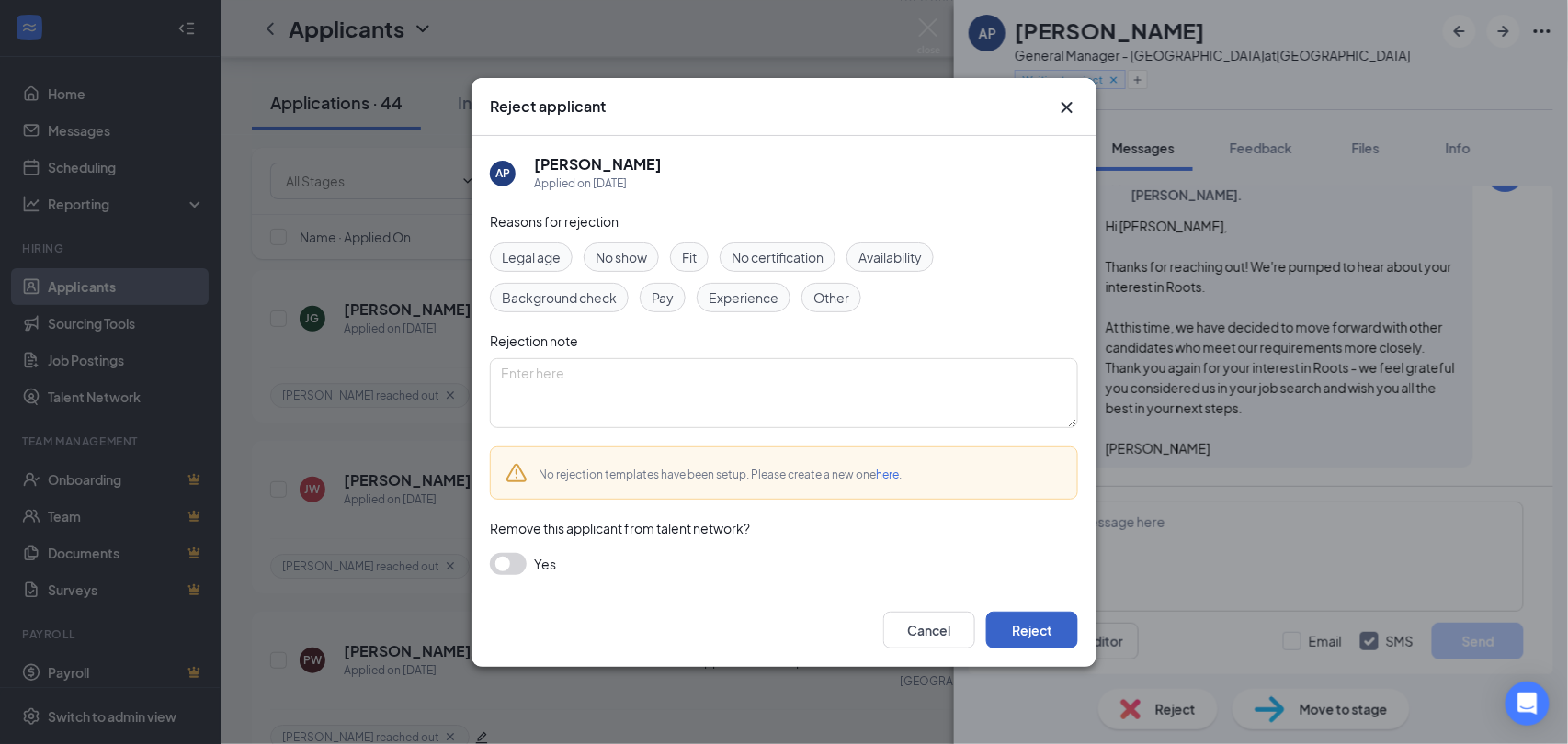
click at [1046, 620] on button "Reject" at bounding box center [1033, 630] width 92 height 36
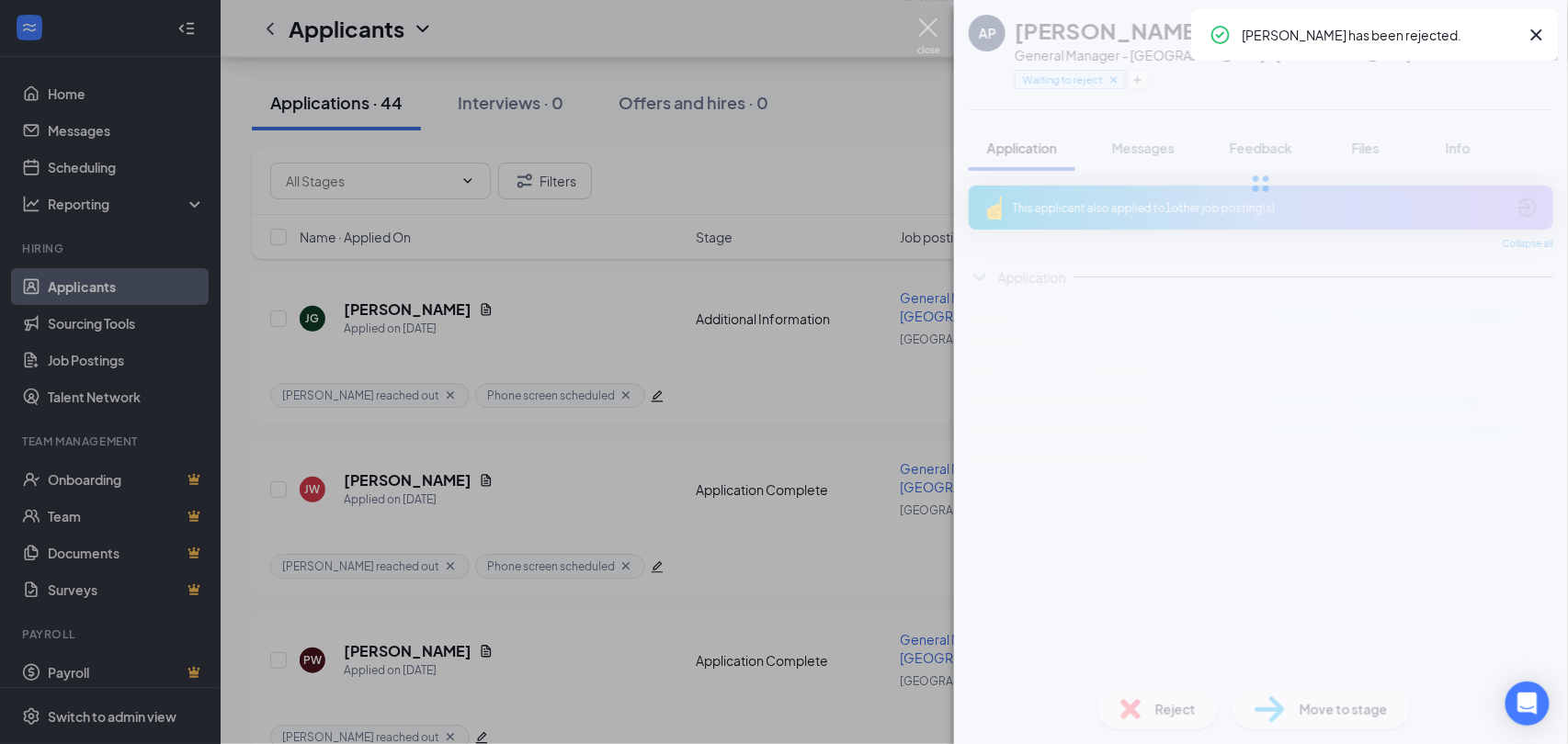
click at [923, 32] on img at bounding box center [929, 35] width 23 height 35
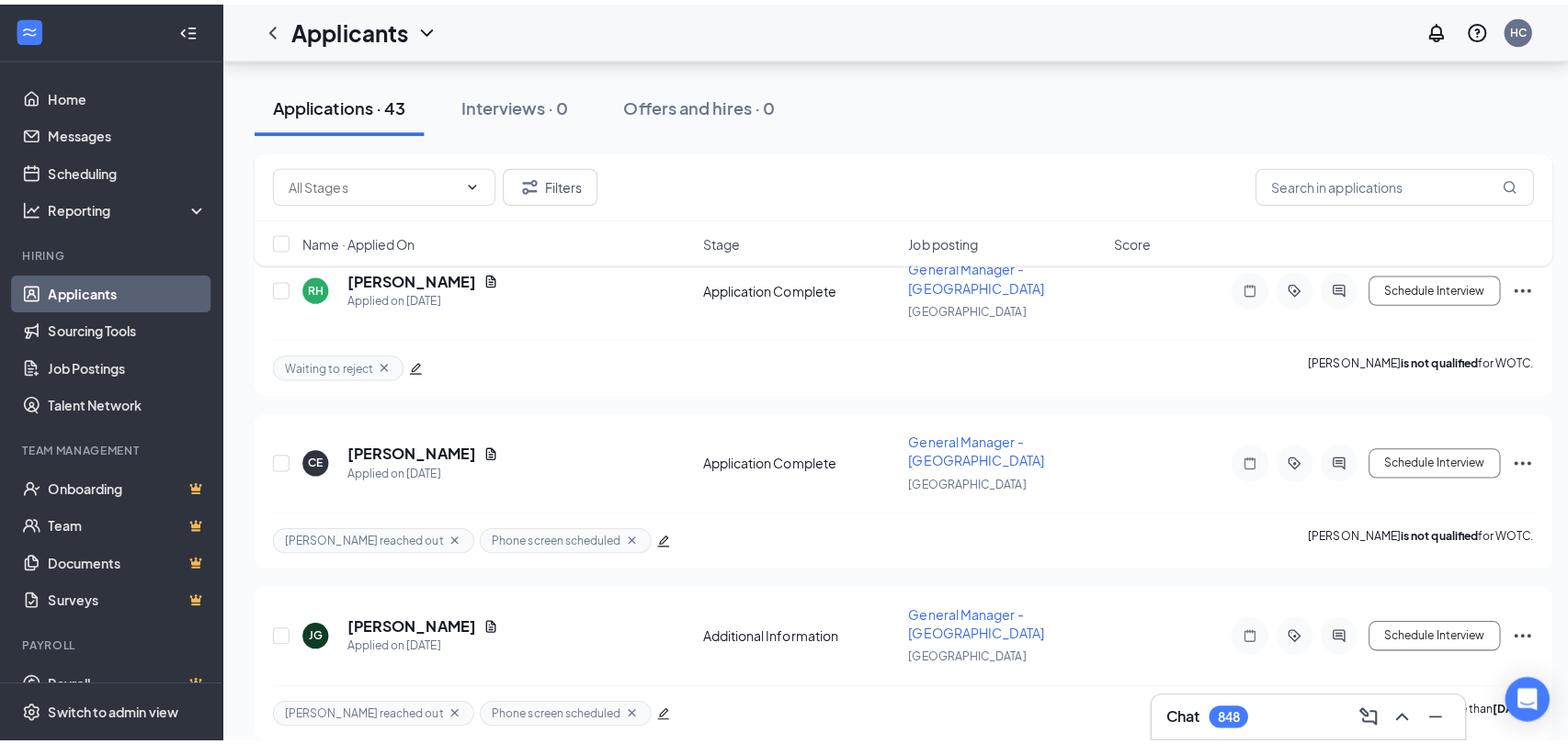
scroll to position [5897, 0]
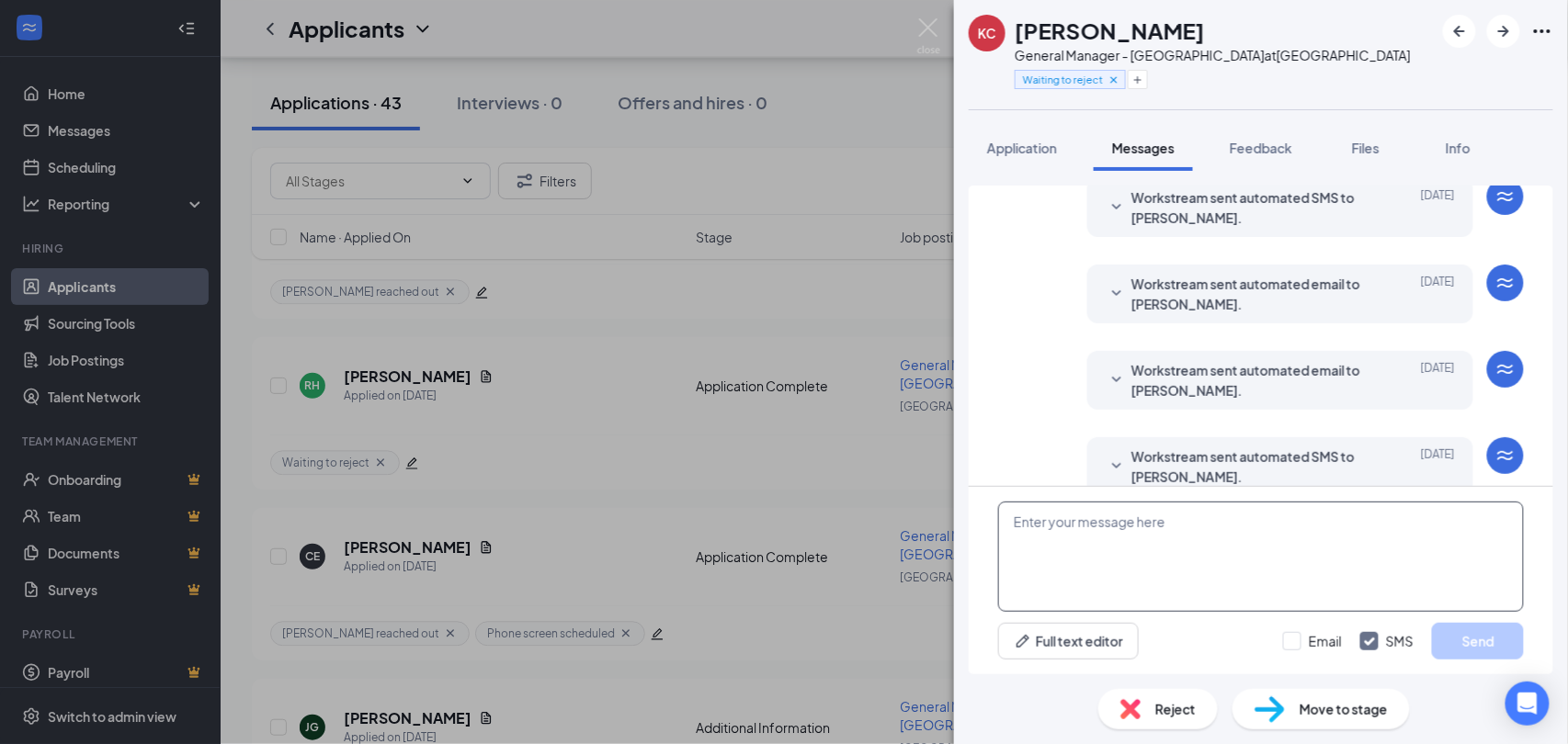
scroll to position [270, 0]
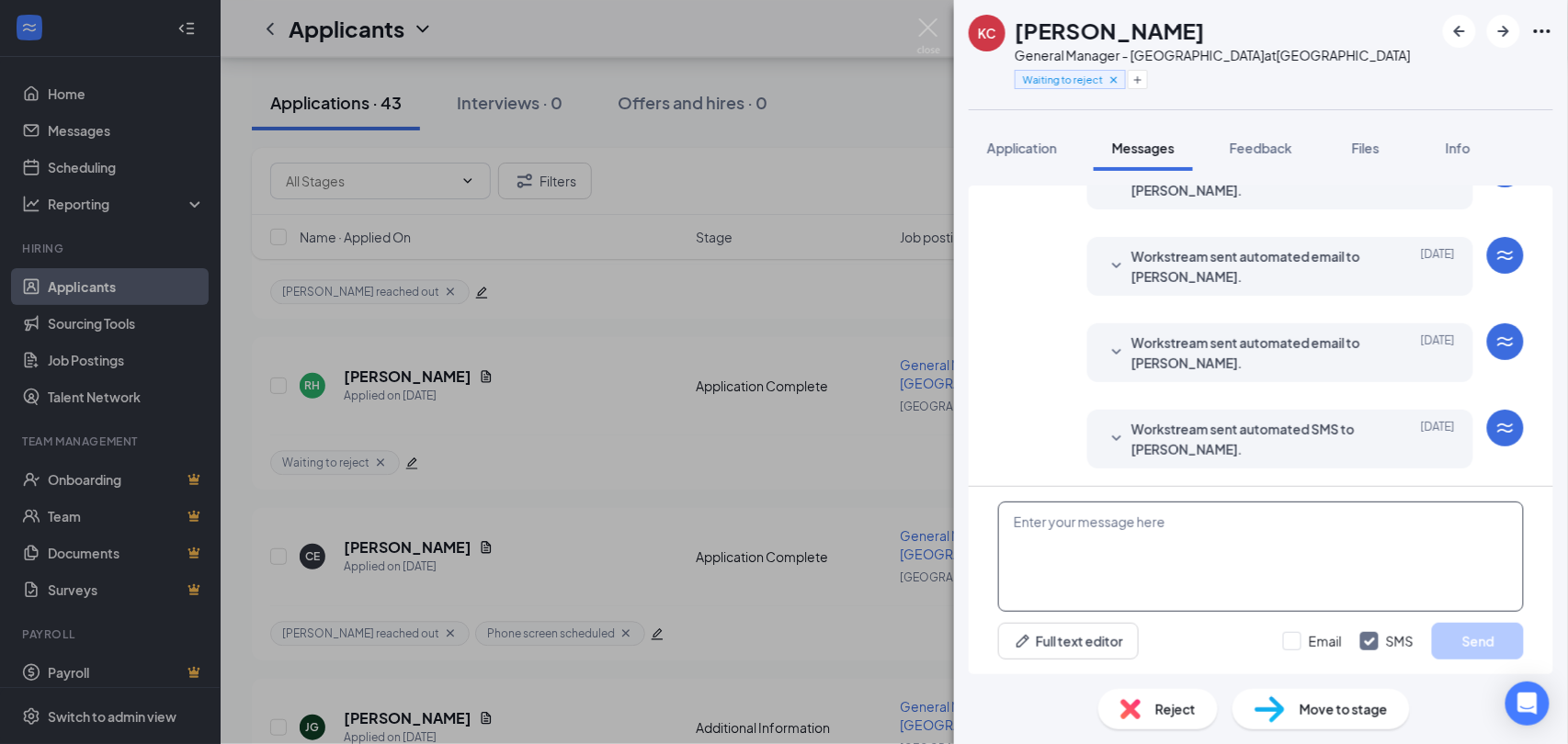
click at [1123, 541] on textarea at bounding box center [1261, 556] width 526 height 110
paste textarea "Hi Anthony, Thanks for reaching out! We're pumped to hear about your interest i…"
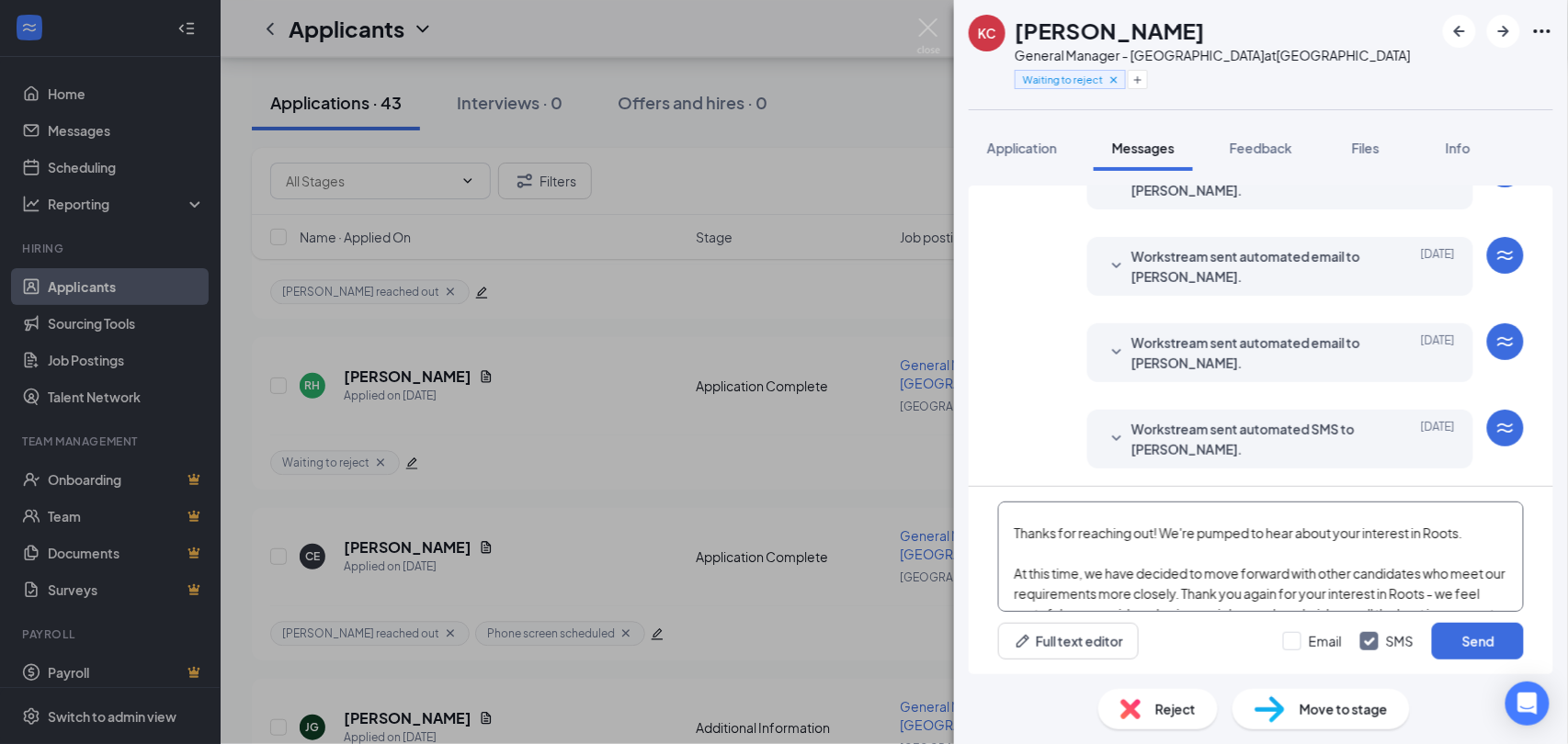
scroll to position [0, 0]
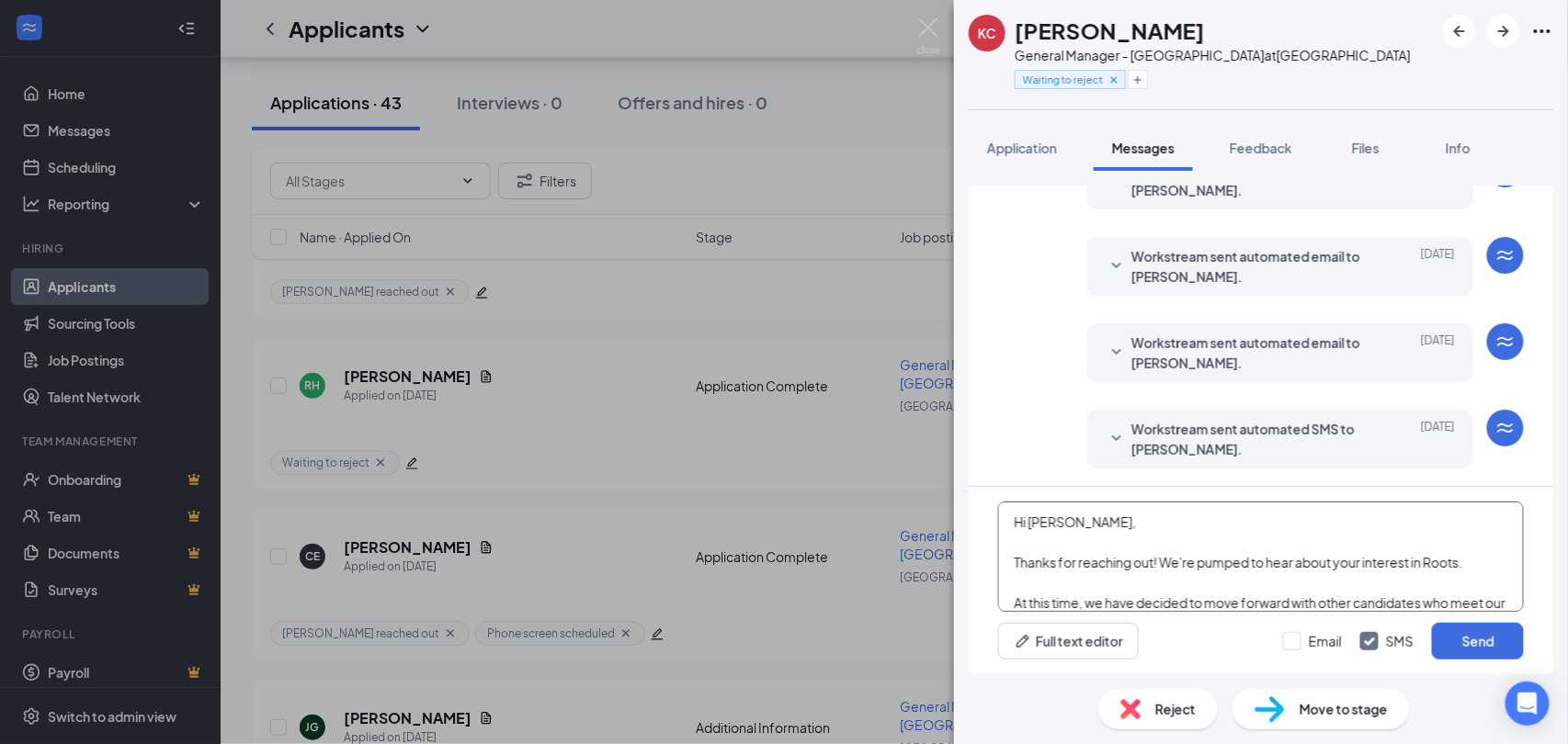
click at [1035, 519] on textarea "Hi Anthony, Thanks for reaching out! We're pumped to hear about your interest i…" at bounding box center [1261, 556] width 526 height 110
type textarea "Hi Kevin, Thanks for reaching out! We're pumped to hear about your interest in …"
click at [1456, 648] on button "Send" at bounding box center [1478, 642] width 92 height 36
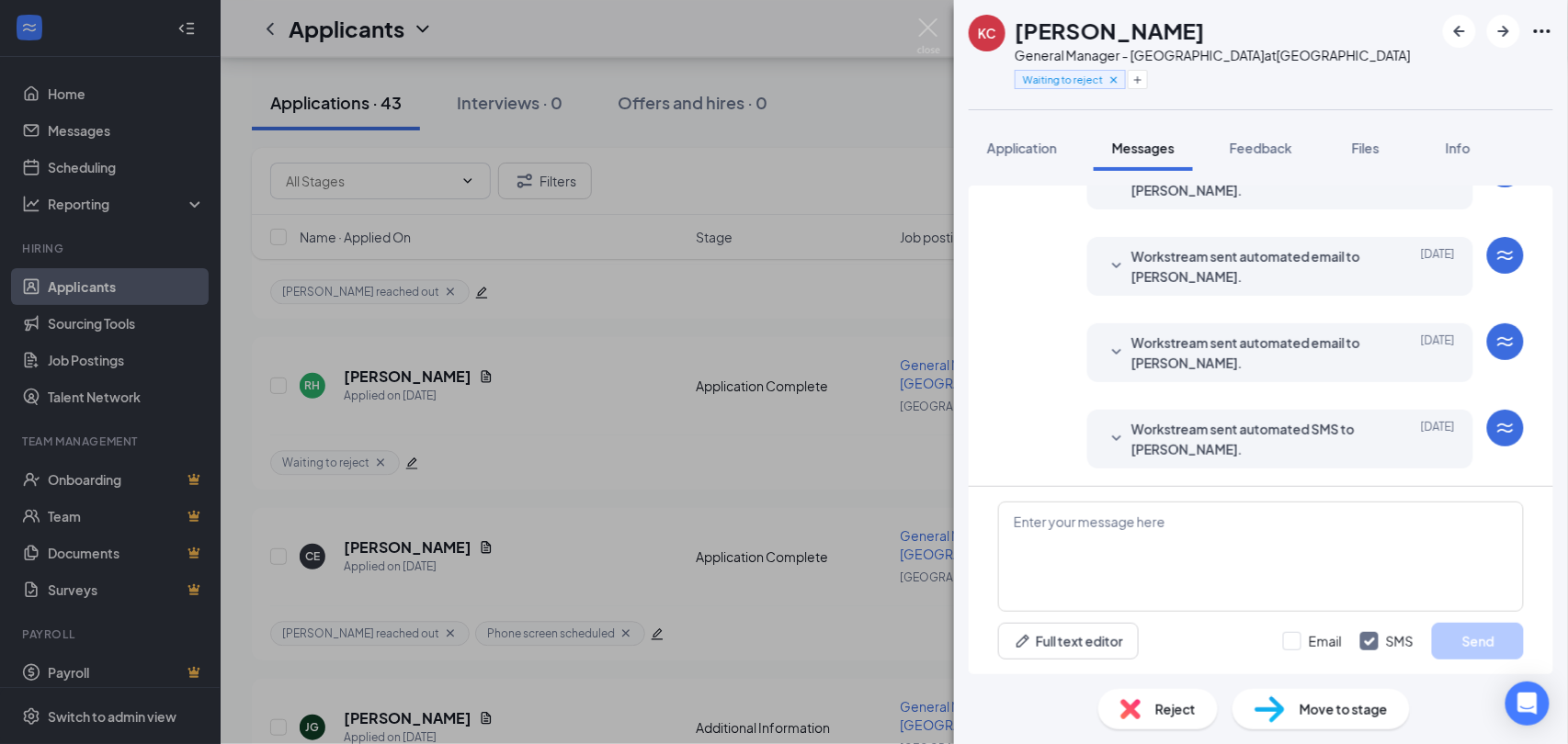
click at [1146, 710] on div "Reject" at bounding box center [1158, 710] width 120 height 40
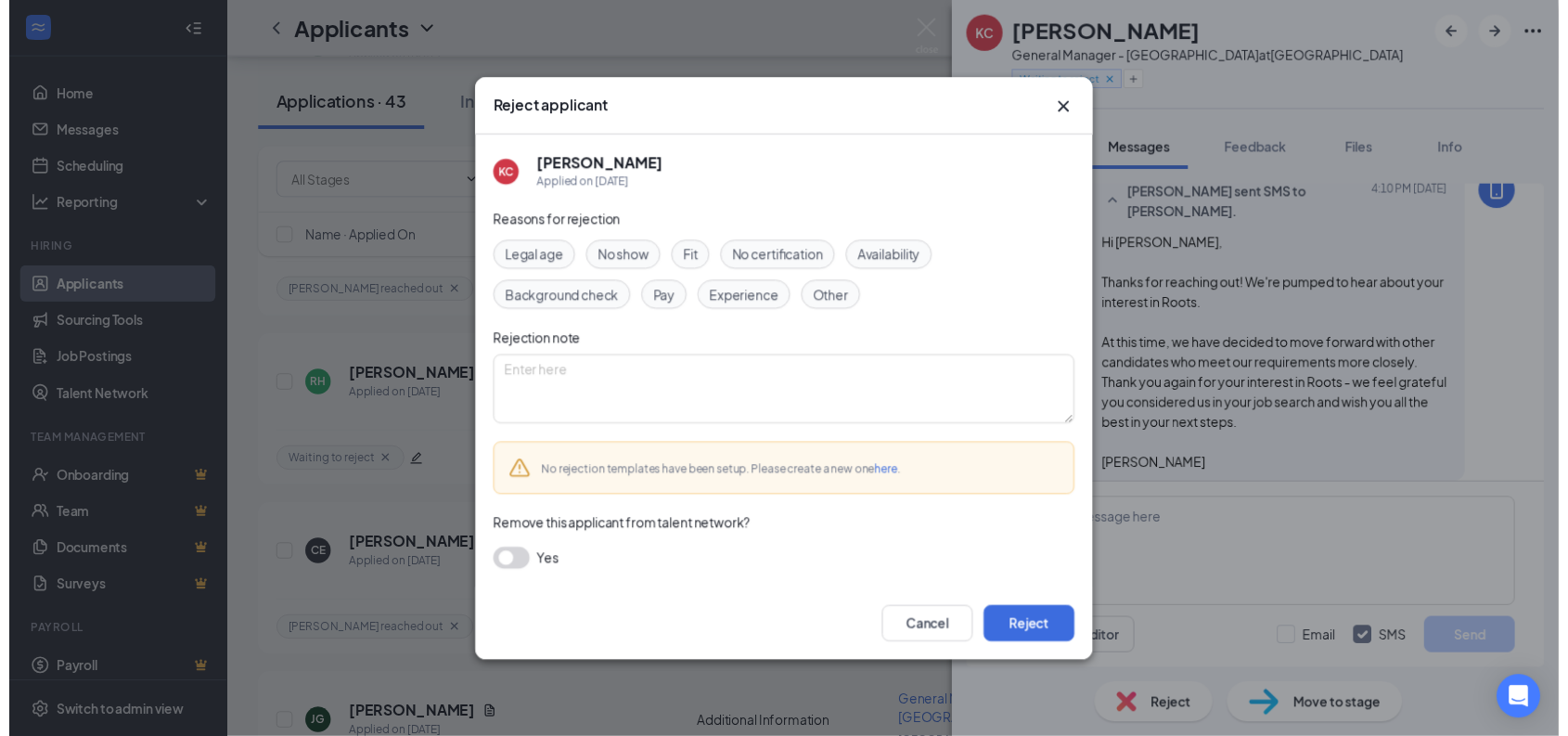
scroll to position [636, 0]
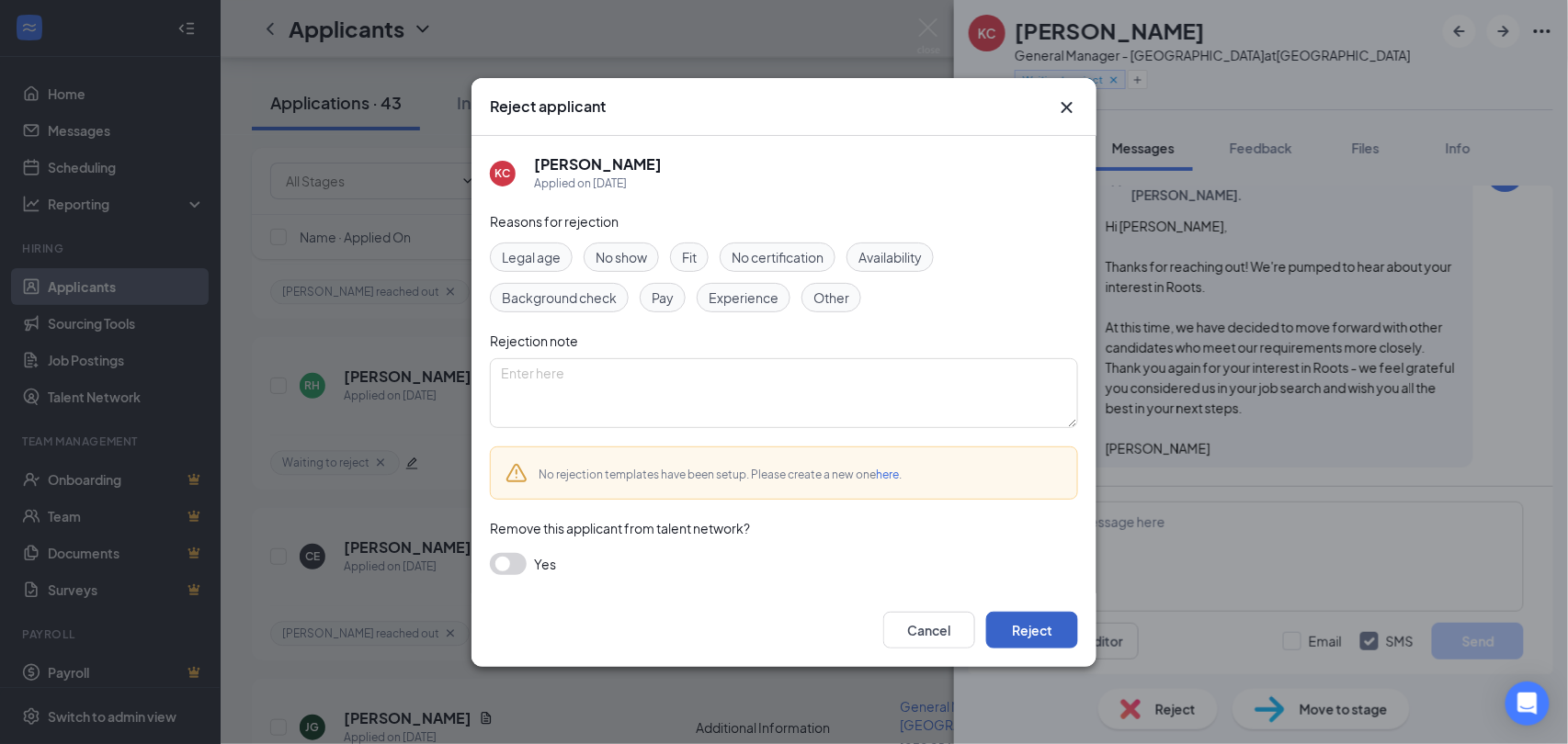
click at [1037, 633] on button "Reject" at bounding box center [1033, 630] width 92 height 36
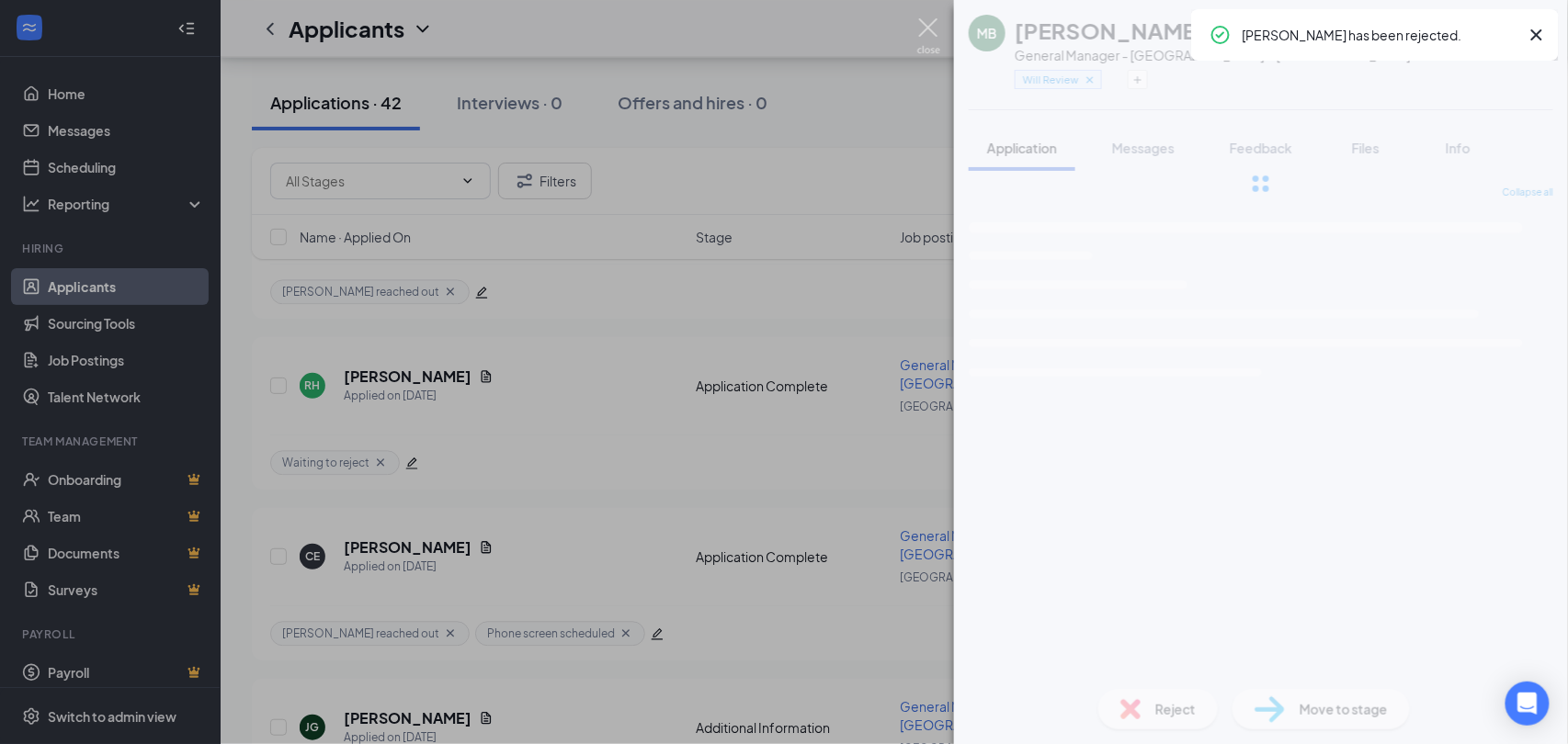
click at [919, 26] on img at bounding box center [929, 35] width 23 height 35
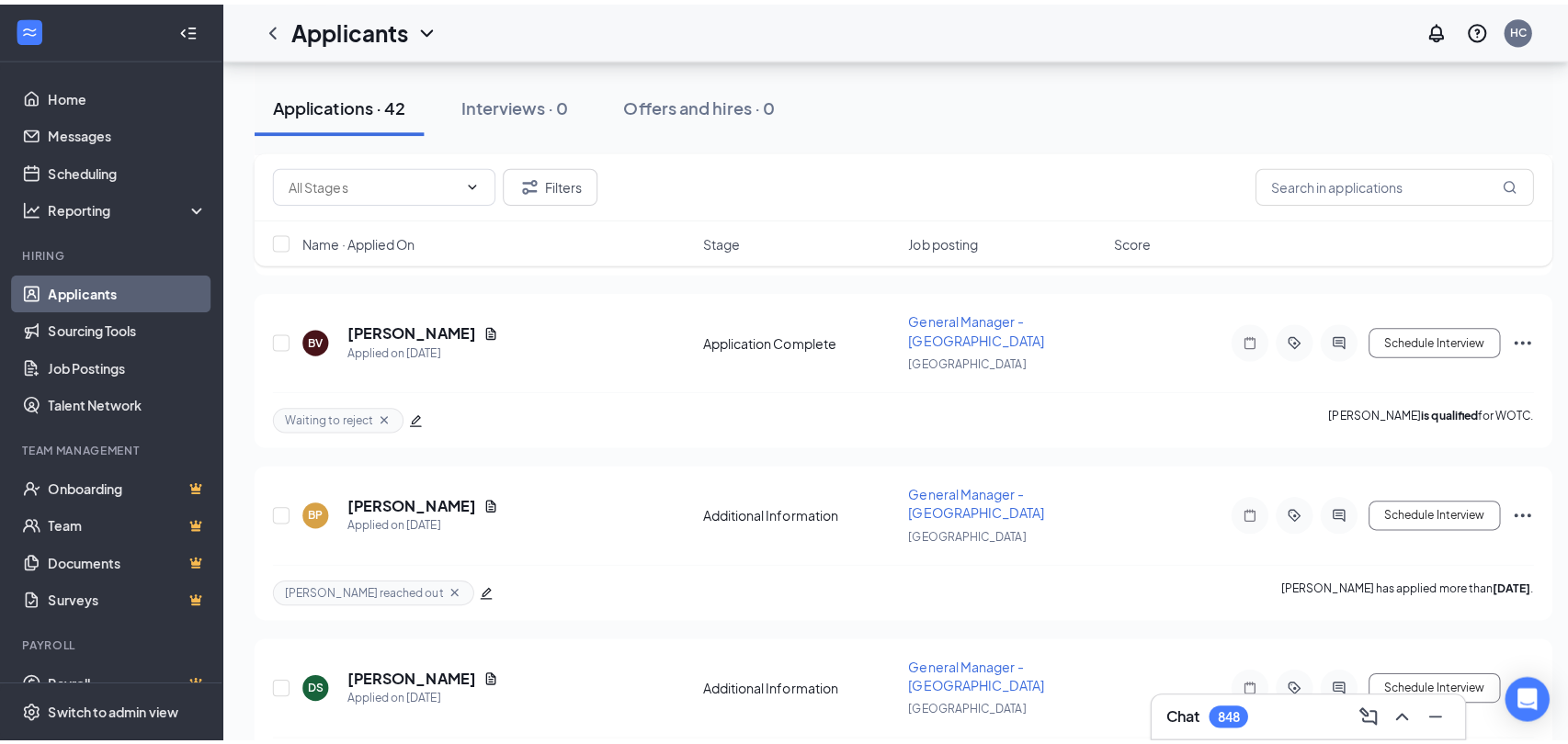
scroll to position [5182, 0]
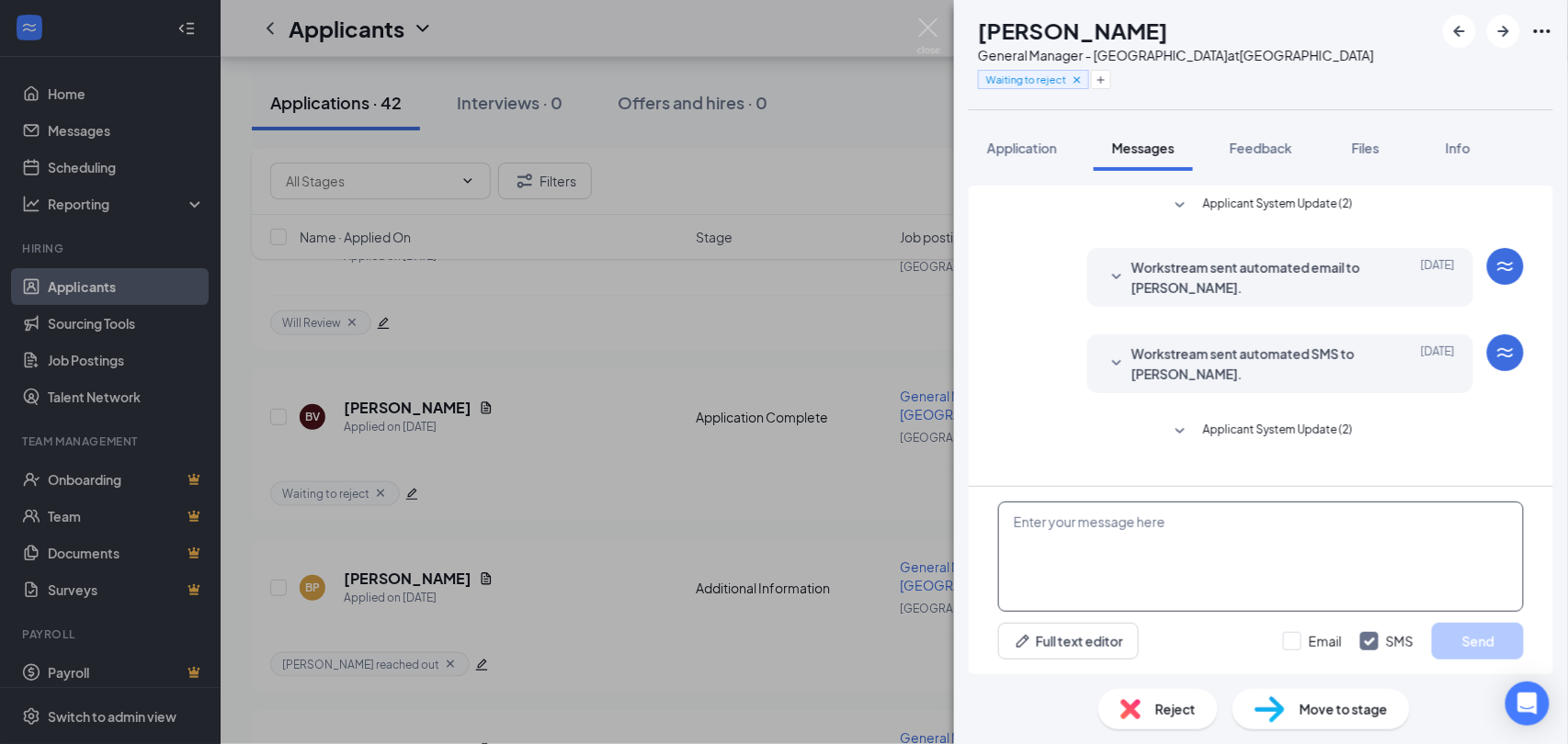
click at [1233, 561] on textarea at bounding box center [1261, 556] width 526 height 110
paste textarea "Hi Anthony, Thanks for reaching out! We're pumped to hear about your interest i…"
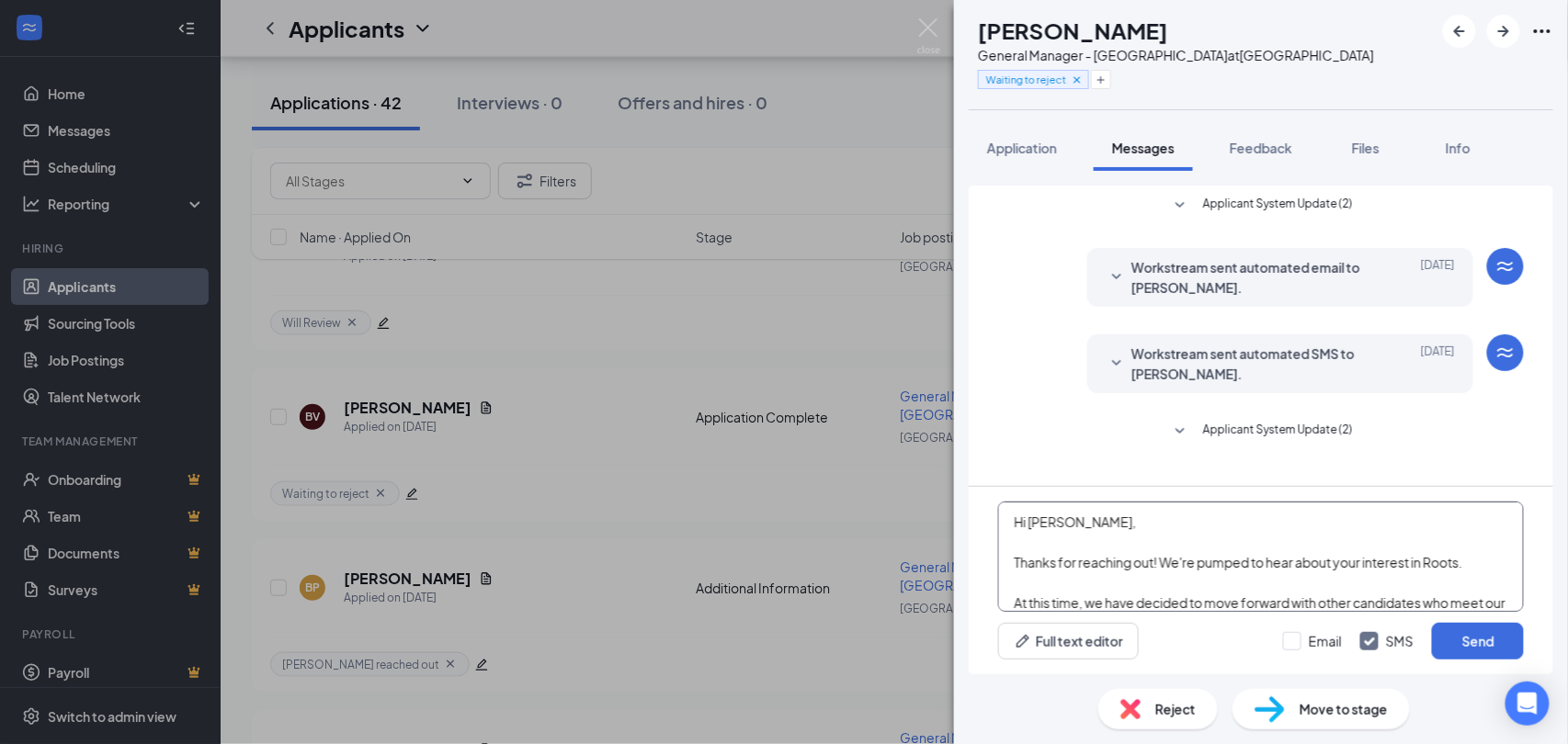
click at [1044, 518] on textarea "Hi Anthony, Thanks for reaching out! We're pumped to hear about your interest i…" at bounding box center [1261, 556] width 526 height 110
type textarea "Hi Robert, Thanks for reaching out! We're pumped to hear about your interest in…"
click at [1450, 646] on button "Send" at bounding box center [1478, 642] width 92 height 36
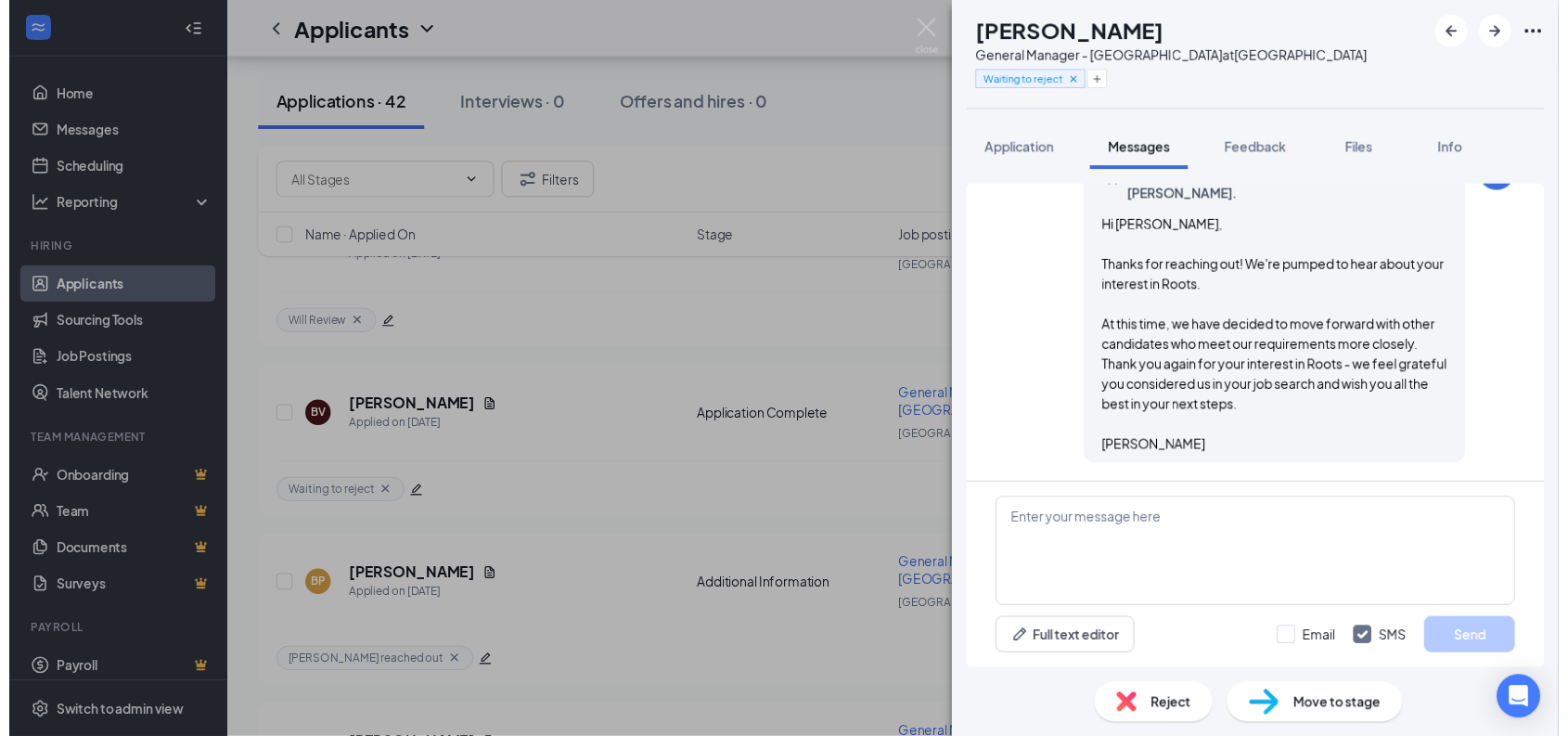
scroll to position [341, 0]
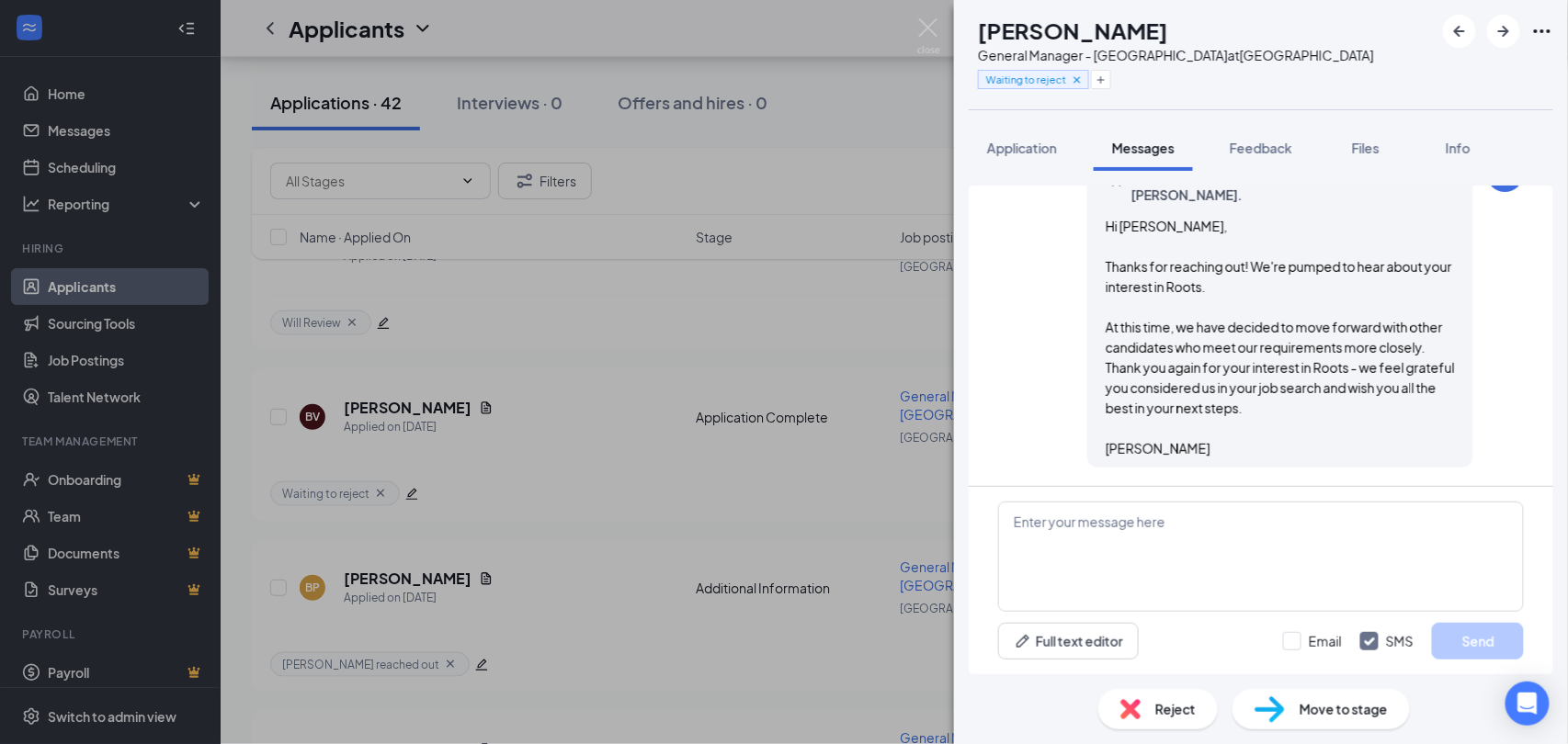
click at [1155, 702] on span "Reject" at bounding box center [1175, 709] width 40 height 20
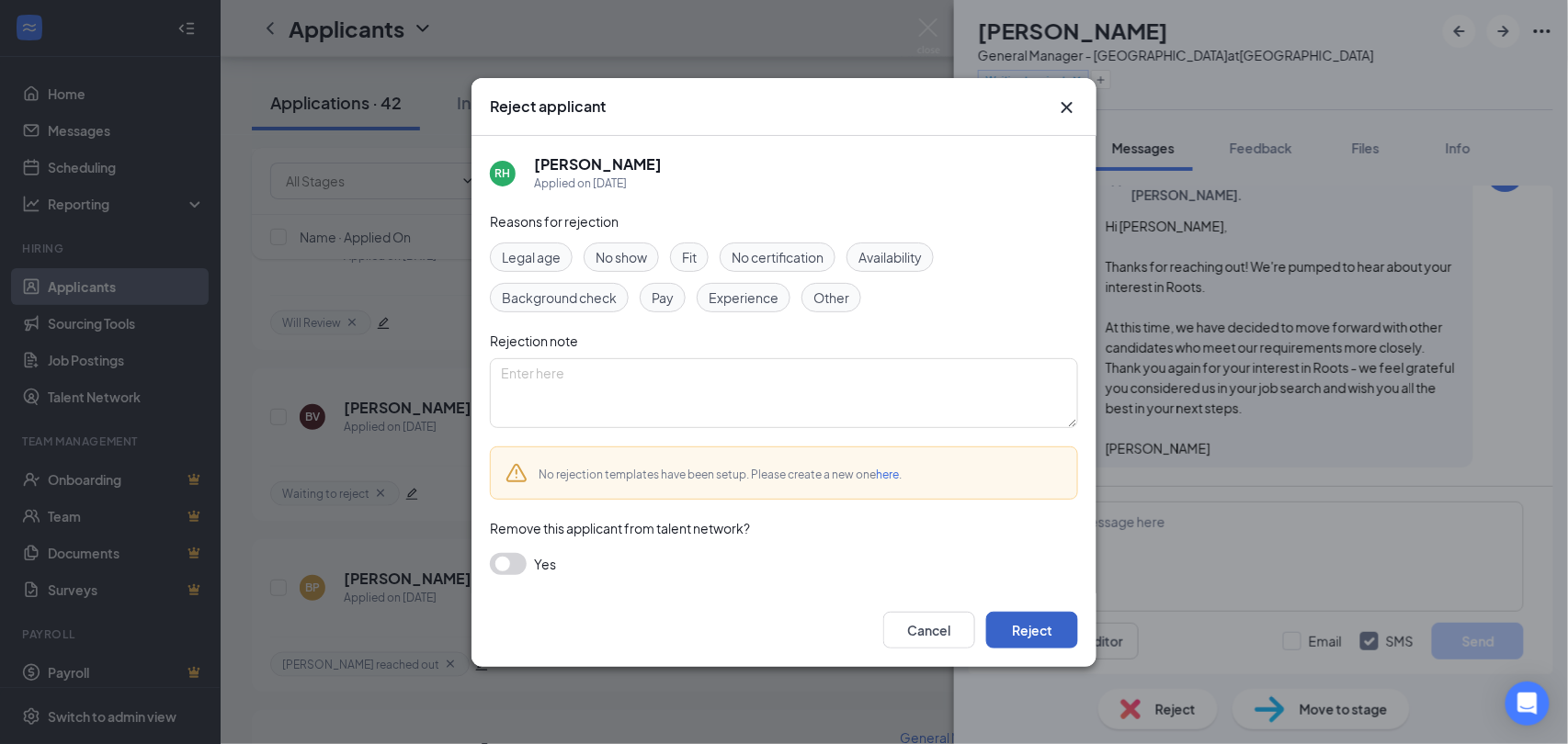
click at [1014, 634] on button "Reject" at bounding box center [1033, 630] width 92 height 36
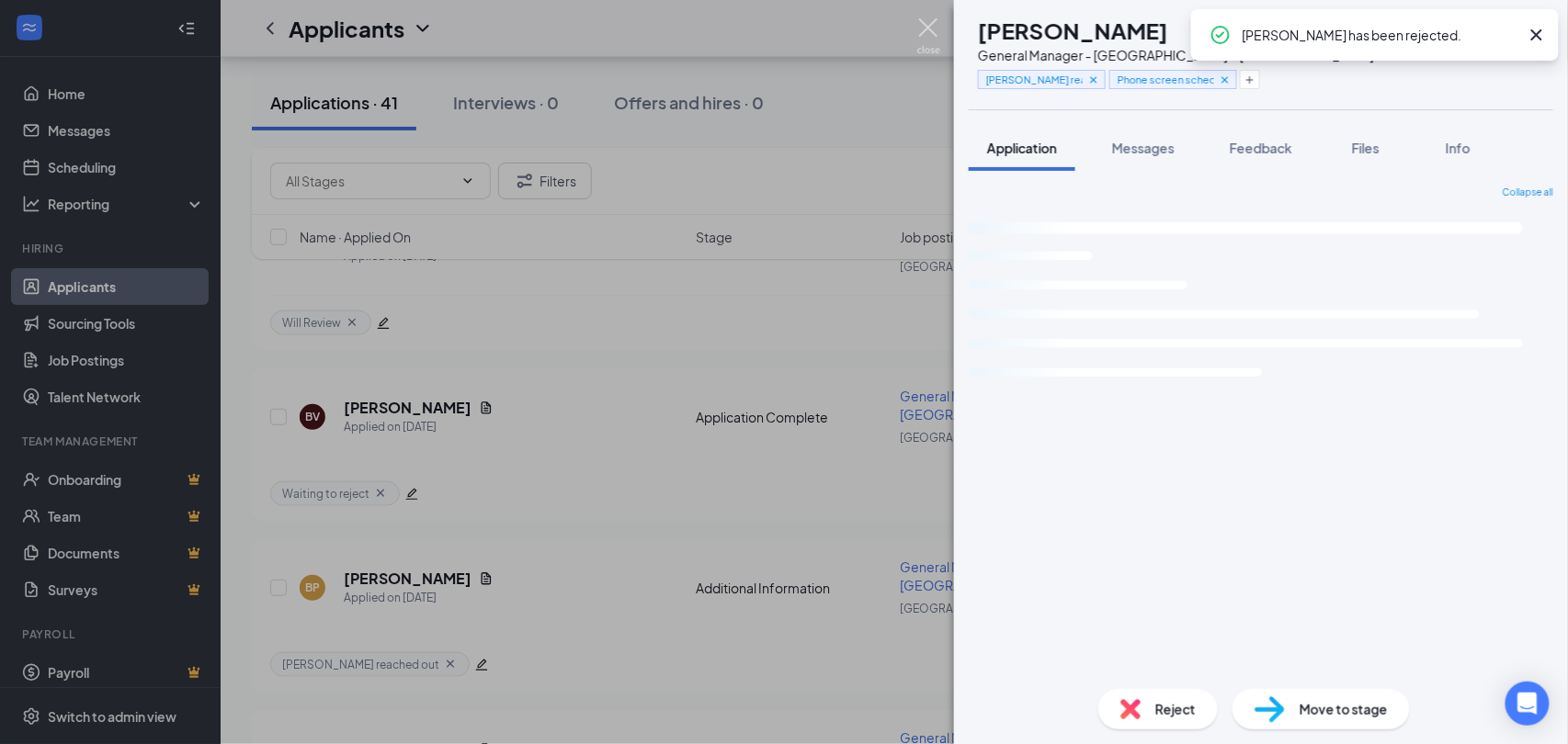
click at [925, 36] on img at bounding box center [929, 35] width 23 height 35
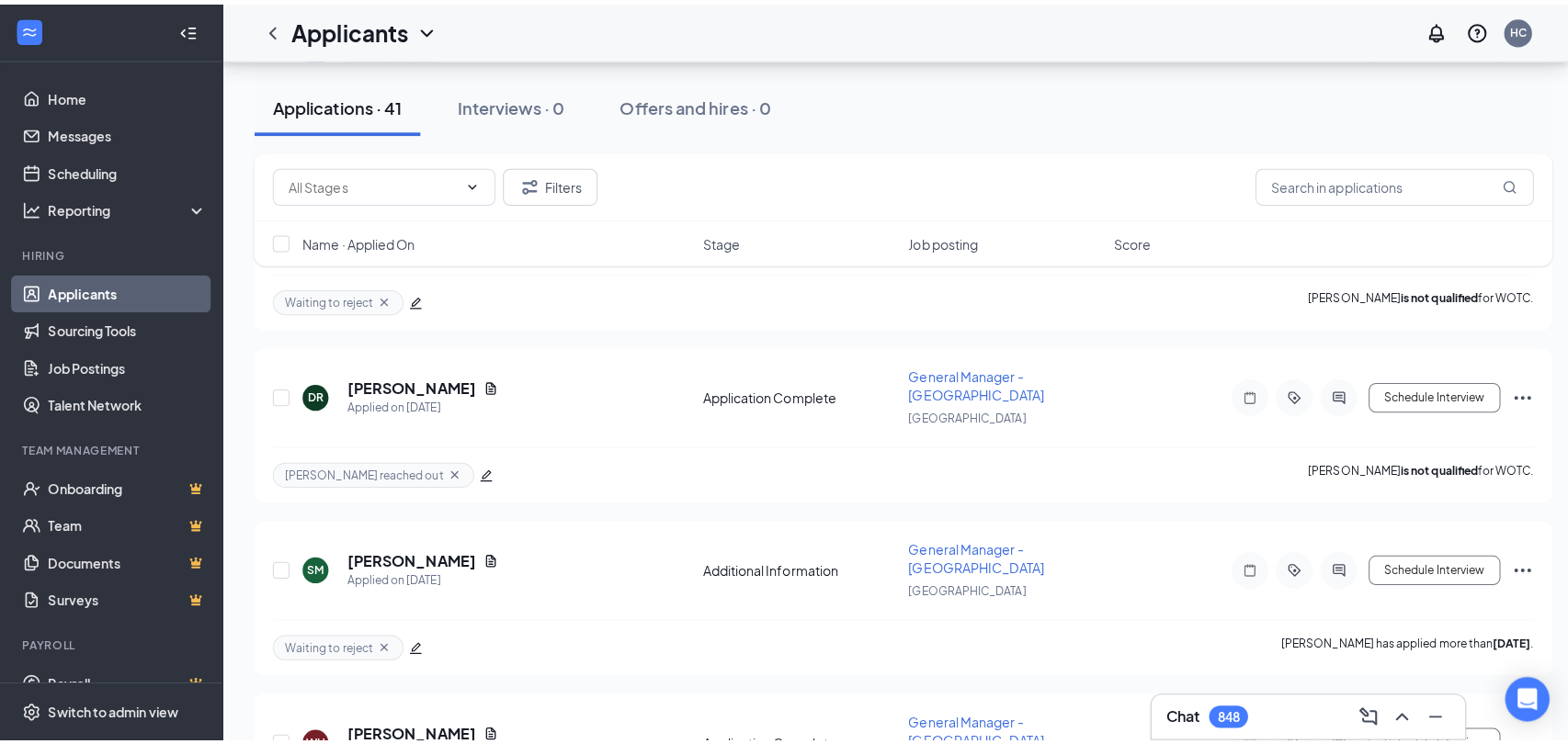
scroll to position [4673, 0]
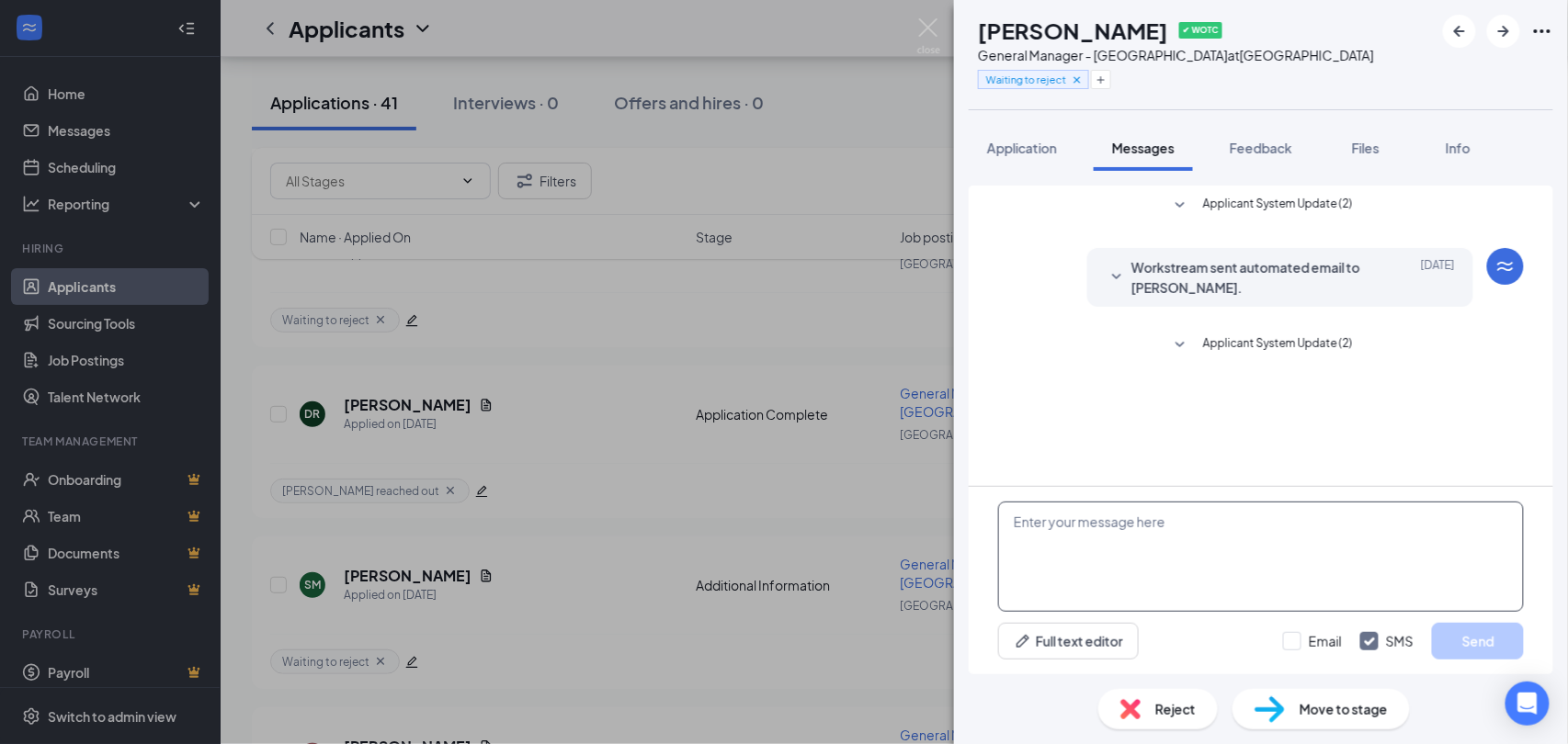
click at [1270, 560] on textarea at bounding box center [1261, 556] width 526 height 110
paste textarea "Hi Anthony, Thanks for reaching out! We're pumped to hear about your interest i…"
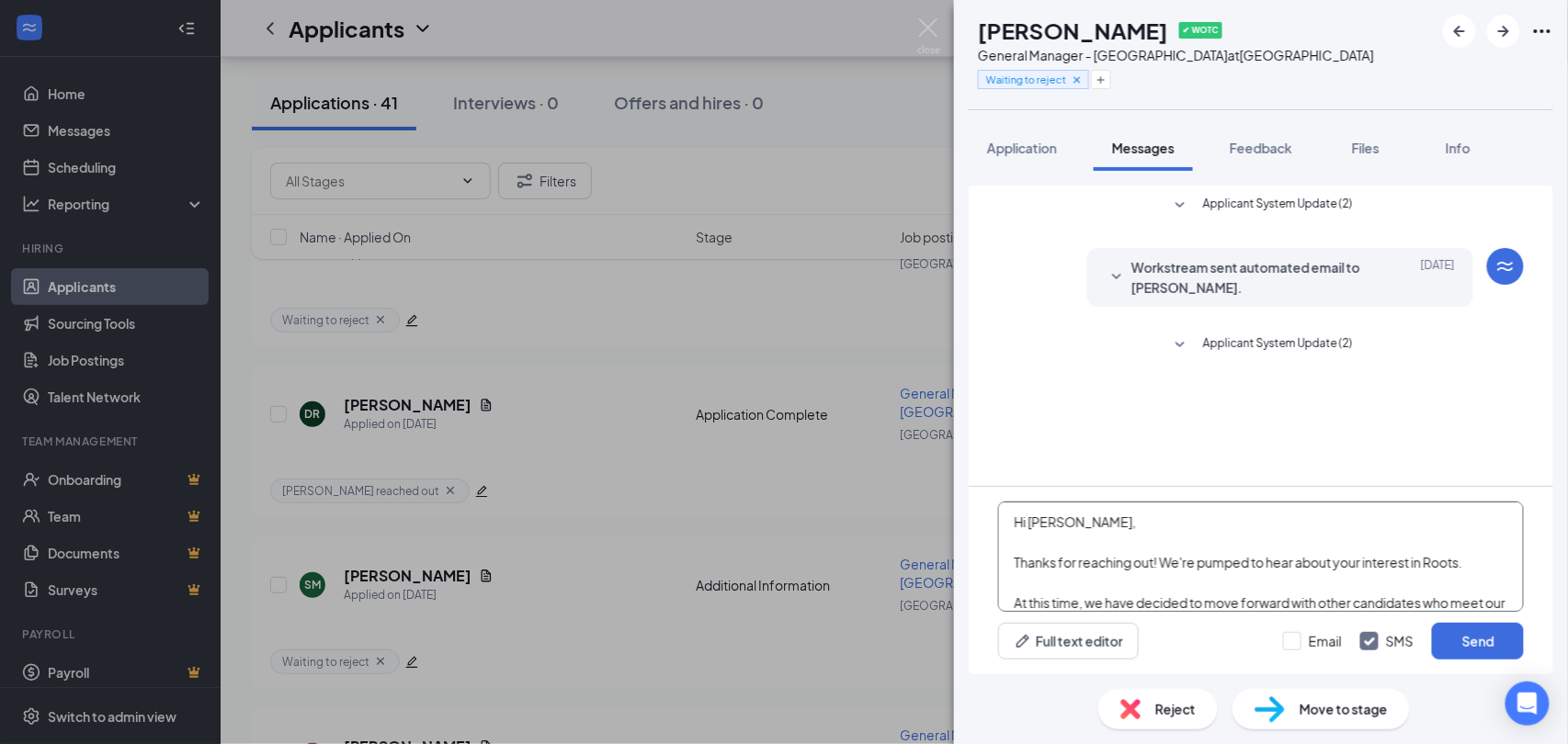
click at [1057, 525] on textarea "Hi Anthony, Thanks for reaching out! We're pumped to hear about your interest i…" at bounding box center [1261, 556] width 526 height 110
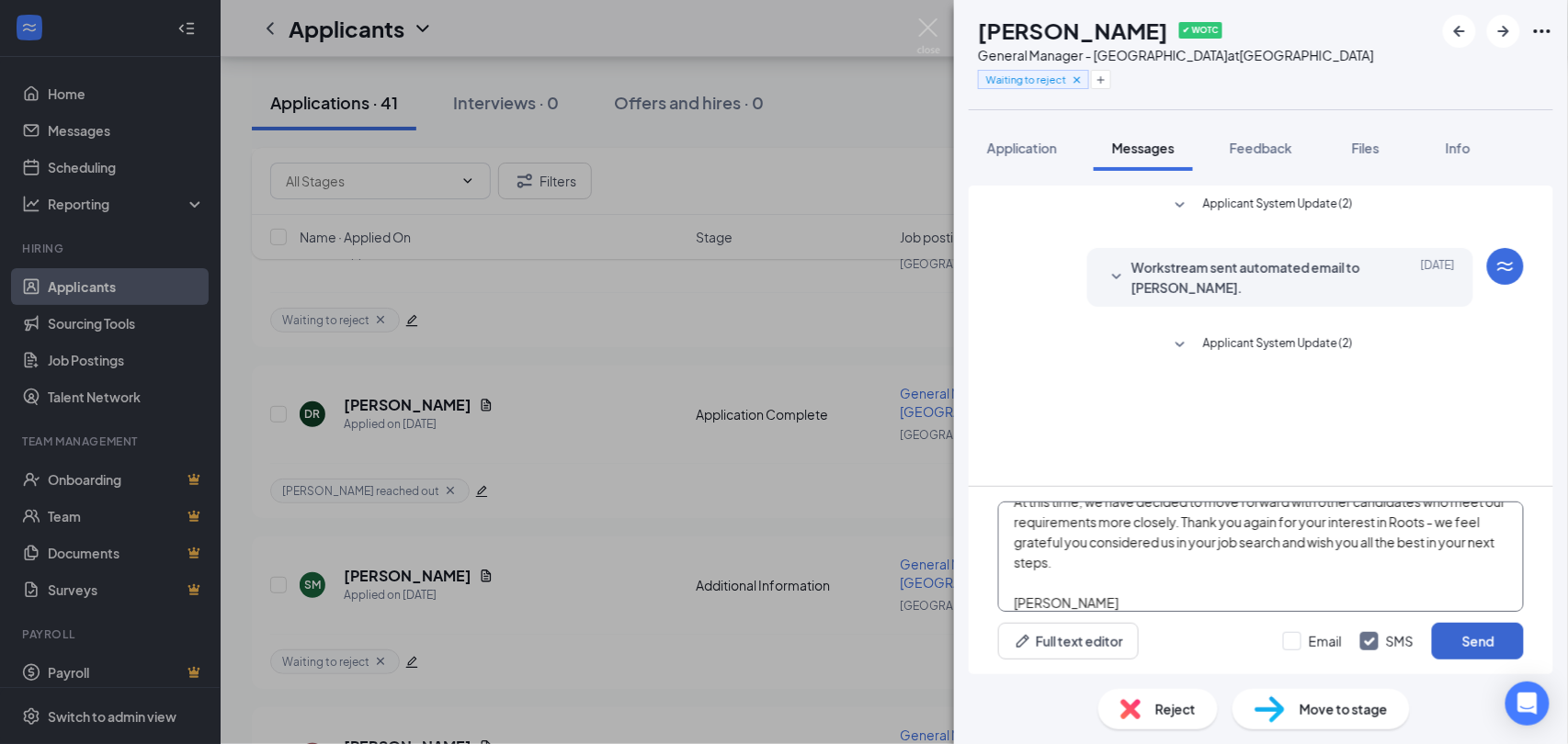
scroll to position [102, 0]
type textarea "Hi Bernardo, Thanks for reaching out! We're pumped to hear about your interest …"
click at [1450, 646] on button "Send" at bounding box center [1478, 642] width 92 height 36
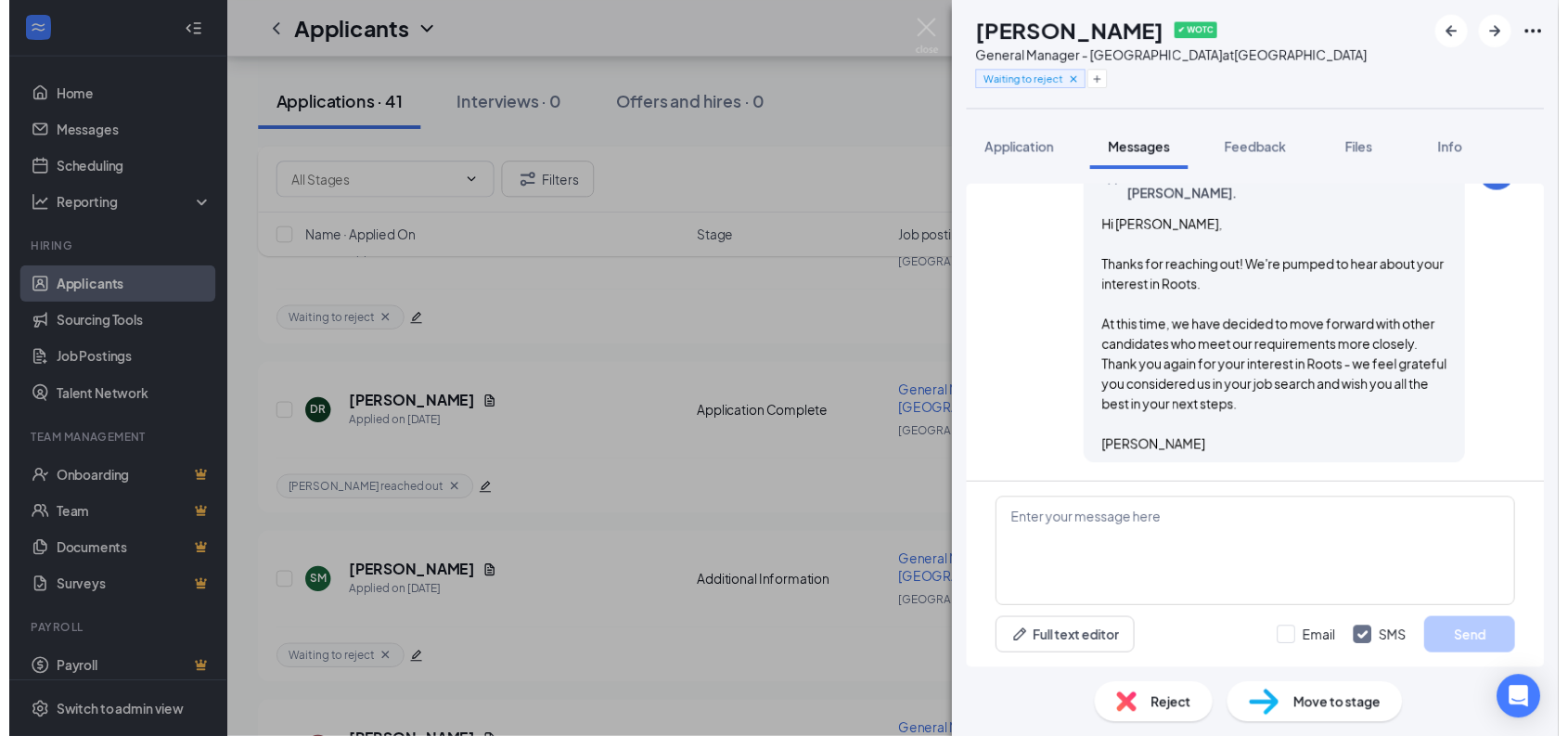
scroll to position [254, 0]
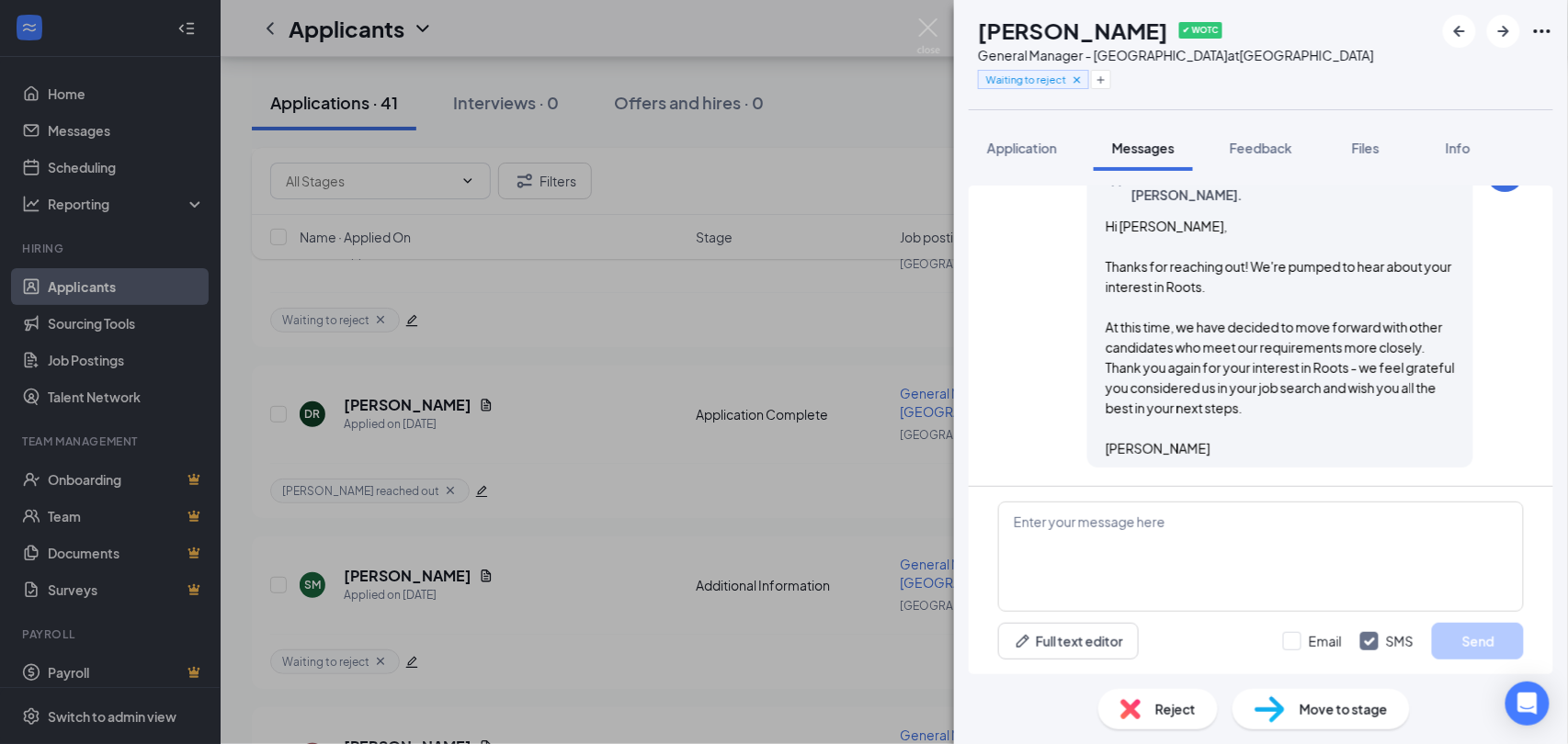
click at [1159, 720] on div "Reject" at bounding box center [1158, 710] width 120 height 40
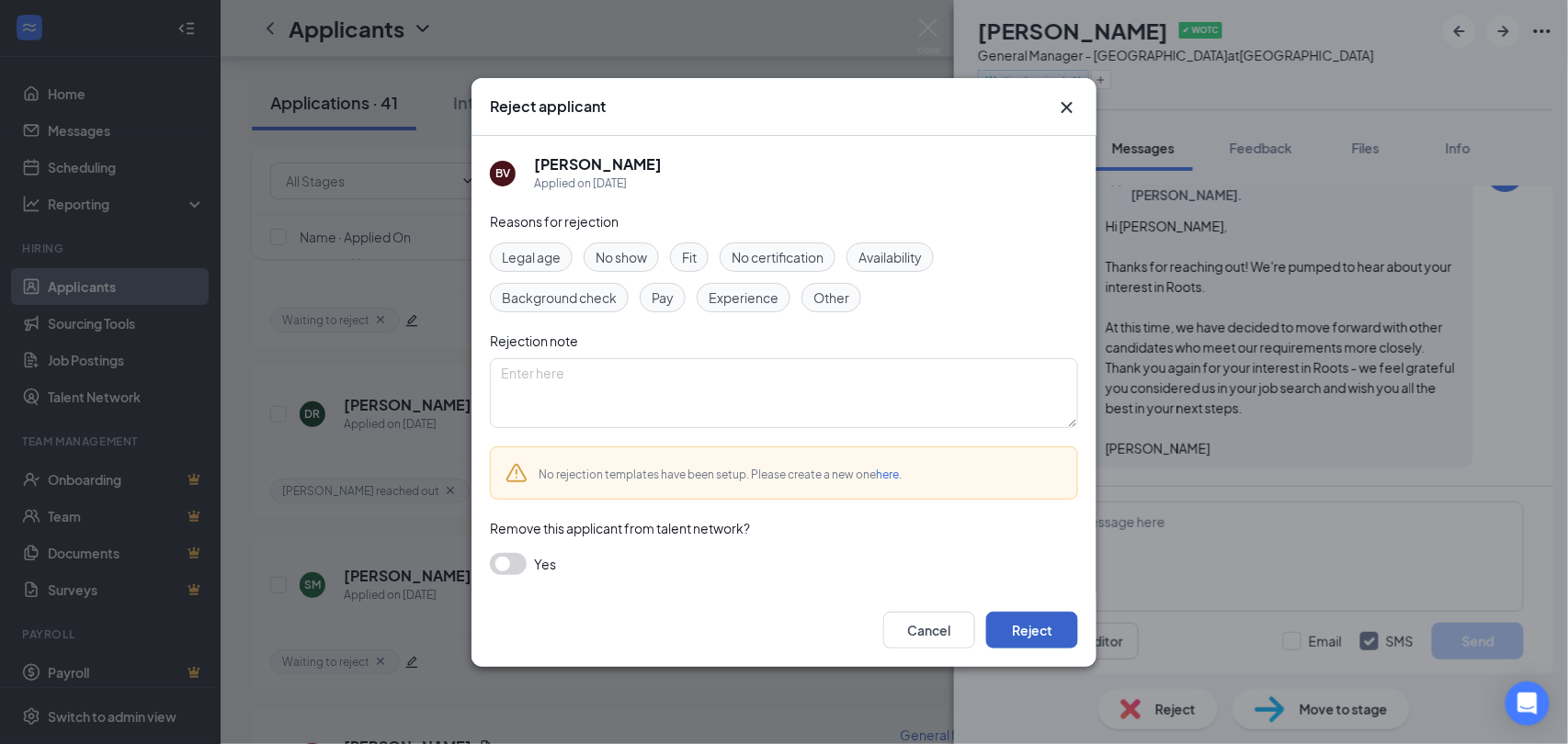
click at [1036, 630] on button "Reject" at bounding box center [1033, 630] width 92 height 36
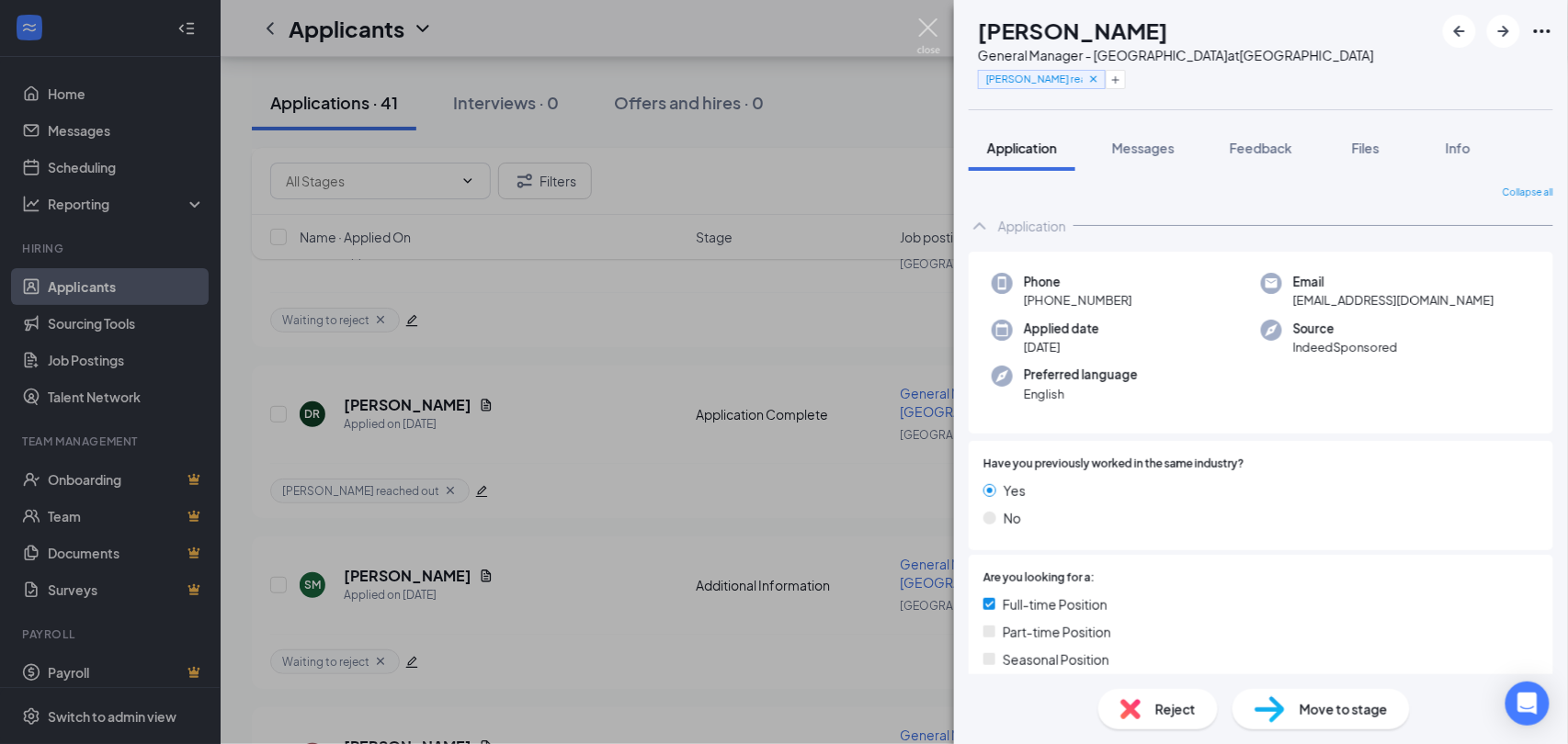
click at [934, 24] on img at bounding box center [929, 35] width 23 height 35
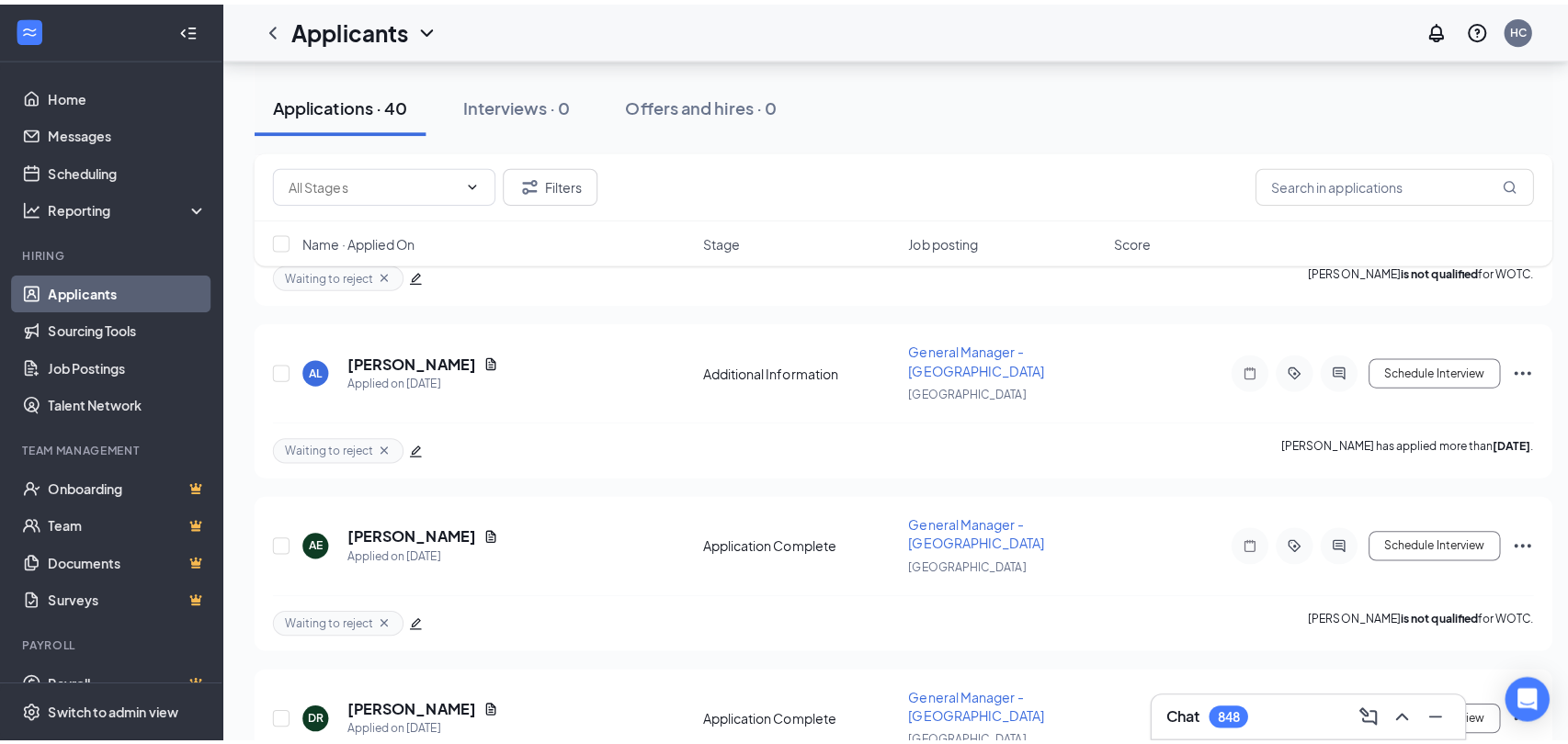
scroll to position [4365, 0]
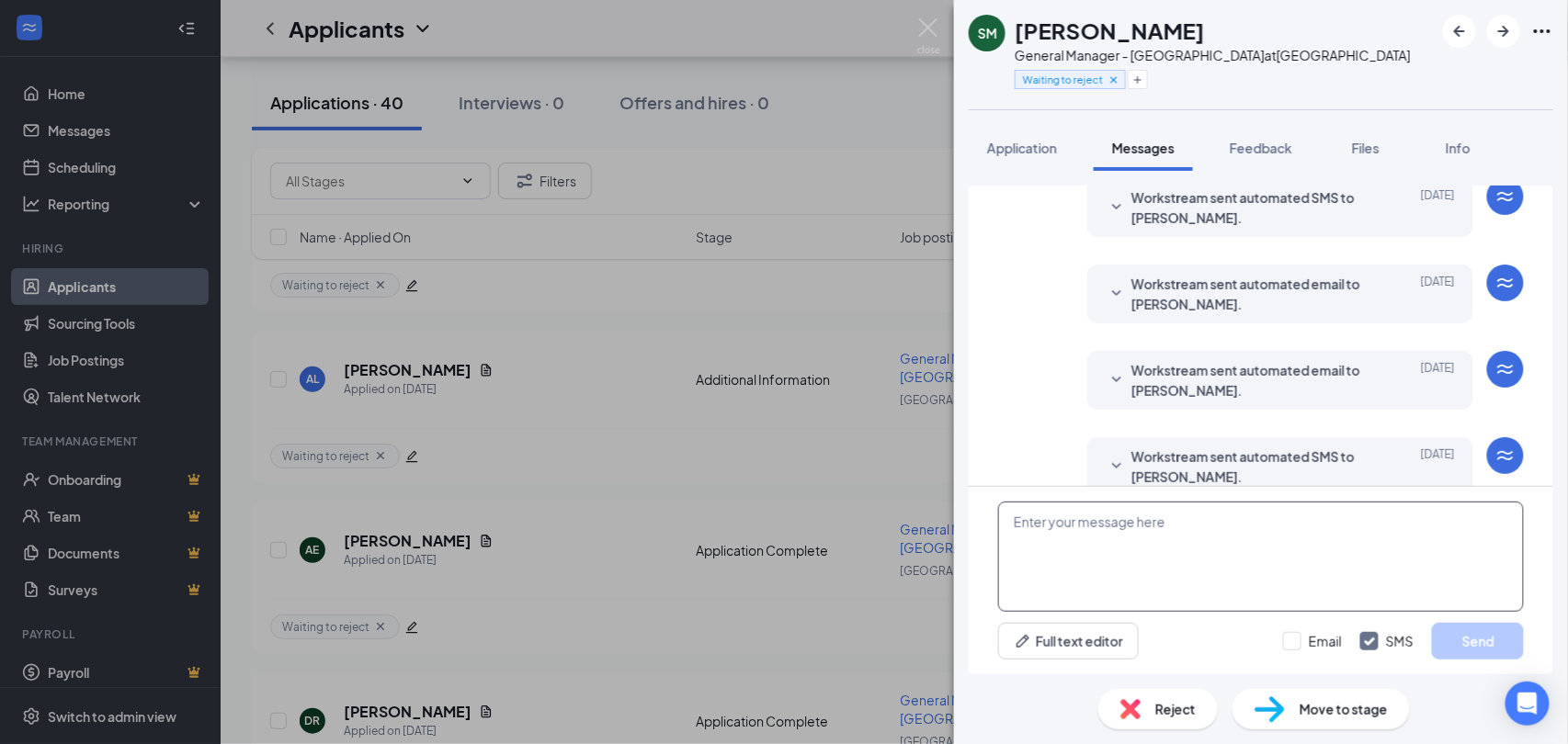
scroll to position [270, 0]
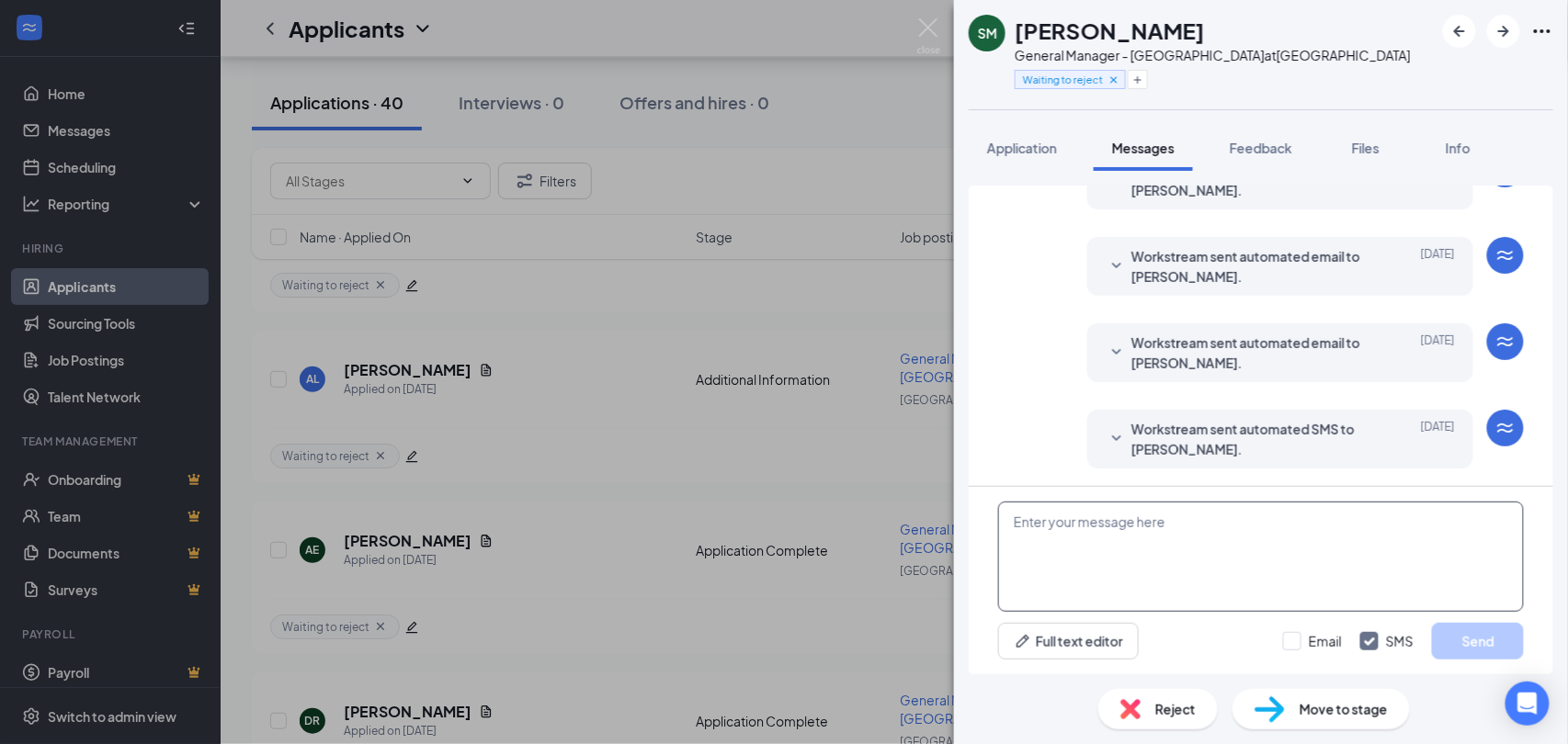
click at [1147, 532] on textarea at bounding box center [1261, 556] width 526 height 110
paste textarea "Hi Anthony, Thanks for reaching out! We're pumped to hear about your interest i…"
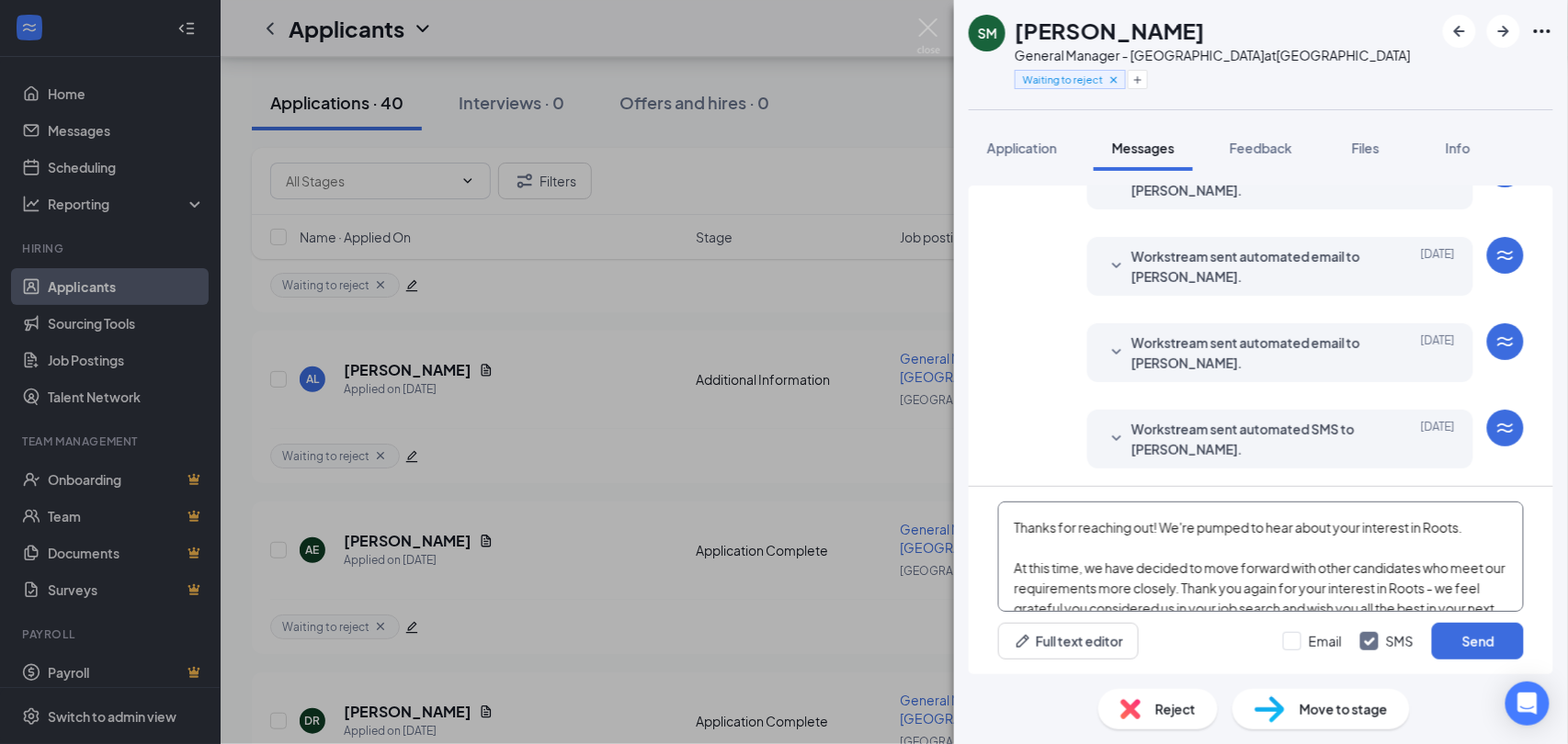
scroll to position [0, 0]
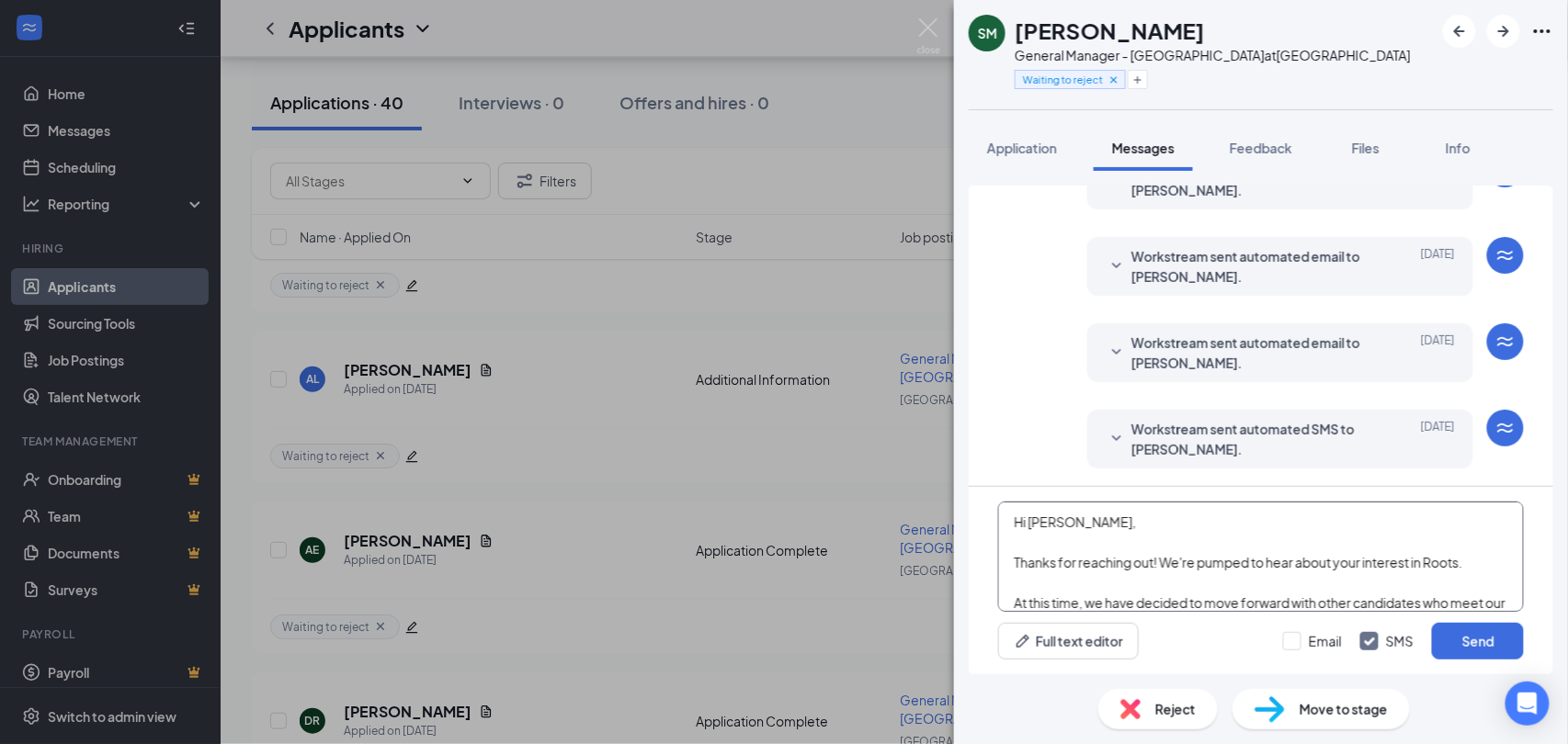
click at [1046, 524] on textarea "Hi Anthony, Thanks for reaching out! We're pumped to hear about your interest i…" at bounding box center [1261, 556] width 526 height 110
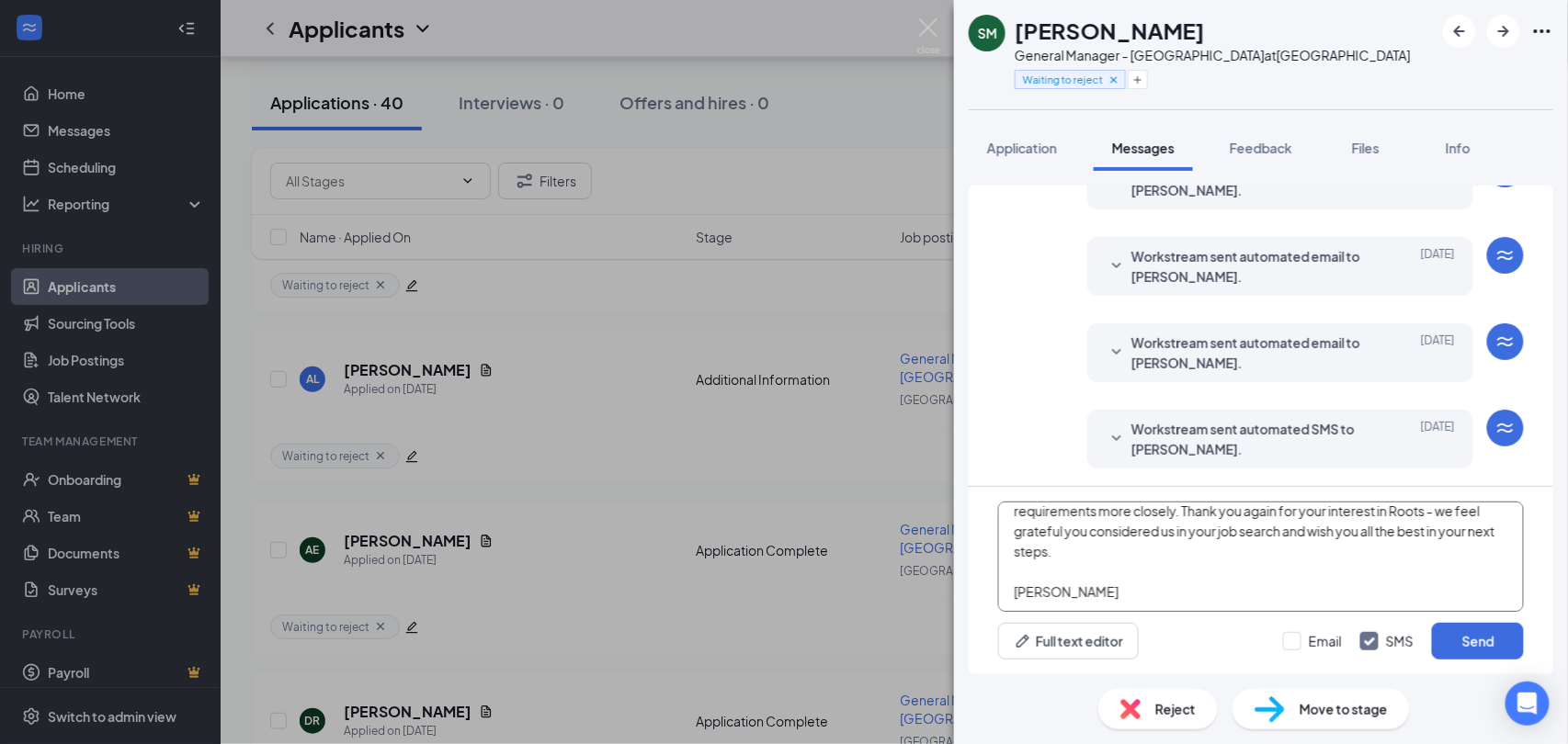
scroll to position [132, 0]
type textarea "Hi Samantha, Thanks for reaching out! We're pumped to hear about your interest …"
click at [1474, 646] on button "Send" at bounding box center [1478, 642] width 92 height 36
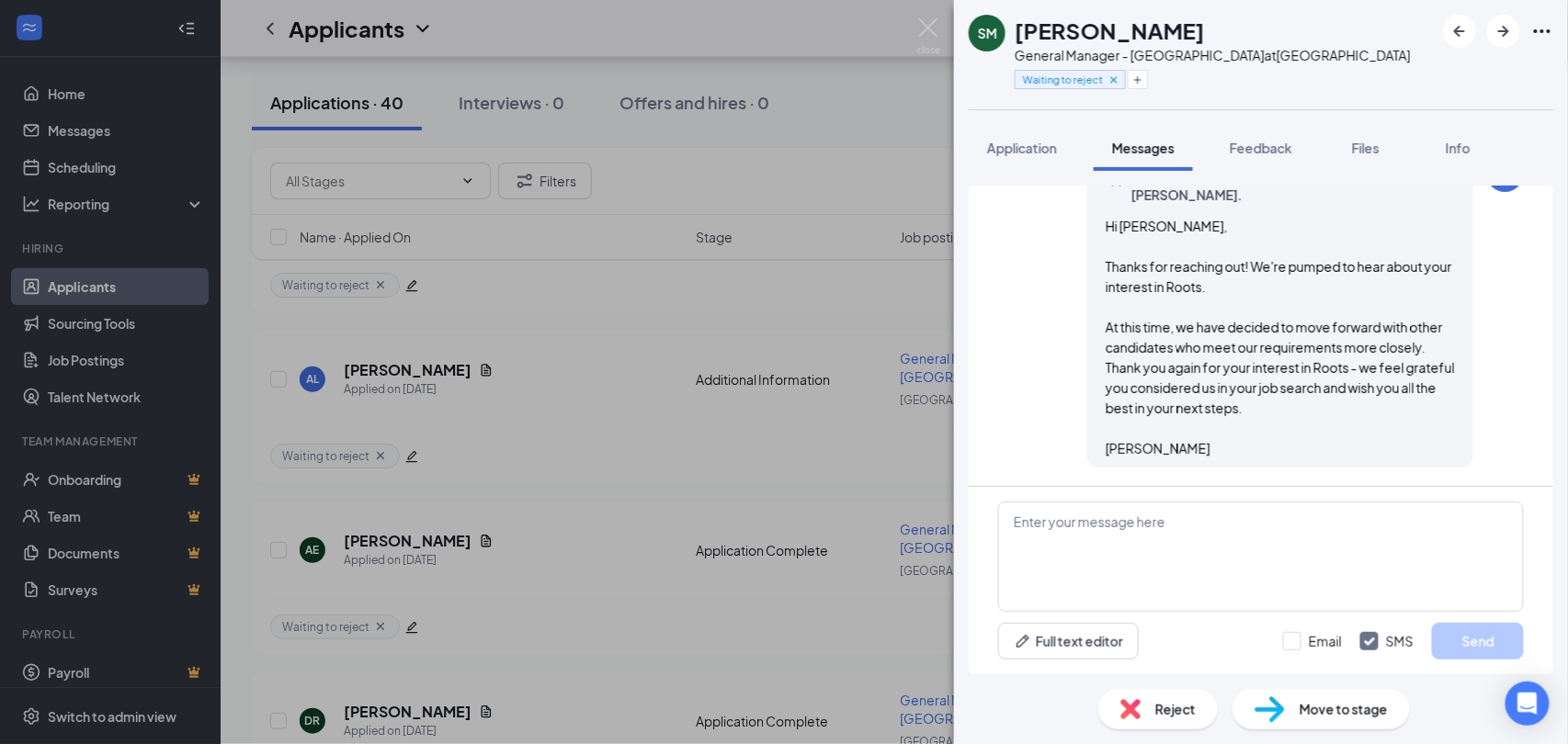
scroll to position [630, 0]
click at [1156, 705] on span "Reject" at bounding box center [1175, 709] width 40 height 20
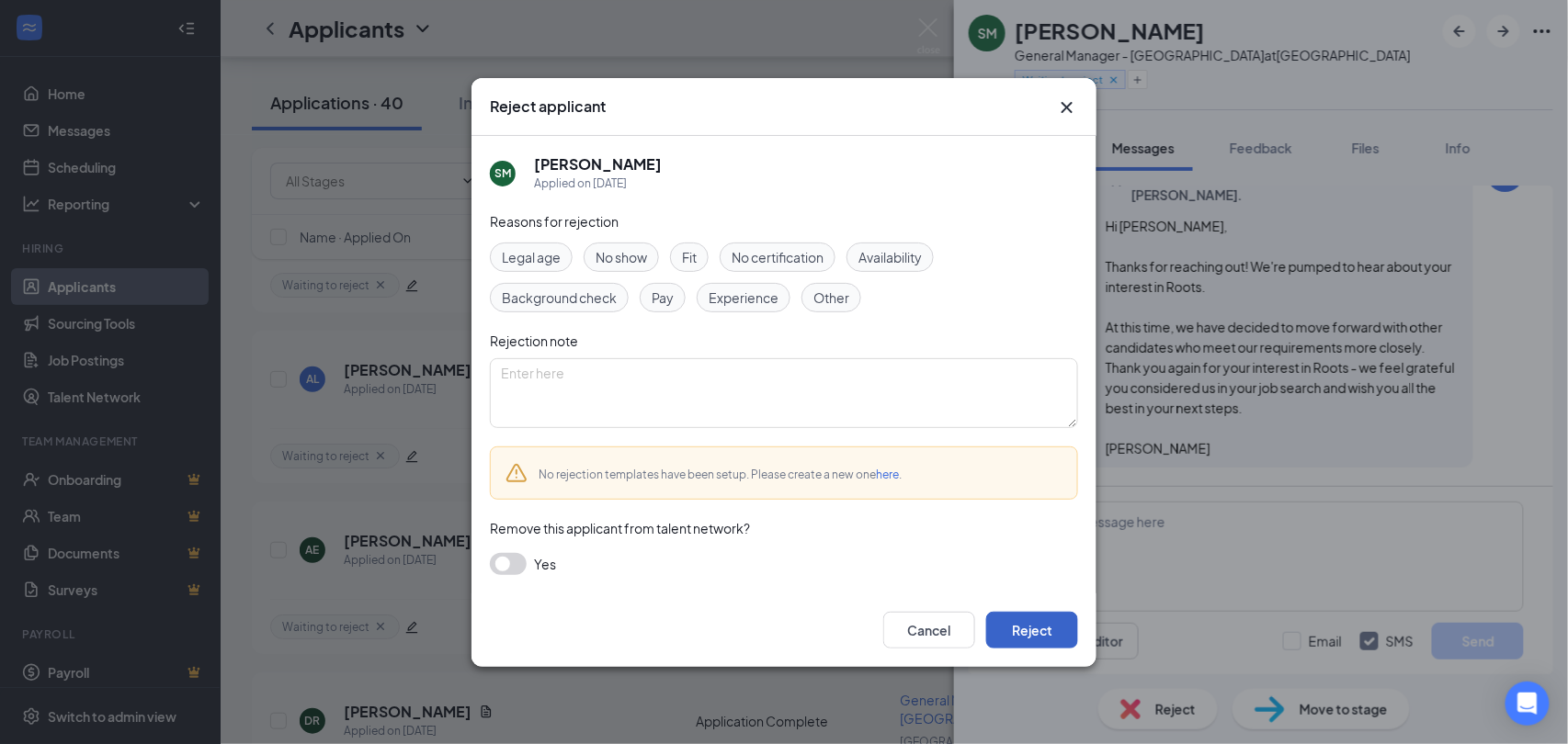
click at [1041, 632] on button "Reject" at bounding box center [1033, 630] width 92 height 36
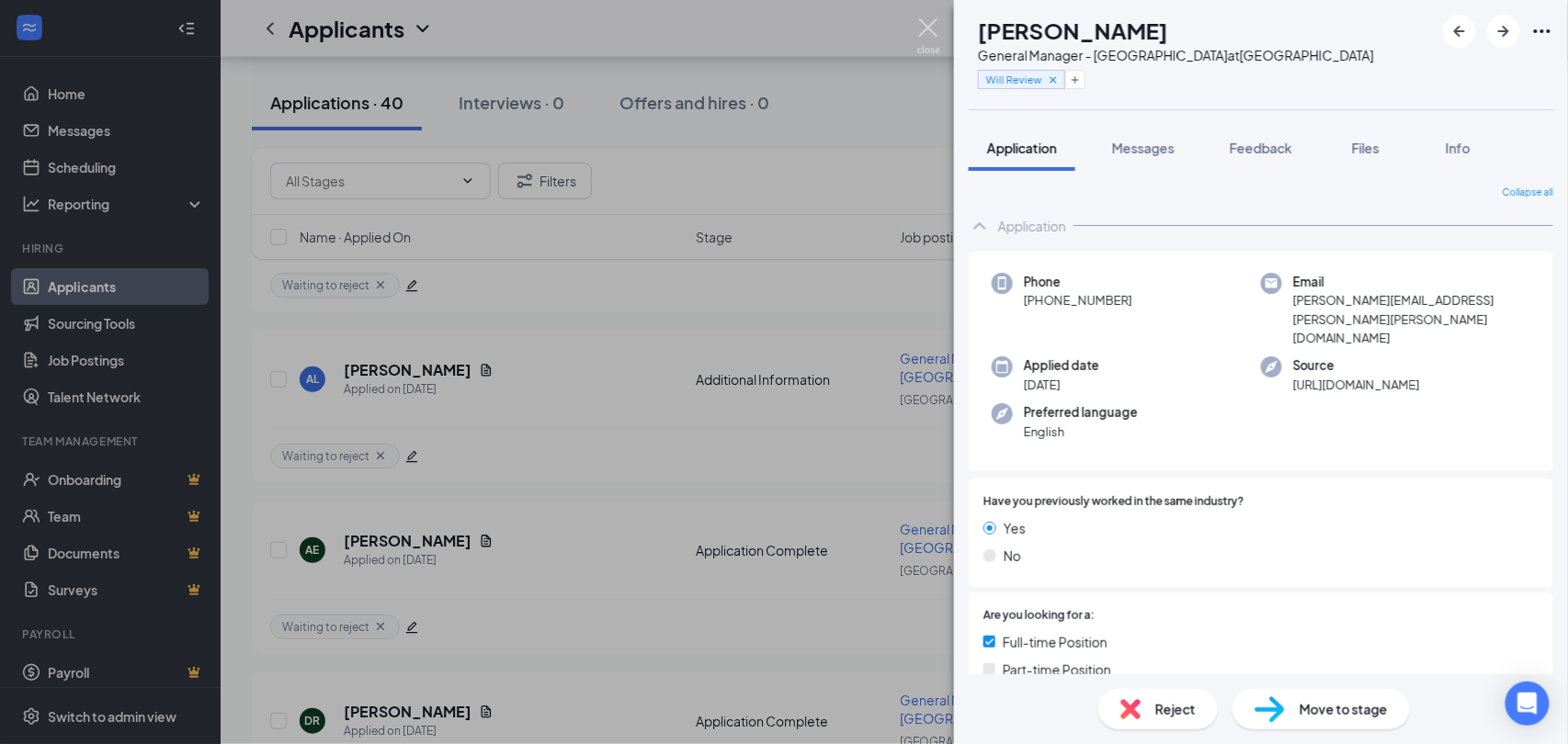
click at [919, 28] on img at bounding box center [929, 35] width 23 height 35
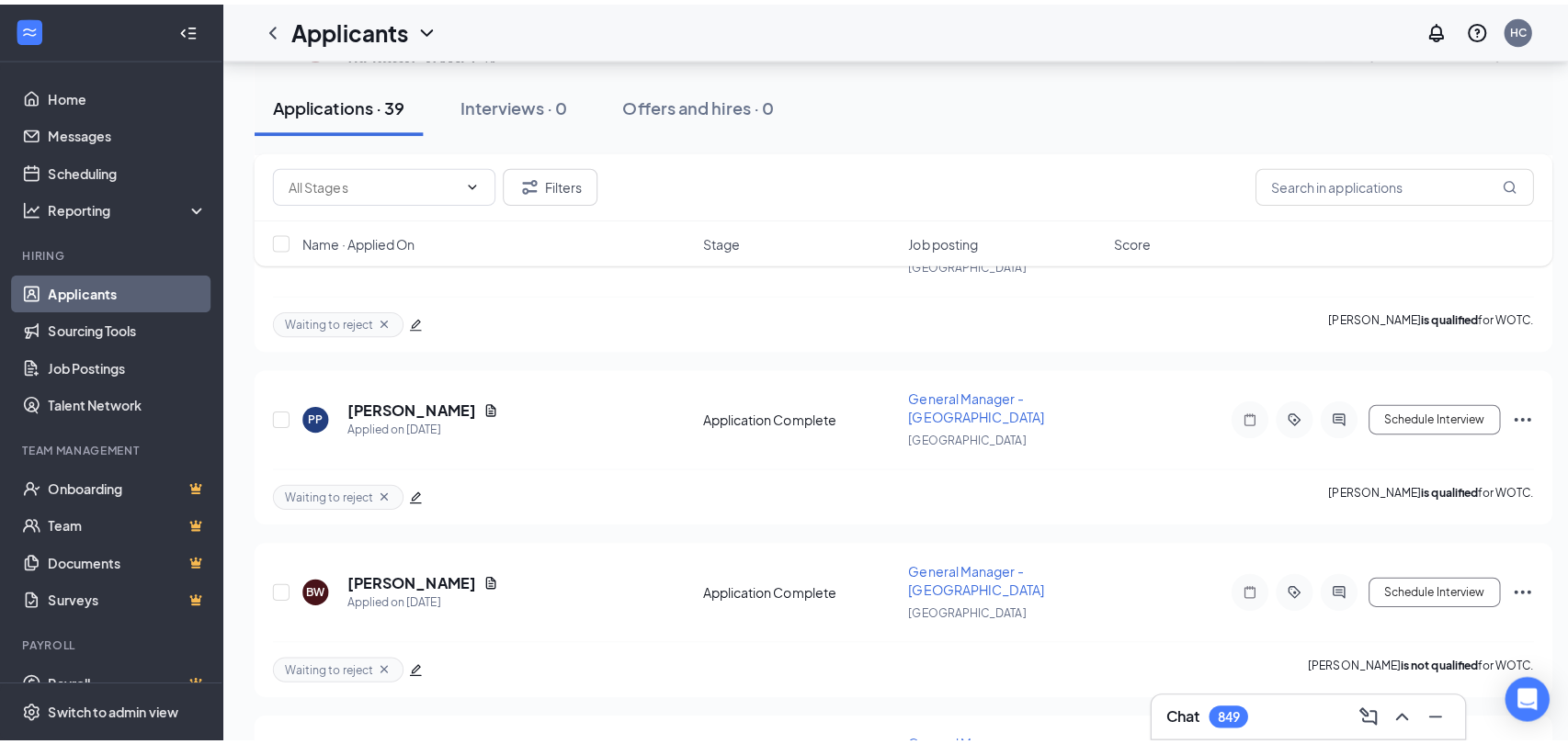
scroll to position [3957, 0]
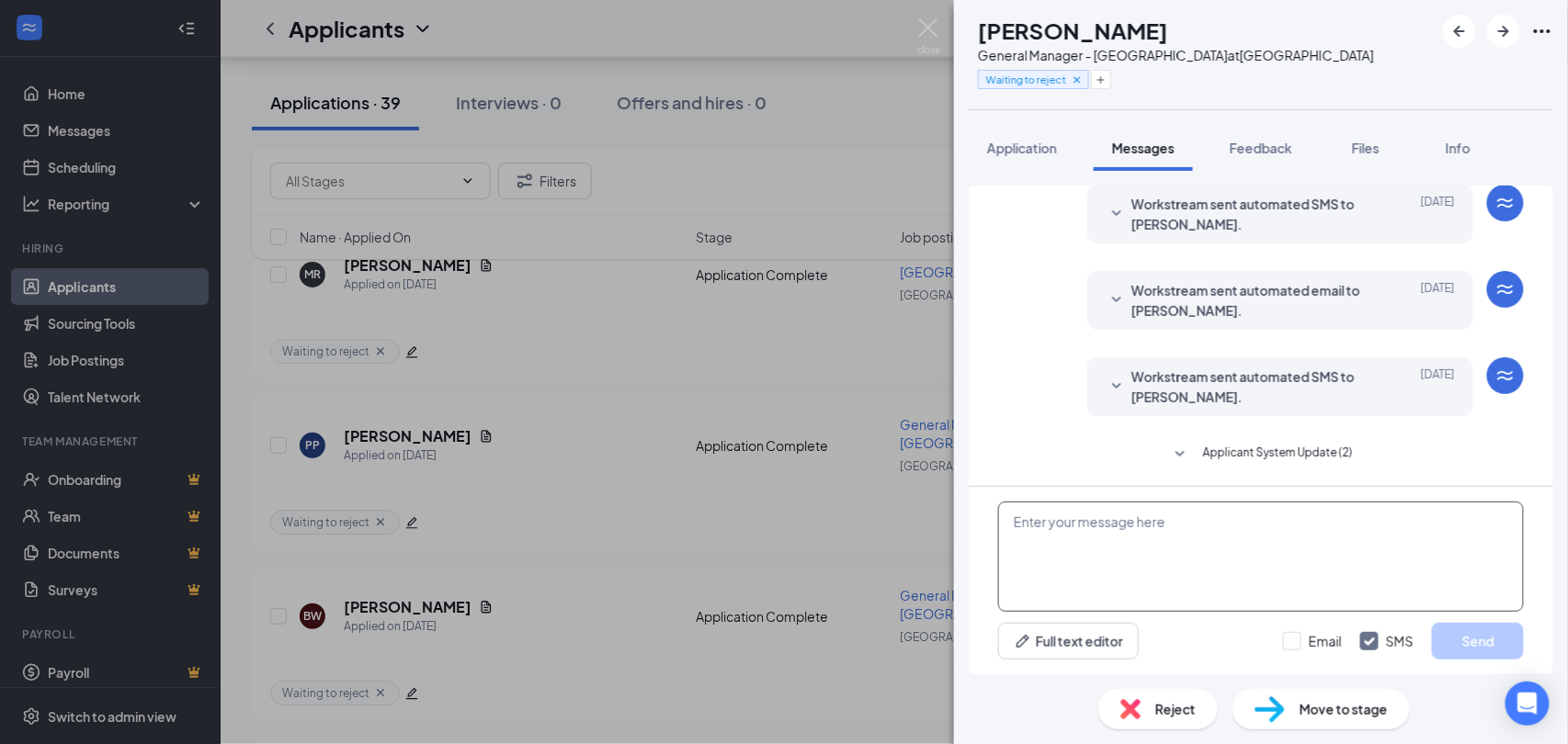
click at [1123, 574] on textarea at bounding box center [1261, 556] width 526 height 110
paste textarea "Hi Anthony, Thanks for reaching out! We're pumped to hear about your interest i…"
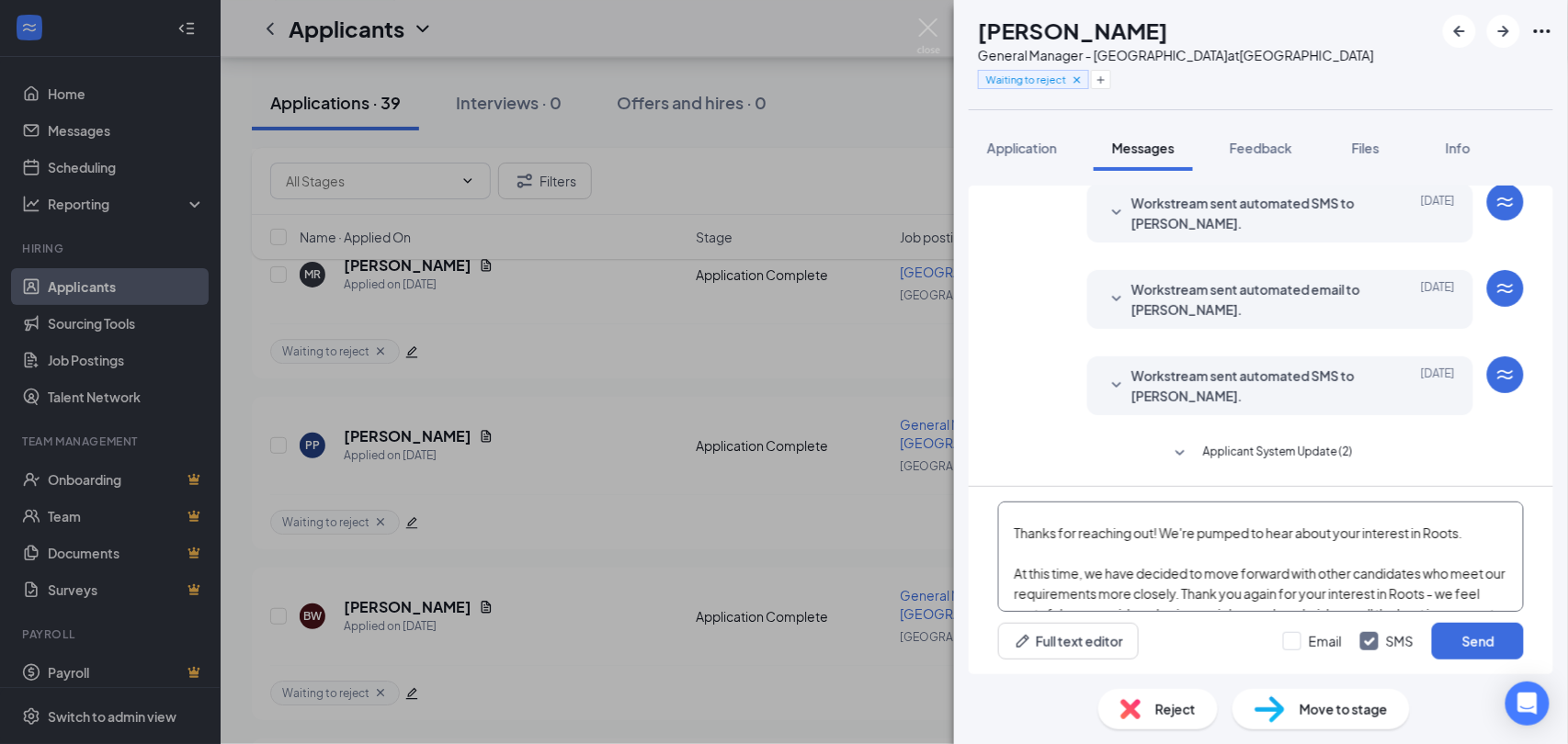
scroll to position [0, 0]
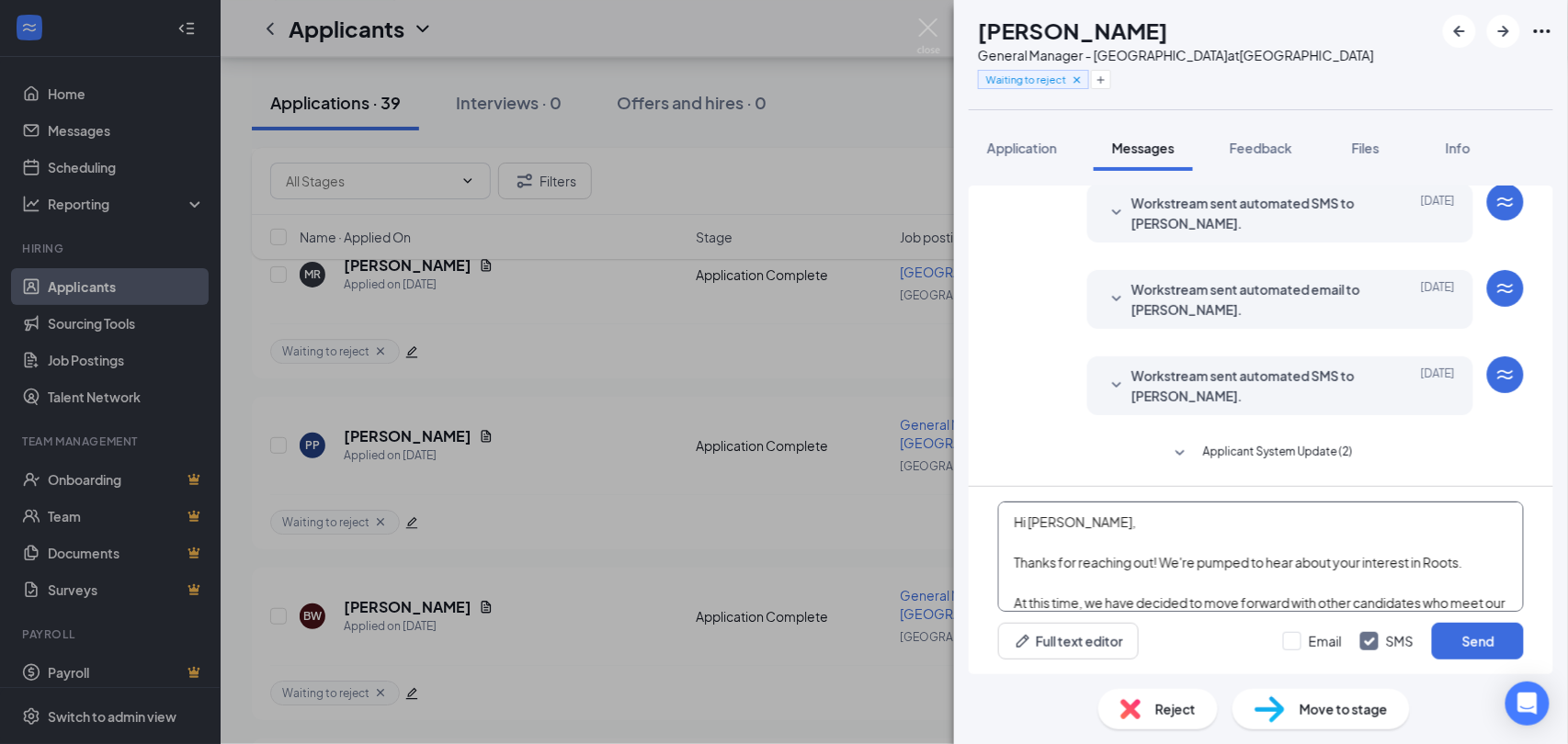
click at [1045, 520] on textarea "Hi Anthony, Thanks for reaching out! We're pumped to hear about your interest i…" at bounding box center [1261, 556] width 526 height 110
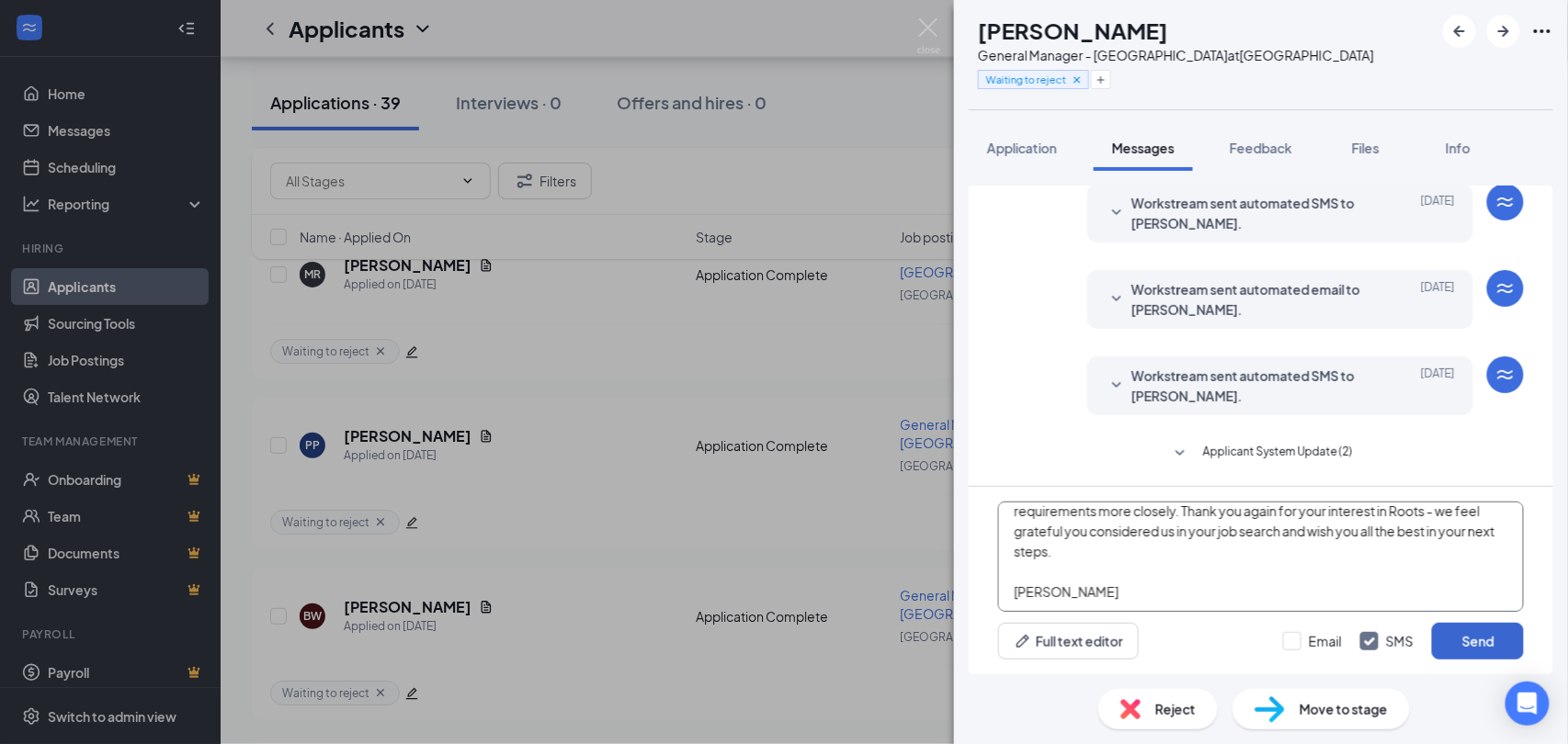
type textarea "Hi Alysia, Thanks for reaching out! We're pumped to hear about your interest in…"
click at [1475, 641] on button "Send" at bounding box center [1478, 642] width 92 height 36
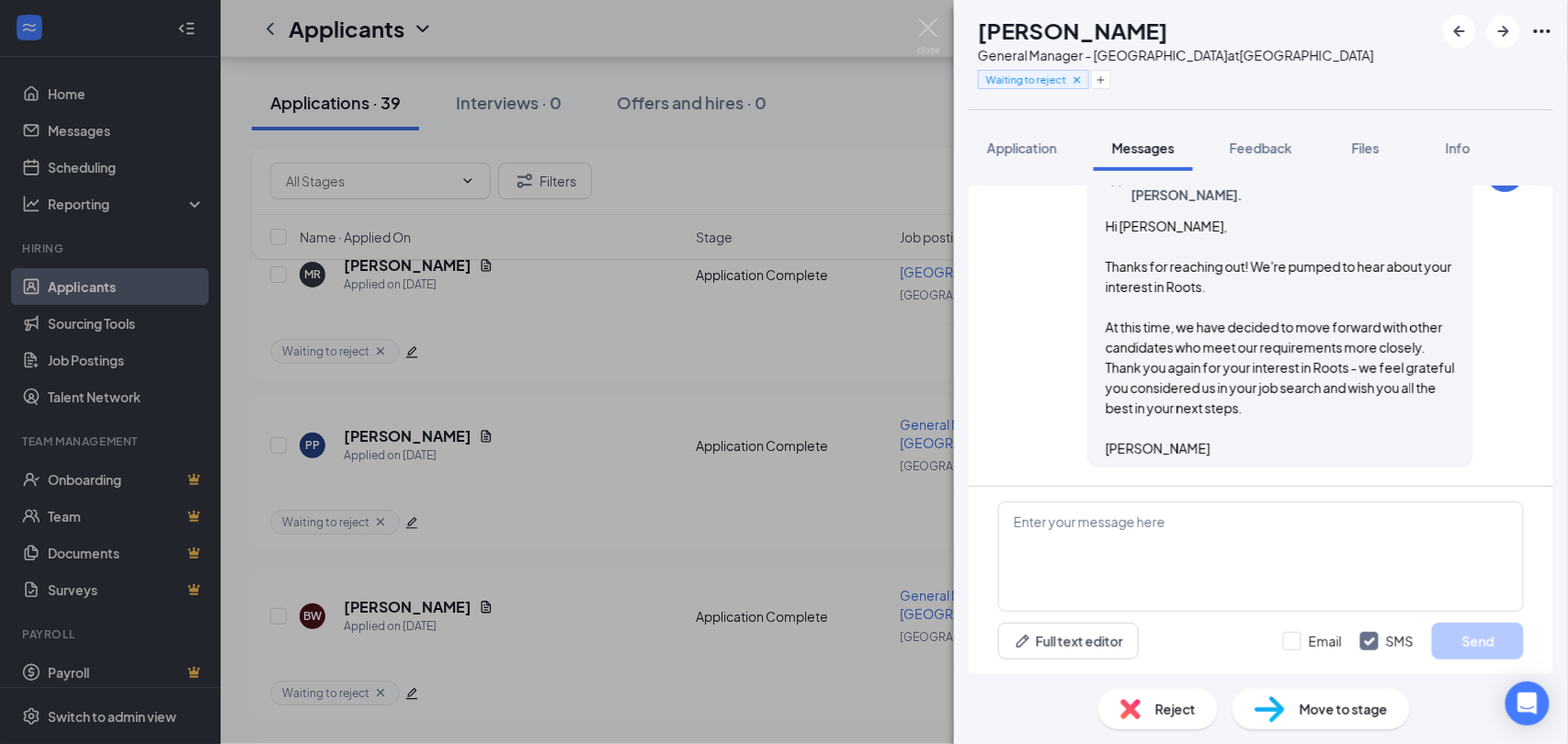
scroll to position [510, 0]
click at [1173, 707] on span "Reject" at bounding box center [1175, 709] width 40 height 20
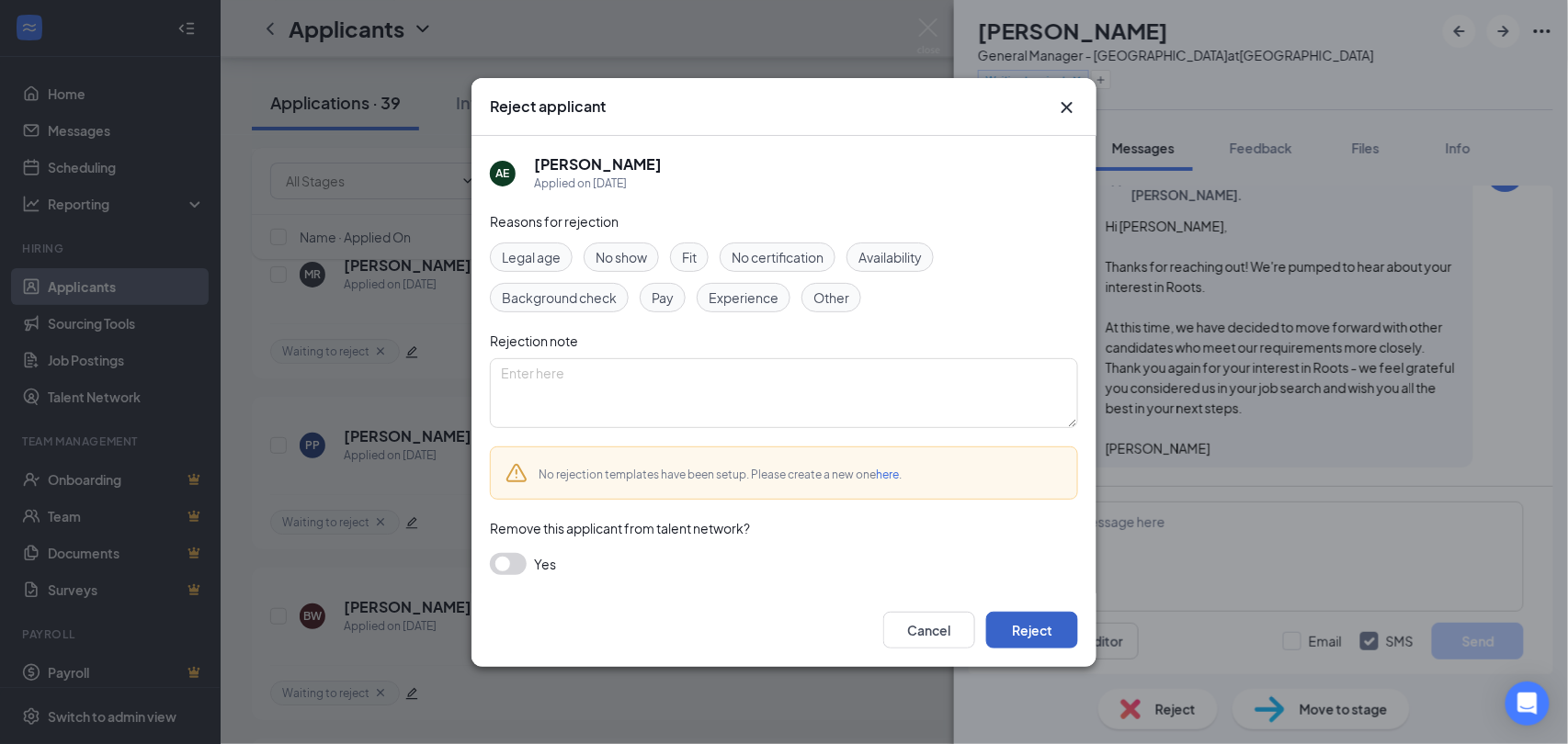
click at [1029, 630] on button "Reject" at bounding box center [1033, 630] width 92 height 36
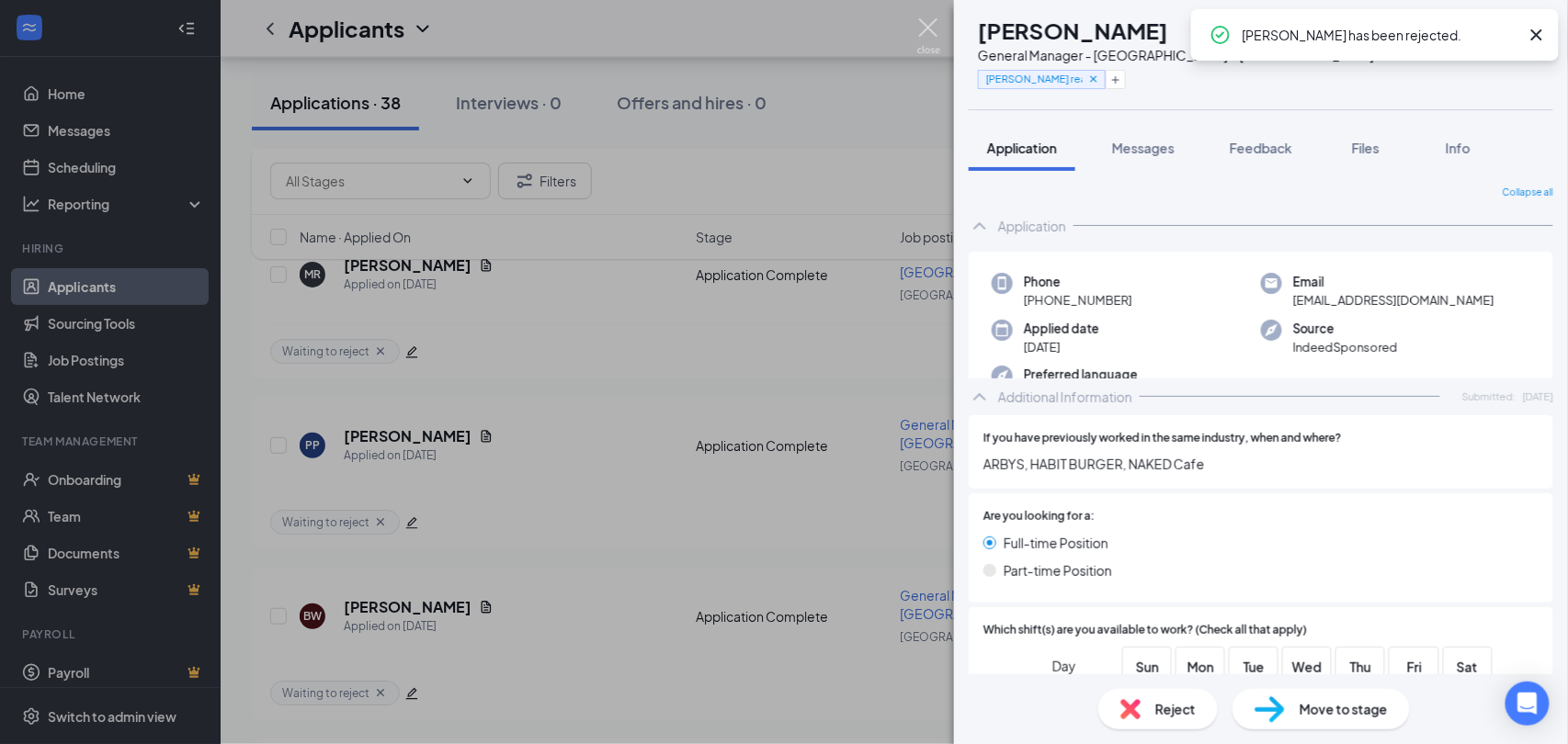
click at [922, 32] on img at bounding box center [929, 35] width 23 height 35
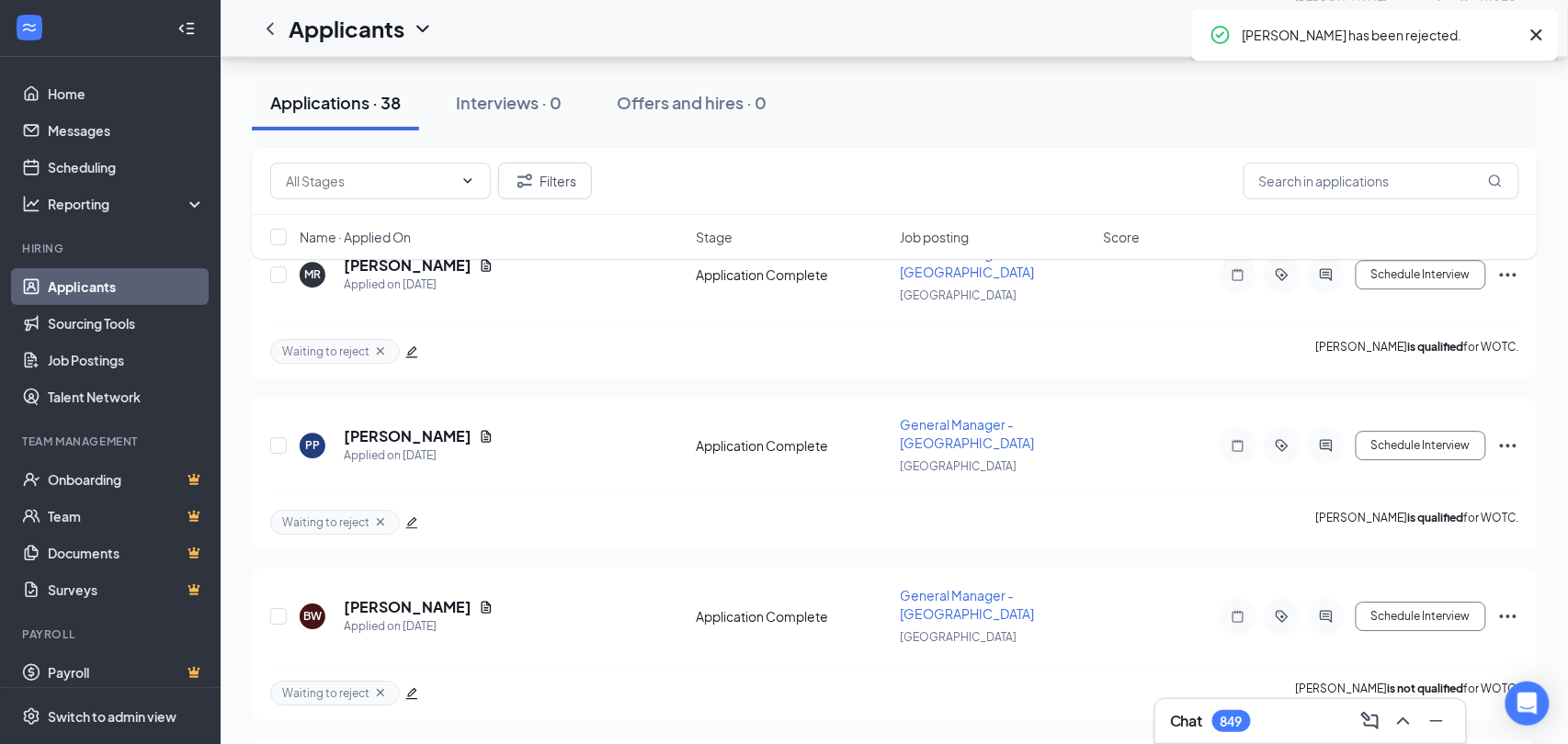
scroll to position [3856, 0]
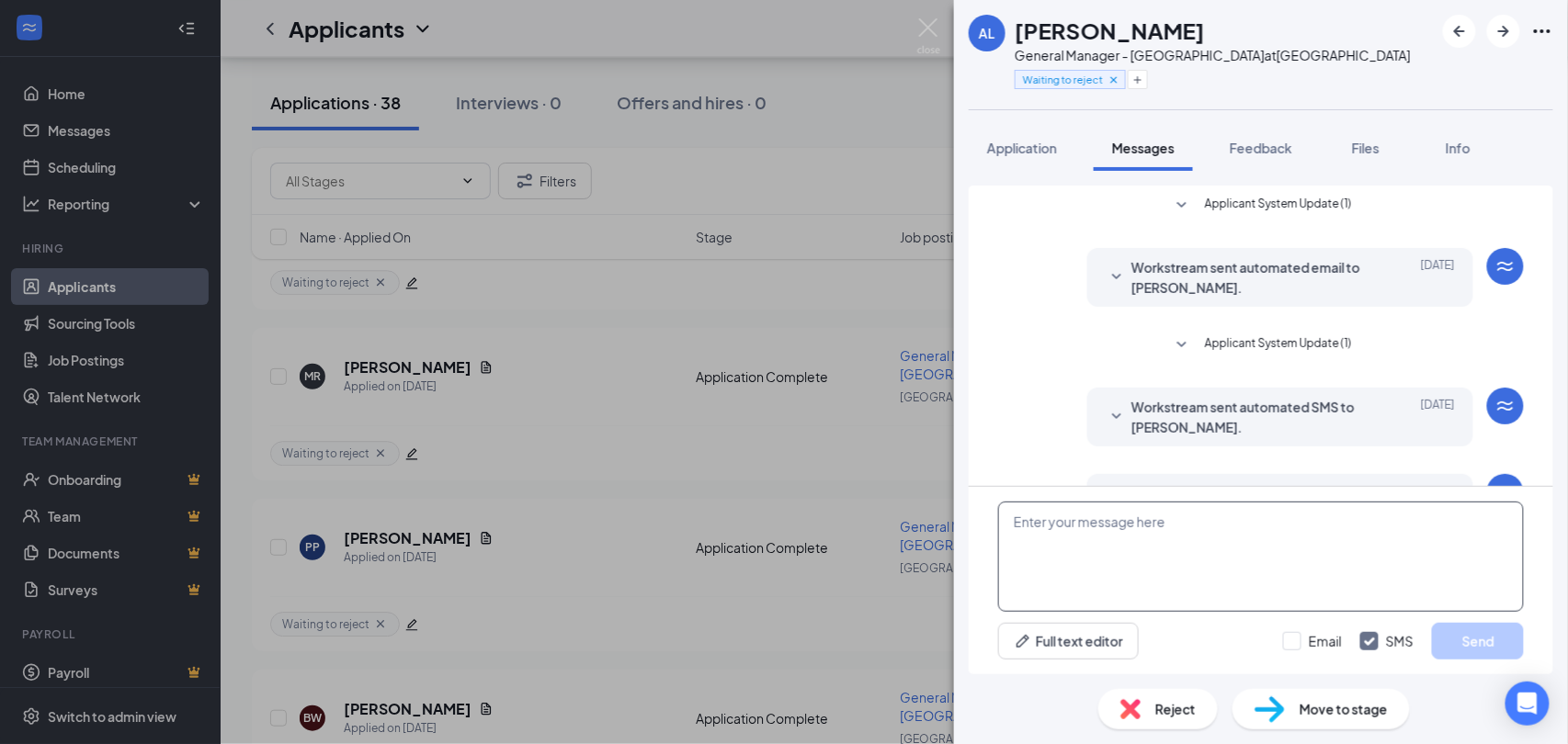
click at [1149, 564] on textarea at bounding box center [1261, 556] width 526 height 110
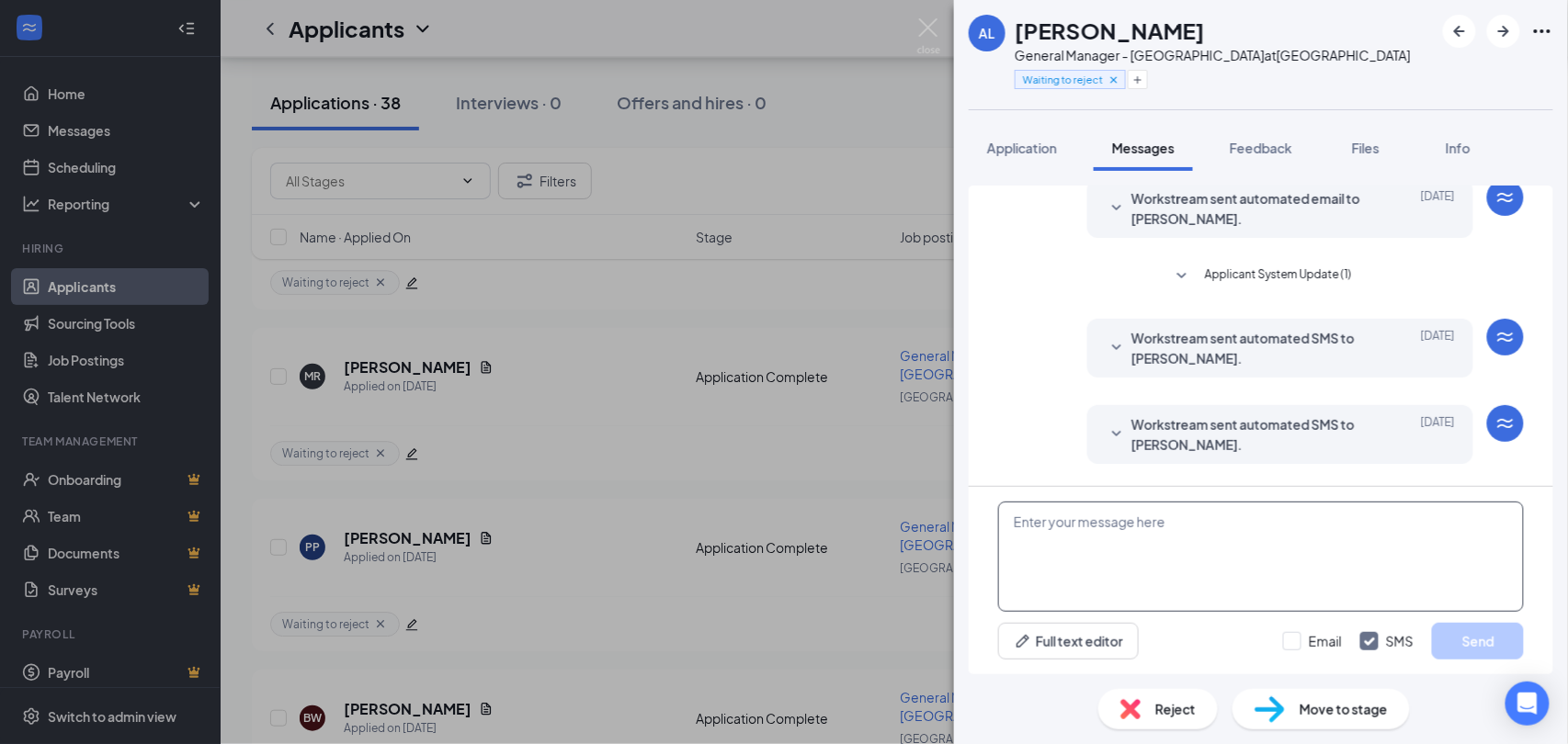
paste textarea "Hi Anthony, Thanks for reaching out! We're pumped to hear about your interest i…"
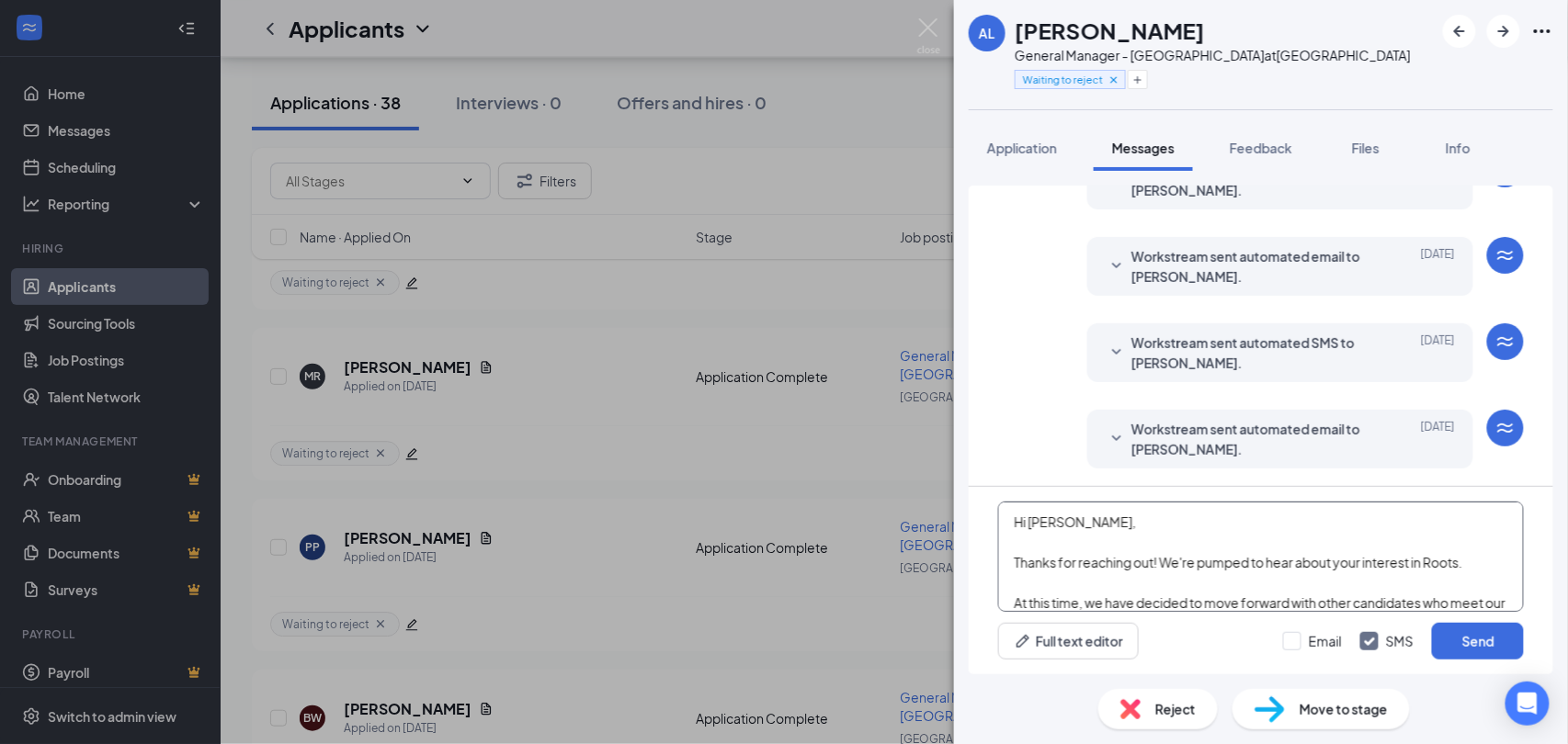
click at [1052, 515] on textarea "Hi Anthony, Thanks for reaching out! We're pumped to hear about your interest i…" at bounding box center [1261, 556] width 526 height 110
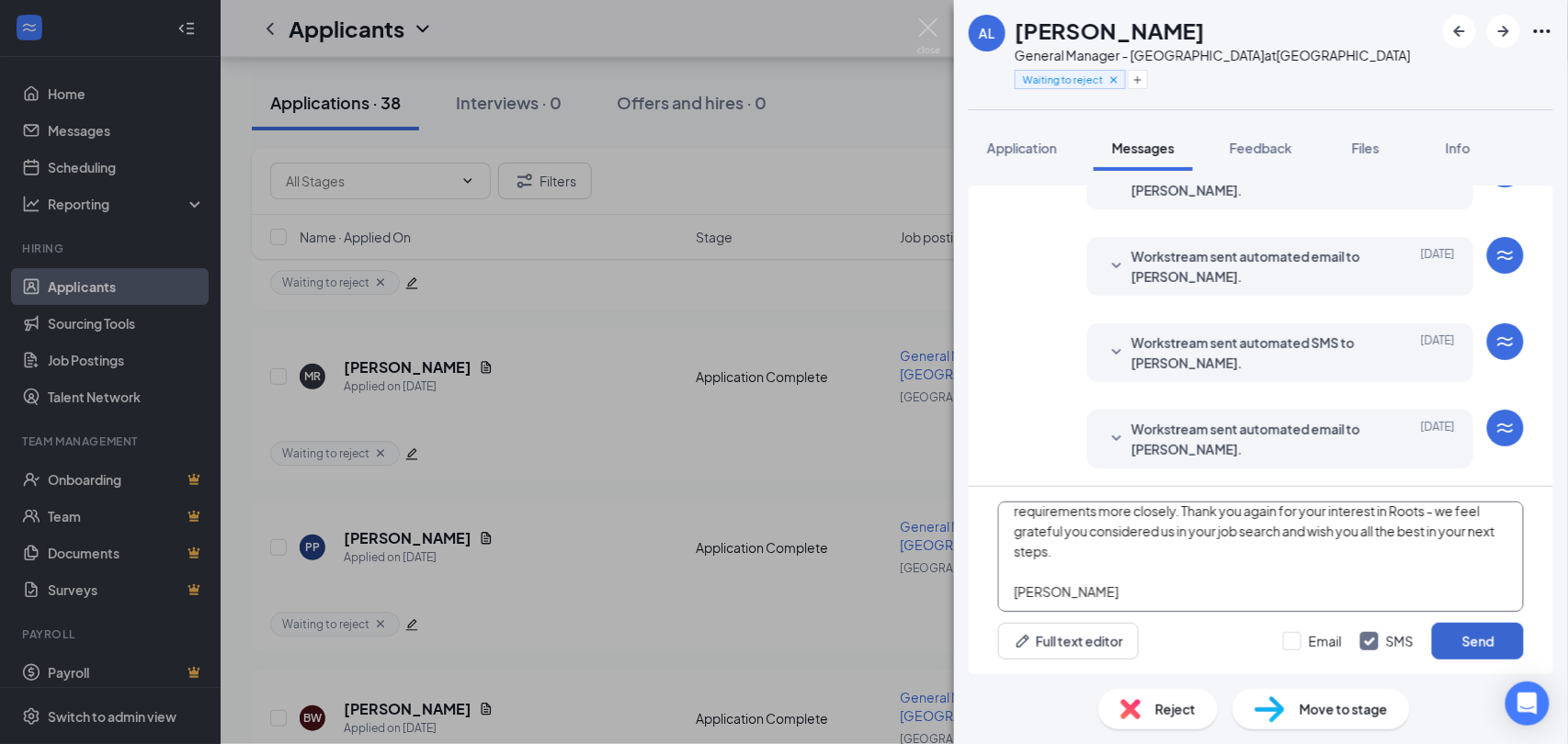
type textarea "Hi Aaron, Thanks for reaching out! We're pumped to hear about your interest in …"
click at [1452, 638] on button "Send" at bounding box center [1478, 642] width 92 height 36
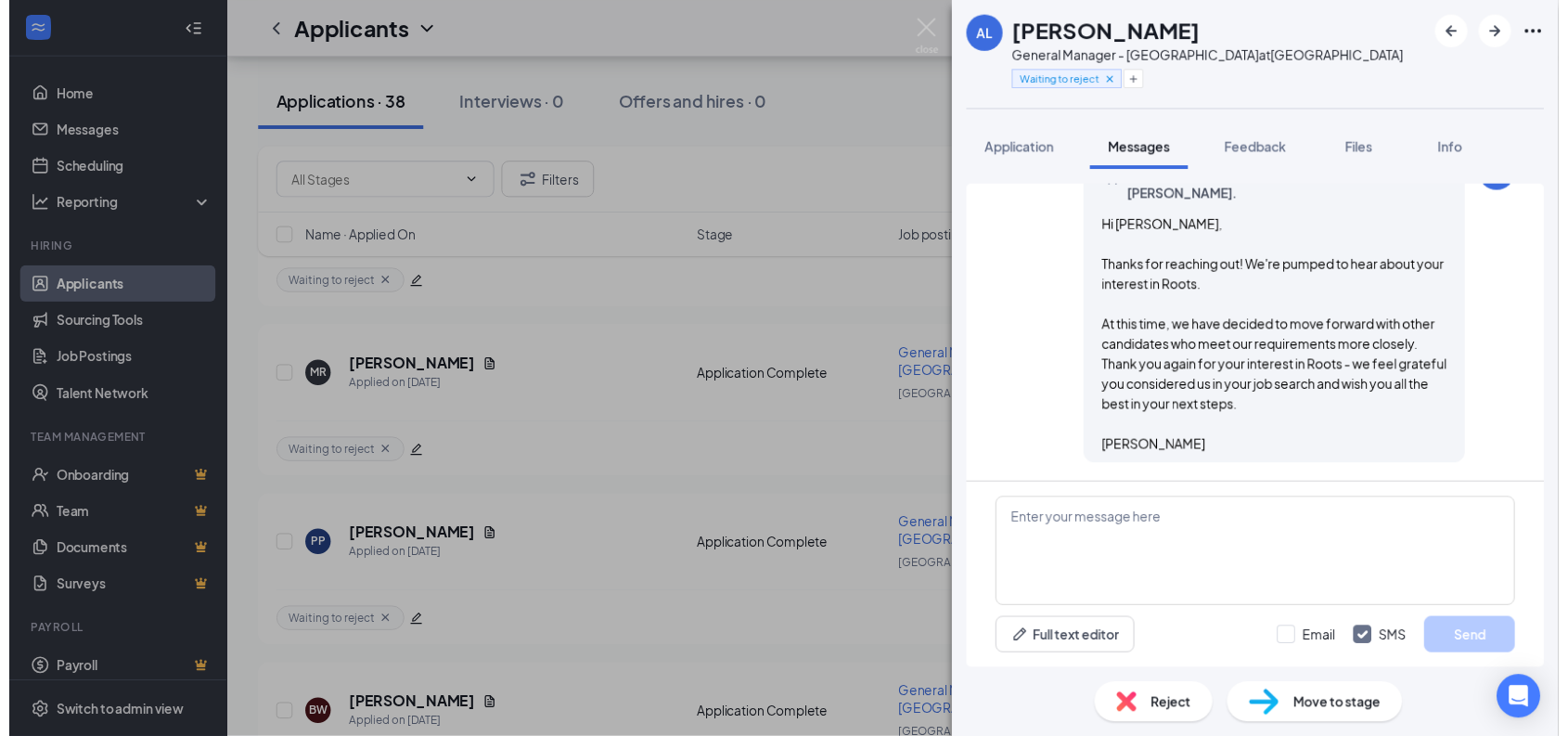
scroll to position [691, 0]
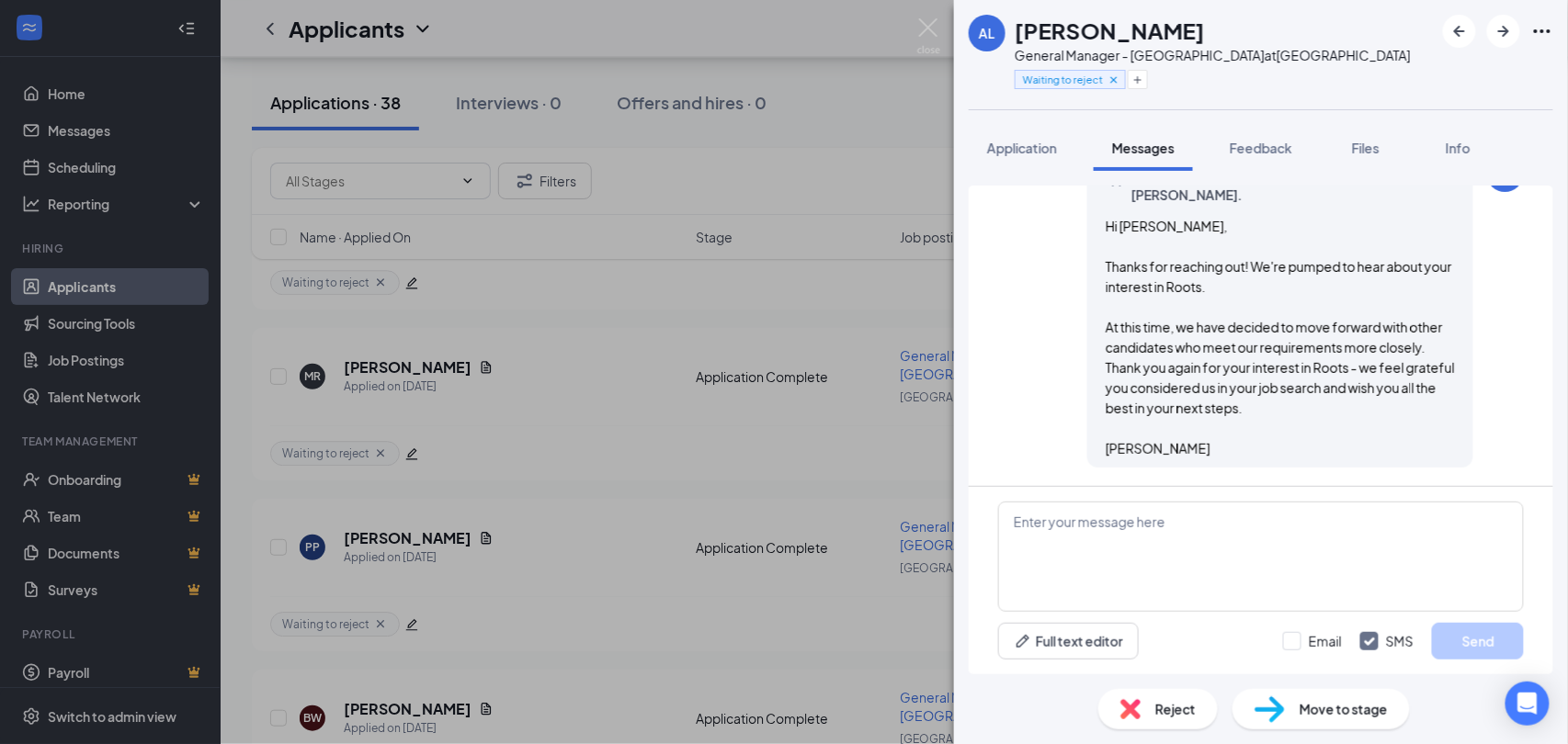
click at [1185, 698] on div "Reject" at bounding box center [1158, 710] width 120 height 40
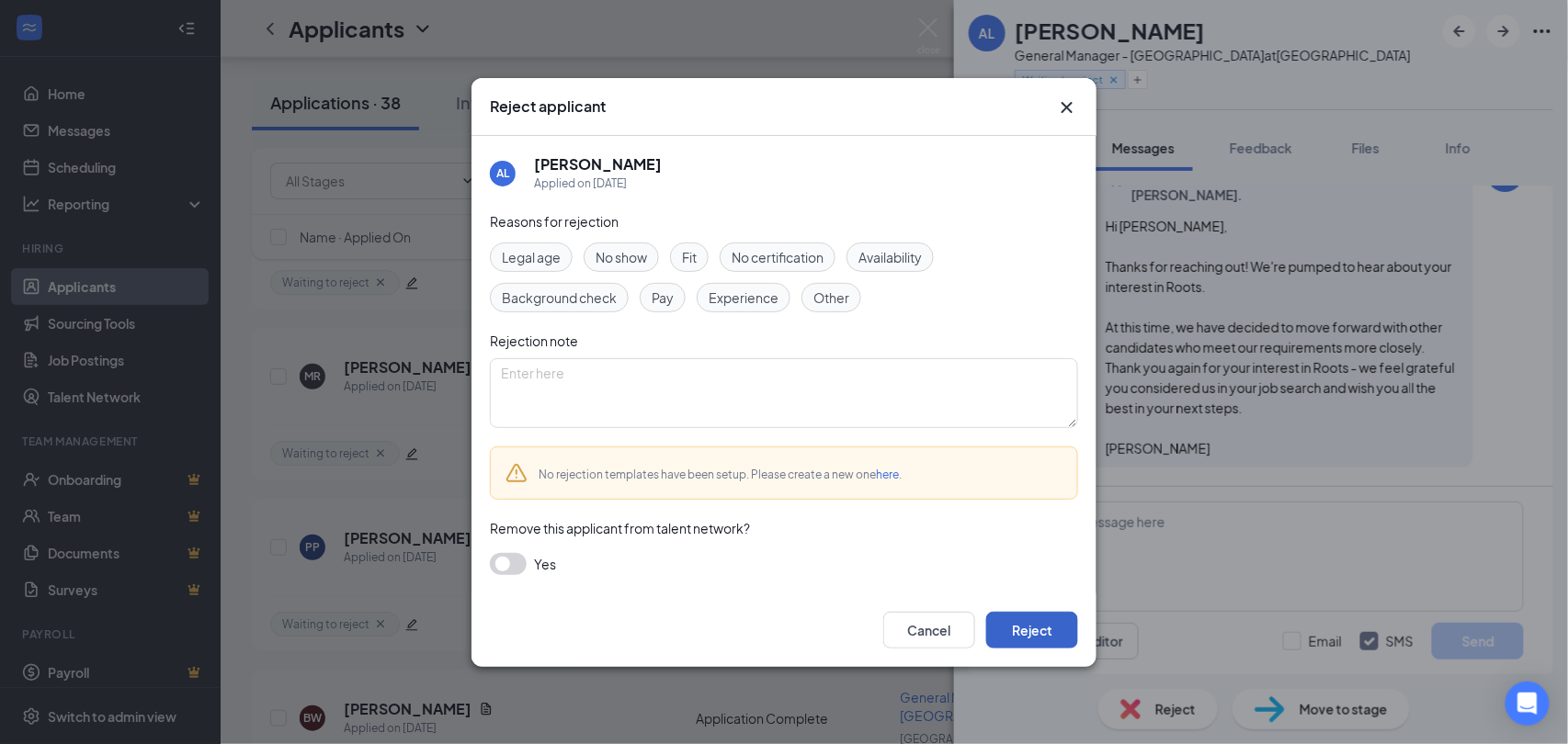
click at [1044, 623] on button "Reject" at bounding box center [1033, 630] width 92 height 36
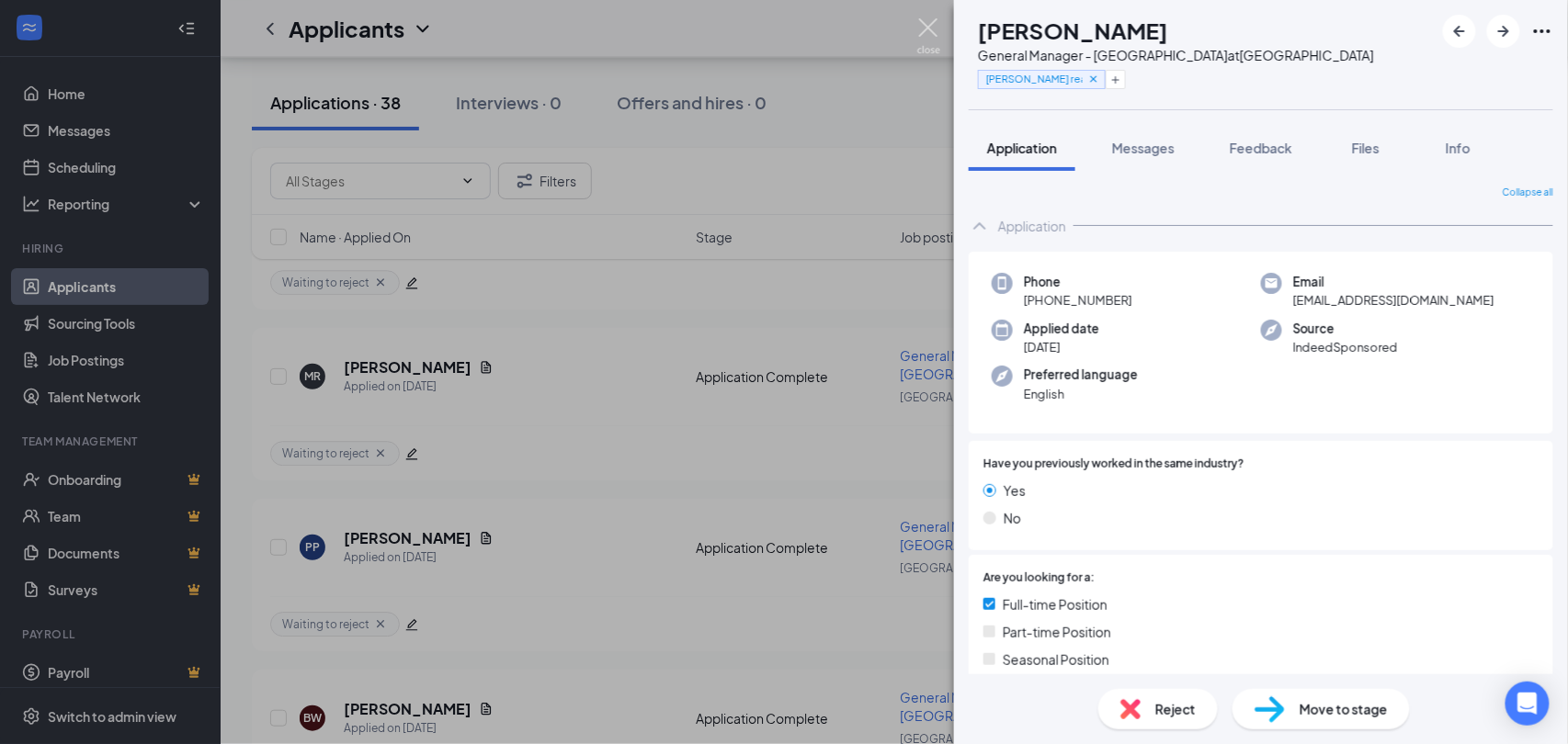
click at [931, 32] on img at bounding box center [929, 35] width 23 height 35
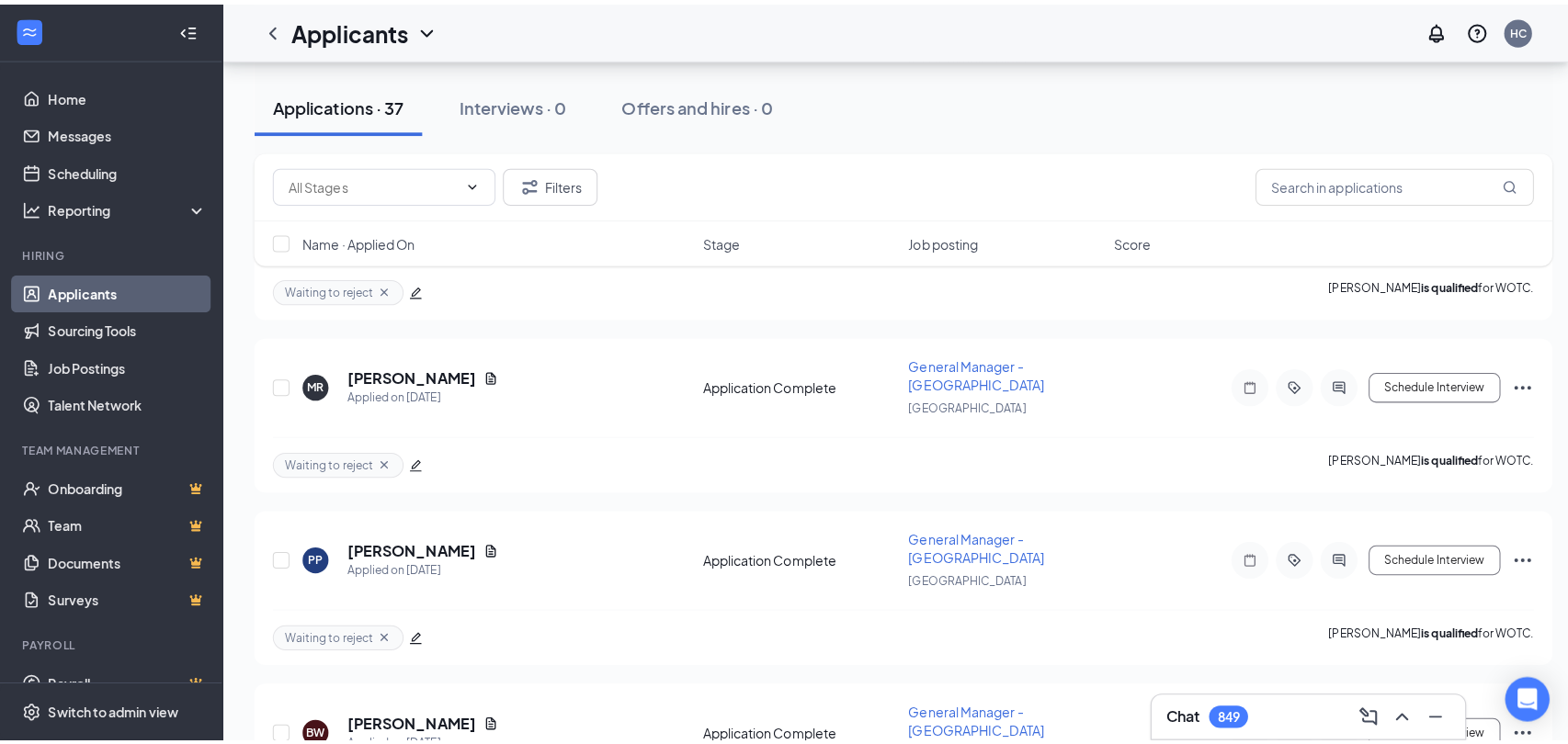
scroll to position [3652, 0]
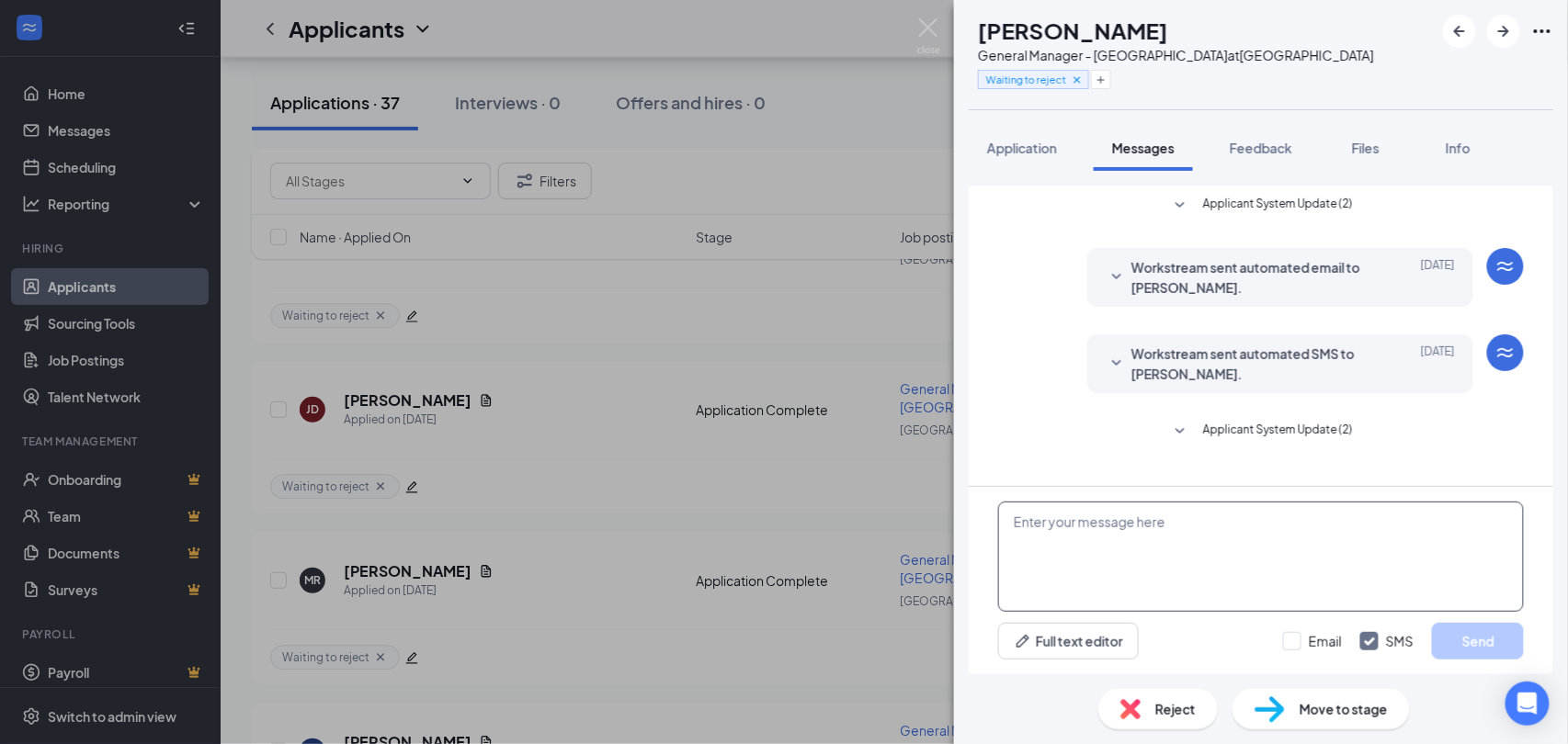
click at [1080, 533] on textarea at bounding box center [1261, 556] width 526 height 110
paste textarea "Hi Anthony, Thanks for reaching out! We're pumped to hear about your interest i…"
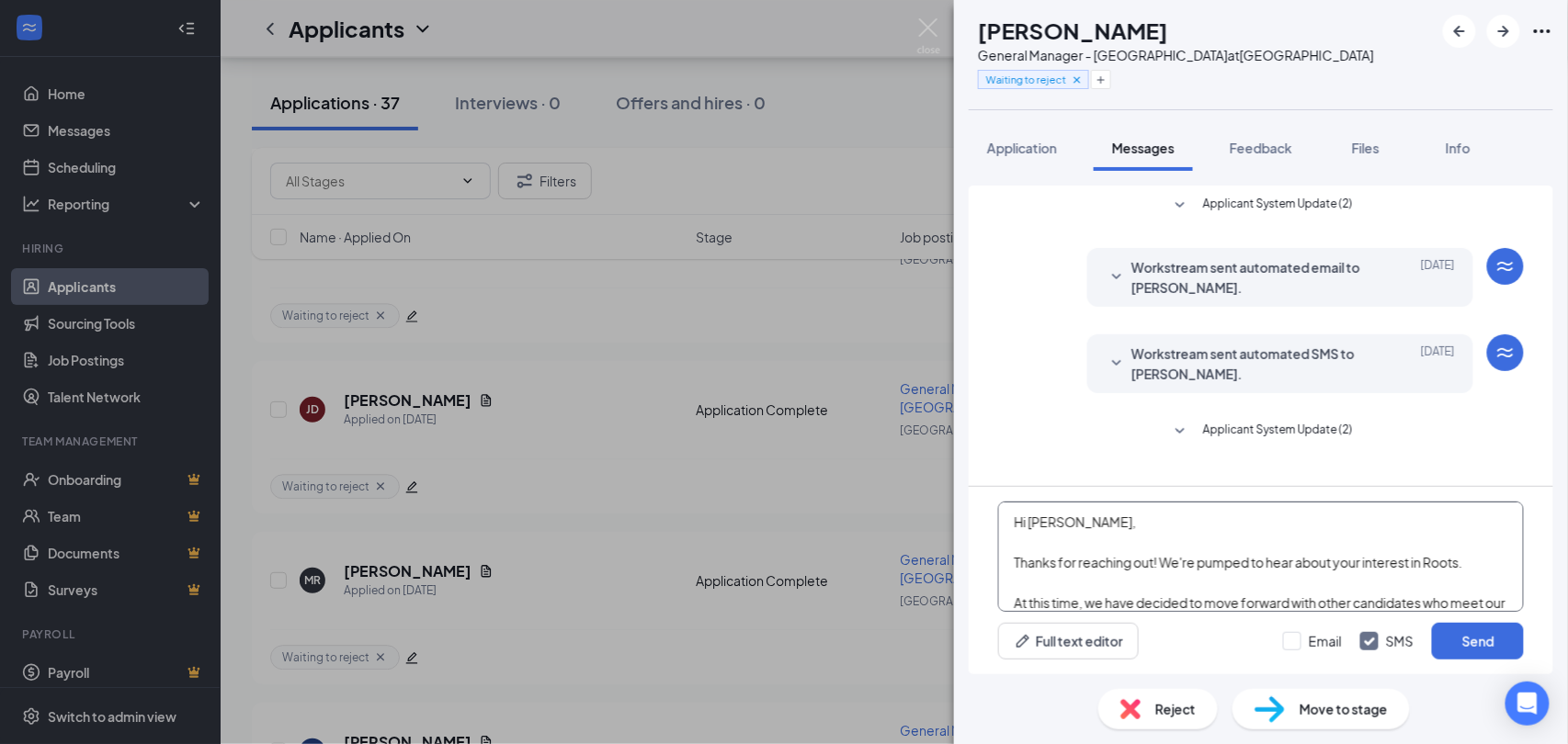
click at [1035, 523] on textarea "Hi Anthony, Thanks for reaching out! We're pumped to hear about your interest i…" at bounding box center [1261, 556] width 526 height 110
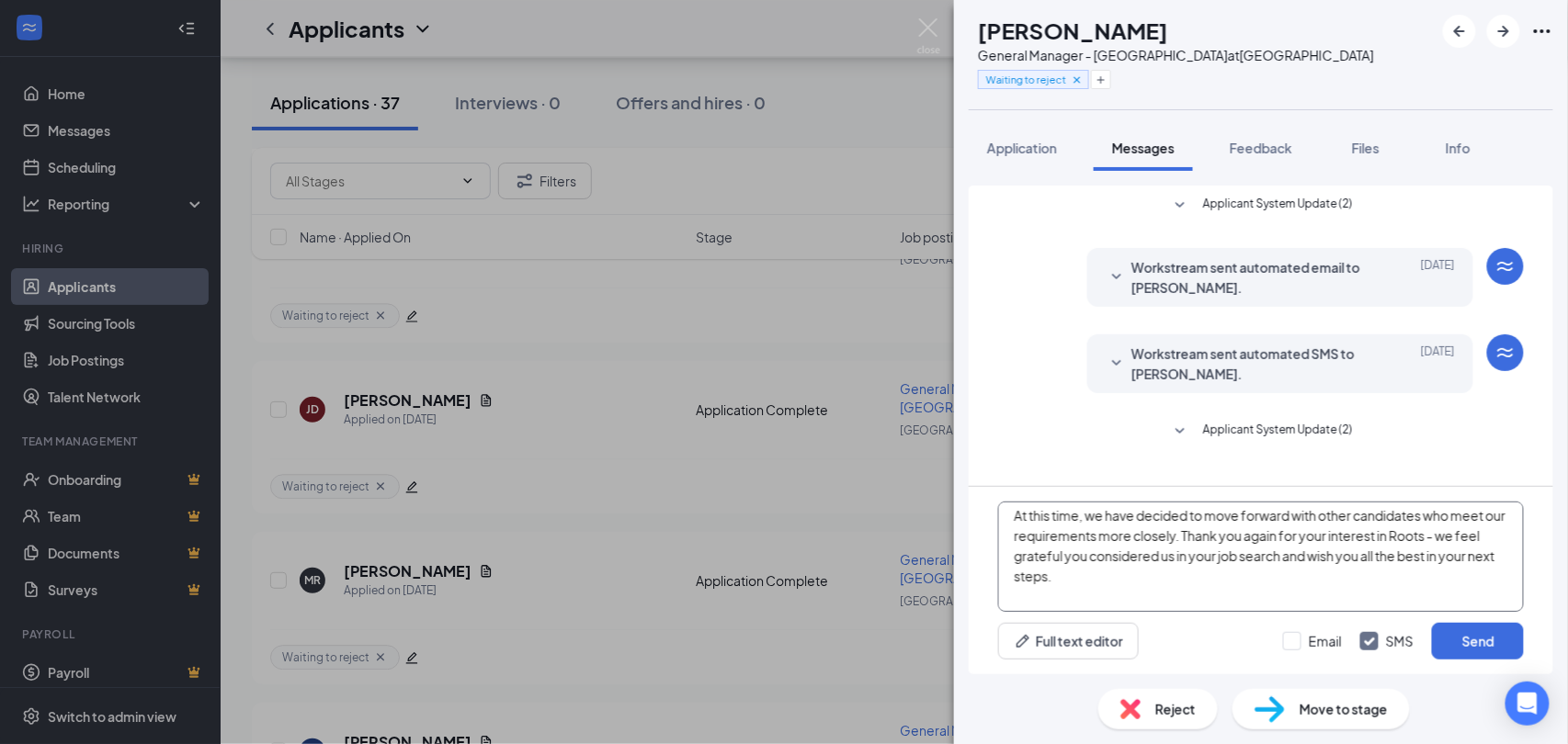
scroll to position [132, 0]
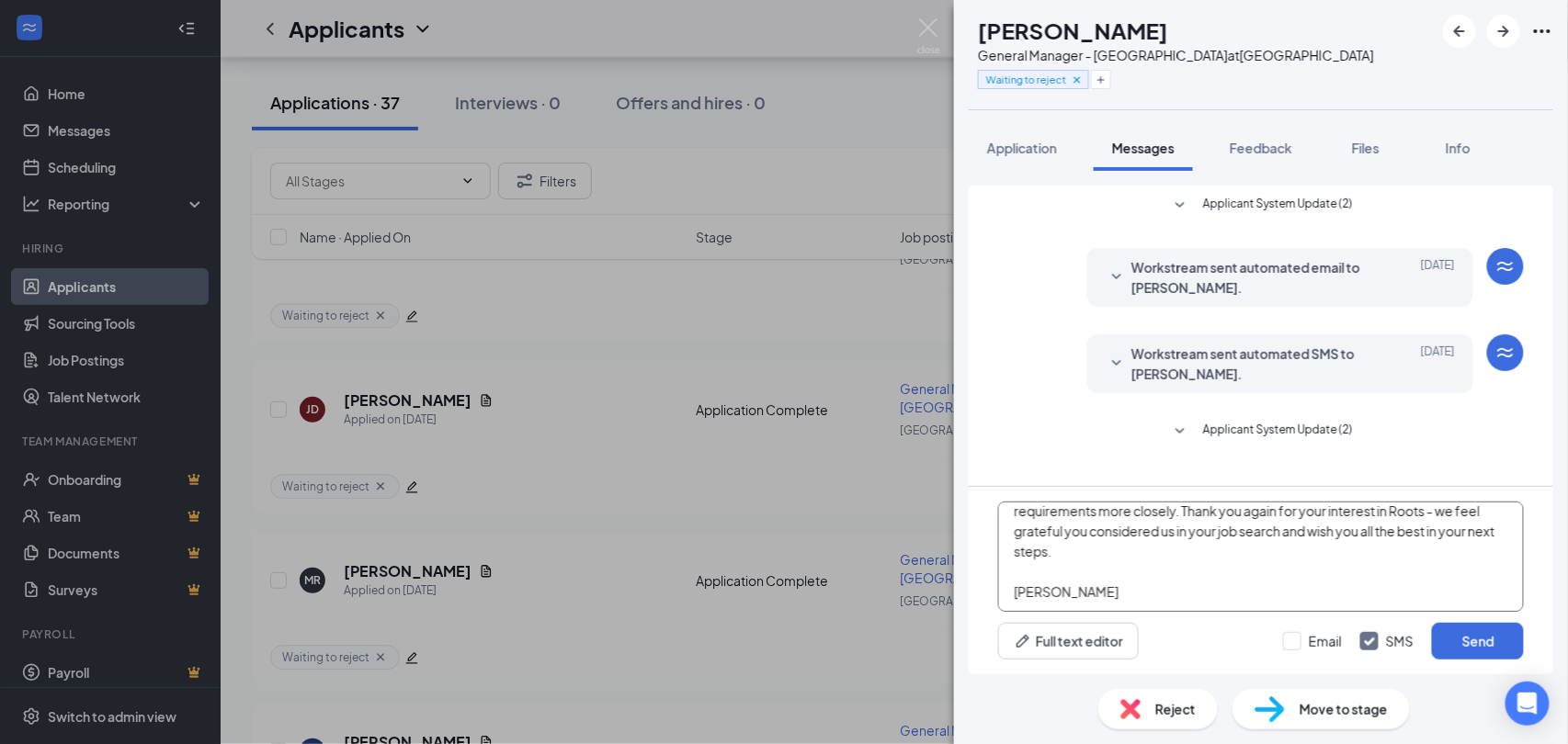
type textarea "Hi Brittany, Thanks for reaching out! We're pumped to hear about your interest …"
click at [1471, 673] on div "Hi Brittany, Thanks for reaching out! We're pumped to hear about your interest …" at bounding box center [1261, 581] width 584 height 188
click at [1463, 647] on button "Send" at bounding box center [1478, 642] width 92 height 36
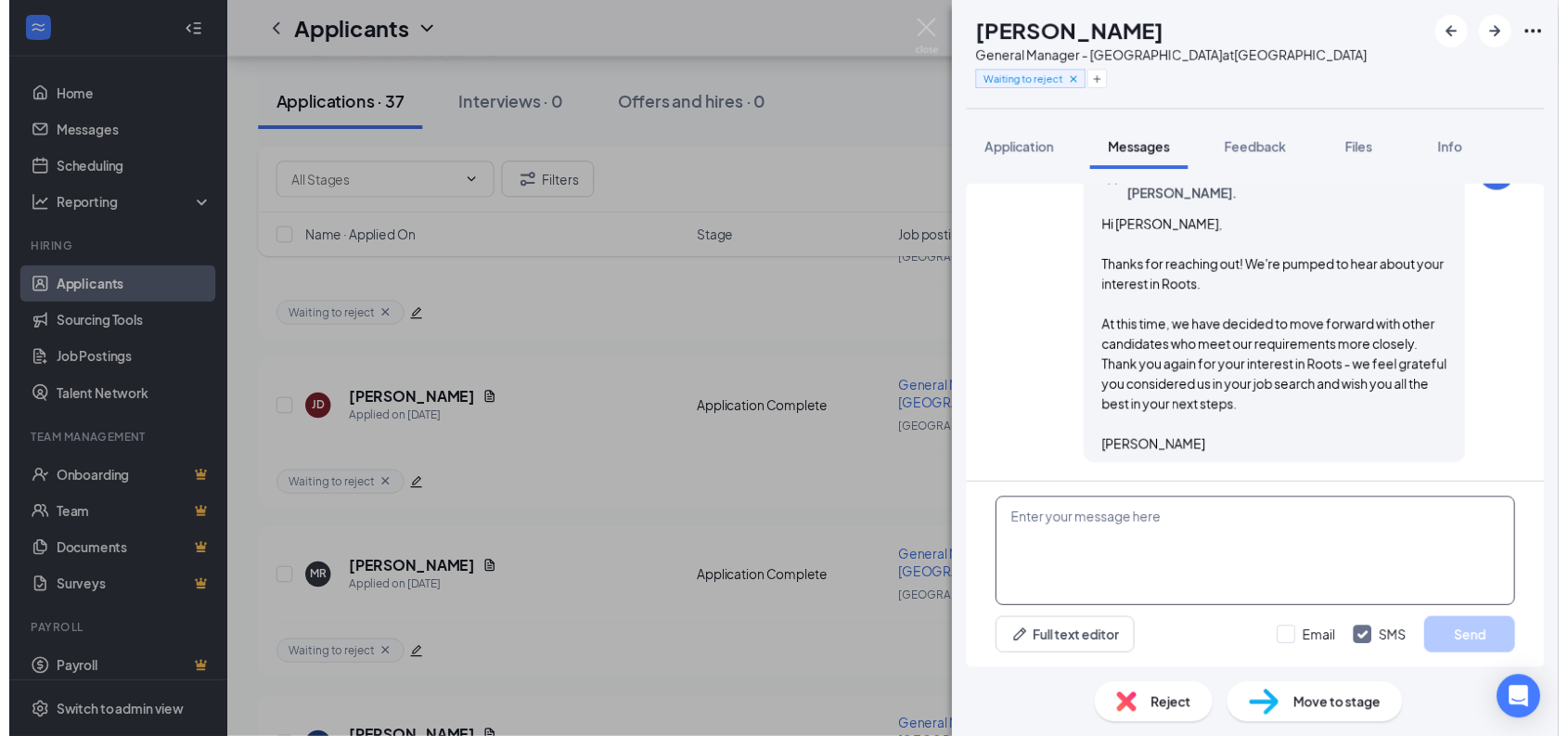
scroll to position [341, 0]
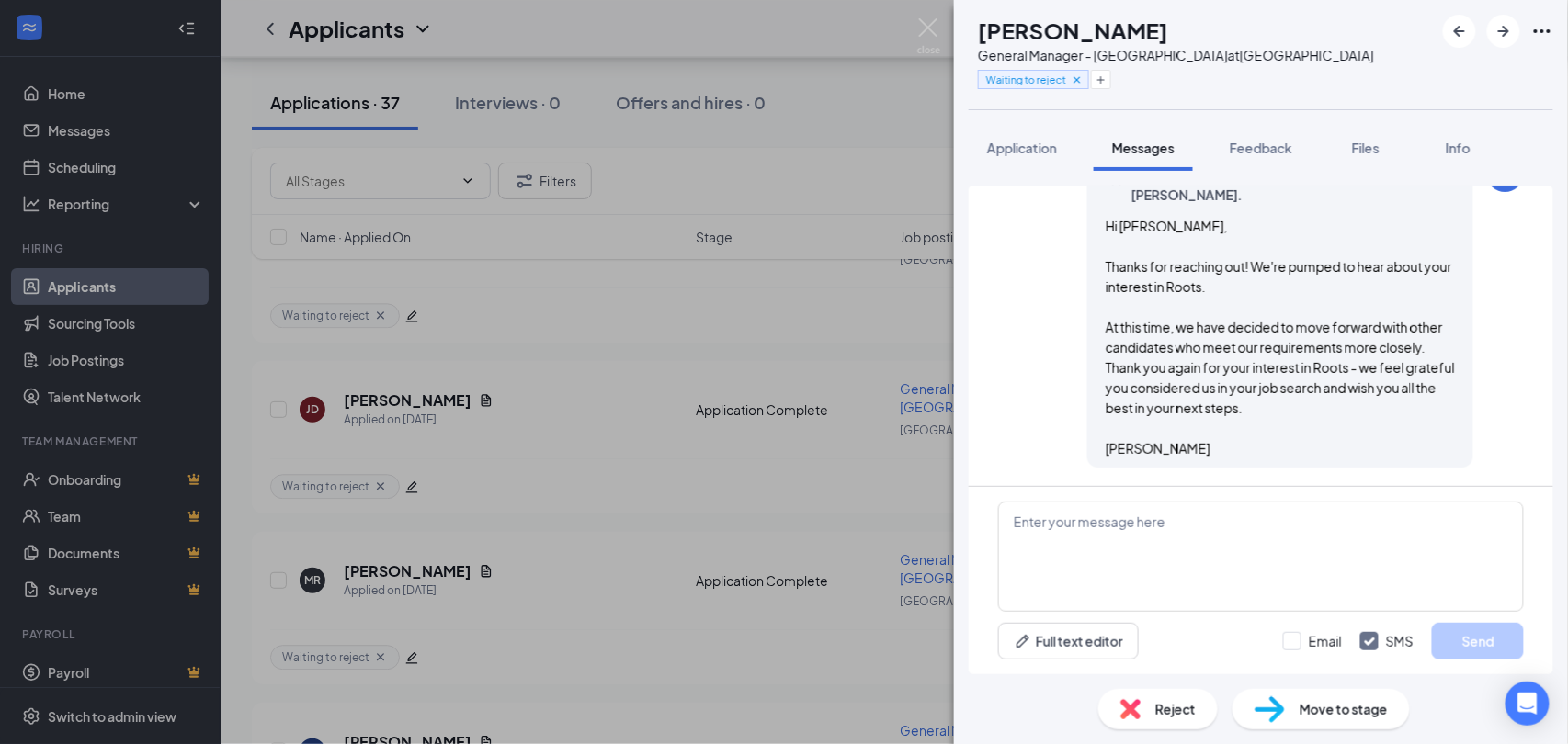
click at [1165, 722] on div "Reject" at bounding box center [1158, 710] width 120 height 40
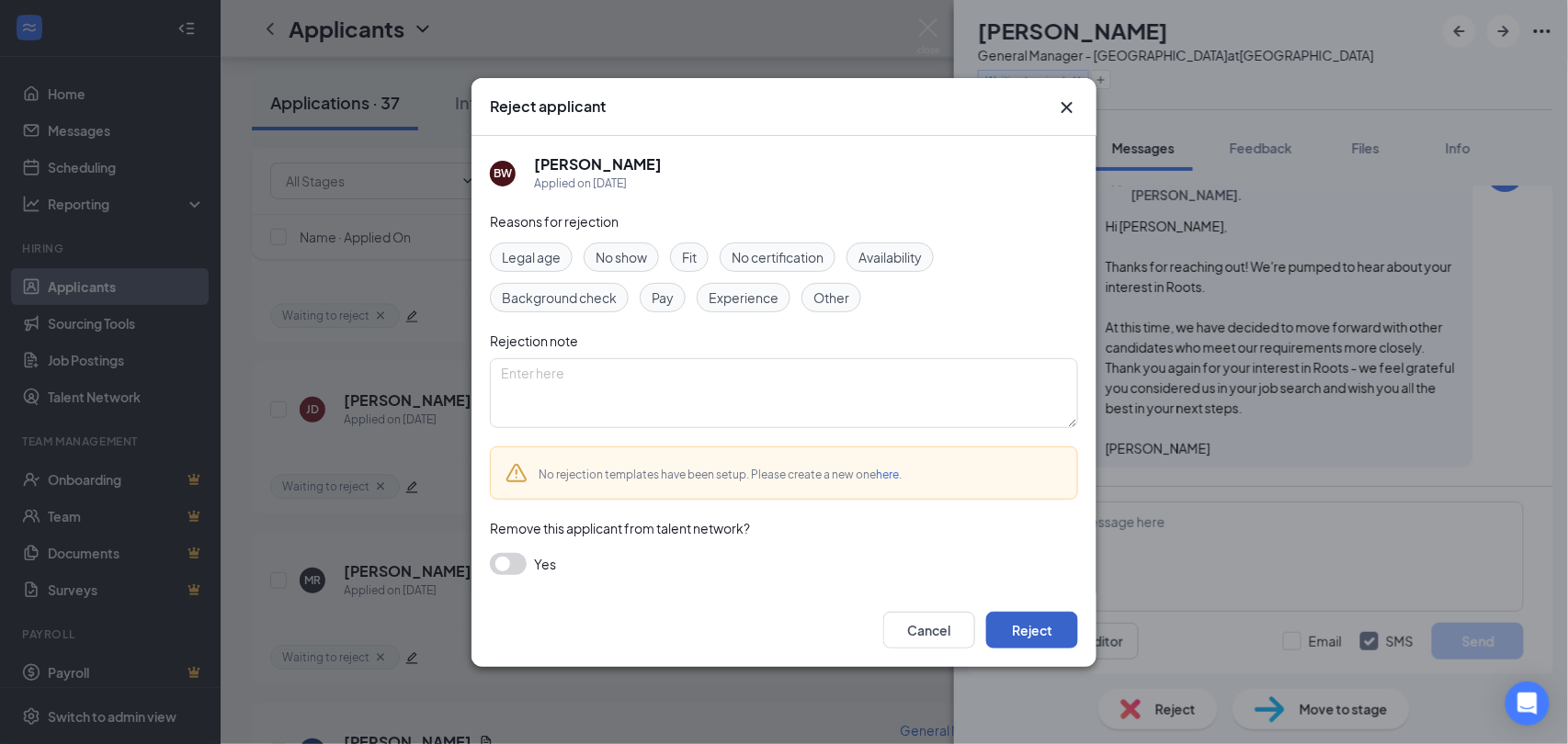
click at [1037, 636] on button "Reject" at bounding box center [1033, 630] width 92 height 36
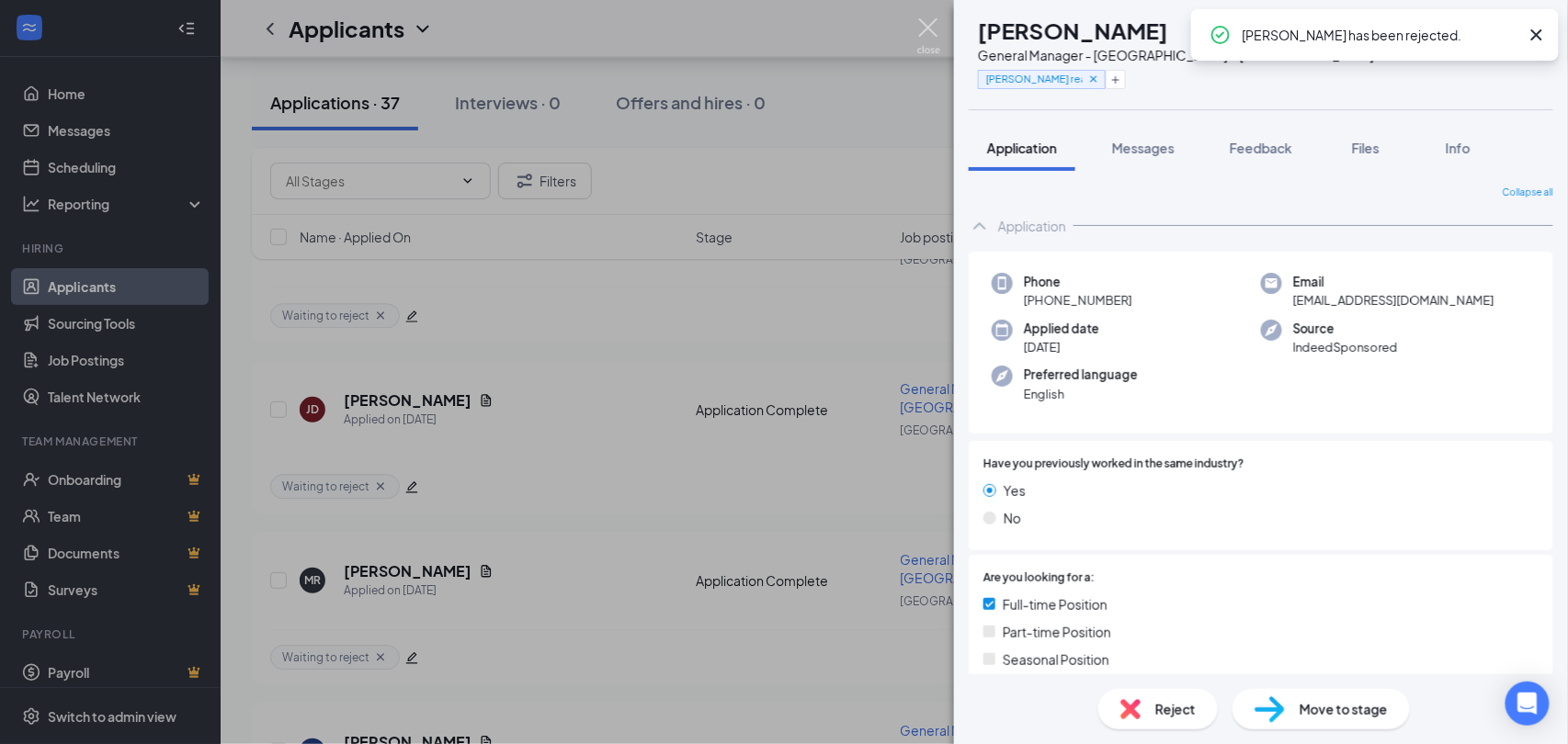
click at [924, 26] on img at bounding box center [929, 35] width 23 height 35
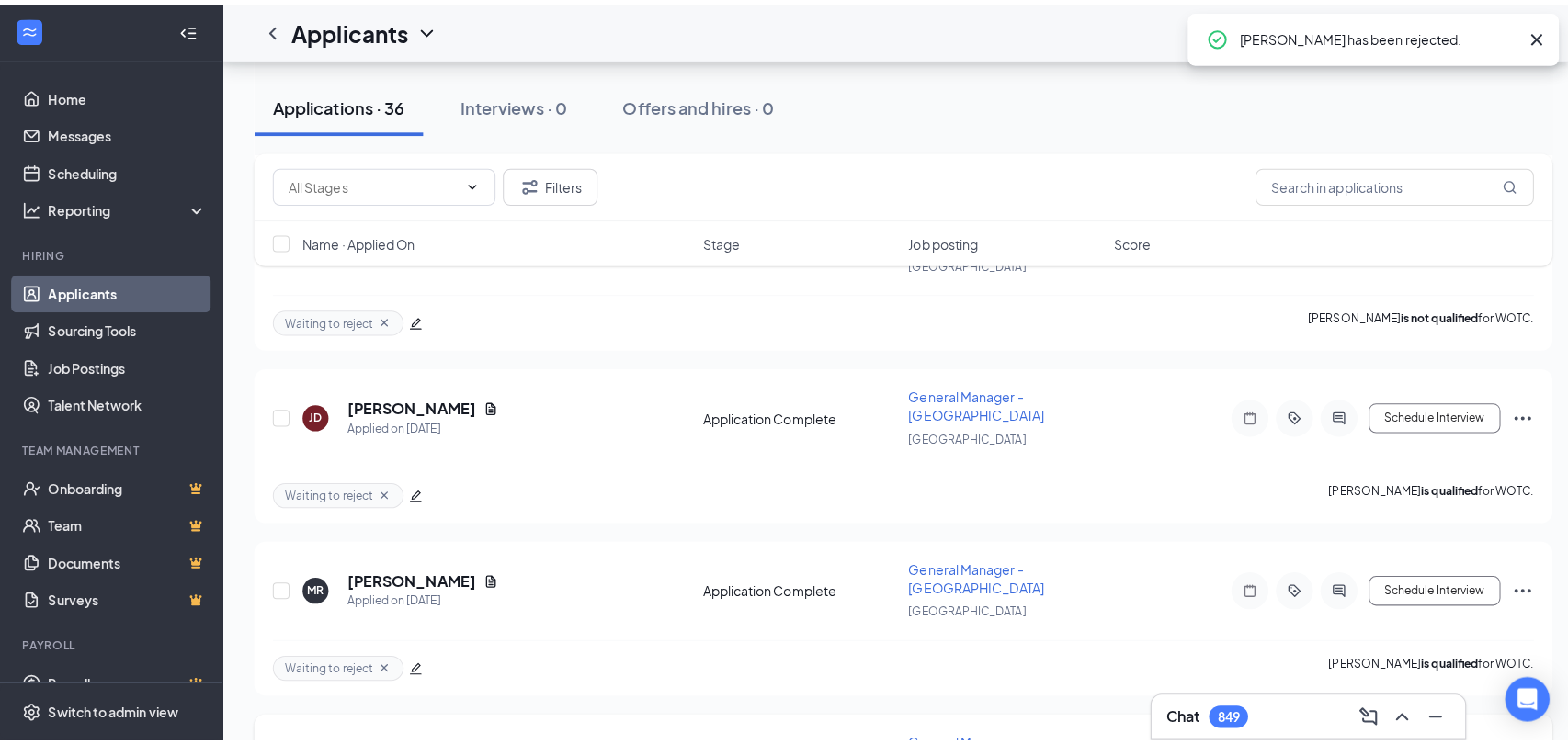
scroll to position [3550, 0]
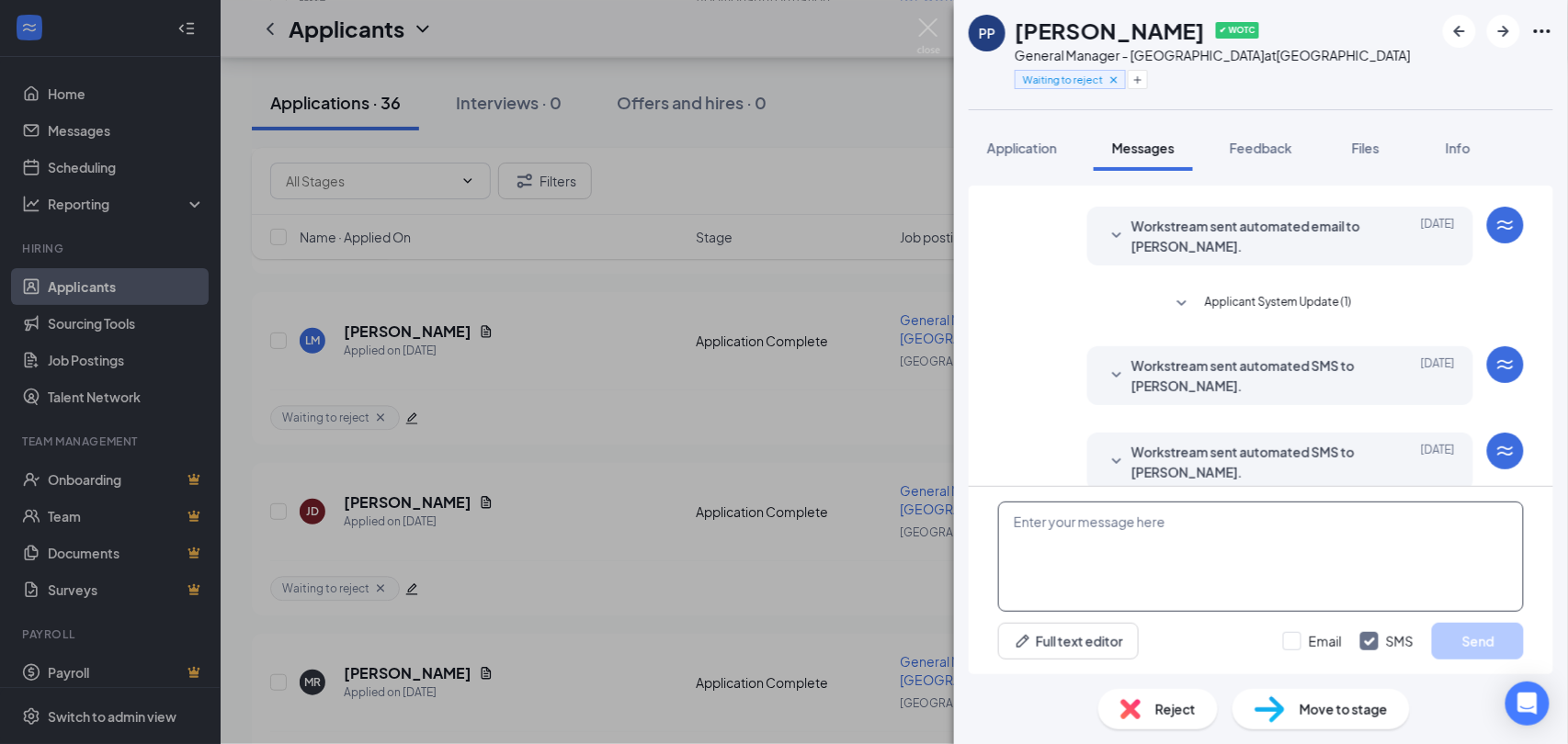
click at [1133, 547] on textarea at bounding box center [1261, 556] width 526 height 110
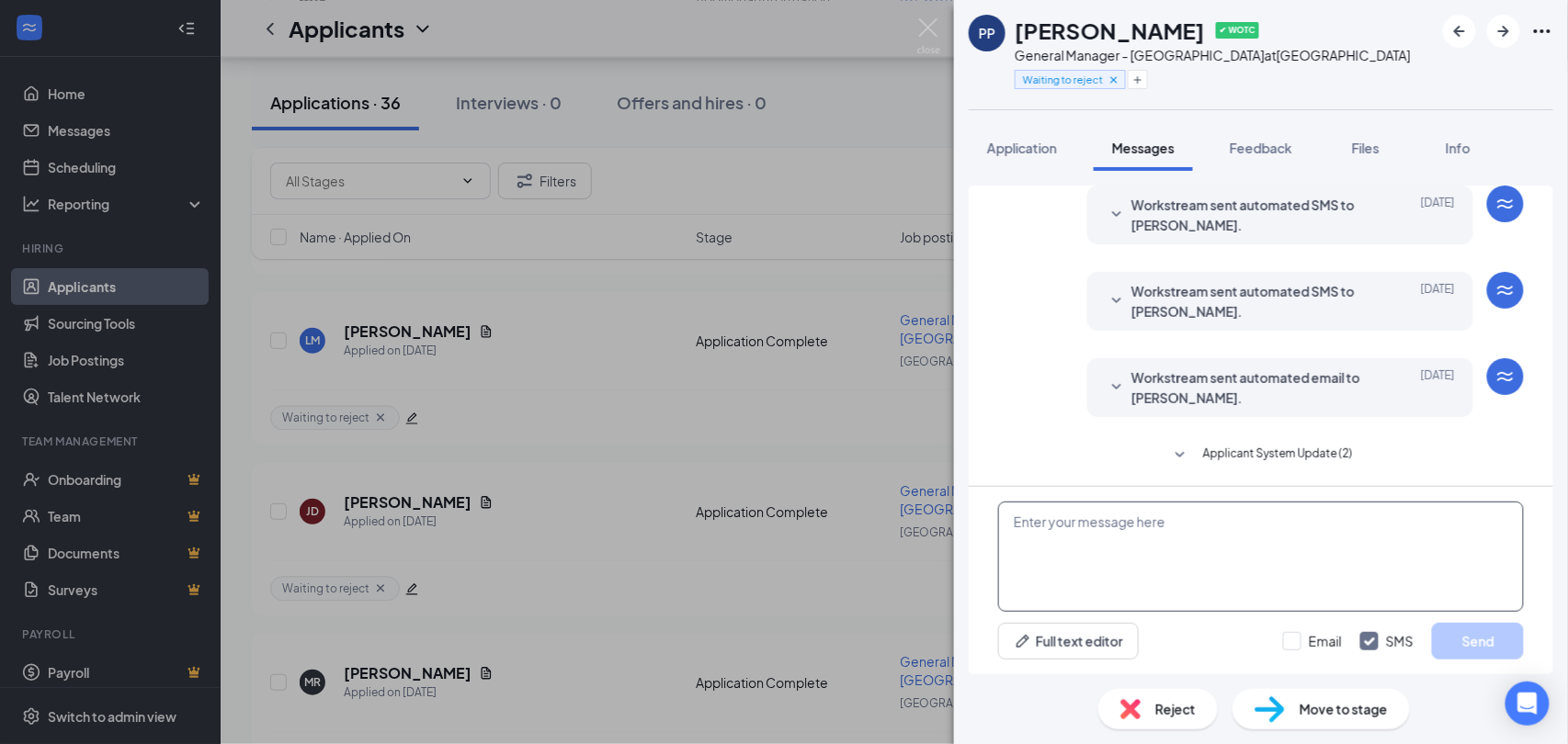
scroll to position [204, 0]
paste textarea "Hi Anthony, Thanks for reaching out! We're pumped to hear about your interest i…"
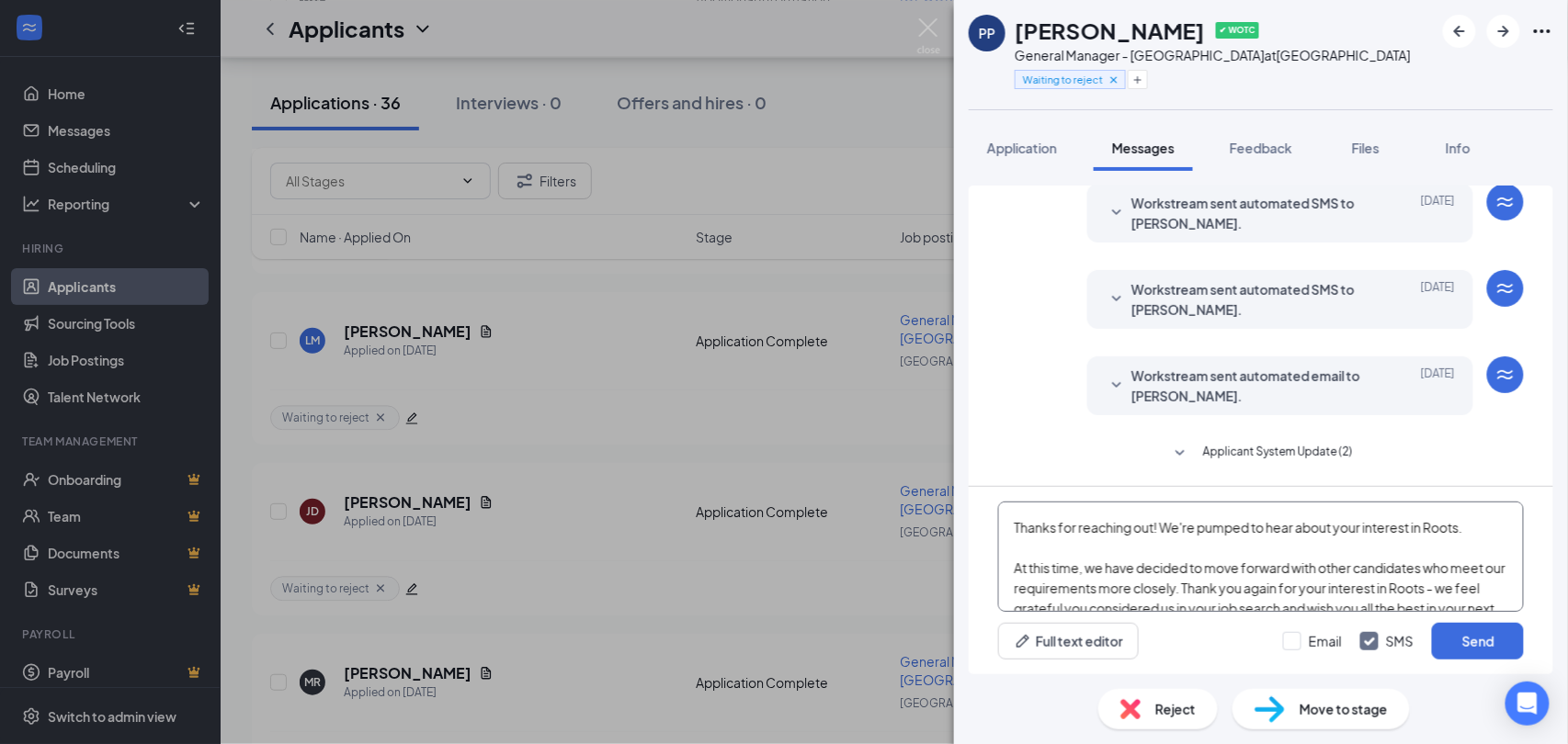
scroll to position [0, 0]
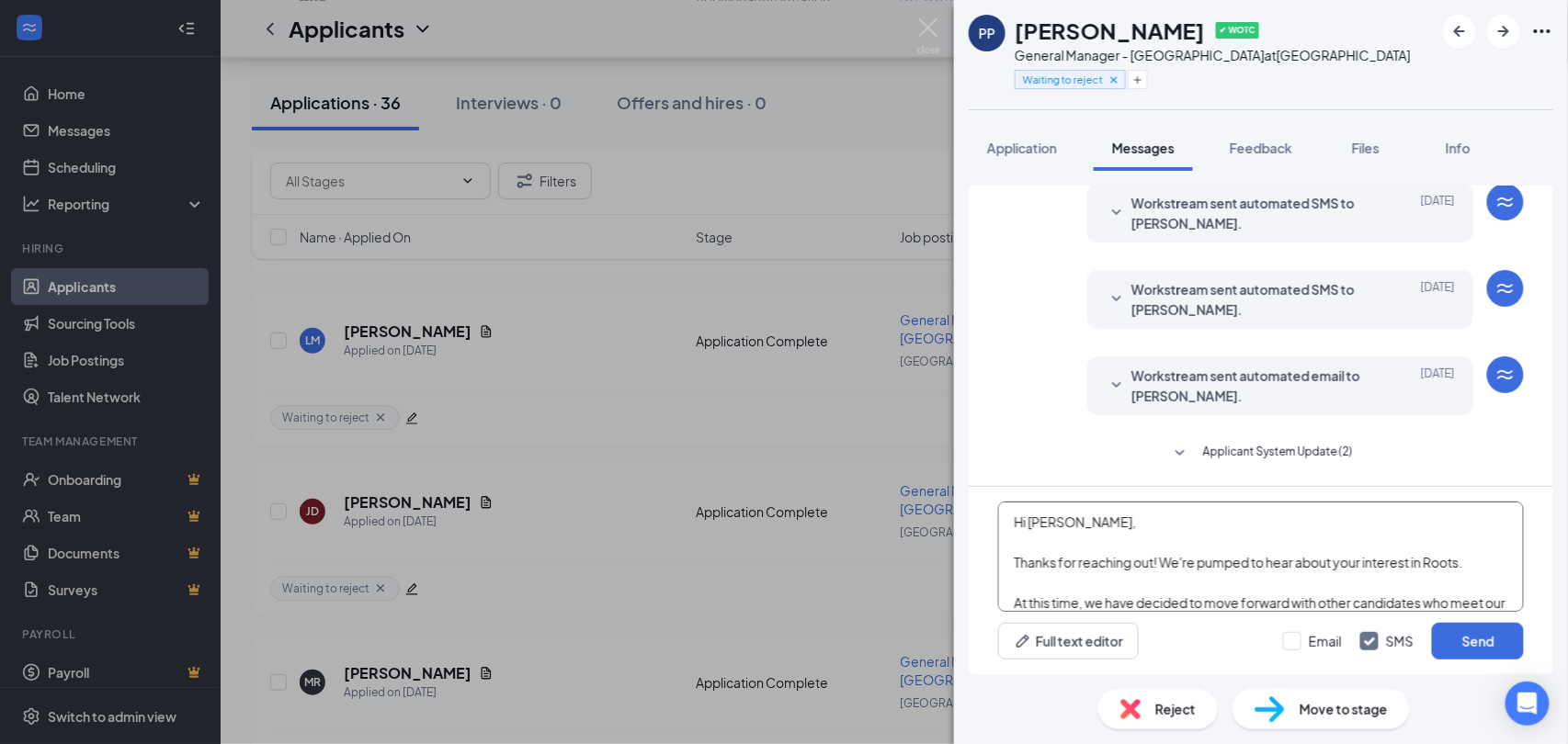
click at [1059, 524] on textarea "Hi Anthony, Thanks for reaching out! We're pumped to hear about your interest i…" at bounding box center [1261, 556] width 526 height 110
type textarea "Hi Phillip, Thanks for reaching out! We're pumped to hear about your interest i…"
click at [1473, 640] on button "Send" at bounding box center [1478, 642] width 92 height 36
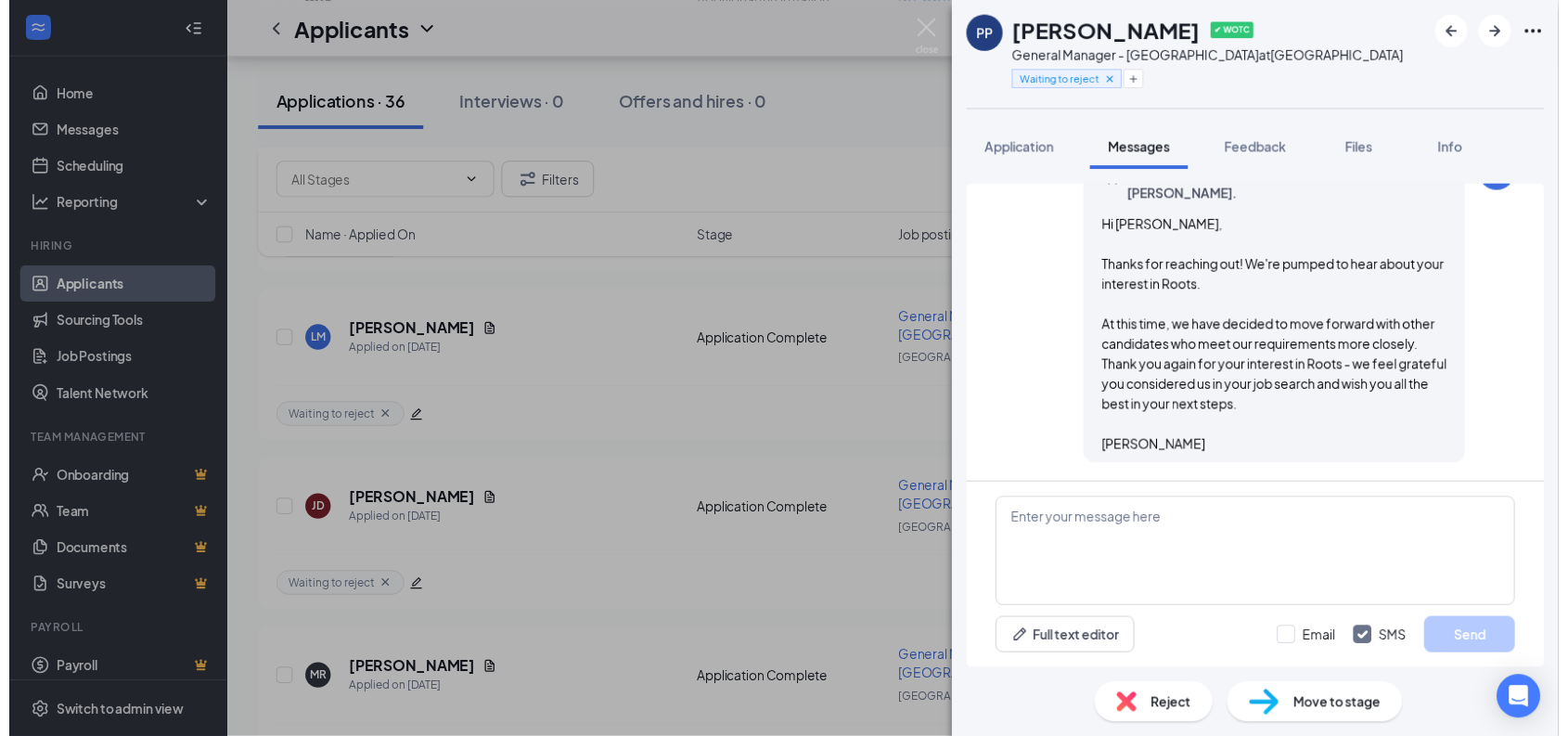
scroll to position [570, 0]
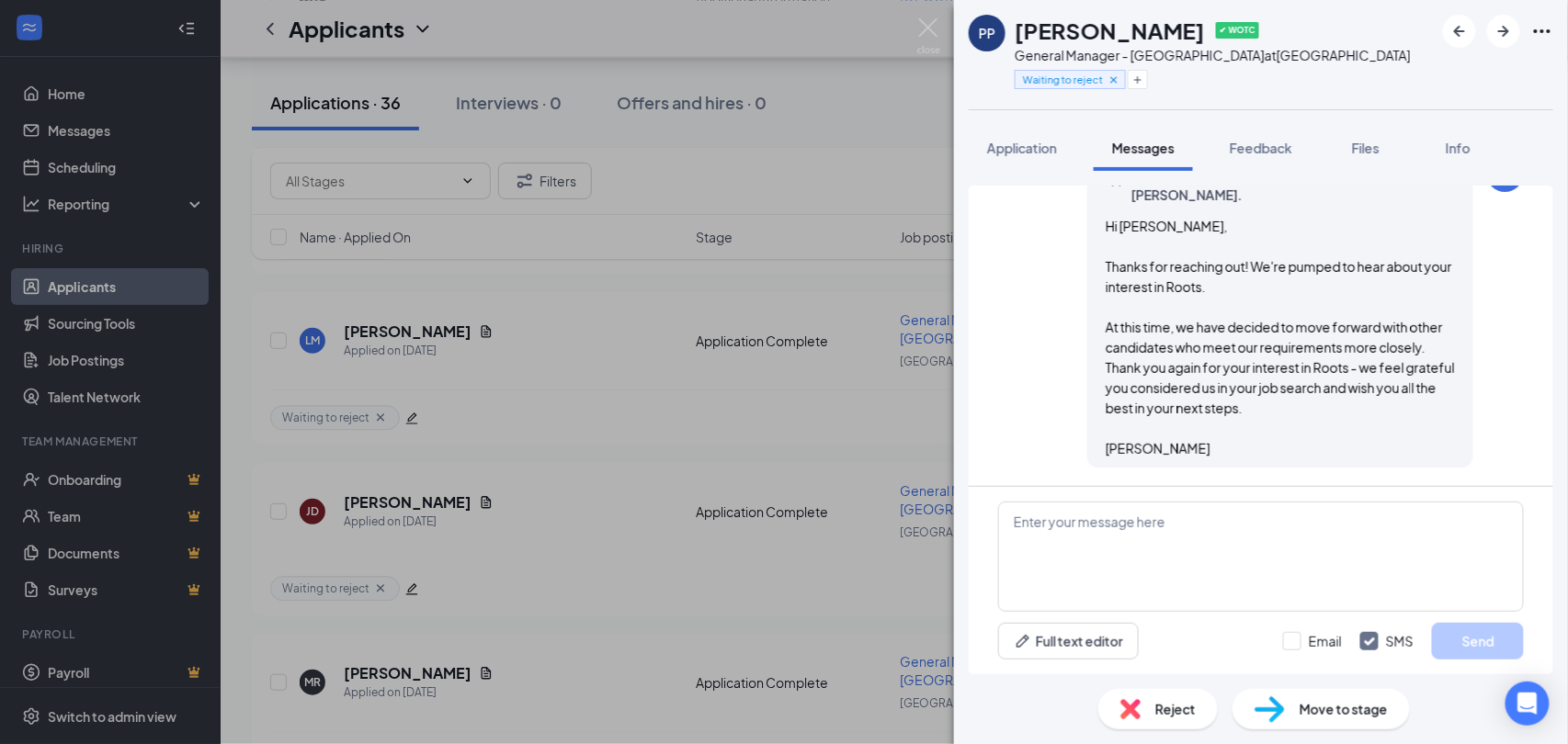
click at [1178, 701] on span "Reject" at bounding box center [1175, 709] width 40 height 20
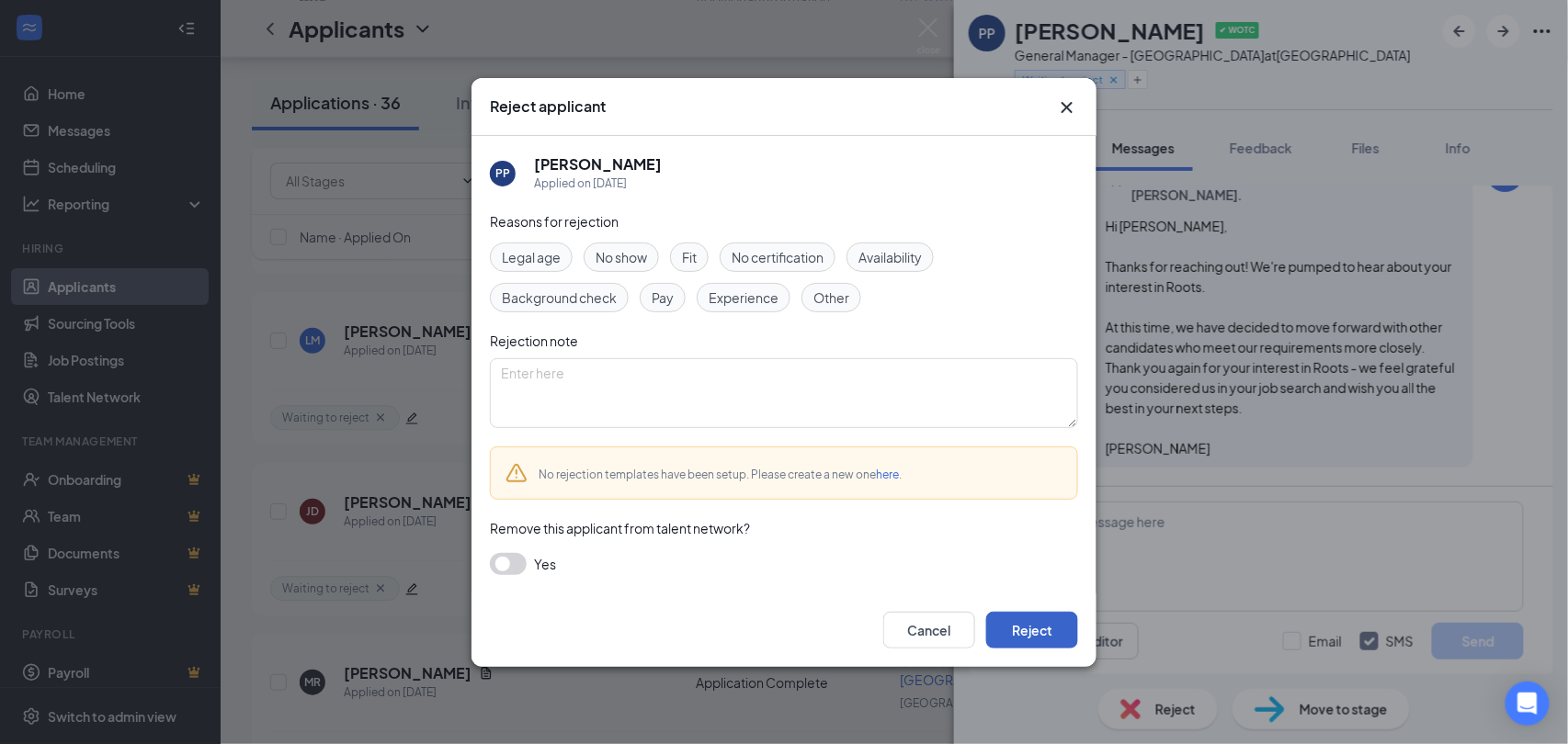
click at [1042, 634] on button "Reject" at bounding box center [1033, 630] width 92 height 36
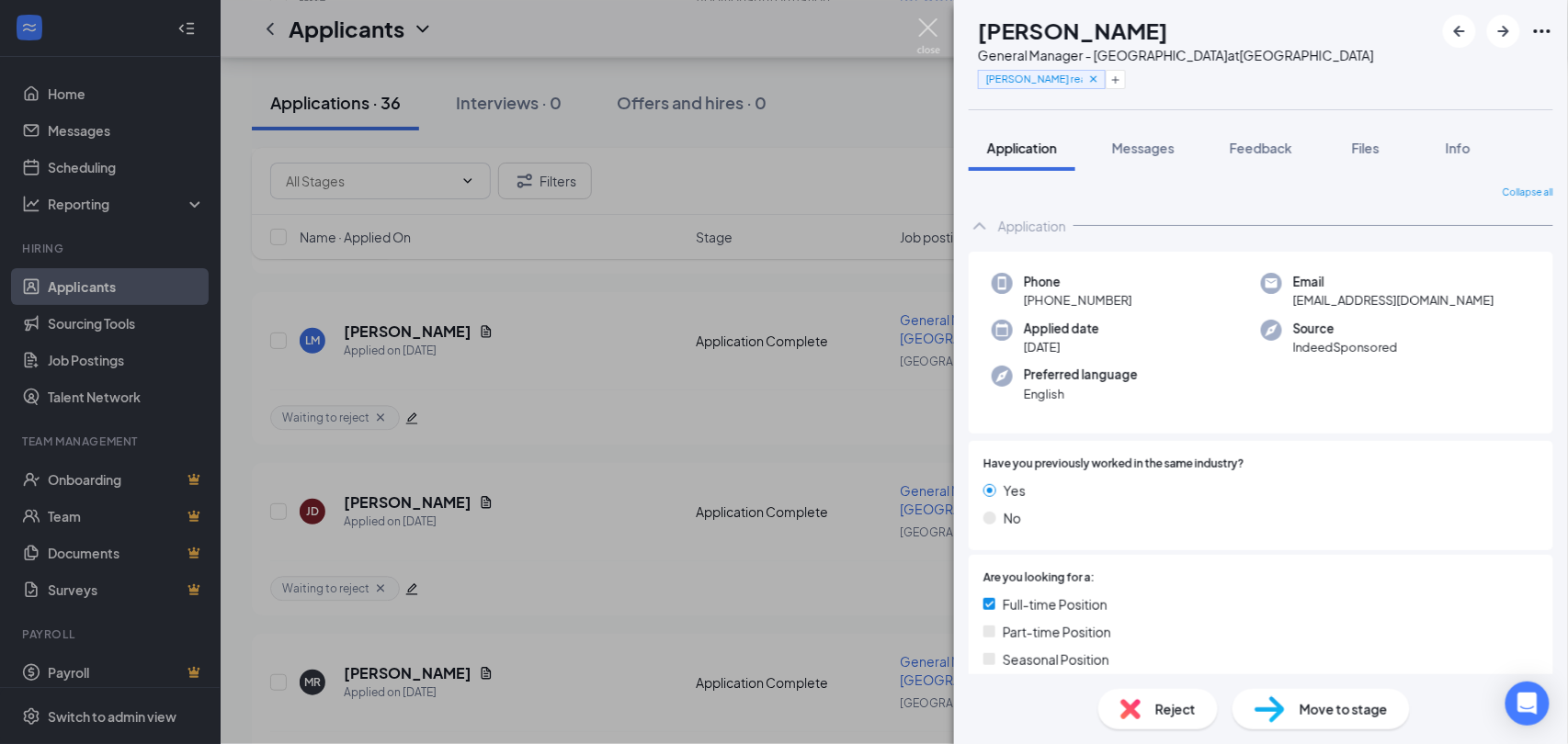
click at [921, 35] on img at bounding box center [929, 35] width 23 height 35
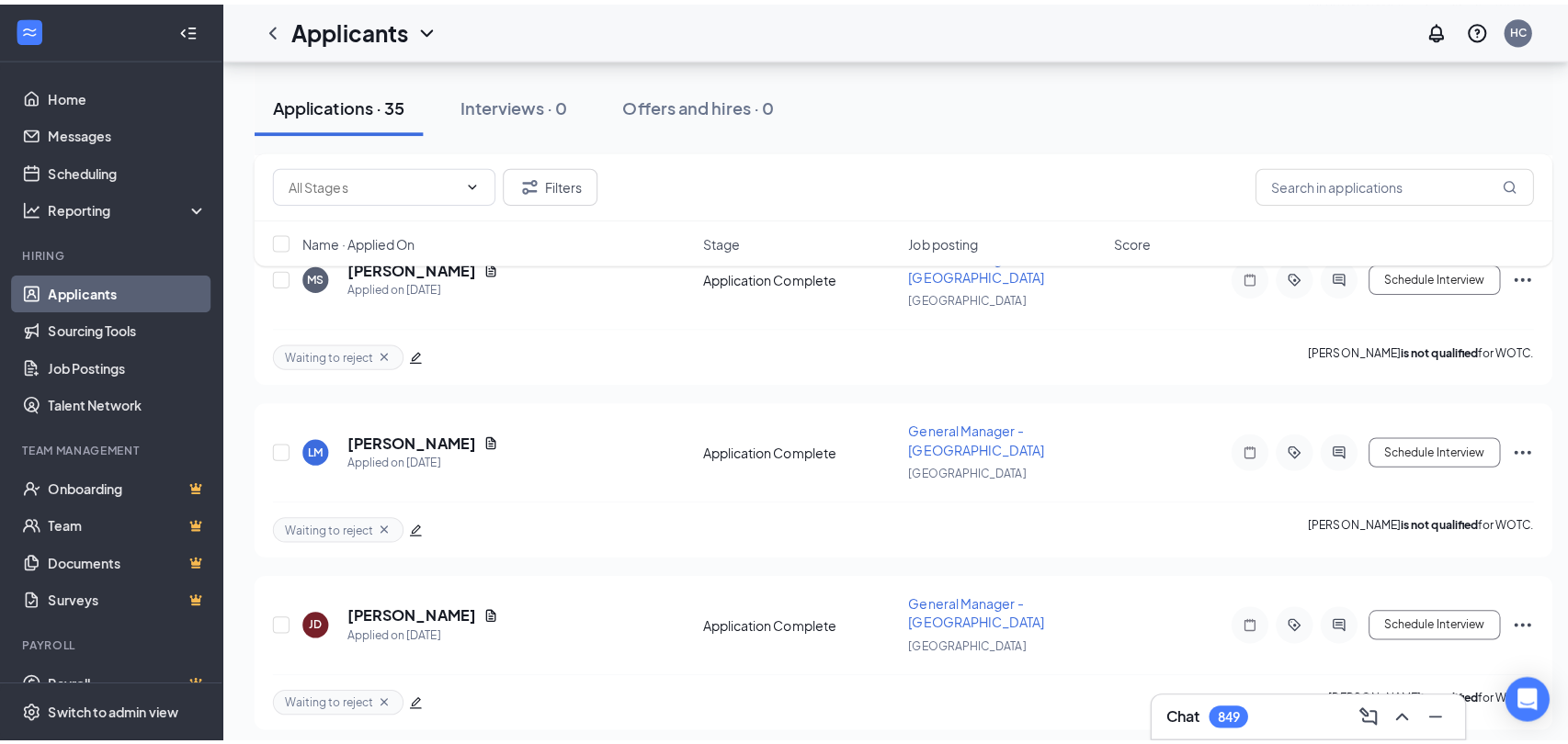
scroll to position [3345, 0]
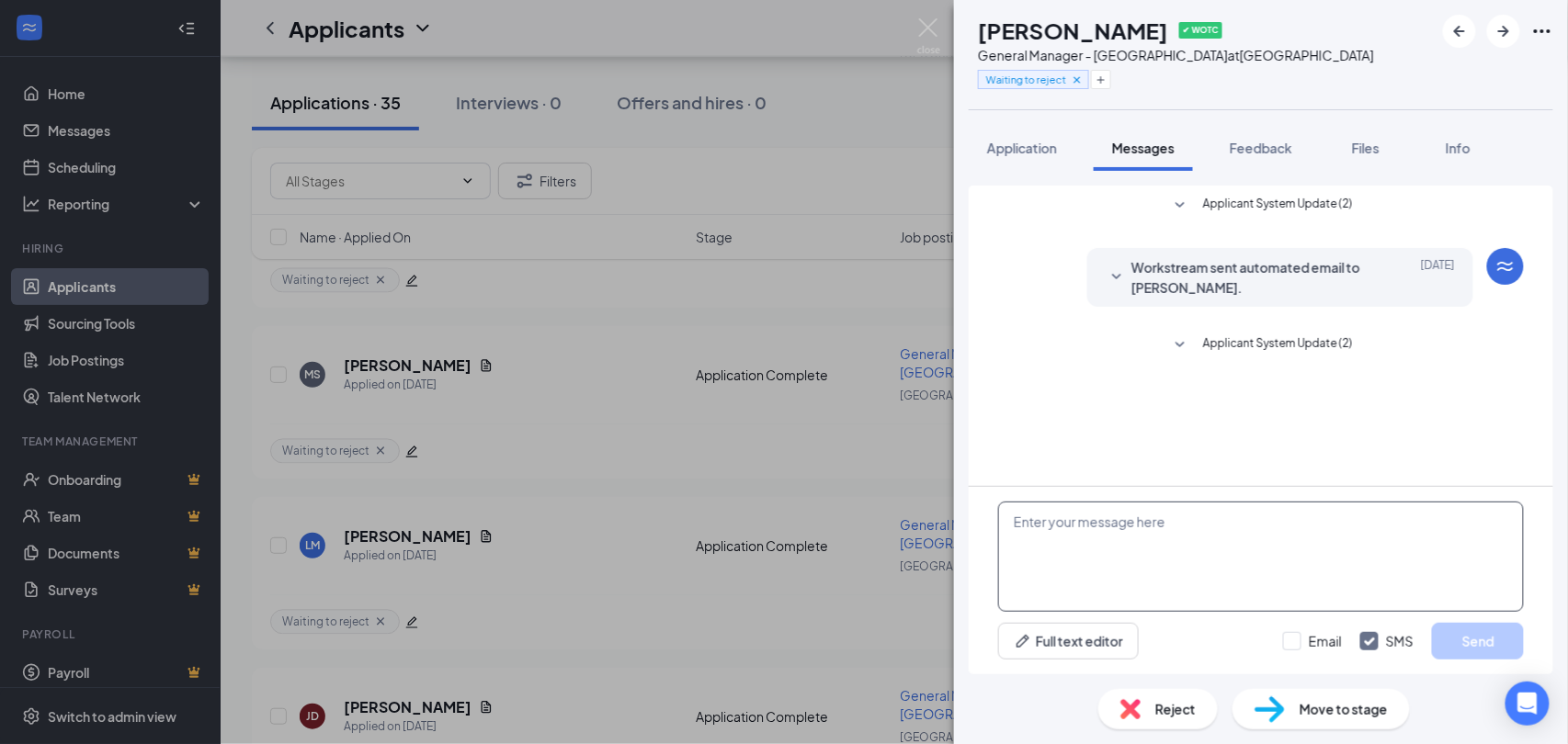
click at [1035, 569] on textarea at bounding box center [1261, 556] width 526 height 110
paste textarea "Hi Anthony, Thanks for reaching out! We're pumped to hear about your interest i…"
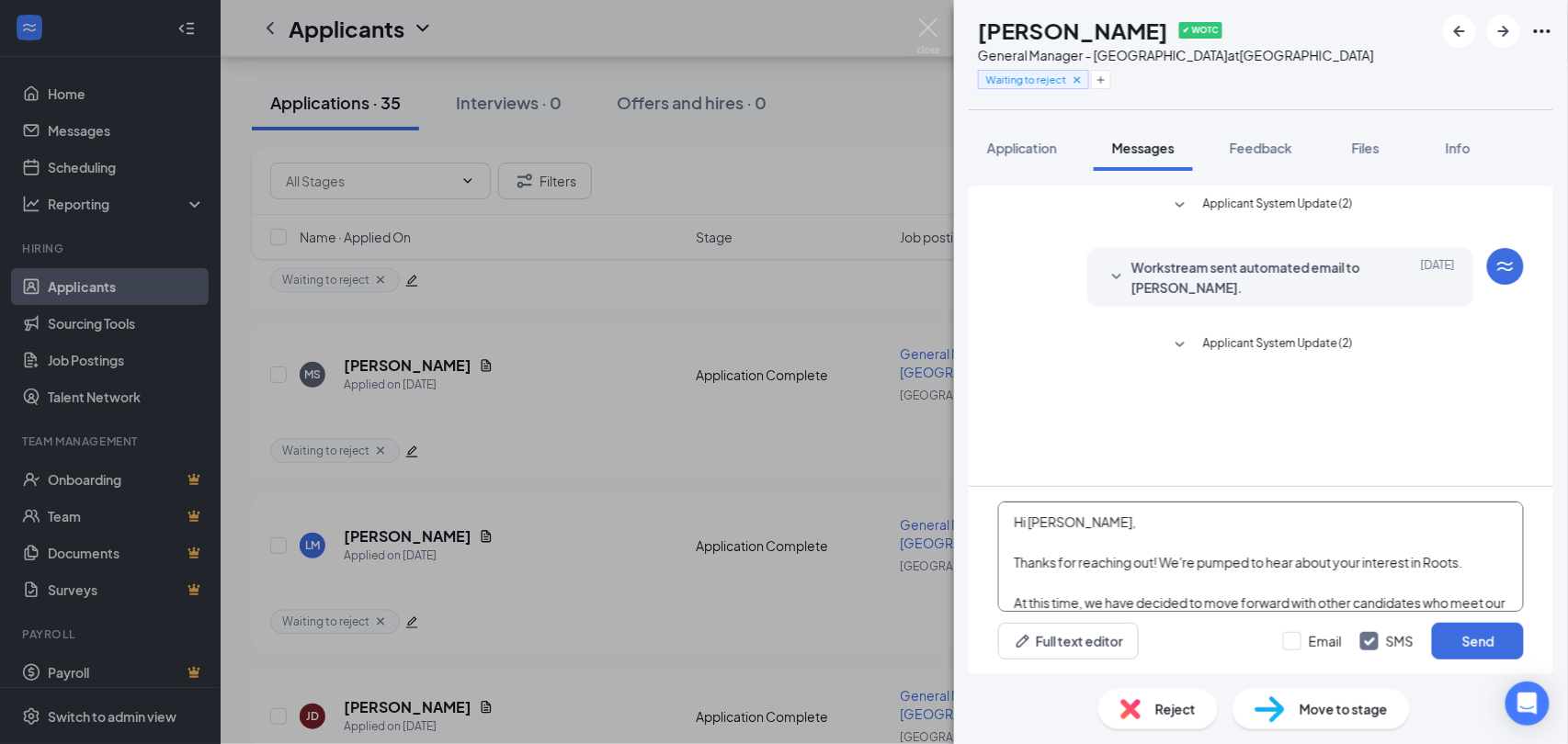
click at [1033, 522] on textarea "Hi Anthony, Thanks for reaching out! We're pumped to hear about your interest i…" at bounding box center [1261, 556] width 526 height 110
click at [1131, 569] on textarea "Hi Makyza, Thanks for reaching out! We're pumped to hear about your interest in…" at bounding box center [1261, 556] width 526 height 110
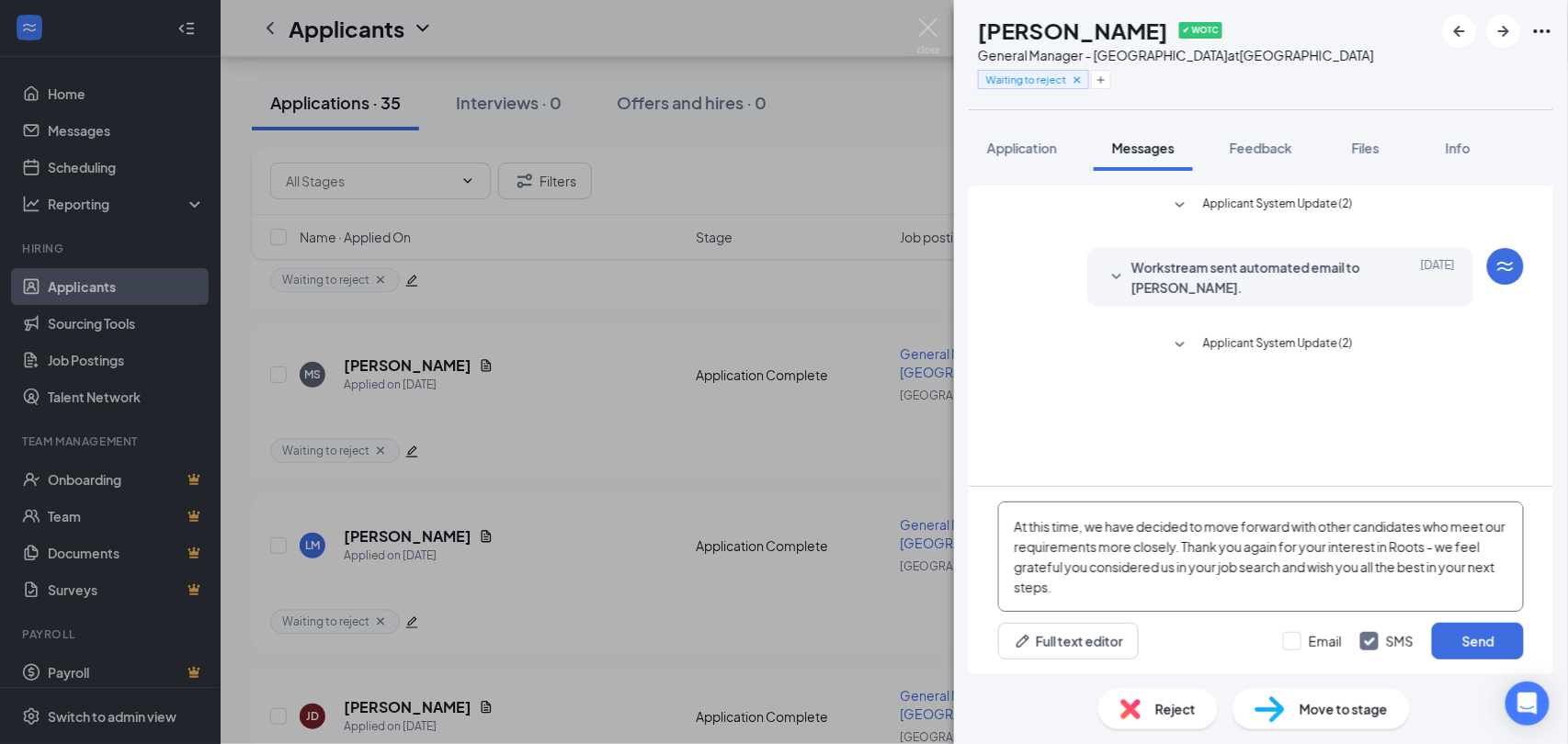
scroll to position [102, 0]
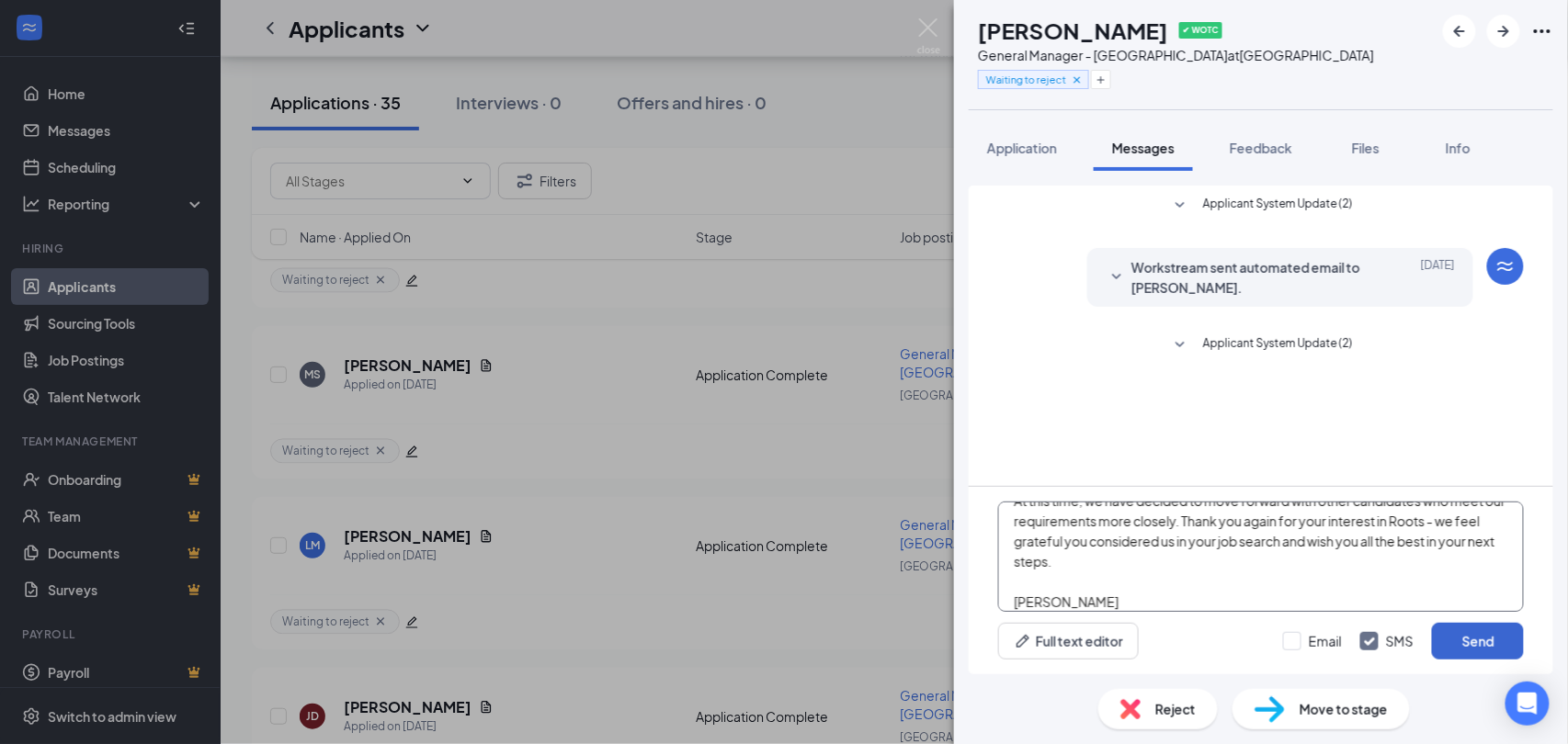
type textarea "Hi Makyza, Thanks for reaching out! We're pumped to hear about your interest in…"
click at [1467, 643] on button "Send" at bounding box center [1478, 642] width 92 height 36
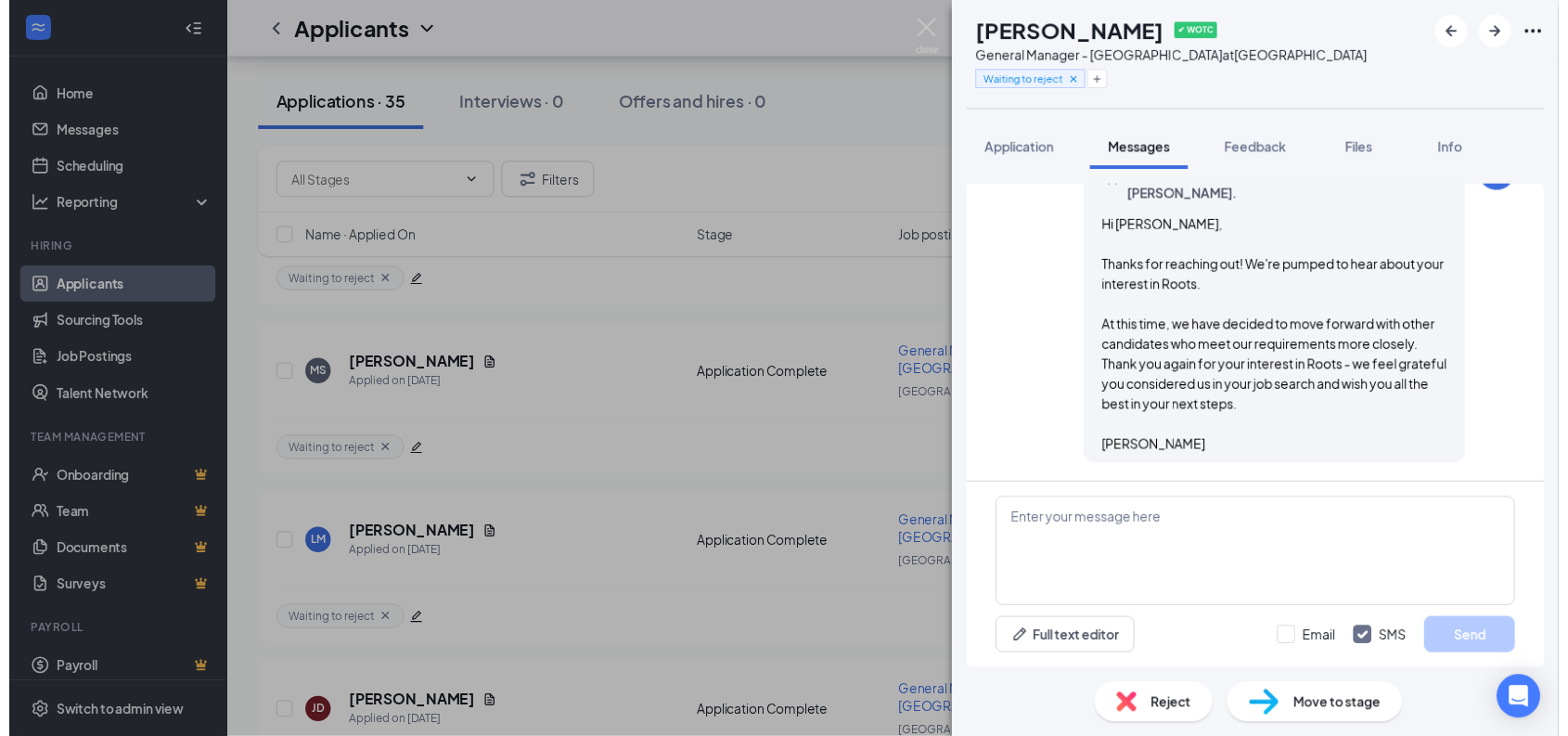
scroll to position [254, 0]
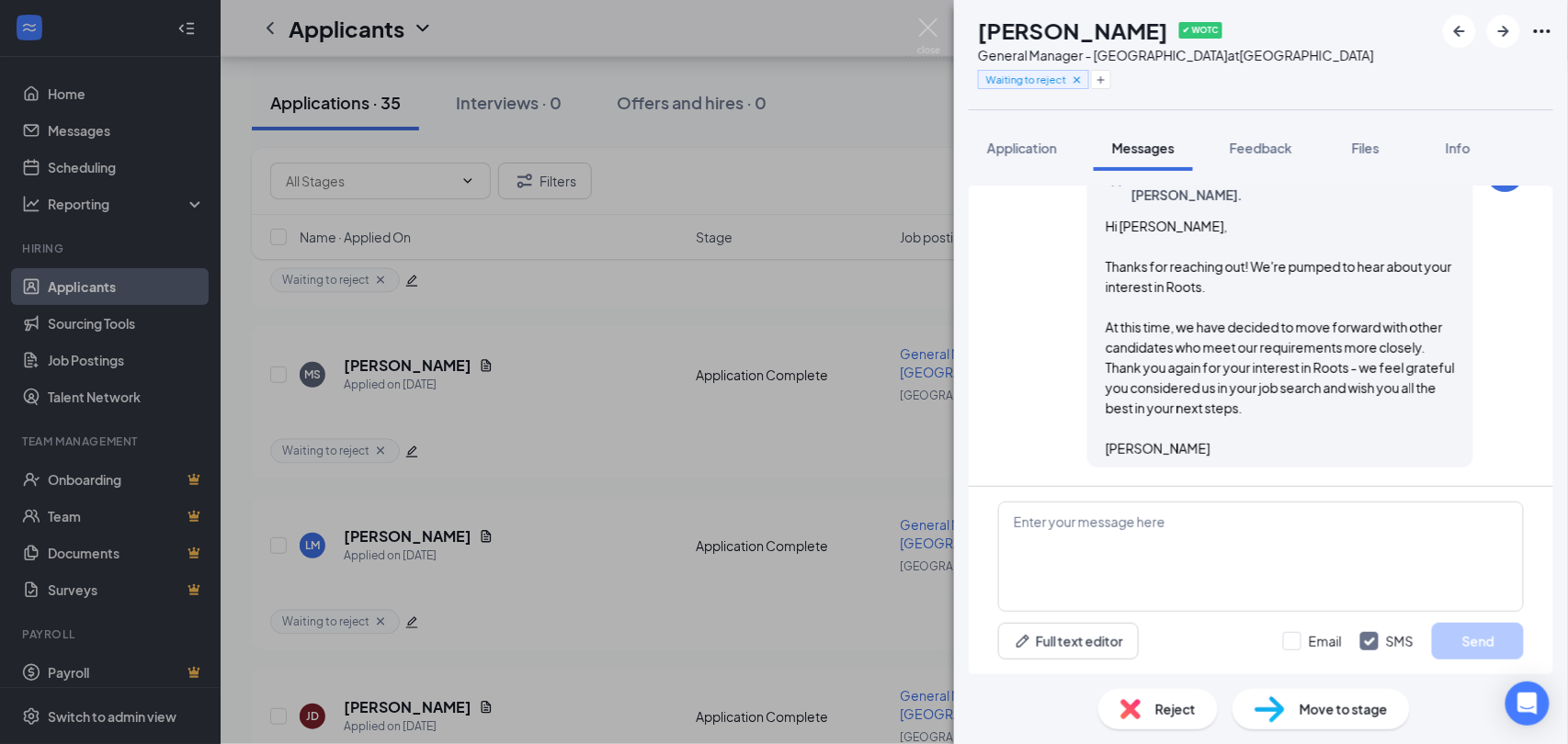
click at [1148, 714] on div "Reject" at bounding box center [1158, 710] width 120 height 40
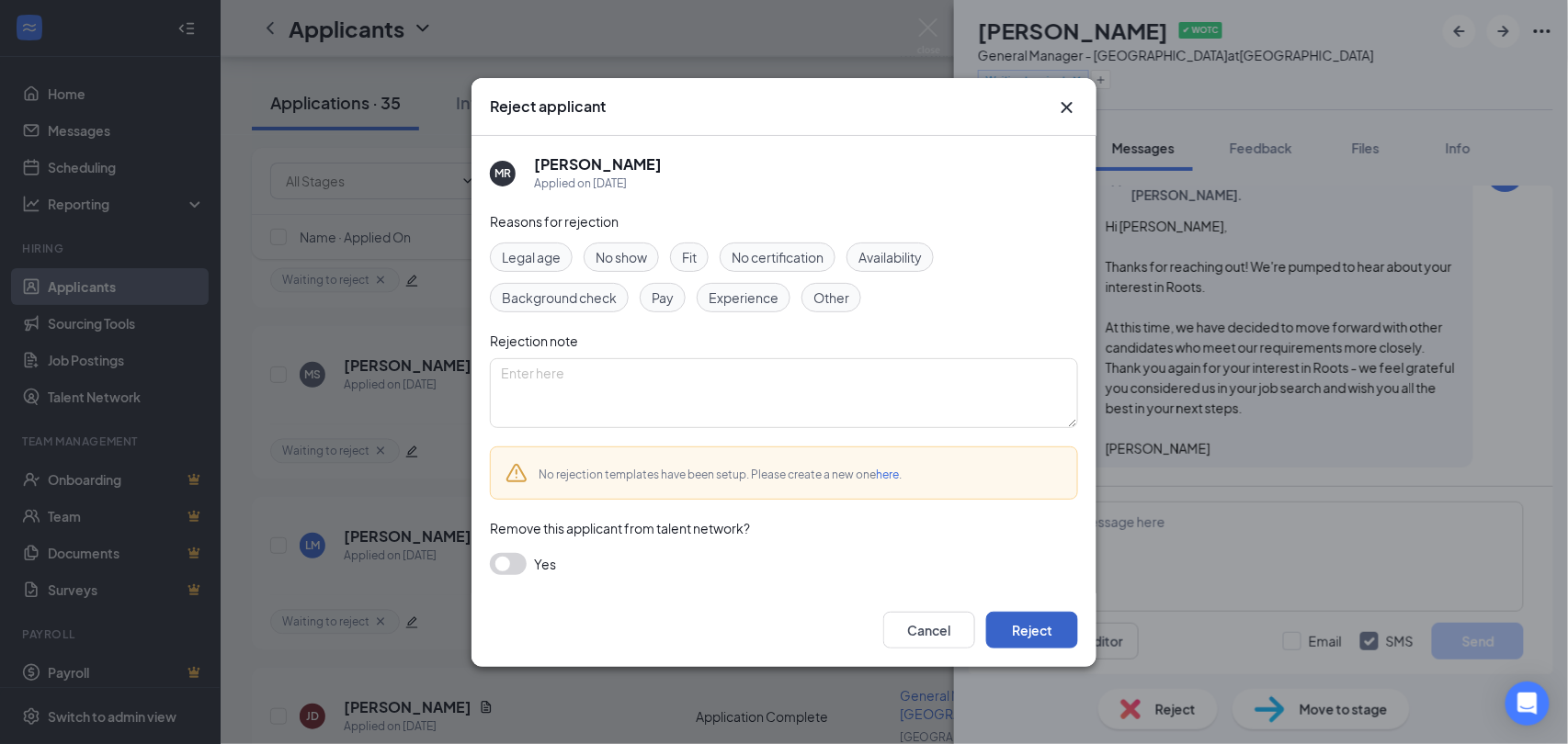
click at [1040, 631] on button "Reject" at bounding box center [1033, 630] width 92 height 36
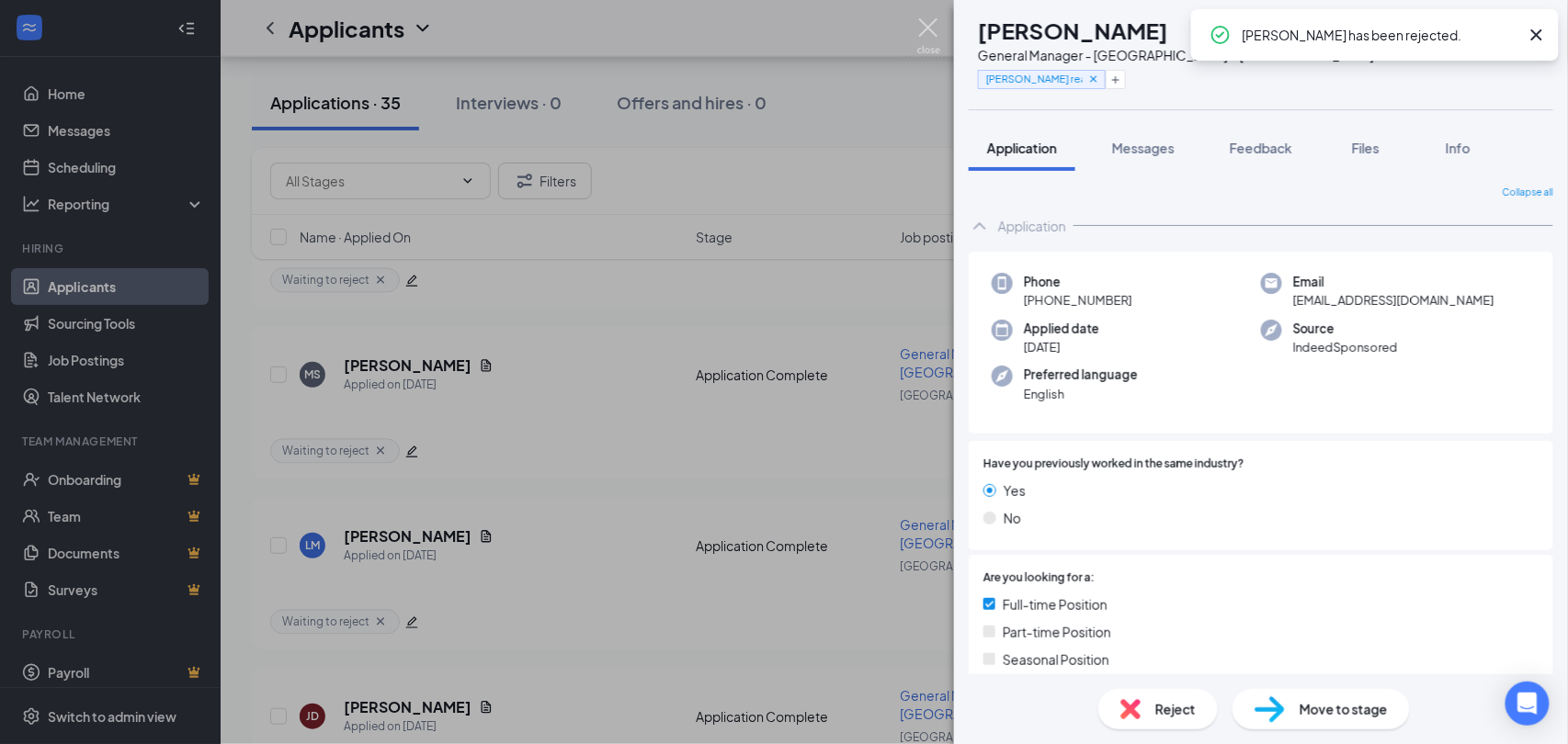
click at [921, 30] on img at bounding box center [929, 35] width 23 height 35
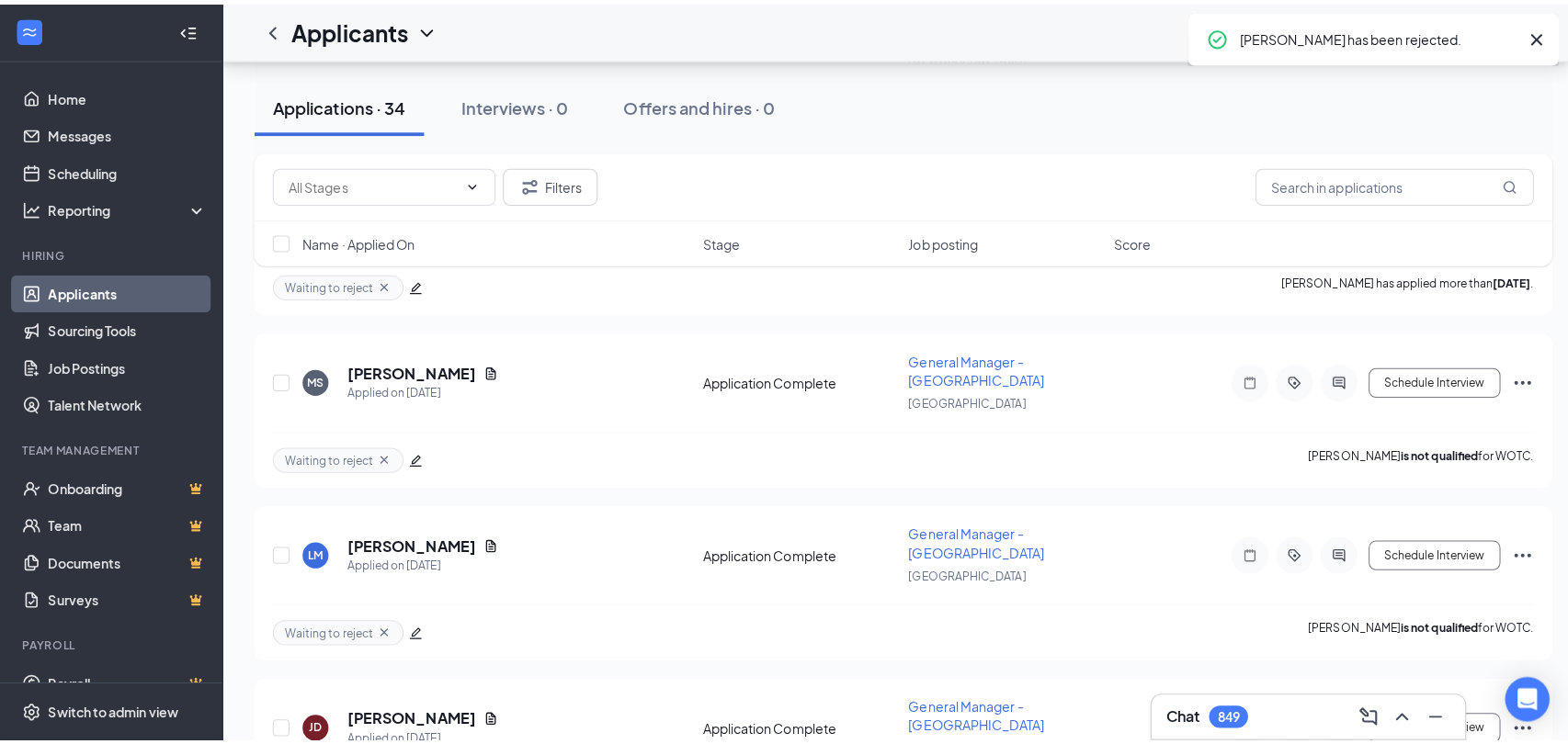
scroll to position [3243, 0]
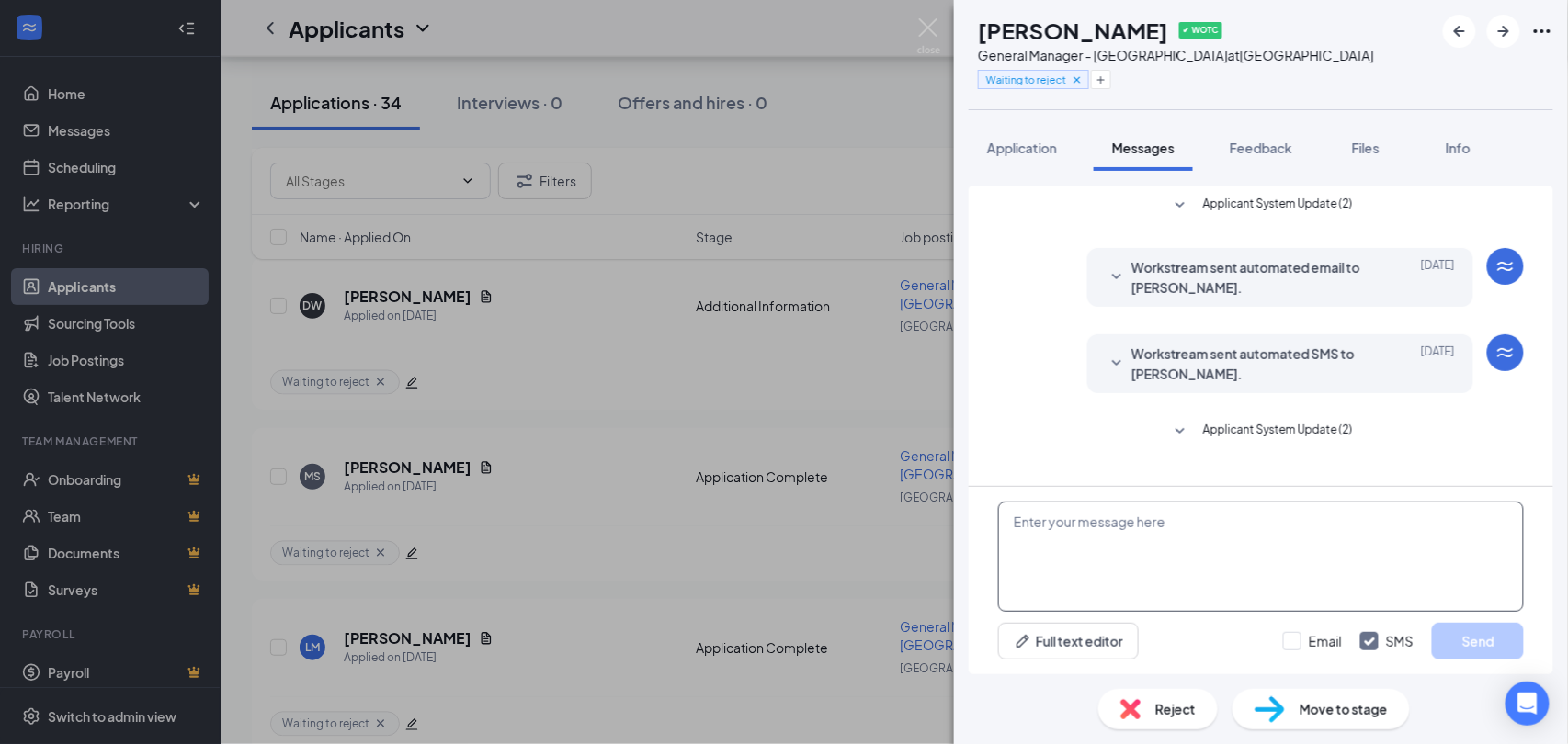
click at [1200, 536] on textarea at bounding box center [1261, 556] width 526 height 110
paste textarea "Hi Anthony, Thanks for reaching out! We're pumped to hear about your interest i…"
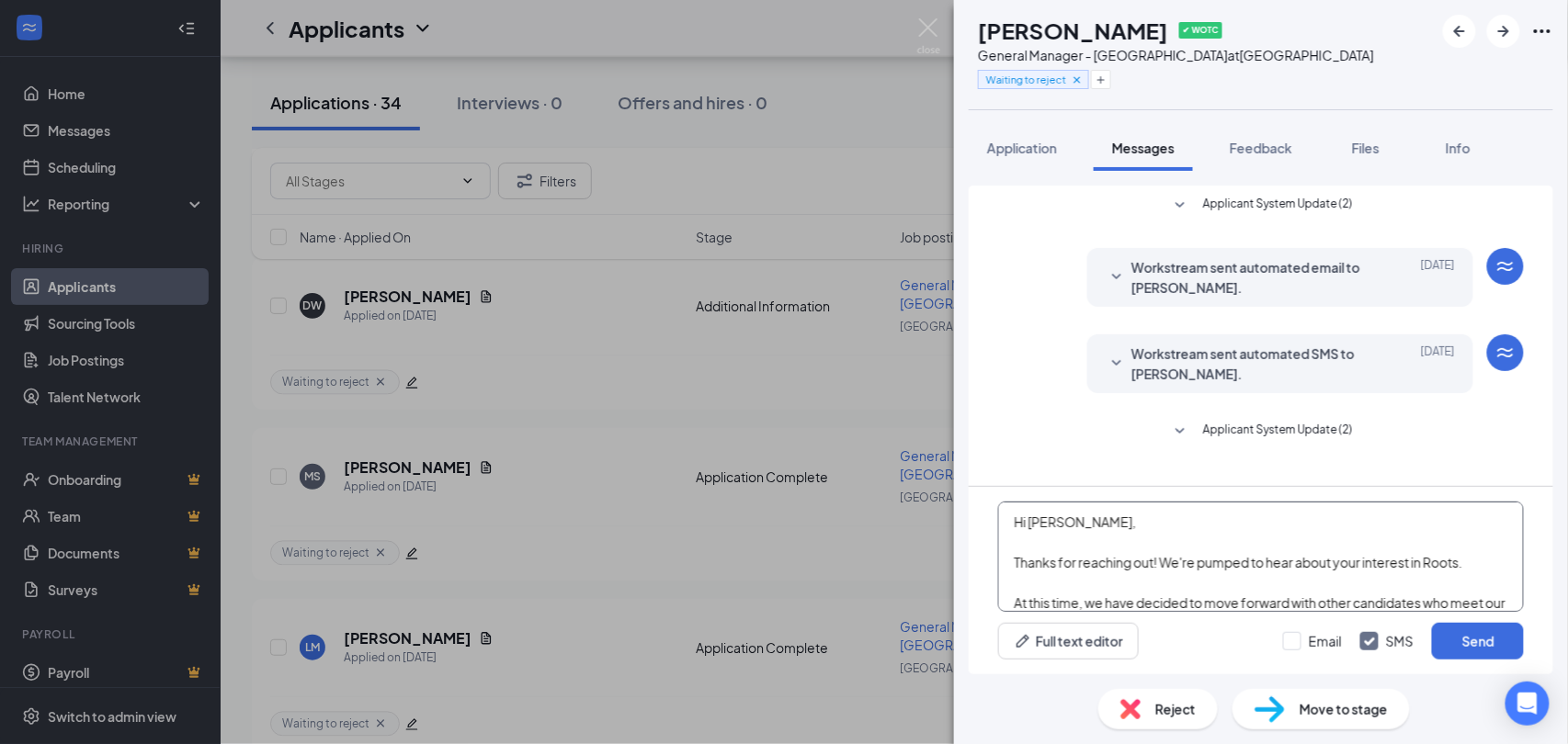
click at [1071, 526] on textarea "Hi Anthony, Thanks for reaching out! We're pumped to hear about your interest i…" at bounding box center [1261, 556] width 526 height 110
type textarea "Hi James, Thanks for reaching out! We're pumped to hear about your interest in …"
click at [1482, 642] on button "Send" at bounding box center [1478, 642] width 92 height 36
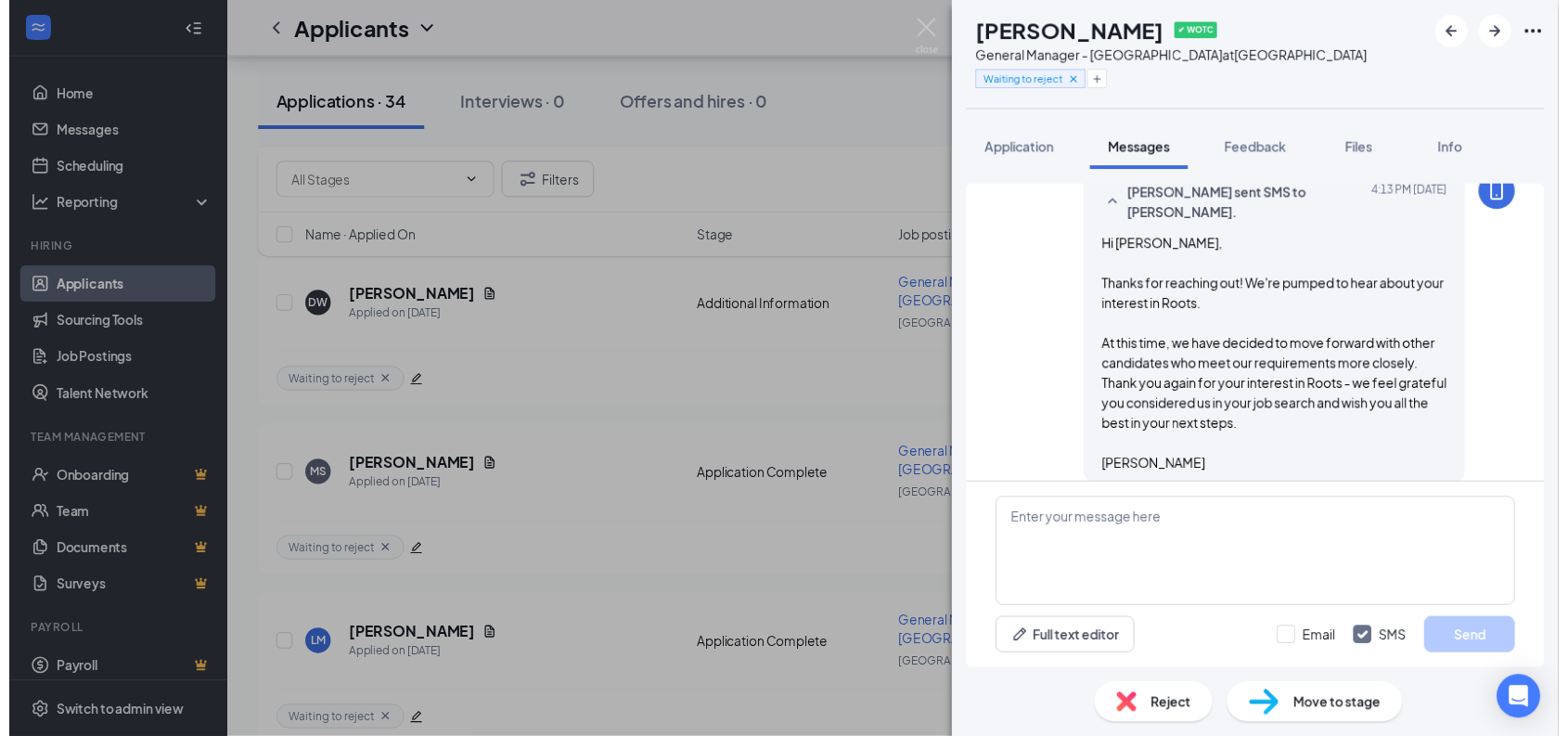
scroll to position [341, 0]
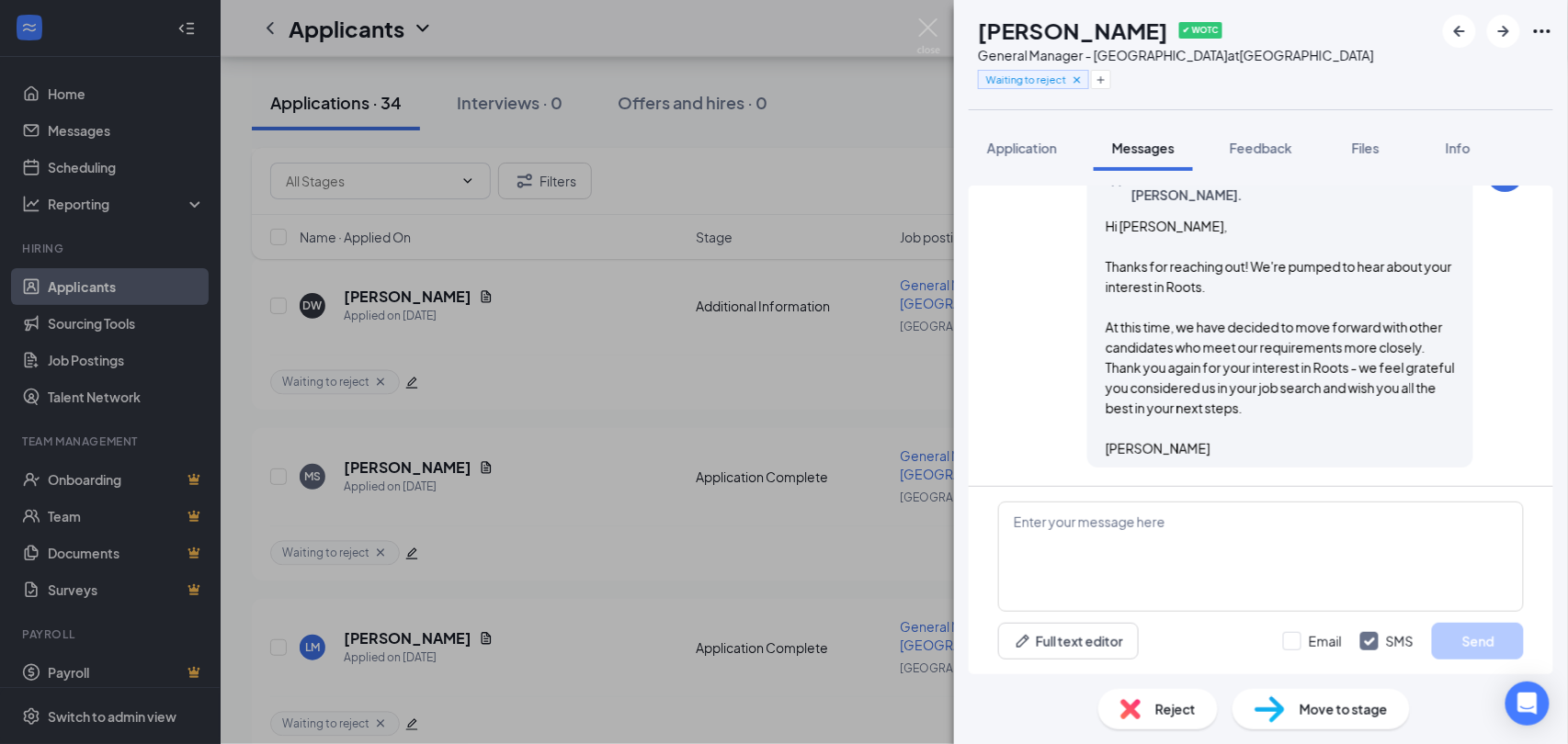
click at [1170, 710] on span "Reject" at bounding box center [1175, 709] width 40 height 20
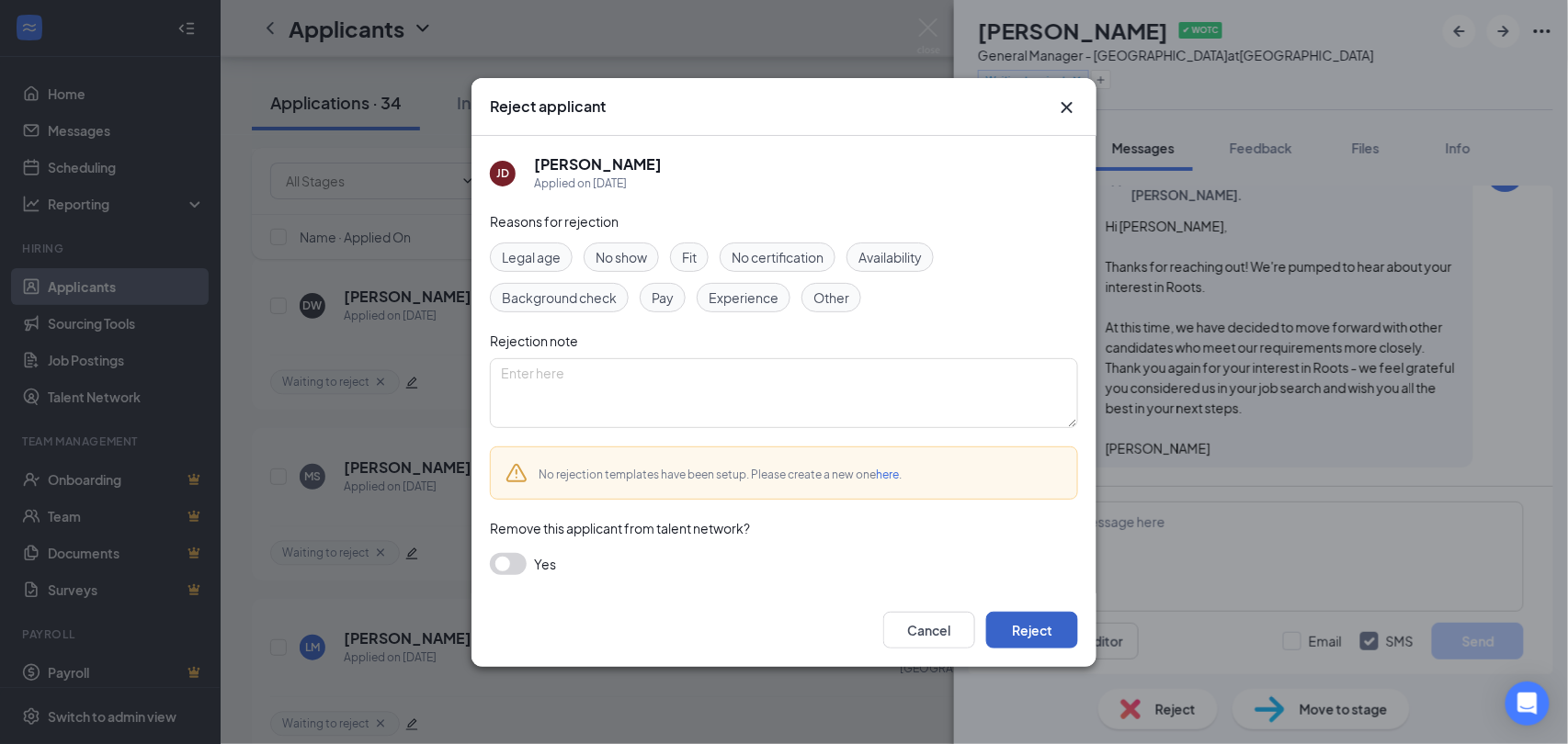
click at [1032, 630] on button "Reject" at bounding box center [1033, 630] width 92 height 36
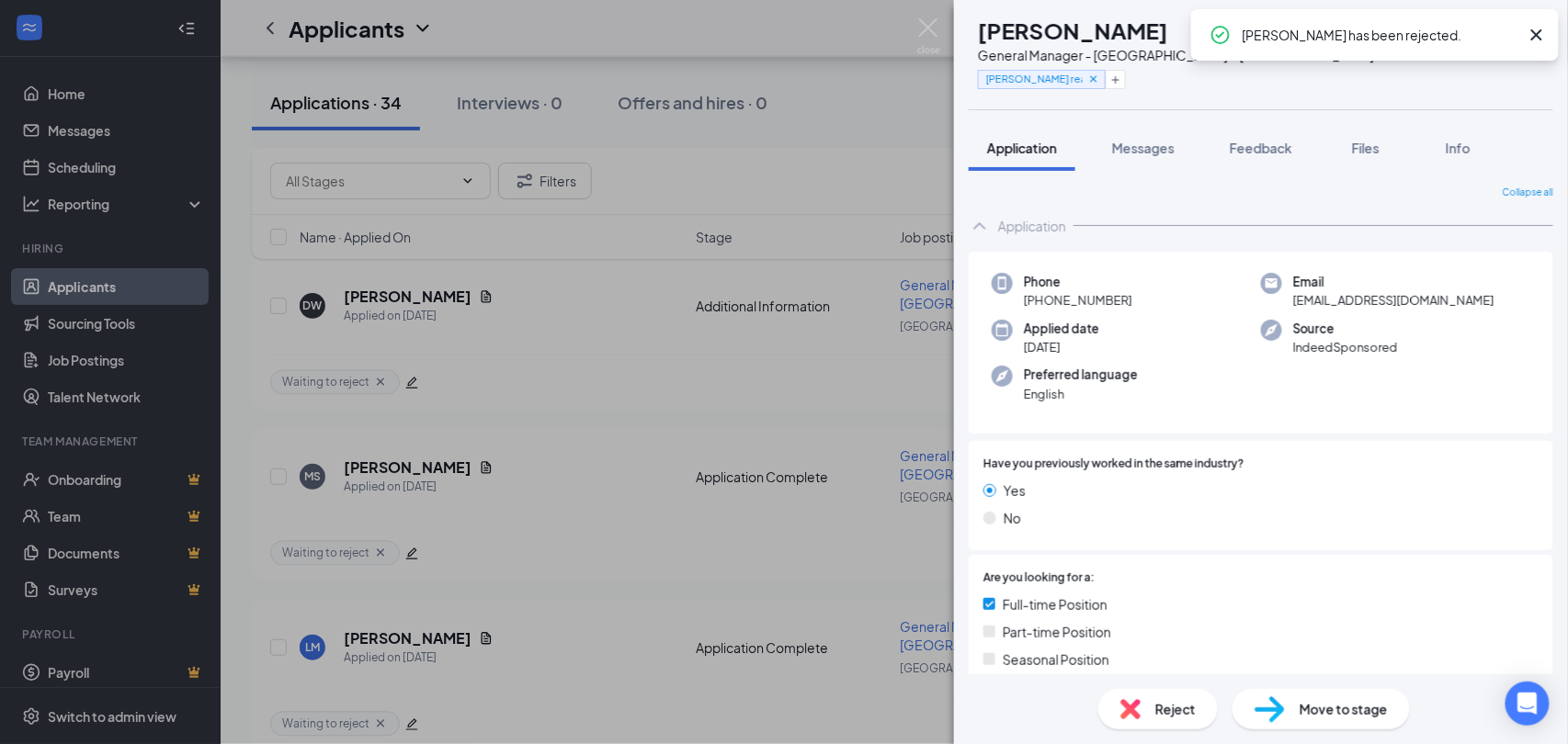
drag, startPoint x: 1534, startPoint y: 34, endPoint x: 1378, endPoint y: 26, distance: 156.2
click at [1535, 34] on icon "Cross" at bounding box center [1536, 34] width 22 height 22
click at [933, 24] on img at bounding box center [929, 35] width 23 height 35
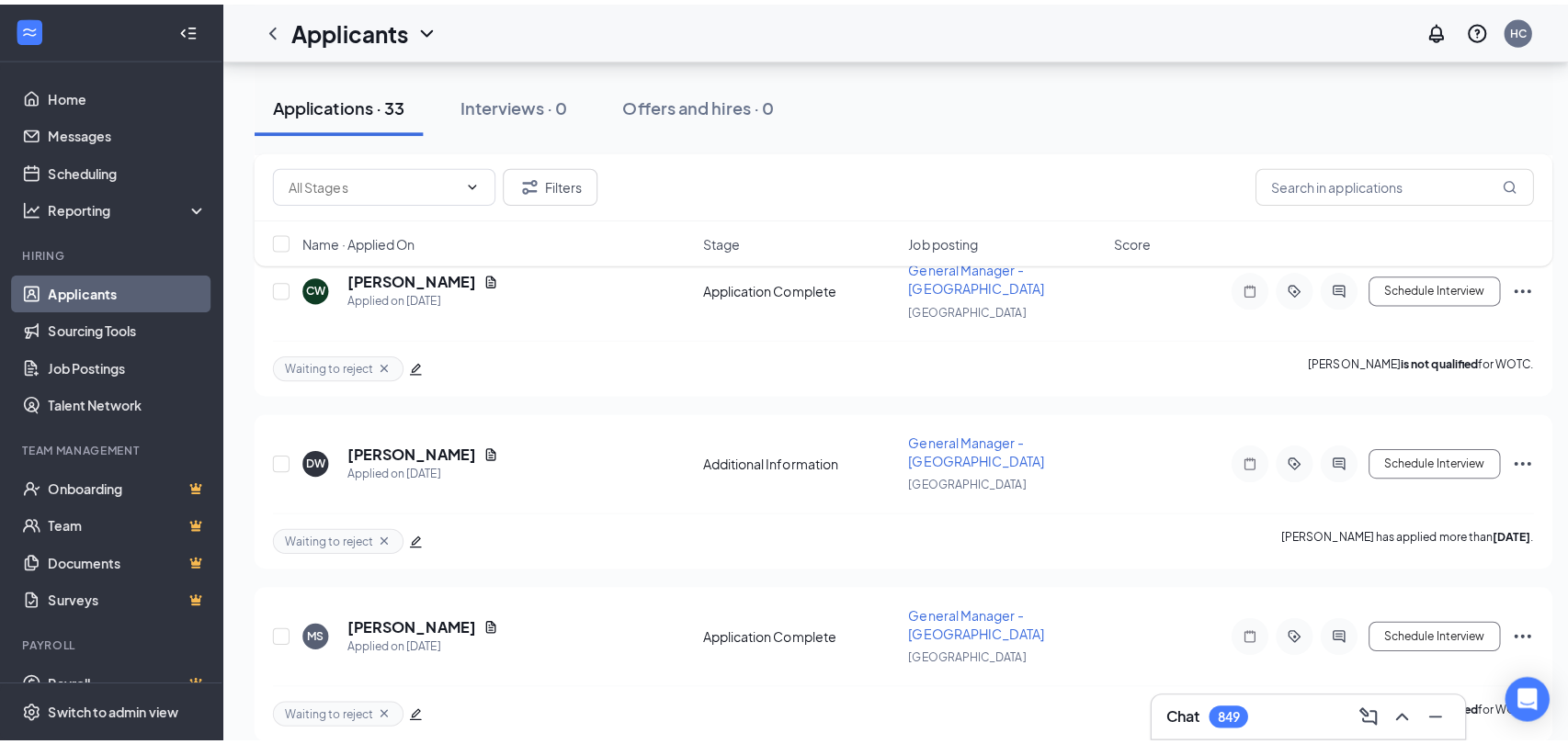
scroll to position [3039, 0]
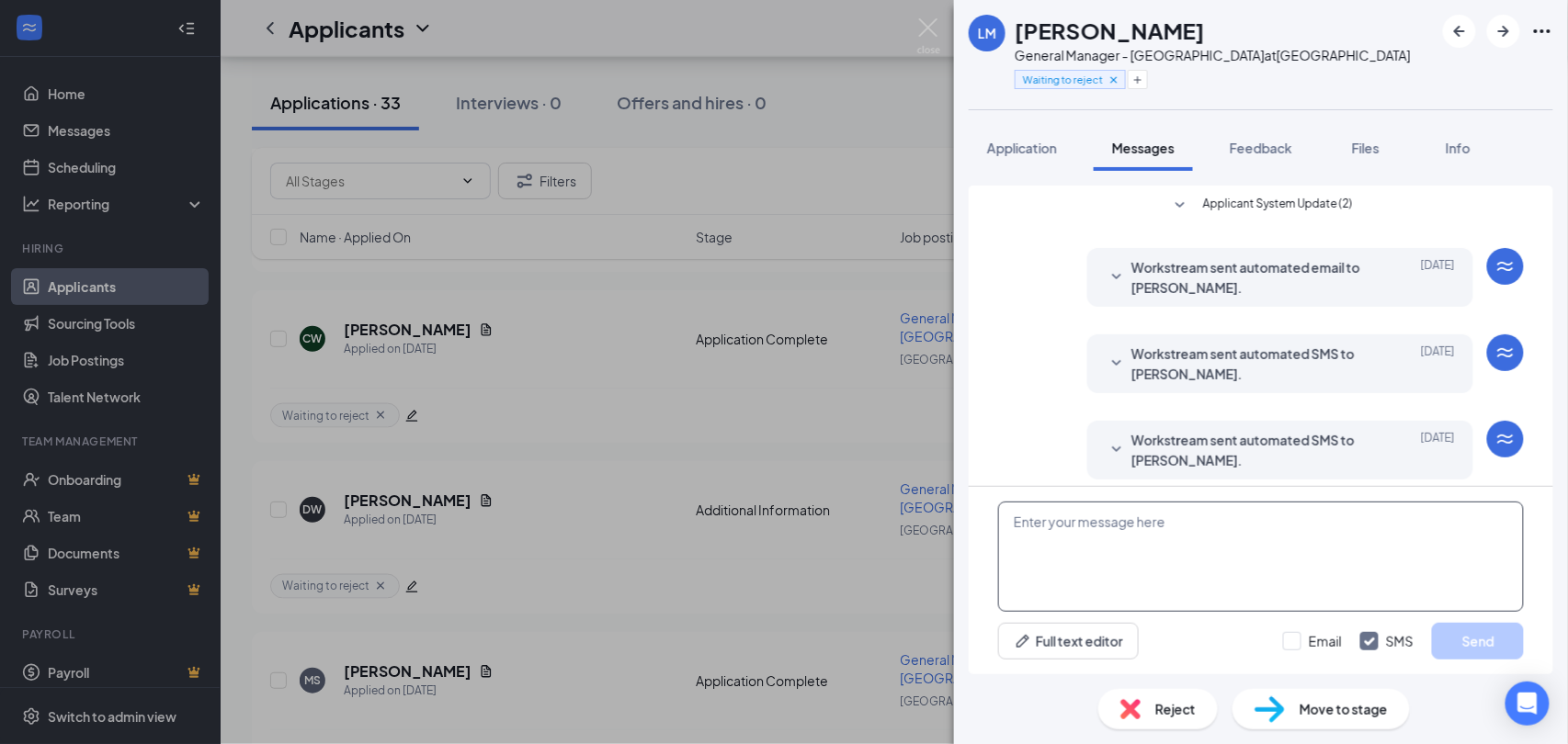
scroll to position [150, 0]
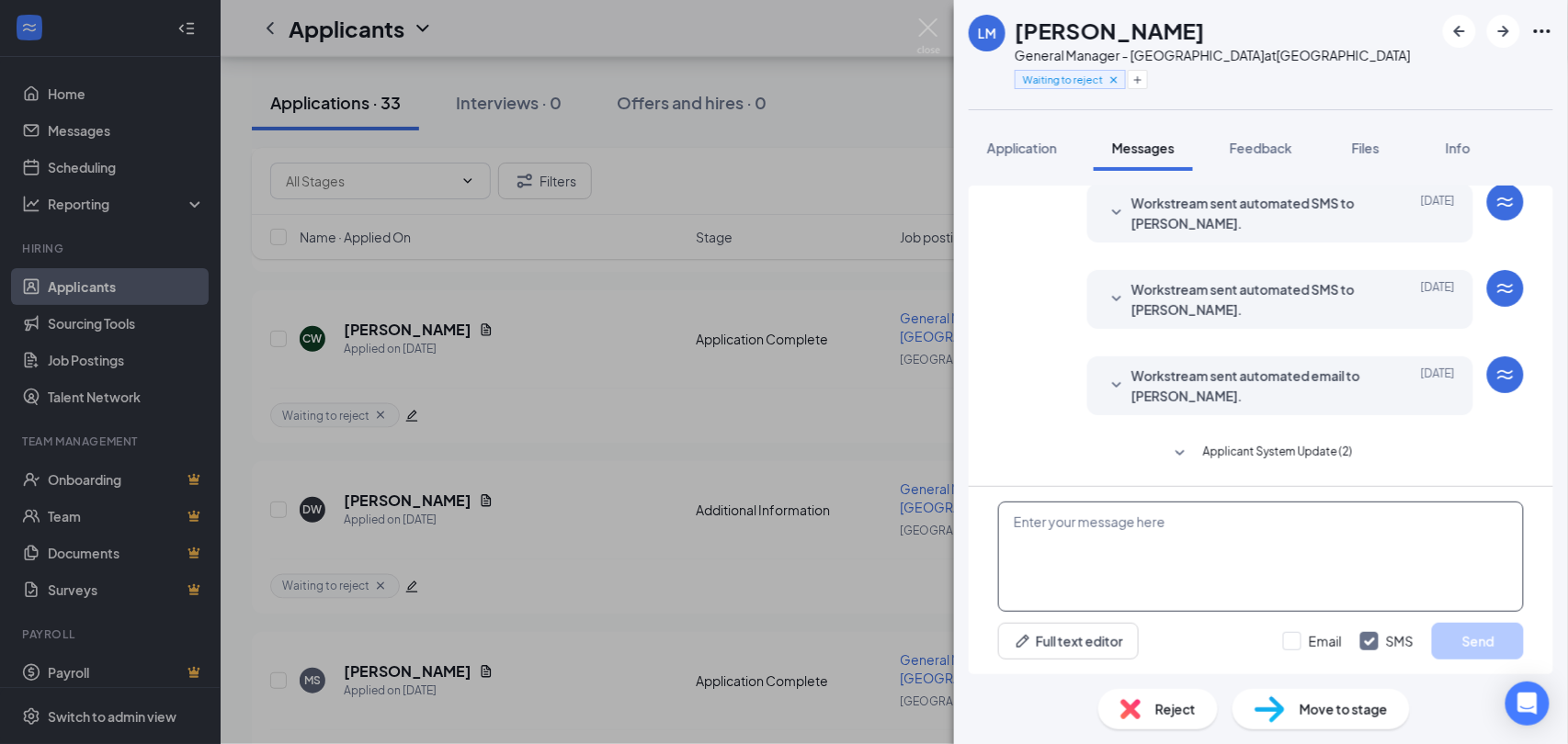
click at [1114, 555] on textarea at bounding box center [1261, 556] width 526 height 110
paste textarea "Hi Anthony, Thanks for reaching out! We're pumped to hear about your interest i…"
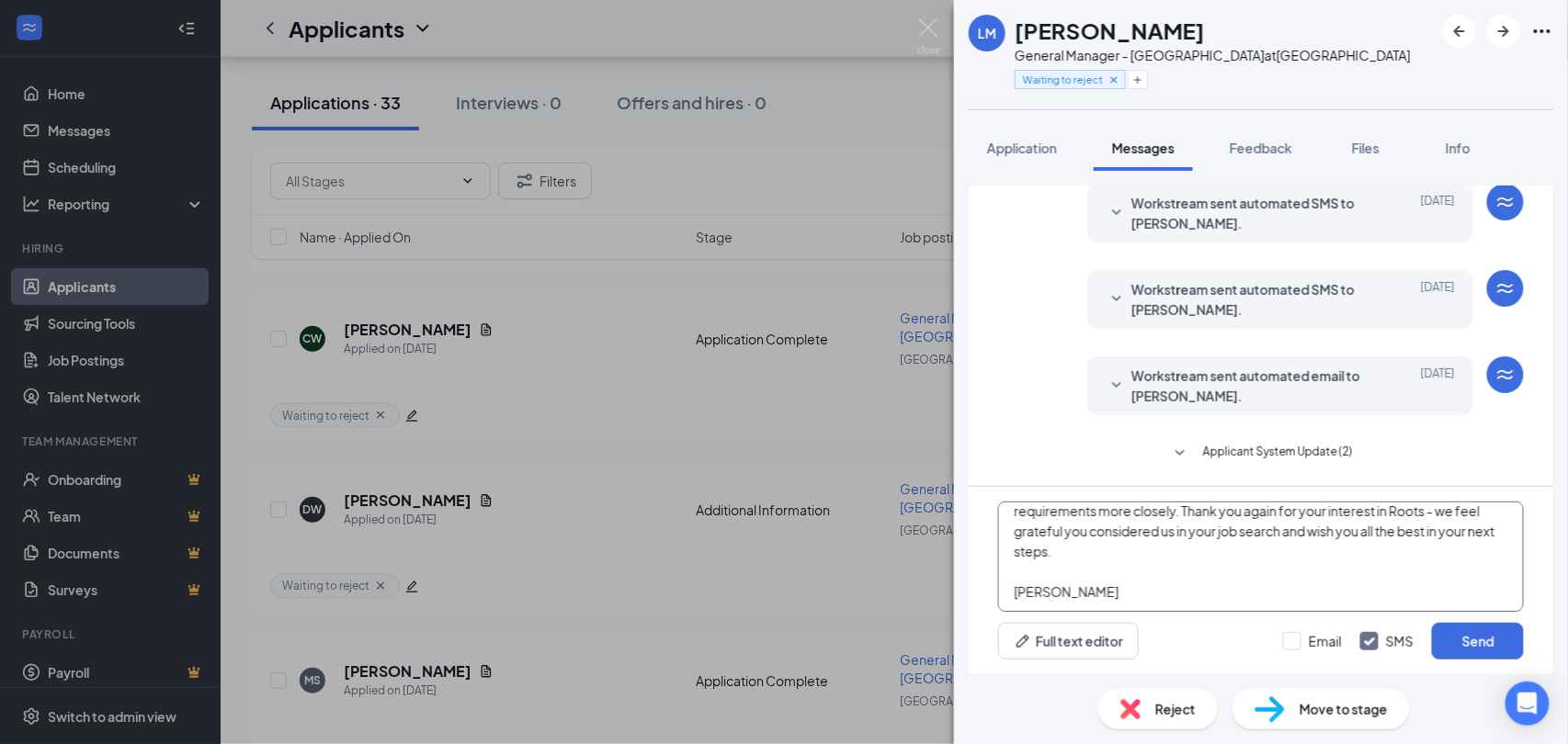
scroll to position [0, 0]
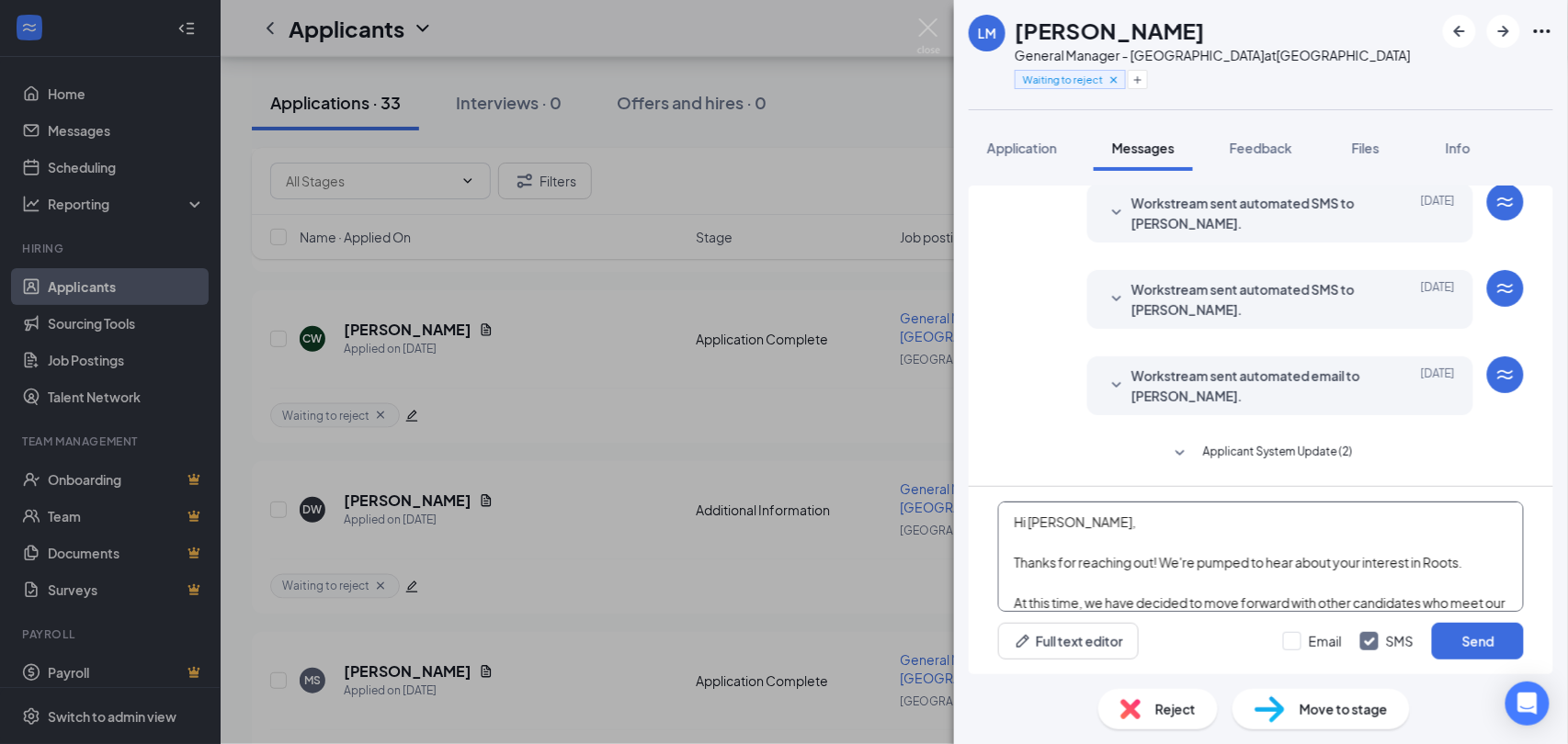
click at [1052, 526] on textarea "Hi Anthony, Thanks for reaching out! We're pumped to hear about your interest i…" at bounding box center [1261, 556] width 526 height 110
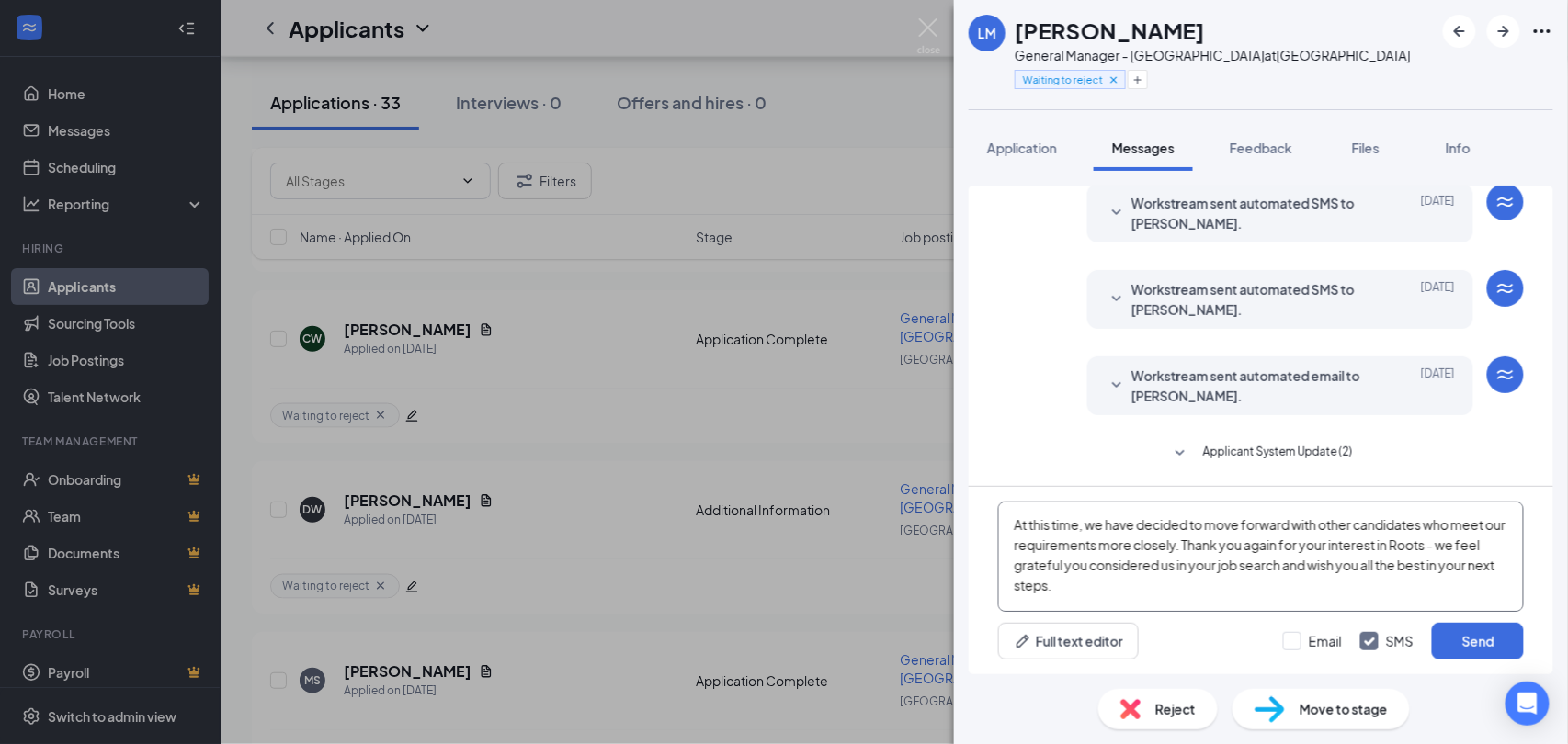
scroll to position [102, 0]
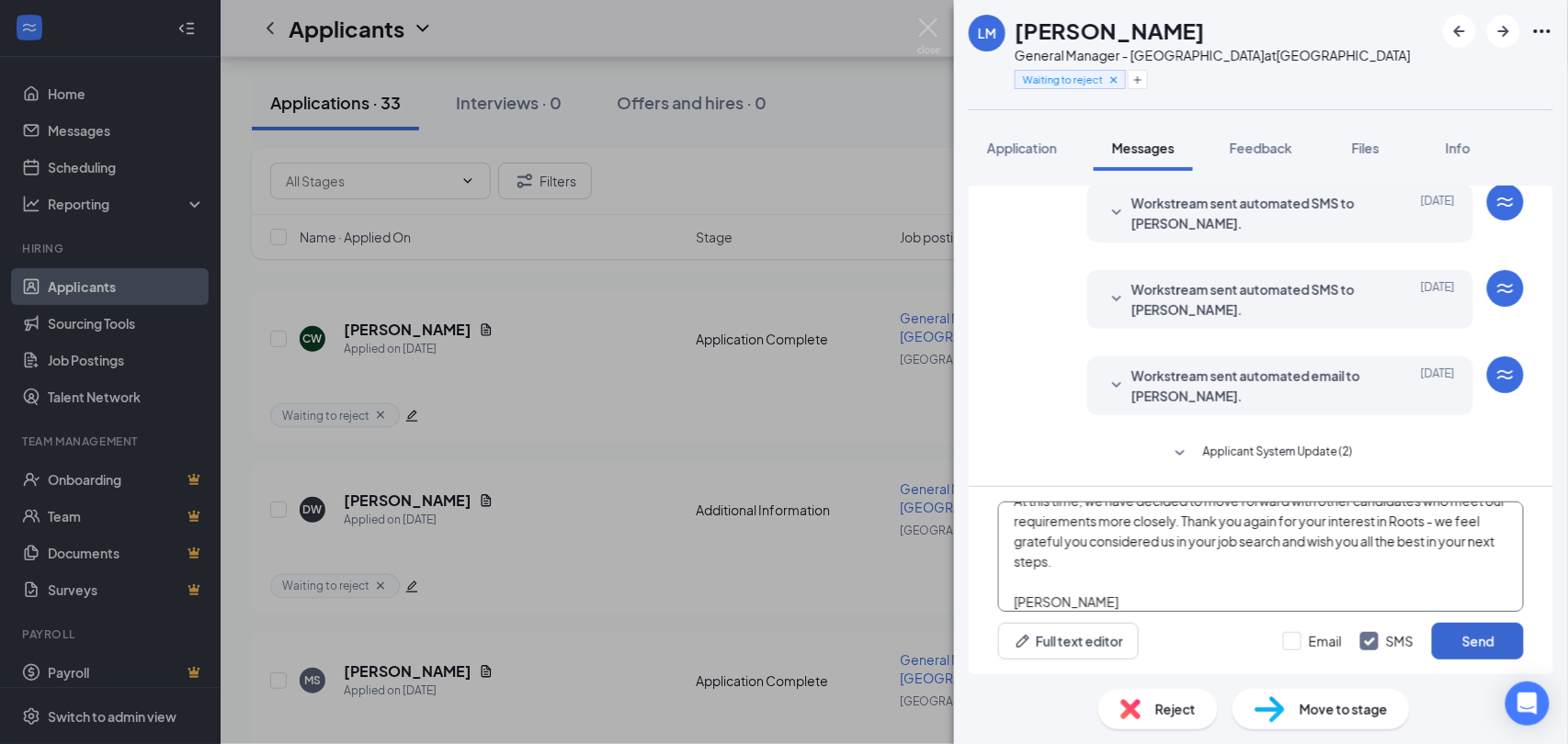
type textarea "Hi Lance, Thanks for reaching out! We're pumped to hear about your interest in …"
click at [1475, 632] on button "Send" at bounding box center [1478, 642] width 92 height 36
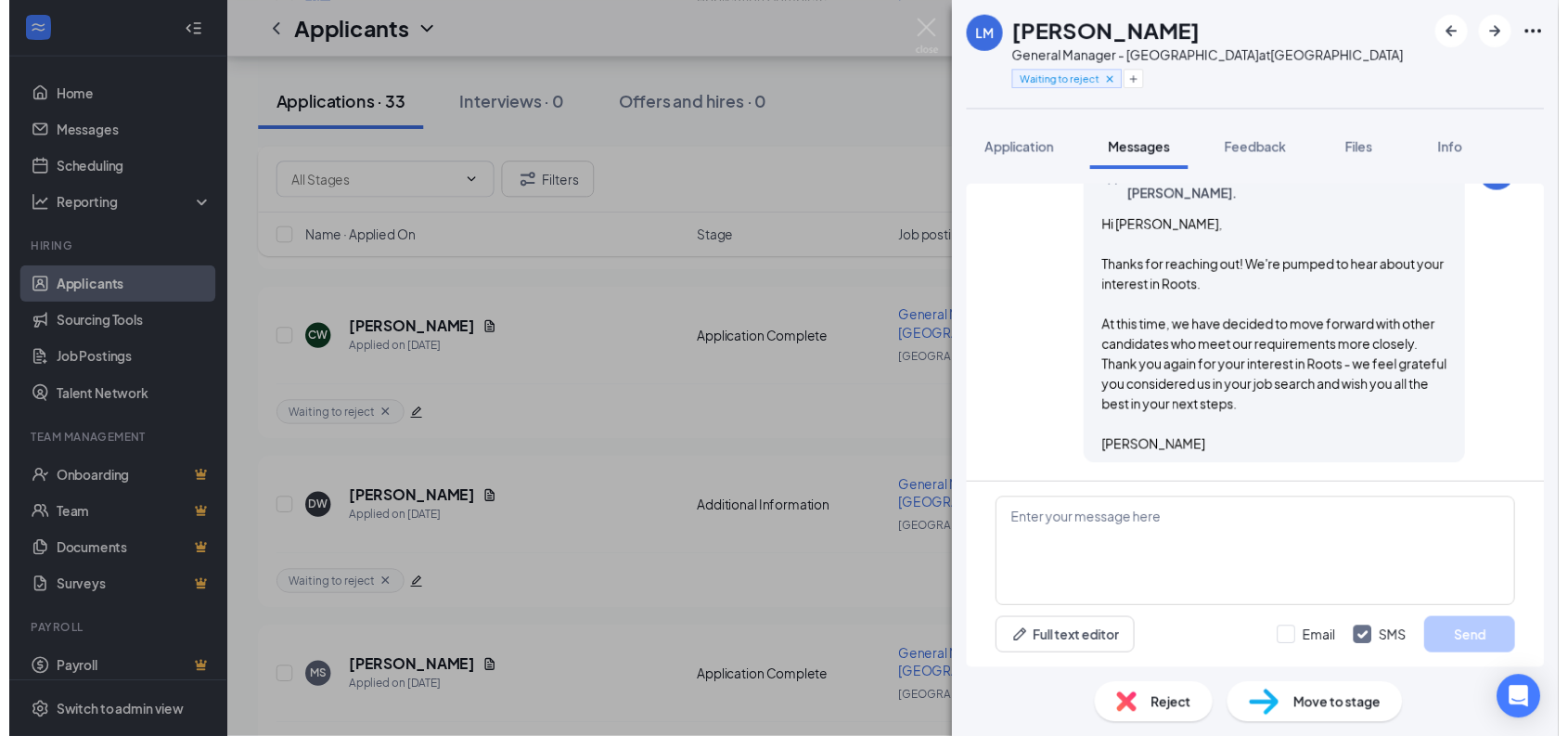
scroll to position [515, 0]
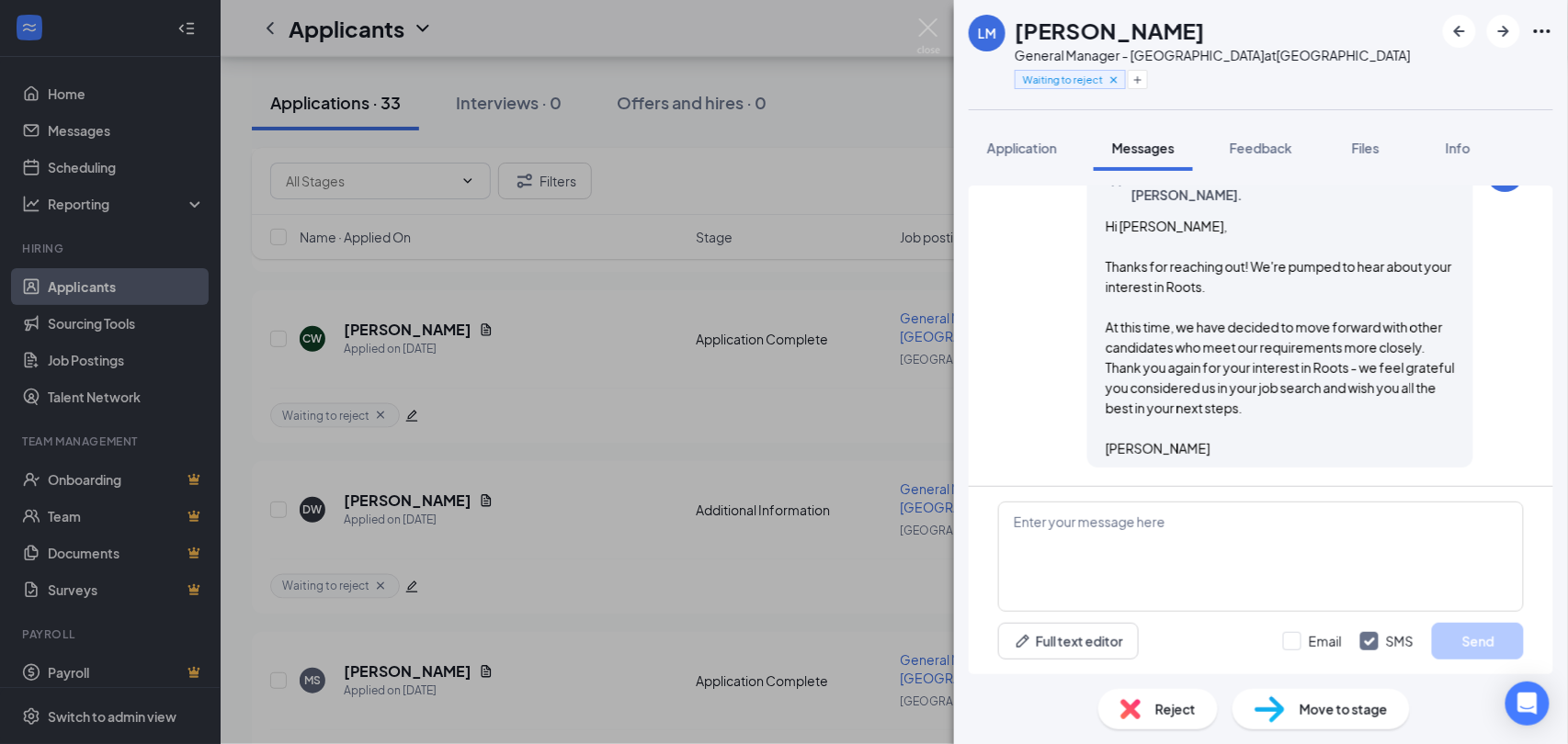
click at [1193, 708] on span "Reject" at bounding box center [1175, 709] width 40 height 20
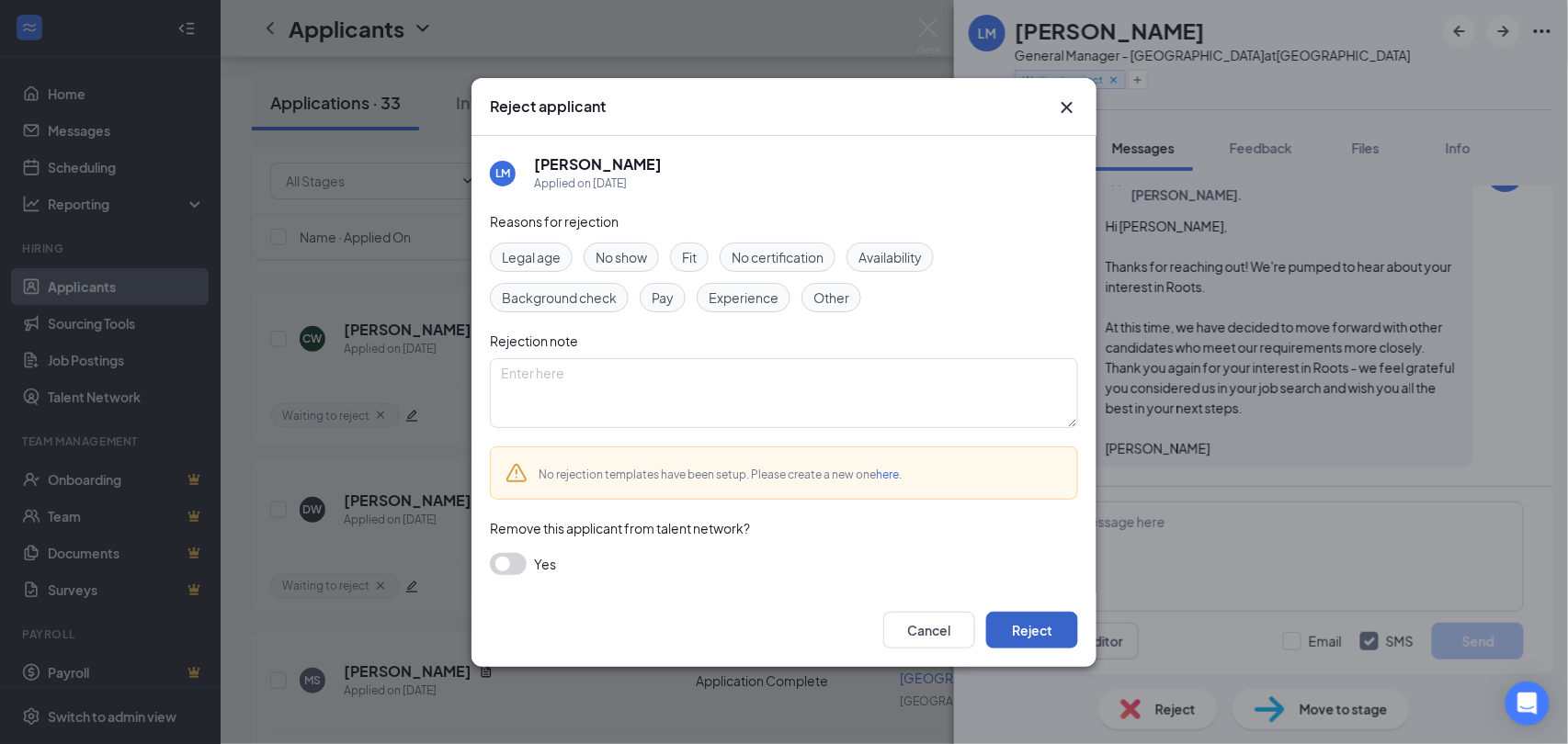
click at [1054, 631] on button "Reject" at bounding box center [1033, 630] width 92 height 36
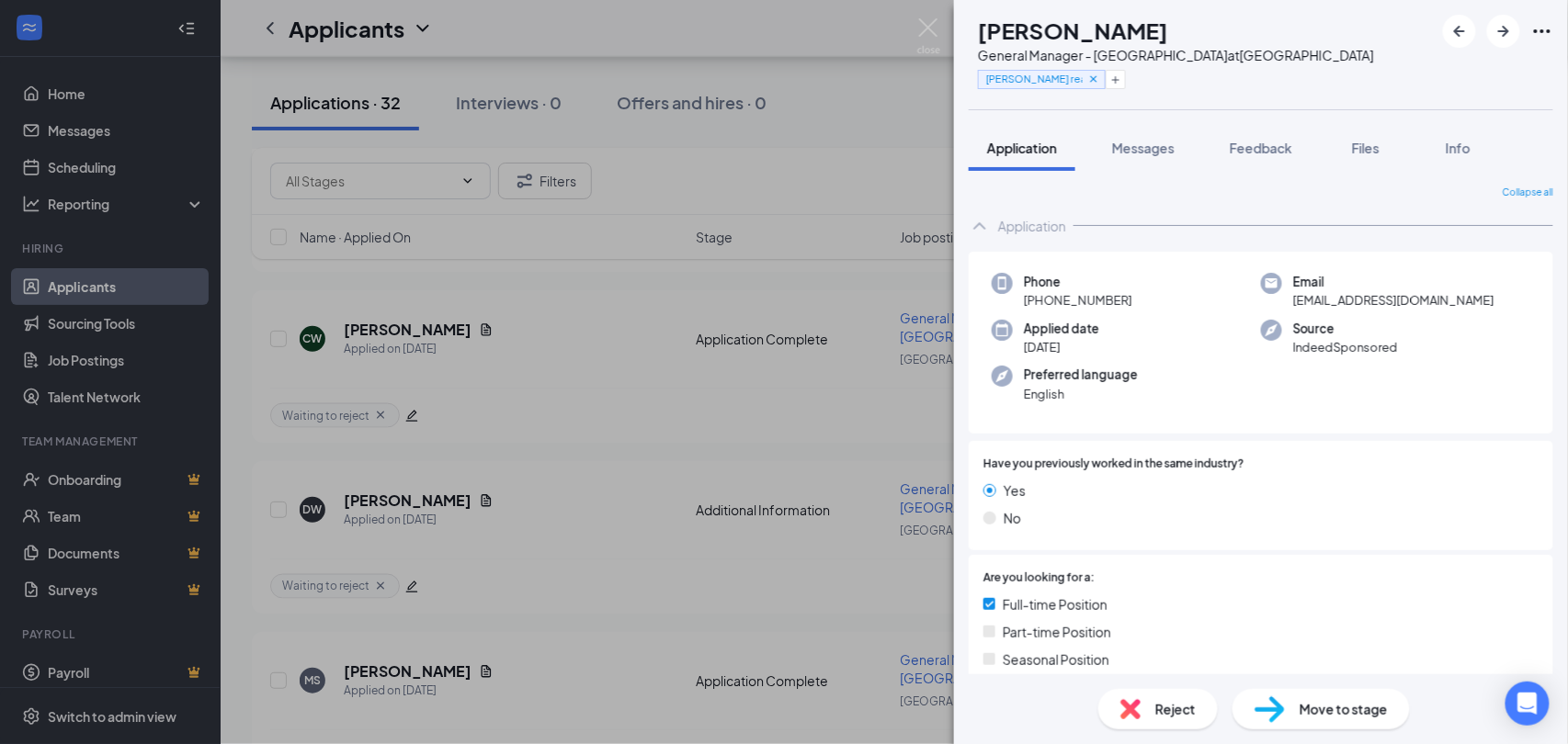
click at [916, 32] on div "DR Dennis Rodrigues General Manager - Blacksburg at Blacksburg Hannah reached o…" at bounding box center [784, 372] width 1568 height 744
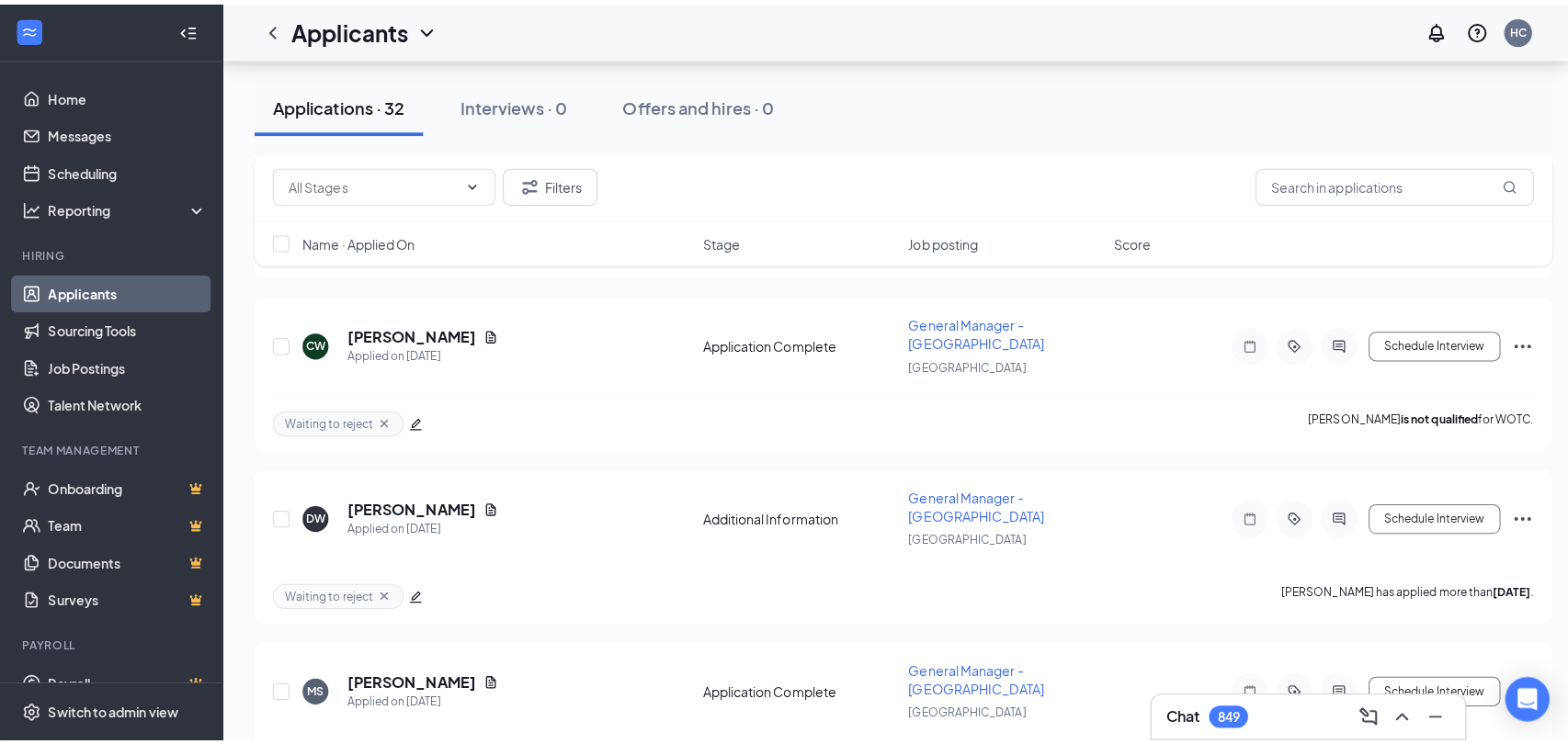
scroll to position [2937, 0]
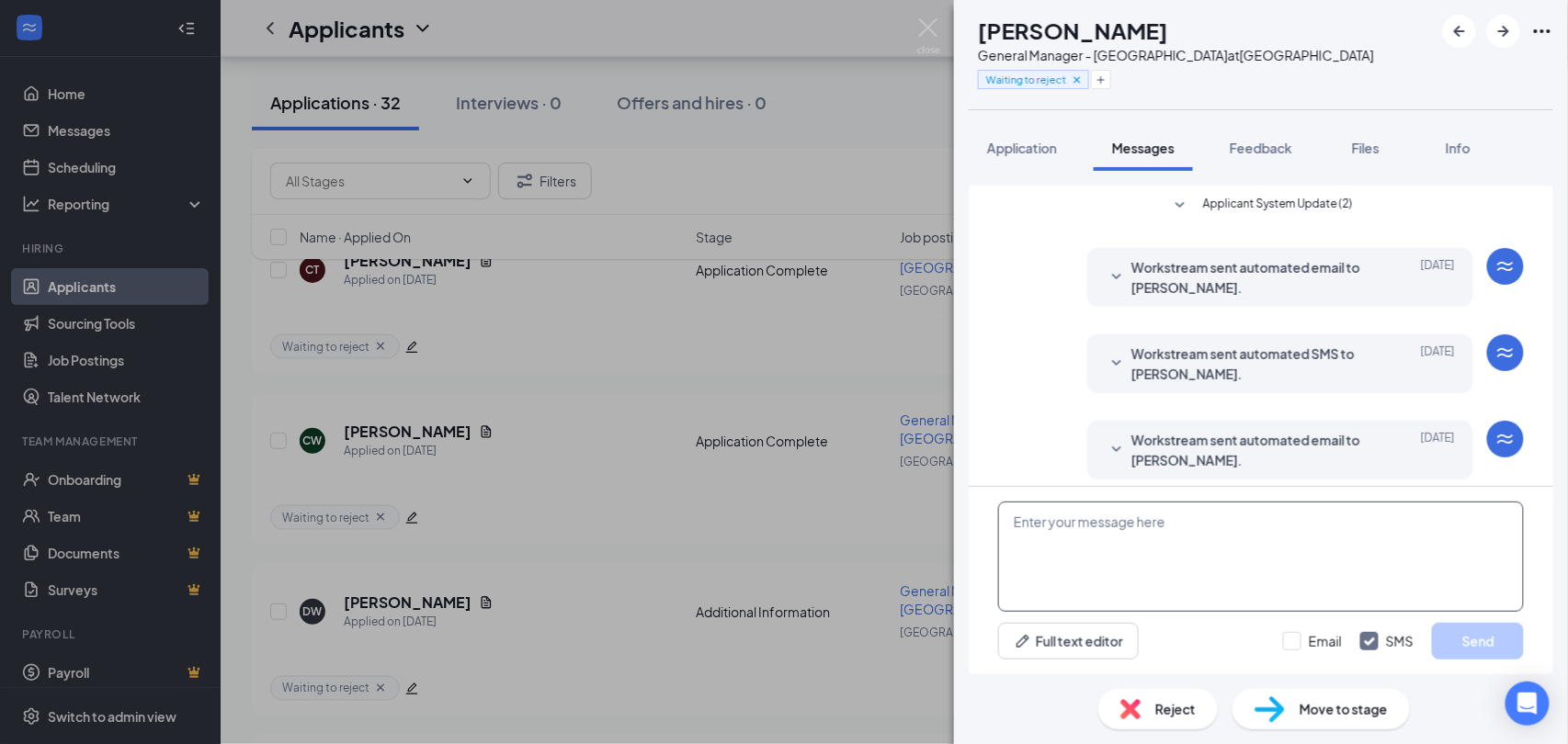
click at [1194, 534] on textarea at bounding box center [1261, 556] width 526 height 110
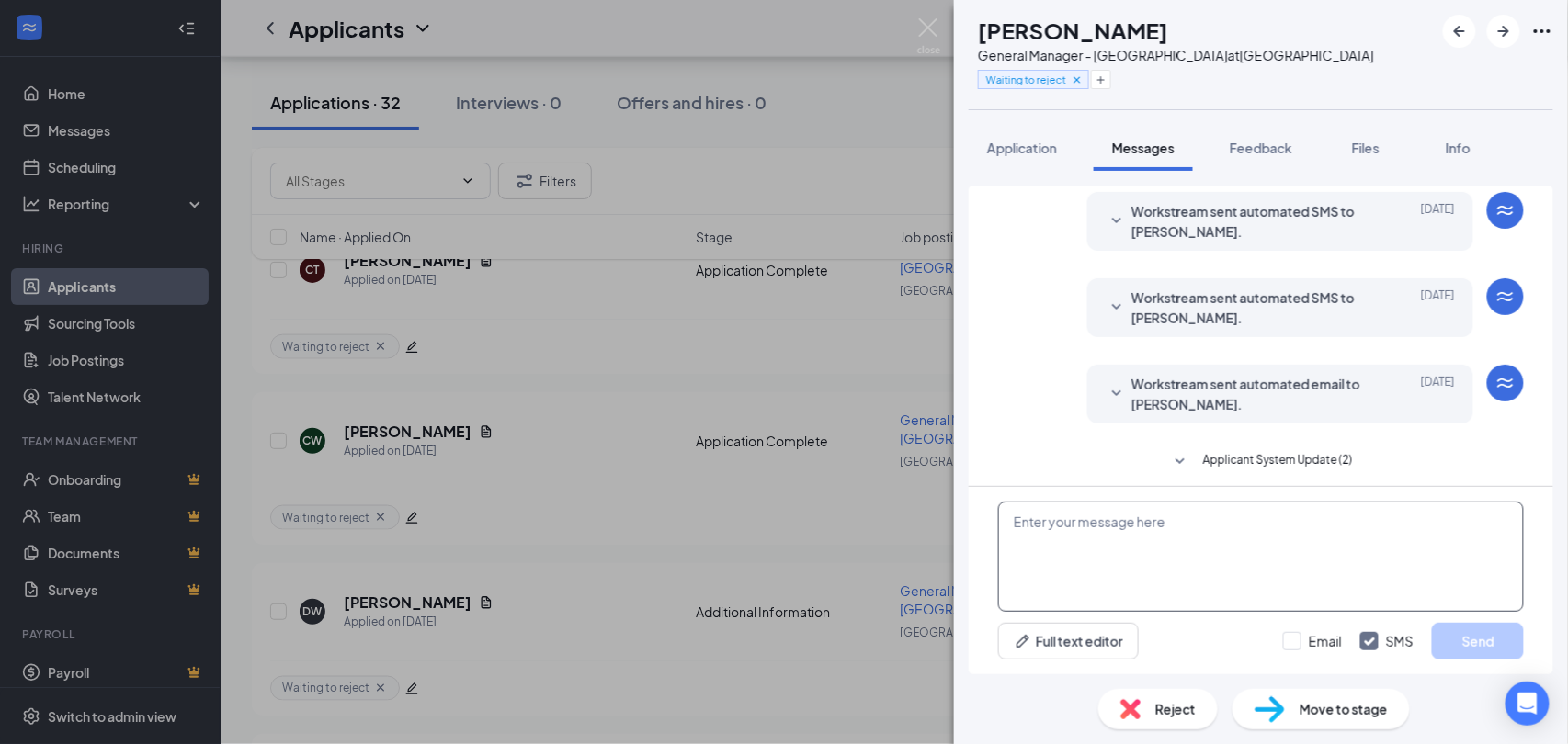
scroll to position [324, 0]
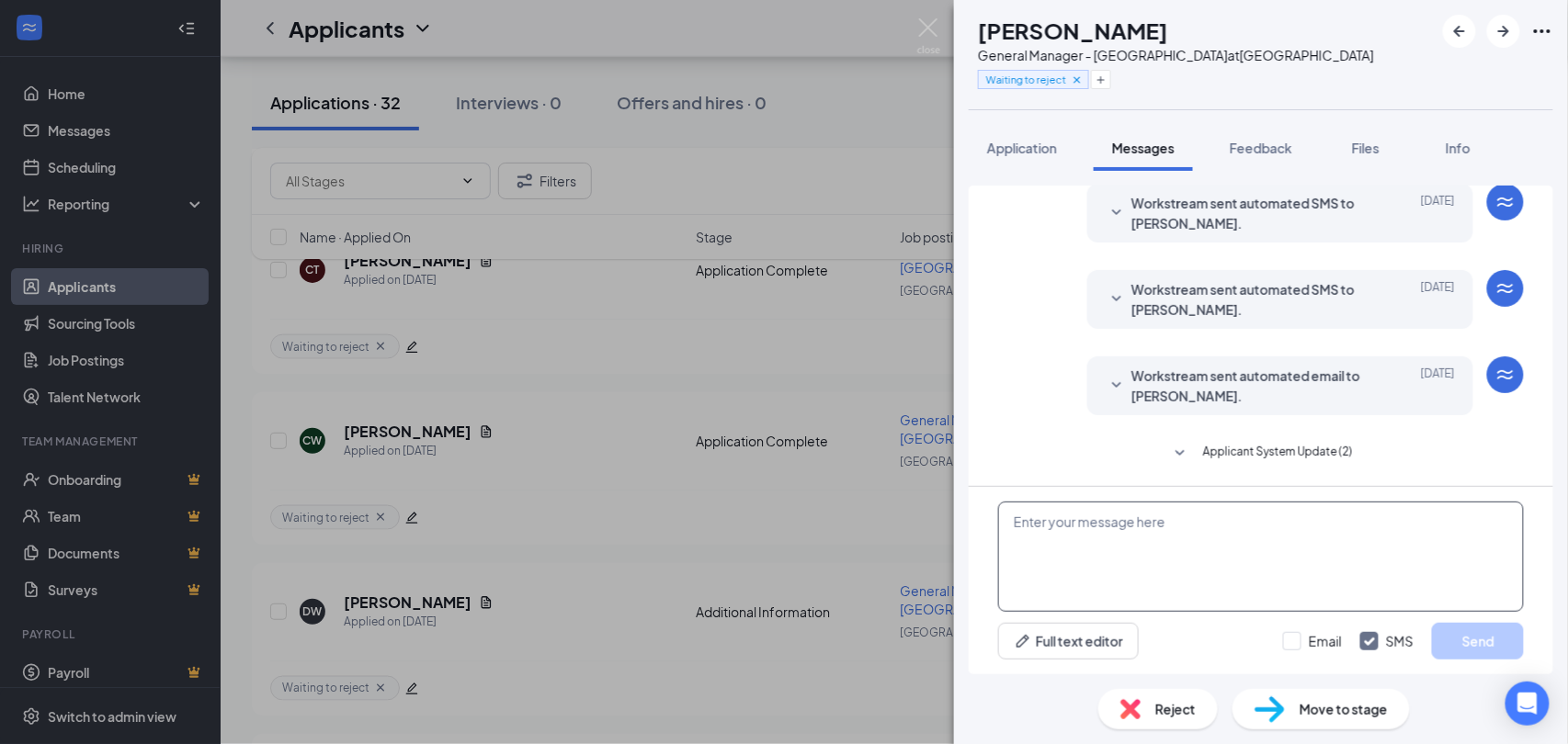
paste textarea "Hi Anthony, Thanks for reaching out! We're pumped to hear about your interest i…"
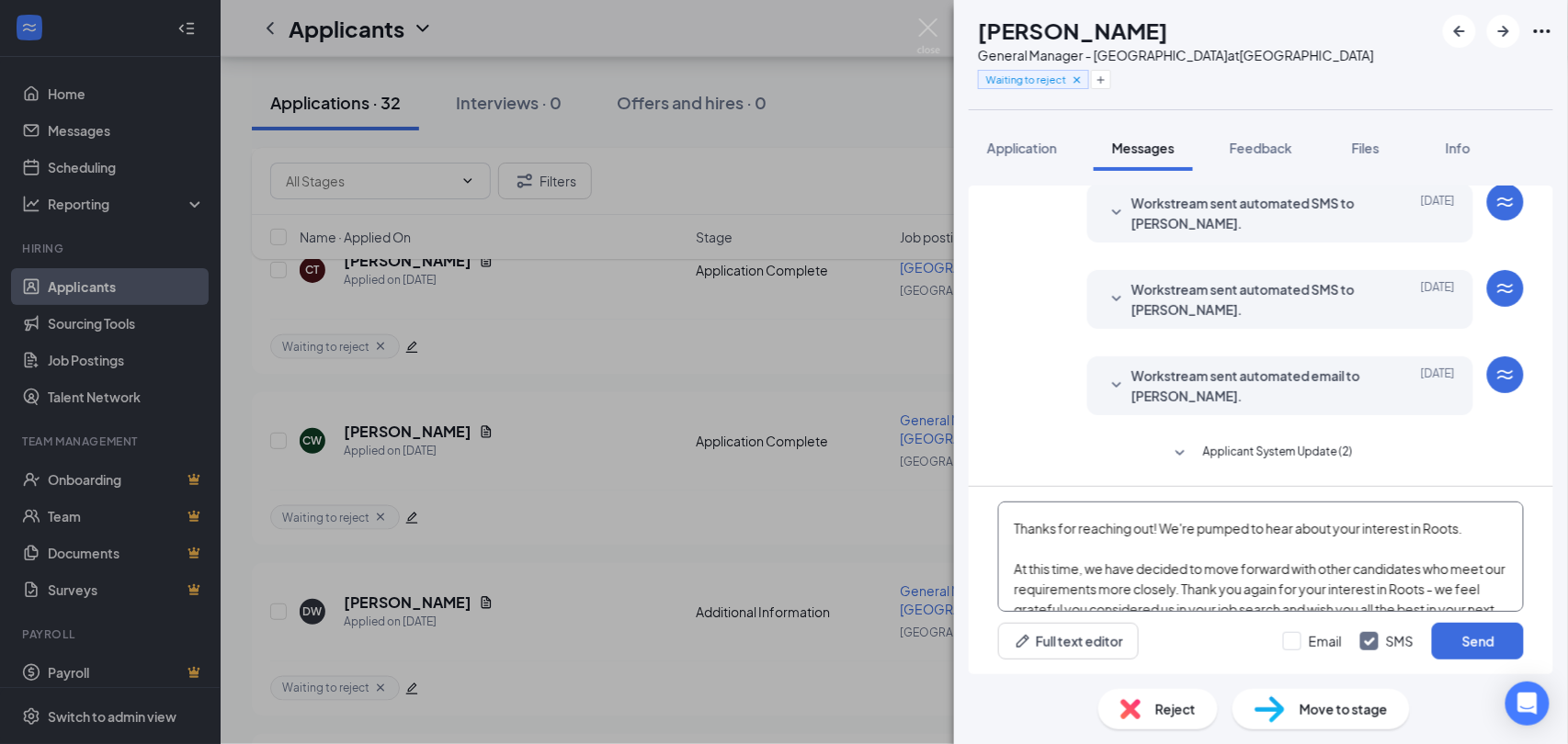
scroll to position [0, 0]
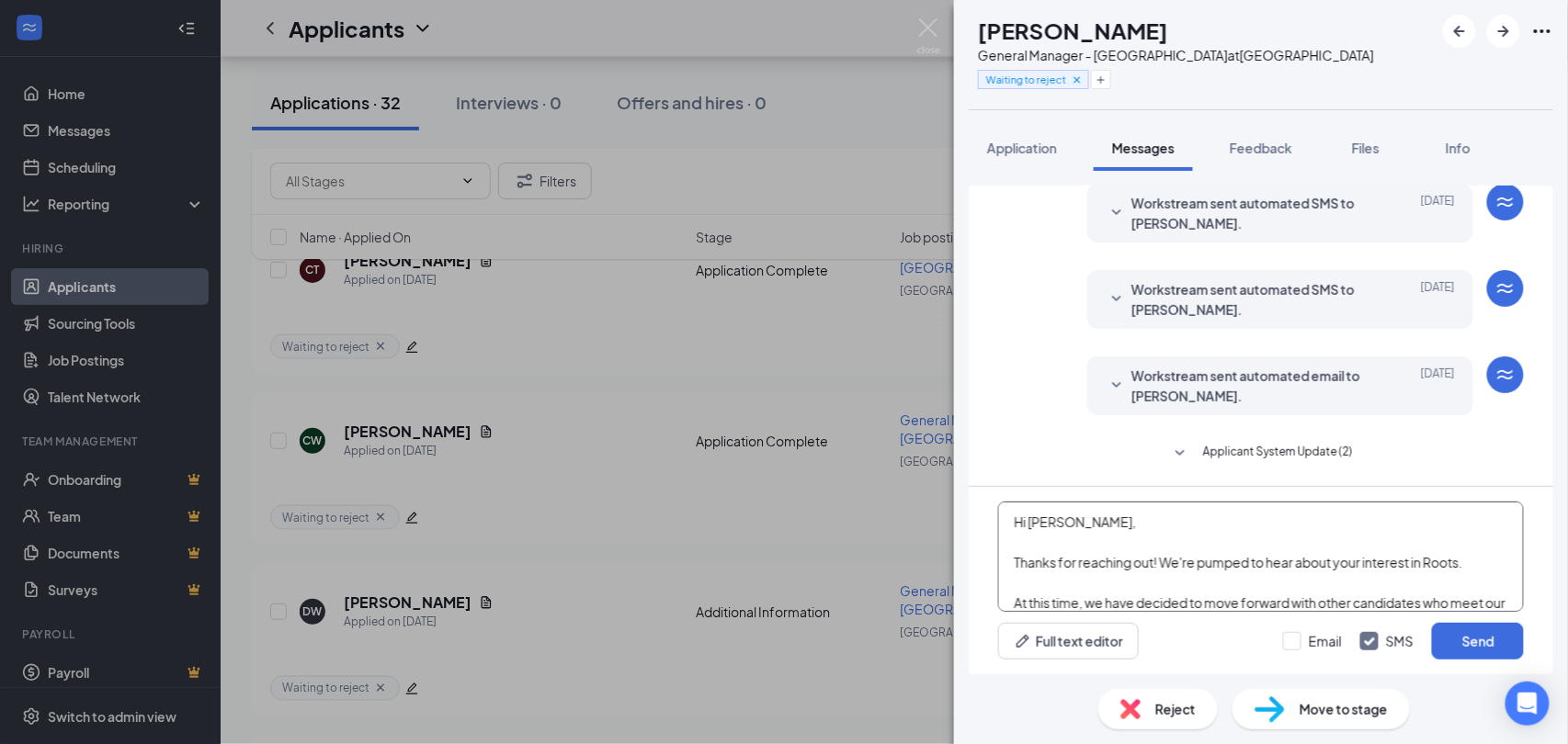
click at [1044, 509] on textarea "Hi Anthony, Thanks for reaching out! We're pumped to hear about your interest i…" at bounding box center [1261, 556] width 526 height 110
click at [1046, 521] on textarea "Hi Anthony, Thanks for reaching out! We're pumped to hear about your interest i…" at bounding box center [1261, 556] width 526 height 110
type textarea "Hi Markeece, Thanks for reaching out! We're pumped to hear about your interest …"
click at [1467, 643] on button "Send" at bounding box center [1478, 642] width 92 height 36
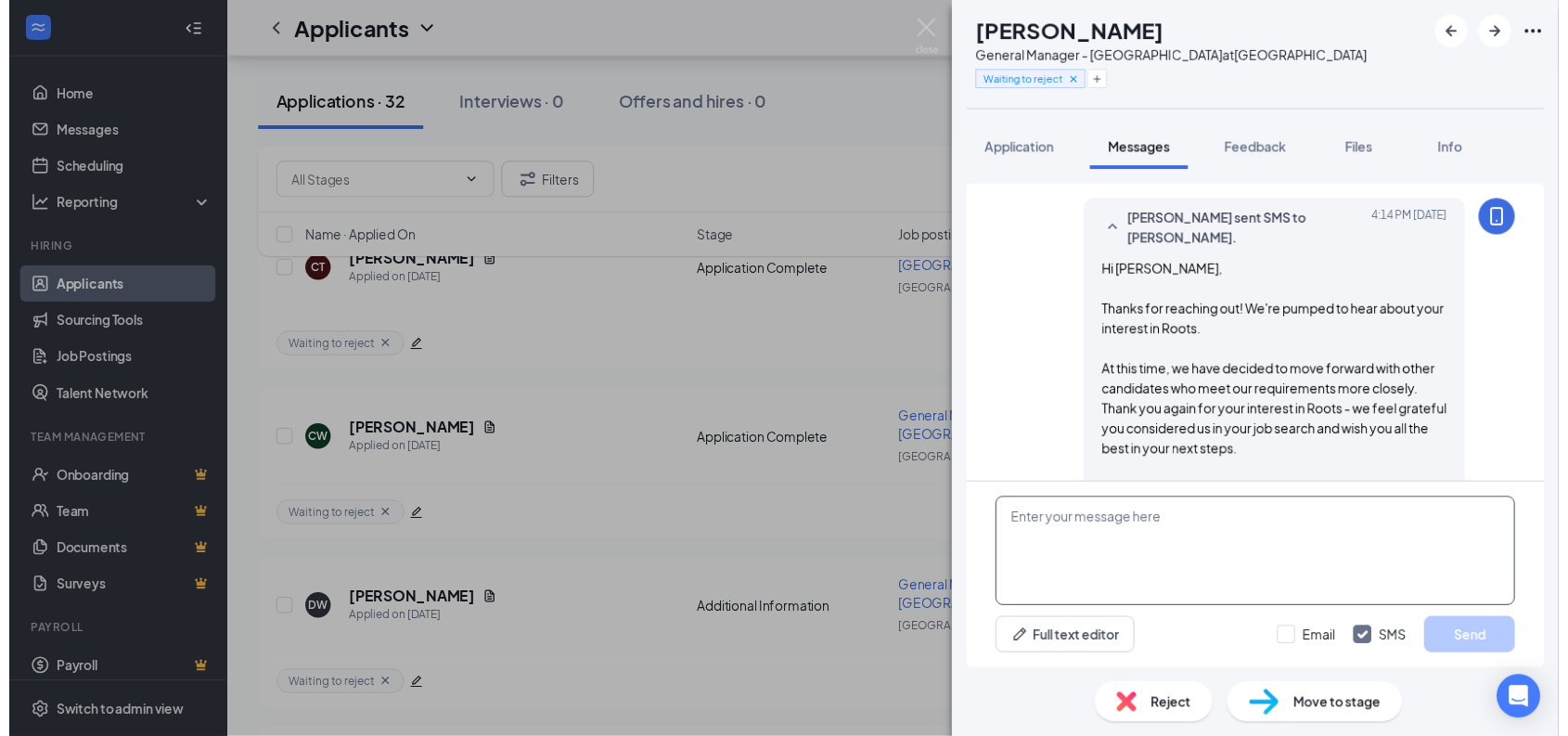
scroll to position [691, 0]
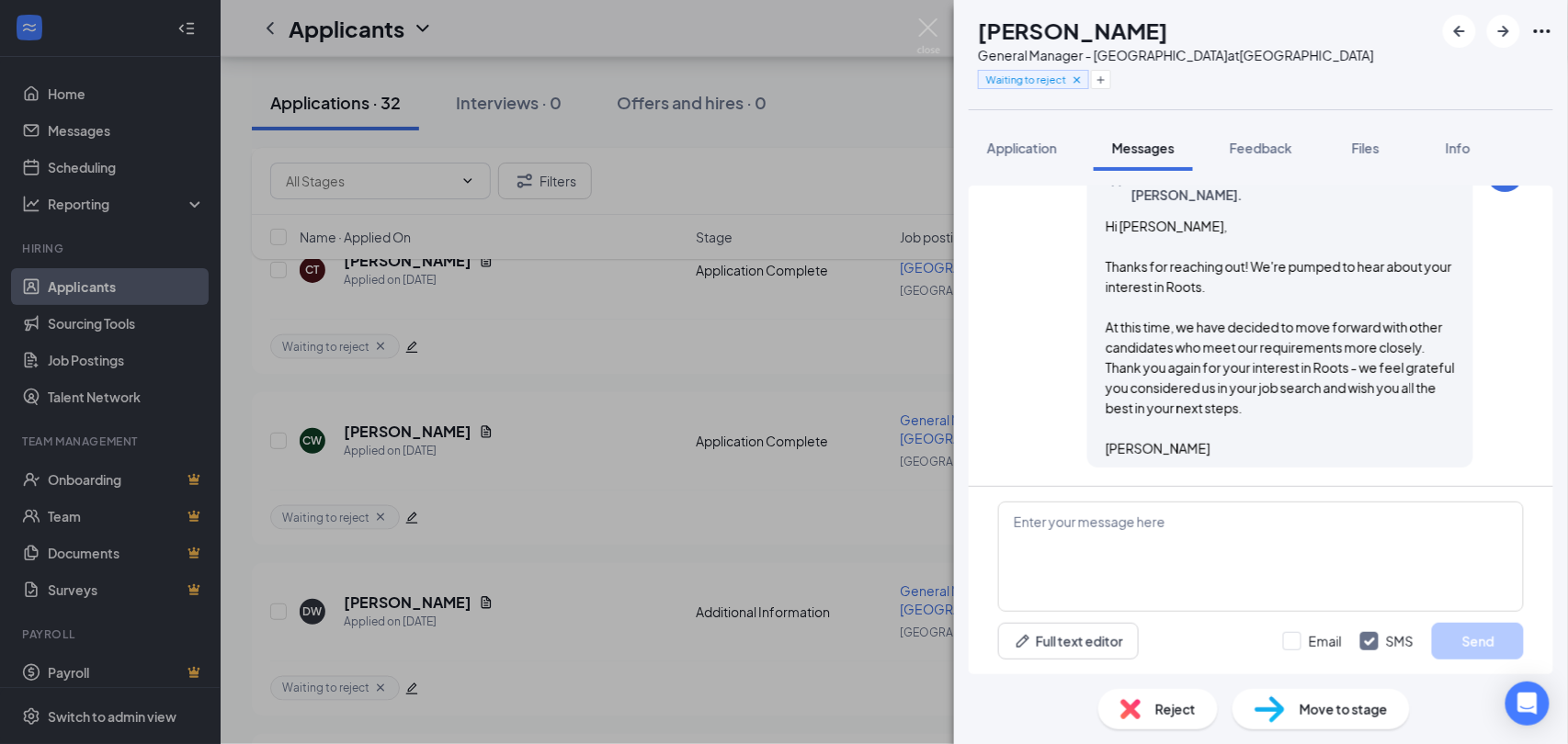
click at [1170, 700] on span "Reject" at bounding box center [1175, 709] width 40 height 20
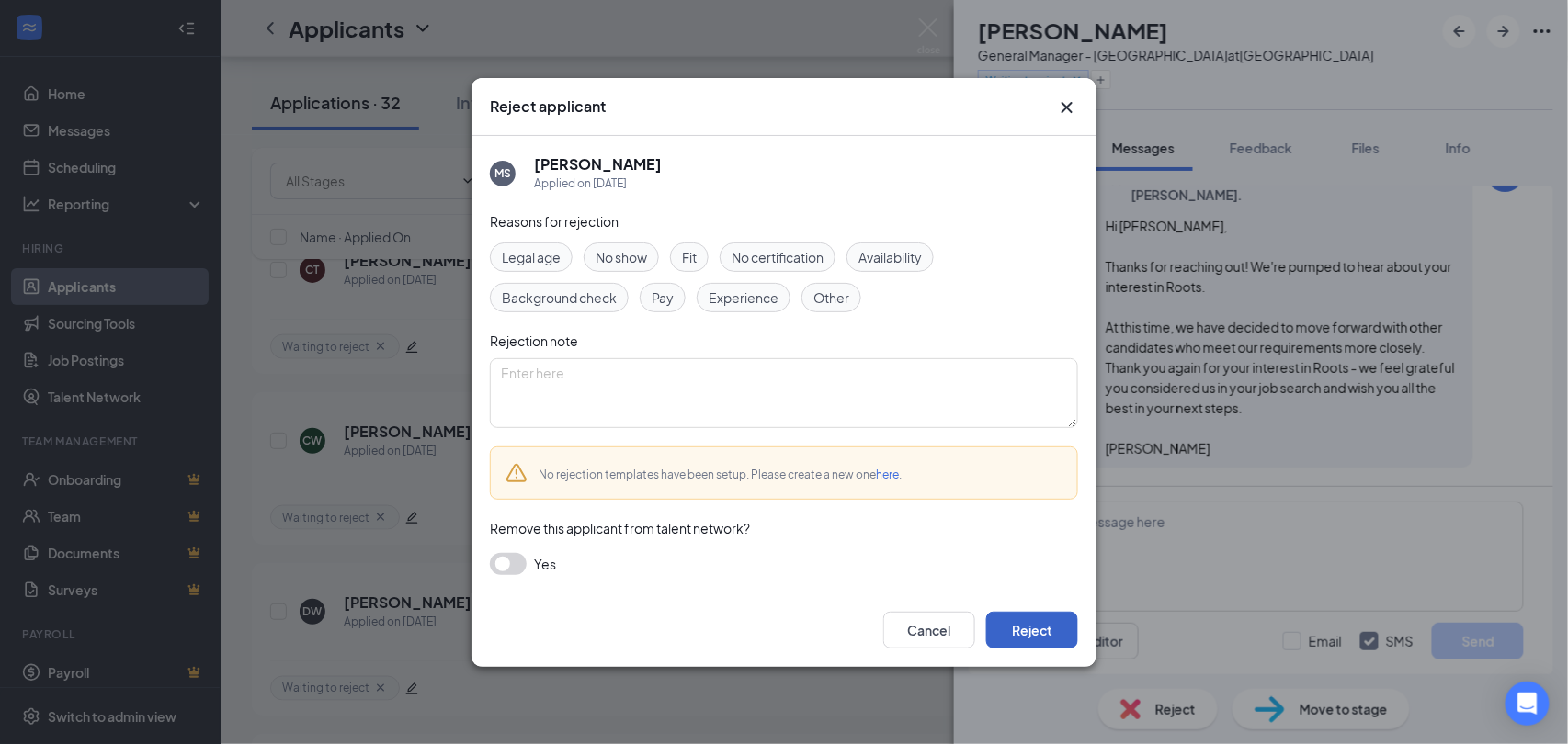
click at [1022, 638] on button "Reject" at bounding box center [1033, 630] width 92 height 36
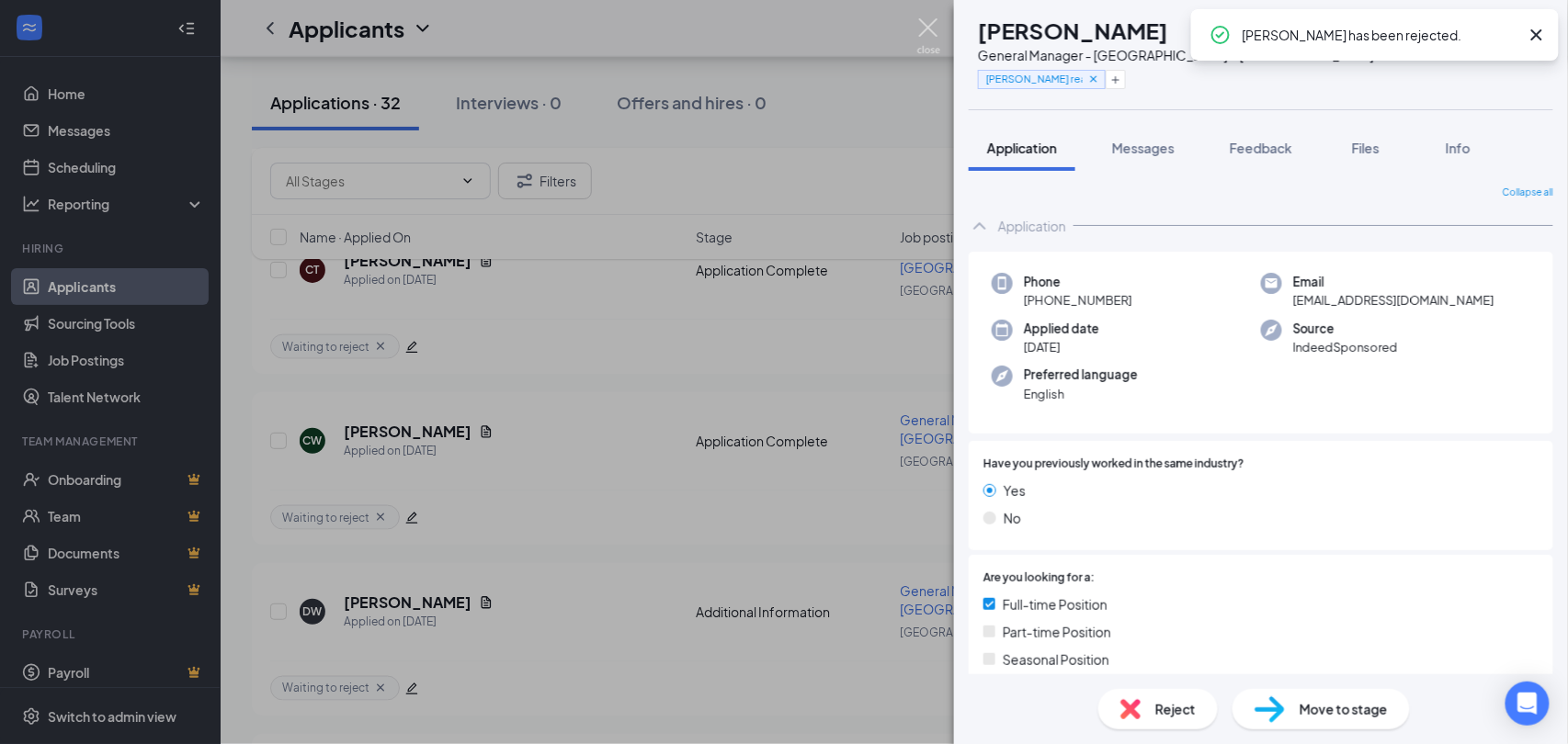
click at [927, 24] on img at bounding box center [929, 35] width 23 height 35
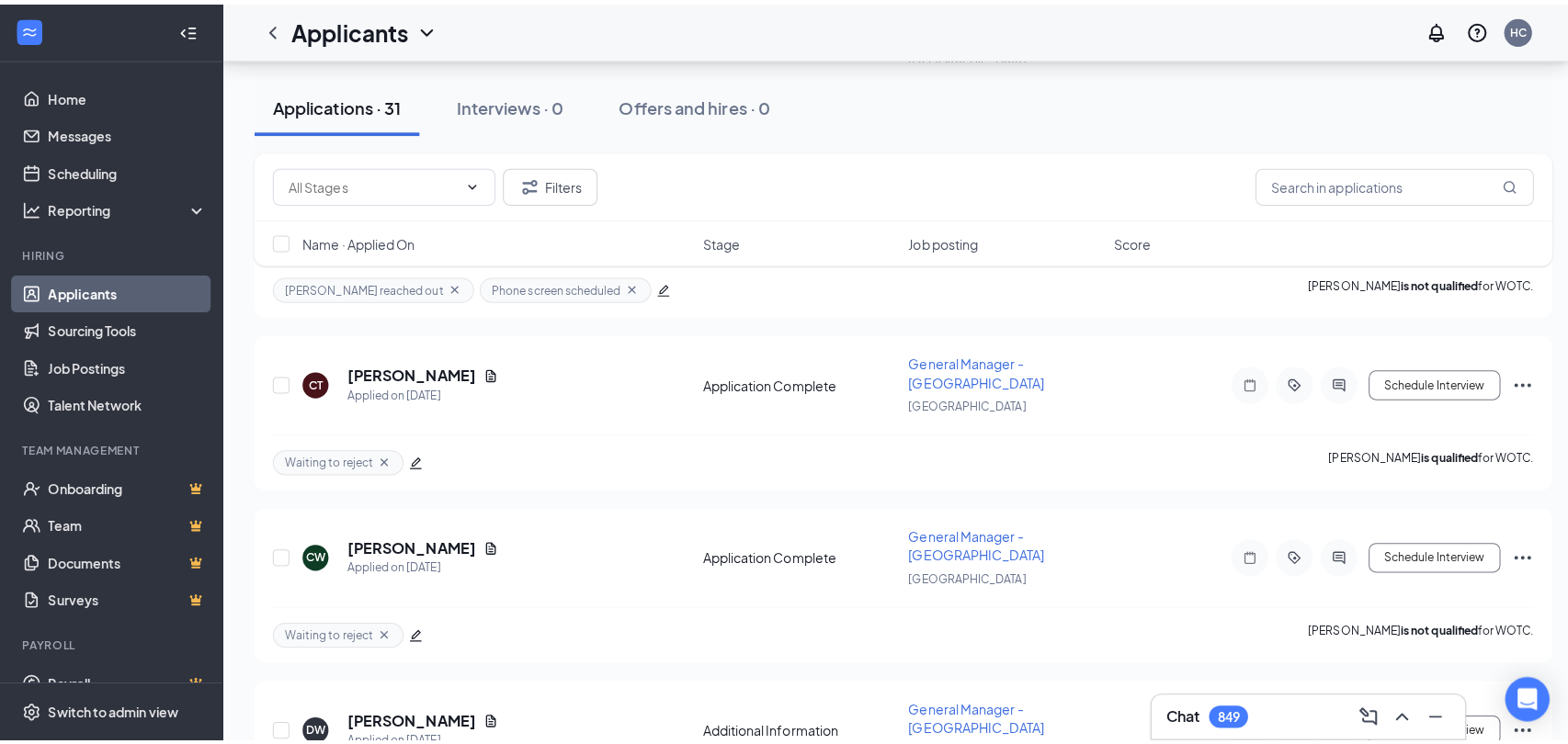
scroll to position [2733, 0]
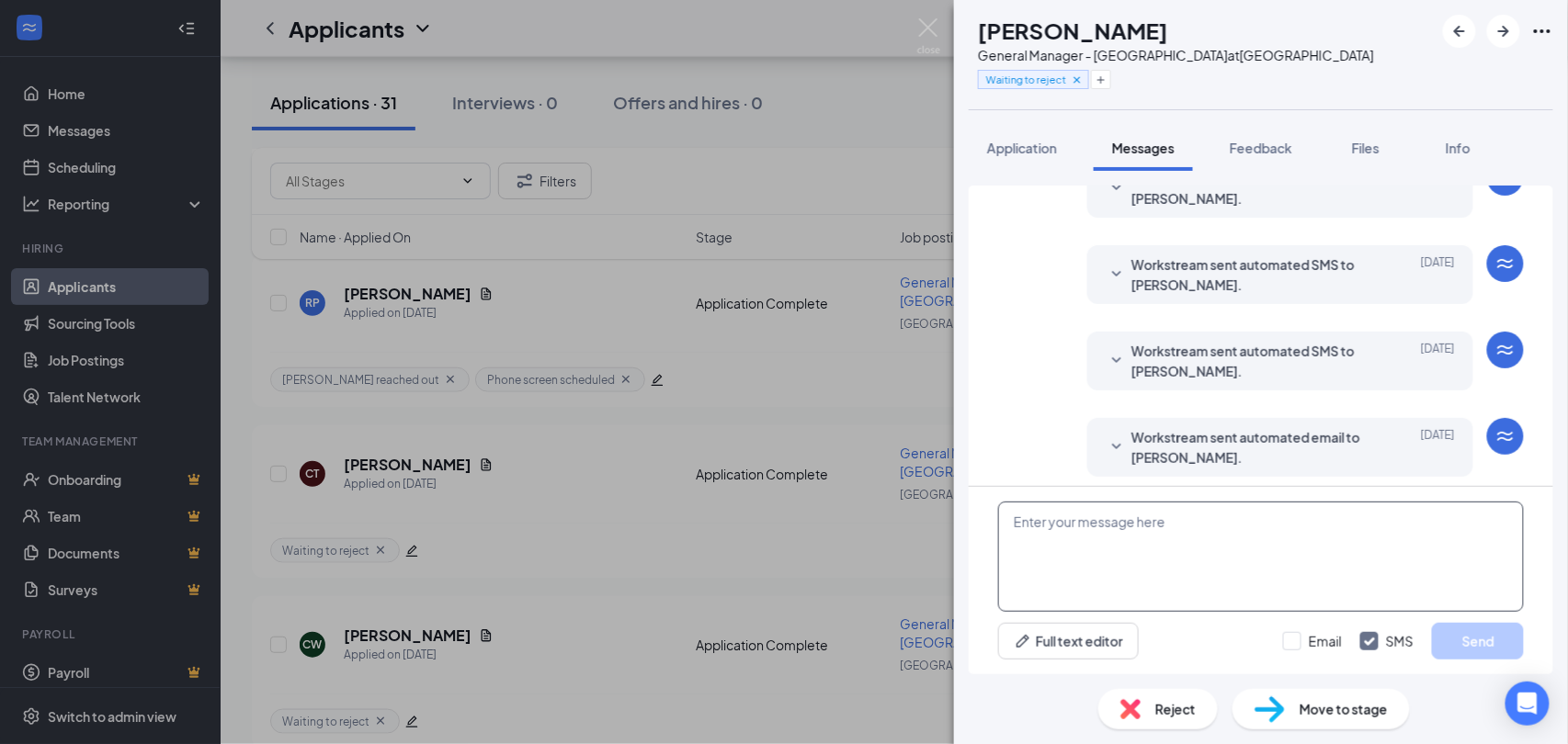
click at [1267, 550] on textarea at bounding box center [1261, 556] width 526 height 110
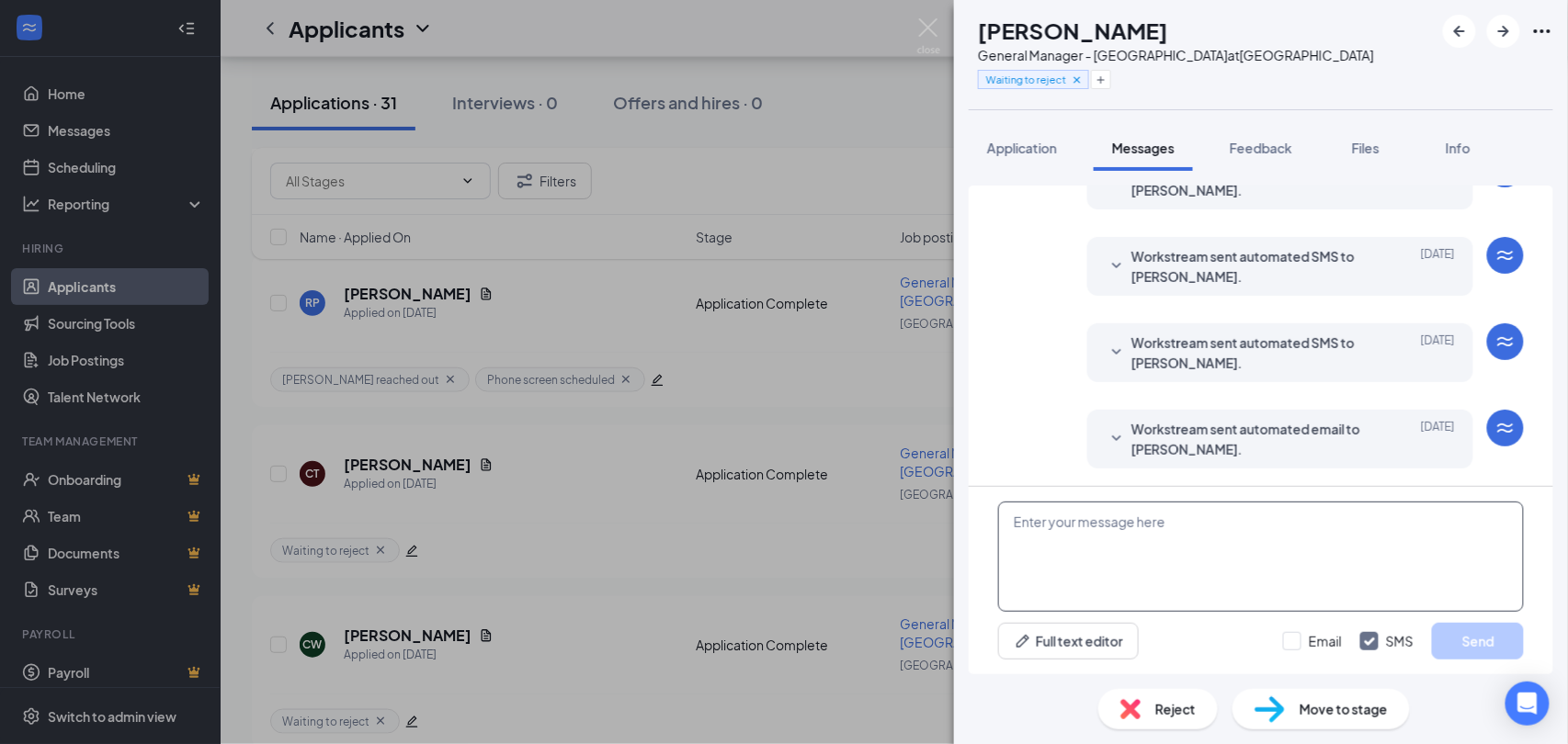
scroll to position [270, 0]
paste textarea "Hi Anthony, Thanks for reaching out! We're pumped to hear about your interest i…"
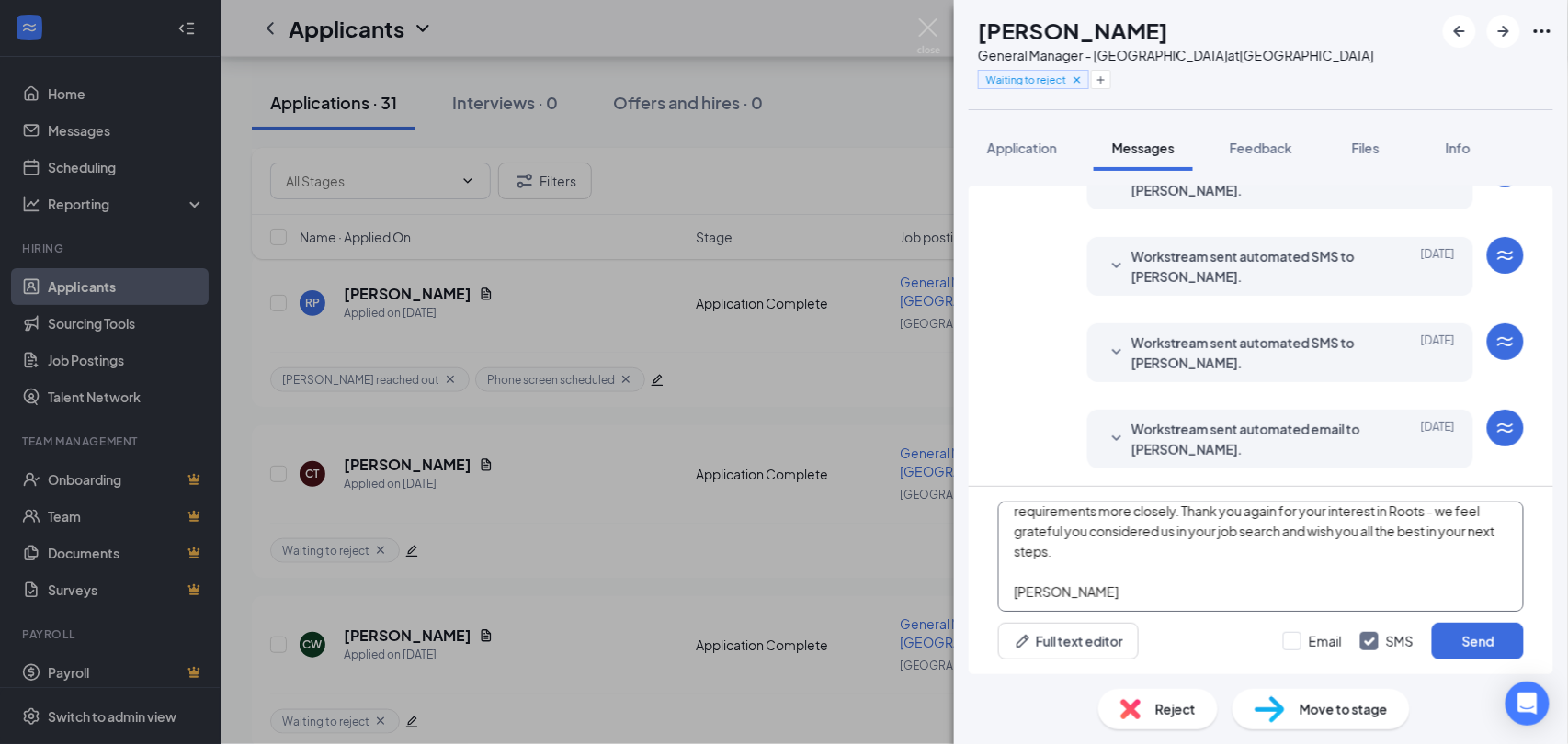
scroll to position [0, 0]
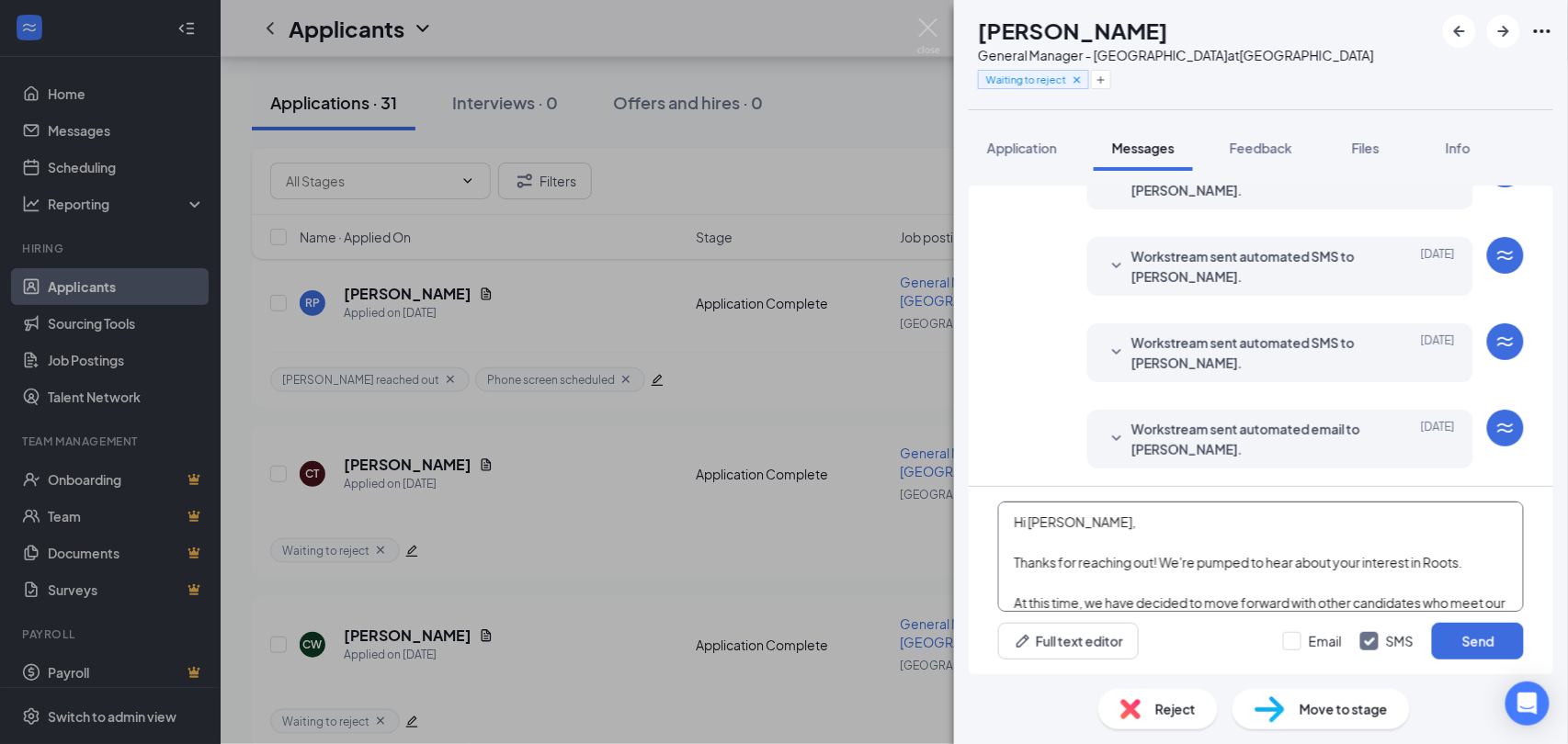
click at [1055, 520] on textarea "Hi Anthony, Thanks for reaching out! We're pumped to hear about your interest i…" at bounding box center [1261, 556] width 526 height 110
type textarea "Hi David, Thanks for reaching out! We're pumped to hear about your interest in …"
click at [1480, 637] on button "Send" at bounding box center [1478, 642] width 92 height 36
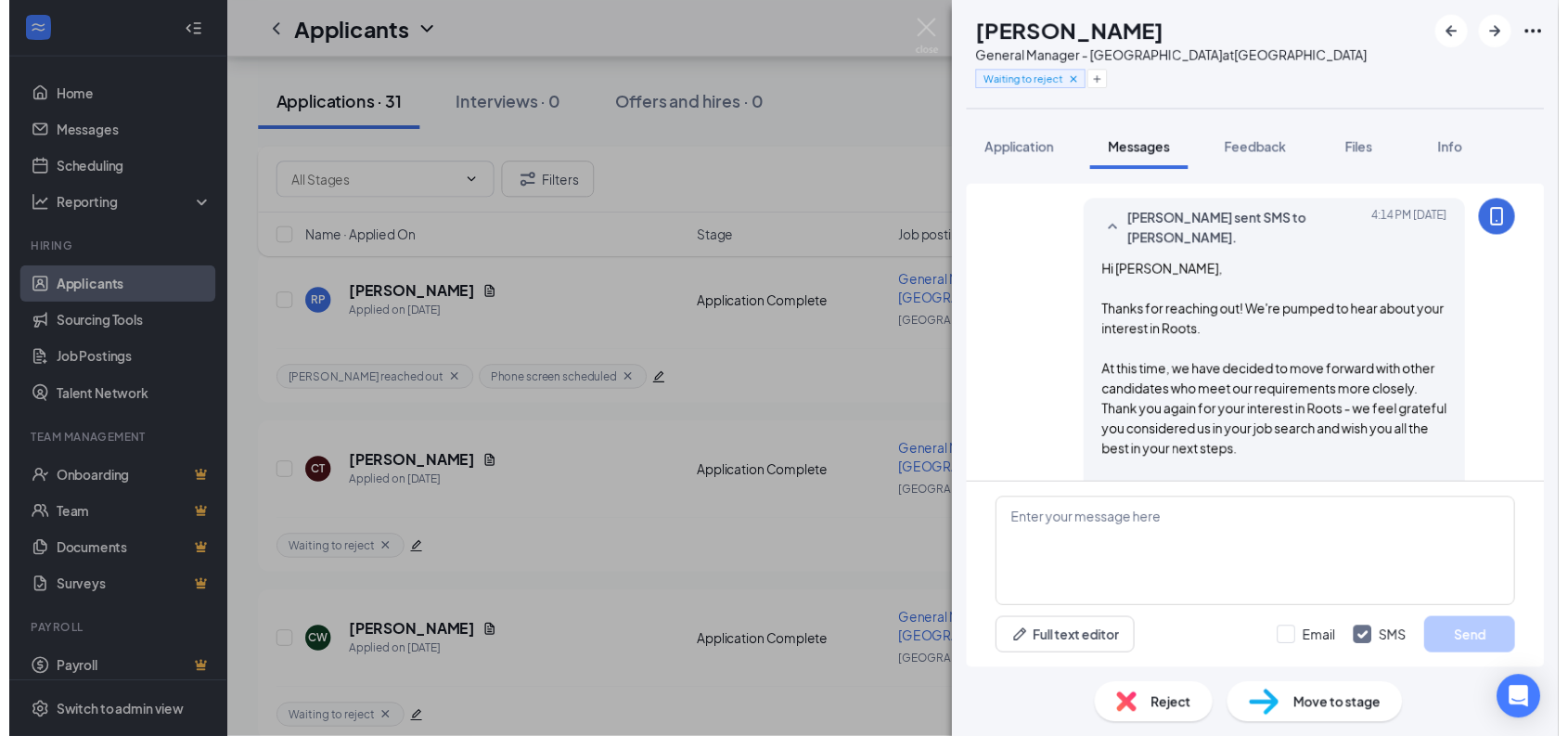
scroll to position [636, 0]
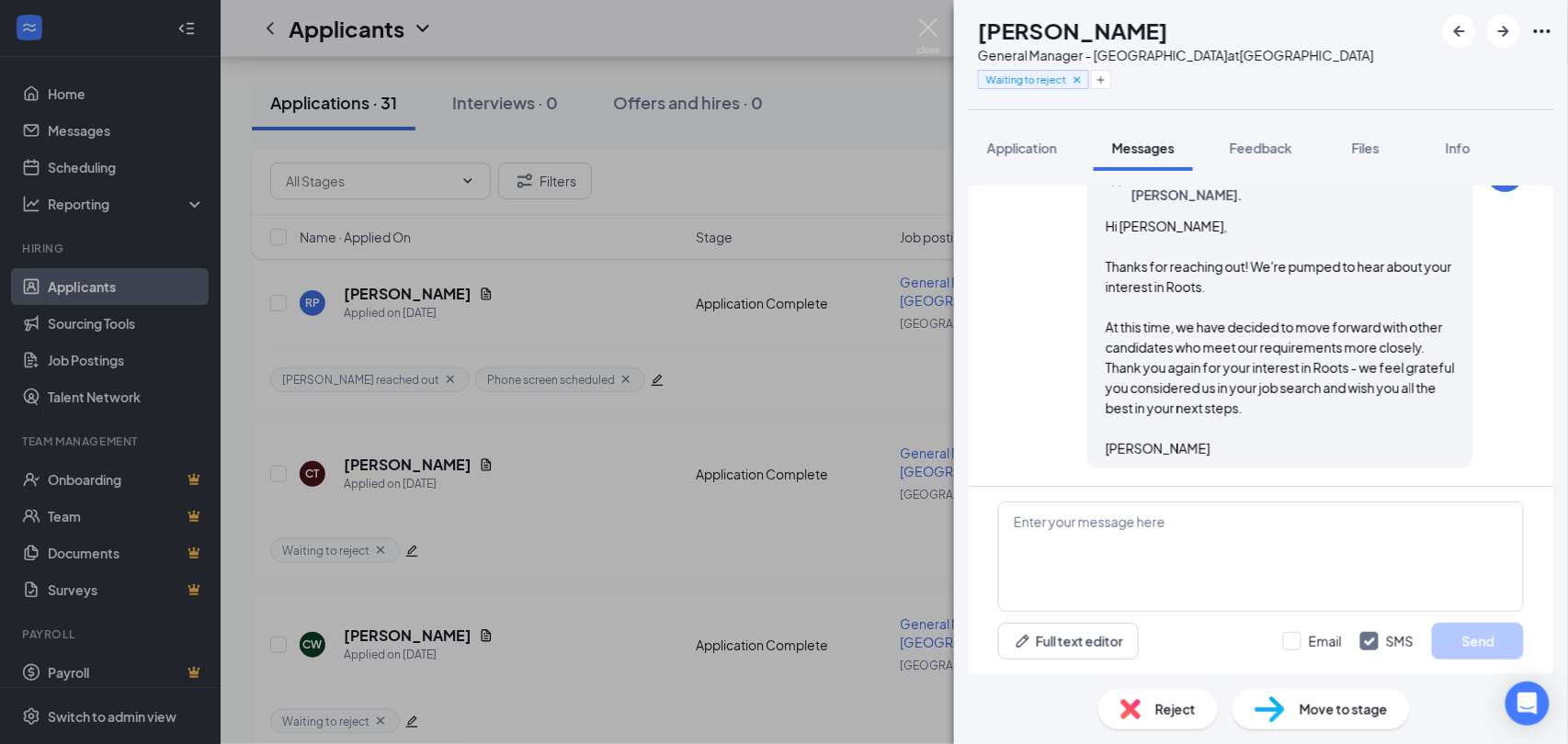
click at [1159, 714] on span "Reject" at bounding box center [1175, 709] width 40 height 20
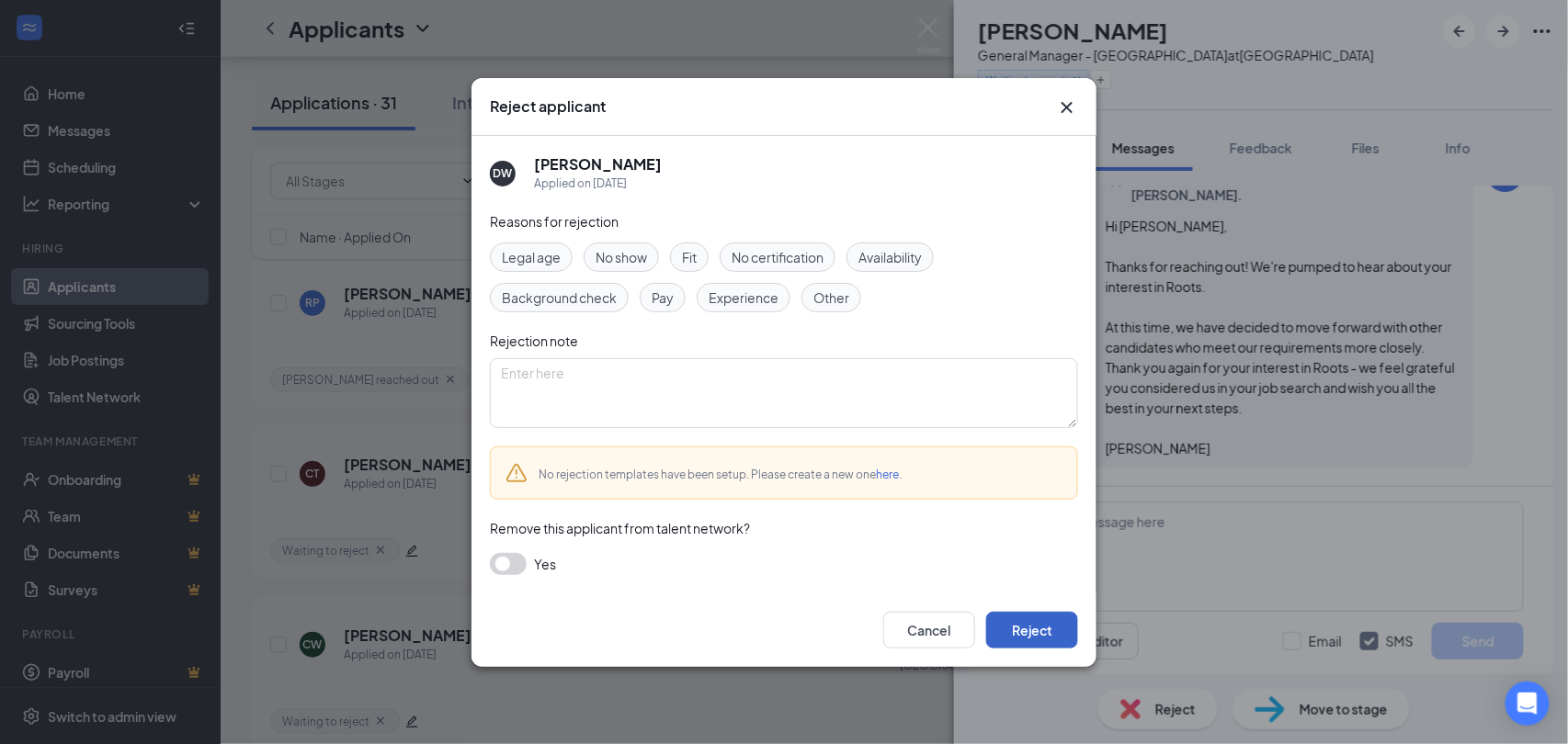
click at [1042, 624] on button "Reject" at bounding box center [1033, 630] width 92 height 36
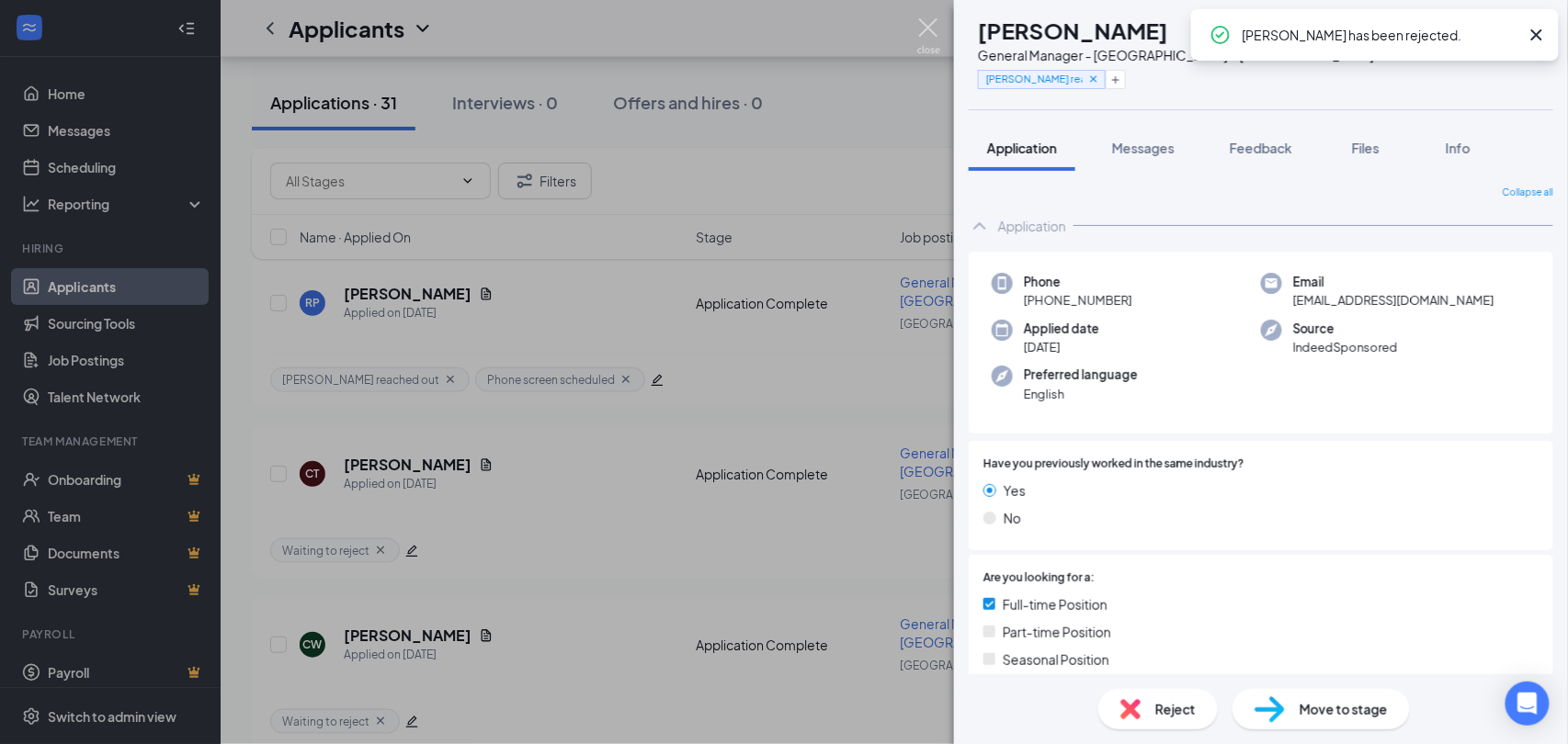
click at [933, 33] on img at bounding box center [929, 35] width 23 height 35
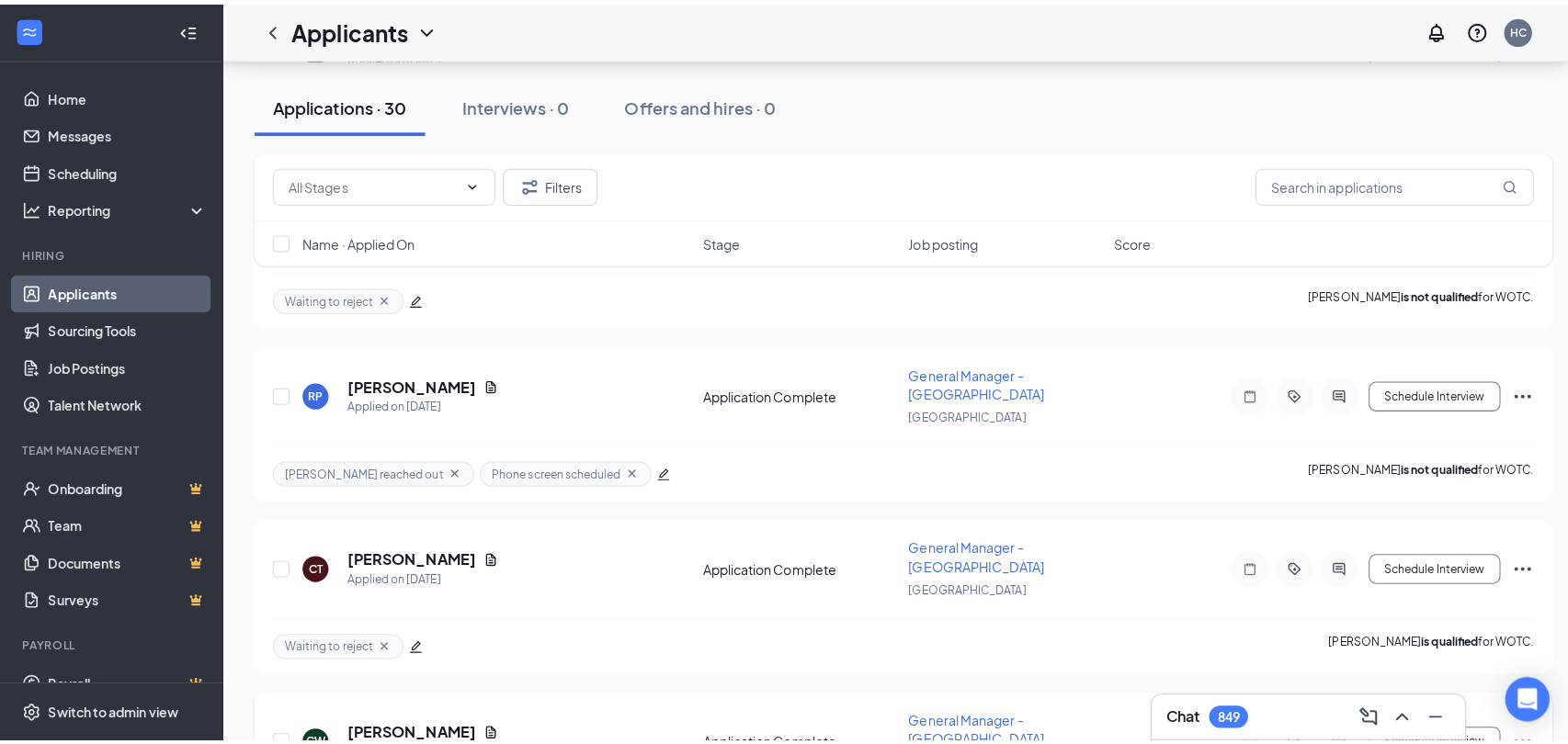
scroll to position [2631, 0]
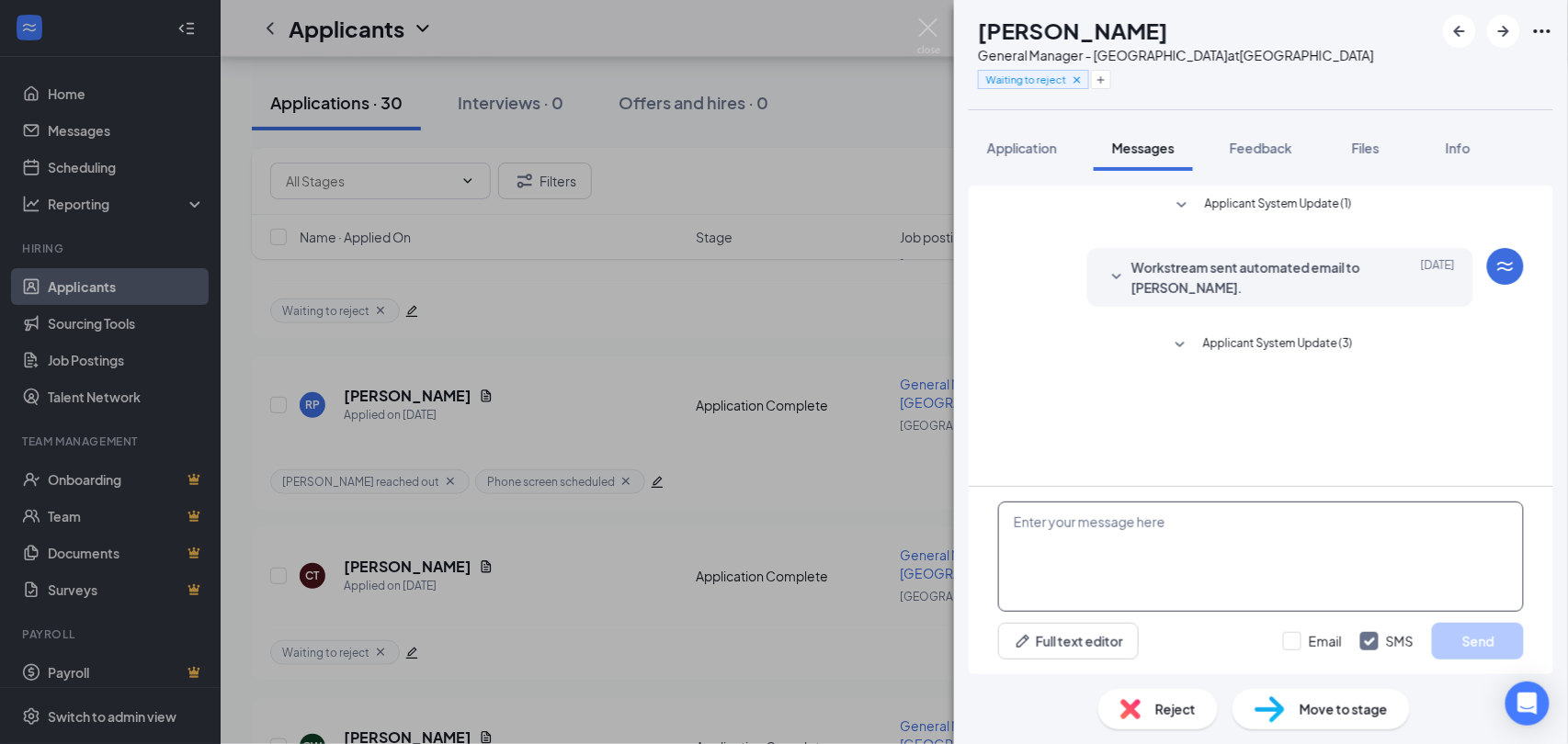
click at [1230, 546] on textarea at bounding box center [1261, 556] width 526 height 110
paste textarea "Hi Anthony, Thanks for reaching out! We're pumped to hear about your interest i…"
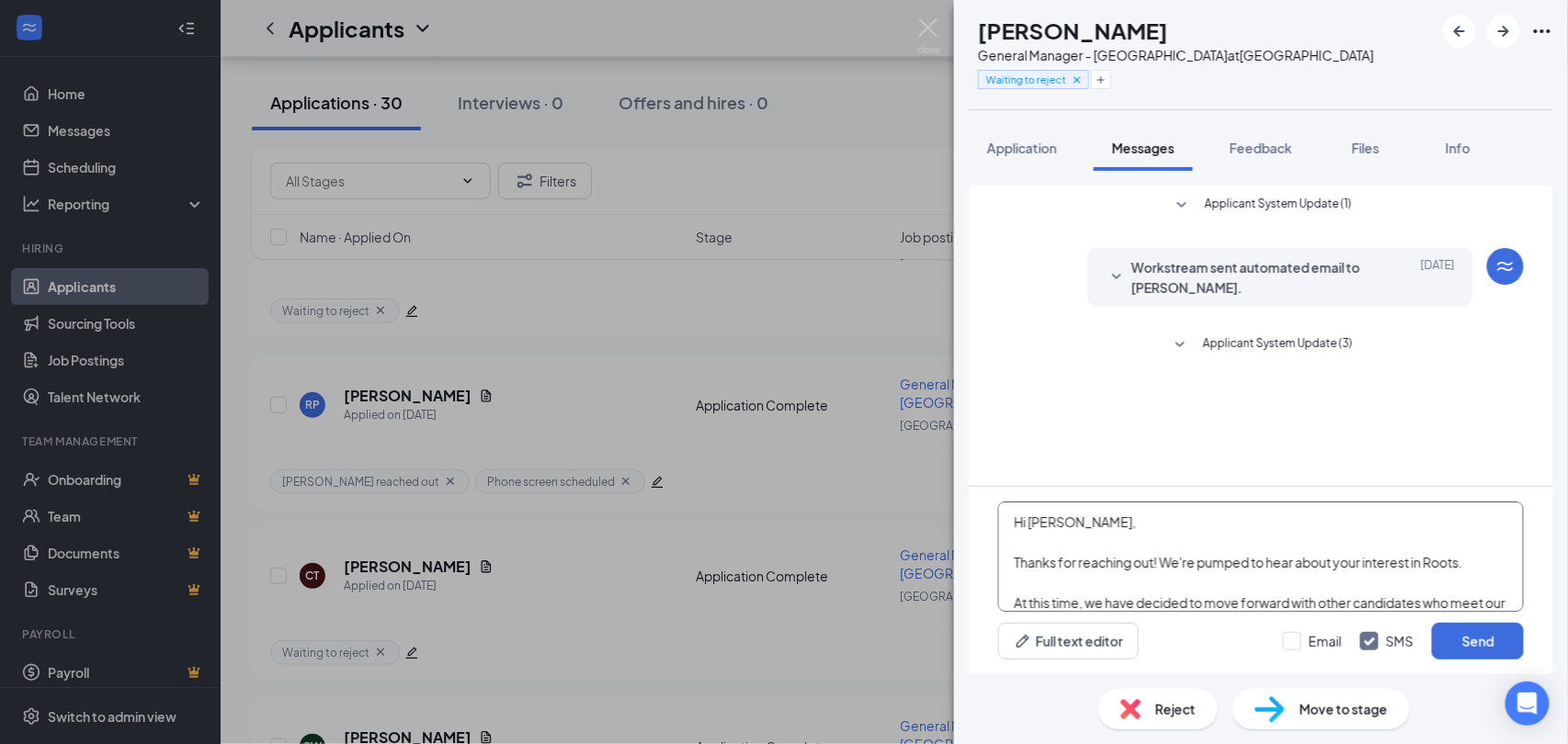
click at [1042, 510] on textarea "Hi Anthony, Thanks for reaching out! We're pumped to hear about your interest i…" at bounding box center [1261, 556] width 526 height 110
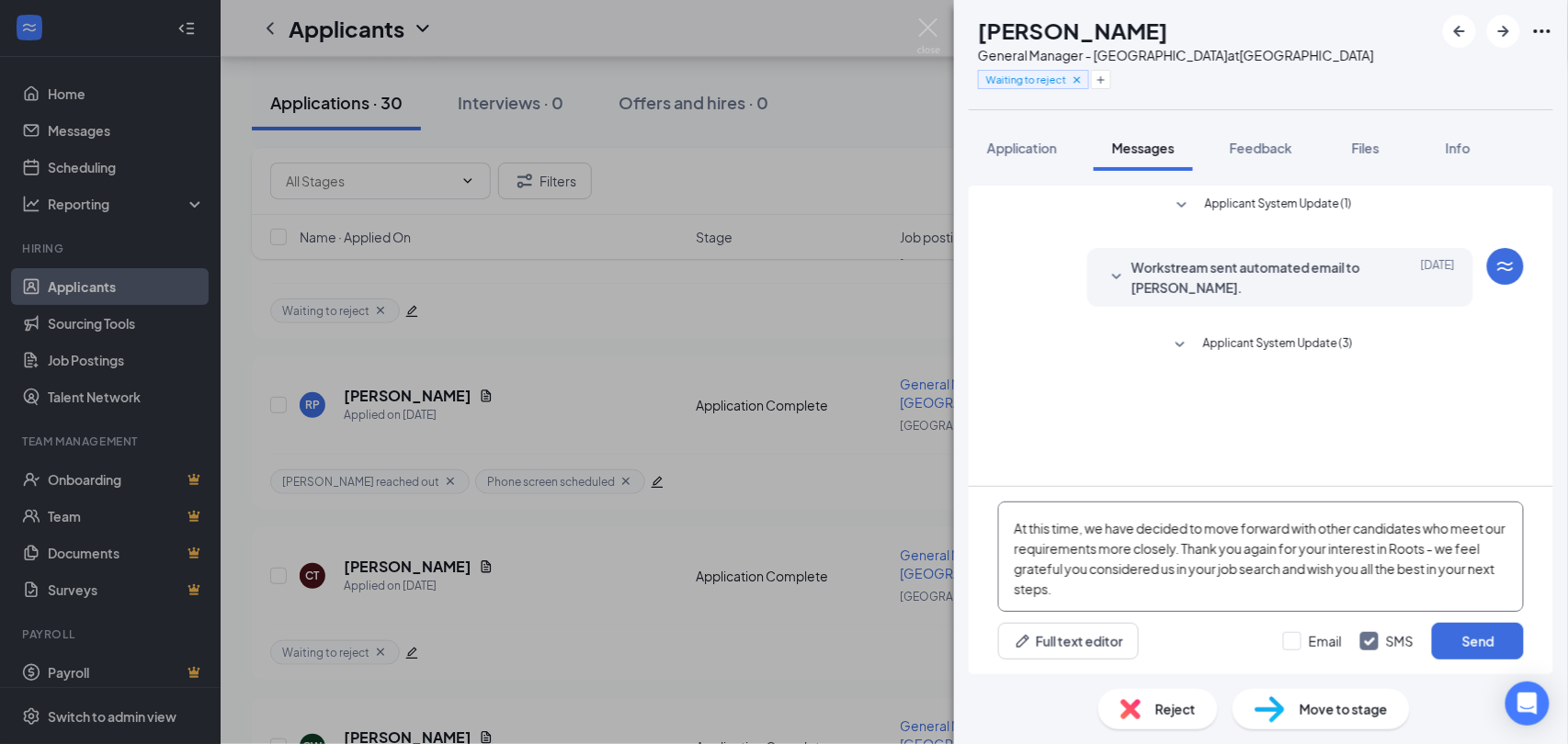
scroll to position [102, 0]
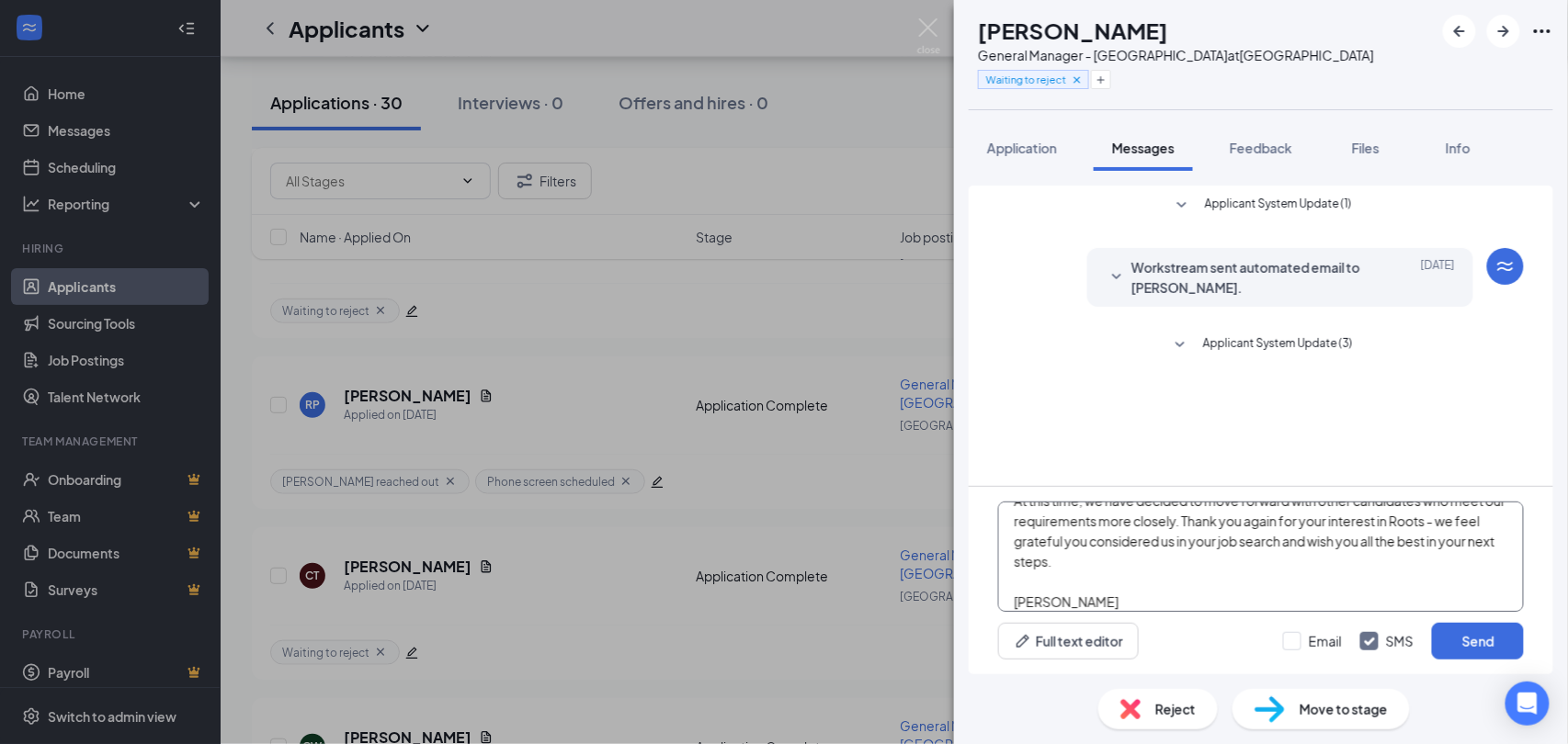
click at [1397, 561] on textarea "Hi Christopher, Thanks for reaching out! We're pumped to hear about your intere…" at bounding box center [1261, 556] width 526 height 110
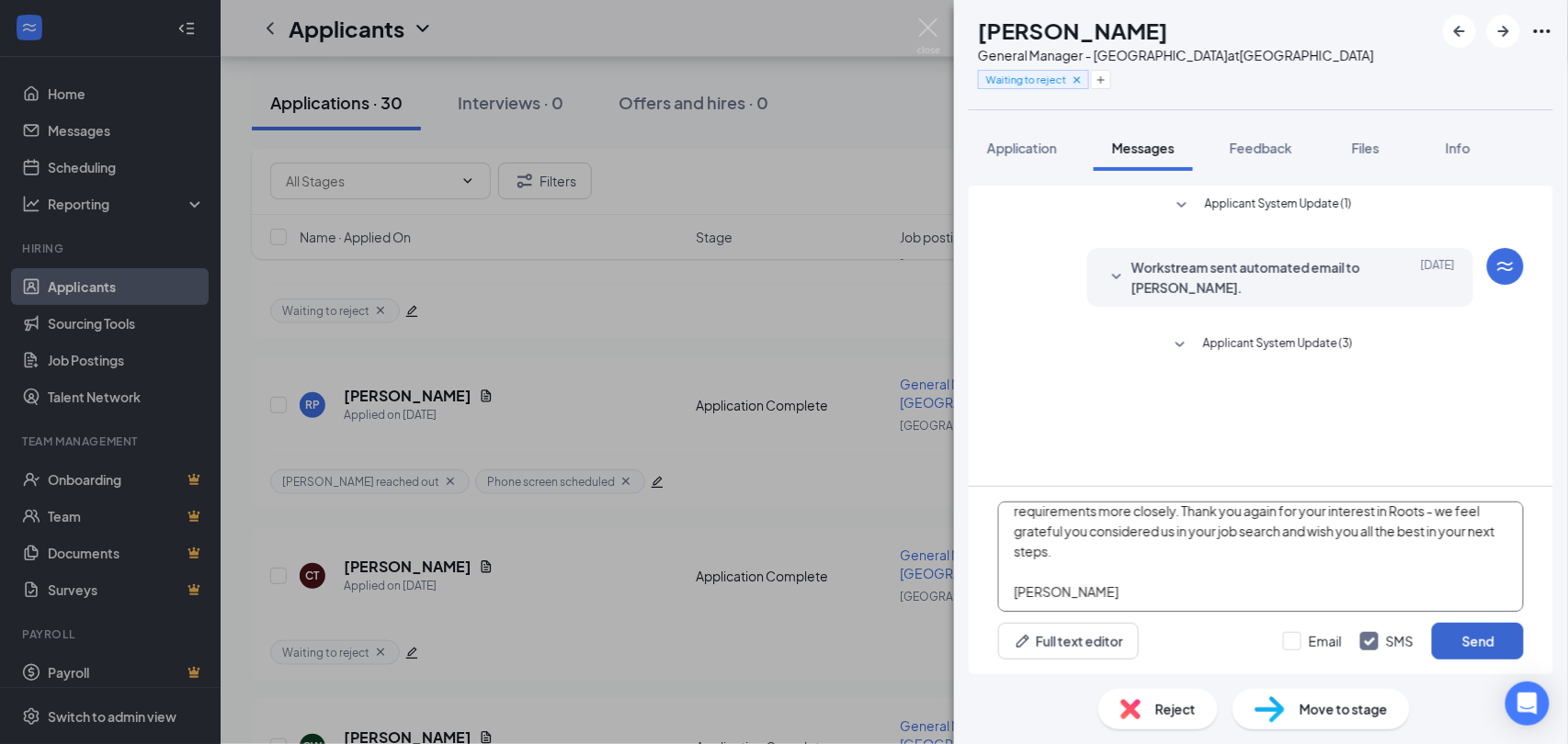
type textarea "Hi Christopher, Thanks for reaching out! We're pumped to hear about your intere…"
drag, startPoint x: 1445, startPoint y: 638, endPoint x: 1420, endPoint y: 642, distance: 25.3
click at [1445, 639] on button "Send" at bounding box center [1478, 642] width 92 height 36
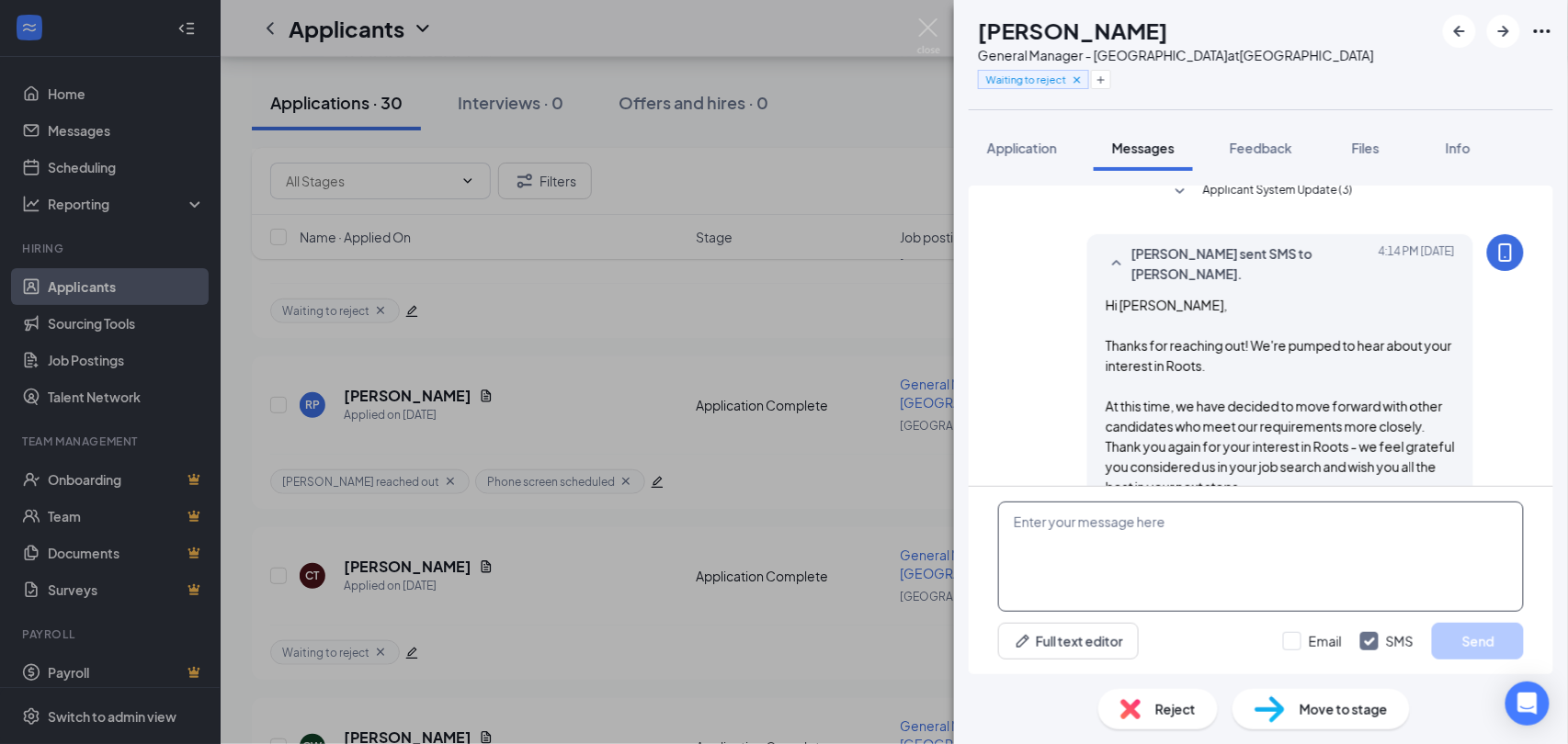
scroll to position [252, 0]
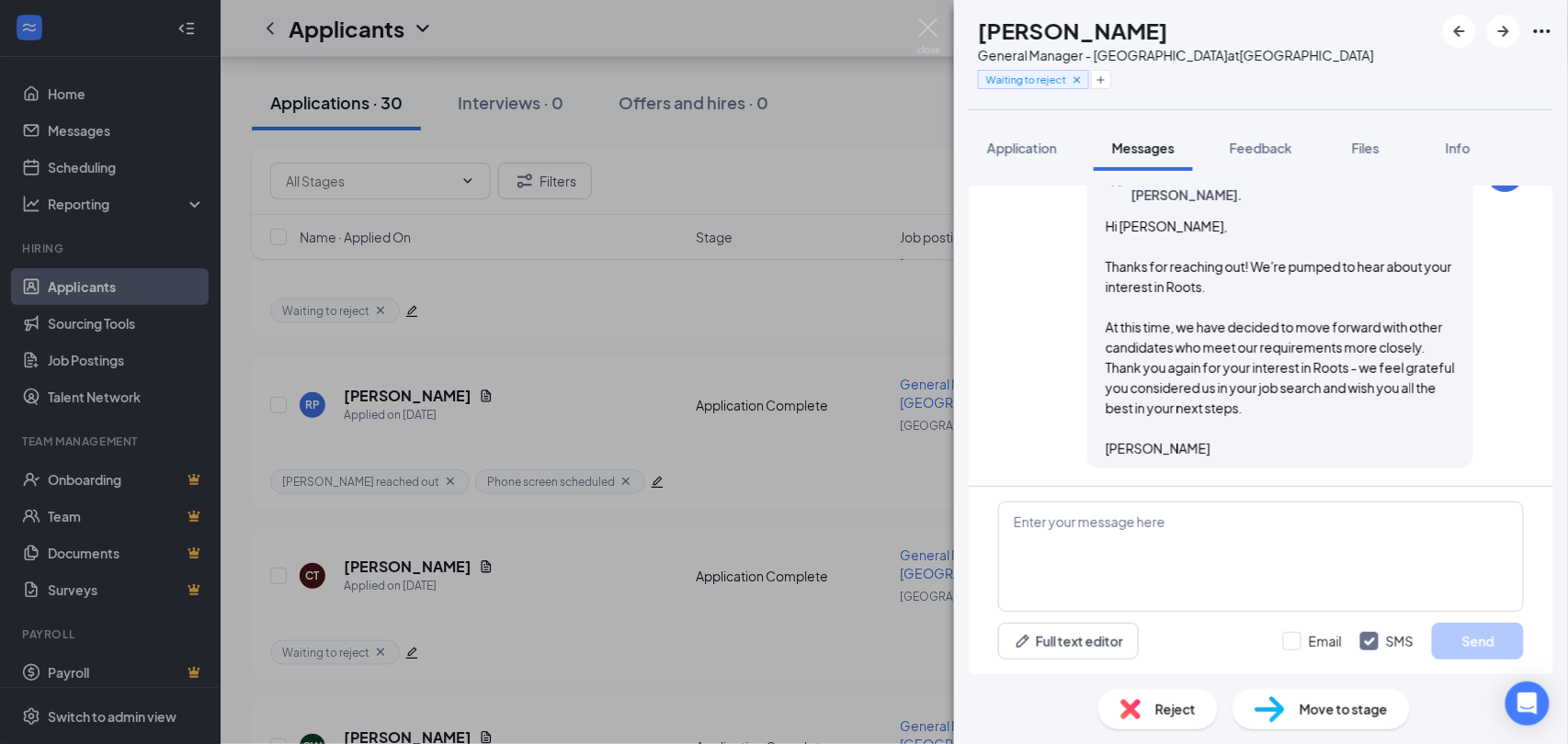
click at [1173, 705] on span "Reject" at bounding box center [1175, 709] width 40 height 20
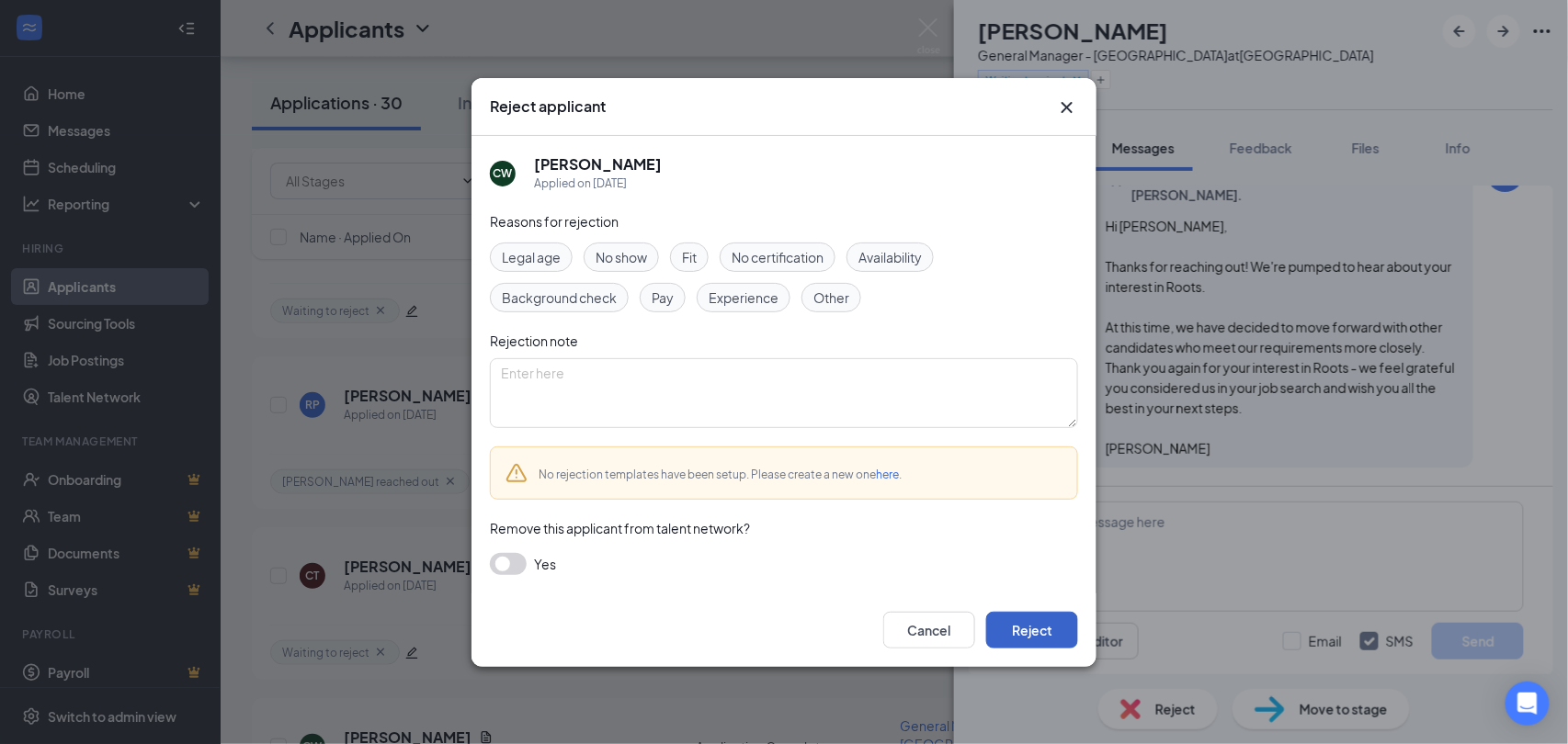
click at [1030, 636] on button "Reject" at bounding box center [1033, 630] width 92 height 36
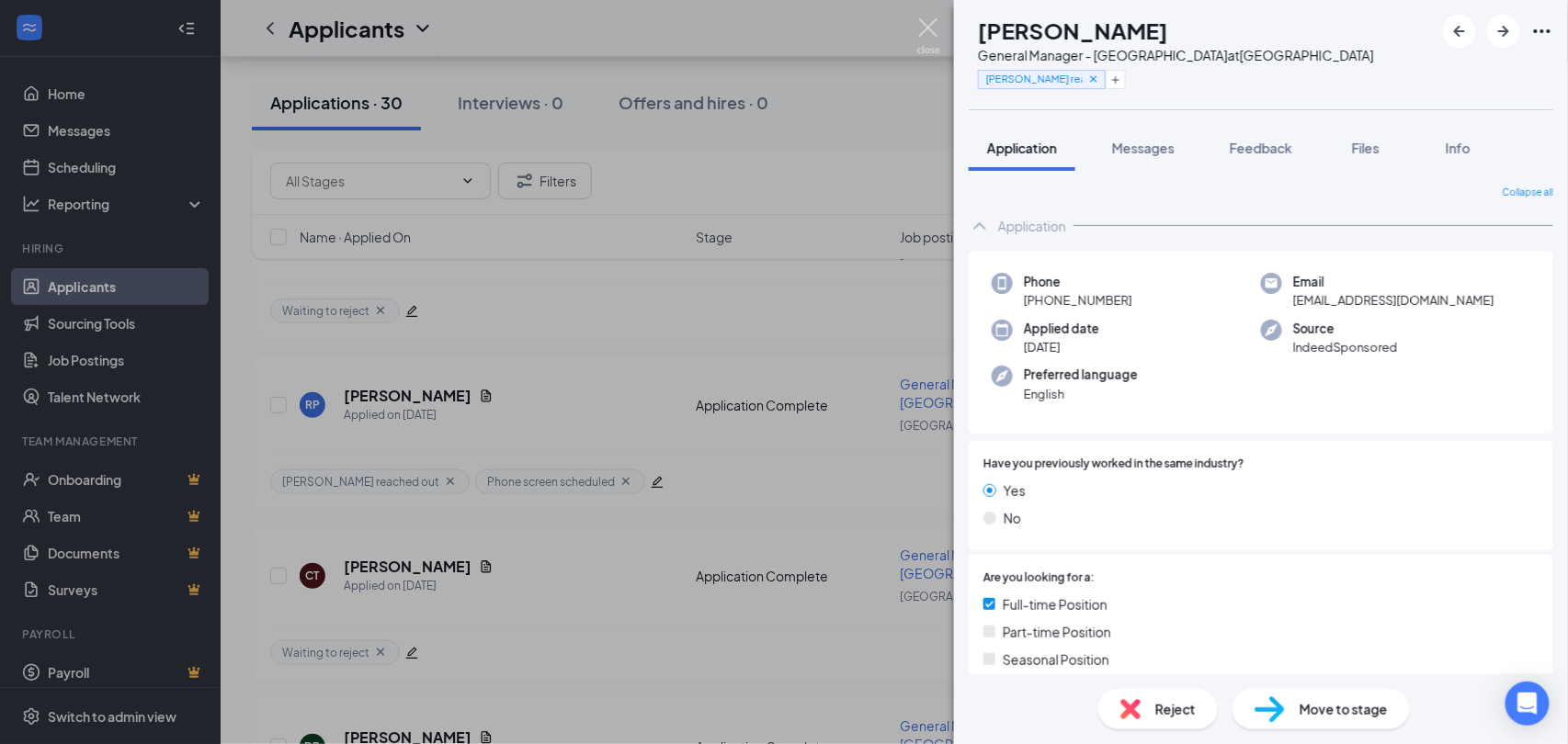
click at [937, 28] on img at bounding box center [929, 35] width 23 height 35
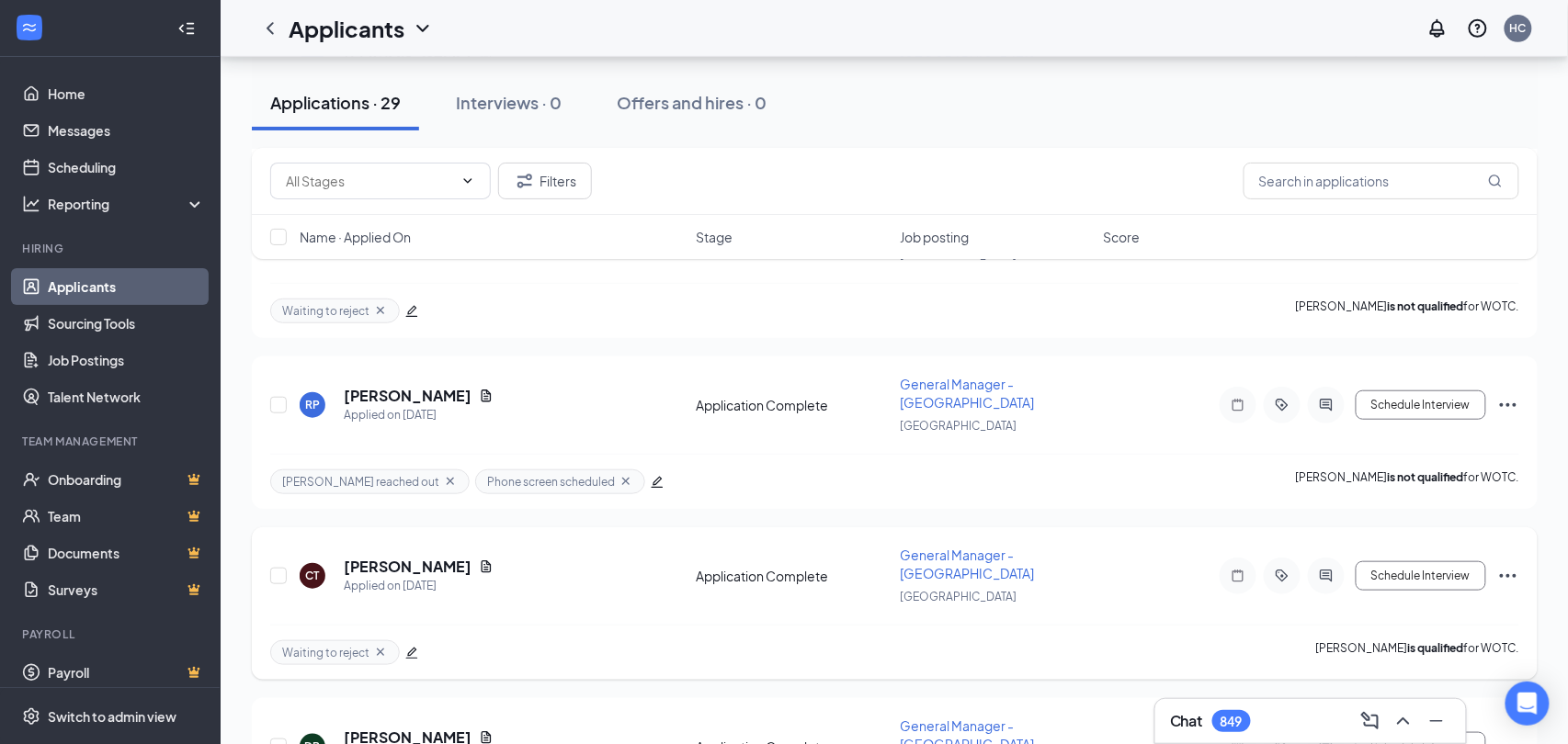
scroll to position [2528, 0]
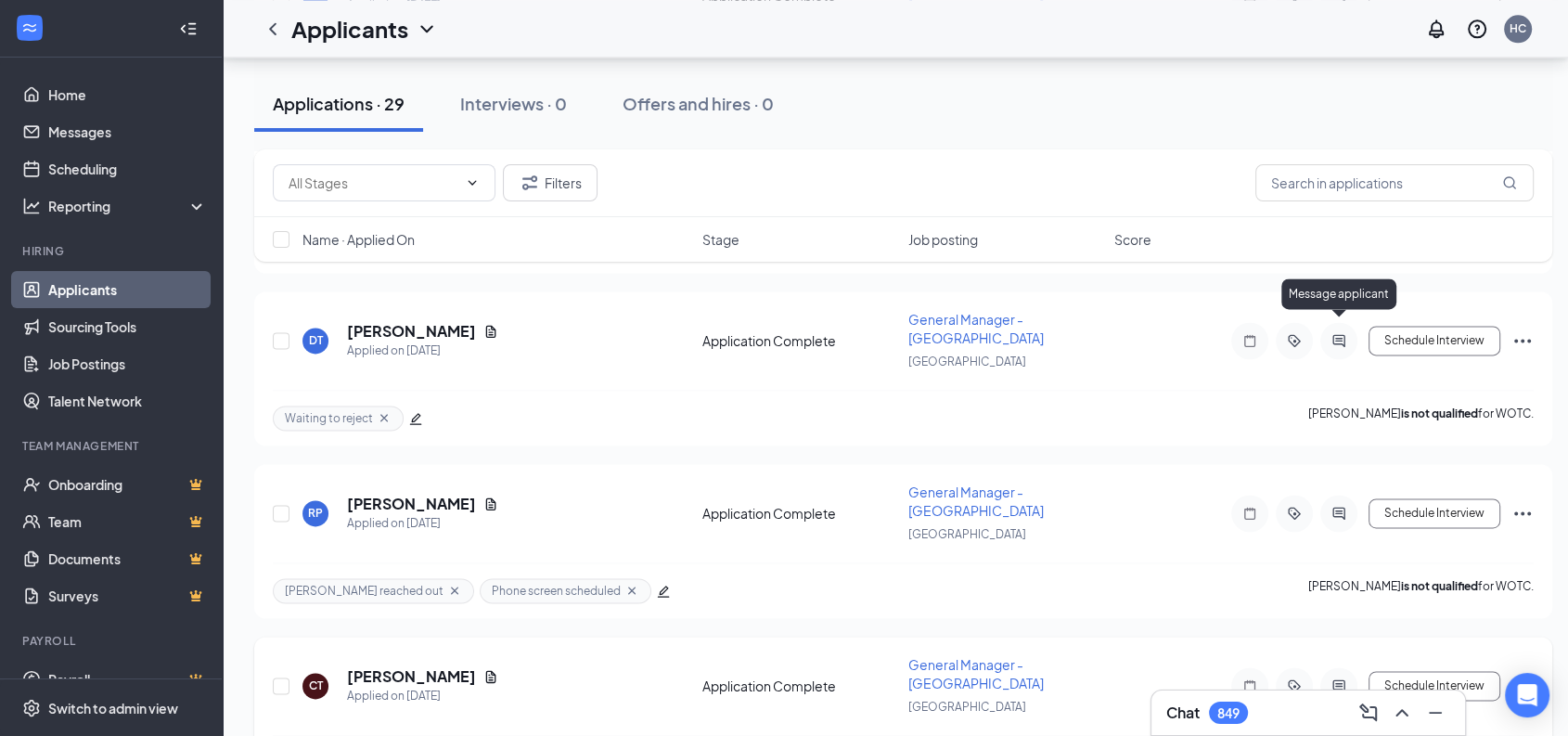
click at [1329, 678] on icon "ActiveChat" at bounding box center [1338, 685] width 22 height 15
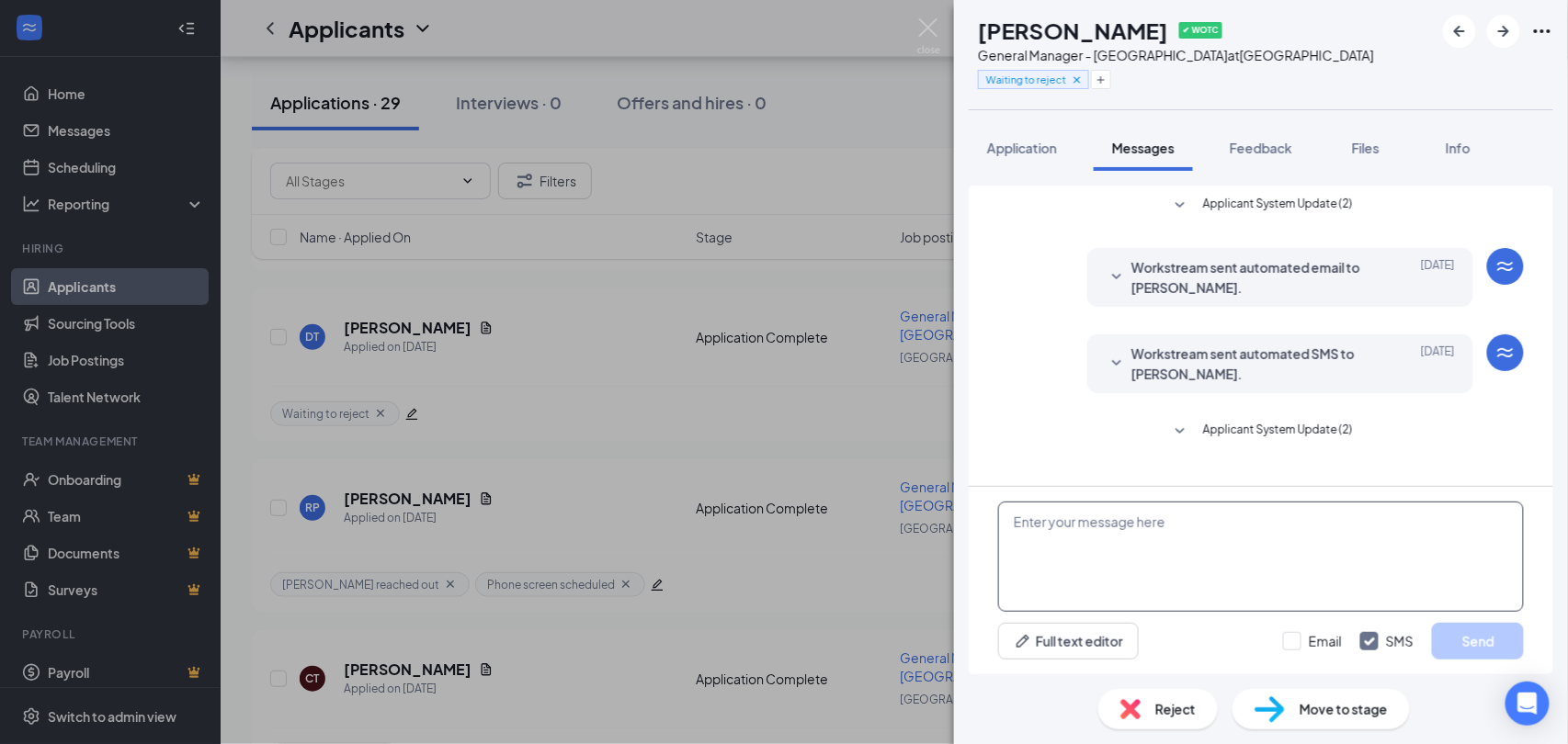
click at [1208, 572] on textarea at bounding box center [1261, 556] width 526 height 110
paste textarea "Hi Anthony, Thanks for reaching out! We're pumped to hear about your interest i…"
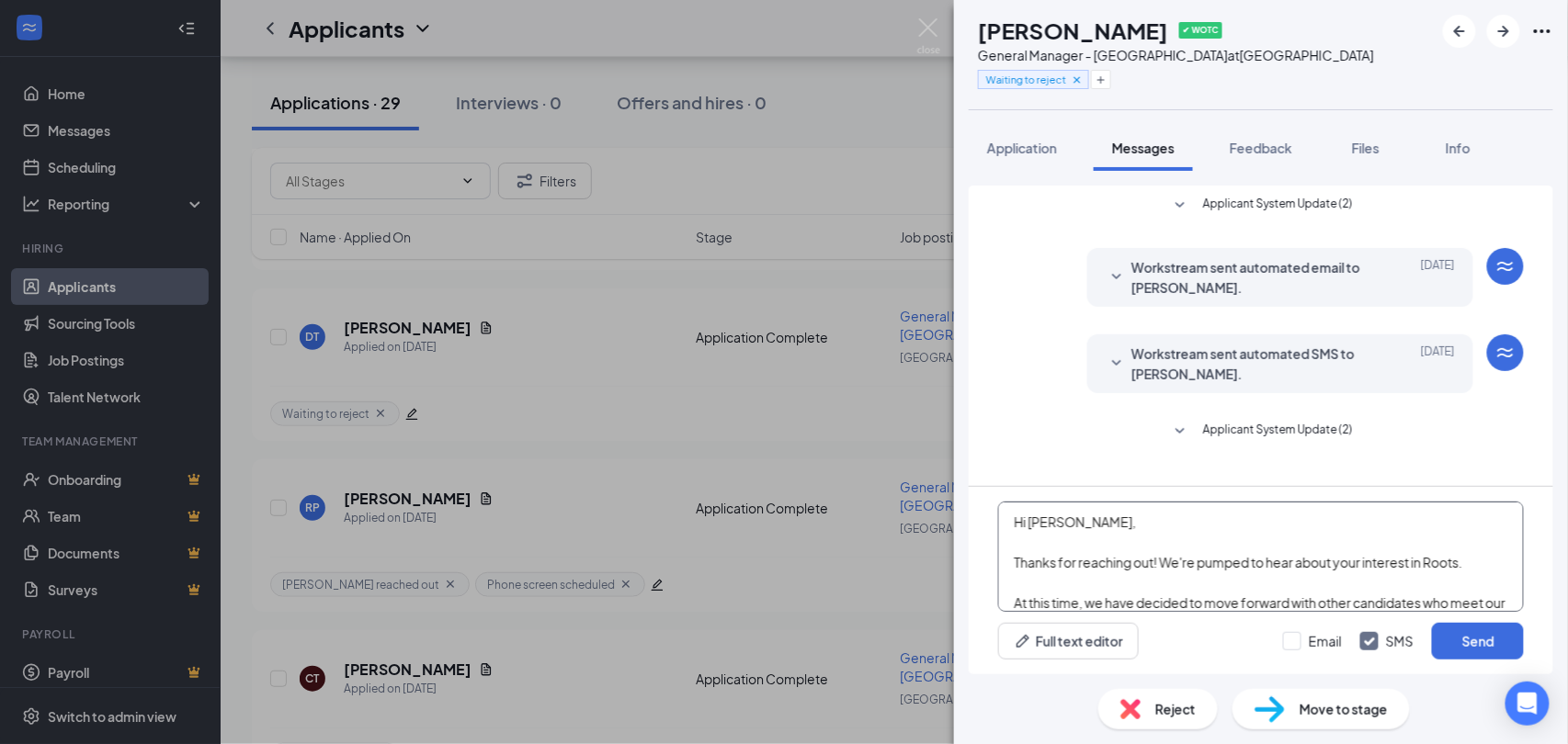
click at [1068, 521] on textarea "Hi Anthony, Thanks for reaching out! We're pumped to hear about your interest i…" at bounding box center [1261, 556] width 526 height 110
click at [1066, 521] on textarea "Hi Anthony, Thanks for reaching out! We're pumped to hear about your interest i…" at bounding box center [1261, 556] width 526 height 110
click at [1067, 524] on textarea "Hi Anthony, Thanks for reaching out! We're pumped to hear about your interest i…" at bounding box center [1261, 556] width 526 height 110
type textarea "Hi Christopher, Thanks for reaching out! We're pumped to hear about your intere…"
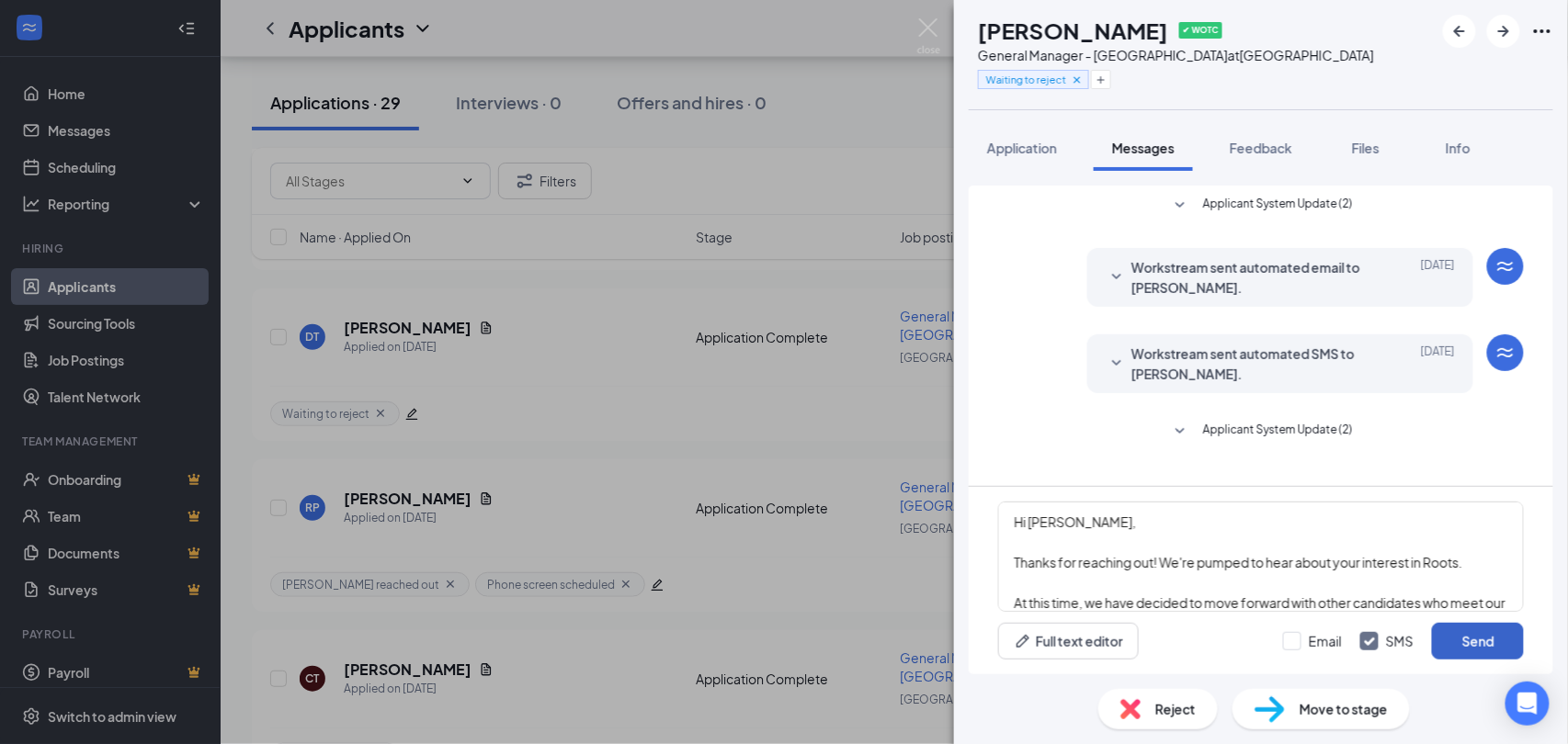
click at [1499, 640] on button "Send" at bounding box center [1478, 642] width 92 height 36
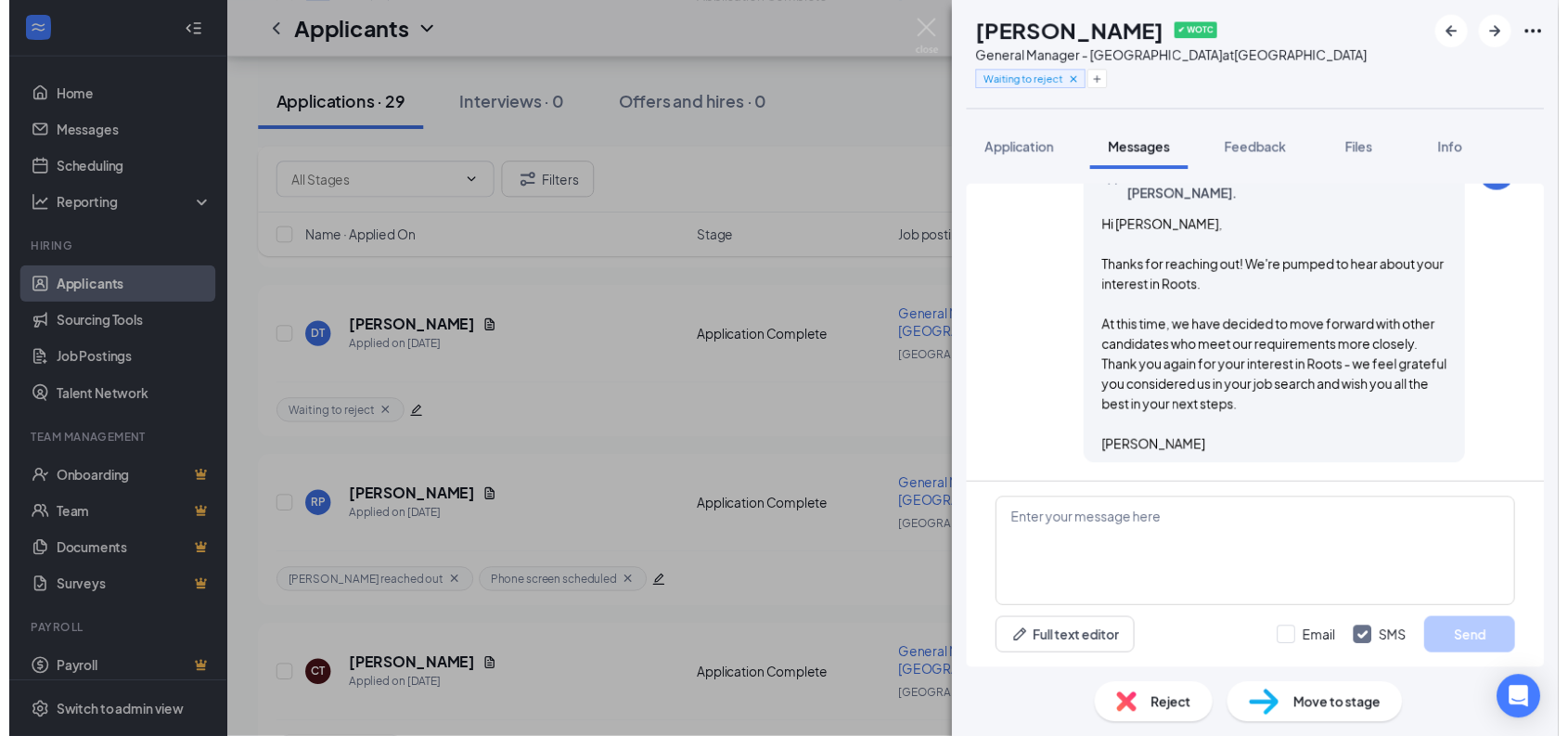
scroll to position [341, 0]
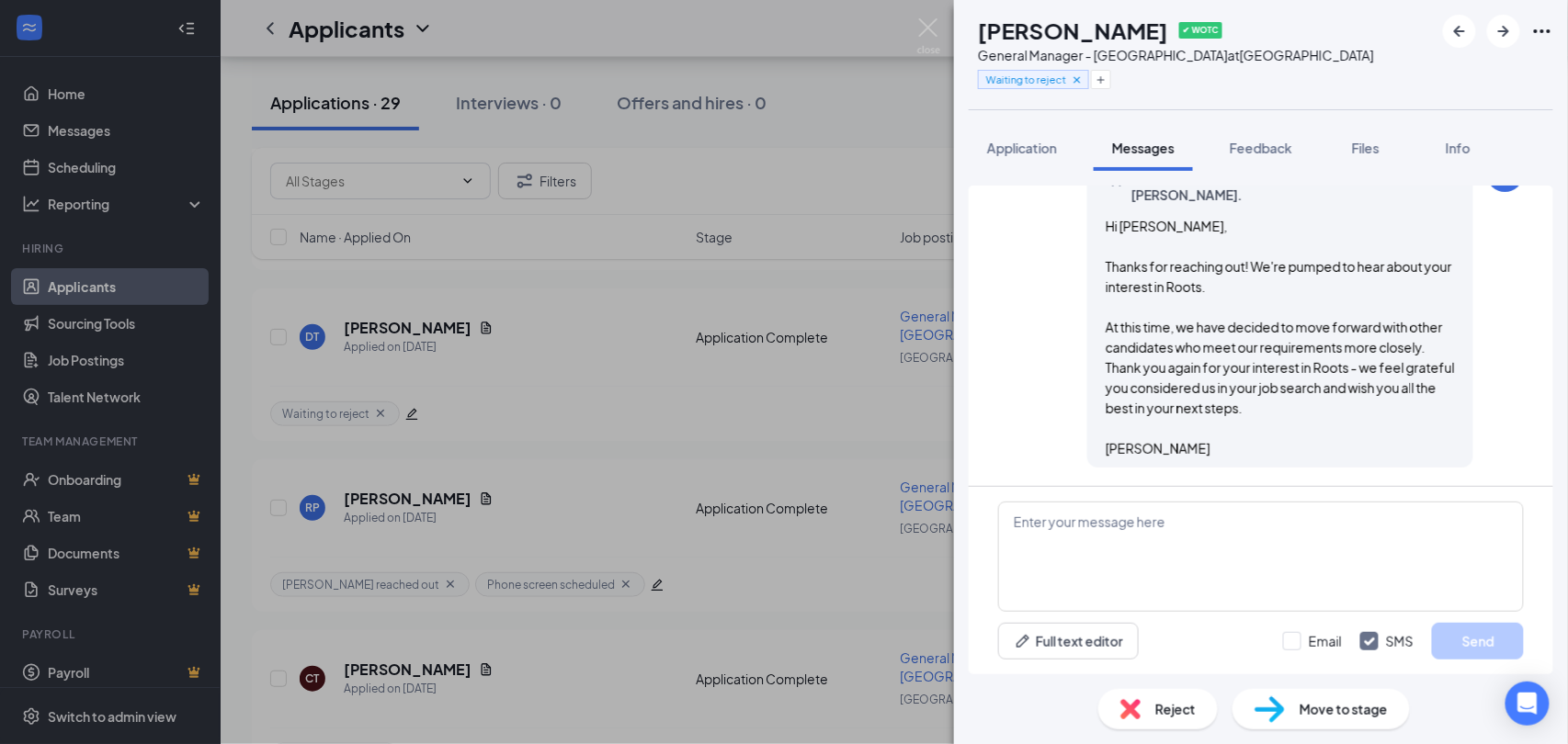
click at [1181, 712] on span "Reject" at bounding box center [1175, 709] width 40 height 20
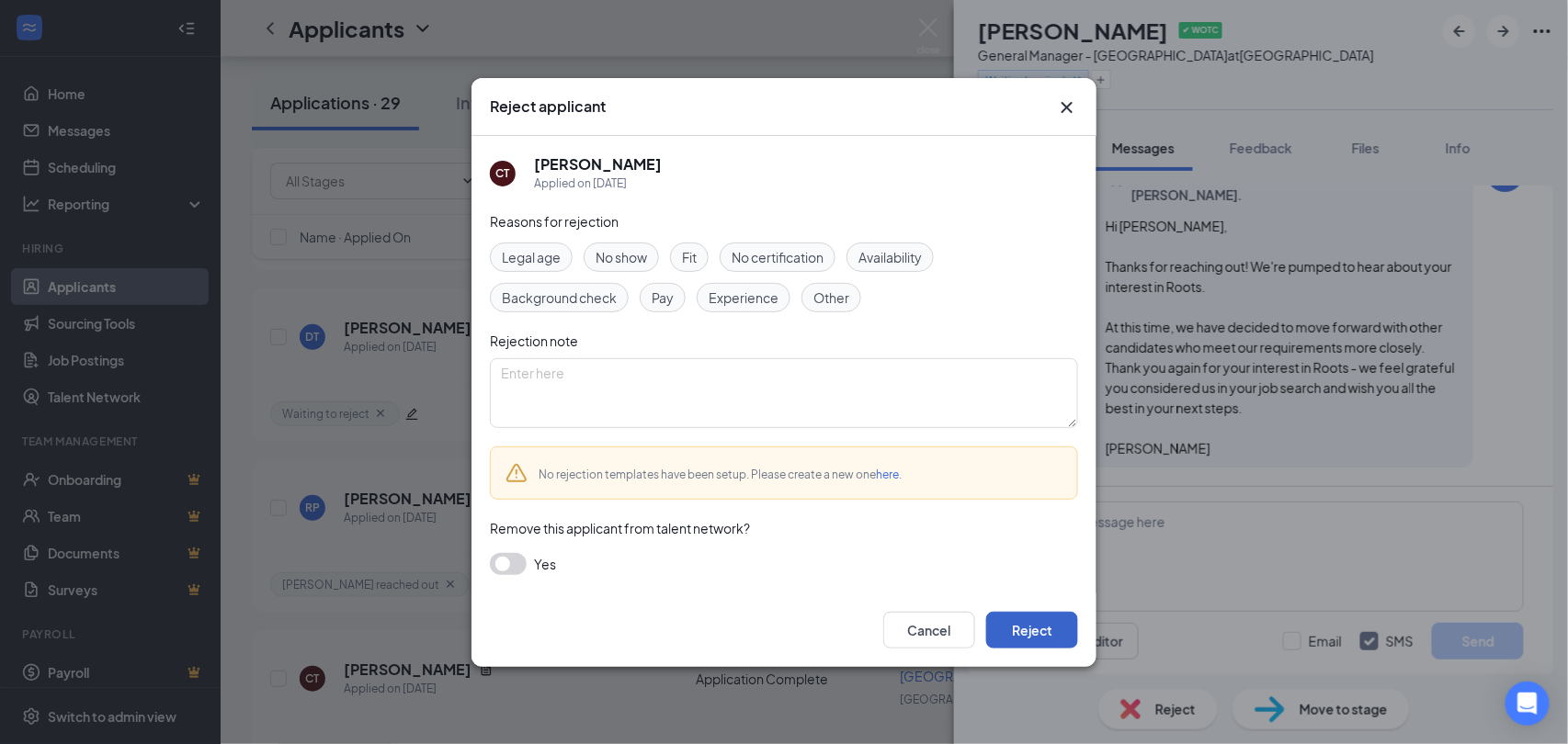
click at [1034, 635] on button "Reject" at bounding box center [1033, 630] width 92 height 36
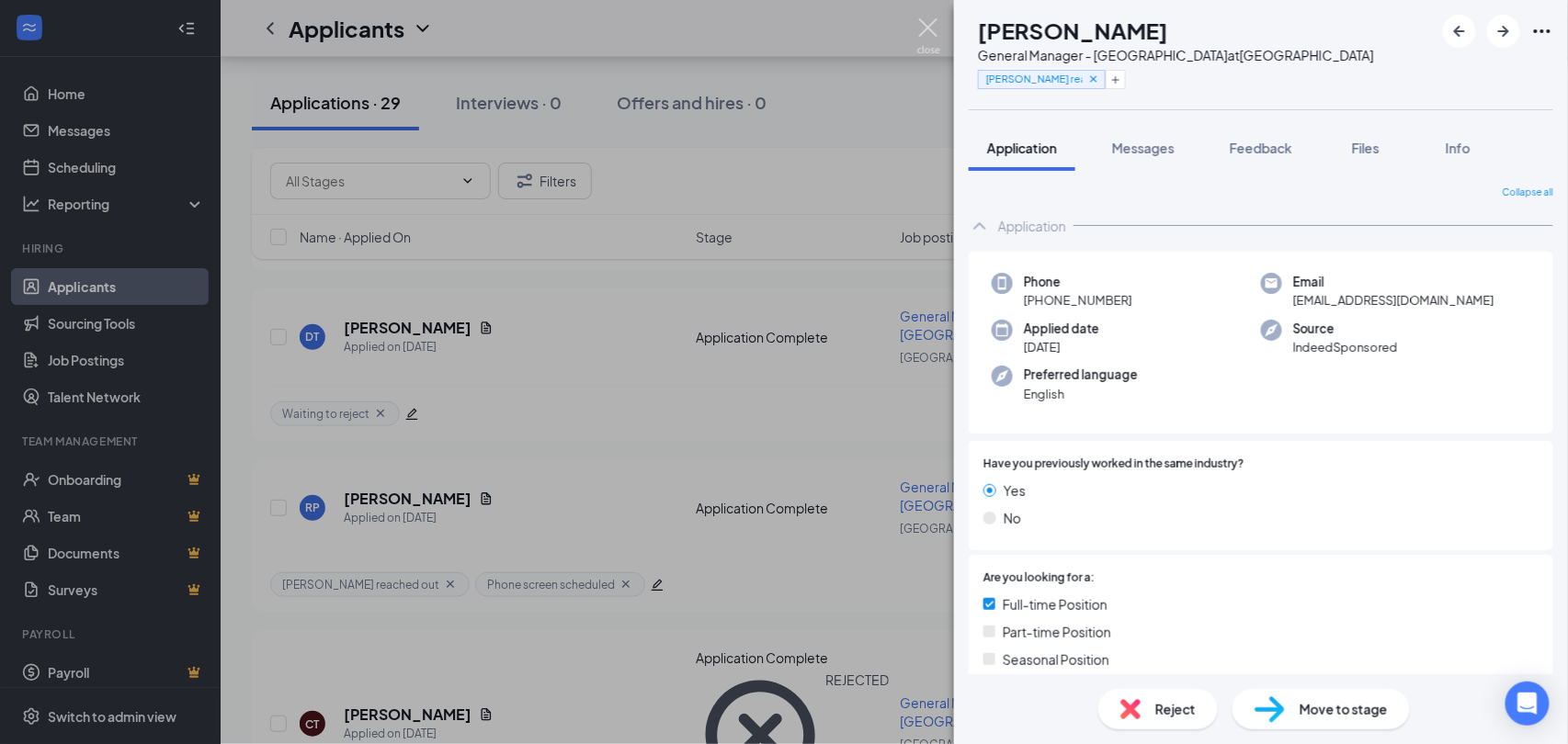
click at [922, 35] on img at bounding box center [929, 35] width 23 height 35
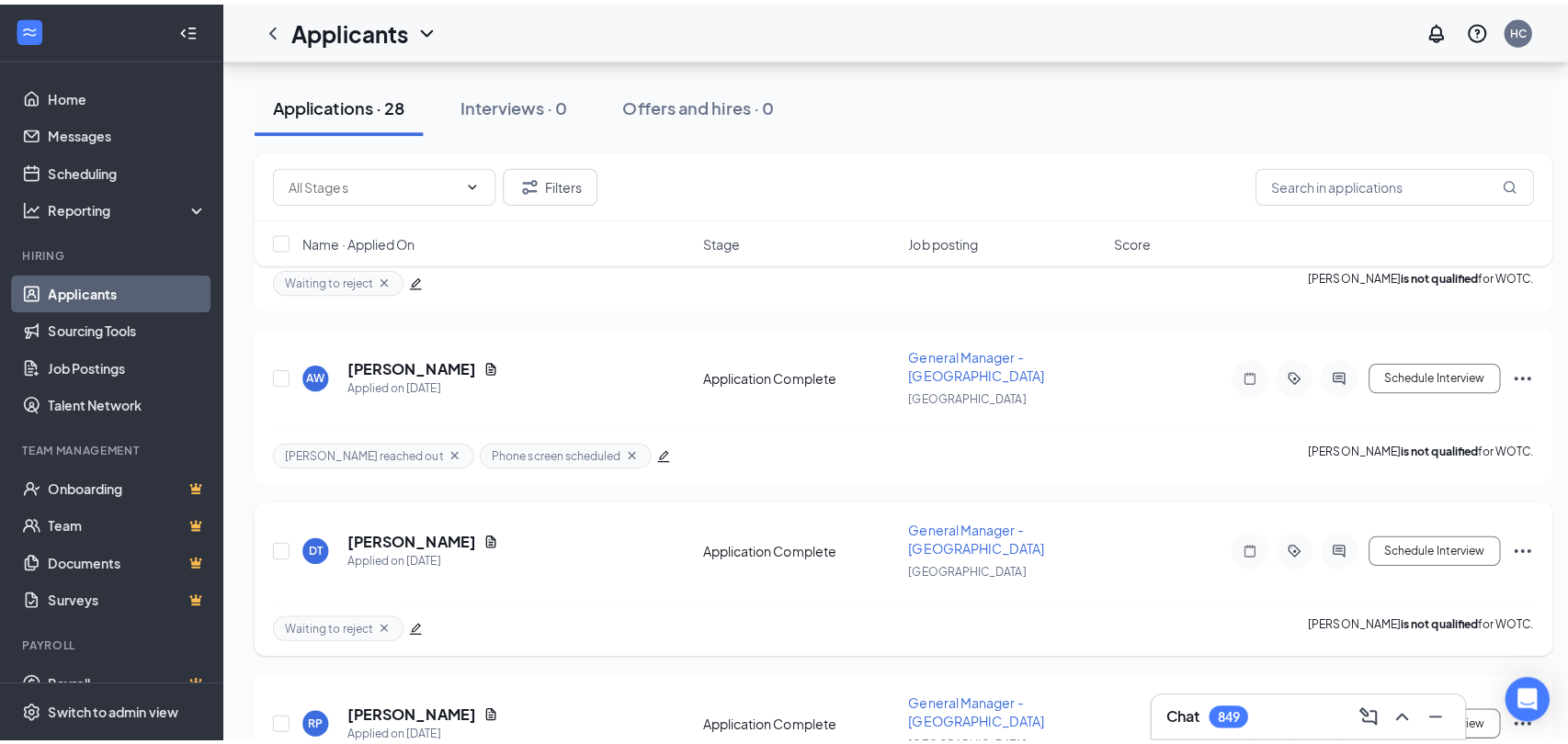
scroll to position [2222, 0]
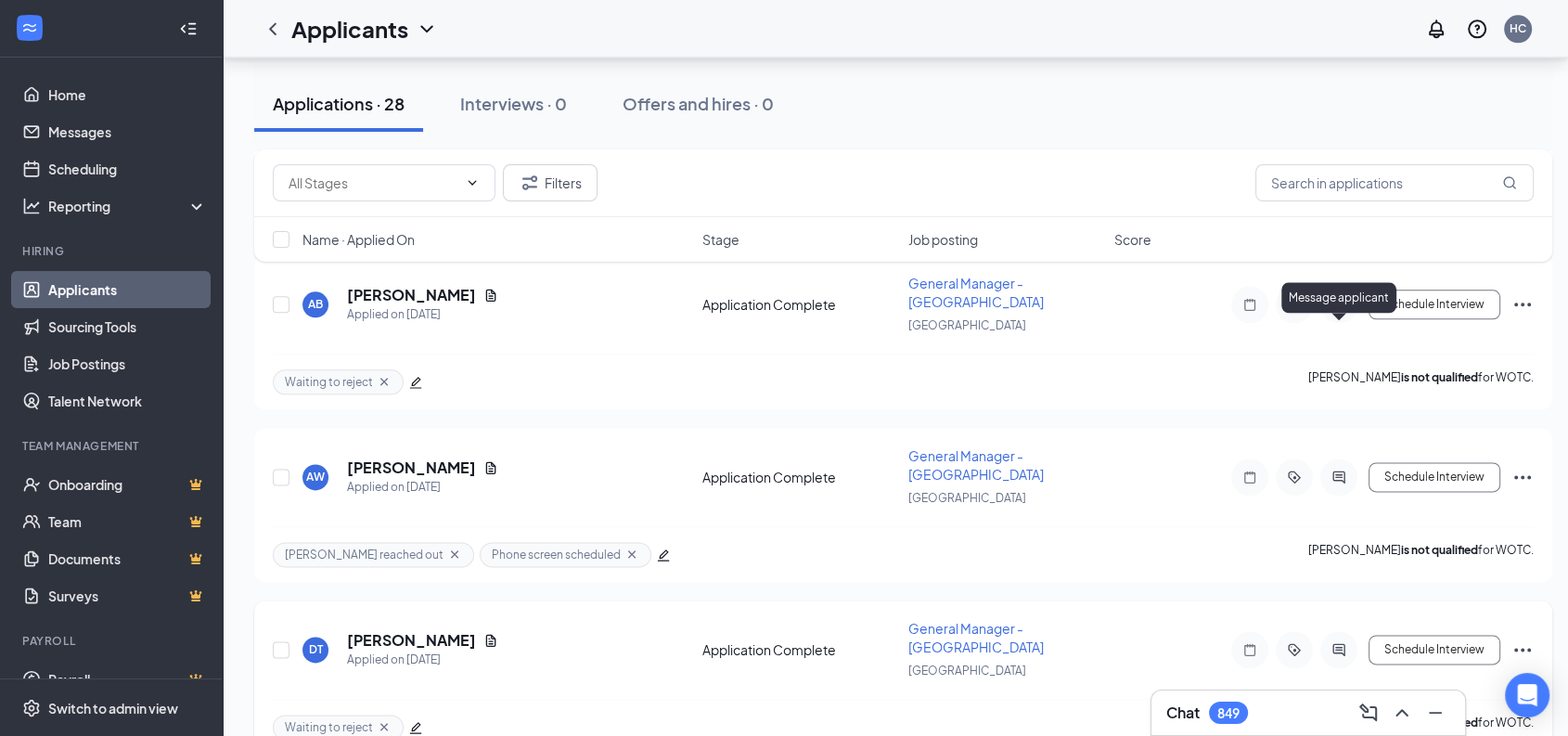
click at [1347, 642] on icon "ActiveChat" at bounding box center [1338, 649] width 22 height 15
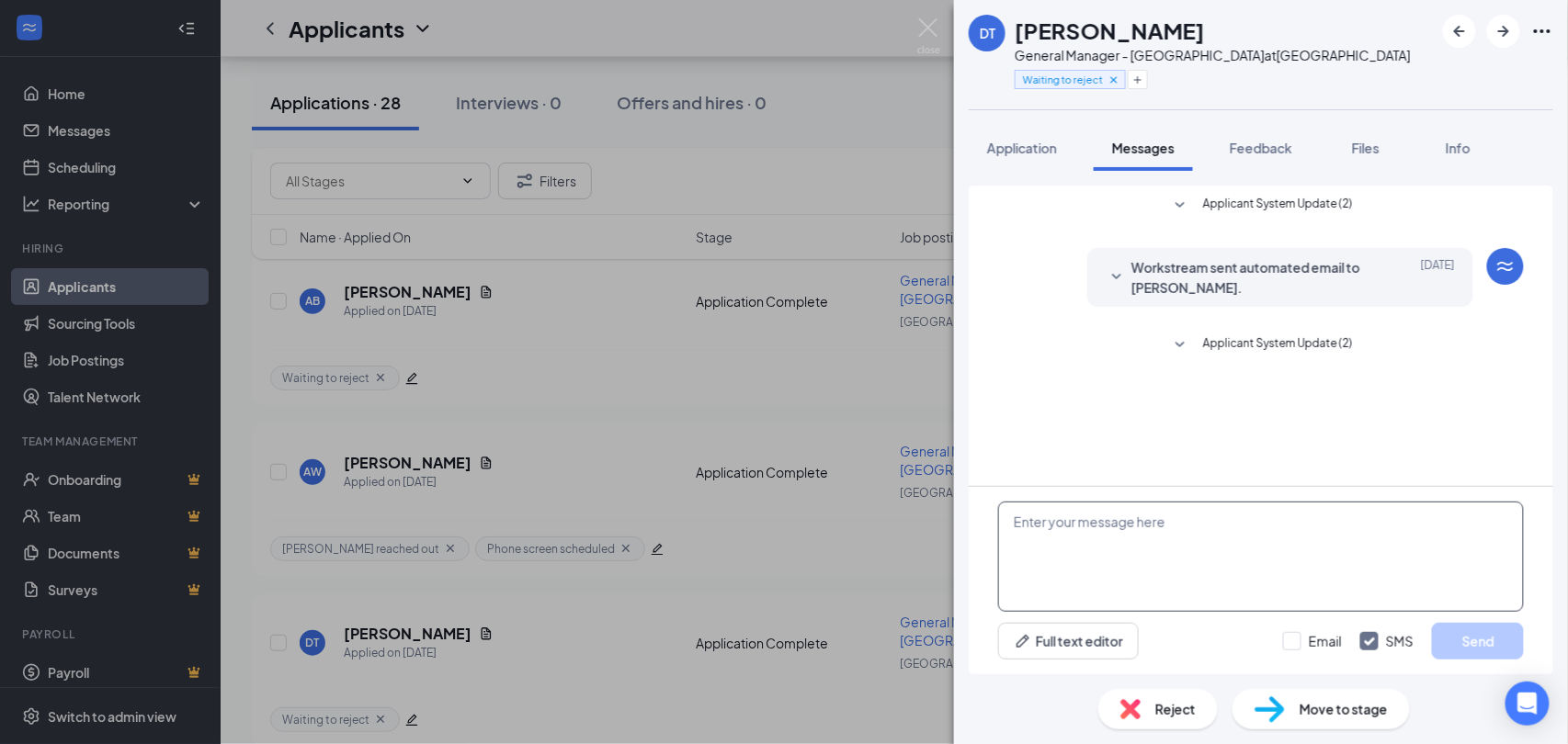
click at [1255, 522] on textarea at bounding box center [1261, 556] width 526 height 110
paste textarea "Hi Anthony, Thanks for reaching out! We're pumped to hear about your interest i…"
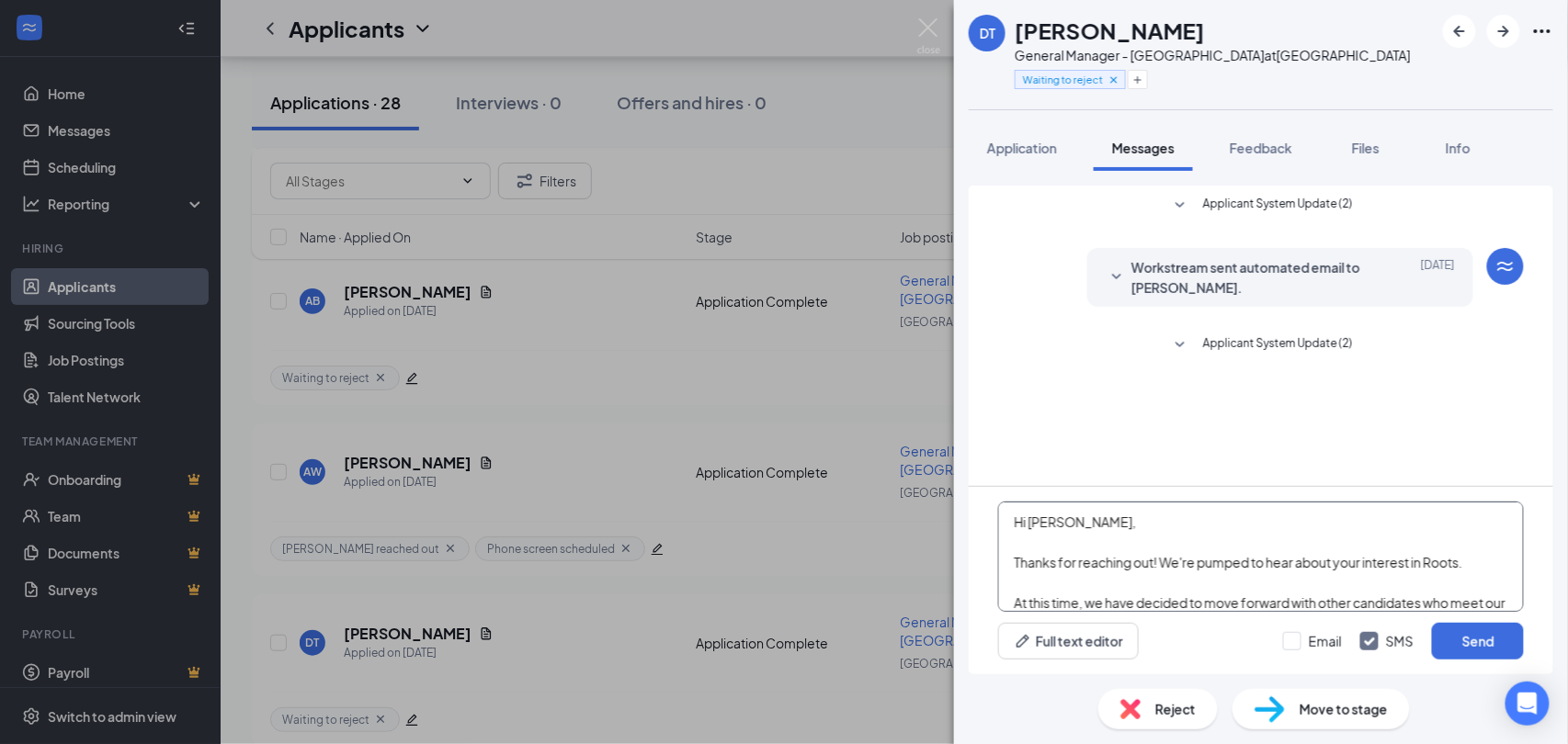
click at [1045, 522] on textarea "Hi Anthony, Thanks for reaching out! We're pumped to hear about your interest i…" at bounding box center [1261, 556] width 526 height 110
type textarea "Hi Dominic, Thanks for reaching out! We're pumped to hear about your interest i…"
click at [1502, 632] on button "Send" at bounding box center [1478, 642] width 92 height 36
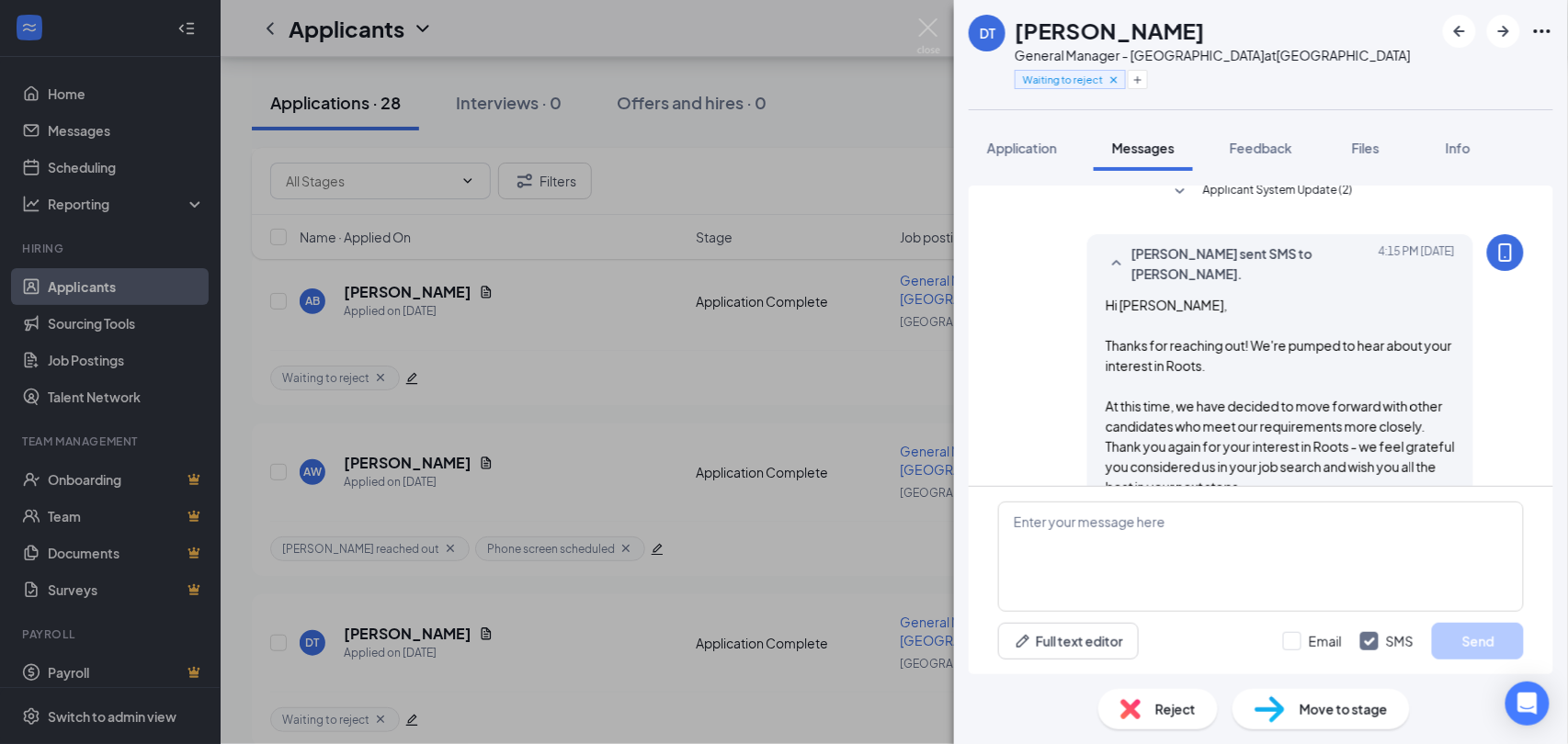
scroll to position [252, 0]
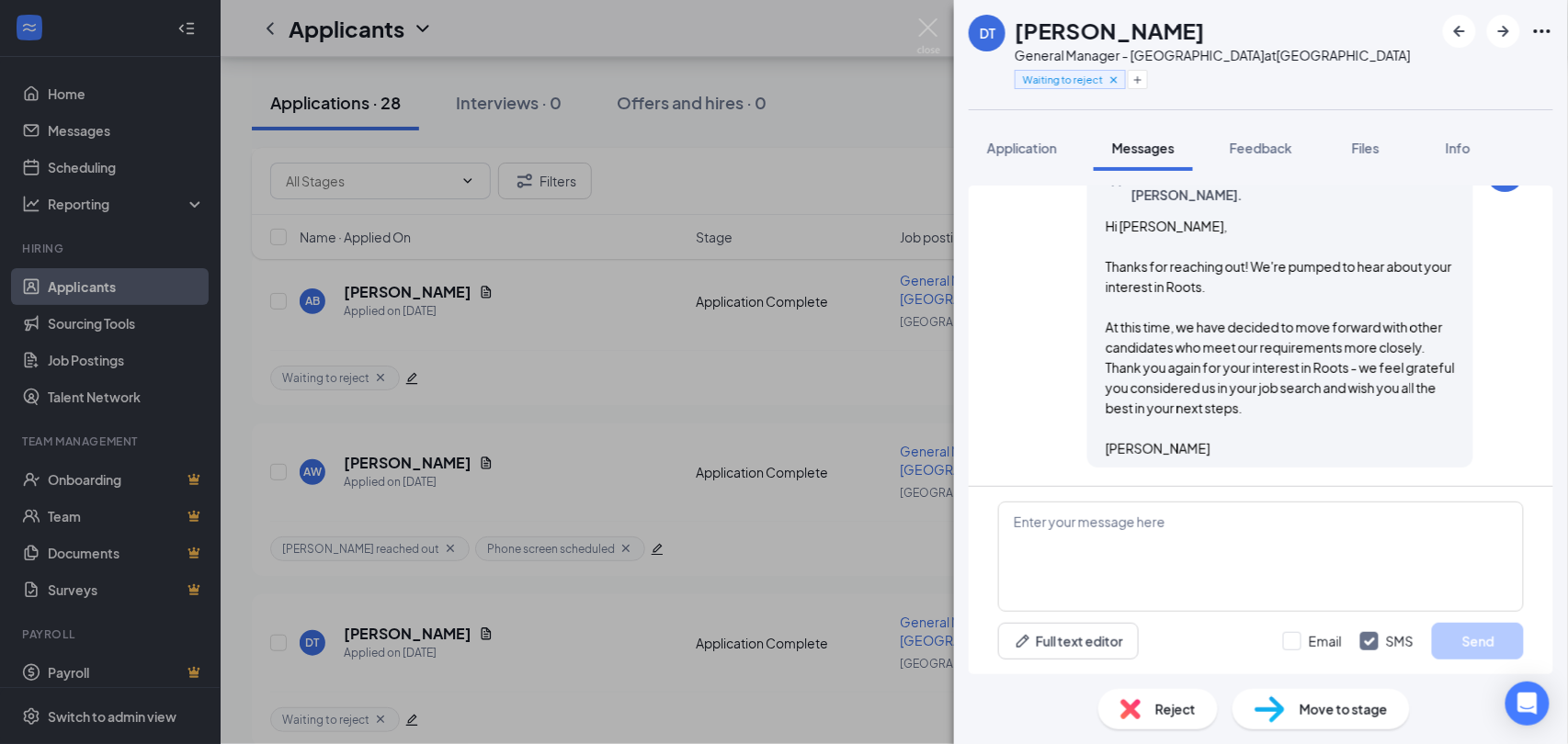
click at [1152, 718] on div "Reject" at bounding box center [1158, 710] width 120 height 40
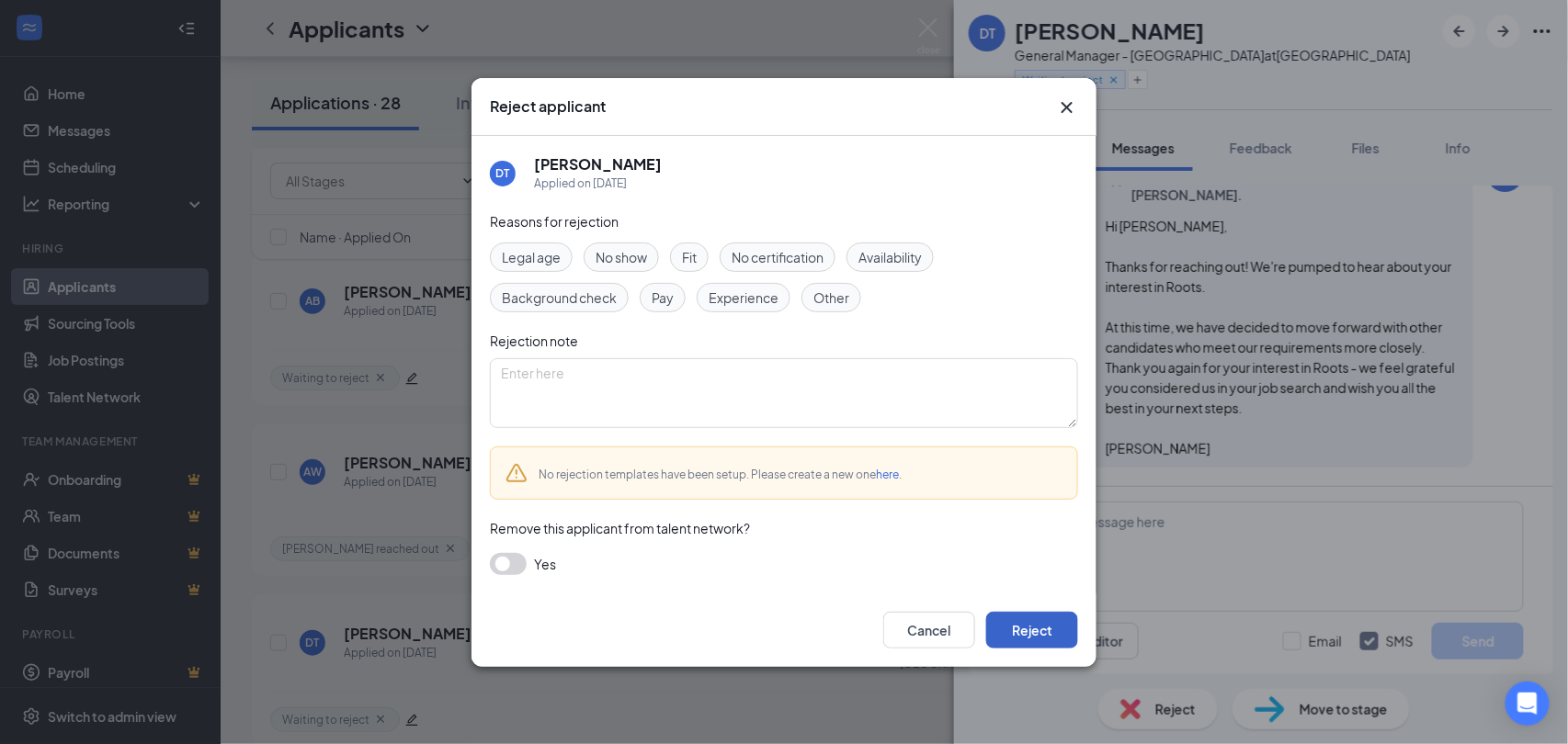
click at [1034, 634] on button "Reject" at bounding box center [1033, 630] width 92 height 36
